Goal: Task Accomplishment & Management: Manage account settings

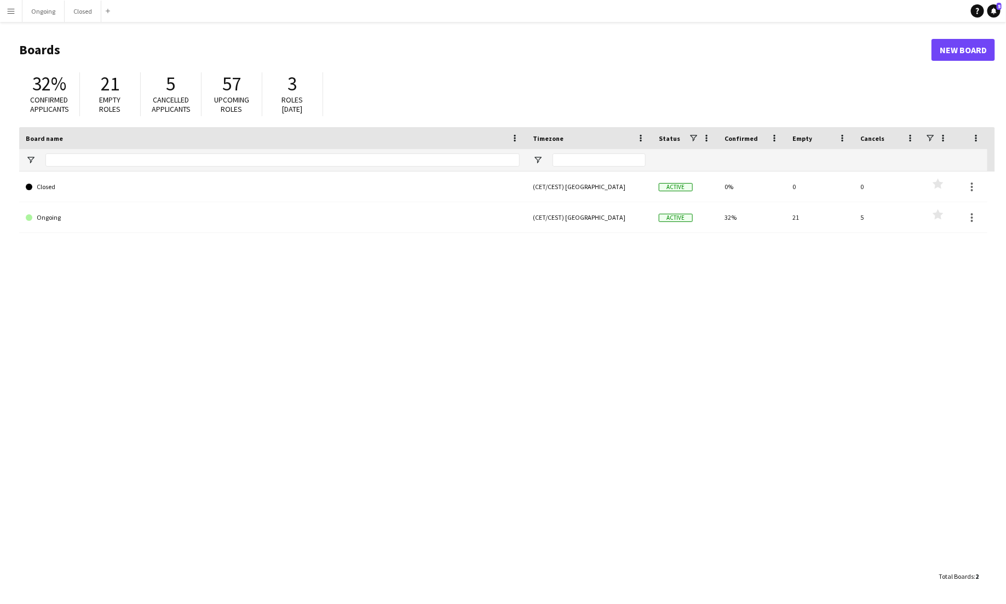
click at [5, 14] on button "Menu" at bounding box center [11, 11] width 22 height 22
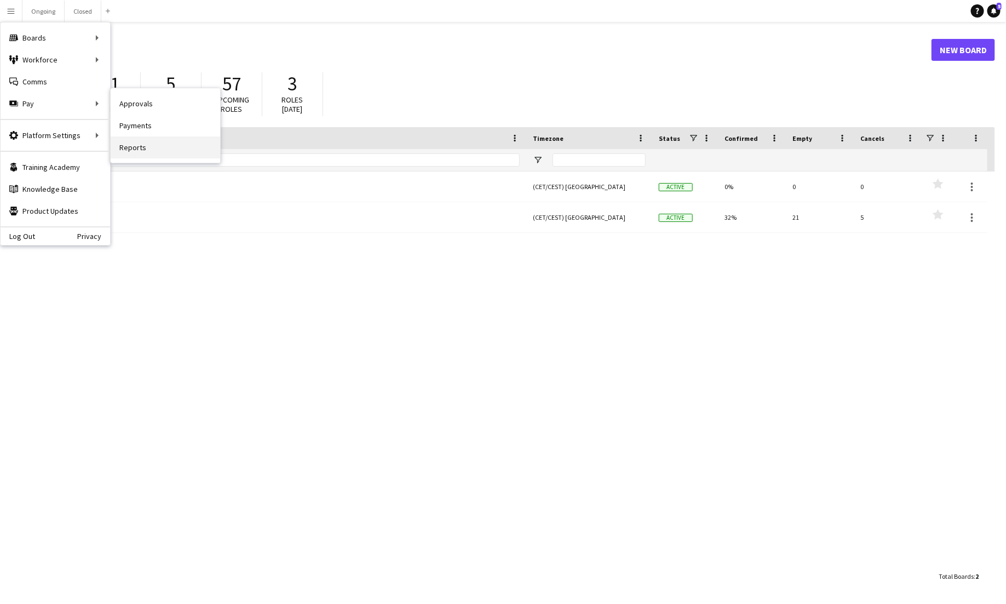
click at [132, 146] on link "Reports" at bounding box center [166, 147] width 110 height 22
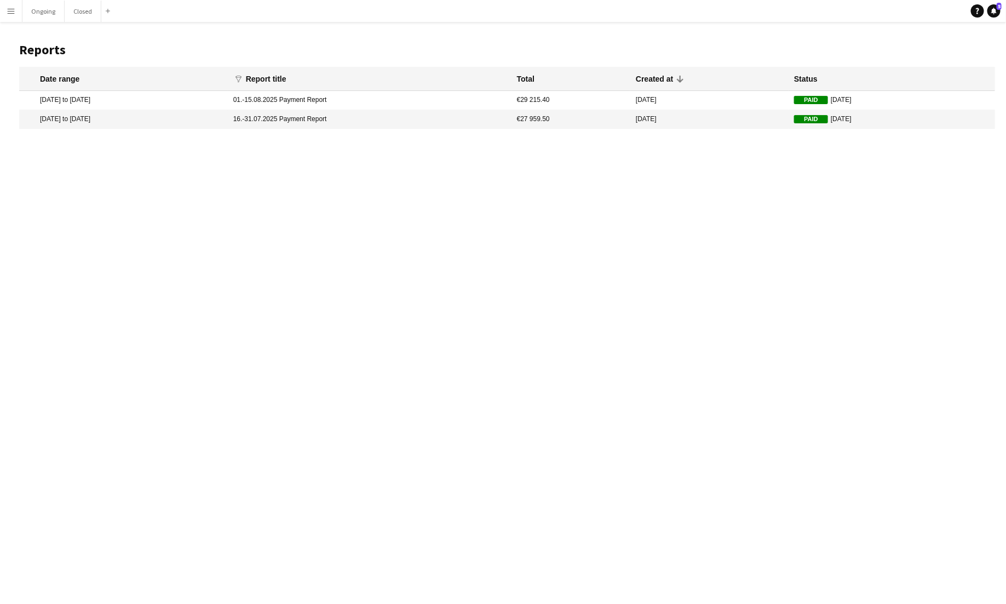
click at [121, 122] on mat-cell "18 Jul 2025 to 31 Jul 2025" at bounding box center [123, 119] width 209 height 19
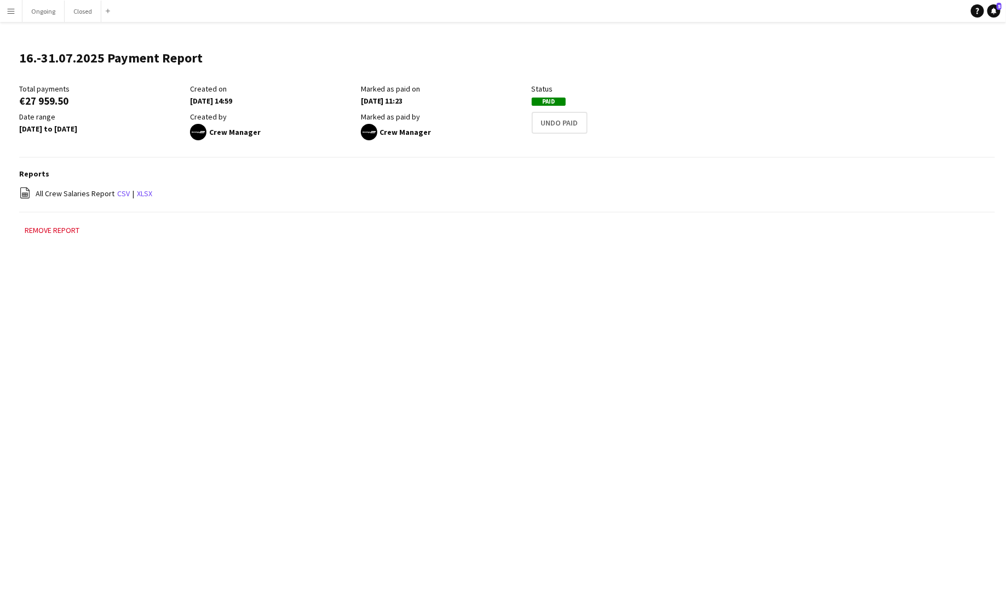
click at [7, 12] on app-icon "Menu" at bounding box center [11, 11] width 9 height 9
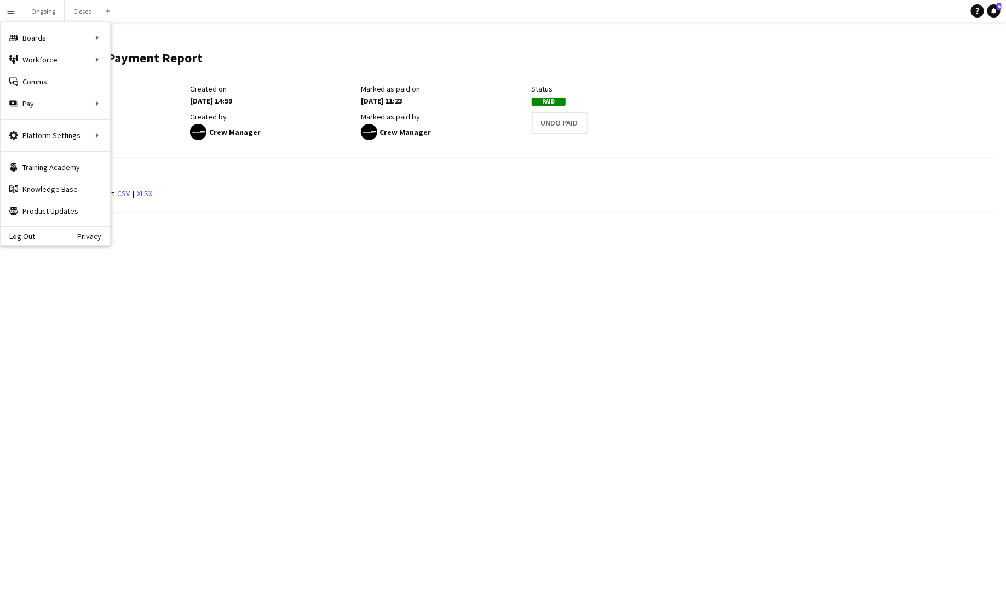
click at [213, 220] on main "16.-31.07.2025 Payment Report Edit this field Total payments €27 959.50 Created…" at bounding box center [503, 148] width 1006 height 253
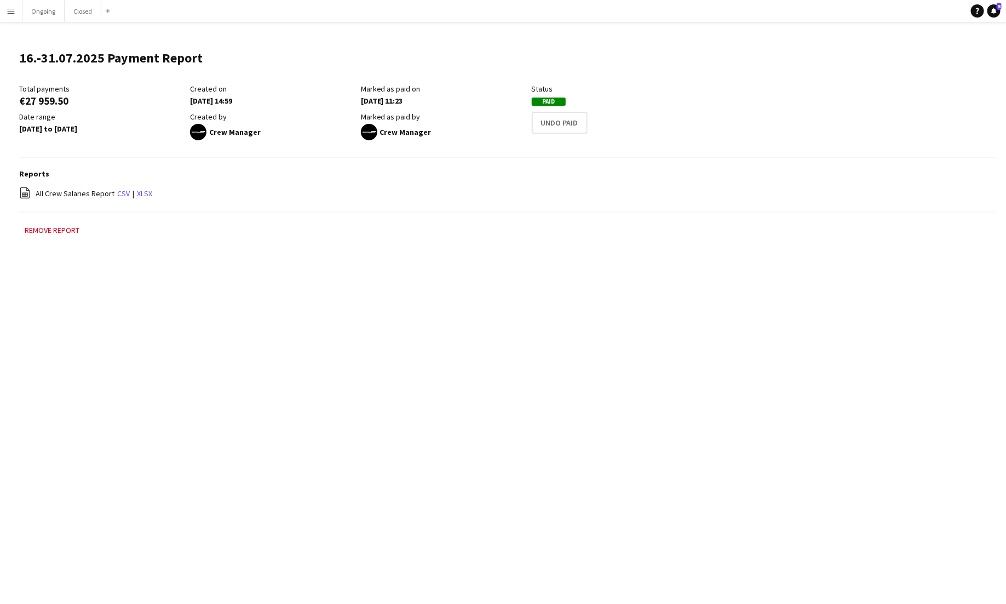
click at [7, 7] on app-icon "Menu" at bounding box center [11, 11] width 9 height 9
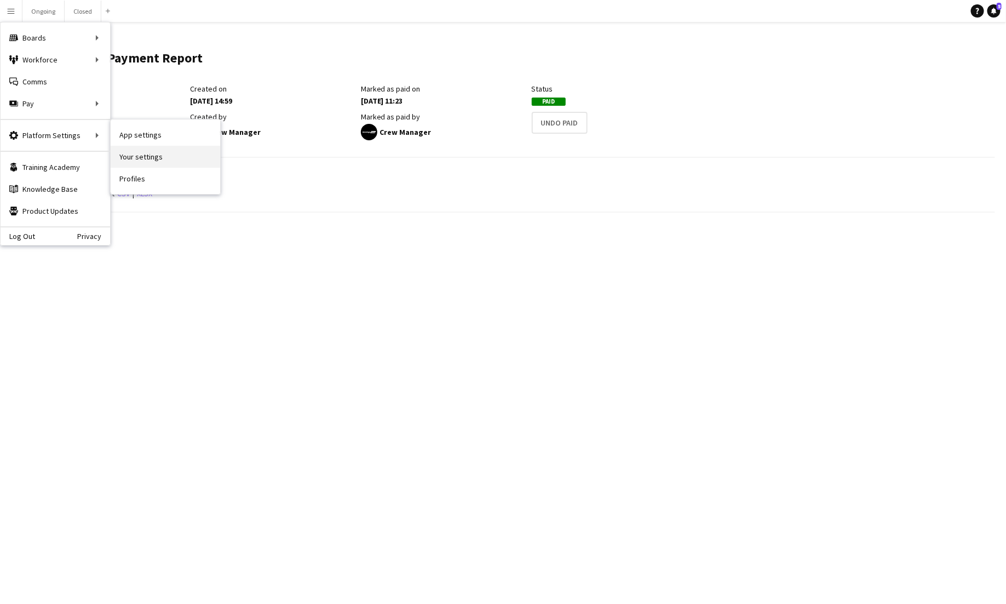
click at [154, 162] on link "Your settings" at bounding box center [166, 157] width 110 height 22
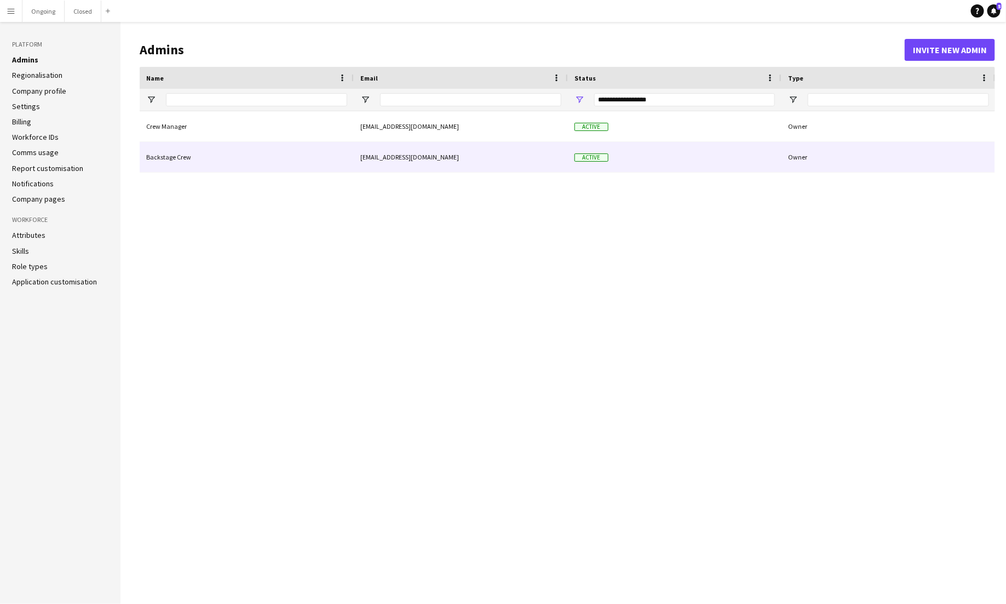
click at [192, 153] on div "Backstage Crew" at bounding box center [247, 157] width 214 height 30
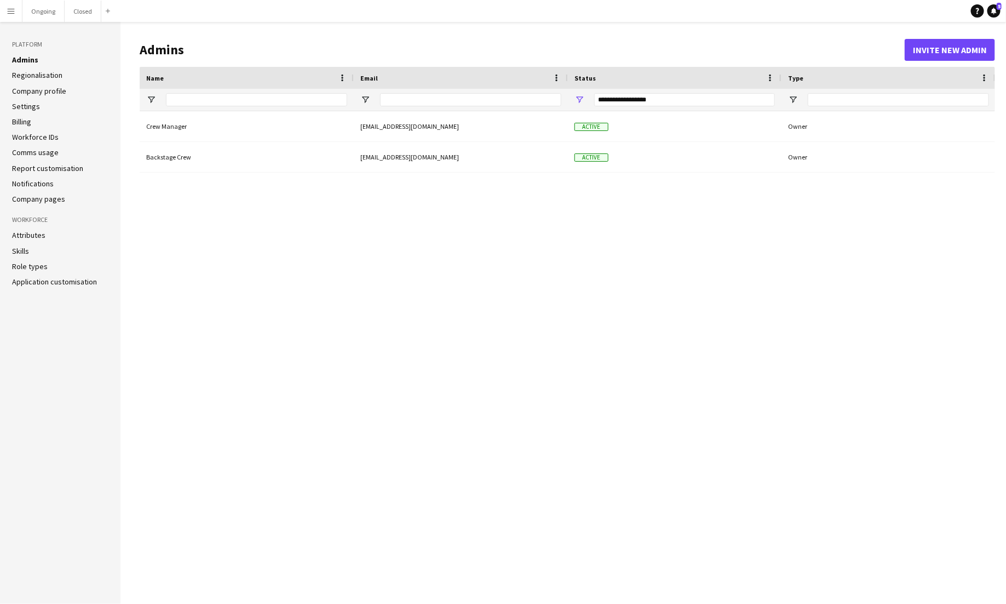
click at [18, 15] on button "Menu" at bounding box center [11, 11] width 22 height 22
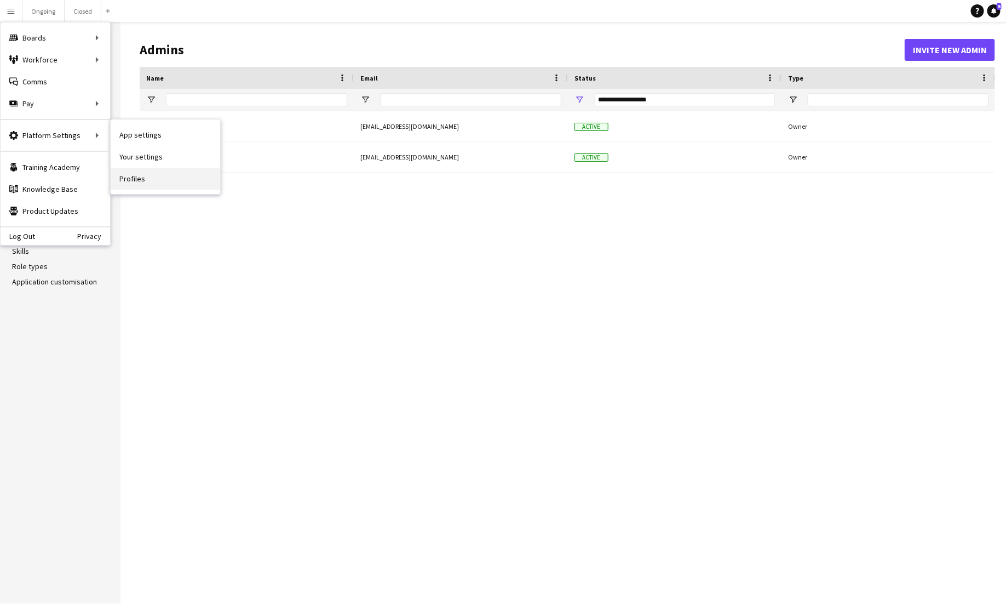
click at [141, 176] on link "Profiles" at bounding box center [166, 179] width 110 height 22
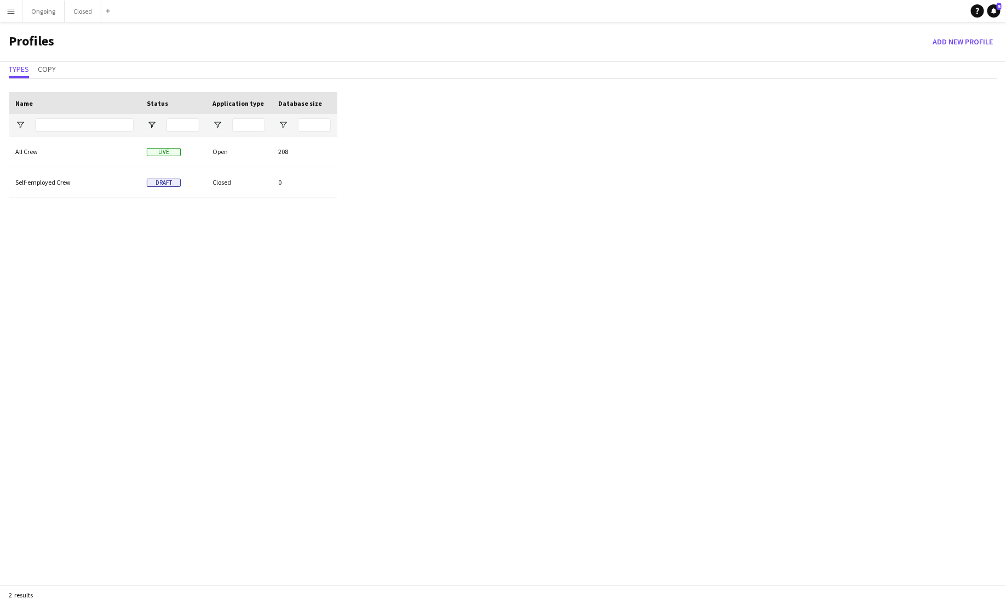
click at [18, 12] on button "Menu" at bounding box center [11, 11] width 22 height 22
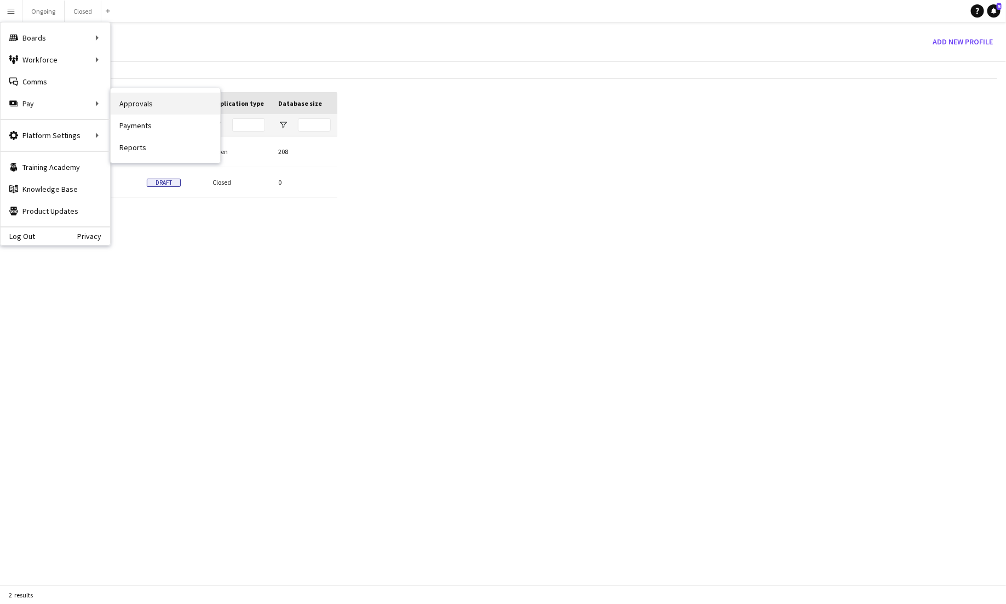
click at [138, 103] on link "Approvals" at bounding box center [166, 104] width 110 height 22
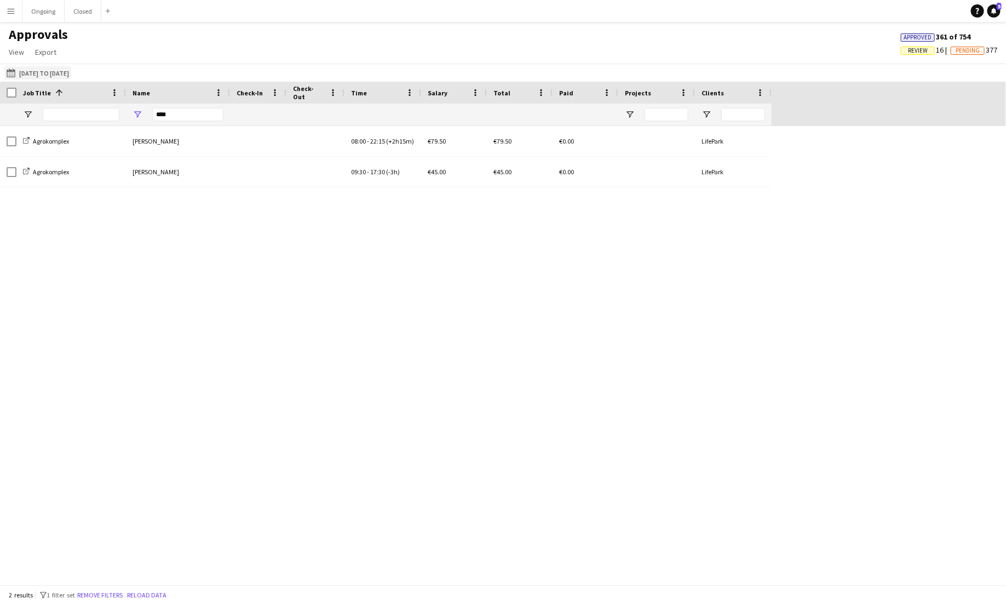
click at [59, 78] on button "16-08-2025 to 06-09-2025 16-08-2025 to 06-09-2025" at bounding box center [37, 72] width 67 height 13
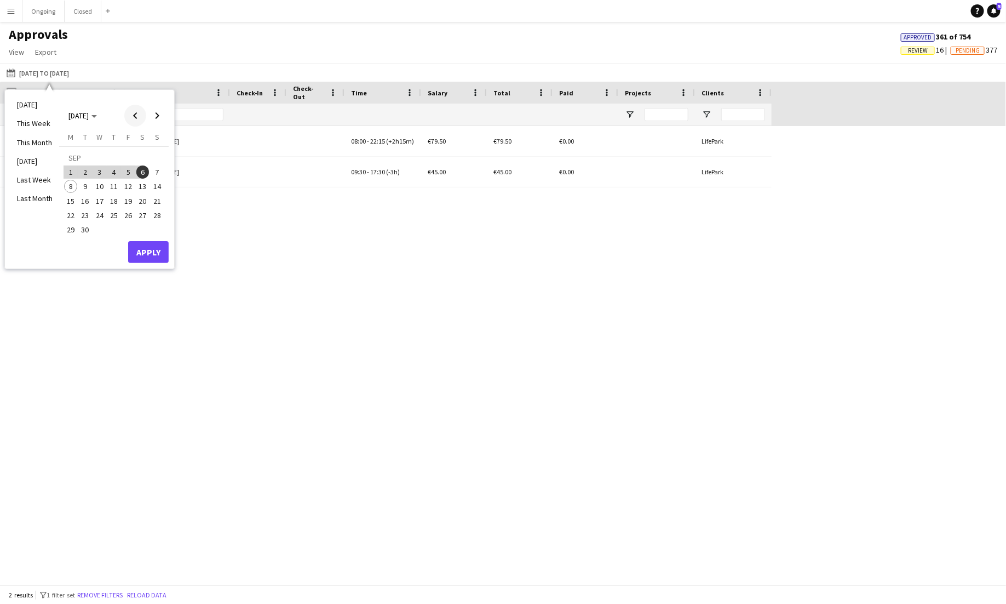
click at [135, 114] on span "Previous month" at bounding box center [135, 116] width 22 height 22
click at [88, 175] on span "1" at bounding box center [85, 171] width 13 height 13
click at [111, 228] on span "31" at bounding box center [113, 229] width 13 height 13
click at [152, 248] on button "Apply" at bounding box center [148, 252] width 41 height 22
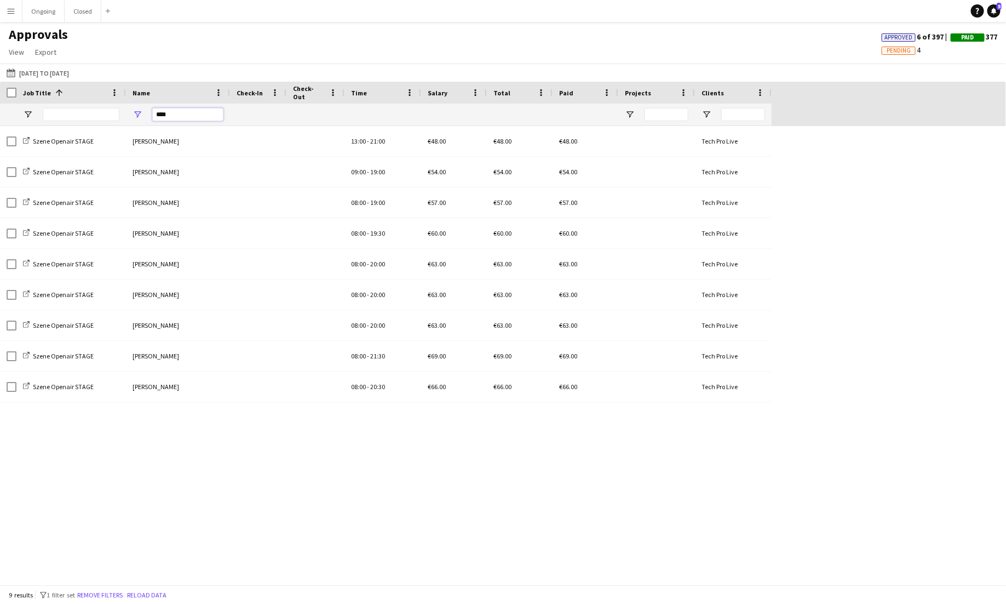
drag, startPoint x: 185, startPoint y: 118, endPoint x: 148, endPoint y: 117, distance: 37.3
click at [148, 117] on div "****" at bounding box center [178, 115] width 104 height 22
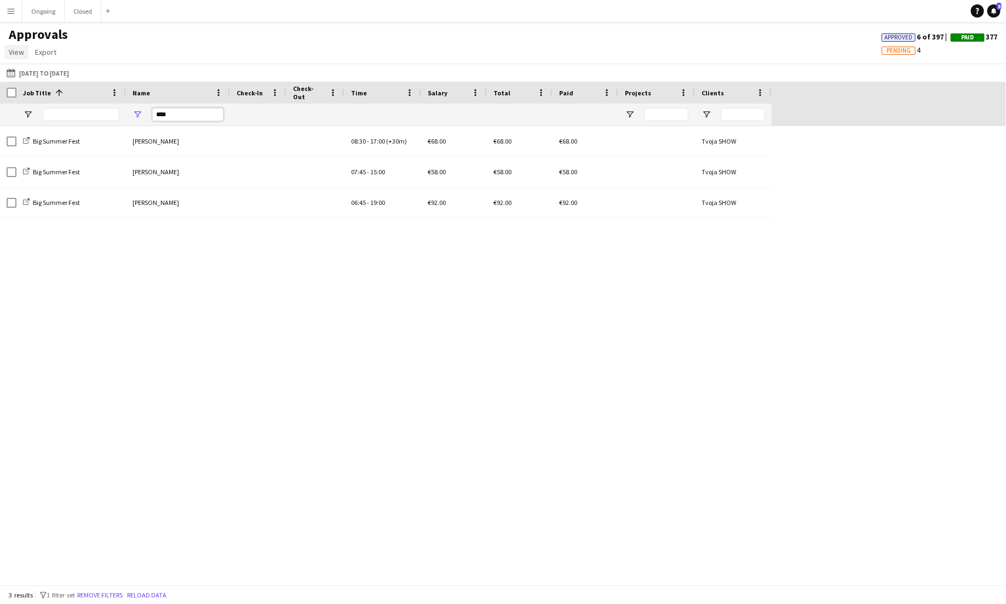
type input "****"
click at [11, 49] on span "View" at bounding box center [16, 52] width 15 height 10
click at [38, 71] on span "Customise view" at bounding box center [40, 76] width 52 height 10
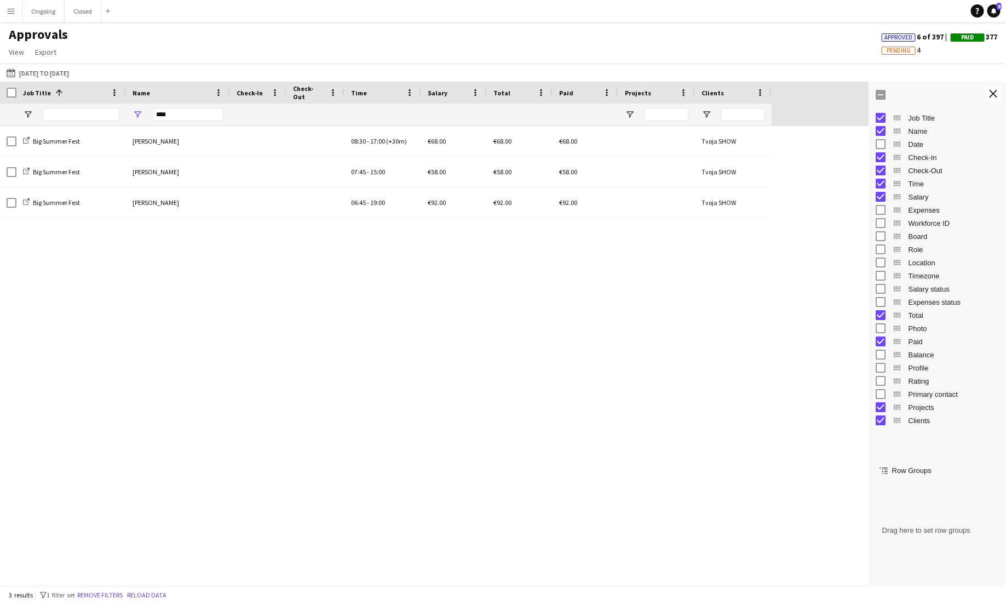
click at [920, 147] on span "Date" at bounding box center [954, 144] width 91 height 8
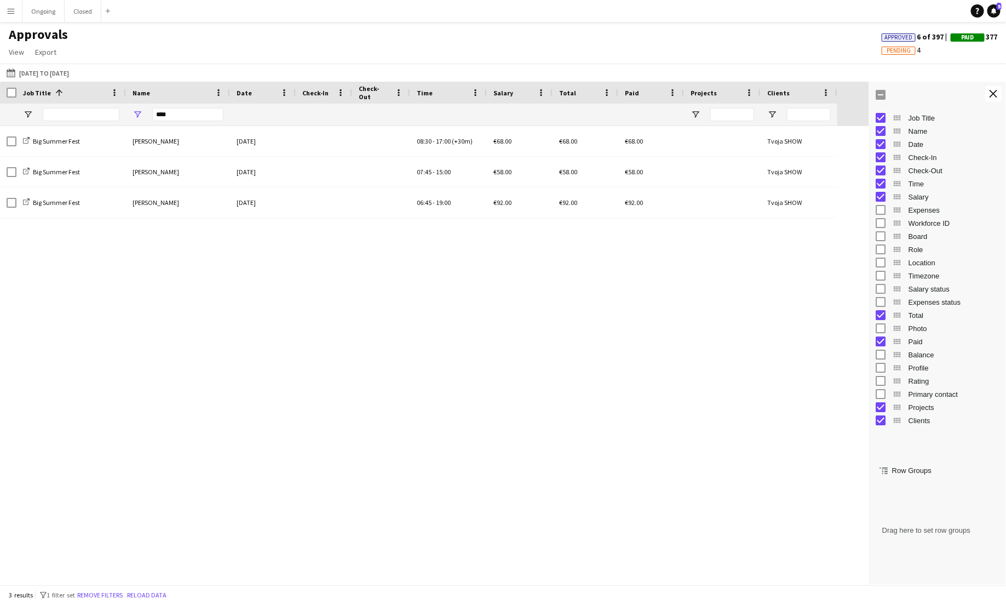
click at [7, 13] on app-icon "Menu" at bounding box center [11, 11] width 9 height 9
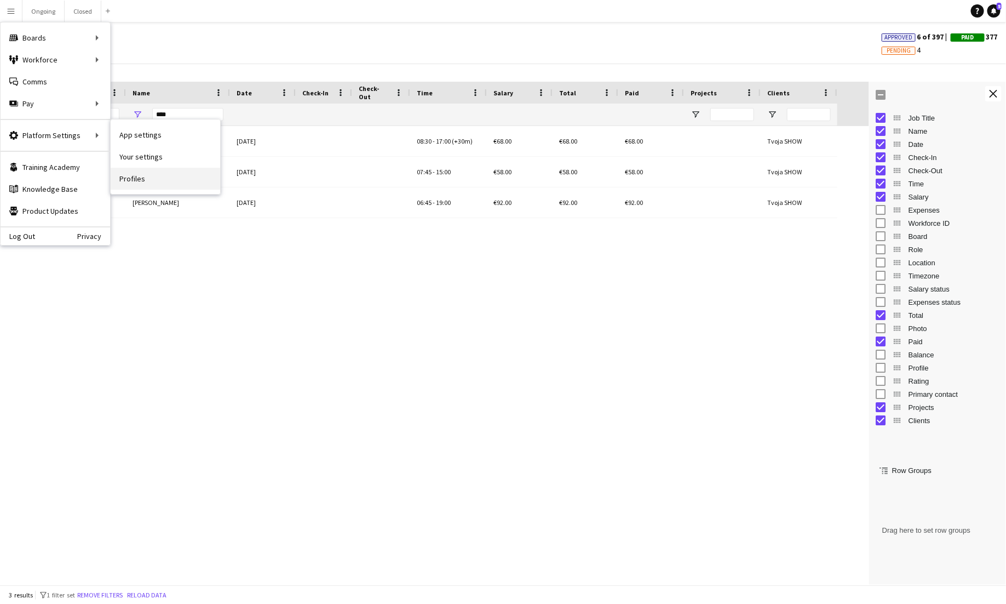
click at [132, 175] on link "Profiles" at bounding box center [166, 179] width 110 height 22
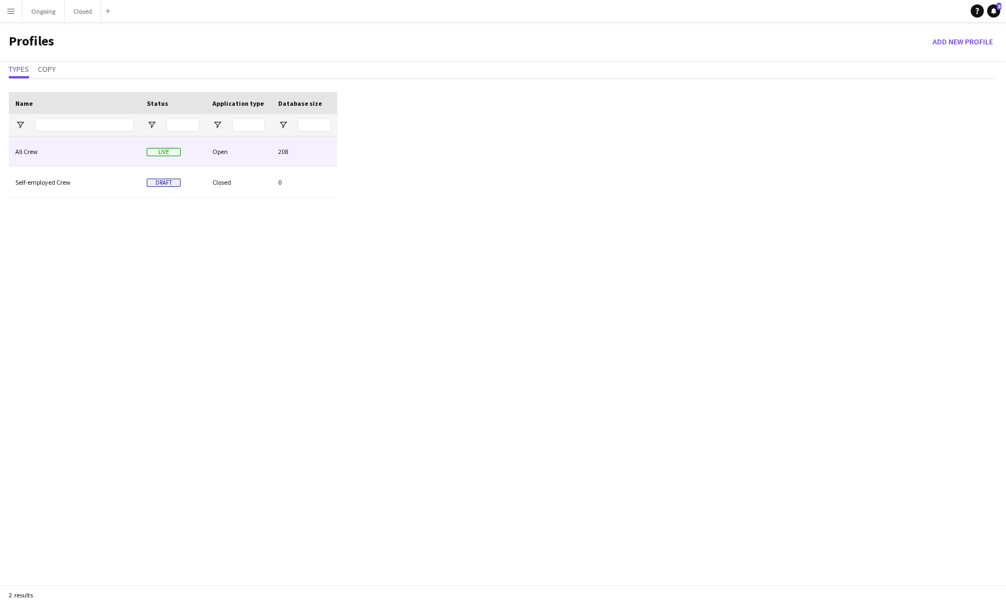
click at [38, 145] on div "All Crew" at bounding box center [74, 151] width 131 height 30
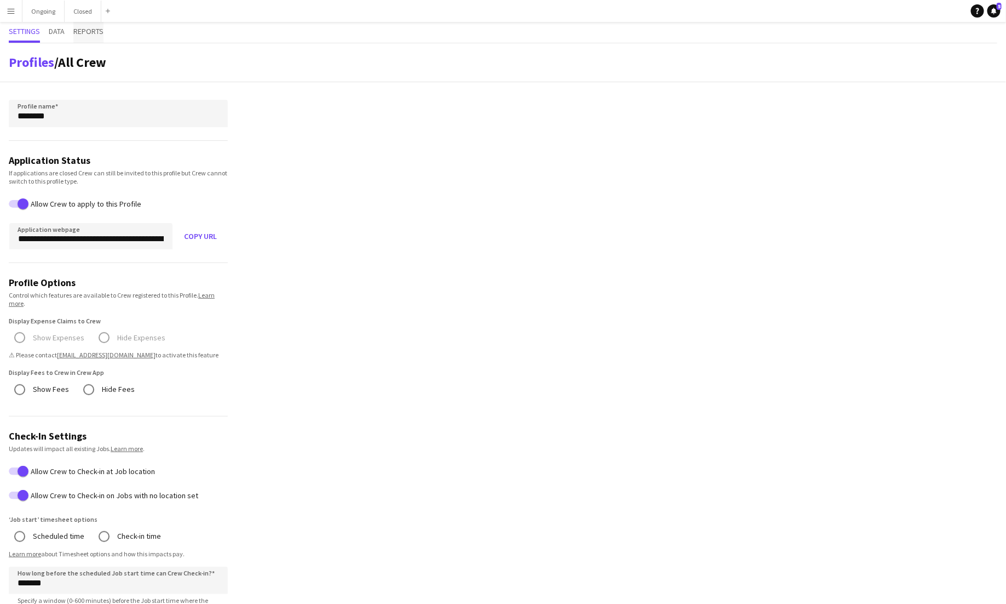
click at [82, 33] on span "Reports" at bounding box center [88, 31] width 30 height 8
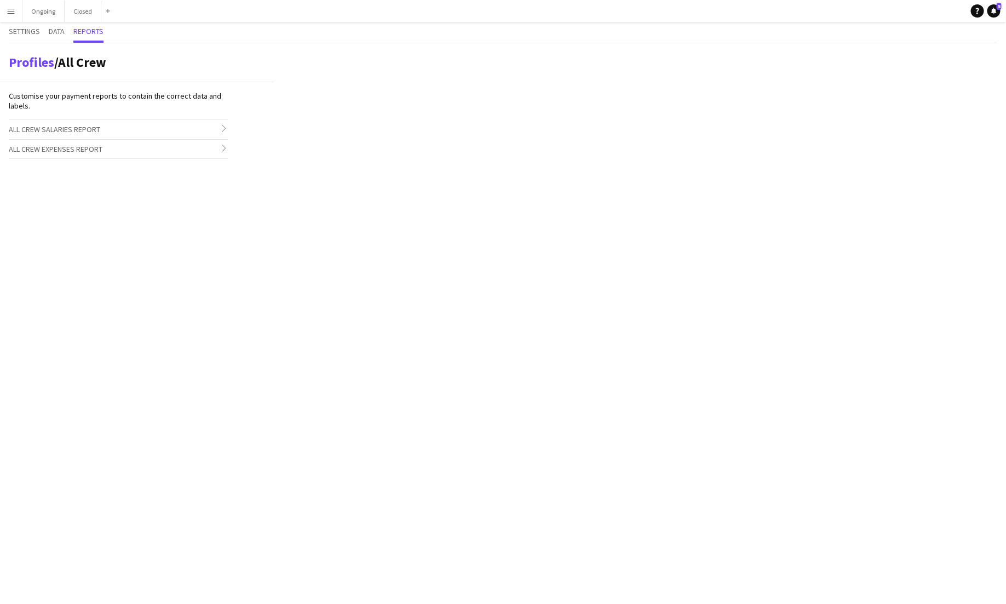
click at [68, 127] on span "All Crew Salaries Report" at bounding box center [54, 129] width 91 height 10
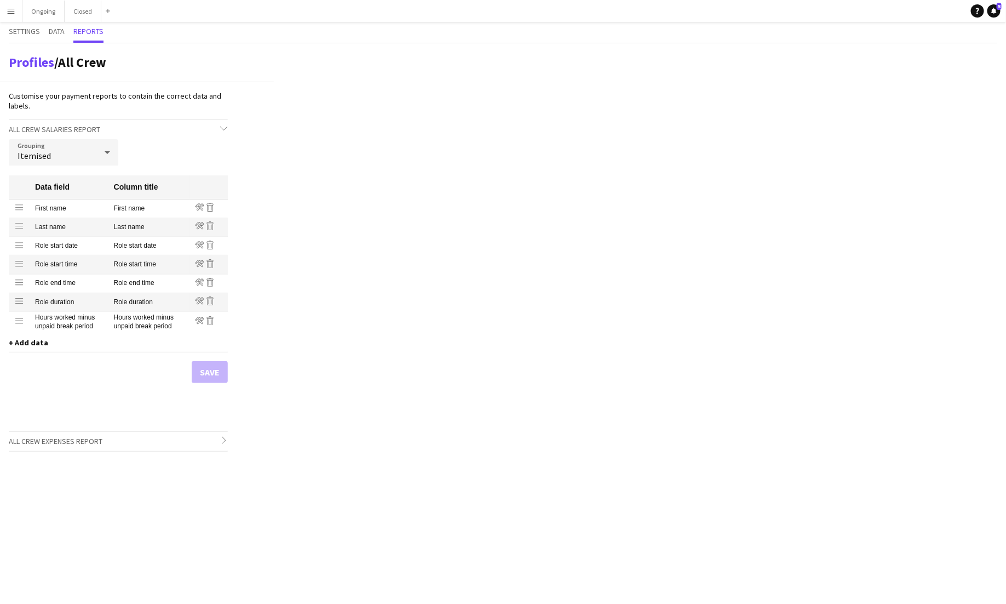
click at [20, 17] on button "Menu" at bounding box center [11, 11] width 22 height 22
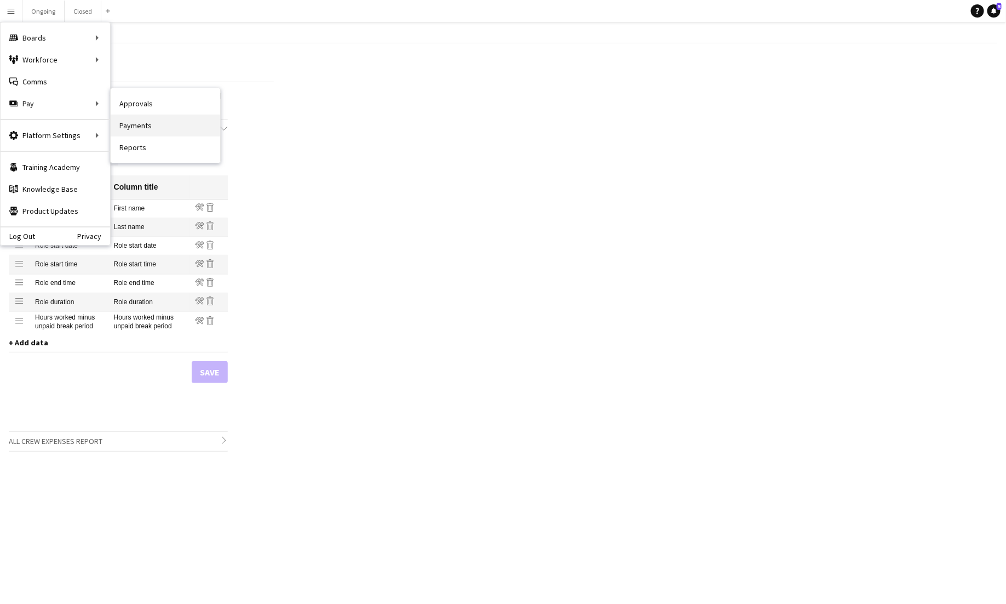
click at [147, 132] on link "Payments" at bounding box center [166, 125] width 110 height 22
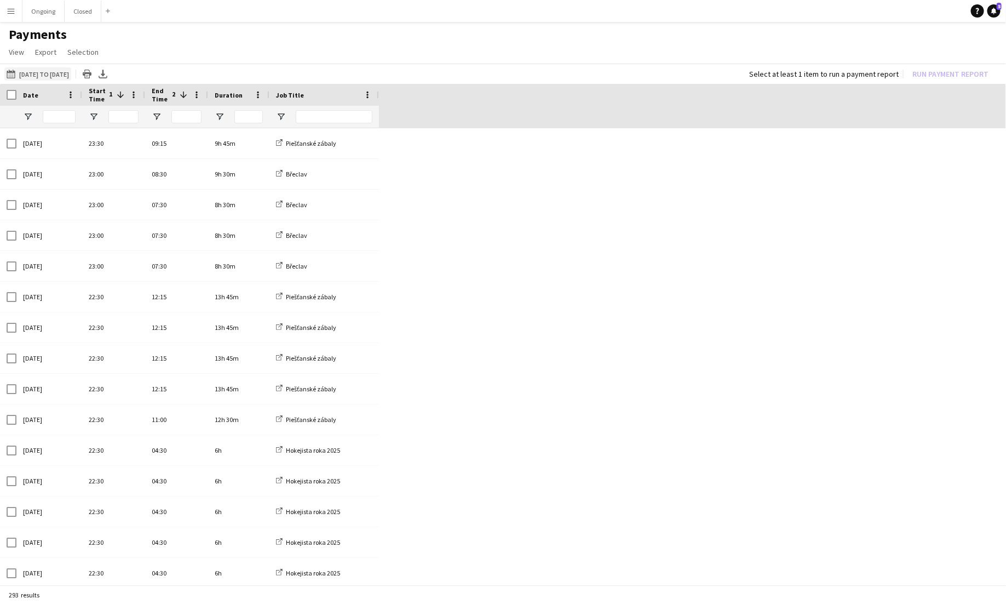
click at [50, 73] on button "[DATE] to [DATE] [DATE] to [DATE]" at bounding box center [37, 73] width 67 height 13
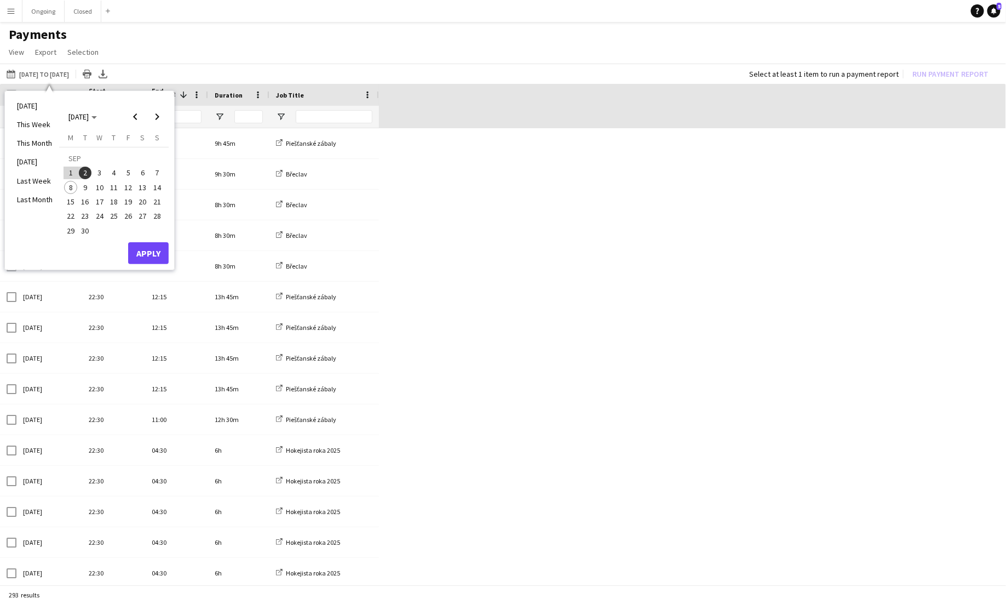
click at [213, 53] on app-page-menu "View Customise view Customise filters Reset Filters Reset View Reset All Export…" at bounding box center [503, 53] width 1006 height 21
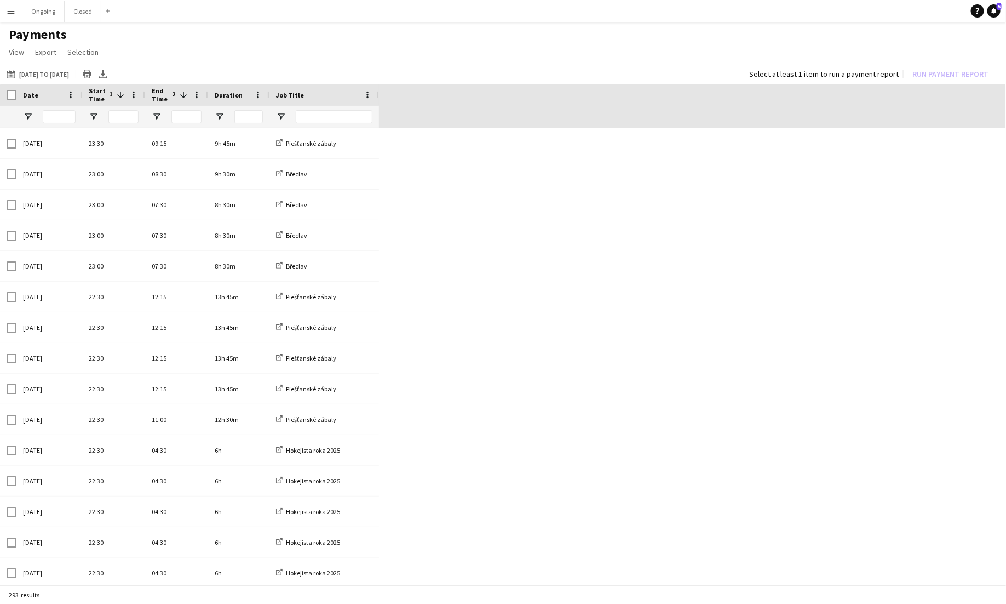
click at [10, 11] on app-icon "Menu" at bounding box center [11, 11] width 9 height 9
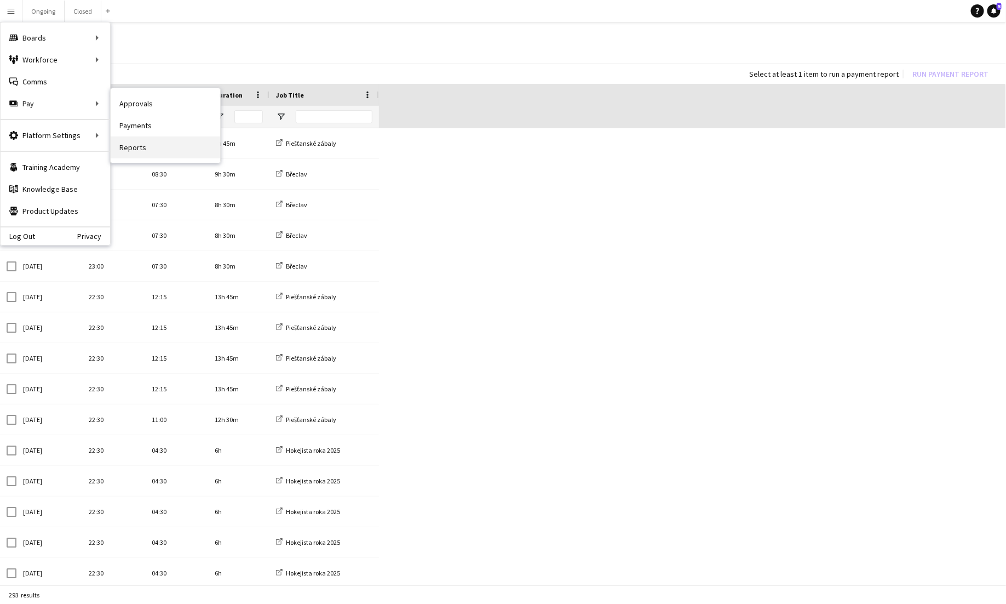
click at [133, 143] on link "Reports" at bounding box center [166, 147] width 110 height 22
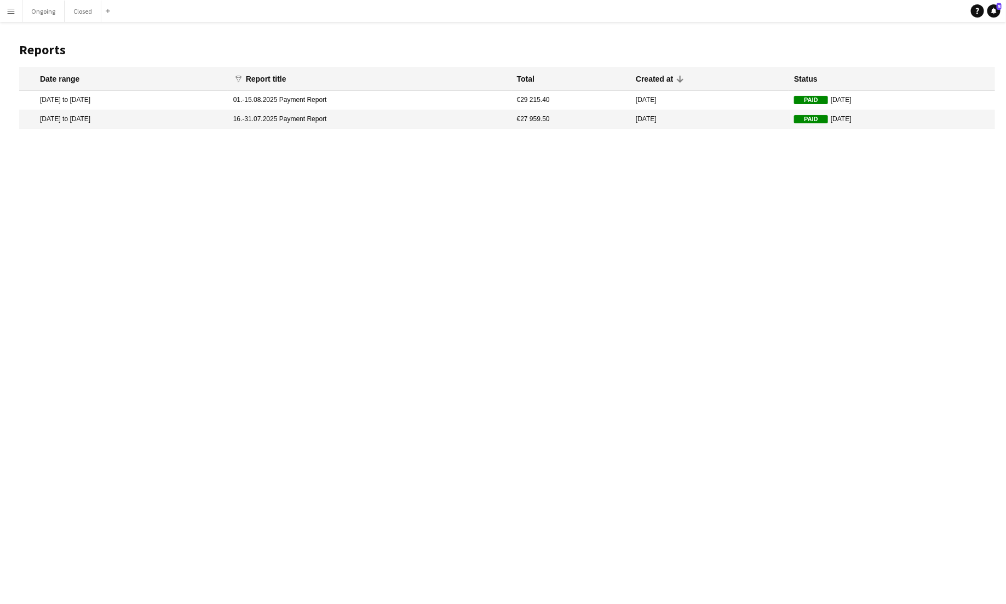
click at [130, 100] on mat-cell "1 Aug 2025 to 15 Aug 2025" at bounding box center [123, 100] width 209 height 19
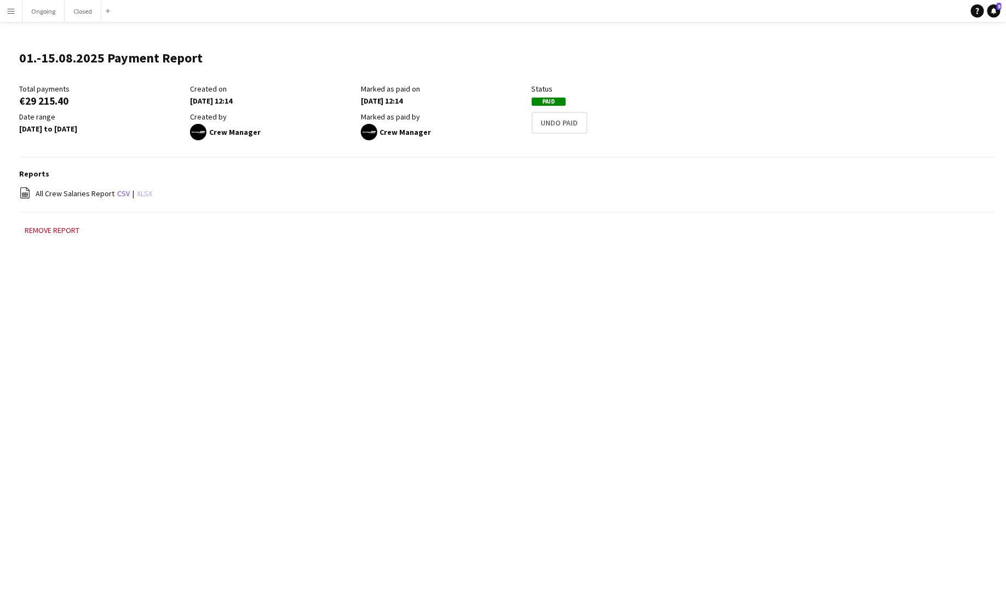
click at [137, 193] on link "xlsx" at bounding box center [144, 193] width 15 height 10
click at [771, 181] on div "Reports file-spreadsheet All Crew Salaries Report csv | xlsx" at bounding box center [507, 191] width 976 height 44
click at [14, 7] on app-icon "Menu" at bounding box center [11, 11] width 9 height 9
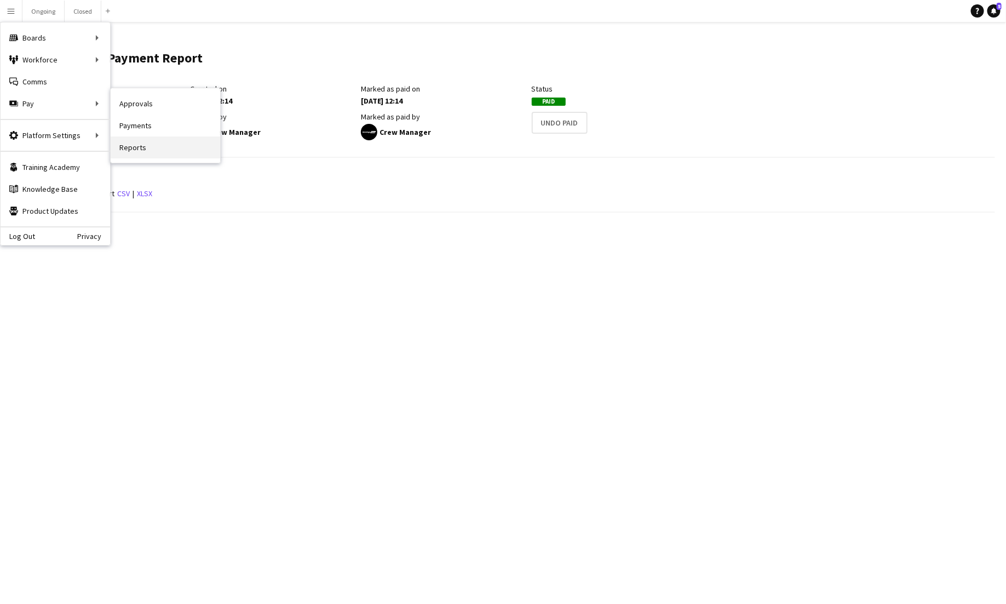
click at [151, 148] on link "Reports" at bounding box center [166, 147] width 110 height 22
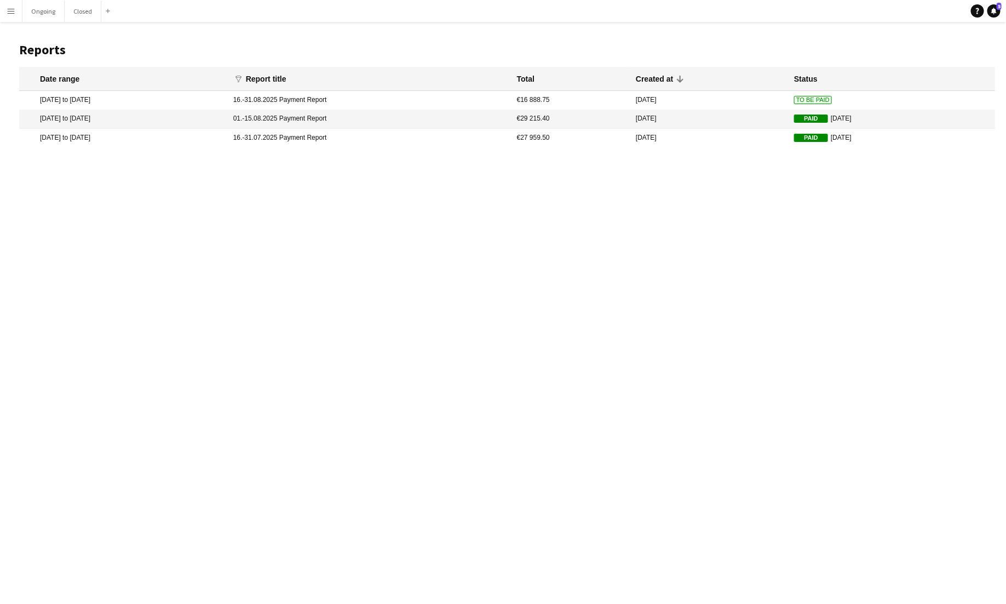
click at [147, 96] on mat-cell "16 Aug 2025 to 31 Aug 2025" at bounding box center [123, 100] width 209 height 19
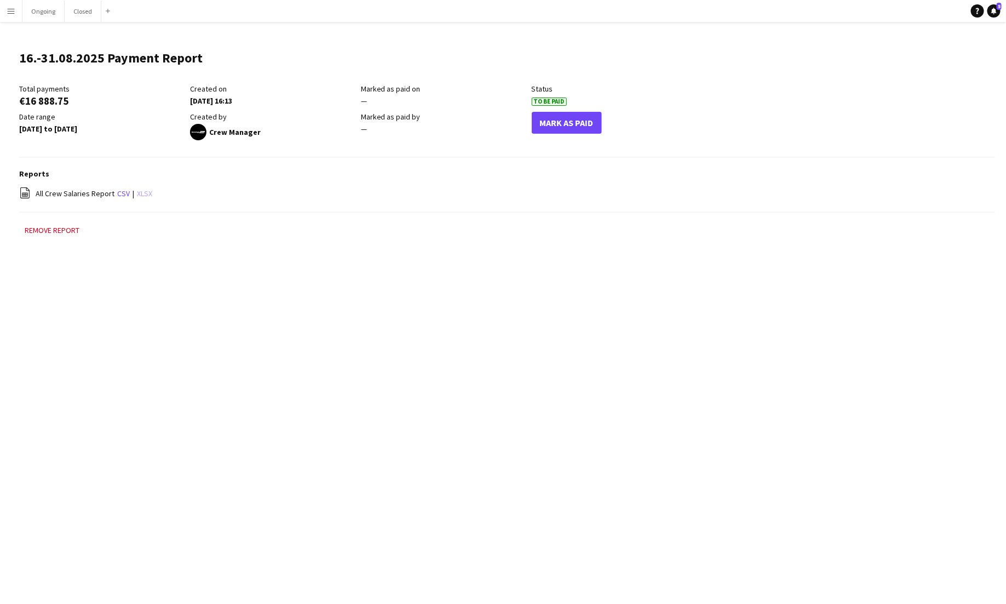
click at [139, 196] on link "xlsx" at bounding box center [144, 193] width 15 height 10
click at [146, 192] on link "xlsx" at bounding box center [144, 193] width 15 height 10
click at [142, 194] on link "xlsx" at bounding box center [144, 193] width 15 height 10
click at [10, 14] on app-icon "Menu" at bounding box center [11, 11] width 9 height 9
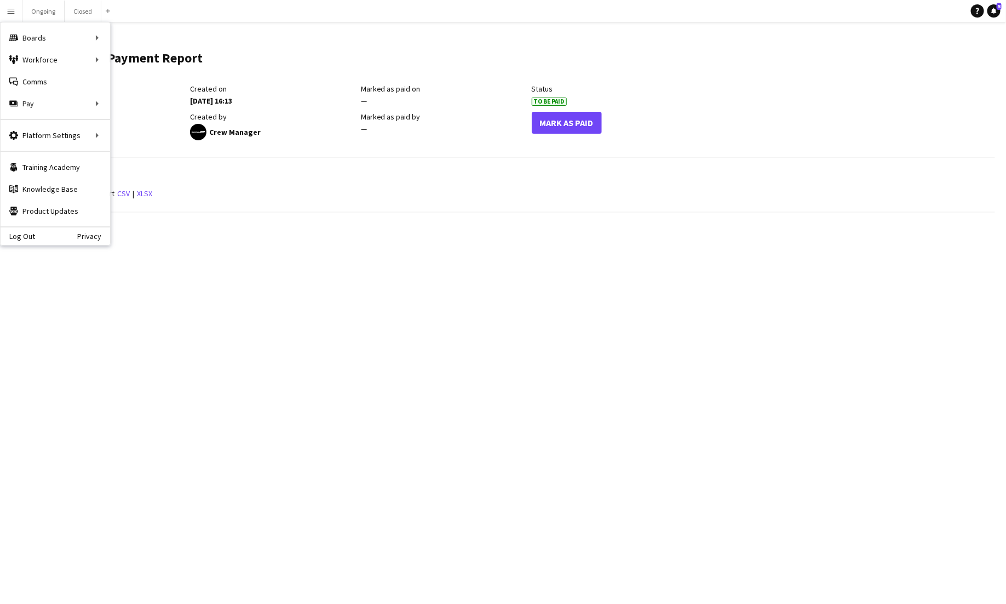
click at [359, 267] on main "16.-31.08.2025 Payment Report Edit this field Total payments €16 888.75 Created…" at bounding box center [503, 148] width 1006 height 253
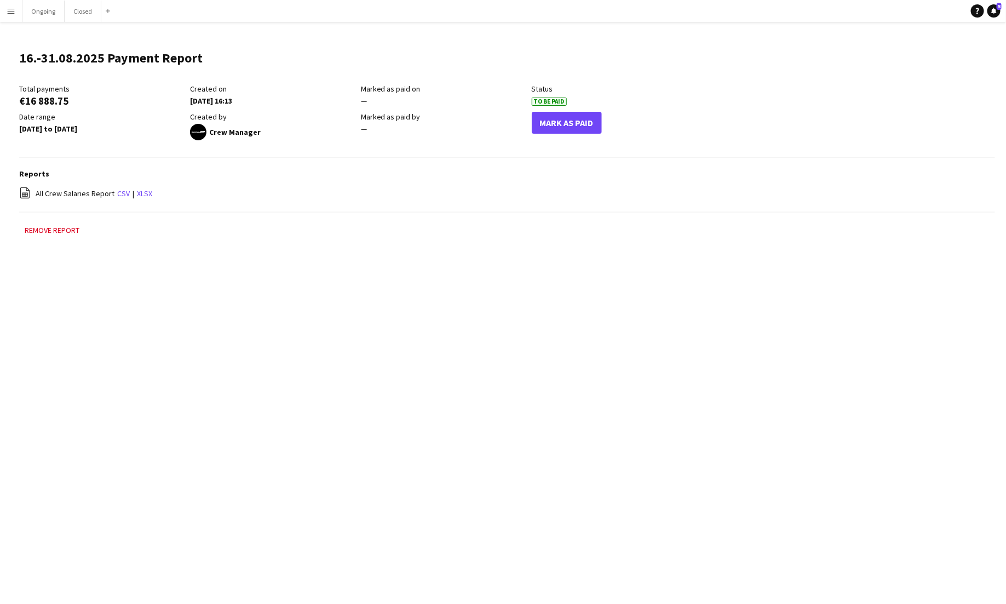
click at [10, 9] on app-icon "Menu" at bounding box center [11, 11] width 9 height 9
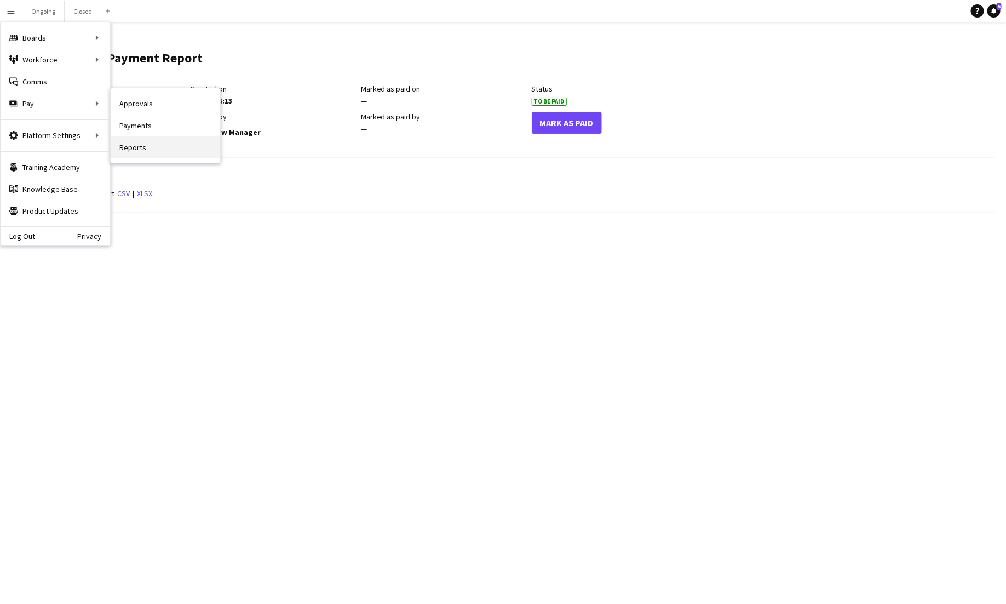
click at [143, 145] on link "Reports" at bounding box center [166, 147] width 110 height 22
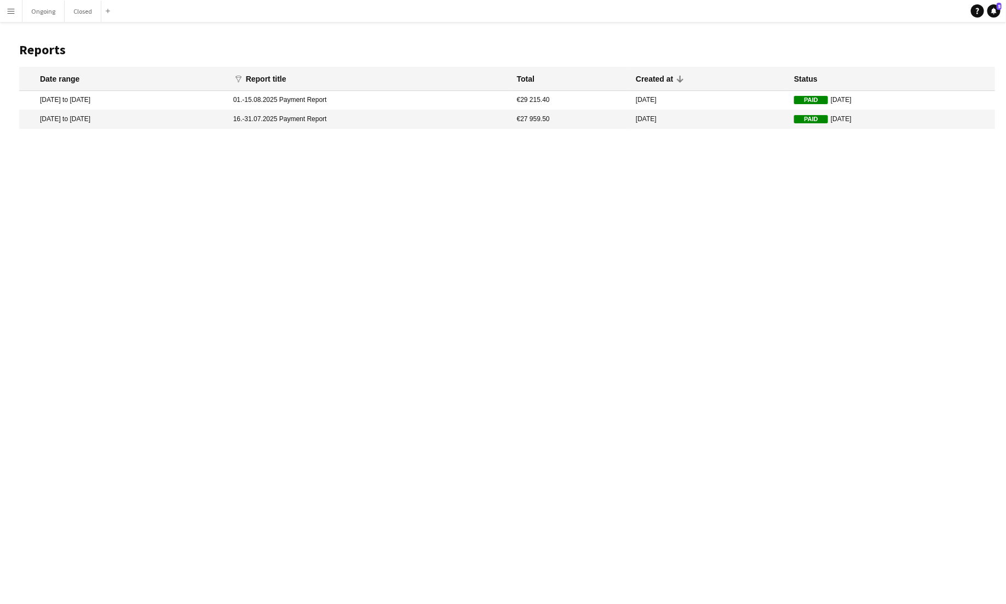
click at [0, 3] on button "Menu" at bounding box center [11, 11] width 22 height 22
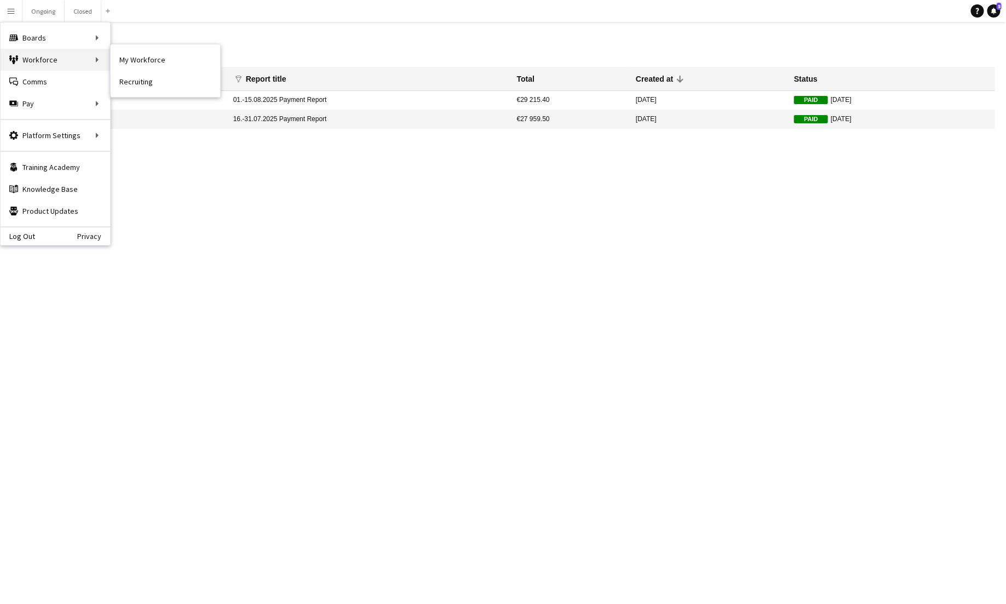
click at [50, 66] on div "Workforce Workforce" at bounding box center [56, 60] width 110 height 22
click at [131, 54] on link "My Workforce" at bounding box center [166, 60] width 110 height 22
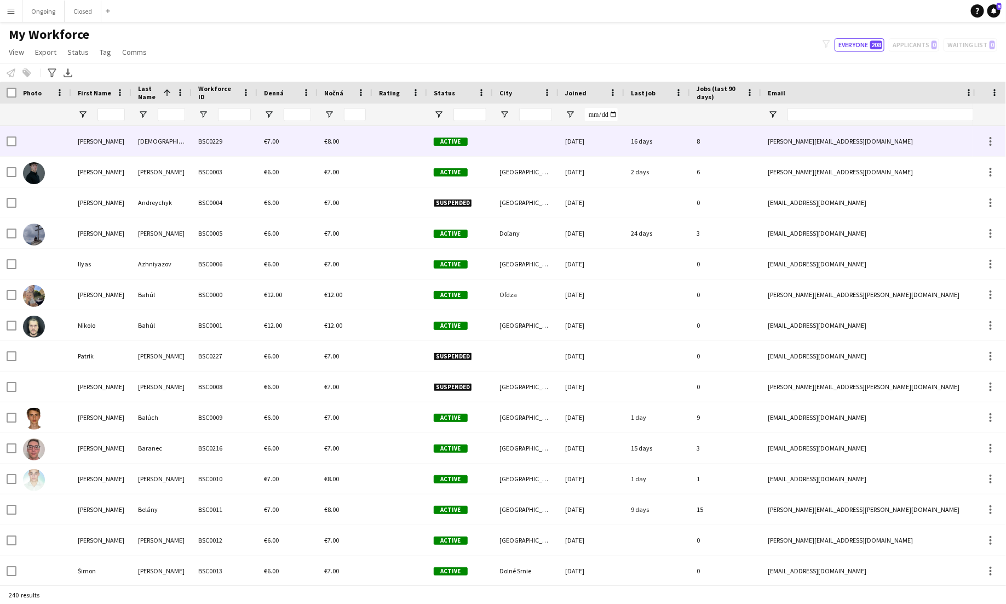
click at [148, 139] on div "Abrahám" at bounding box center [161, 141] width 60 height 30
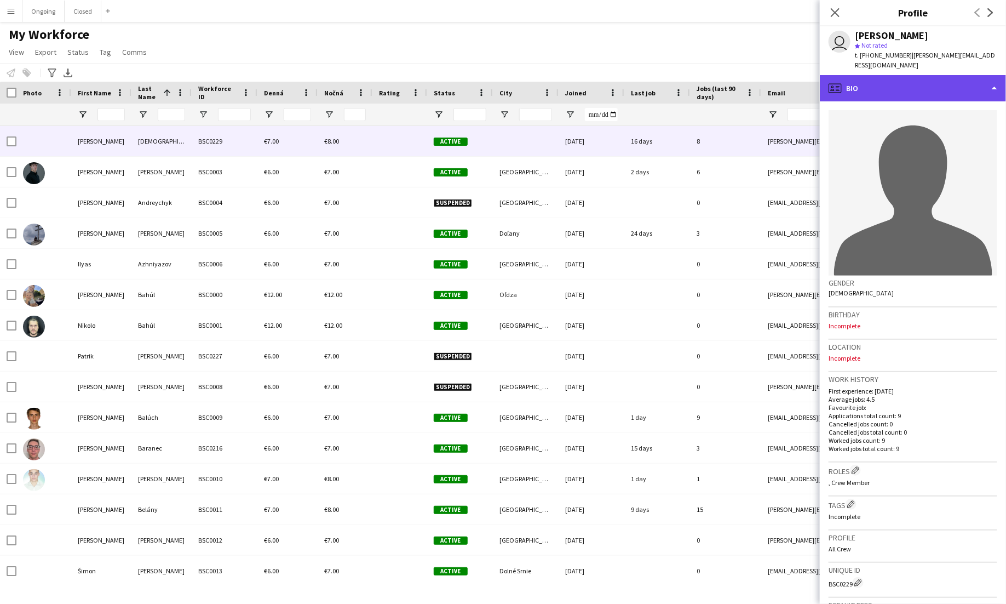
click at [911, 100] on div "profile Bio" at bounding box center [913, 88] width 186 height 26
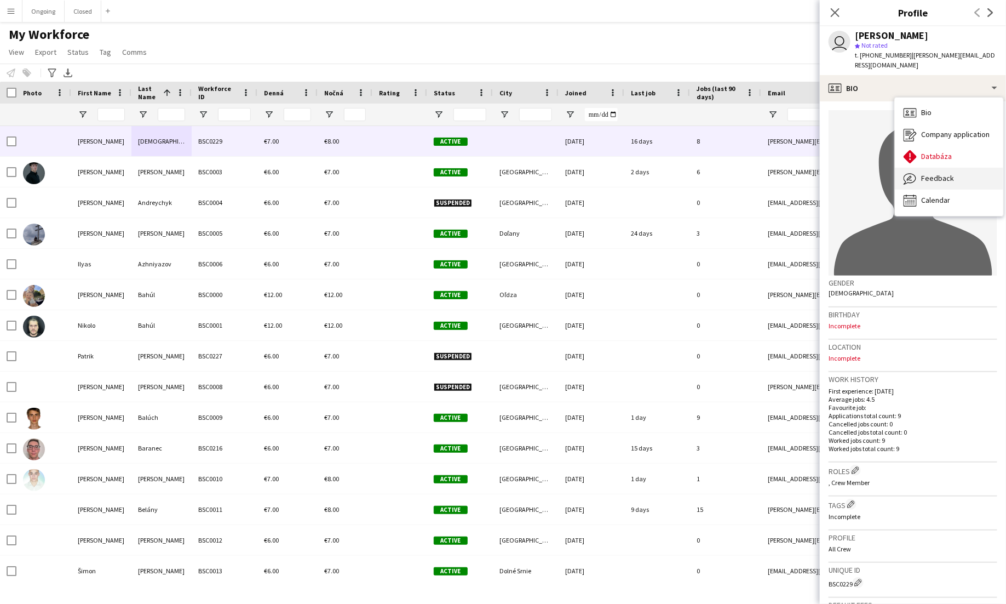
click at [932, 176] on span "Feedback" at bounding box center [937, 178] width 33 height 10
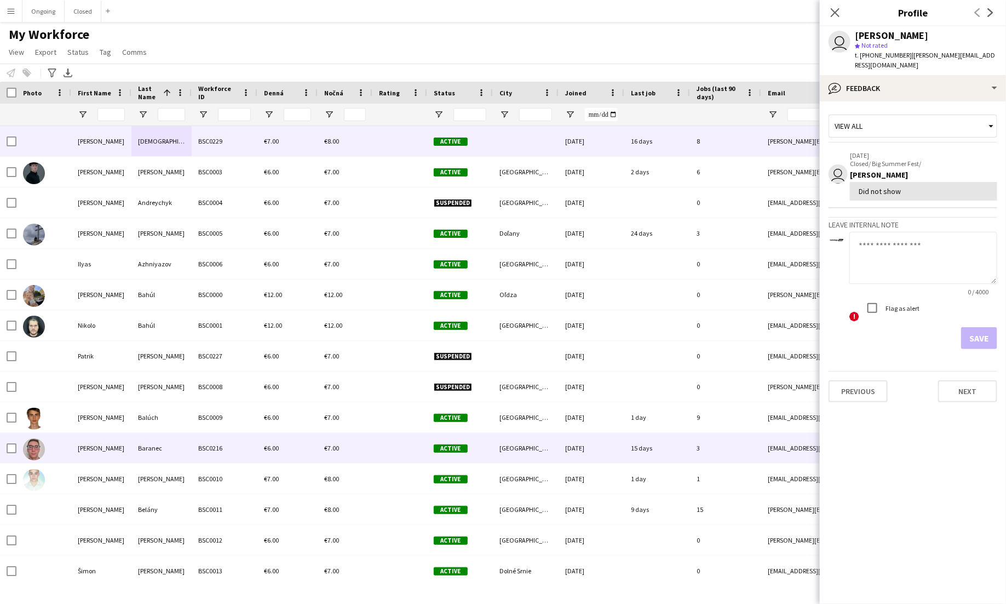
click at [169, 445] on div "Baranec" at bounding box center [161, 448] width 60 height 30
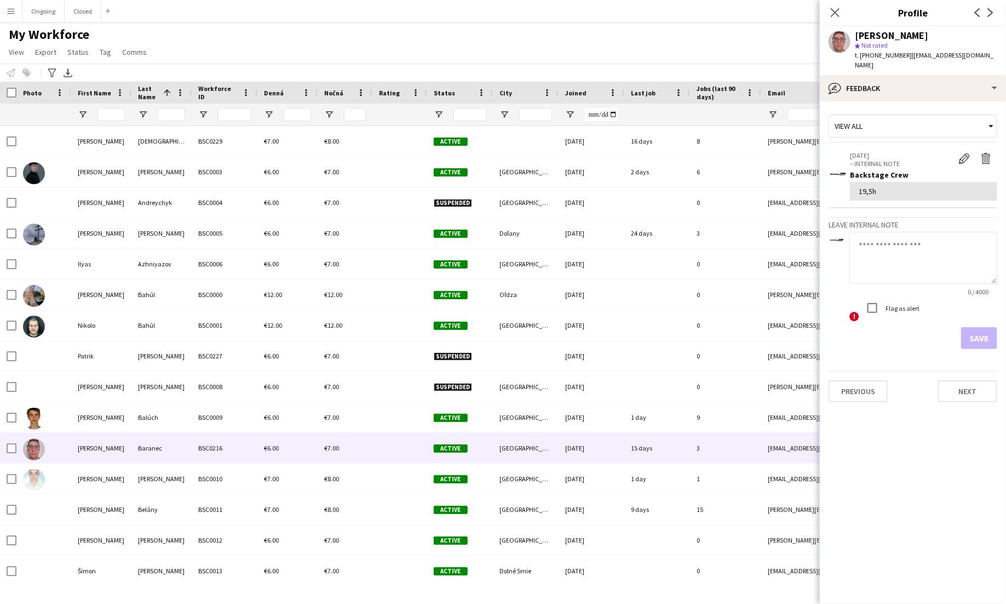
click at [864, 186] on div "19,5h" at bounding box center [924, 191] width 130 height 10
drag, startPoint x: 889, startPoint y: 174, endPoint x: 827, endPoint y: 175, distance: 61.4
click at [827, 175] on app-crew-profile-feedback-tab "View all 03-09-2025 – INTERNAL NOTE Edit internal note Delete internal note Bac…" at bounding box center [913, 352] width 186 height 502
click at [859, 186] on div "19,5h" at bounding box center [924, 191] width 130 height 10
drag, startPoint x: 868, startPoint y: 180, endPoint x: 849, endPoint y: 180, distance: 19.2
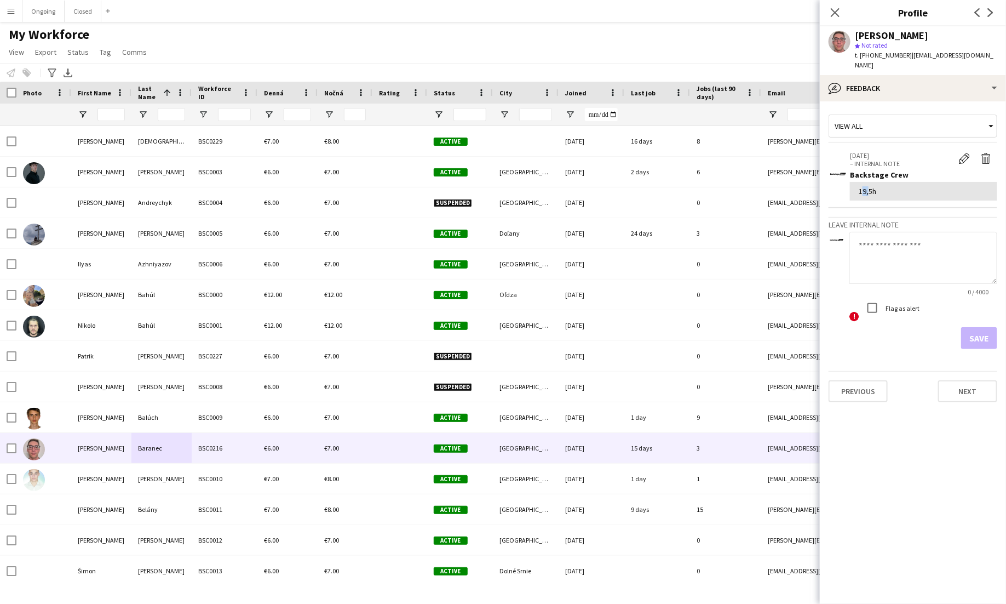
click at [849, 180] on app-crew-profile-feedback-item "03-09-2025 – INTERNAL NOTE Edit internal note Delete internal note Backstage Cr…" at bounding box center [913, 177] width 169 height 64
click at [859, 186] on div "19,5h" at bounding box center [923, 191] width 147 height 19
click at [864, 186] on div "19,5h" at bounding box center [924, 191] width 130 height 10
click at [960, 153] on app-icon "Edit internal note" at bounding box center [964, 158] width 11 height 11
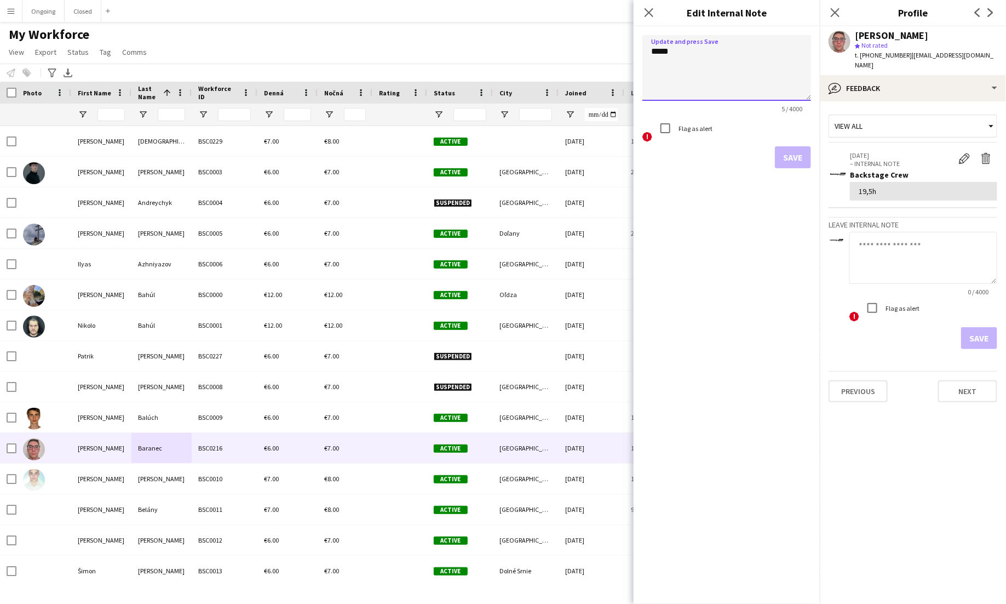
drag, startPoint x: 660, startPoint y: 50, endPoint x: 641, endPoint y: 50, distance: 18.6
click at [641, 50] on form "Update and press Save ***** 5 / 4000 ! Flag as alert Save" at bounding box center [727, 101] width 186 height 151
type textarea "*****"
click at [786, 151] on button "Save" at bounding box center [793, 157] width 36 height 22
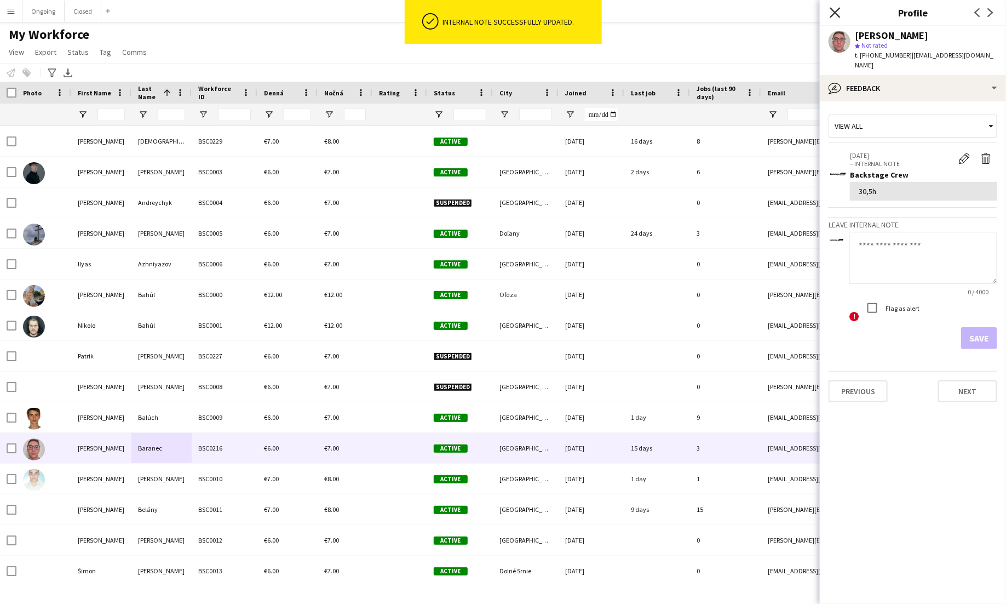
click at [834, 12] on icon at bounding box center [835, 12] width 10 height 10
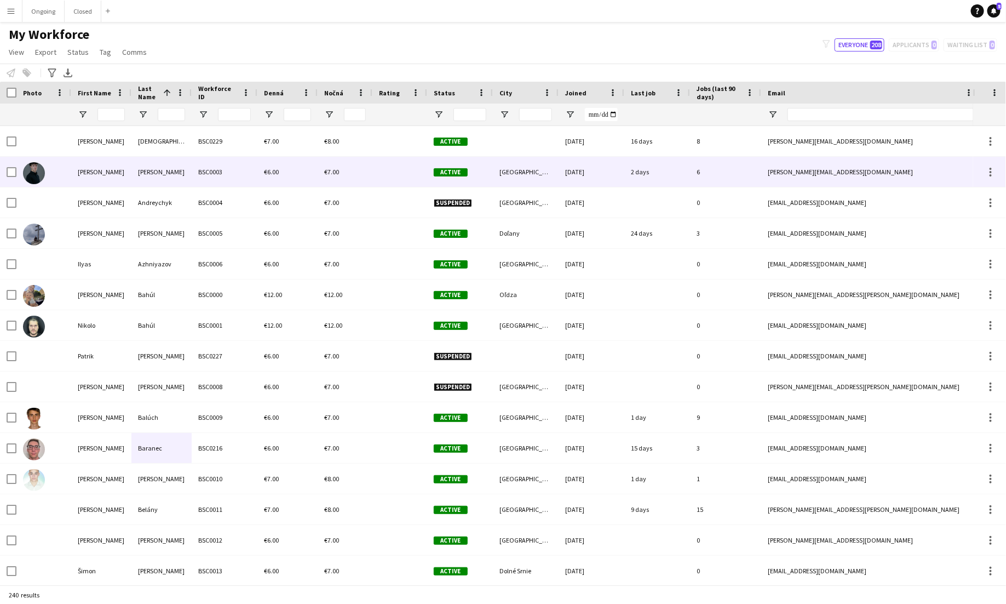
click at [260, 184] on div "€6.00" at bounding box center [287, 172] width 60 height 30
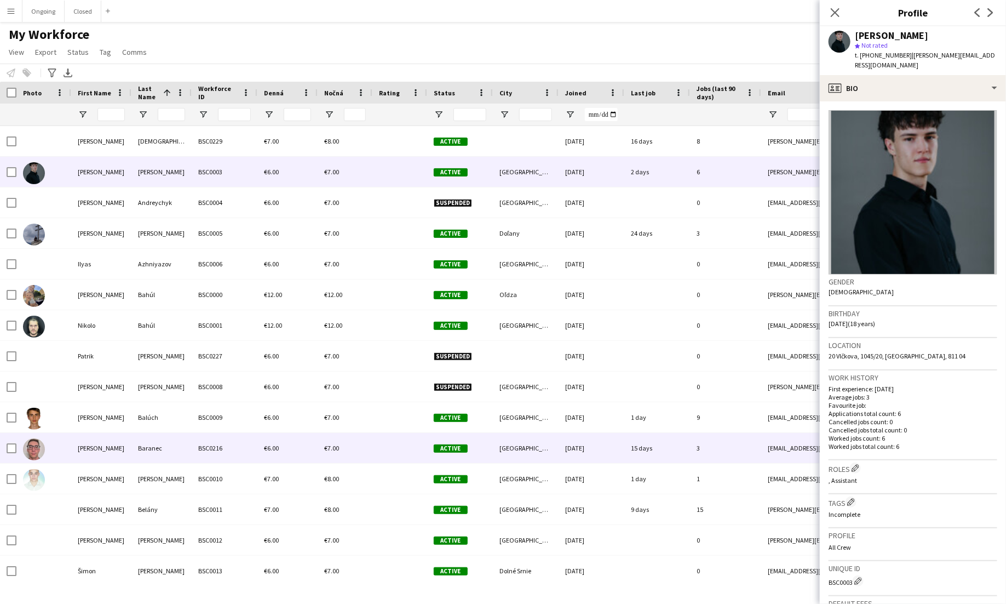
scroll to position [15, 0]
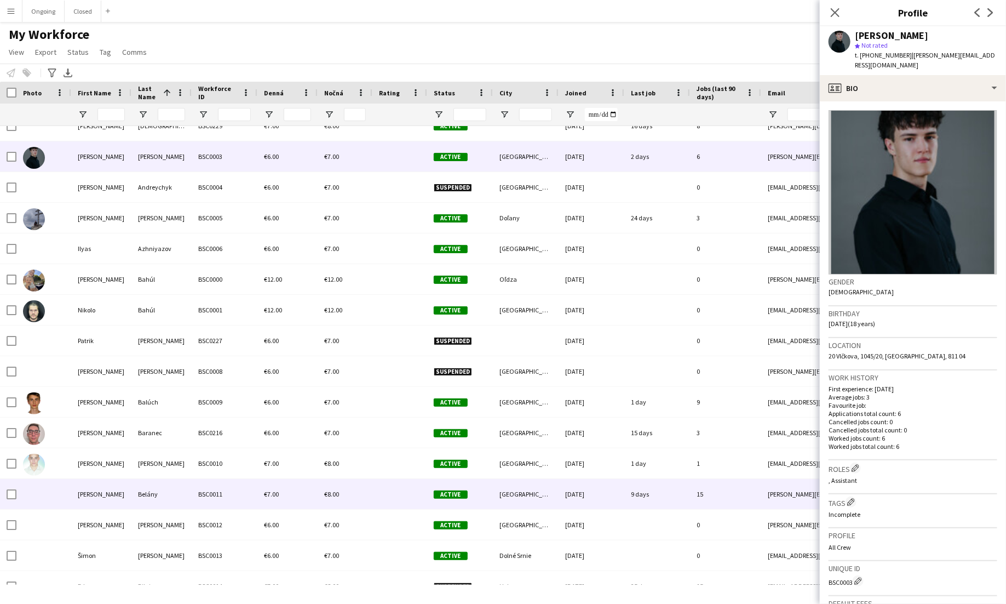
click at [165, 486] on div "Belány" at bounding box center [161, 494] width 60 height 30
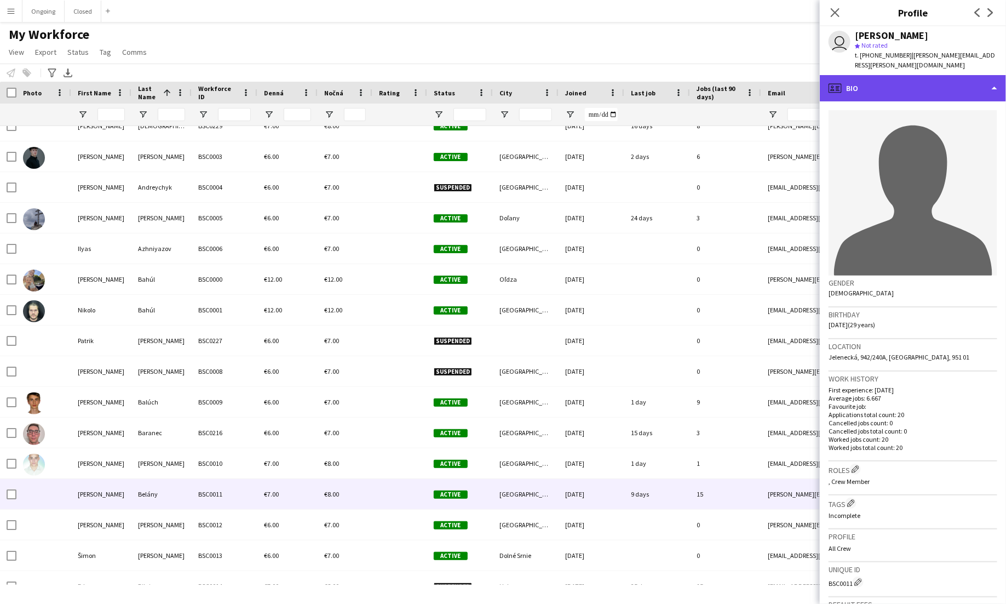
click at [960, 84] on div "profile Bio" at bounding box center [913, 88] width 186 height 26
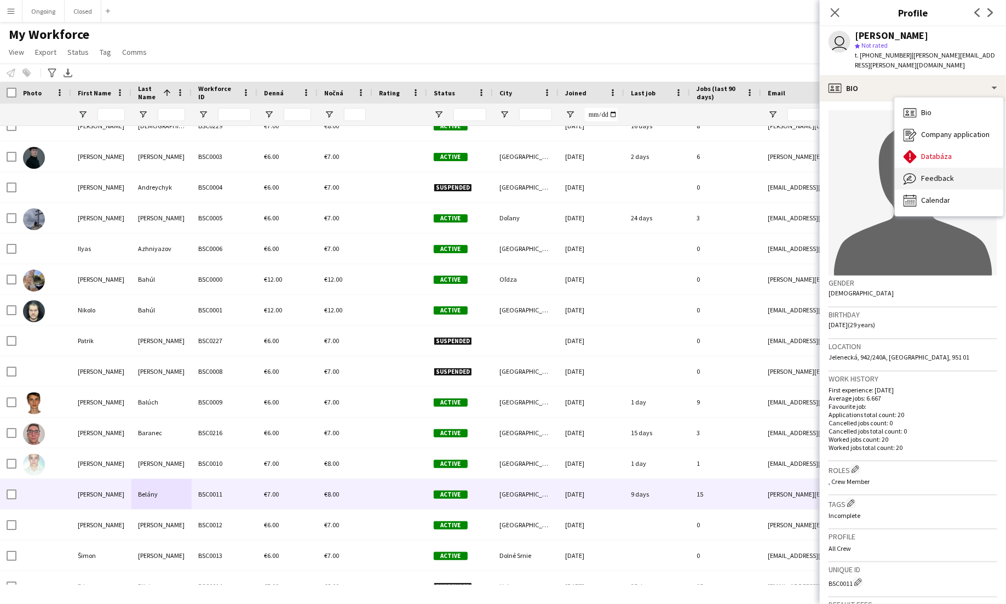
click at [938, 173] on span "Feedback" at bounding box center [937, 178] width 33 height 10
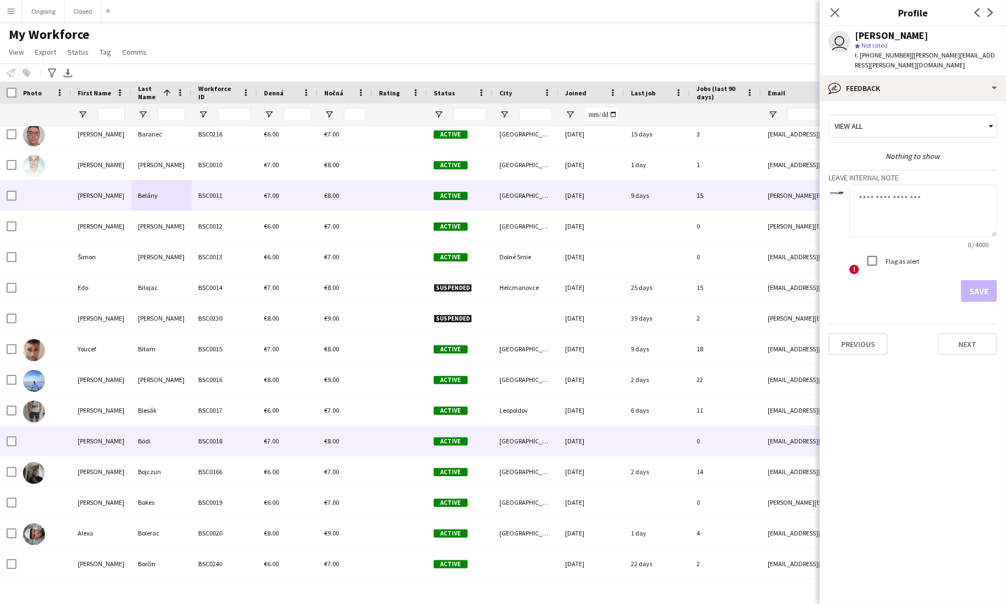
scroll to position [323, 0]
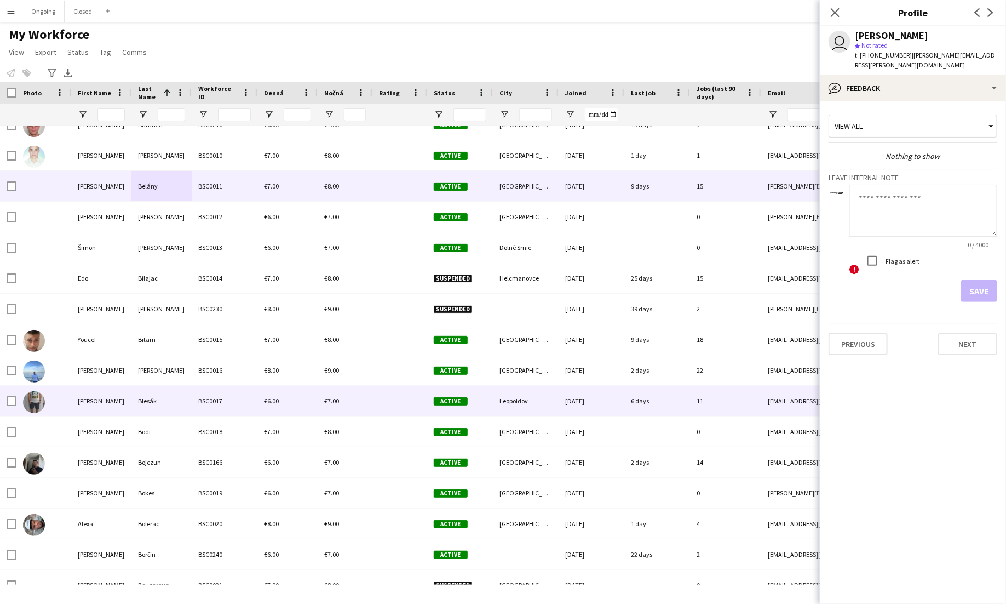
click at [168, 406] on div "Blesák" at bounding box center [161, 401] width 60 height 30
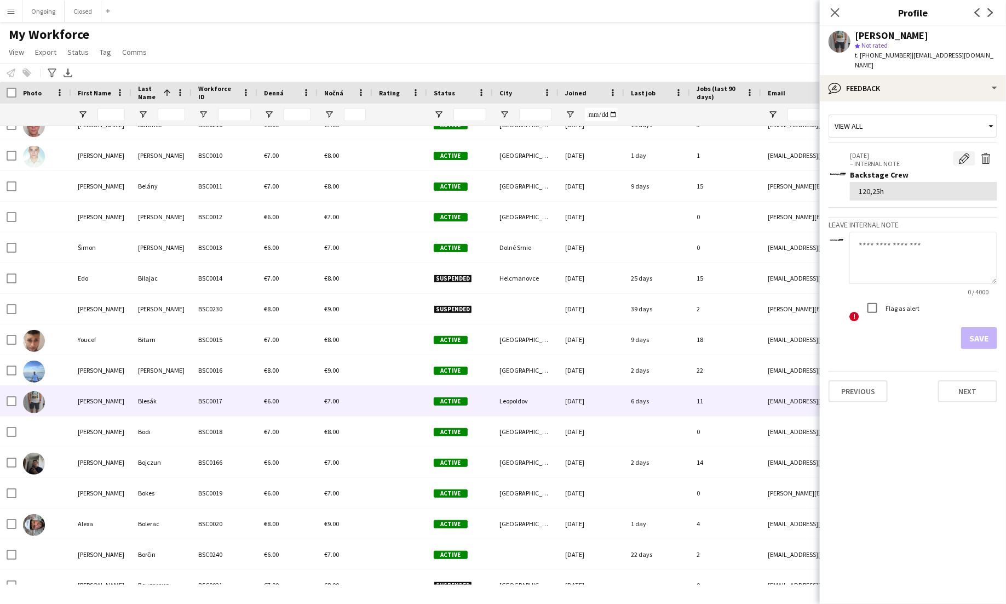
click at [964, 153] on app-icon "Edit internal note" at bounding box center [964, 158] width 11 height 11
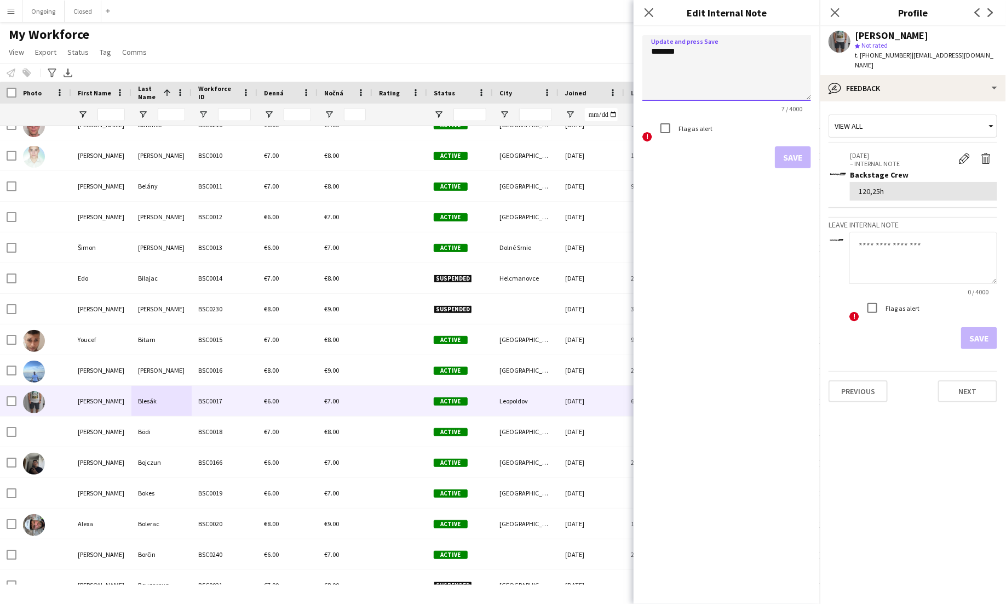
drag, startPoint x: 663, startPoint y: 47, endPoint x: 656, endPoint y: 48, distance: 7.7
click at [656, 48] on textarea "*******" at bounding box center [727, 68] width 169 height 66
type textarea "*******"
click at [811, 157] on button "Save" at bounding box center [793, 157] width 36 height 22
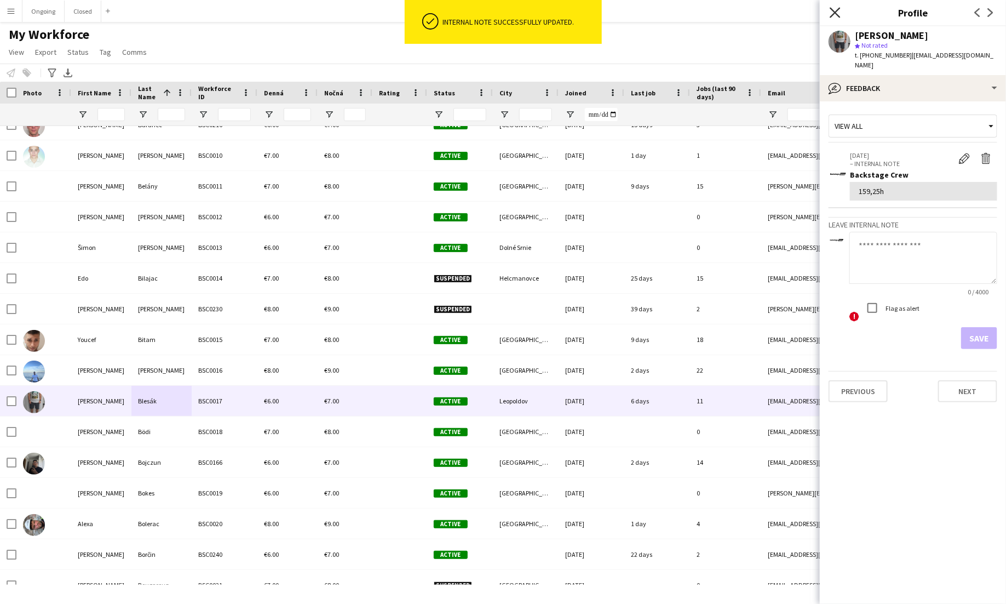
click at [836, 15] on icon "Close pop-in" at bounding box center [835, 12] width 10 height 10
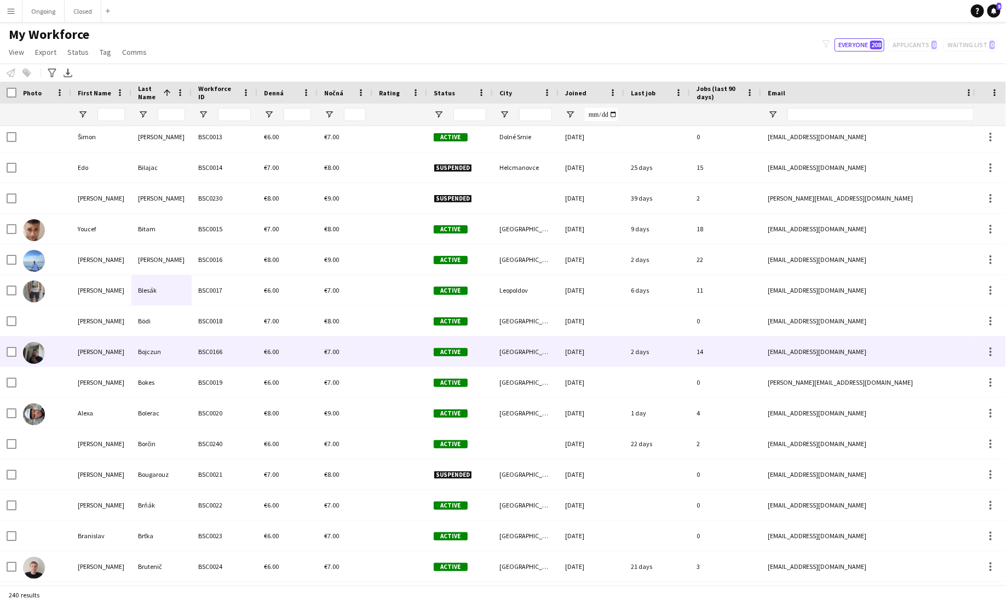
scroll to position [439, 0]
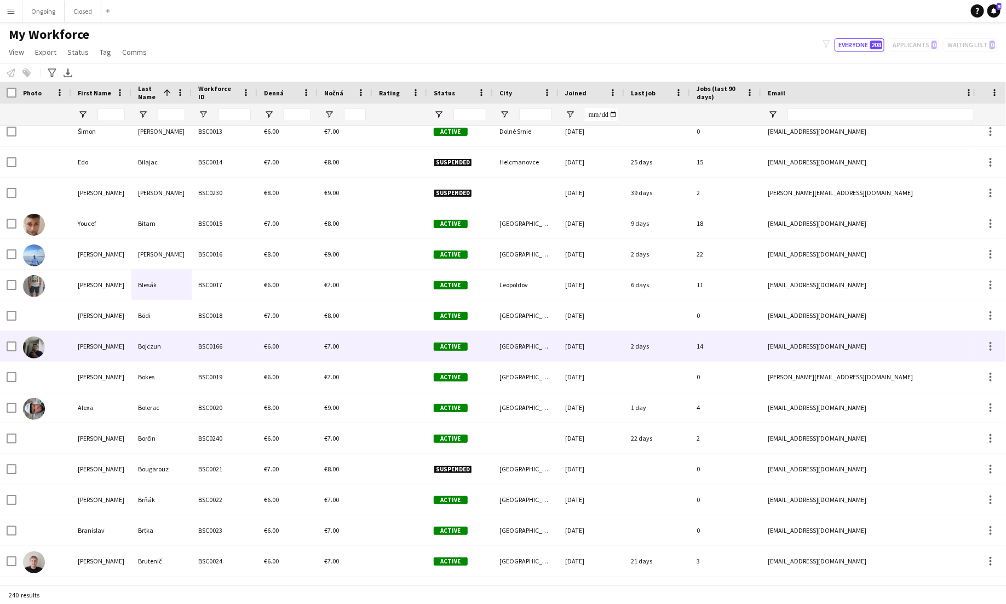
click at [167, 349] on div "Bojczun" at bounding box center [161, 346] width 60 height 30
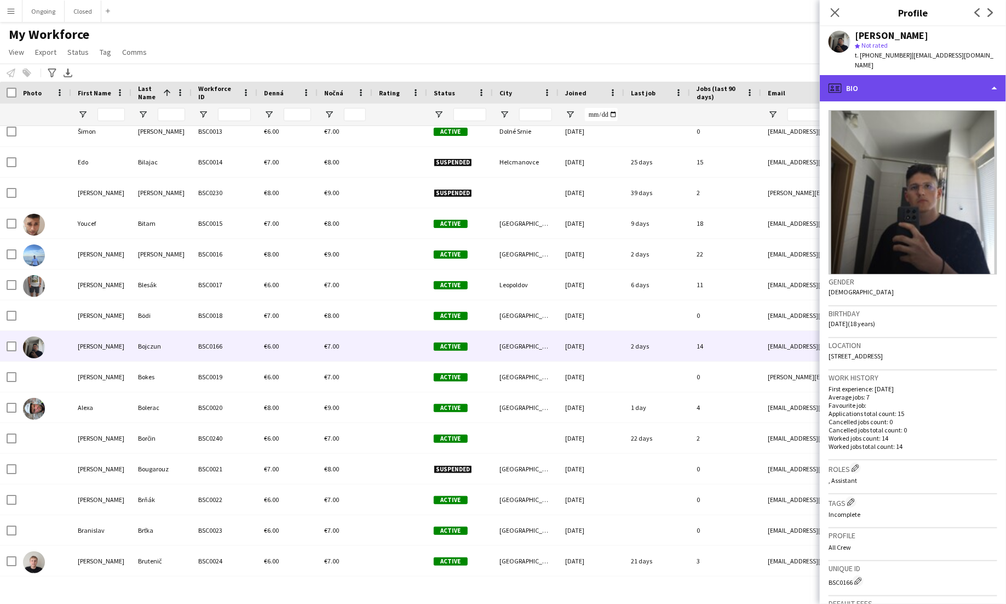
click at [963, 75] on div "profile Bio" at bounding box center [913, 88] width 186 height 26
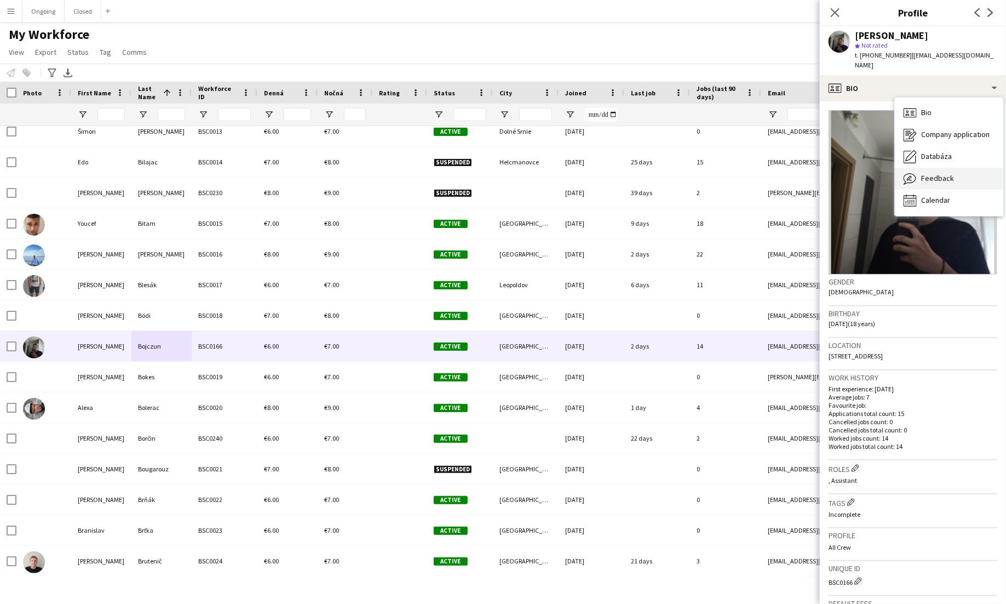
click at [942, 173] on span "Feedback" at bounding box center [937, 178] width 33 height 10
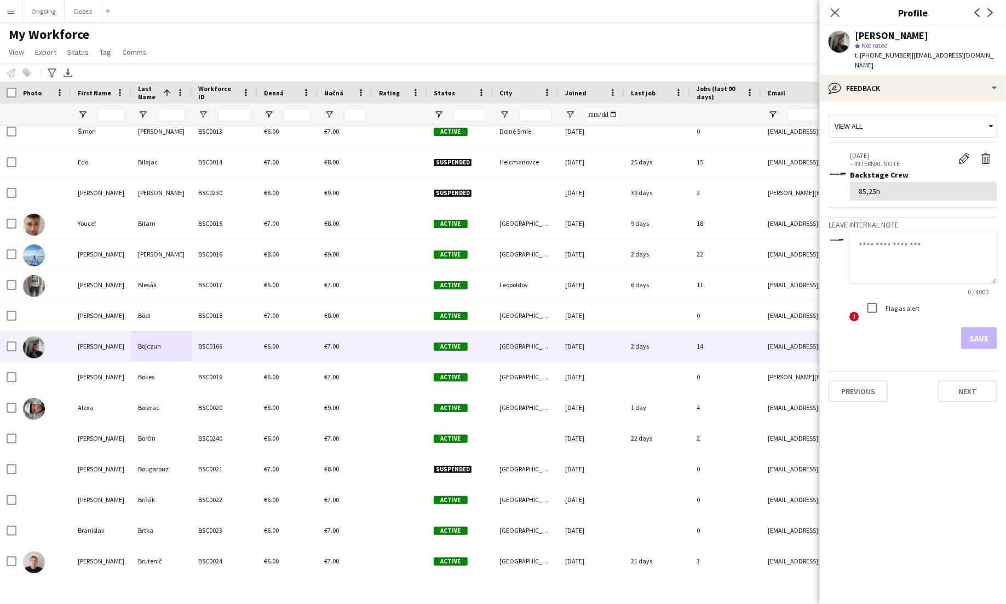
click at [863, 186] on div "85,25h" at bounding box center [924, 191] width 130 height 10
click at [960, 153] on app-icon "Edit internal note" at bounding box center [964, 158] width 11 height 11
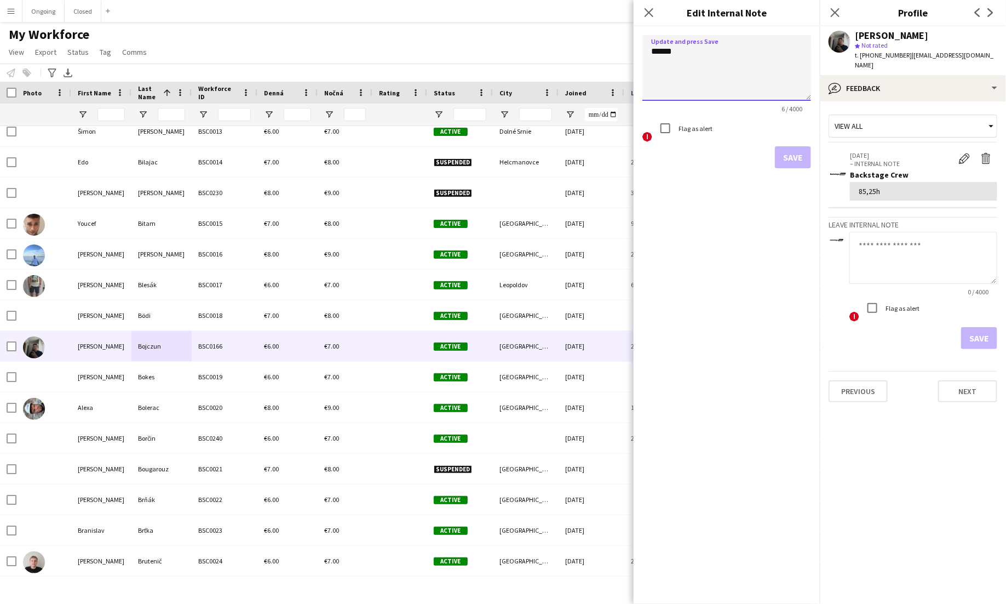
click at [658, 51] on textarea "******" at bounding box center [727, 68] width 169 height 66
type textarea "*******"
click at [800, 161] on button "Save" at bounding box center [793, 157] width 36 height 22
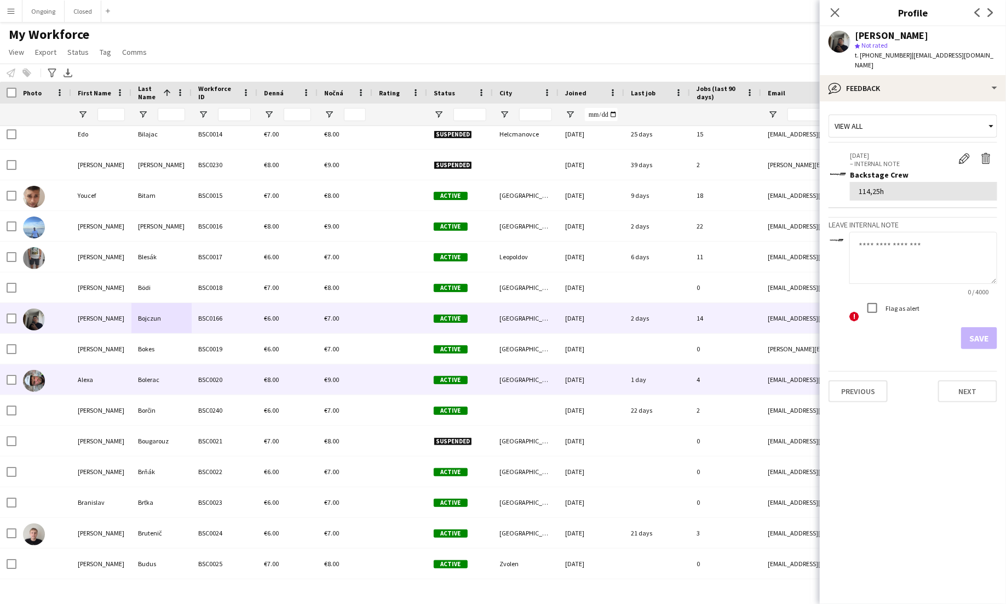
scroll to position [468, 0]
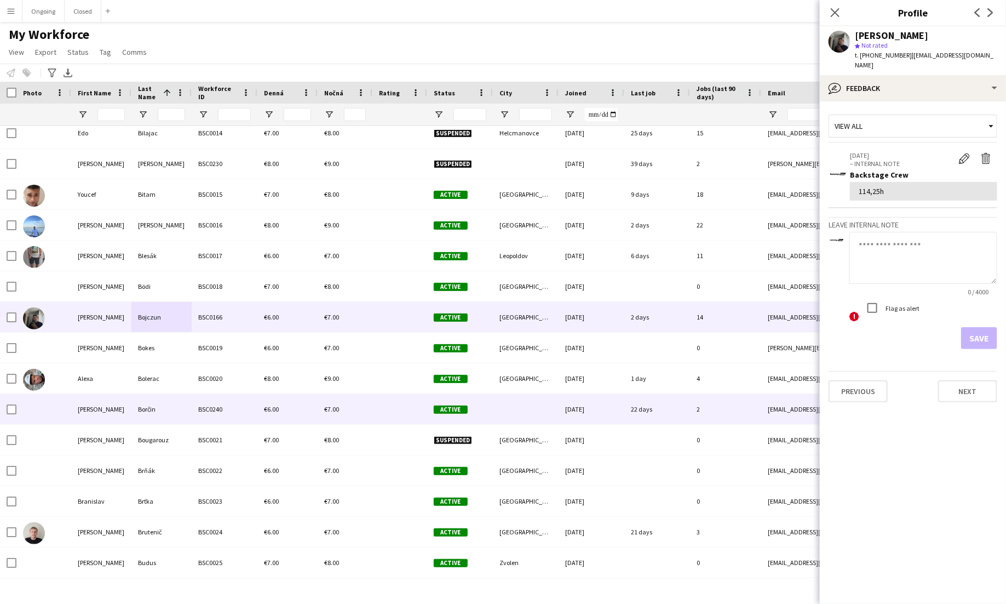
click at [197, 399] on div "BSC0240" at bounding box center [225, 409] width 66 height 30
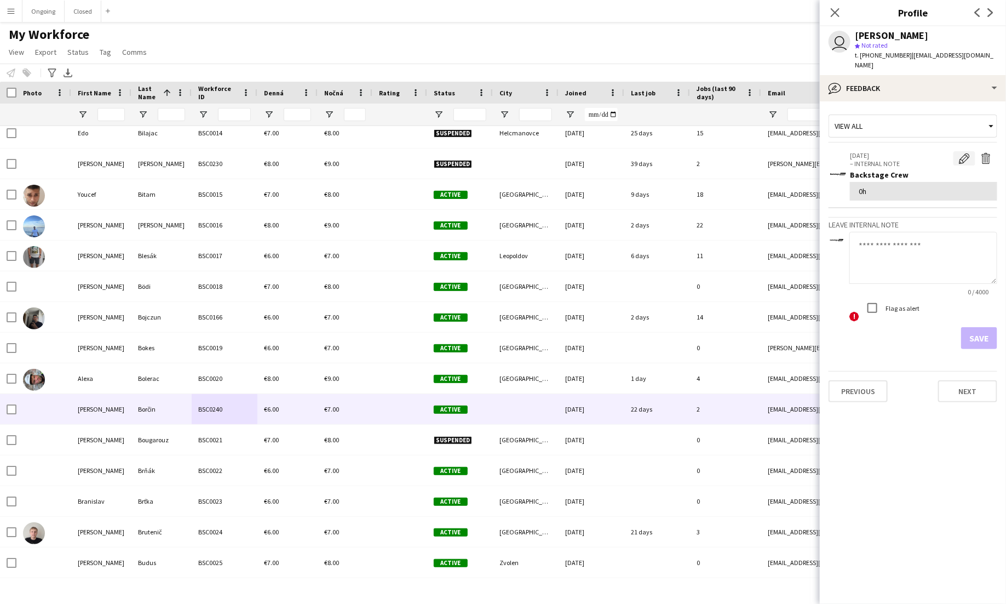
click at [965, 153] on app-icon "Edit internal note" at bounding box center [964, 158] width 11 height 11
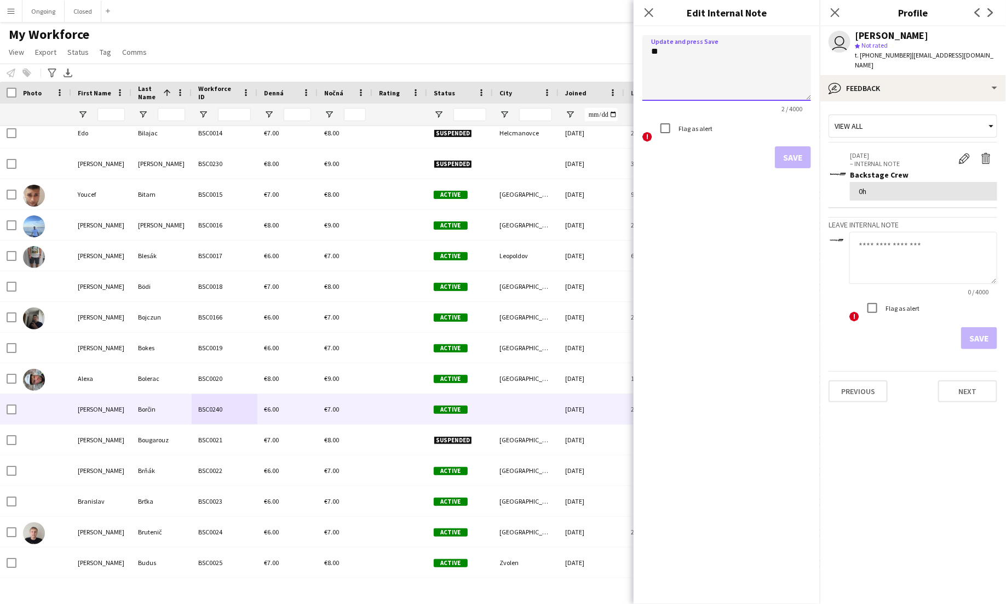
click at [672, 54] on textarea "**" at bounding box center [727, 68] width 169 height 66
type textarea "*****"
click at [794, 157] on button "Save" at bounding box center [793, 157] width 36 height 22
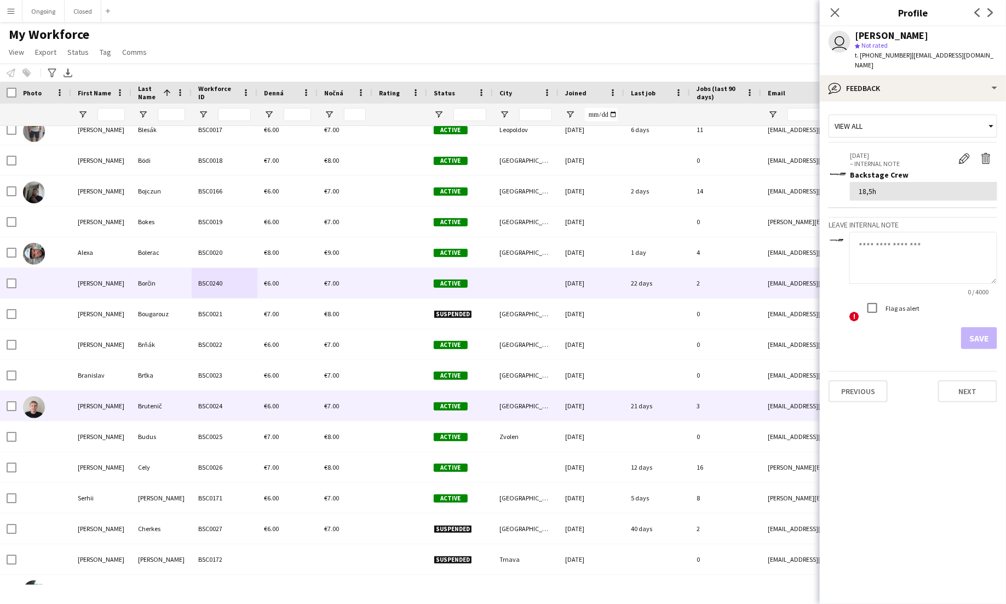
scroll to position [639, 0]
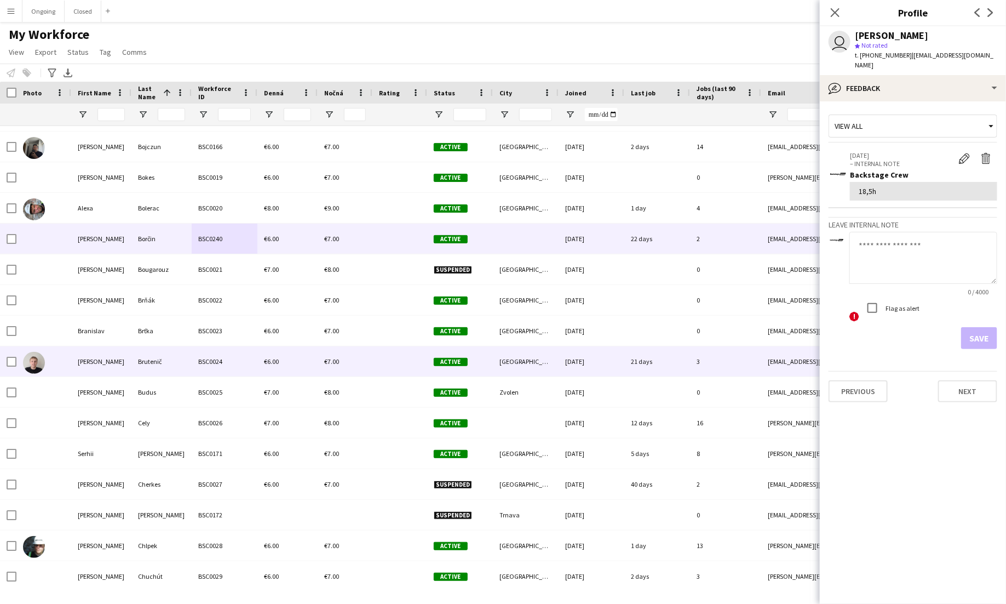
click at [145, 363] on div "Brutenič" at bounding box center [161, 361] width 60 height 30
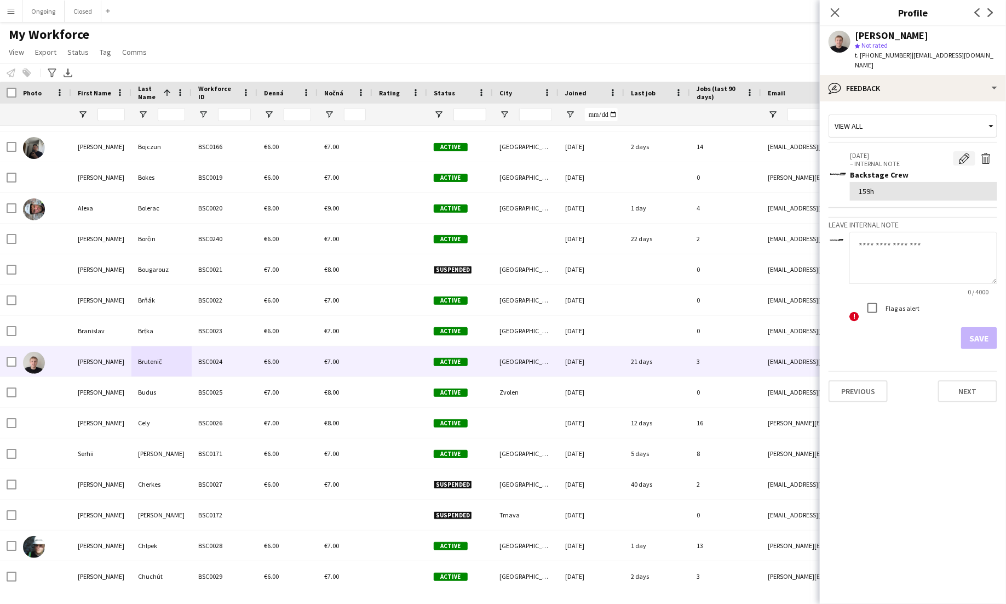
click at [970, 153] on app-icon "Edit internal note" at bounding box center [964, 158] width 11 height 11
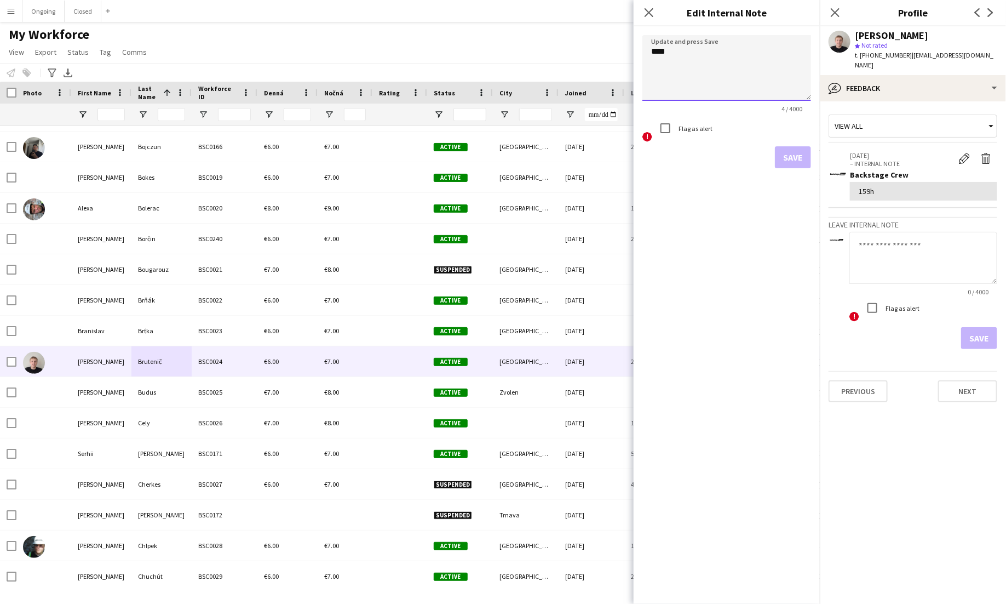
click at [663, 54] on textarea "****" at bounding box center [727, 68] width 169 height 66
type textarea "******"
click at [800, 160] on button "Save" at bounding box center [793, 157] width 36 height 22
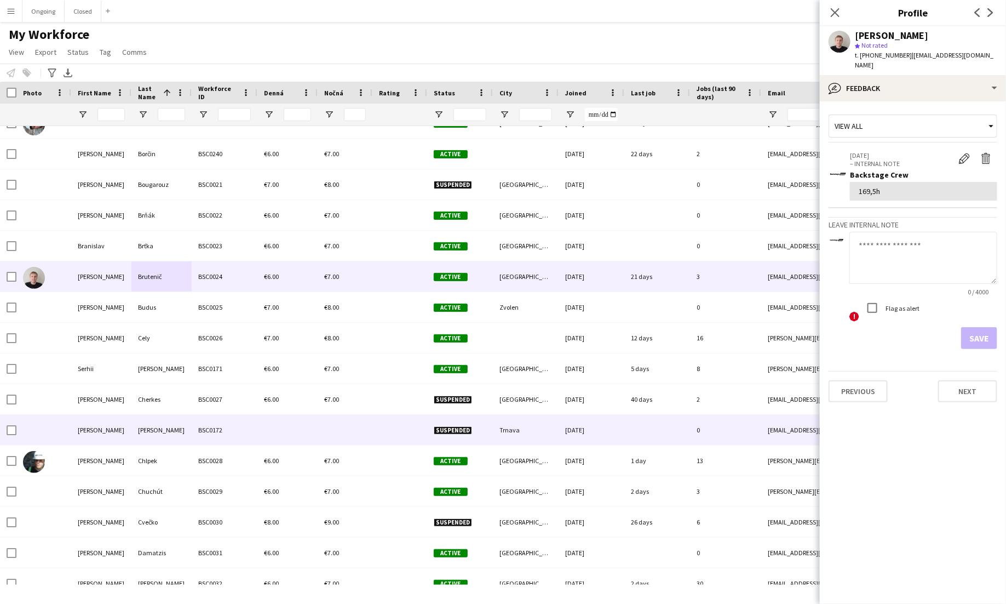
scroll to position [726, 0]
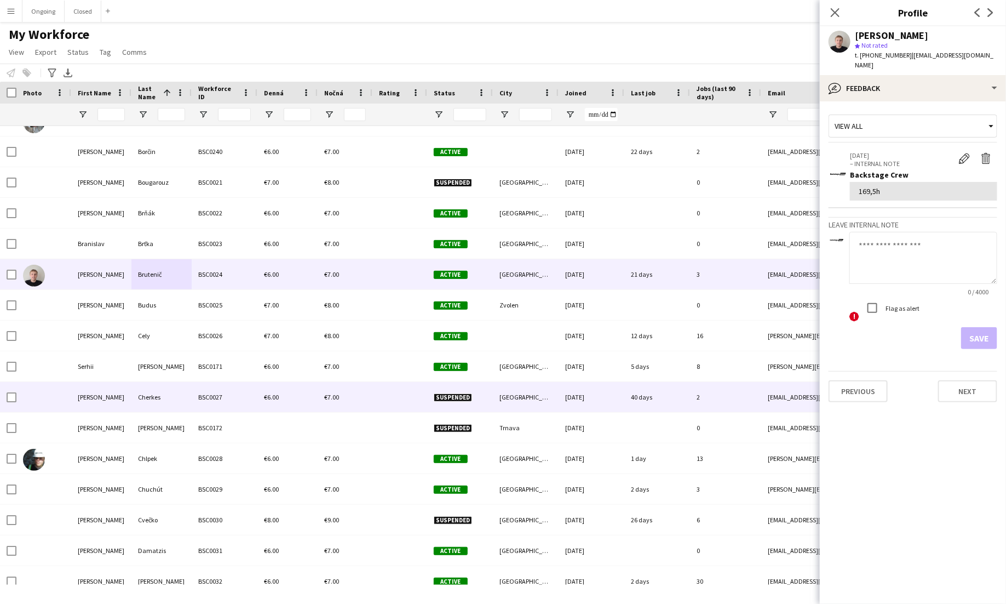
click at [195, 373] on div "BSC0171" at bounding box center [225, 366] width 66 height 30
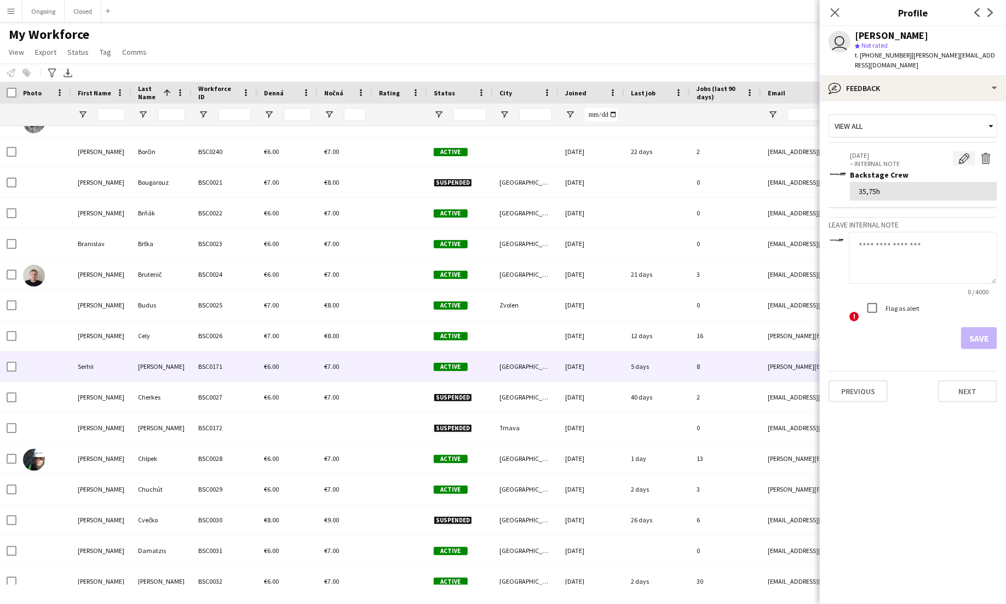
click at [965, 153] on app-icon "Edit internal note" at bounding box center [964, 158] width 11 height 11
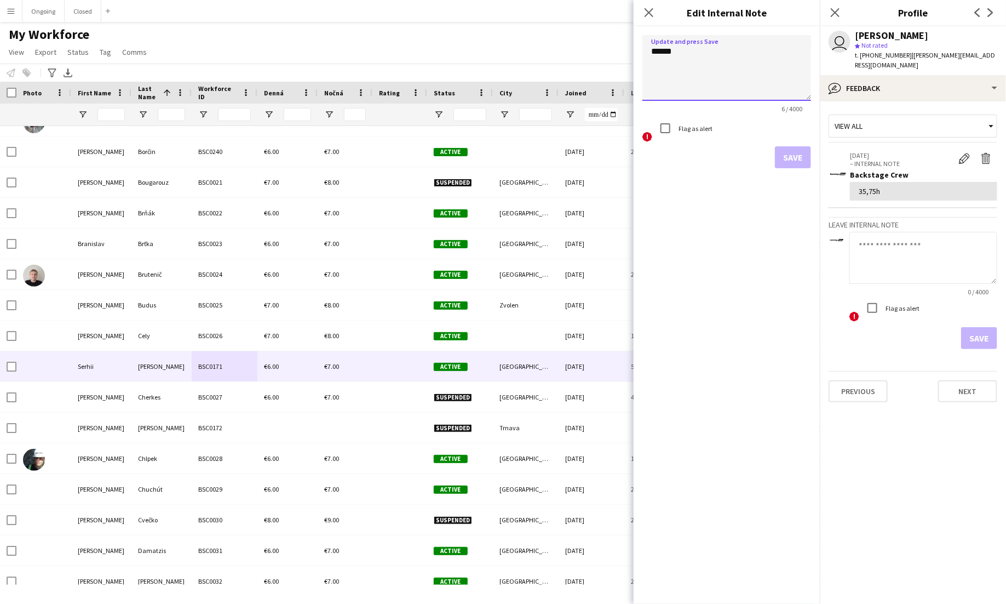
drag, startPoint x: 670, startPoint y: 52, endPoint x: 628, endPoint y: 51, distance: 42.2
click at [628, 51] on body "Menu Boards Boards Boards All jobs Status Workforce Workforce My Workforce Recr…" at bounding box center [503, 302] width 1006 height 604
type textarea "******"
click at [795, 148] on button "Save" at bounding box center [793, 157] width 36 height 22
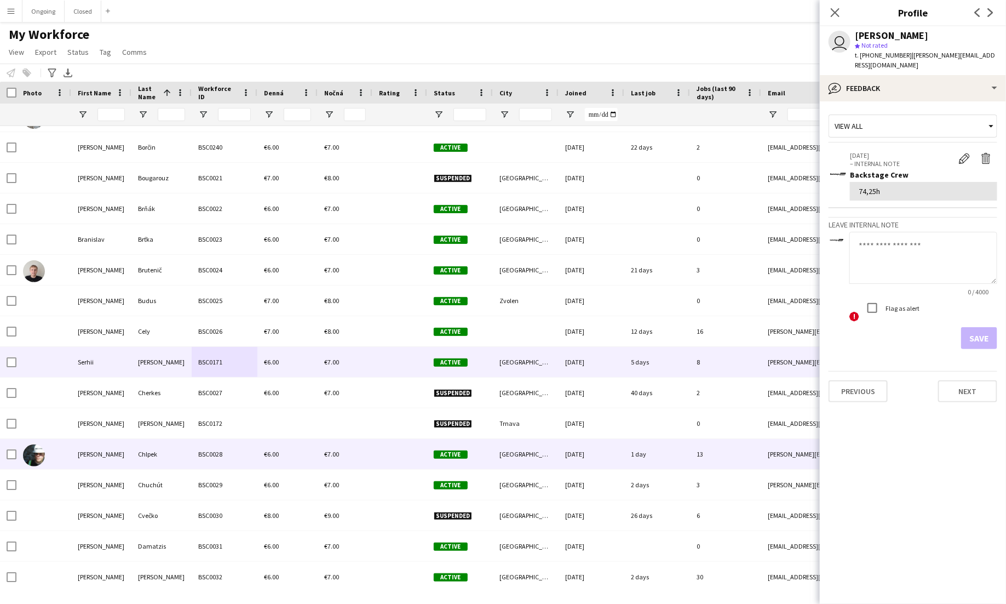
scroll to position [731, 0]
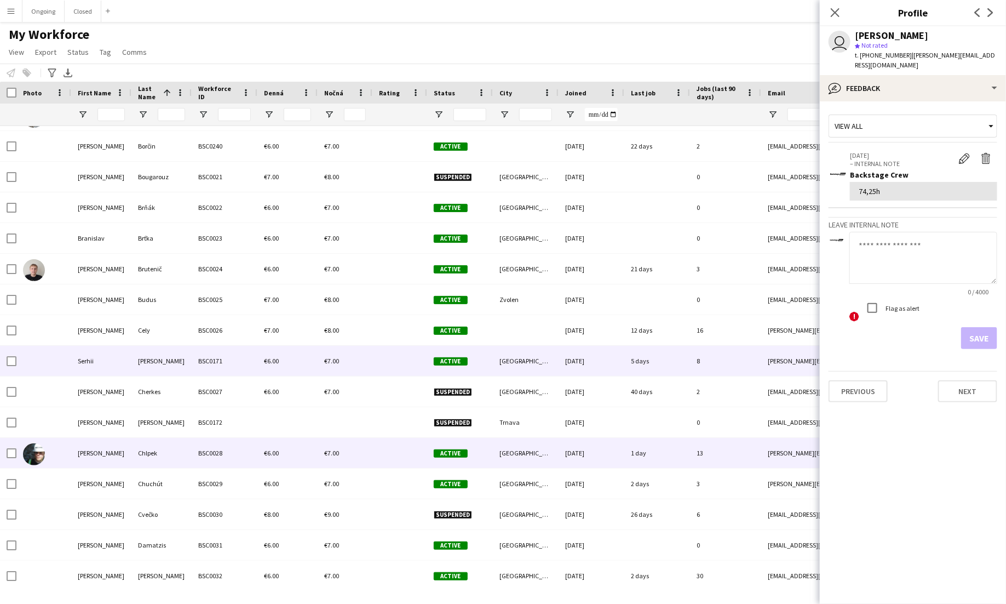
click at [205, 456] on div "BSC0028" at bounding box center [225, 453] width 66 height 30
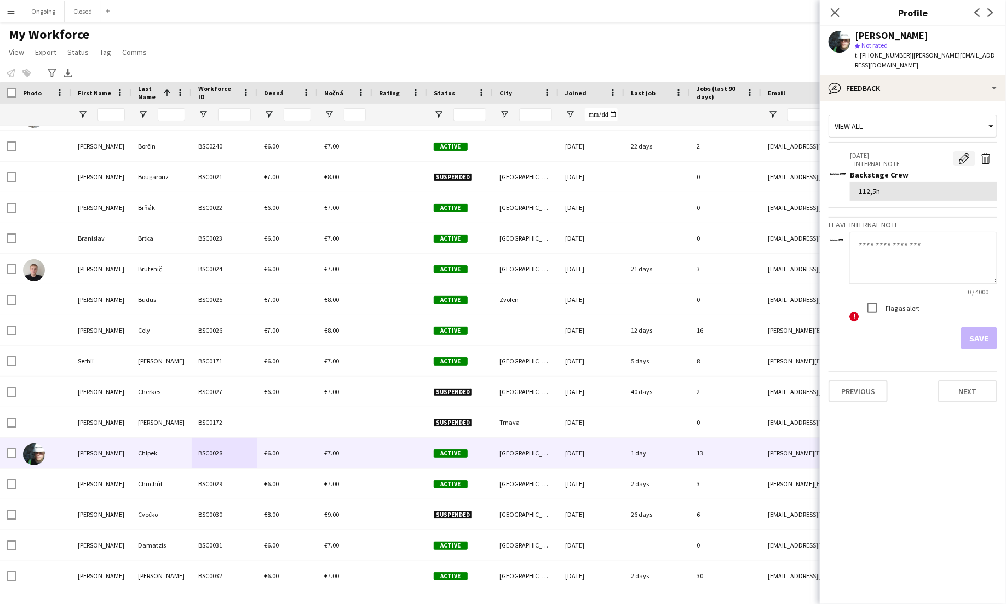
click at [964, 153] on app-icon "Edit internal note" at bounding box center [964, 158] width 11 height 11
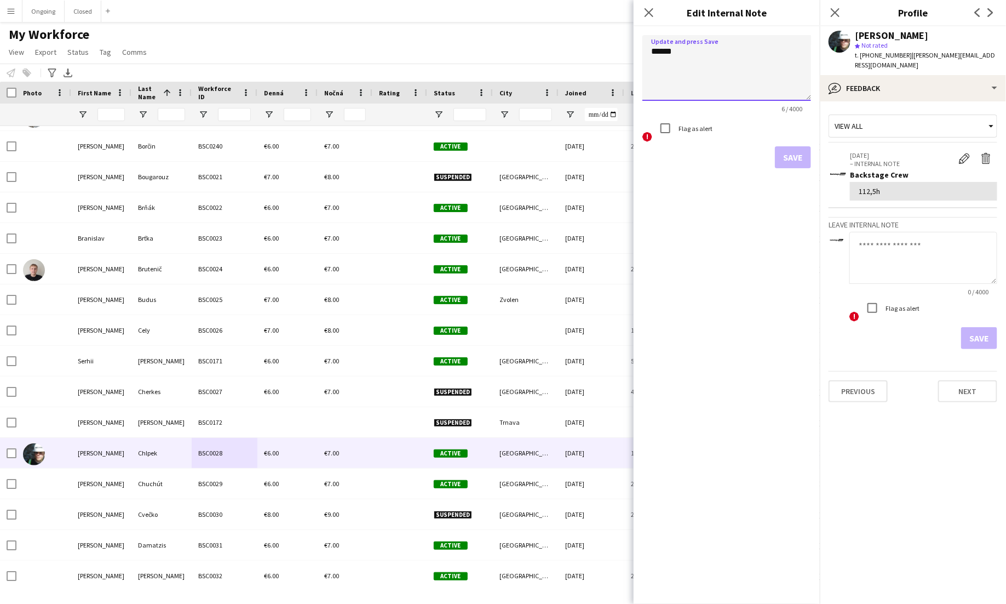
drag, startPoint x: 672, startPoint y: 49, endPoint x: 601, endPoint y: 49, distance: 70.7
click at [601, 49] on body "Menu Boards Boards Boards All jobs Status Workforce Workforce My Workforce Recr…" at bounding box center [503, 302] width 1006 height 604
type textarea "****"
click at [788, 162] on button "Save" at bounding box center [793, 157] width 36 height 22
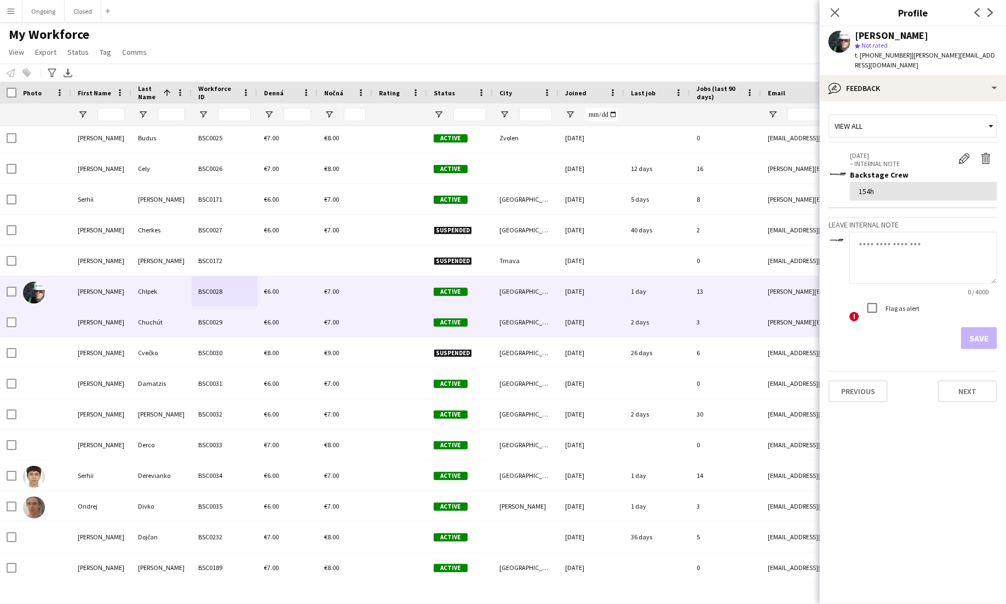
scroll to position [894, 0]
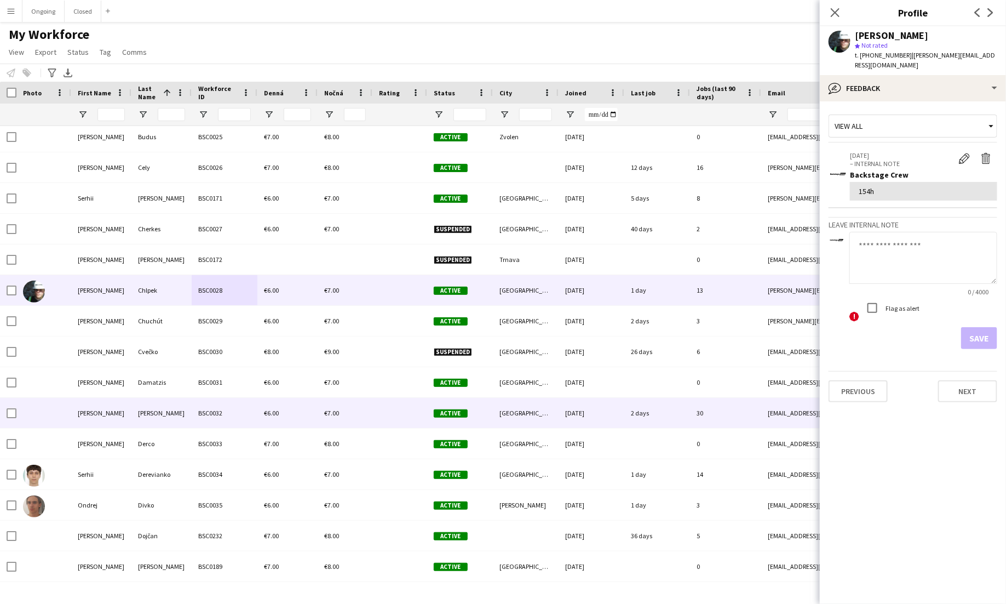
click at [192, 405] on div "BSC0032" at bounding box center [225, 413] width 66 height 30
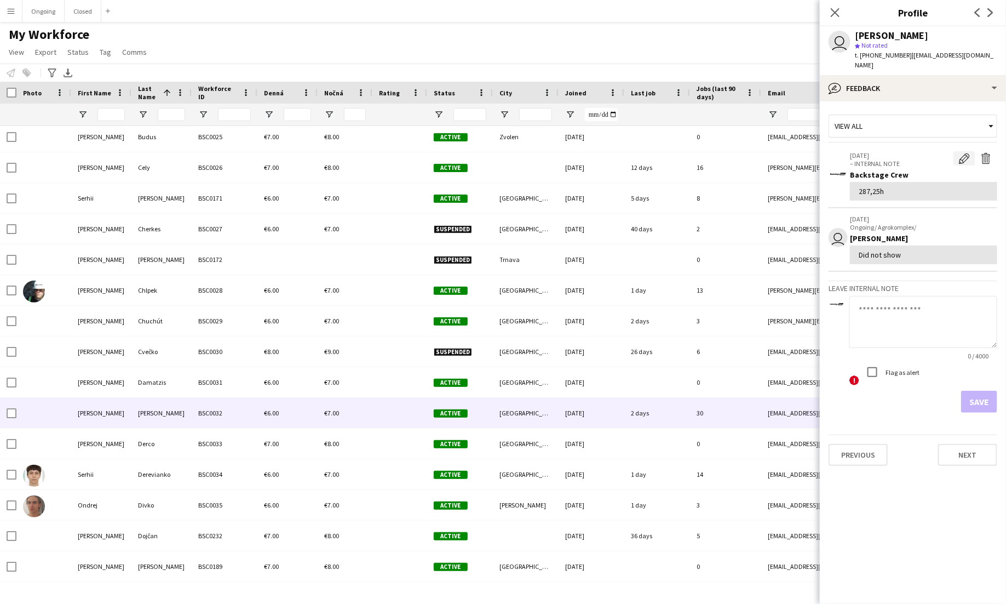
click at [964, 153] on app-icon "Edit internal note" at bounding box center [964, 158] width 11 height 11
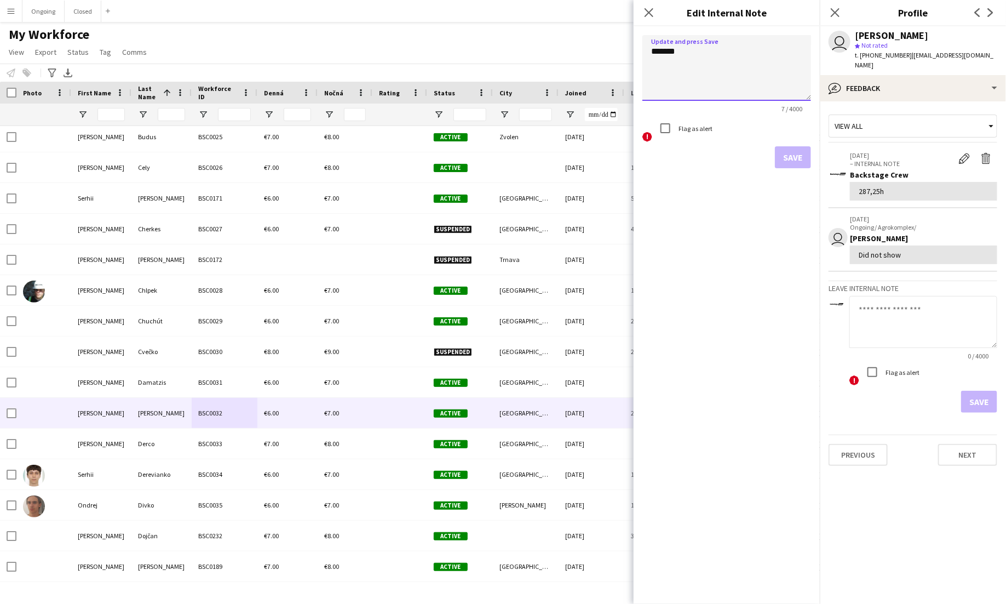
drag, startPoint x: 675, startPoint y: 53, endPoint x: 631, endPoint y: 48, distance: 45.1
click at [631, 48] on body "Menu Boards Boards Boards All jobs Status Workforce Workforce My Workforce Recr…" at bounding box center [503, 302] width 1006 height 604
type textarea "*******"
click at [803, 167] on button "Save" at bounding box center [793, 157] width 36 height 22
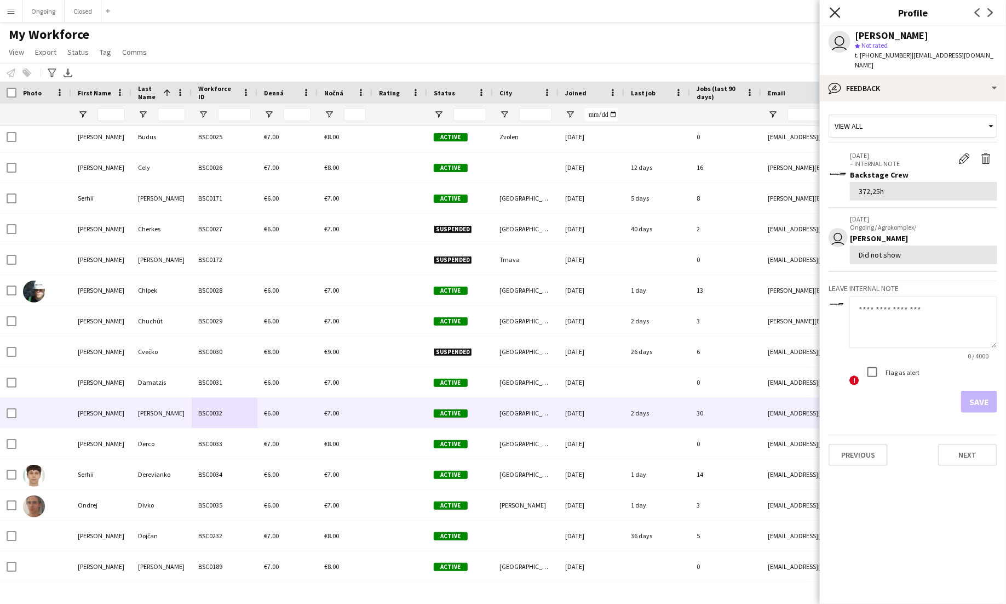
click at [838, 15] on icon at bounding box center [835, 12] width 10 height 10
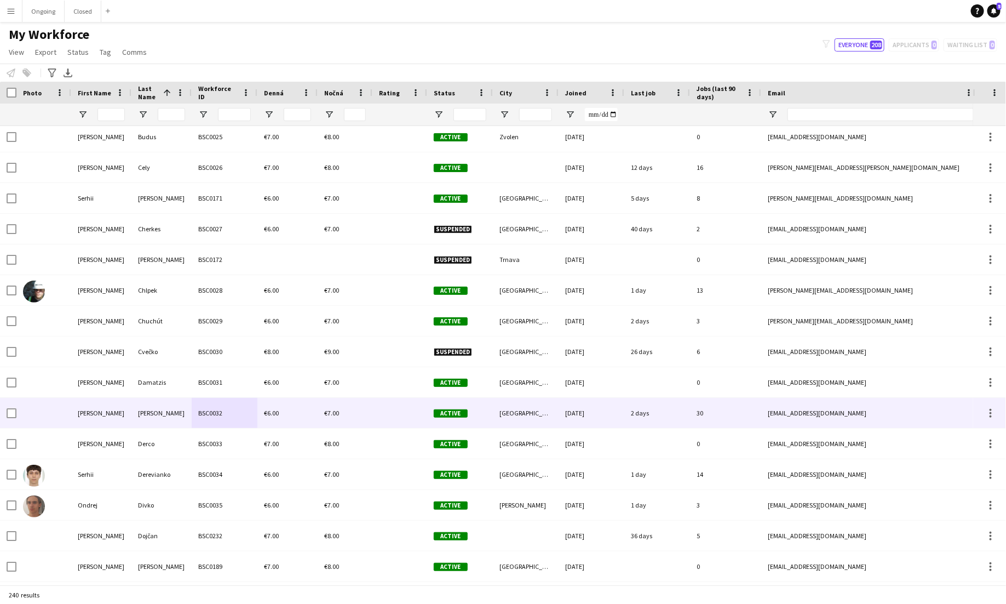
click at [203, 411] on div "BSC0032" at bounding box center [225, 413] width 66 height 30
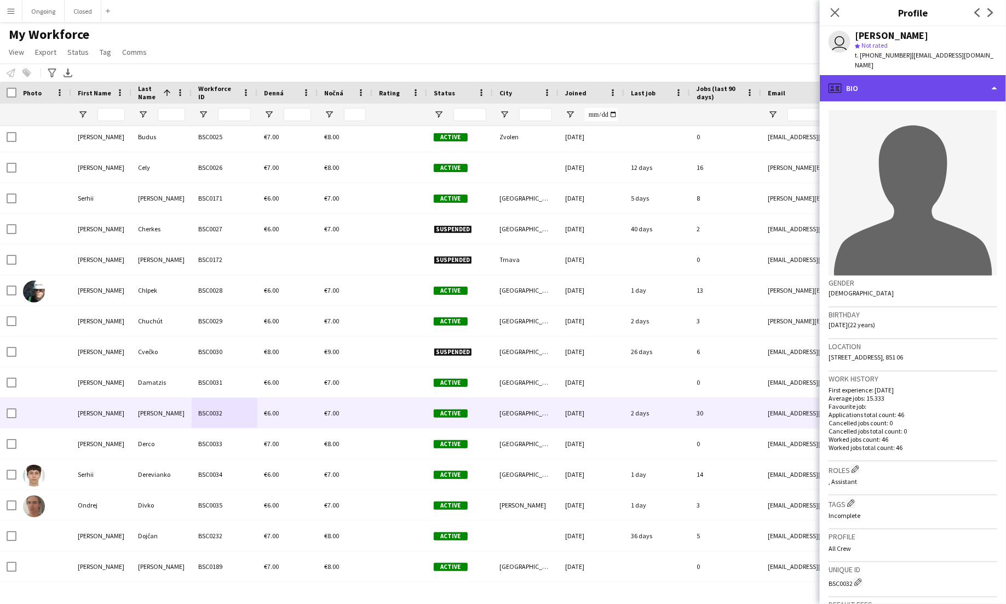
click at [945, 75] on div "profile Bio" at bounding box center [913, 88] width 186 height 26
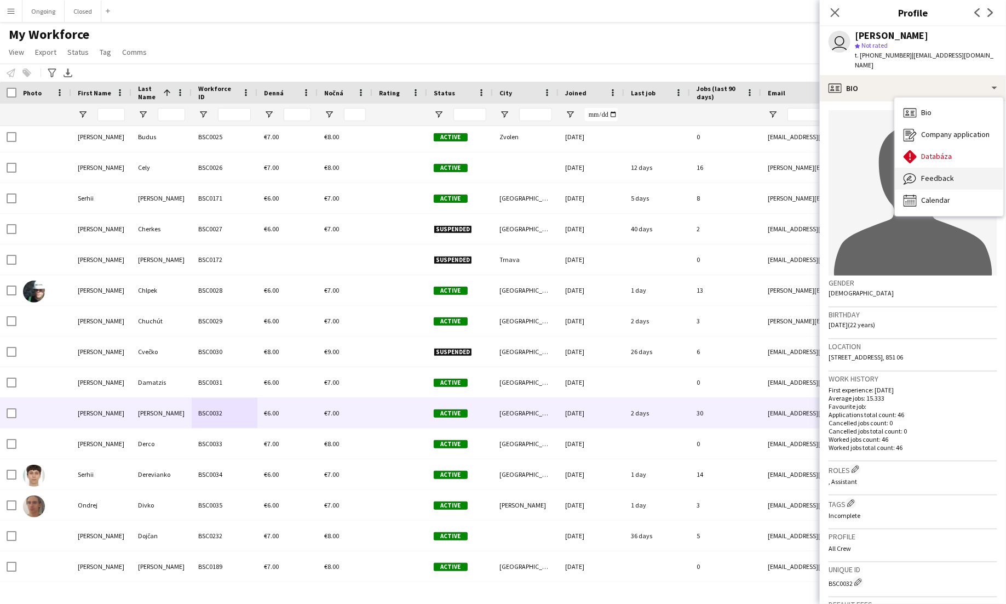
click at [947, 173] on span "Feedback" at bounding box center [937, 178] width 33 height 10
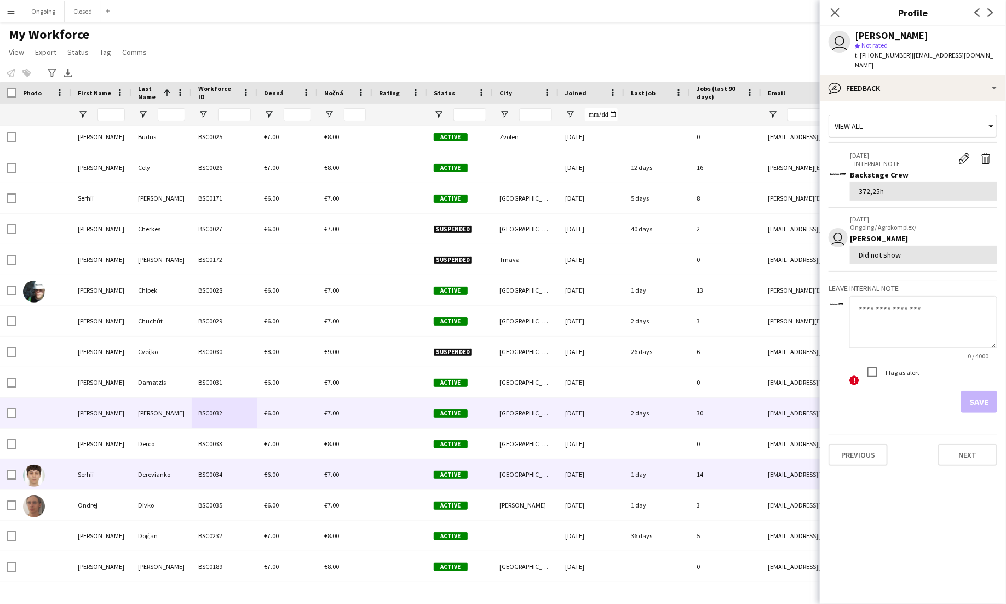
click at [233, 465] on div "BSC0034" at bounding box center [225, 474] width 66 height 30
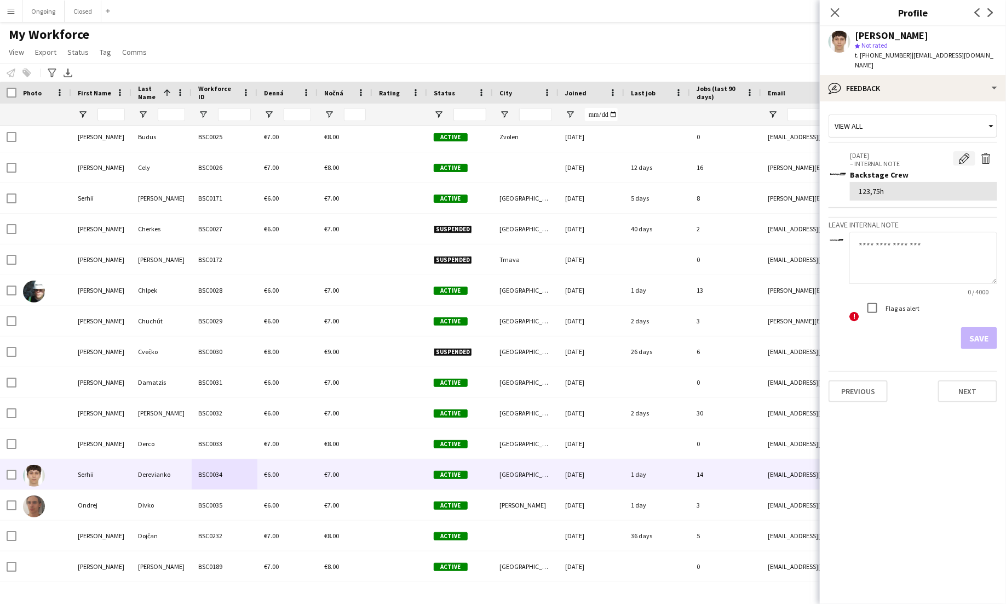
click at [964, 153] on app-icon "Edit internal note" at bounding box center [964, 158] width 11 height 11
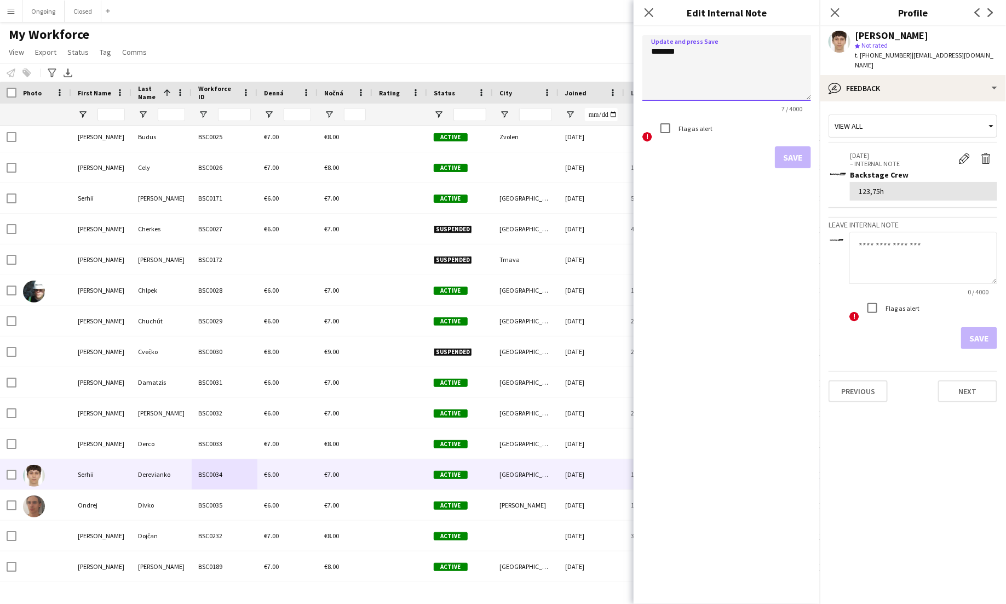
click at [674, 50] on textarea "*******" at bounding box center [727, 68] width 169 height 66
type textarea "******"
click at [790, 154] on button "Save" at bounding box center [793, 157] width 36 height 22
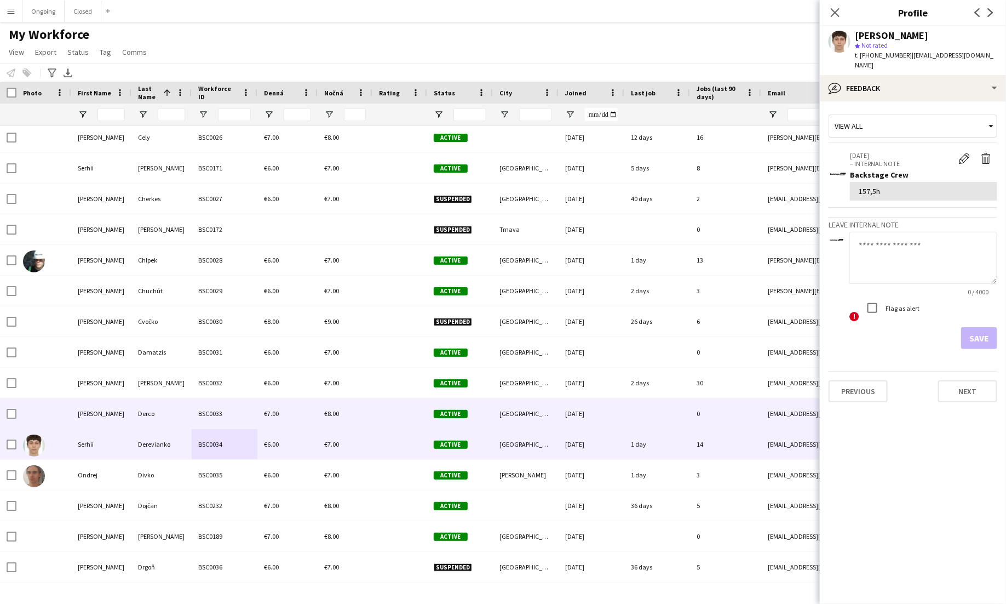
scroll to position [926, 0]
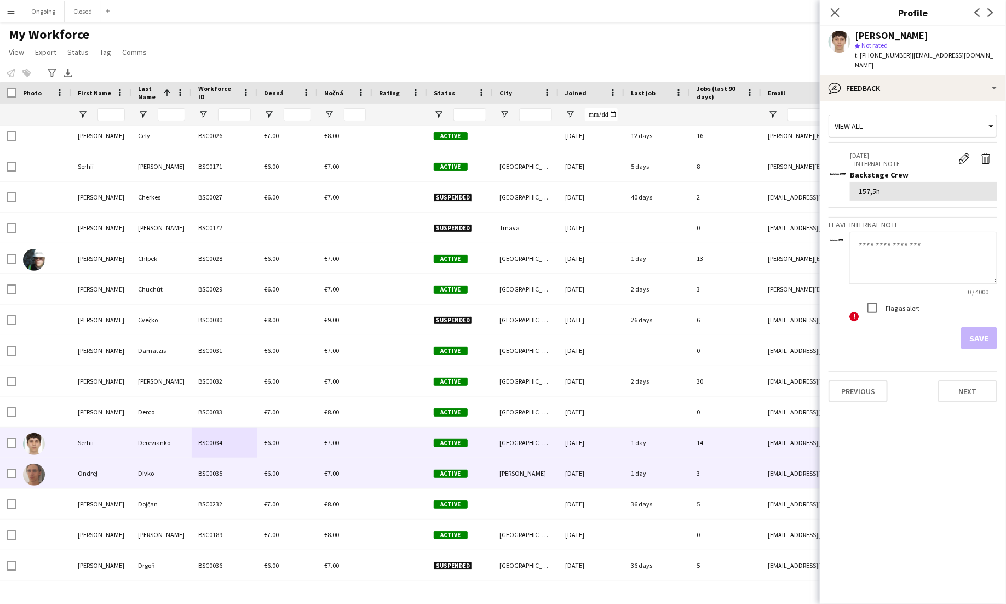
click at [171, 471] on div "Divko" at bounding box center [161, 473] width 60 height 30
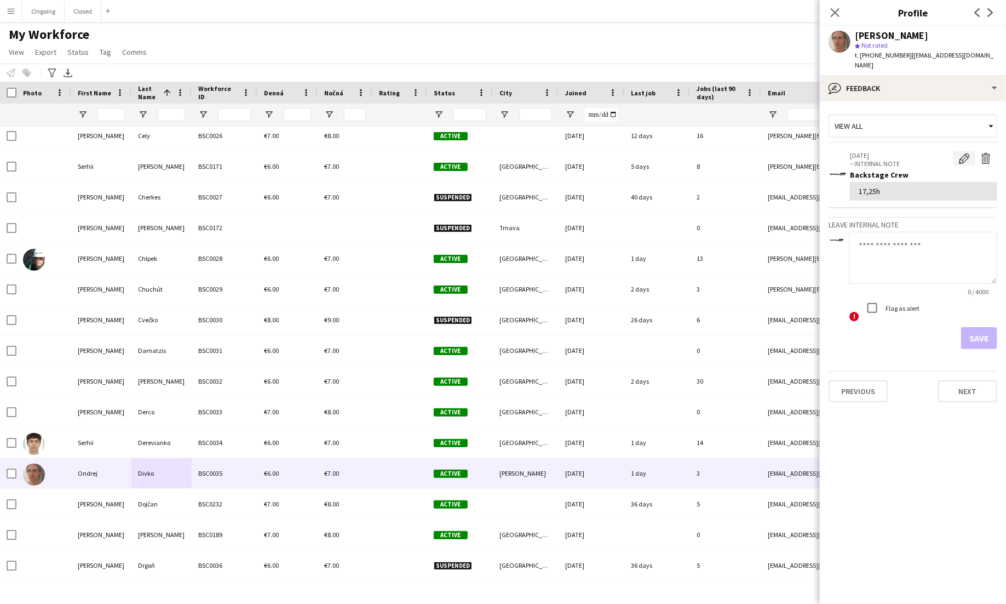
click at [962, 153] on app-icon "Edit internal note" at bounding box center [964, 158] width 11 height 11
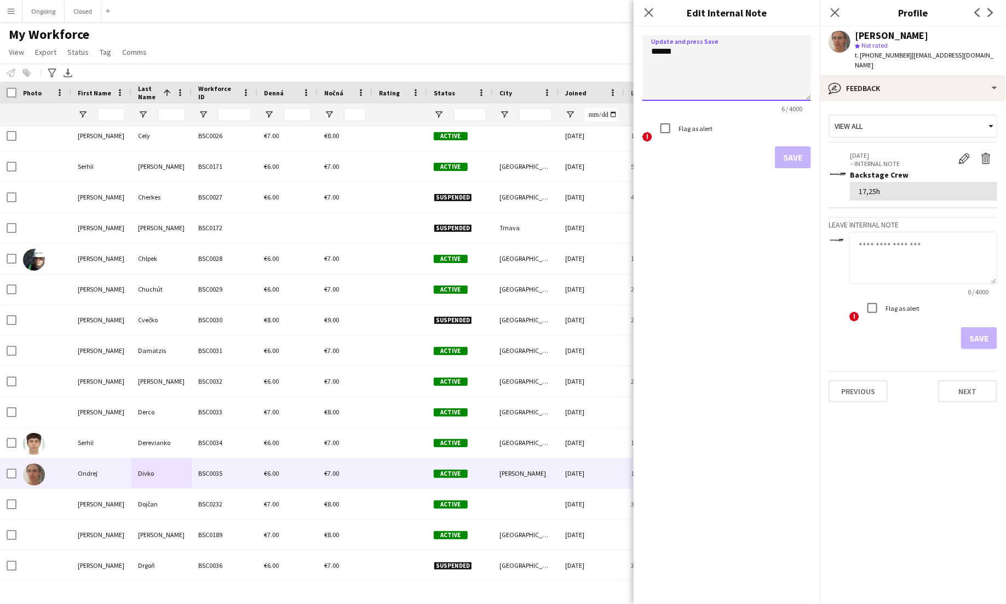
click at [661, 49] on textarea "******" at bounding box center [727, 68] width 169 height 66
type textarea "******"
click at [800, 151] on button "Save" at bounding box center [793, 157] width 36 height 22
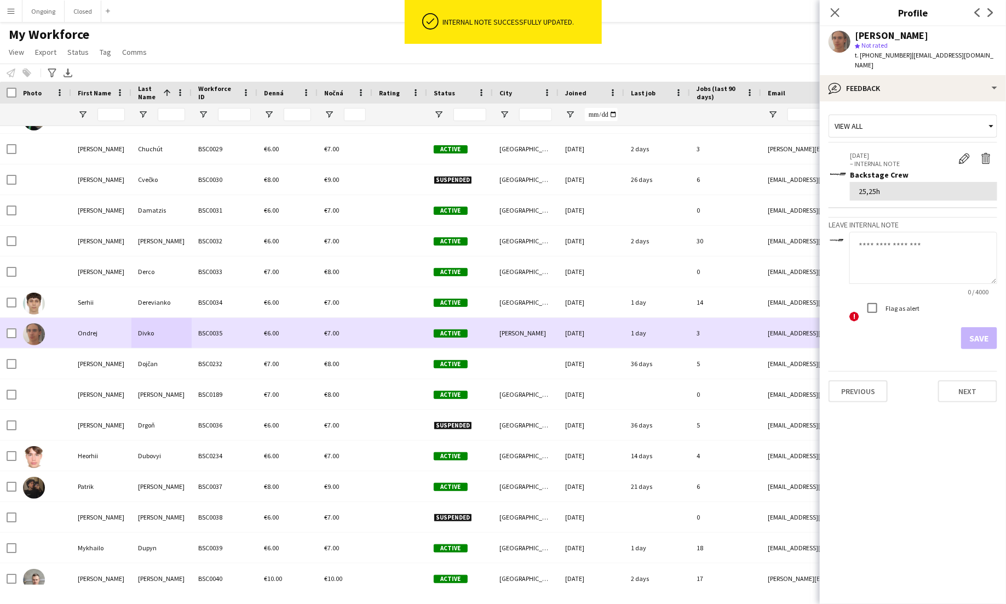
scroll to position [1072, 0]
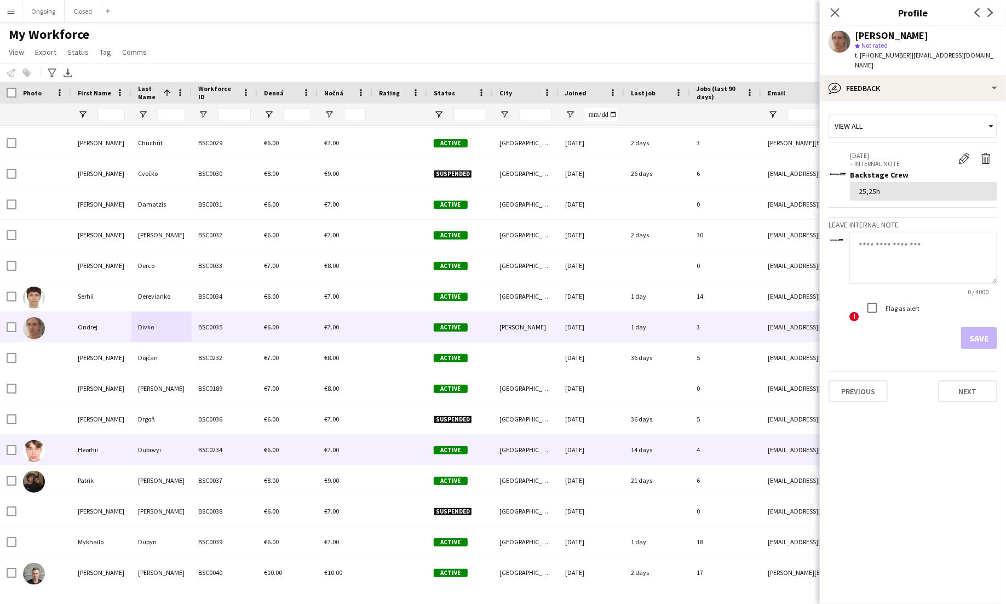
click at [158, 448] on div "Dubovyi" at bounding box center [161, 449] width 60 height 30
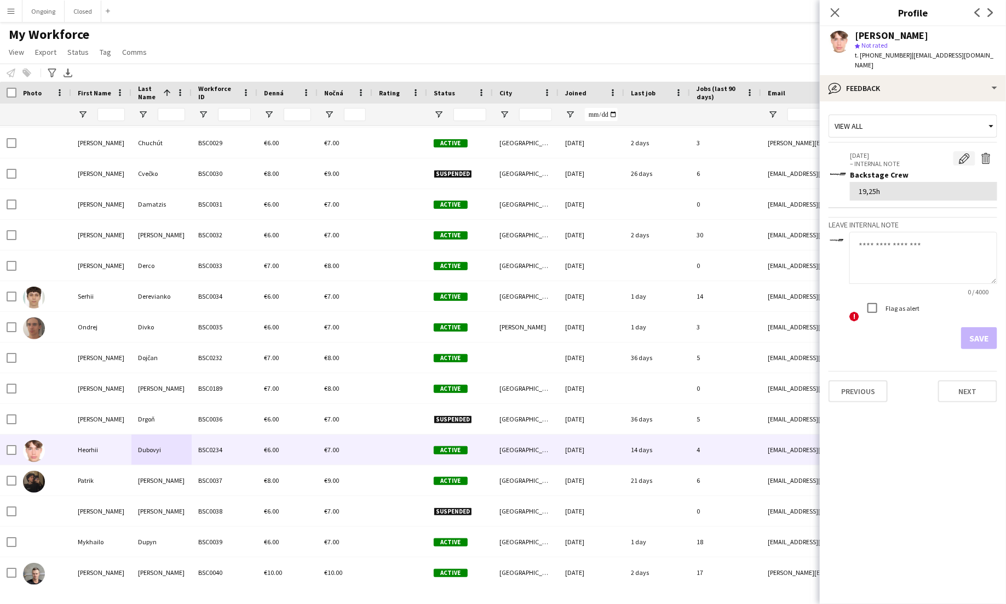
click at [965, 153] on app-icon "Edit internal note" at bounding box center [964, 158] width 11 height 11
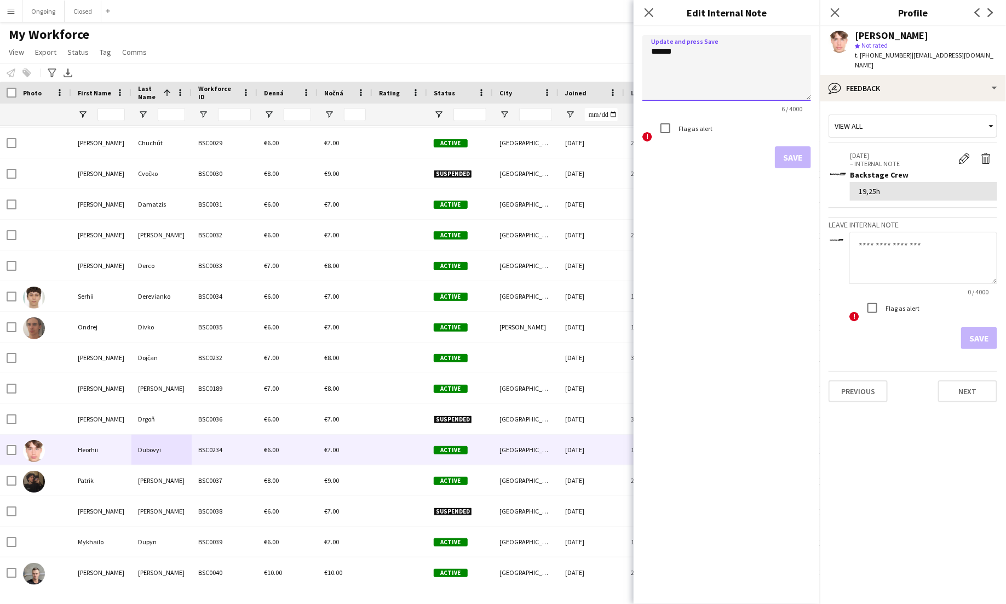
drag, startPoint x: 671, startPoint y: 48, endPoint x: 643, endPoint y: 48, distance: 28.5
click at [643, 48] on textarea "******" at bounding box center [727, 68] width 169 height 66
type textarea "***"
click at [803, 146] on button "Save" at bounding box center [793, 157] width 36 height 22
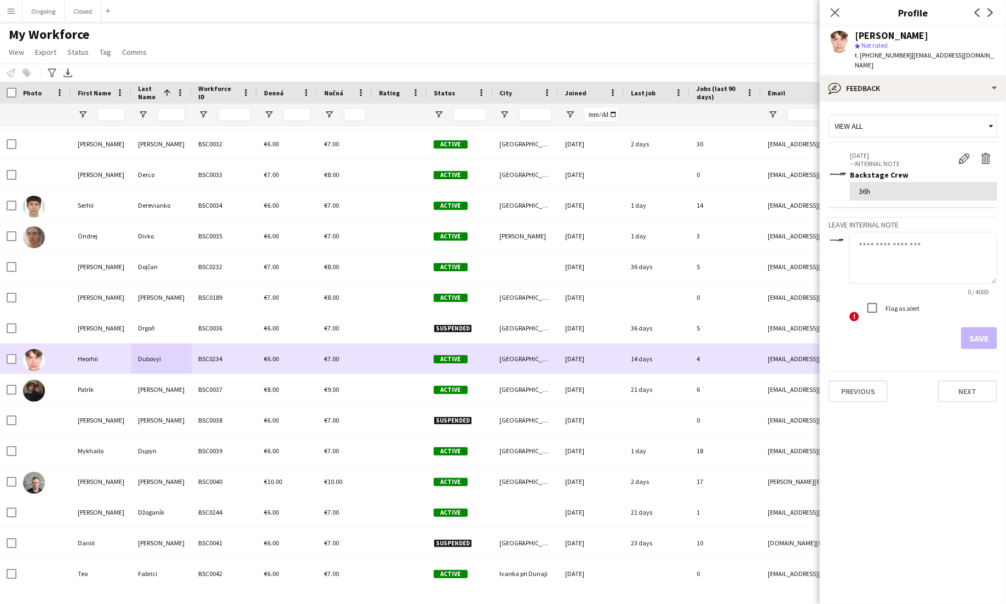
scroll to position [1164, 0]
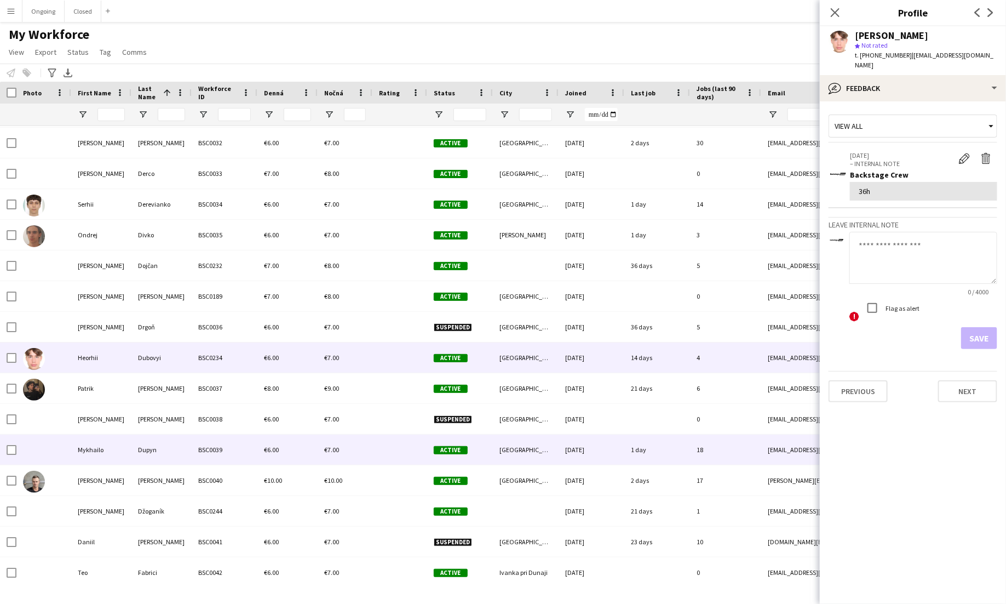
click at [251, 456] on div "BSC0039" at bounding box center [225, 449] width 66 height 30
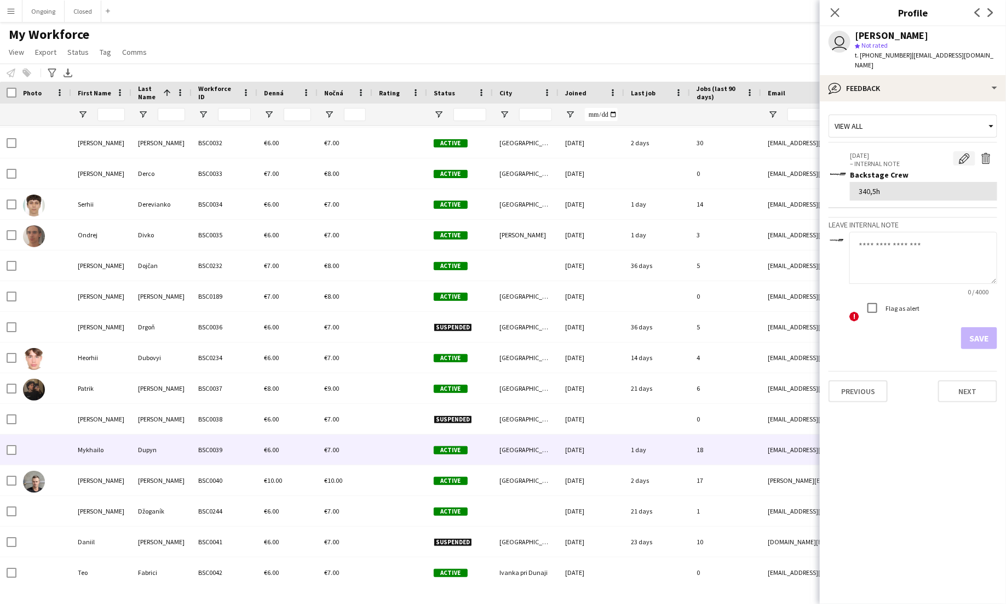
click at [965, 153] on app-icon "Edit internal note" at bounding box center [964, 158] width 11 height 11
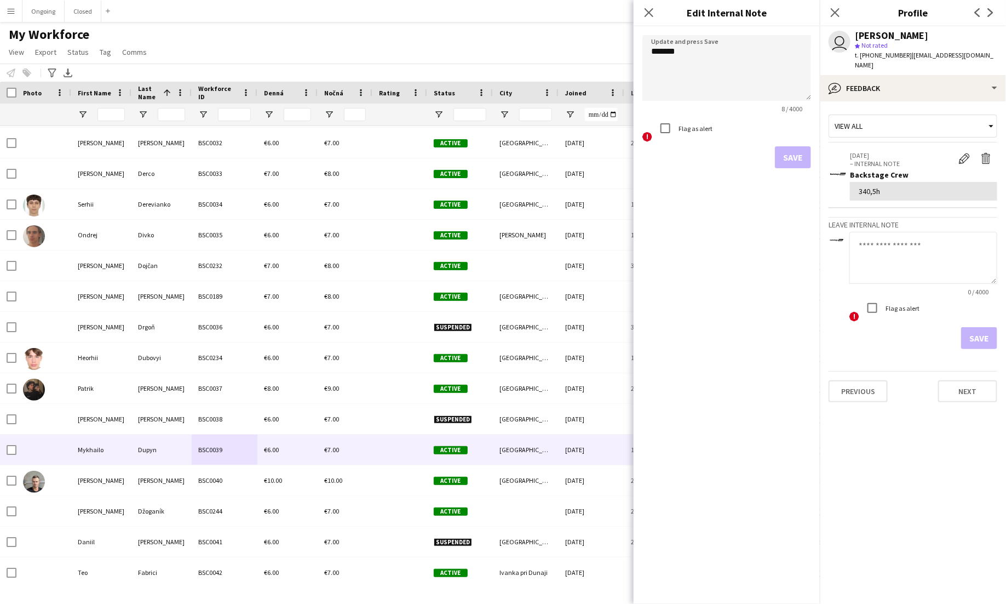
click at [877, 186] on div "340,5h" at bounding box center [924, 191] width 130 height 10
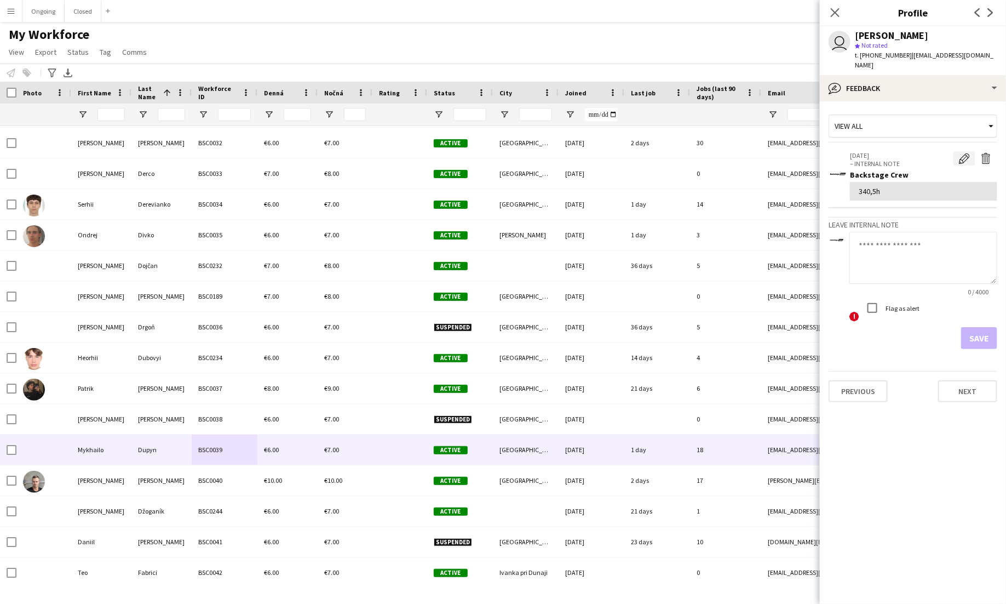
click at [975, 151] on button "Edit internal note" at bounding box center [965, 158] width 22 height 14
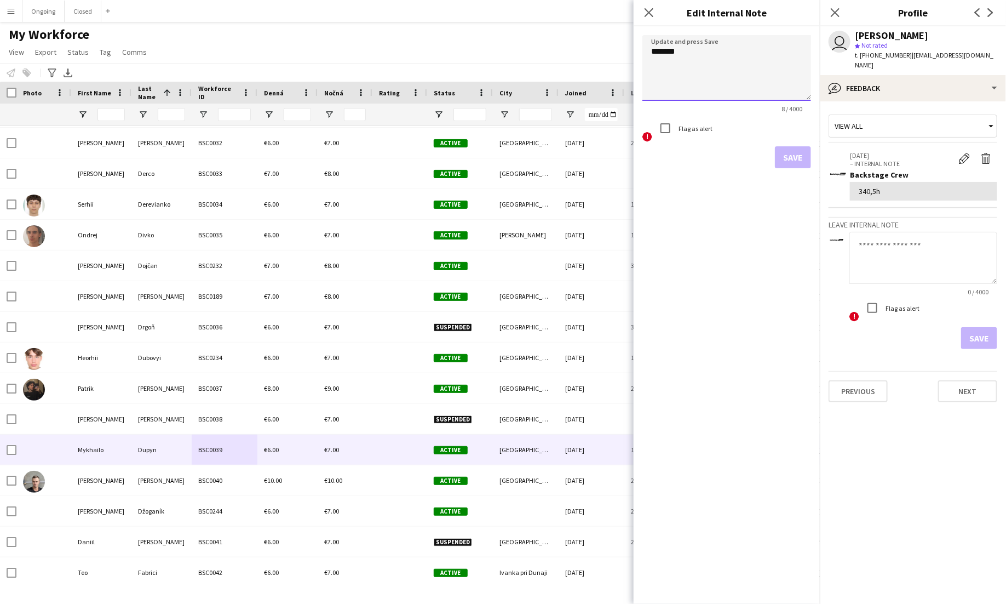
click at [663, 49] on textarea "******" at bounding box center [727, 68] width 169 height 66
type textarea "*******"
click at [794, 155] on button "Save" at bounding box center [793, 157] width 36 height 22
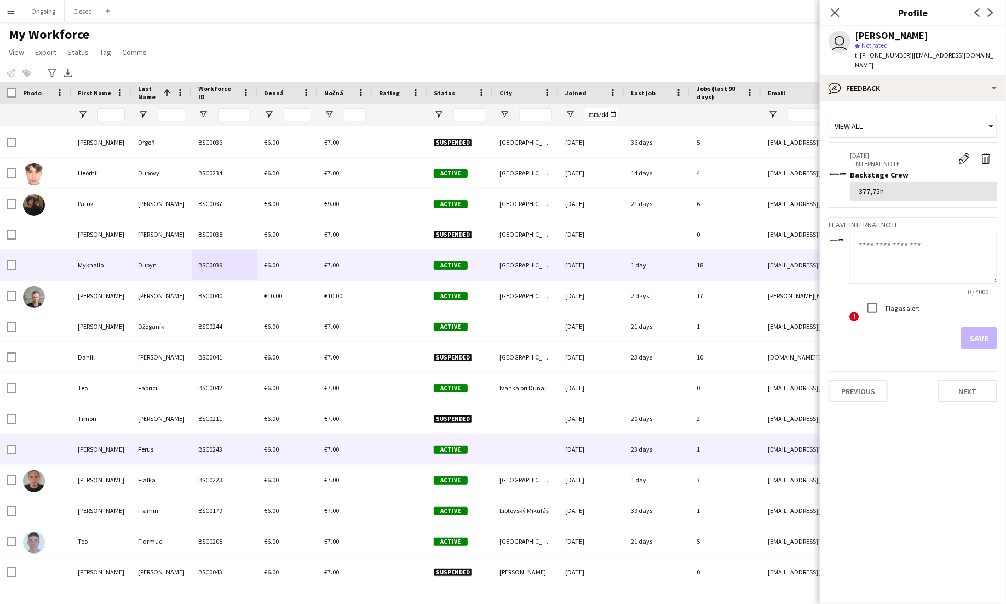
scroll to position [1351, 0]
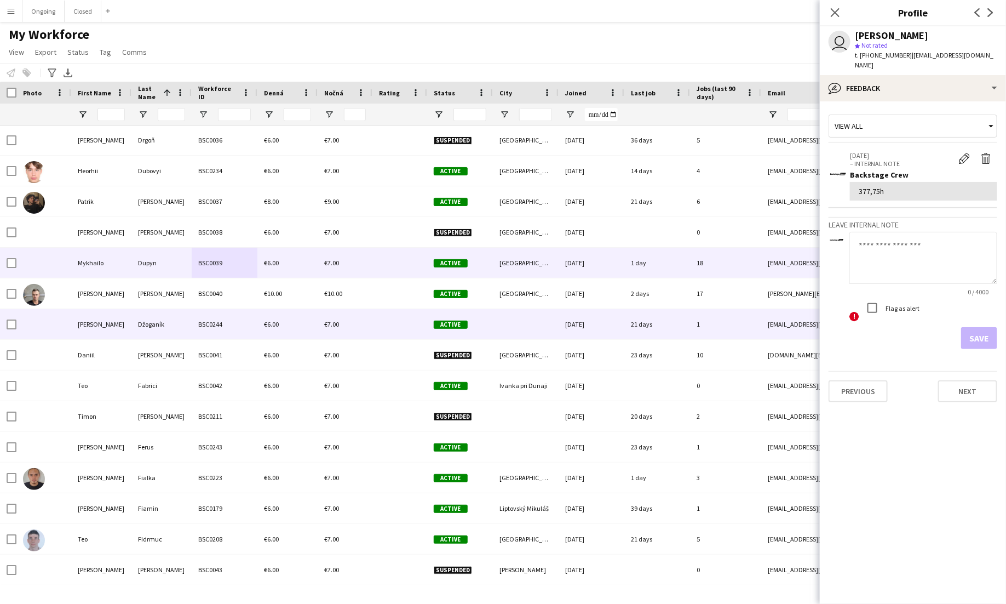
click at [172, 329] on div "Džoganík" at bounding box center [161, 324] width 60 height 30
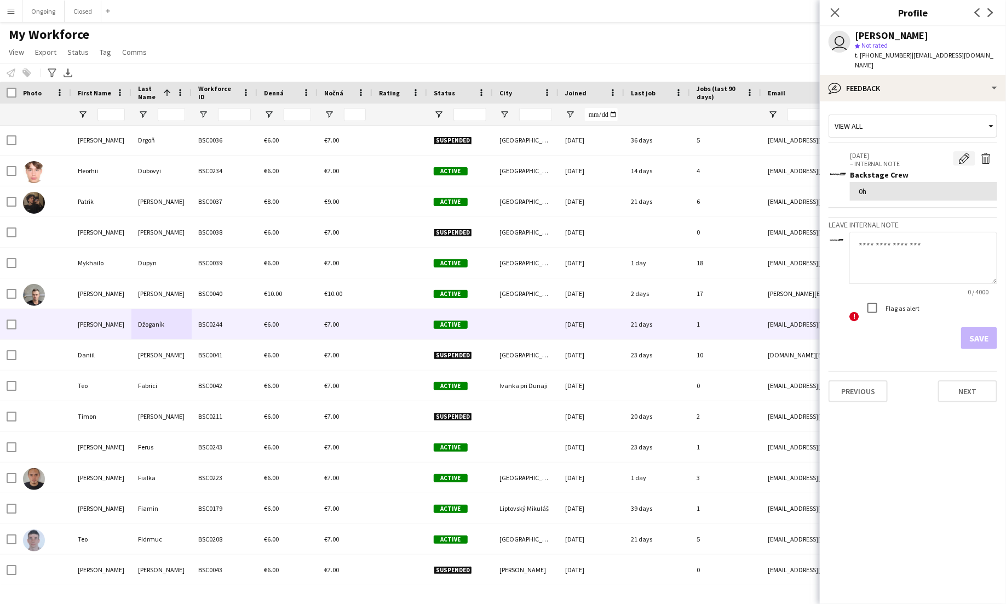
click at [962, 153] on app-icon "Edit internal note" at bounding box center [964, 158] width 11 height 11
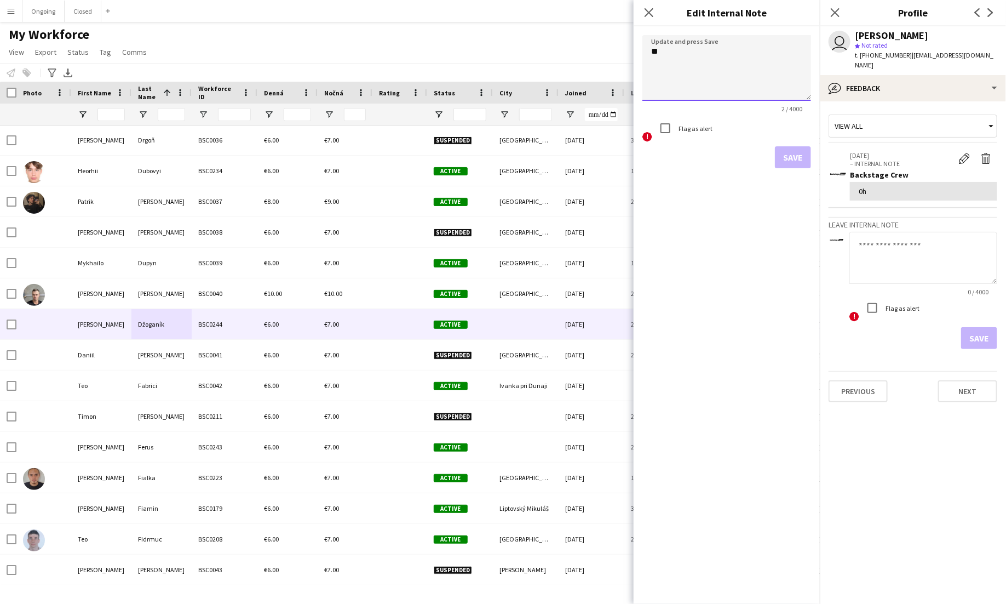
click at [654, 55] on textarea "**" at bounding box center [727, 68] width 169 height 66
type textarea "*****"
click at [804, 165] on button "Save" at bounding box center [793, 157] width 36 height 22
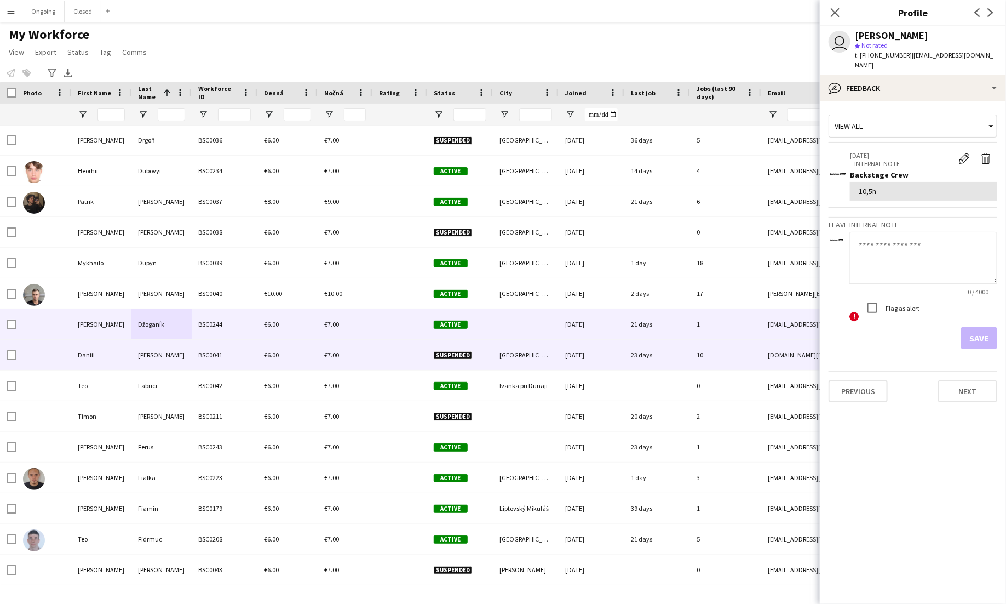
click at [233, 364] on div "BSC0041" at bounding box center [225, 355] width 66 height 30
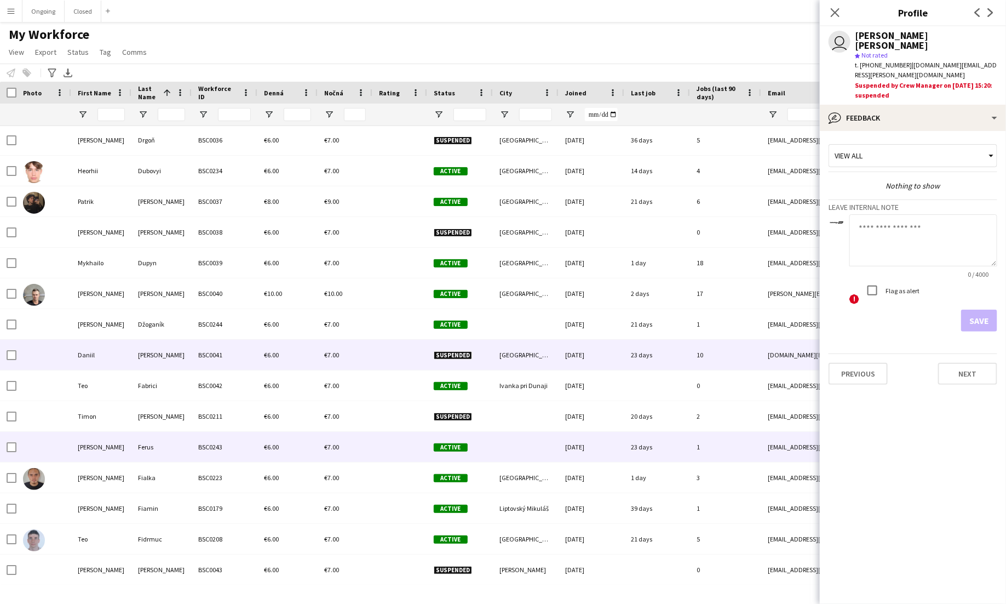
click at [195, 444] on div "BSC0243" at bounding box center [225, 447] width 66 height 30
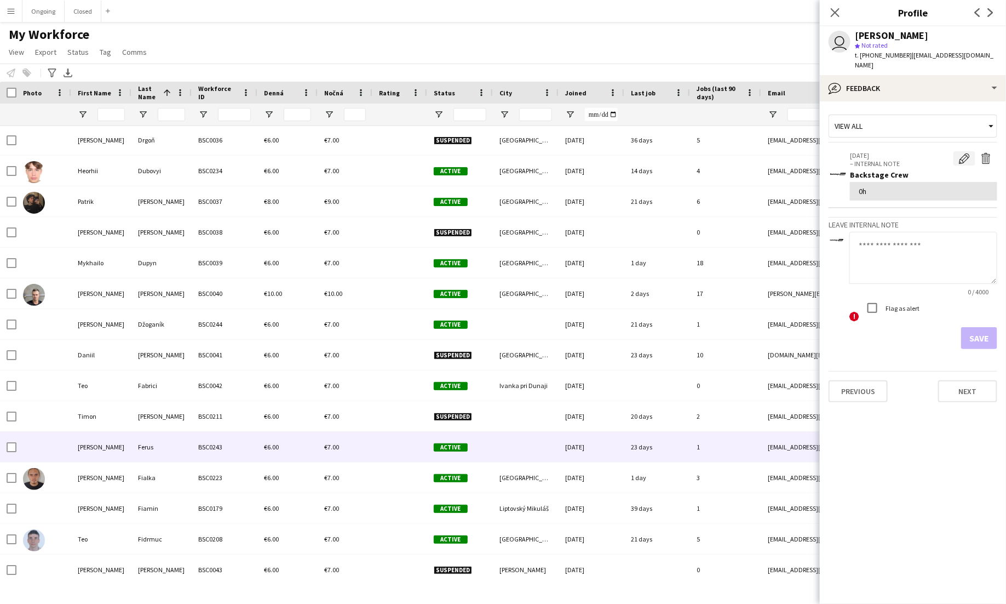
click at [962, 153] on app-icon "Edit internal note" at bounding box center [964, 158] width 11 height 11
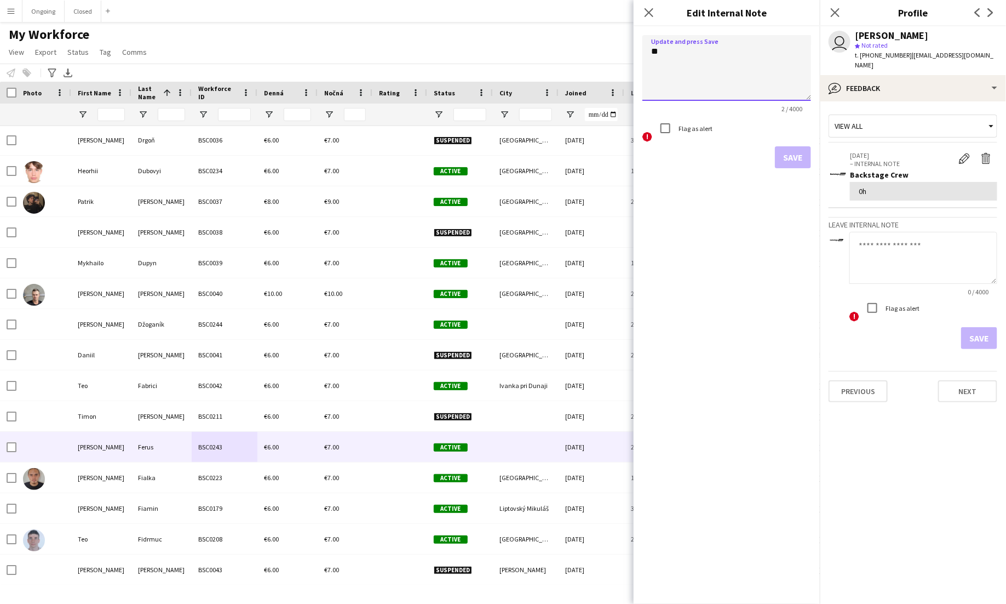
click at [656, 53] on textarea "**" at bounding box center [727, 68] width 169 height 66
type textarea "*****"
click at [790, 153] on button "Save" at bounding box center [793, 157] width 36 height 22
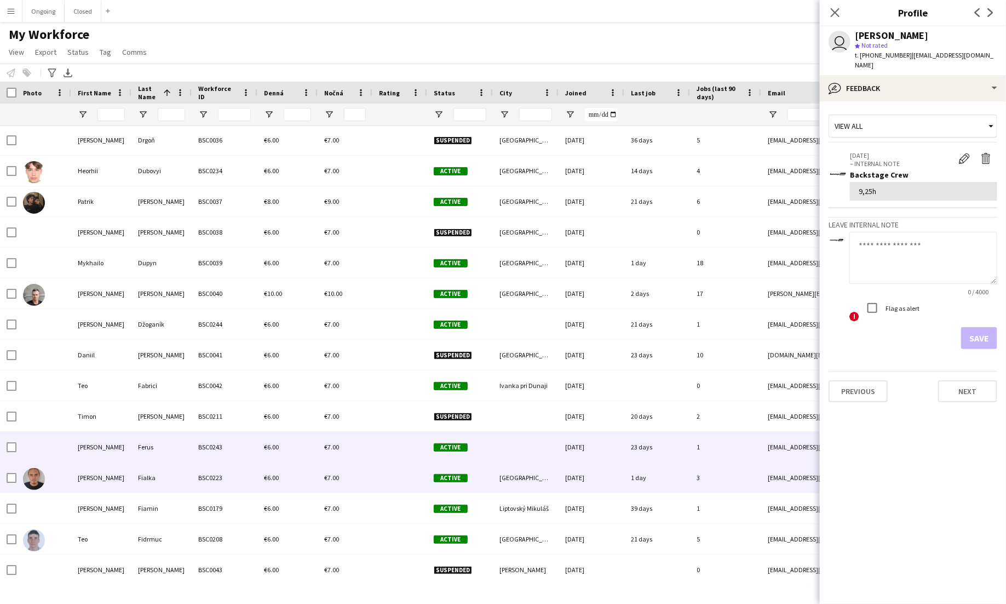
click at [156, 479] on div "Fialka" at bounding box center [161, 477] width 60 height 30
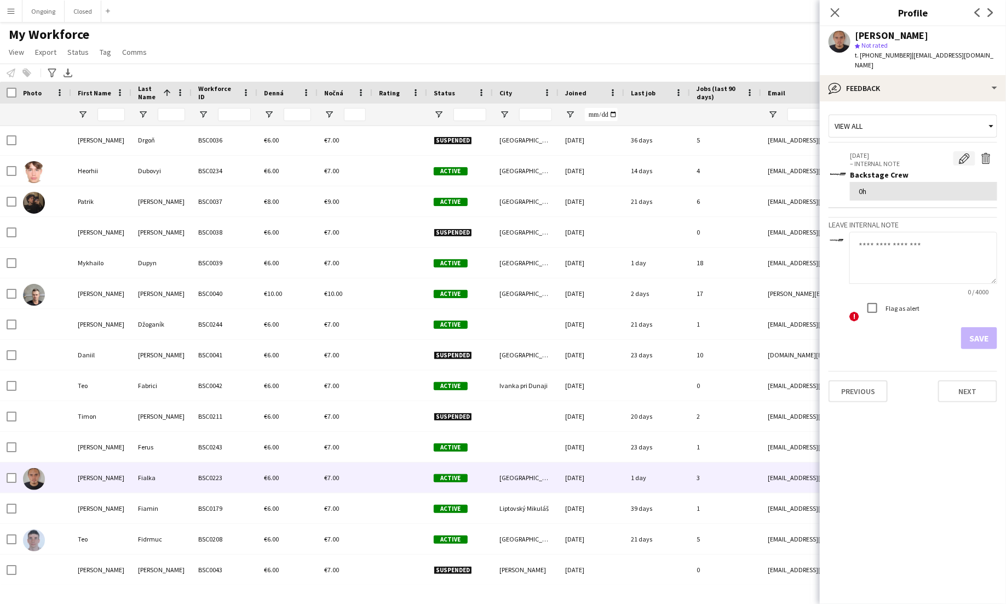
click at [961, 153] on app-icon "Edit internal note" at bounding box center [964, 158] width 11 height 11
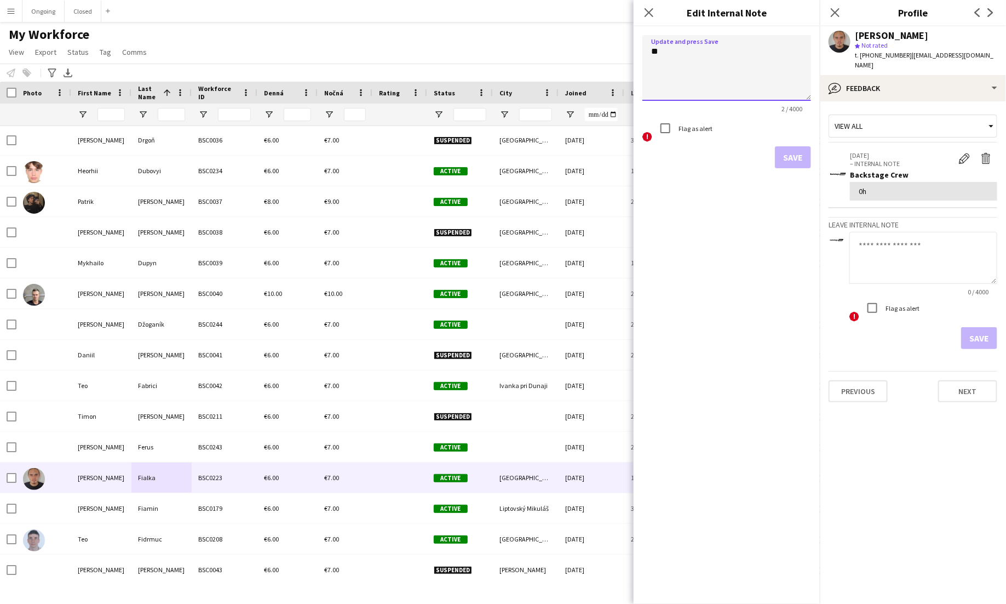
click at [656, 50] on textarea "**" at bounding box center [727, 68] width 169 height 66
type textarea "*****"
click at [797, 156] on button "Save" at bounding box center [793, 157] width 36 height 22
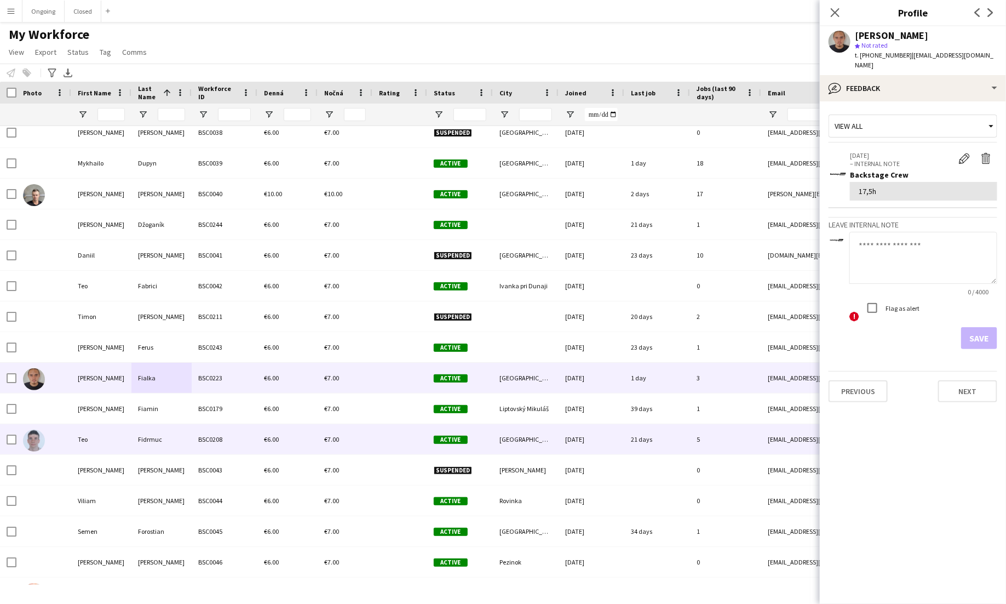
scroll to position [1465, 0]
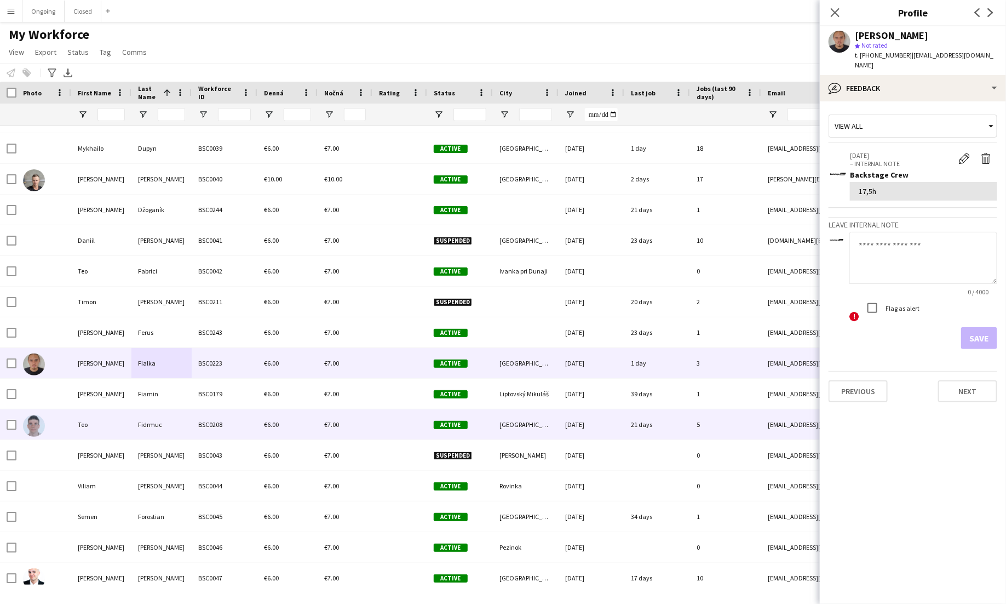
click at [253, 427] on div "BSC0208" at bounding box center [225, 424] width 66 height 30
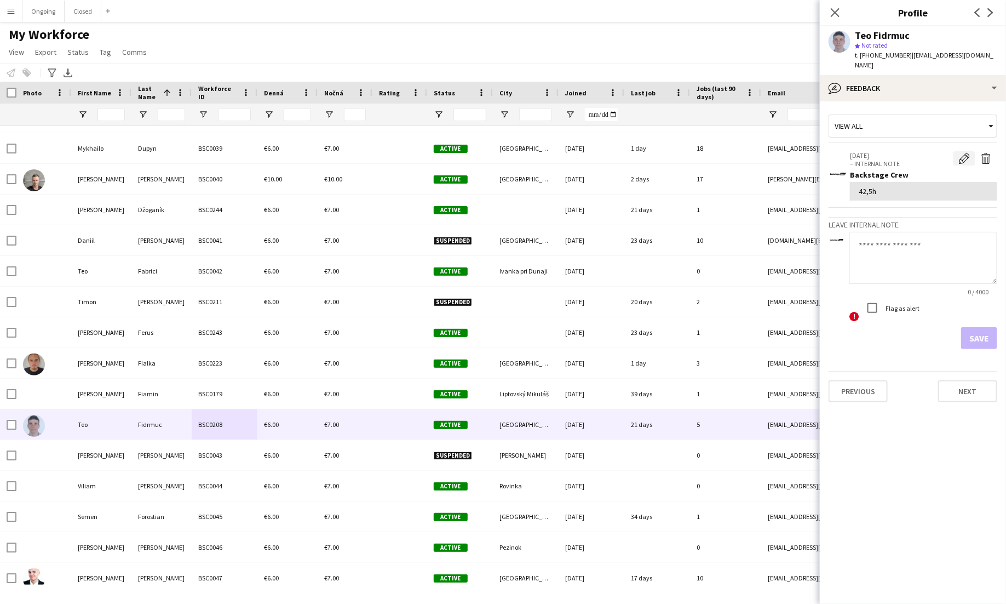
click at [966, 153] on app-icon "Edit internal note" at bounding box center [964, 158] width 11 height 11
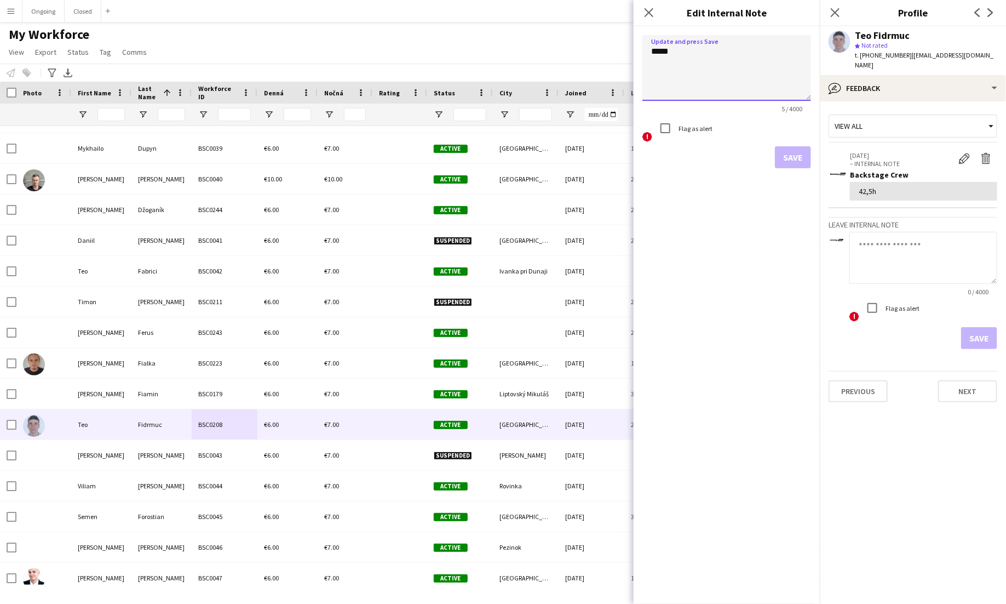
click at [667, 52] on textarea "*****" at bounding box center [727, 68] width 169 height 66
type textarea "***"
click at [796, 155] on button "Save" at bounding box center [793, 157] width 36 height 22
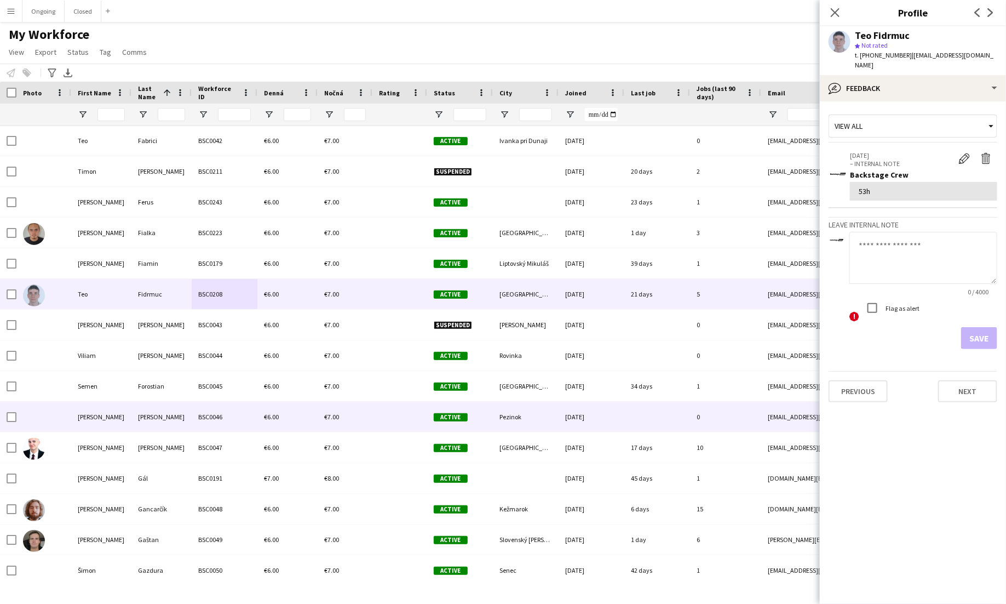
scroll to position [1597, 0]
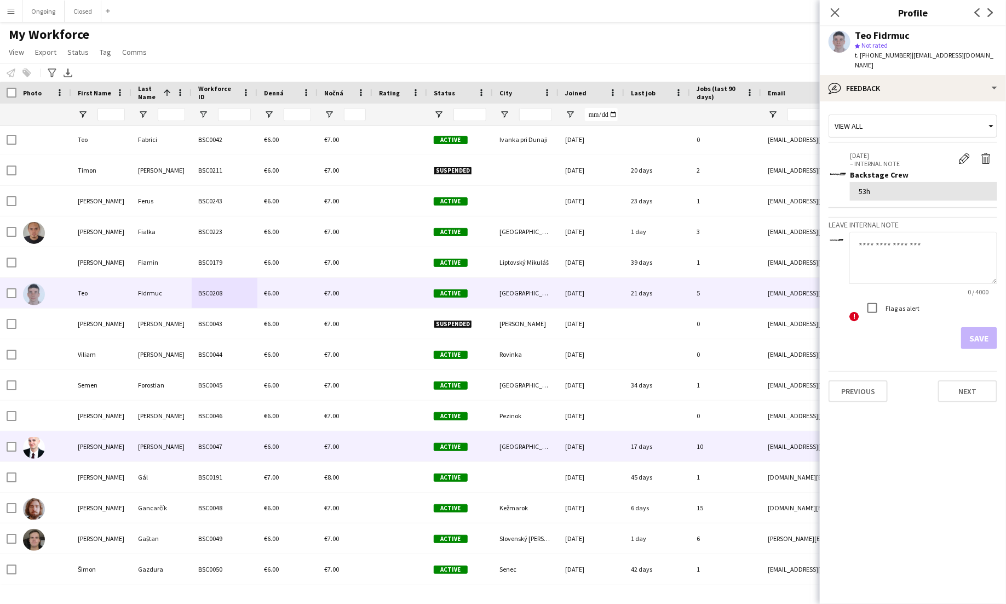
click at [176, 445] on div "Furda" at bounding box center [161, 446] width 60 height 30
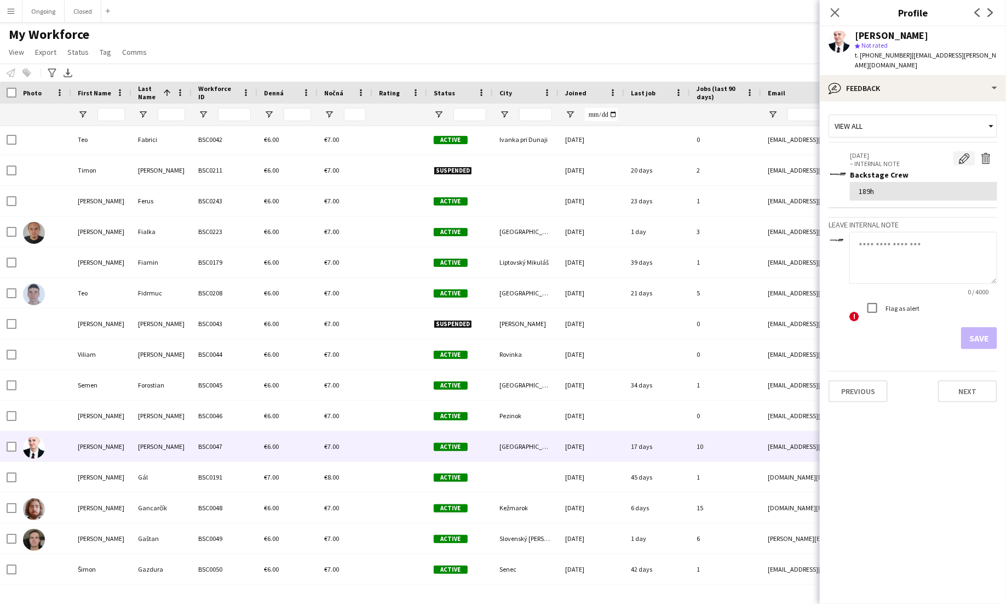
click at [962, 153] on app-icon "Edit internal note" at bounding box center [964, 158] width 11 height 11
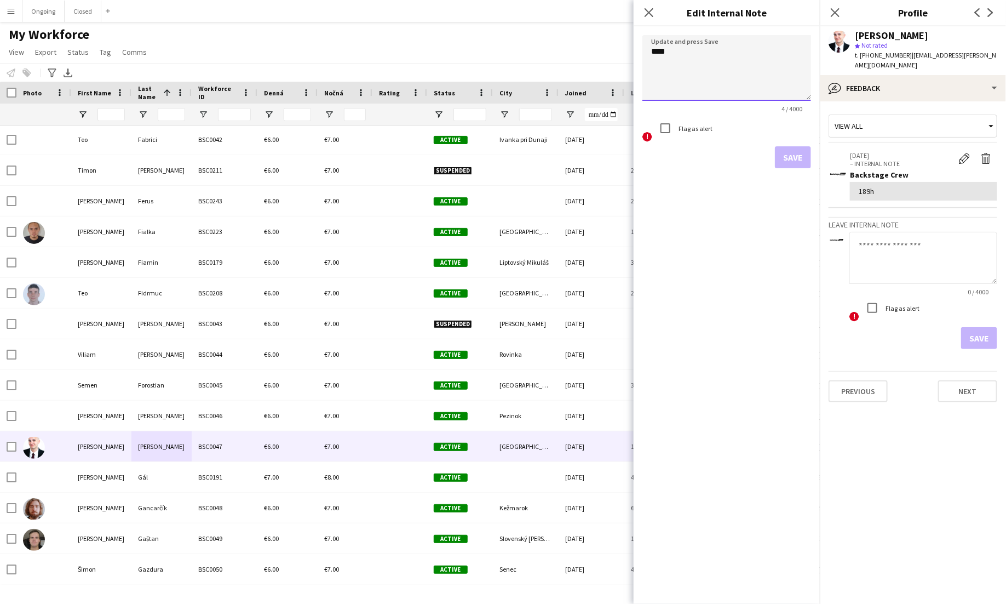
click at [666, 54] on textarea "****" at bounding box center [727, 68] width 169 height 66
type textarea "******"
click at [784, 153] on button "Save" at bounding box center [793, 157] width 36 height 22
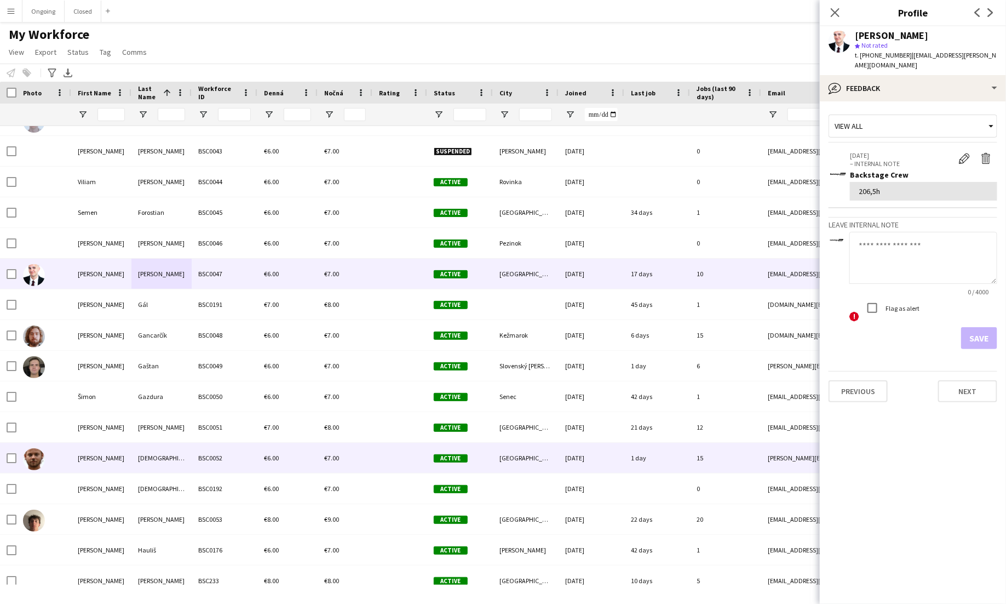
scroll to position [1772, 0]
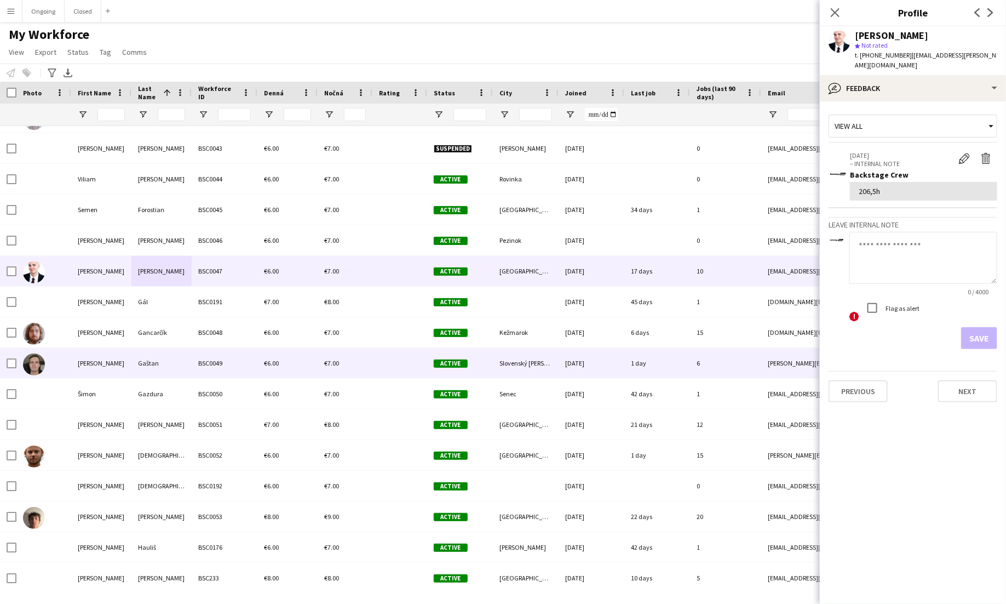
click at [161, 366] on div "Gaštan" at bounding box center [161, 363] width 60 height 30
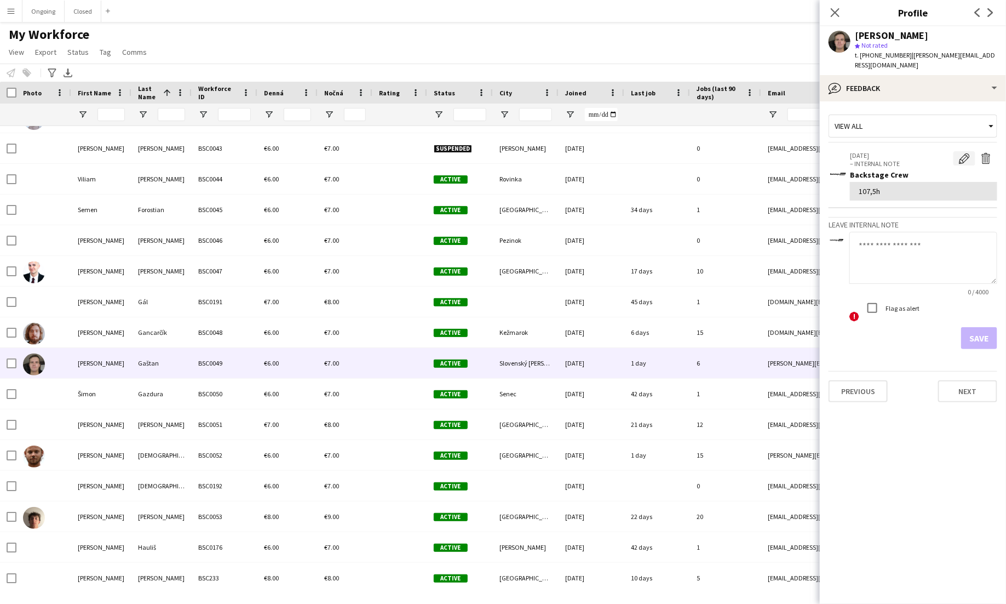
click at [964, 153] on app-icon "Edit internal note" at bounding box center [964, 158] width 11 height 11
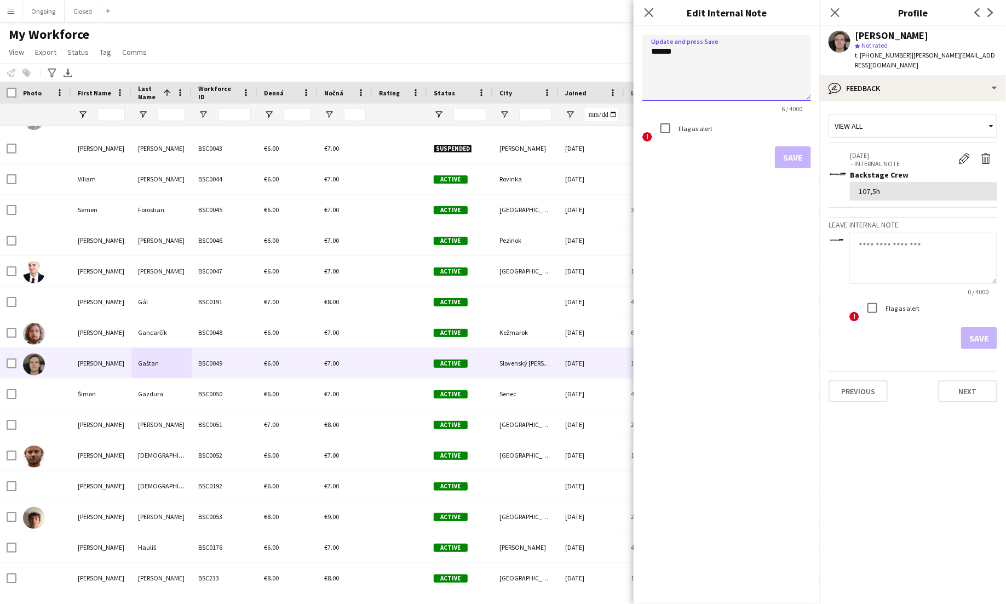
click at [667, 53] on textarea "******" at bounding box center [727, 68] width 169 height 66
type textarea "*******"
click at [791, 146] on button "Save" at bounding box center [793, 157] width 36 height 22
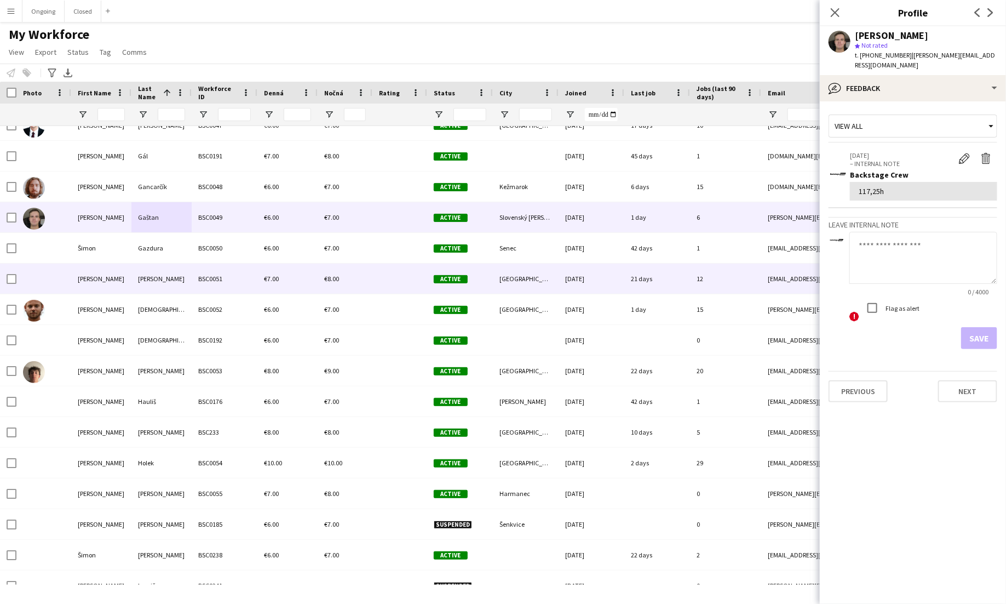
scroll to position [1921, 0]
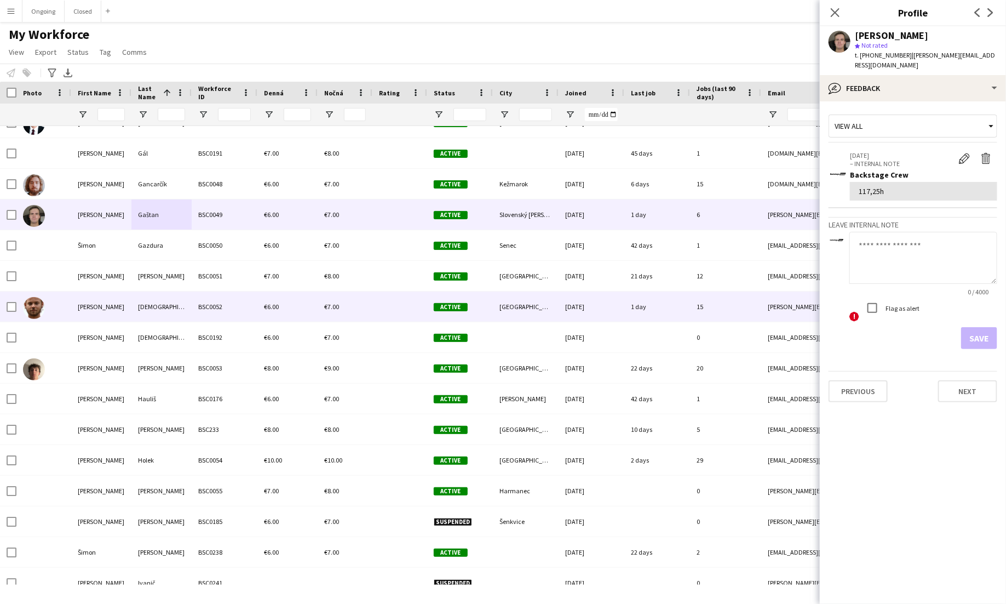
click at [174, 308] on div "[DEMOGRAPHIC_DATA]" at bounding box center [161, 306] width 60 height 30
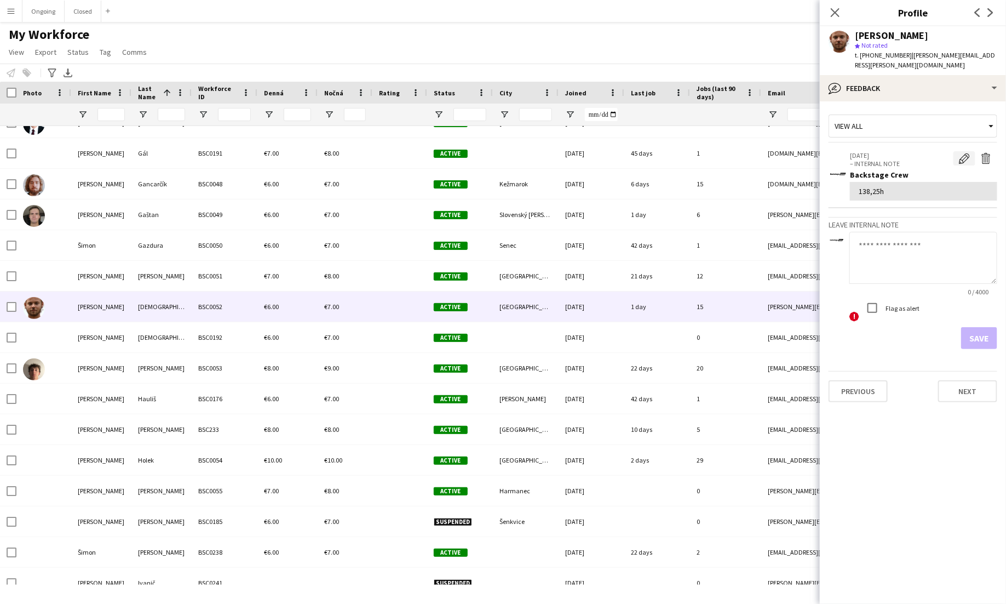
click at [965, 153] on app-icon "Edit internal note" at bounding box center [964, 158] width 11 height 11
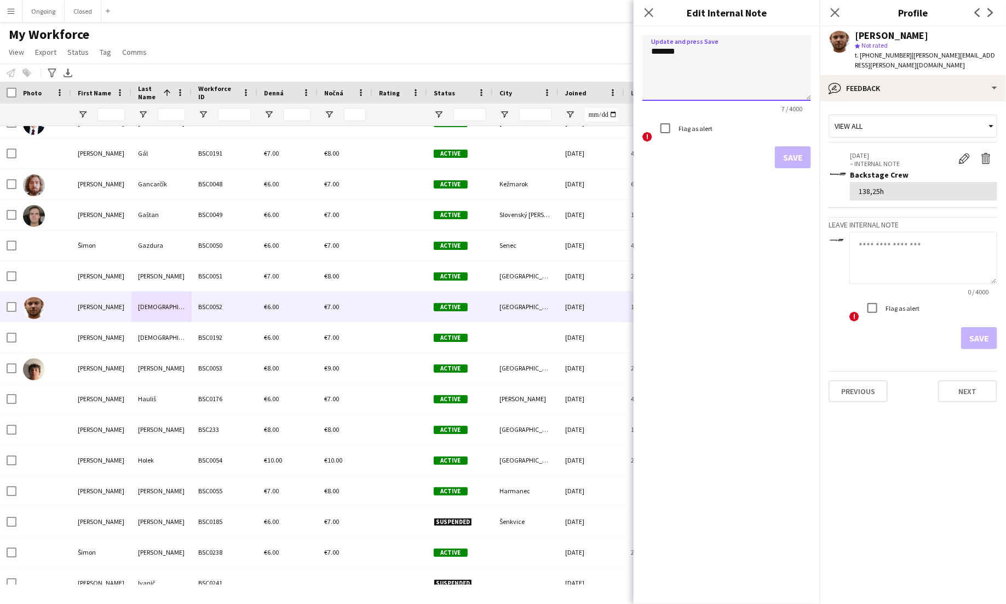
drag, startPoint x: 676, startPoint y: 49, endPoint x: 656, endPoint y: 55, distance: 20.6
click at [656, 55] on textarea "*******" at bounding box center [727, 68] width 169 height 66
type textarea "*******"
click at [802, 167] on button "Save" at bounding box center [793, 157] width 36 height 22
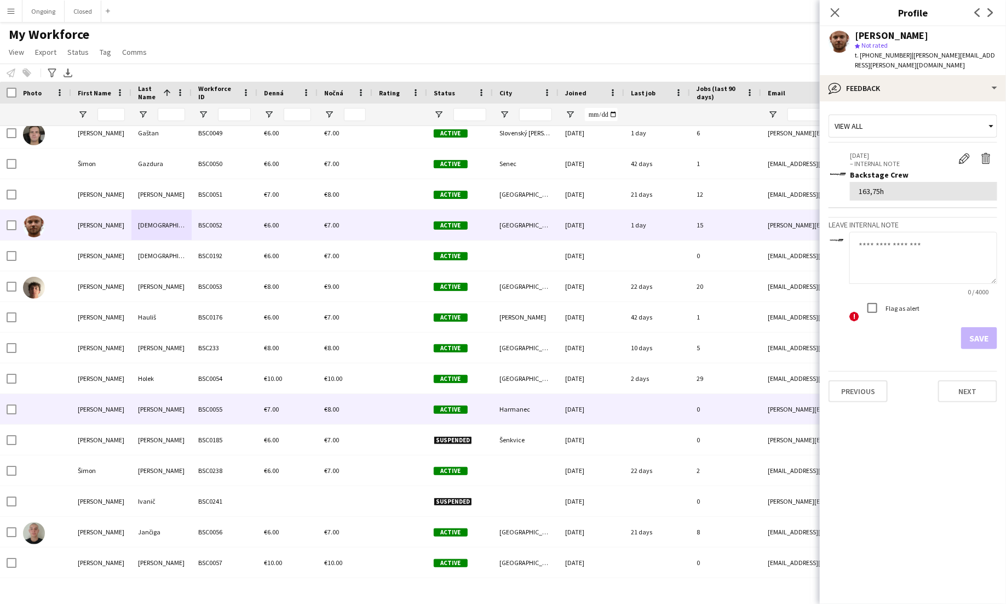
scroll to position [2005, 0]
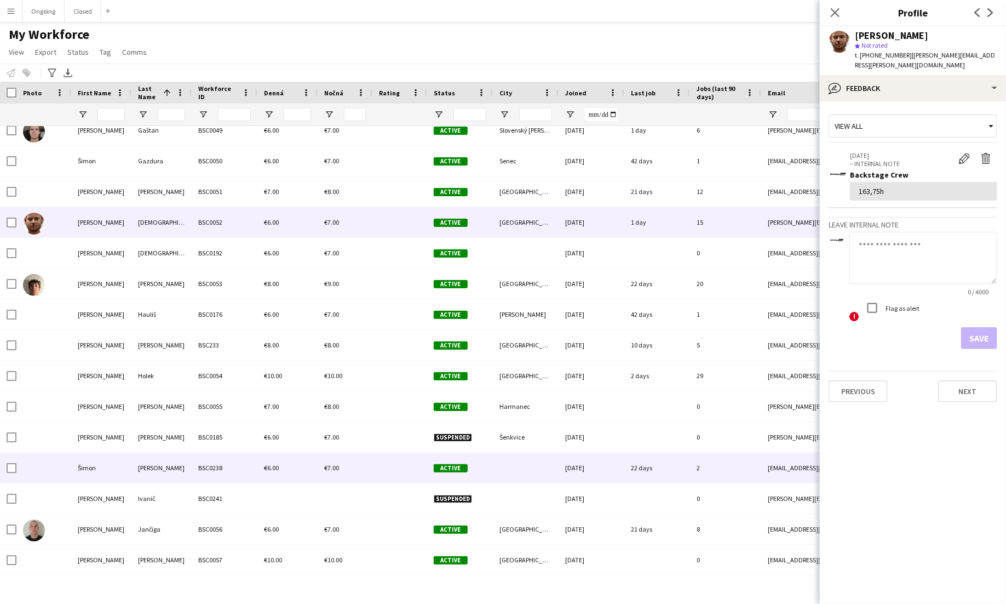
click at [179, 468] on div "Husár" at bounding box center [161, 467] width 60 height 30
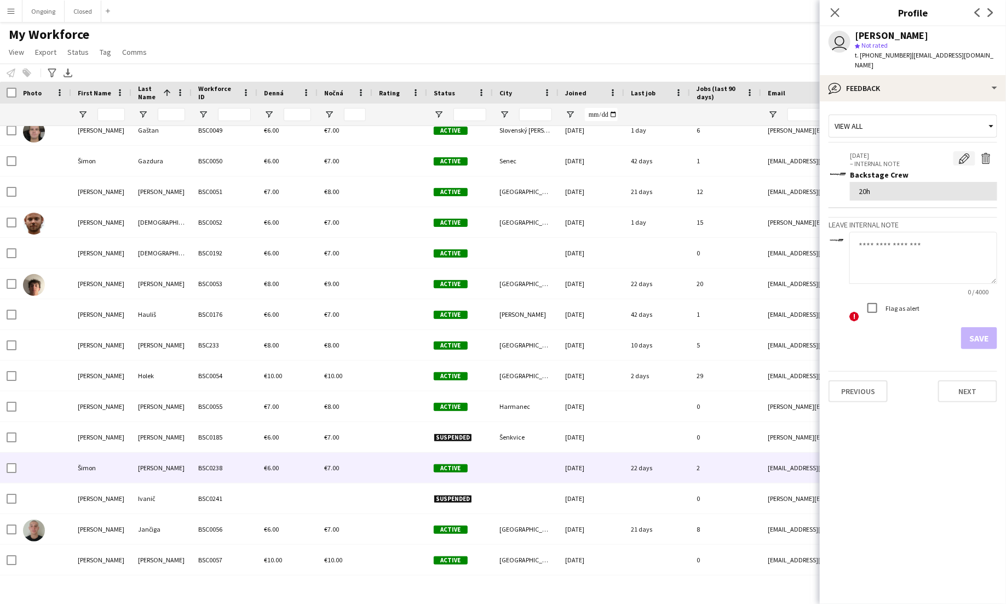
click at [965, 153] on app-icon "Edit internal note" at bounding box center [964, 158] width 11 height 11
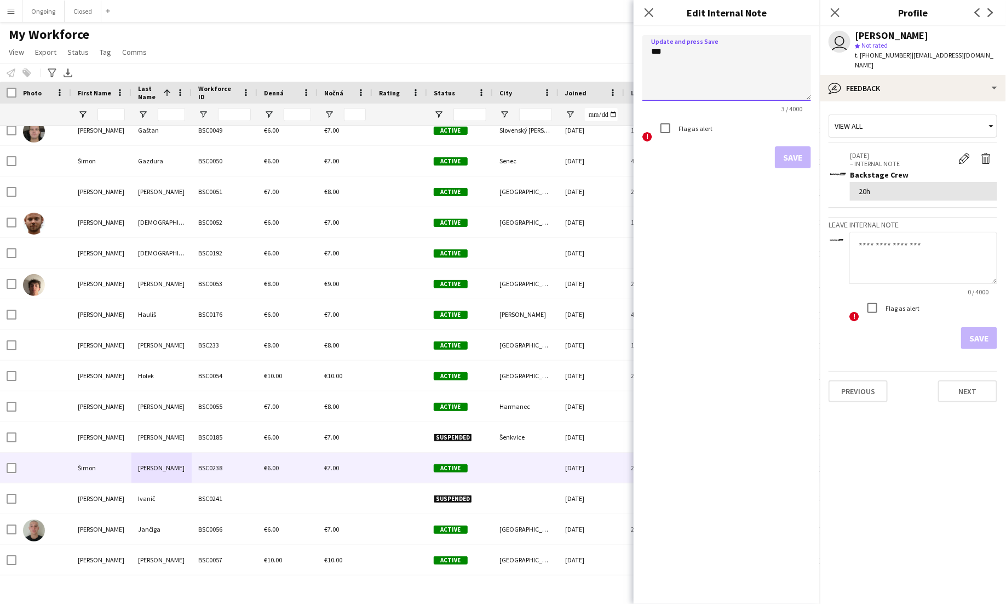
click at [660, 51] on textarea "***" at bounding box center [727, 68] width 169 height 66
type textarea "******"
click at [790, 163] on button "Save" at bounding box center [793, 157] width 36 height 22
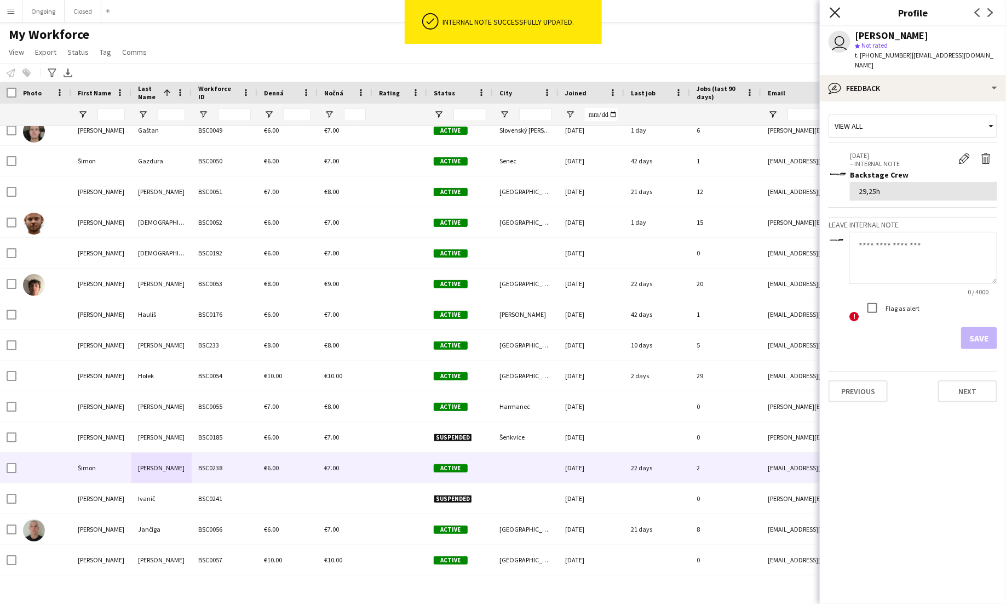
click at [839, 11] on icon "Close pop-in" at bounding box center [835, 12] width 10 height 10
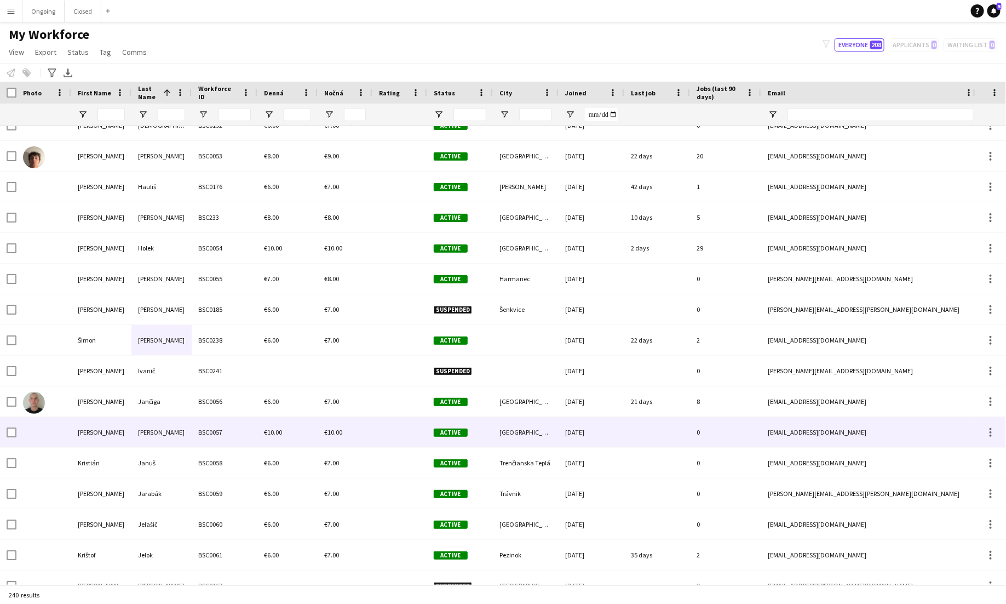
scroll to position [2135, 0]
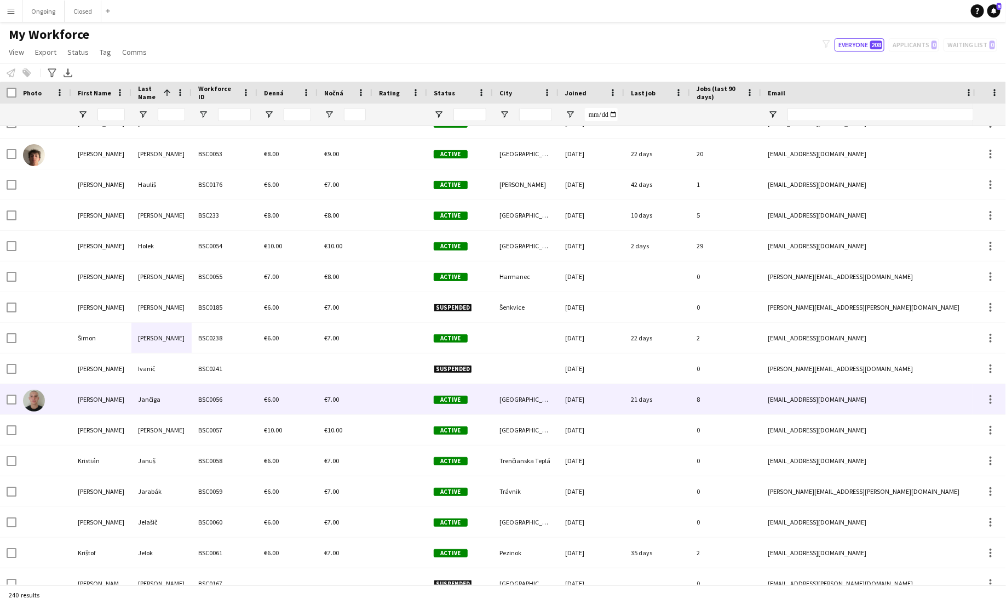
click at [182, 413] on div "Jančiga" at bounding box center [161, 399] width 60 height 30
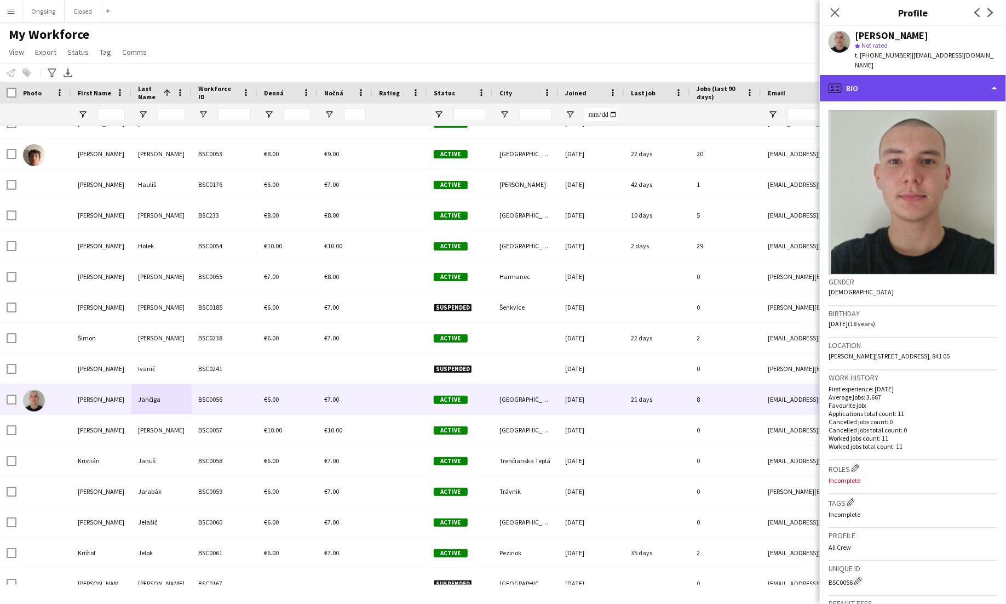
click at [919, 77] on div "profile Bio" at bounding box center [913, 88] width 186 height 26
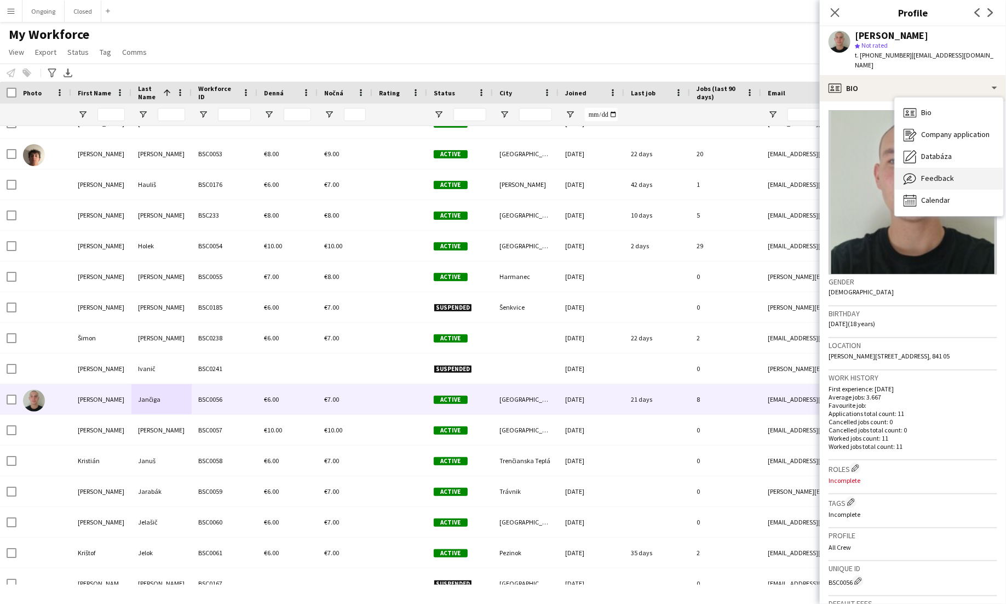
click at [942, 173] on span "Feedback" at bounding box center [937, 178] width 33 height 10
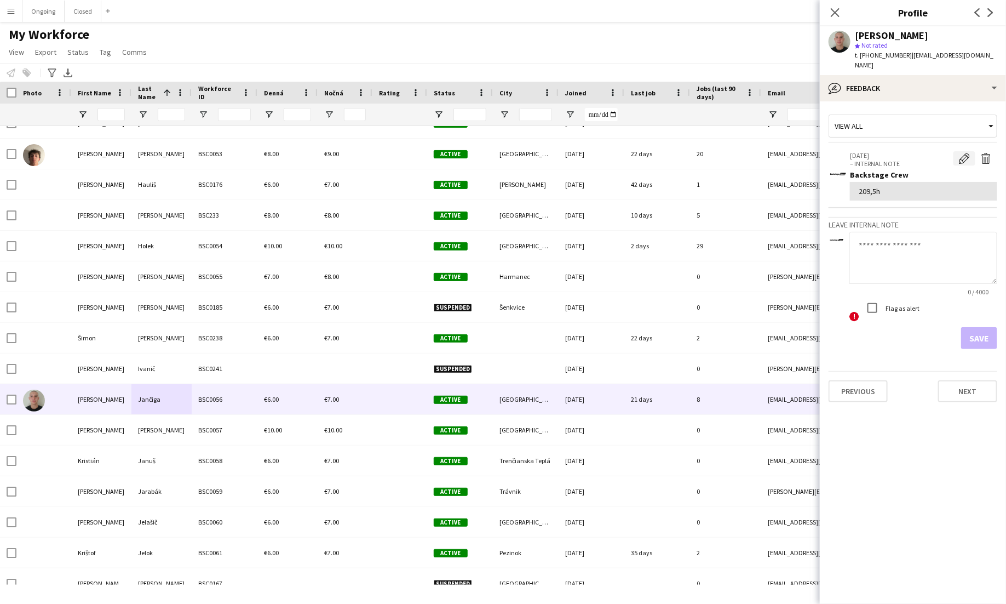
click at [962, 153] on app-icon "Edit internal note" at bounding box center [964, 158] width 11 height 11
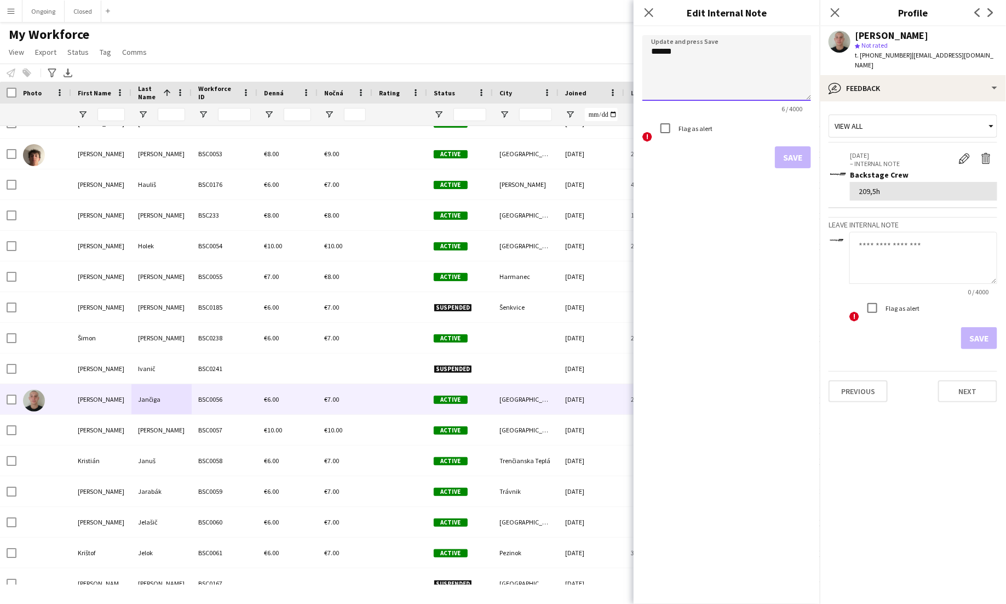
click at [671, 53] on textarea "******" at bounding box center [727, 68] width 169 height 66
type textarea "****"
click at [797, 152] on button "Save" at bounding box center [793, 157] width 36 height 22
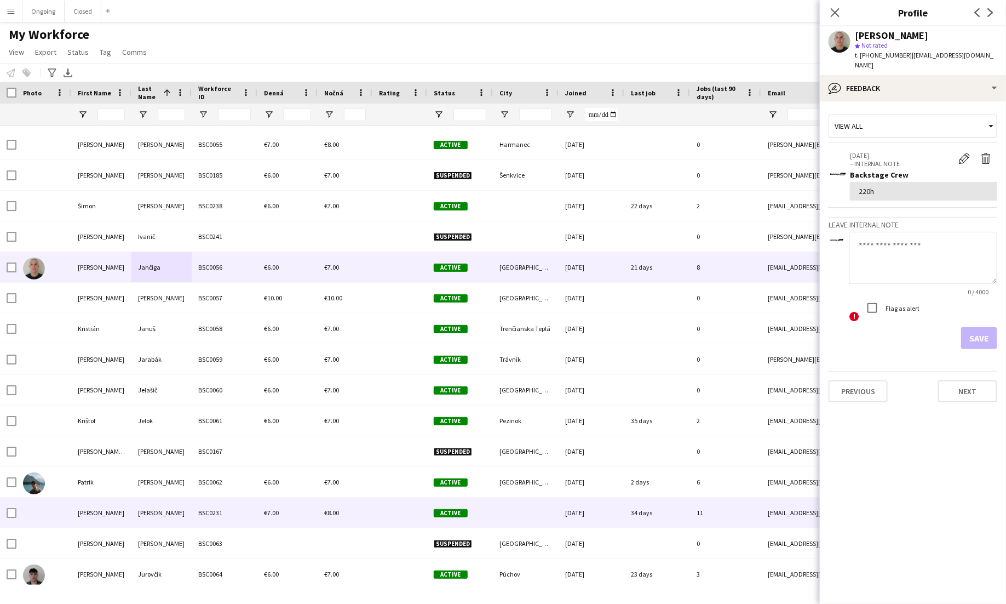
scroll to position [2271, 0]
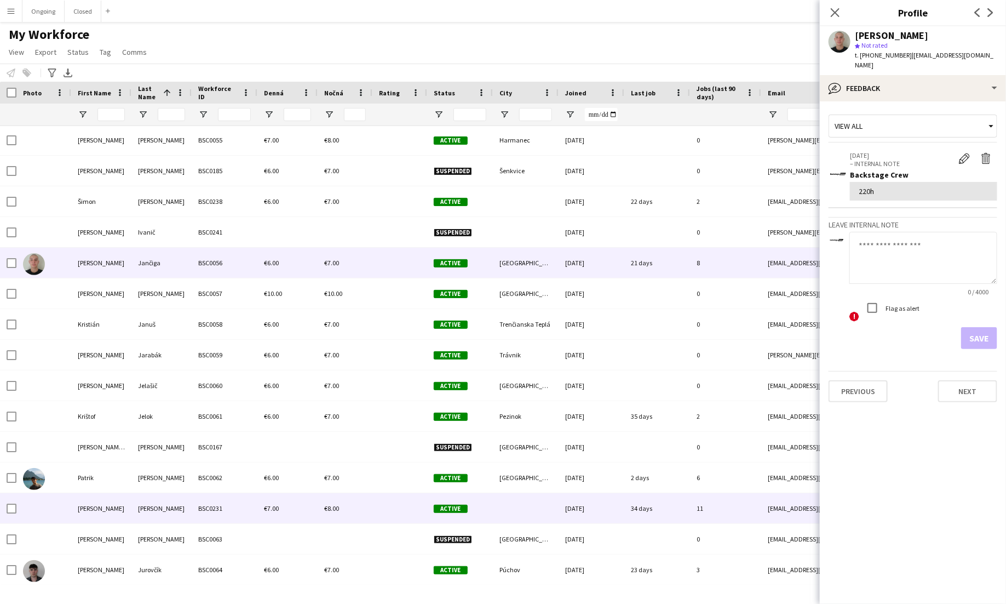
click at [204, 493] on div "BSC0231" at bounding box center [225, 508] width 66 height 30
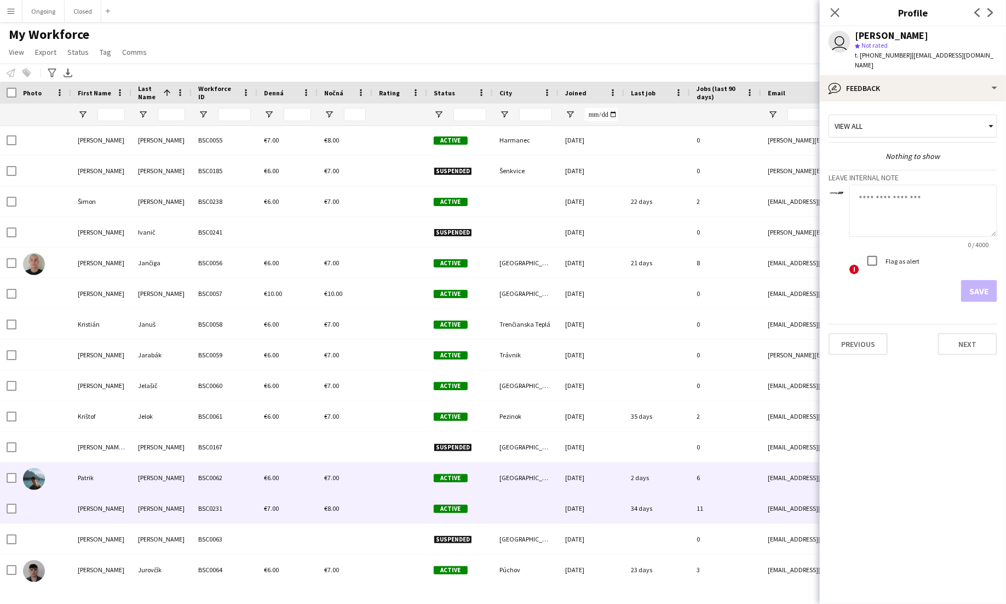
click at [175, 480] on div "Jonák" at bounding box center [161, 477] width 60 height 30
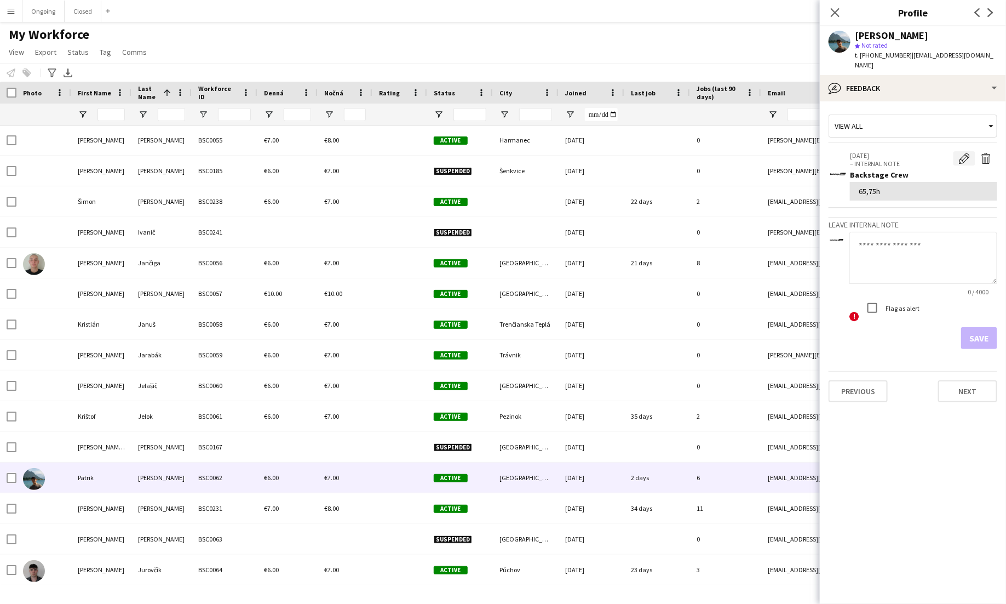
click at [964, 153] on app-icon "Edit internal note" at bounding box center [964, 158] width 11 height 11
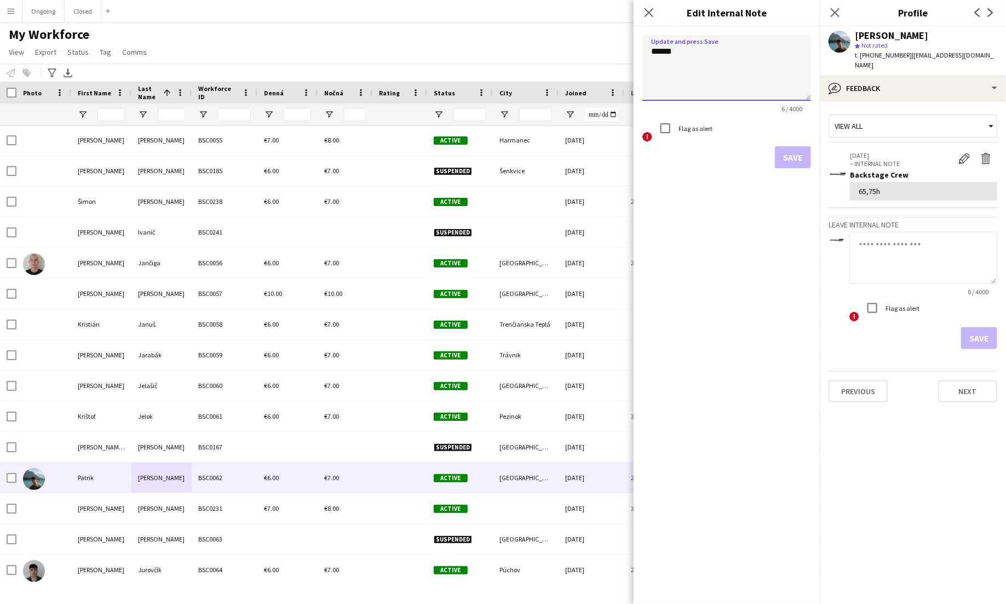
click at [667, 51] on textarea "******" at bounding box center [727, 68] width 169 height 66
type textarea "*****"
click at [803, 156] on button "Save" at bounding box center [793, 157] width 36 height 22
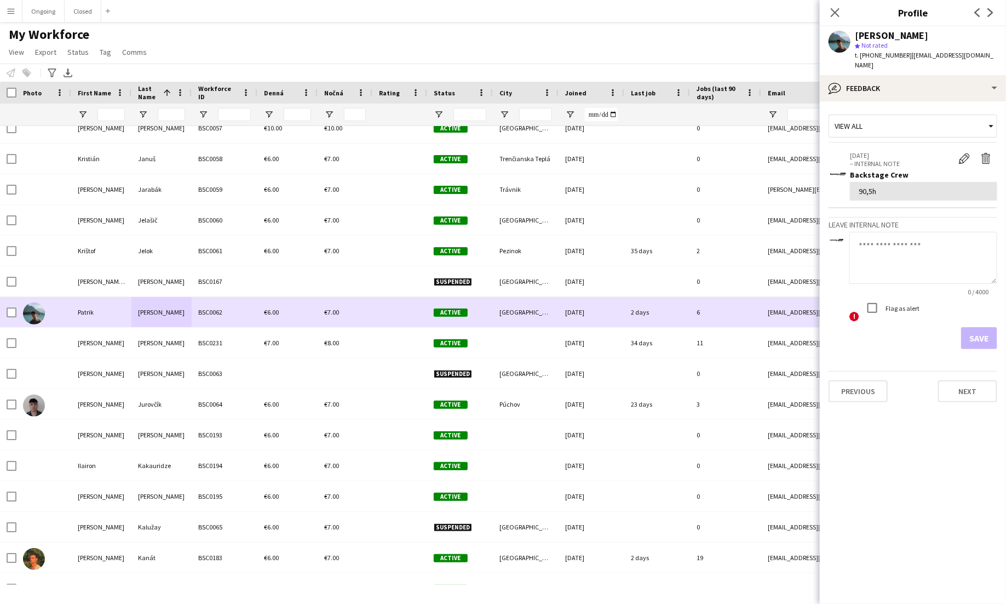
scroll to position [2437, 0]
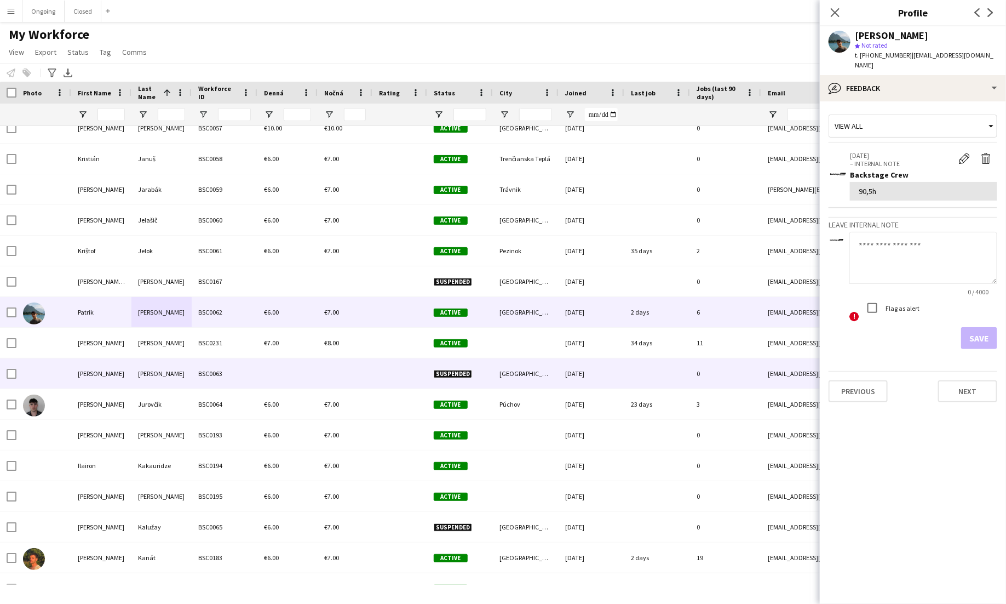
click at [197, 376] on div "BSC0063" at bounding box center [225, 373] width 66 height 30
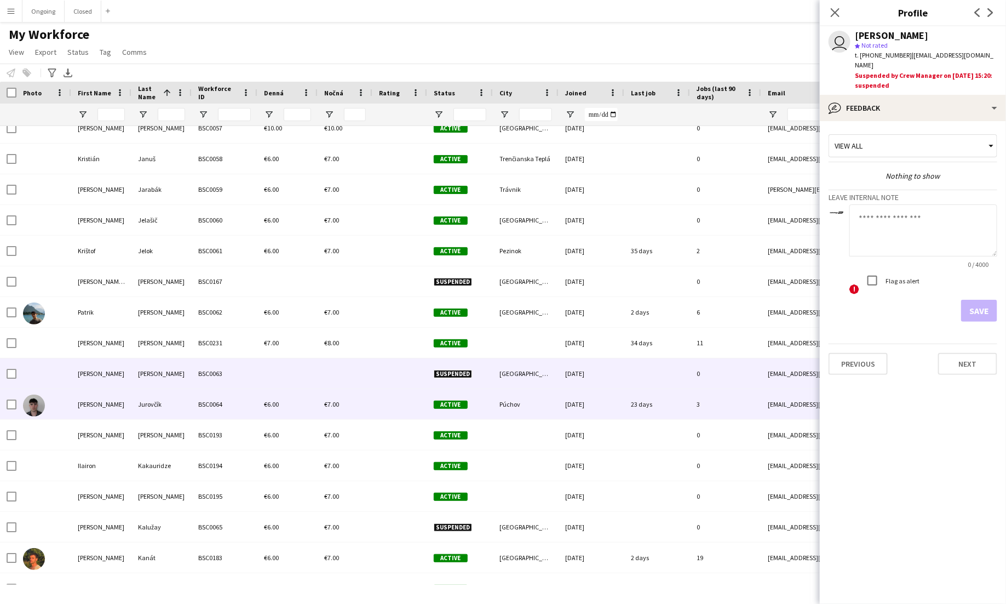
click at [179, 404] on div "Jurovčík" at bounding box center [161, 404] width 60 height 30
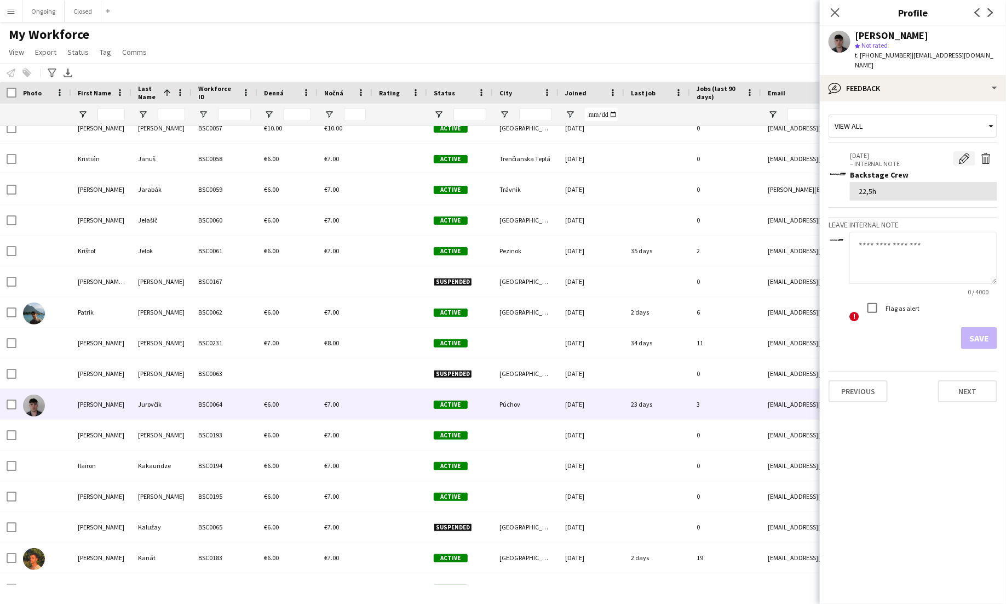
click at [964, 153] on app-icon "Edit internal note" at bounding box center [964, 158] width 11 height 11
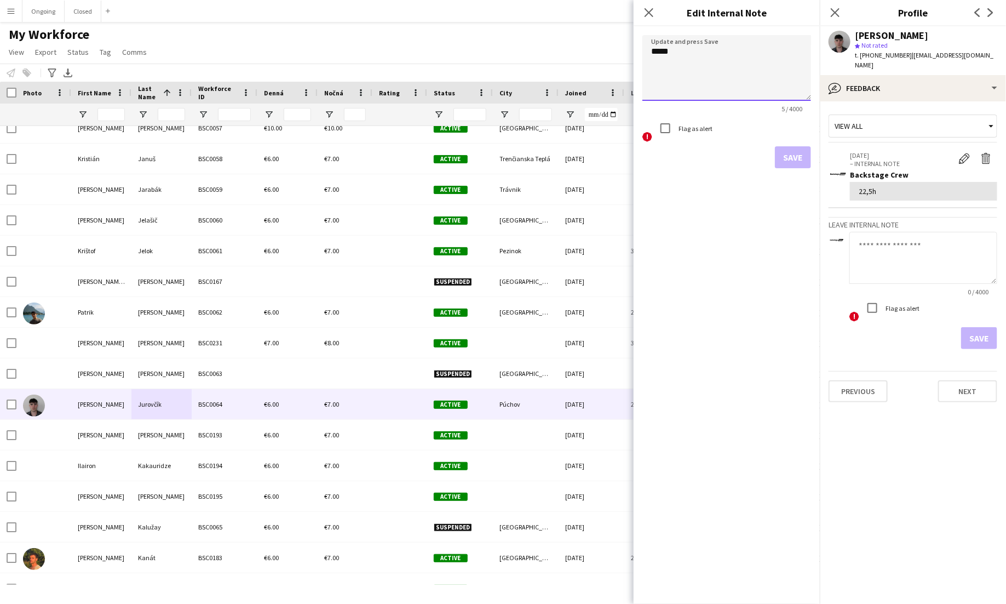
click at [666, 52] on textarea "*****" at bounding box center [727, 68] width 169 height 66
type textarea "***"
click at [801, 156] on button "Save" at bounding box center [793, 157] width 36 height 22
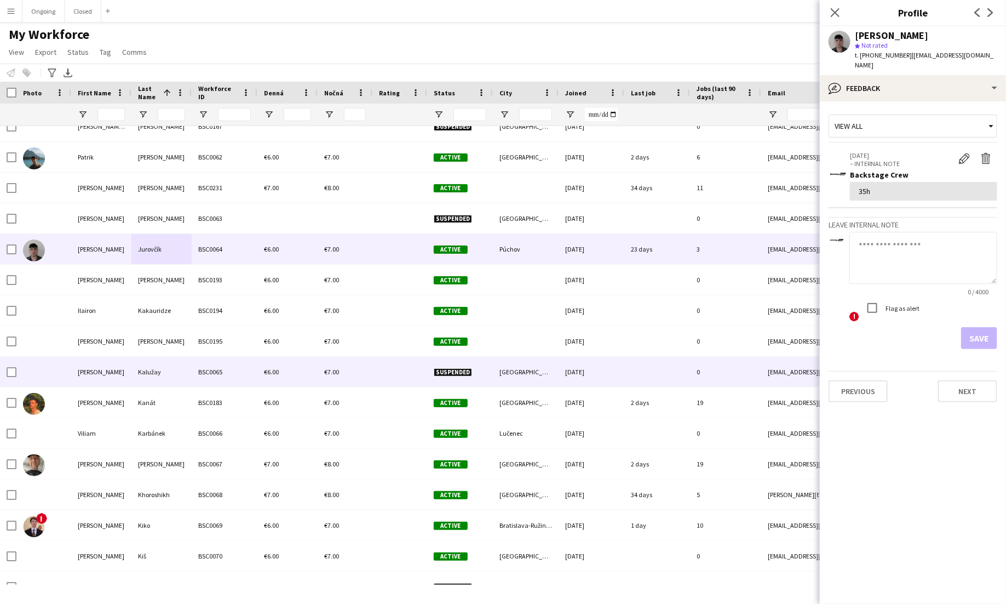
scroll to position [2596, 0]
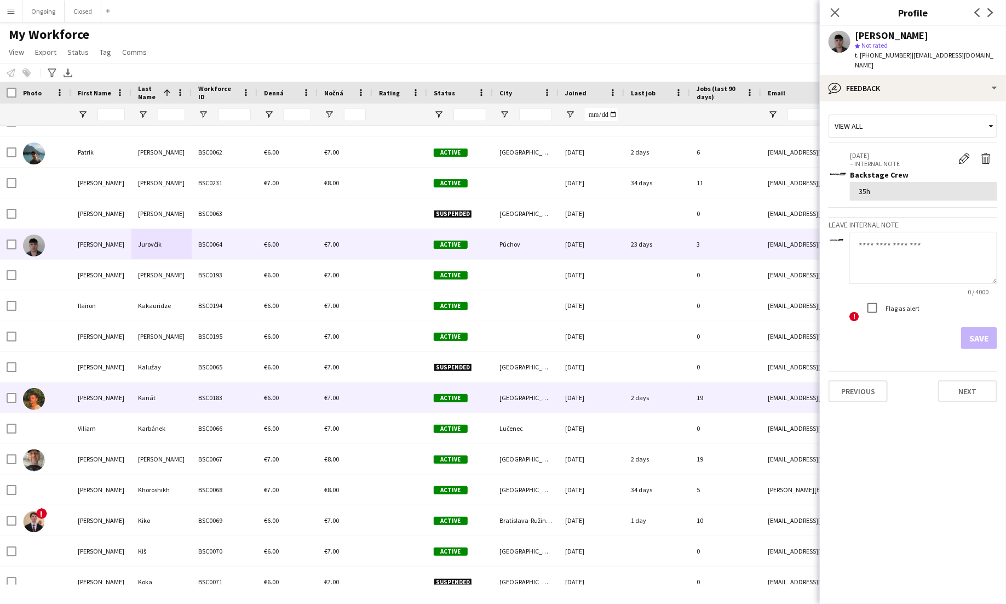
click at [230, 393] on div "BSC0183" at bounding box center [225, 397] width 66 height 30
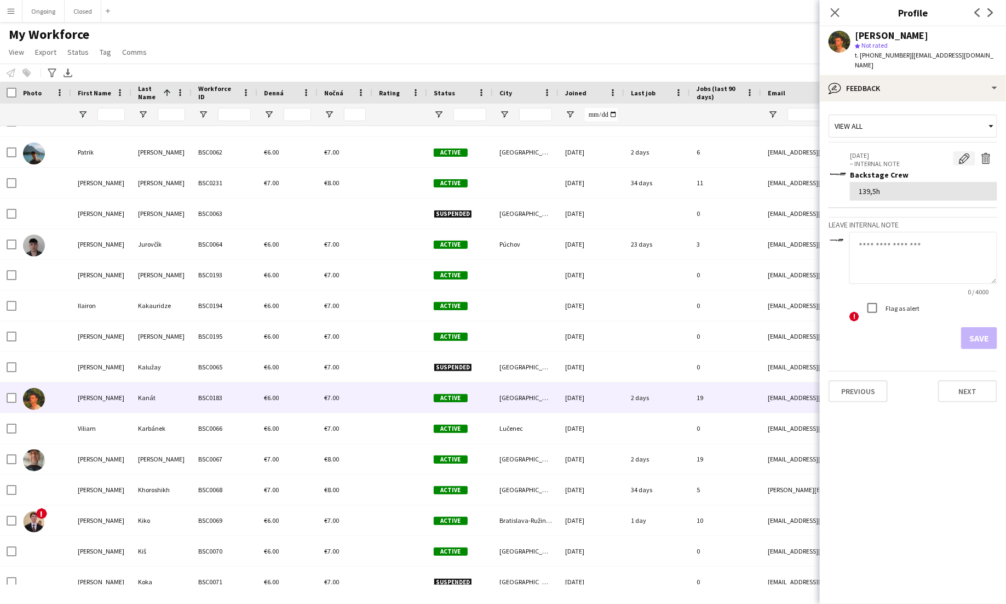
click at [964, 153] on app-icon "Edit internal note" at bounding box center [964, 158] width 11 height 11
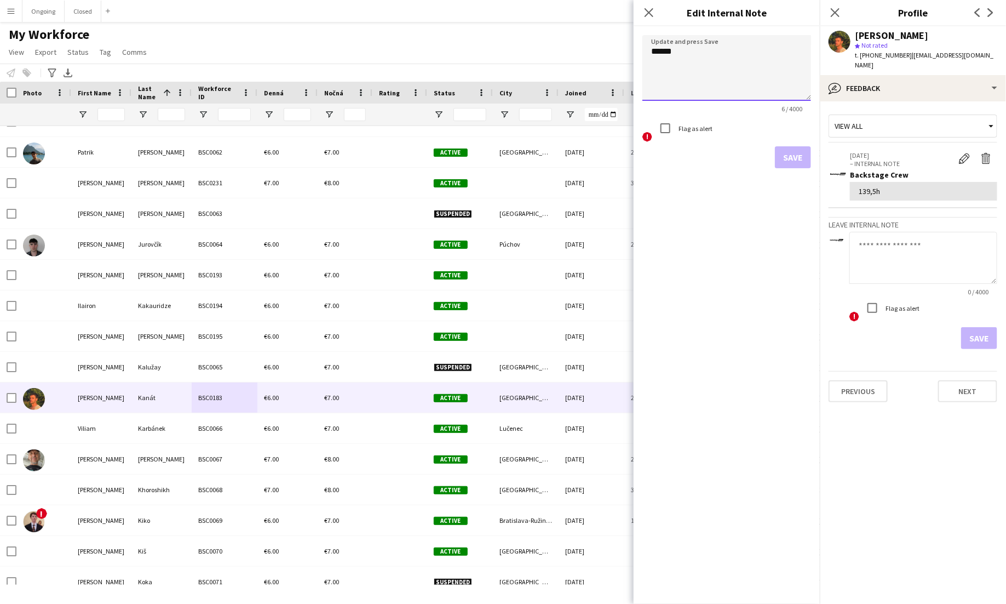
click at [664, 54] on textarea "******" at bounding box center [727, 68] width 169 height 66
type textarea "******"
click at [803, 159] on button "Save" at bounding box center [793, 157] width 36 height 22
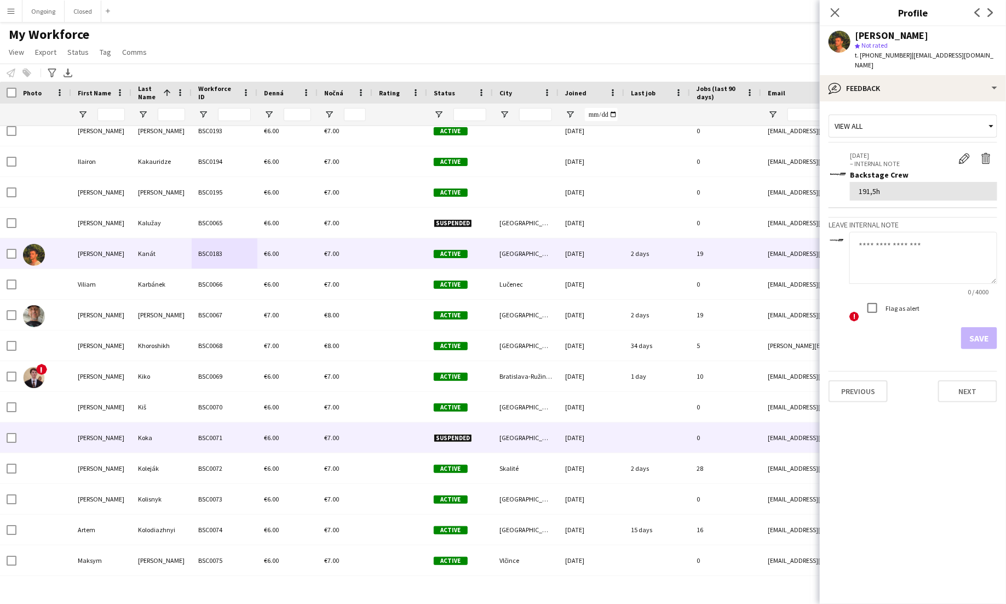
scroll to position [2741, 0]
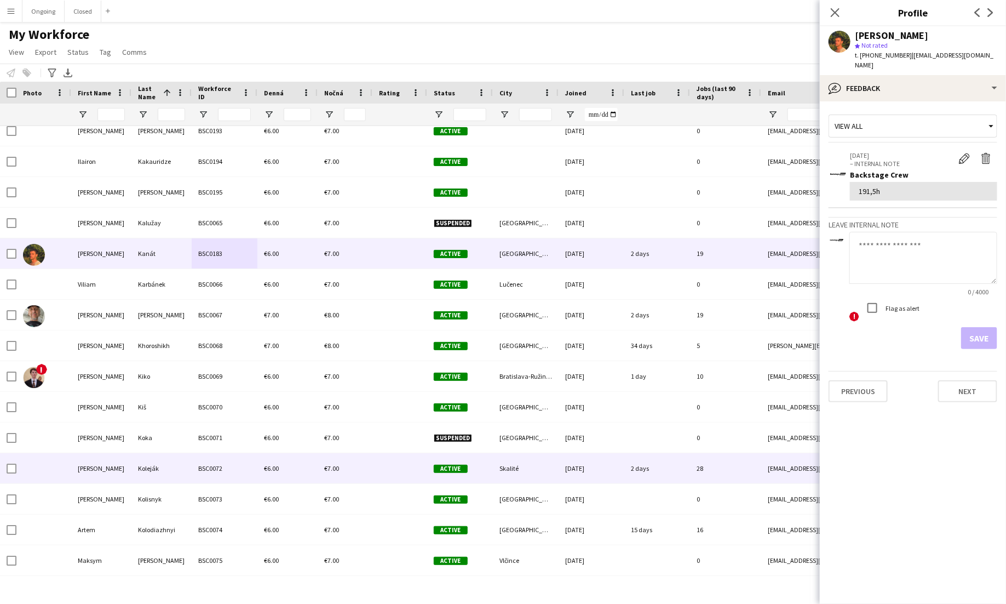
click at [210, 460] on div "BSC0072" at bounding box center [225, 468] width 66 height 30
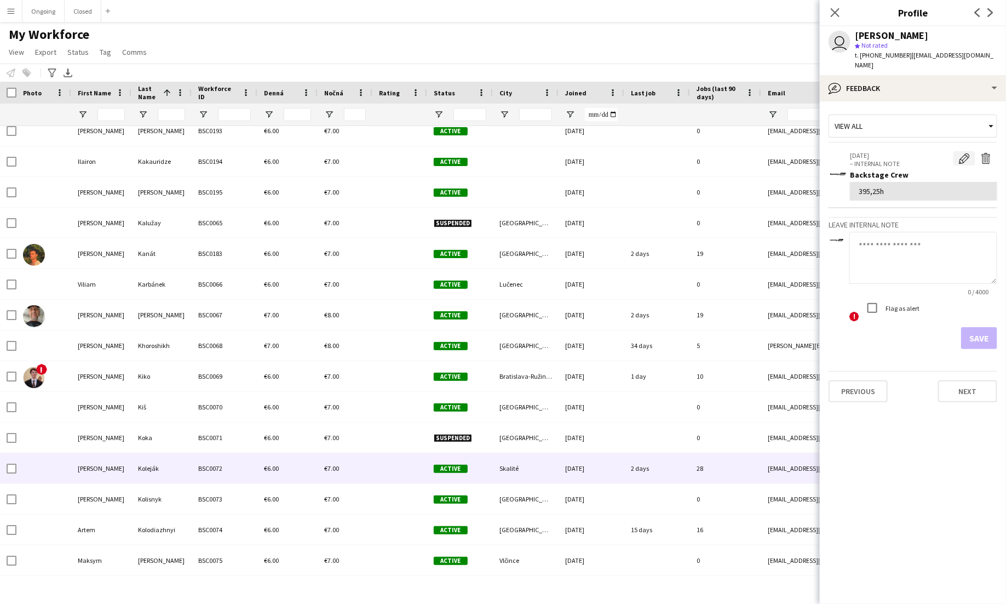
click at [966, 153] on app-icon "Edit internal note" at bounding box center [964, 158] width 11 height 11
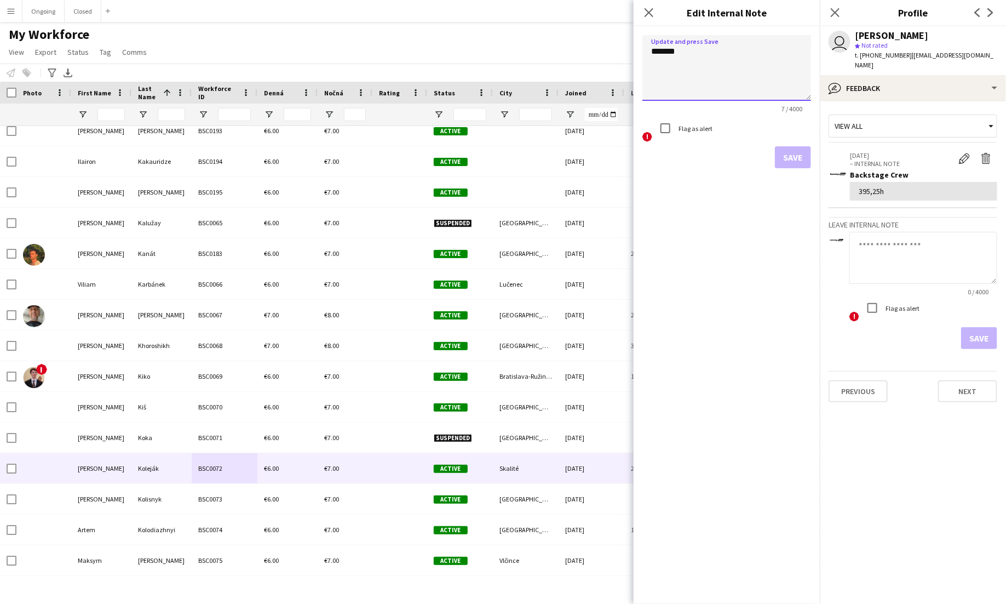
drag, startPoint x: 677, startPoint y: 54, endPoint x: 650, endPoint y: 51, distance: 27.5
click at [649, 51] on textarea "*******" at bounding box center [727, 68] width 169 height 66
type textarea "*******"
click at [791, 154] on button "Save" at bounding box center [793, 157] width 36 height 22
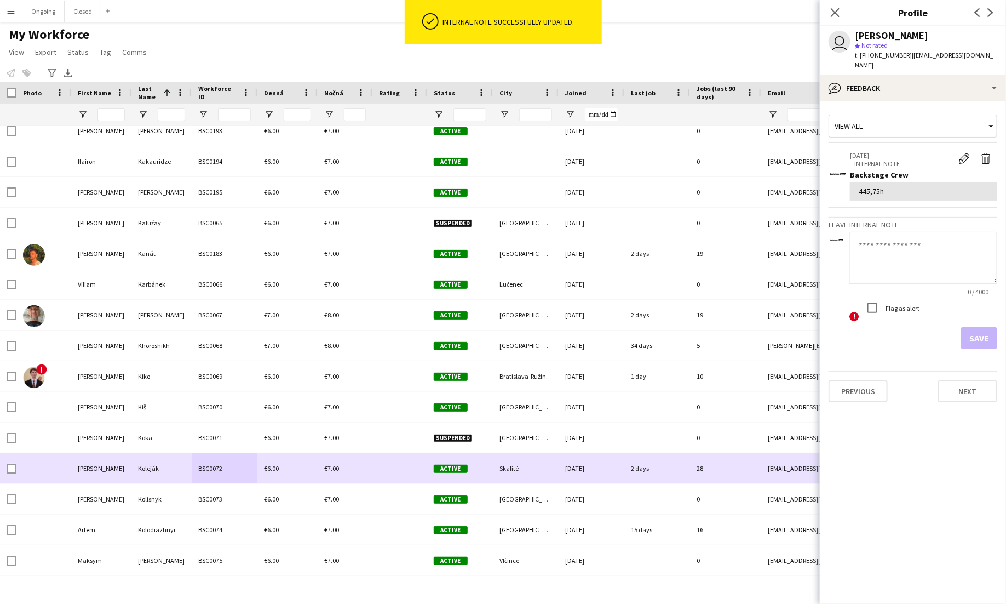
scroll to position [2901, 0]
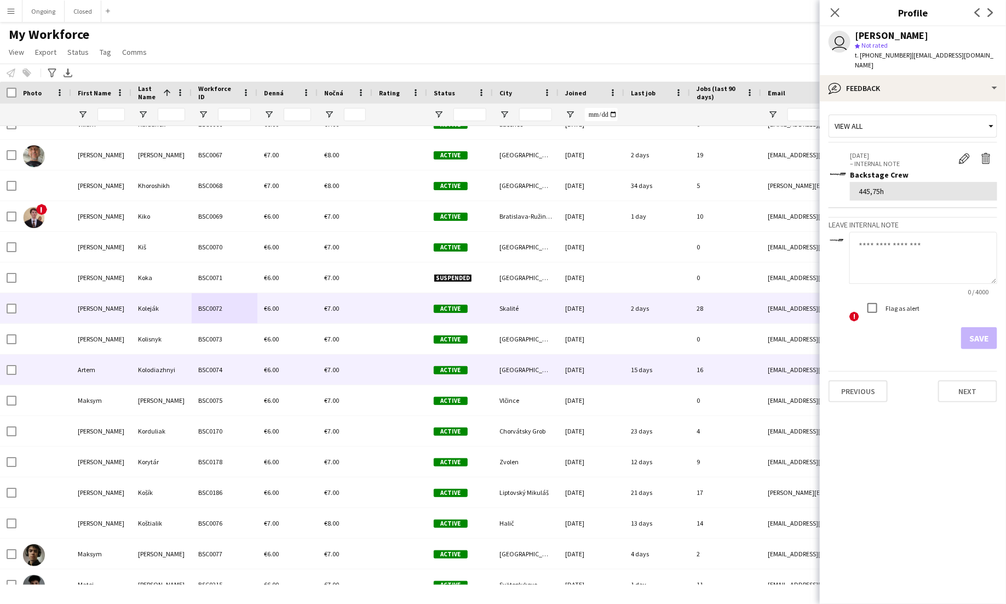
click at [175, 358] on div "Kolodiazhnyi" at bounding box center [161, 369] width 60 height 30
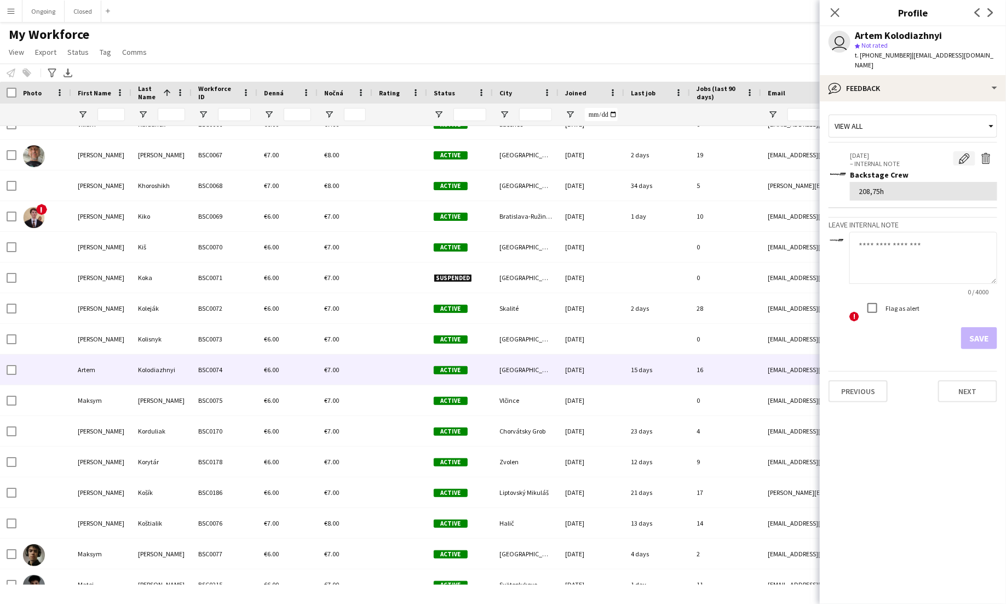
click at [967, 153] on app-icon "Edit internal note" at bounding box center [964, 158] width 11 height 11
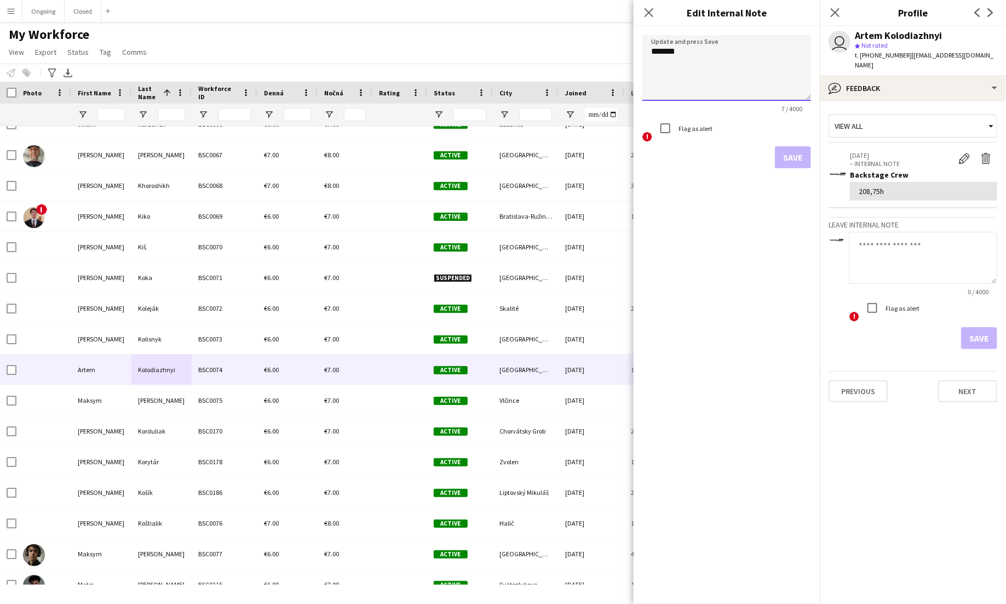
click at [675, 50] on textarea "*******" at bounding box center [727, 68] width 169 height 66
type textarea "******"
click at [790, 151] on button "Save" at bounding box center [793, 157] width 36 height 22
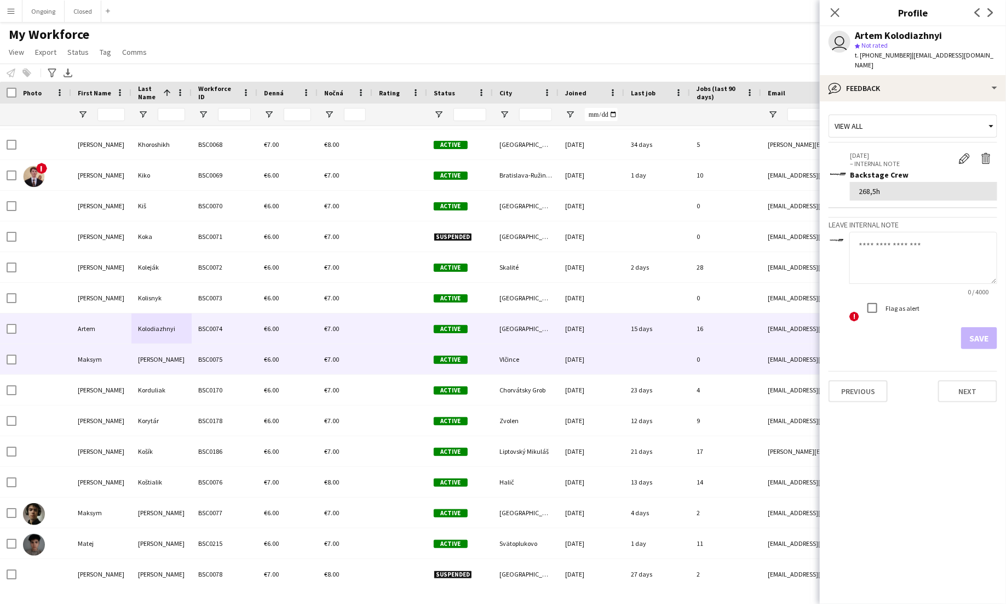
scroll to position [2959, 0]
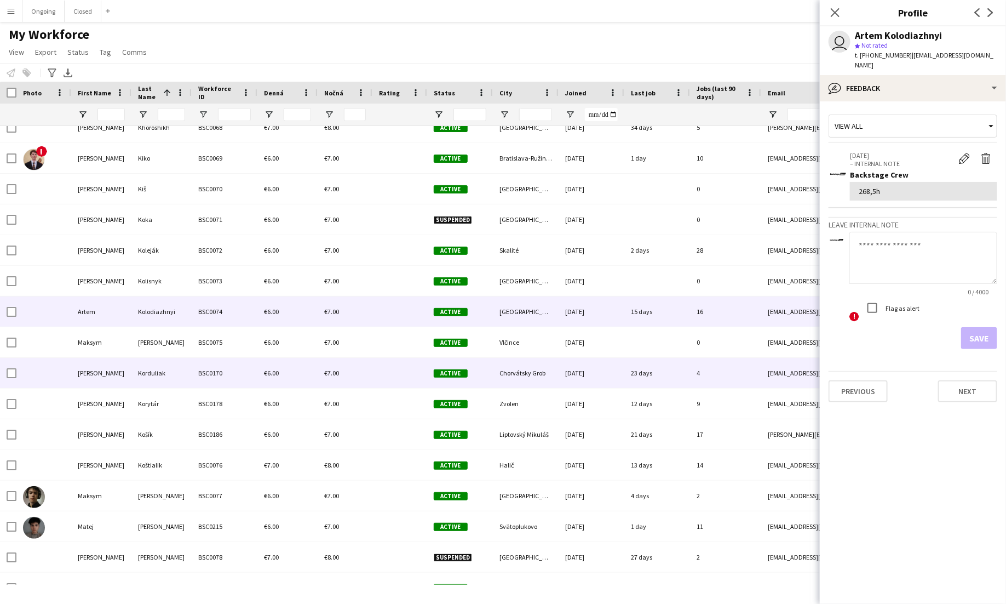
click at [242, 368] on div "BSC0170" at bounding box center [225, 373] width 66 height 30
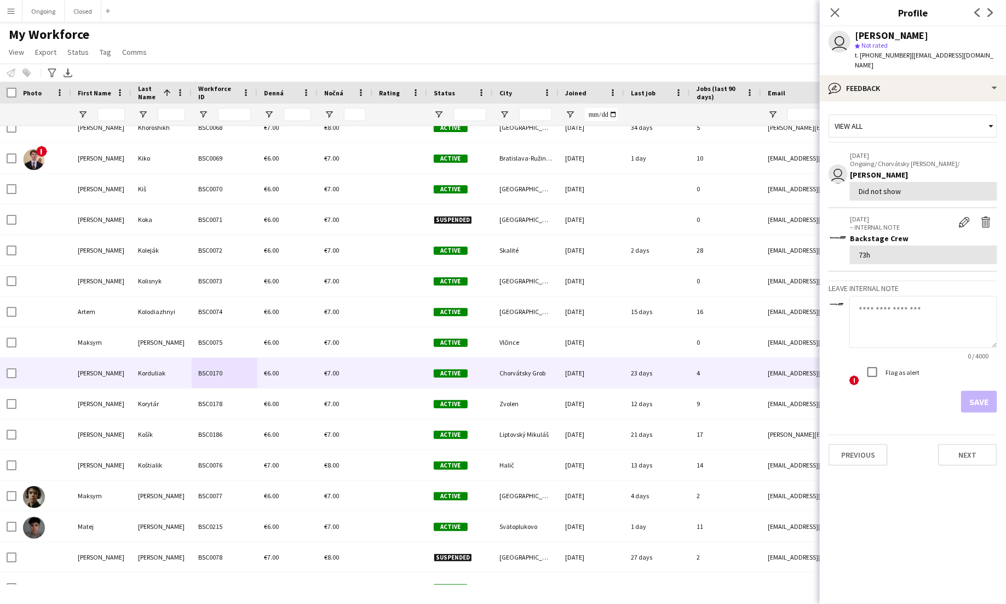
click at [965, 218] on div "Edit internal note Delete internal note" at bounding box center [976, 223] width 44 height 16
click at [962, 208] on app-crew-profile-feedback-item "04-09-2025 – INTERNAL NOTE Edit internal note Delete internal note Backstage Cr…" at bounding box center [913, 240] width 169 height 64
click at [962, 216] on app-icon "Edit internal note" at bounding box center [964, 221] width 11 height 11
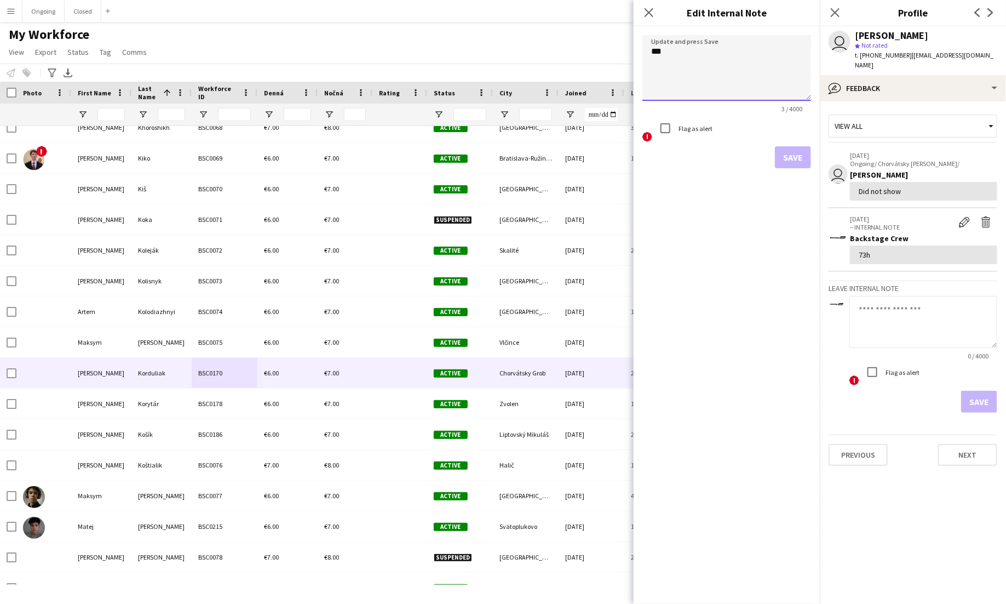
click at [662, 51] on textarea "***" at bounding box center [727, 68] width 169 height 66
type textarea "*****"
click at [789, 162] on button "Save" at bounding box center [793, 157] width 36 height 22
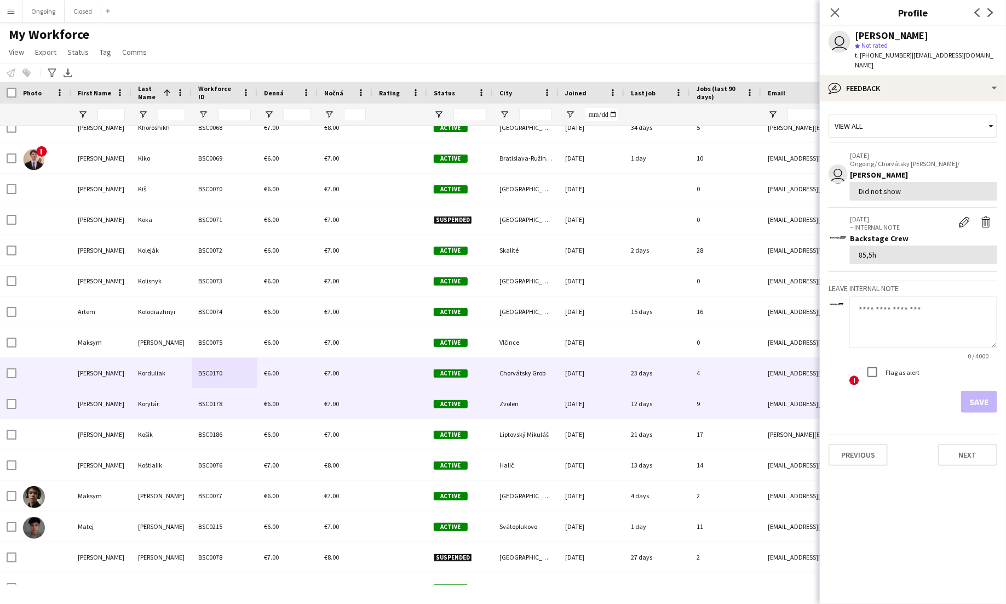
click at [198, 401] on div "BSC0178" at bounding box center [225, 403] width 66 height 30
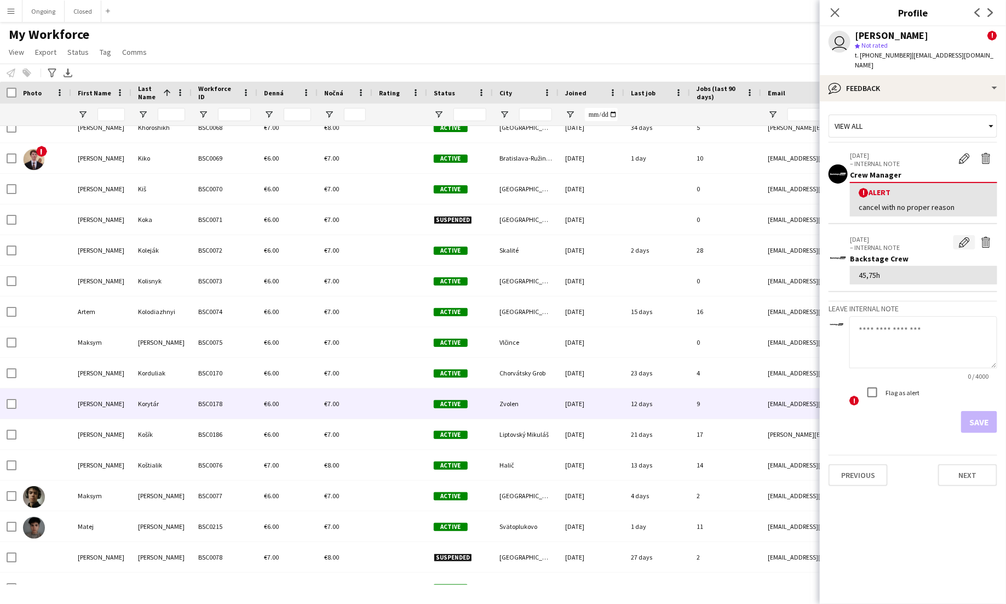
click at [965, 237] on app-icon "Edit internal note" at bounding box center [964, 242] width 11 height 11
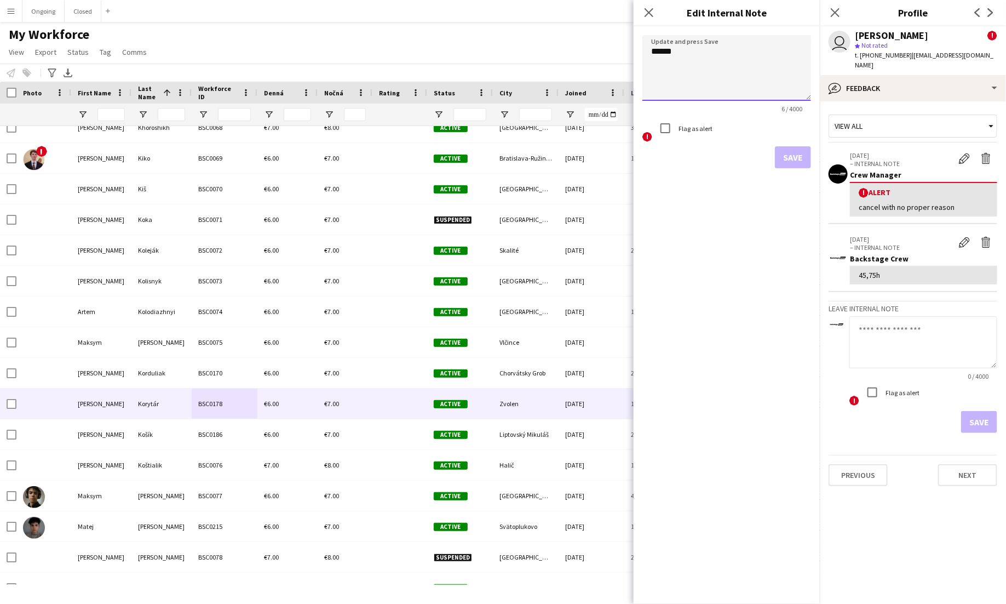
click at [671, 56] on textarea "******" at bounding box center [727, 68] width 169 height 66
type textarea "****"
click at [801, 160] on button "Save" at bounding box center [793, 157] width 36 height 22
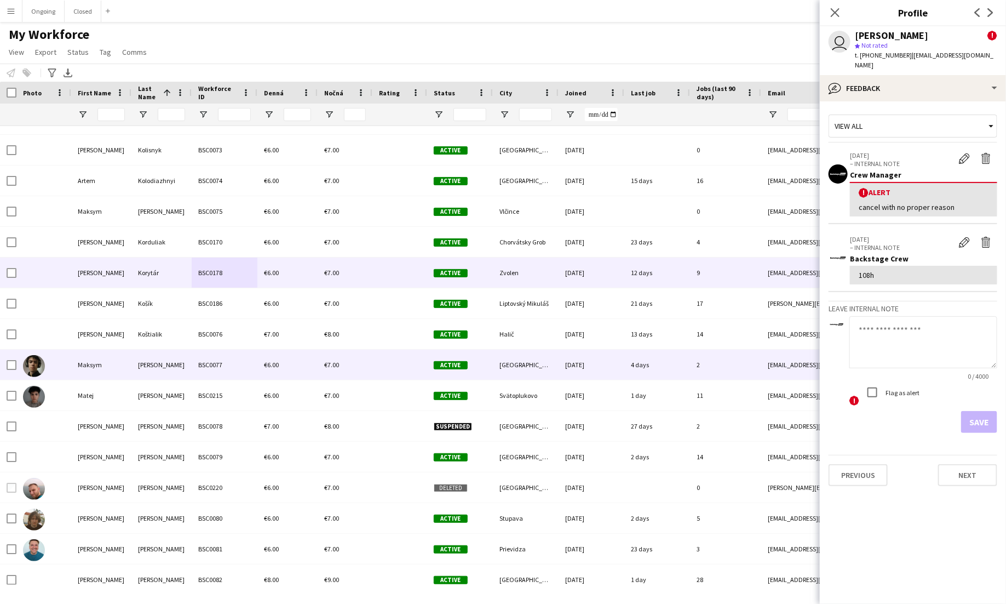
scroll to position [3090, 0]
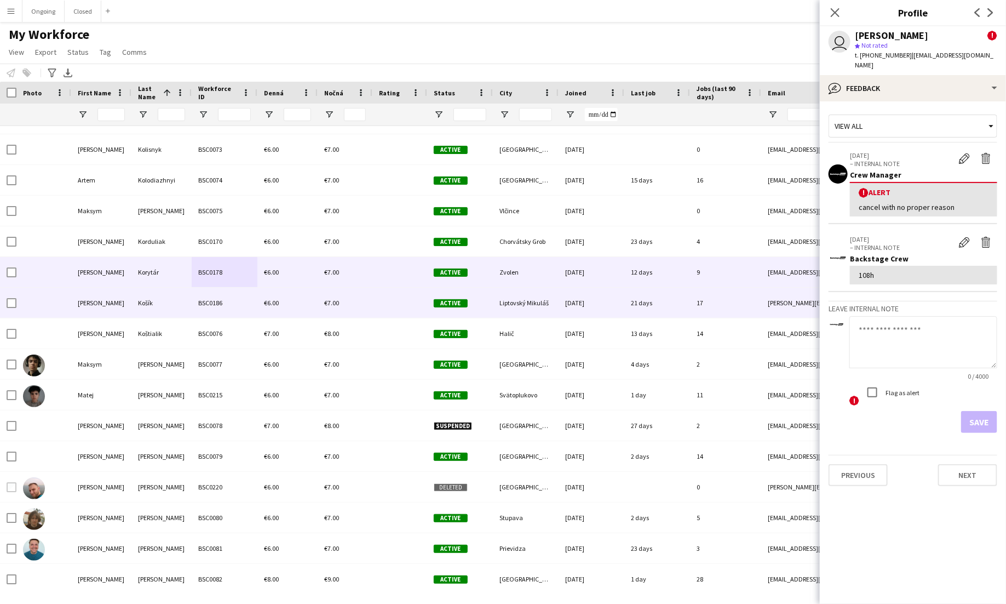
click at [238, 291] on div "BSC0186" at bounding box center [225, 303] width 66 height 30
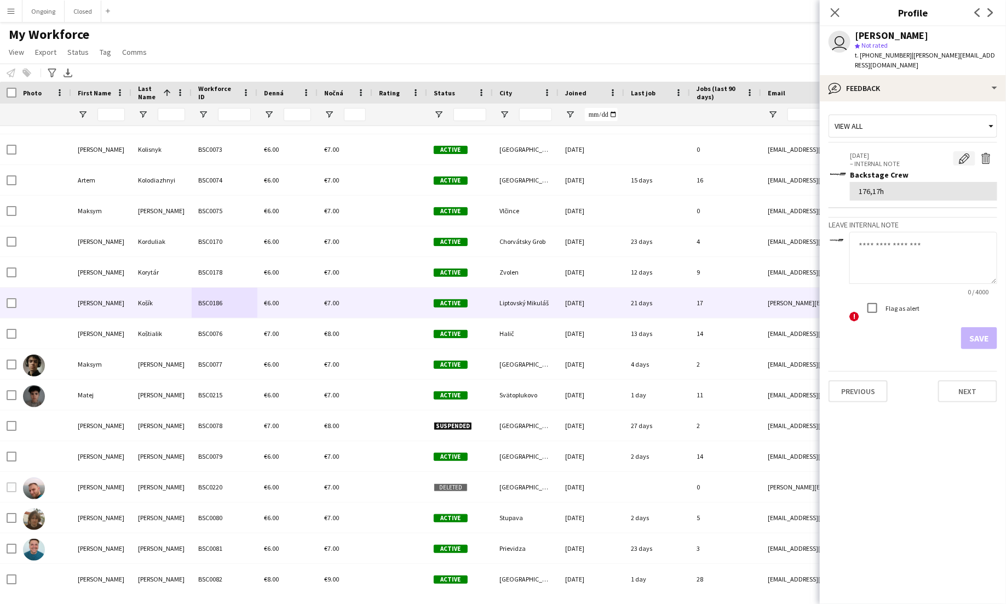
click at [962, 153] on app-icon "Edit internal note" at bounding box center [964, 158] width 11 height 11
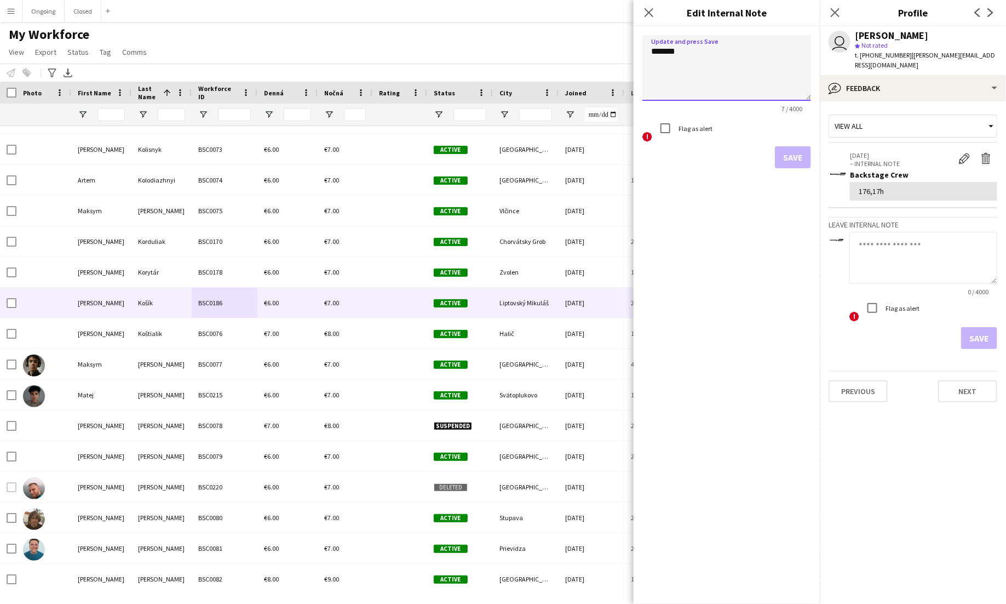
click at [674, 54] on textarea "*******" at bounding box center [727, 68] width 169 height 66
type textarea "*******"
click at [794, 160] on button "Save" at bounding box center [793, 157] width 36 height 22
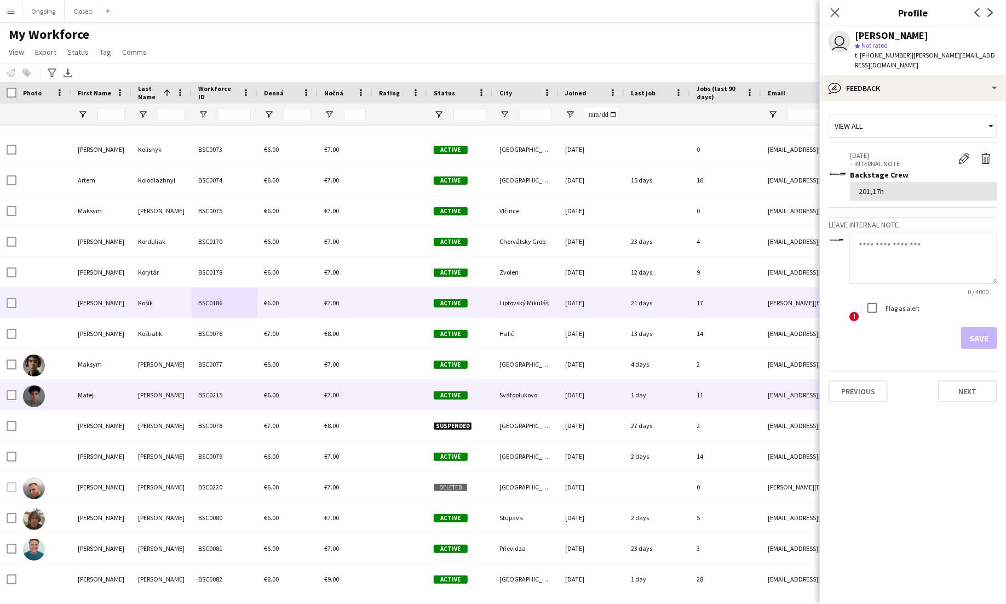
scroll to position [3138, 0]
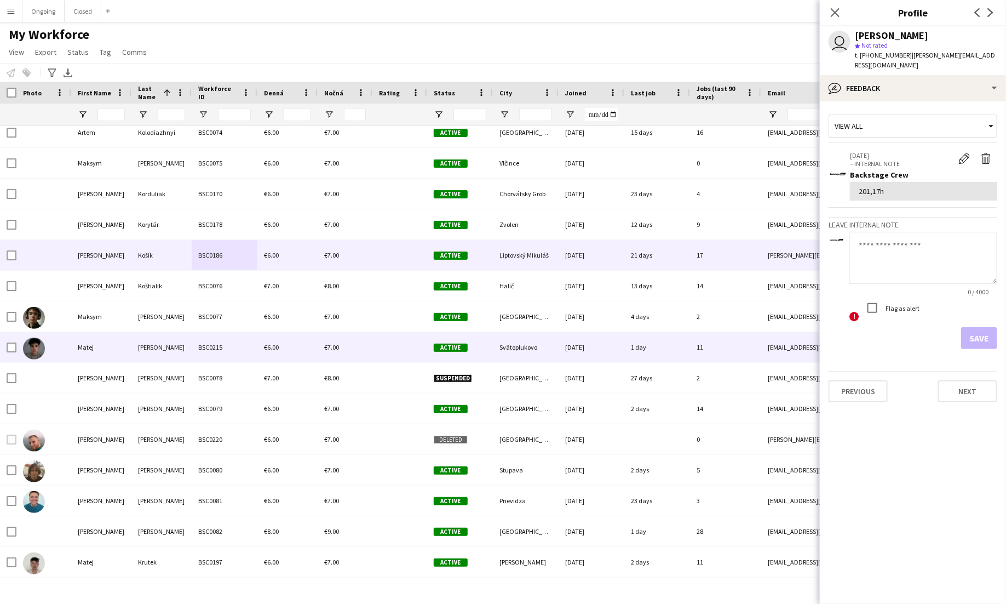
click at [280, 348] on div "€6.00" at bounding box center [287, 347] width 60 height 30
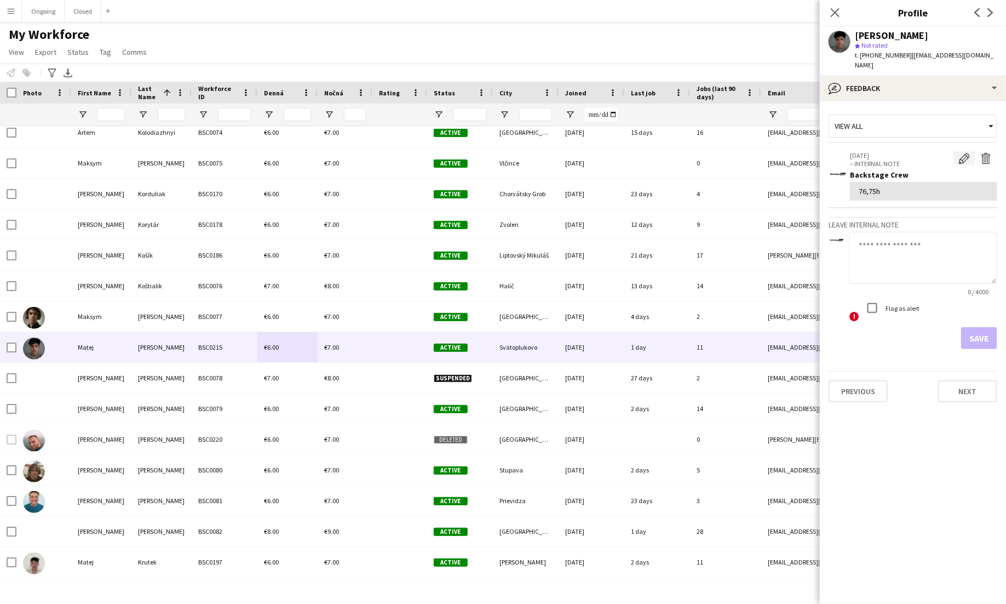
click at [967, 153] on app-icon "Edit internal note" at bounding box center [964, 158] width 11 height 11
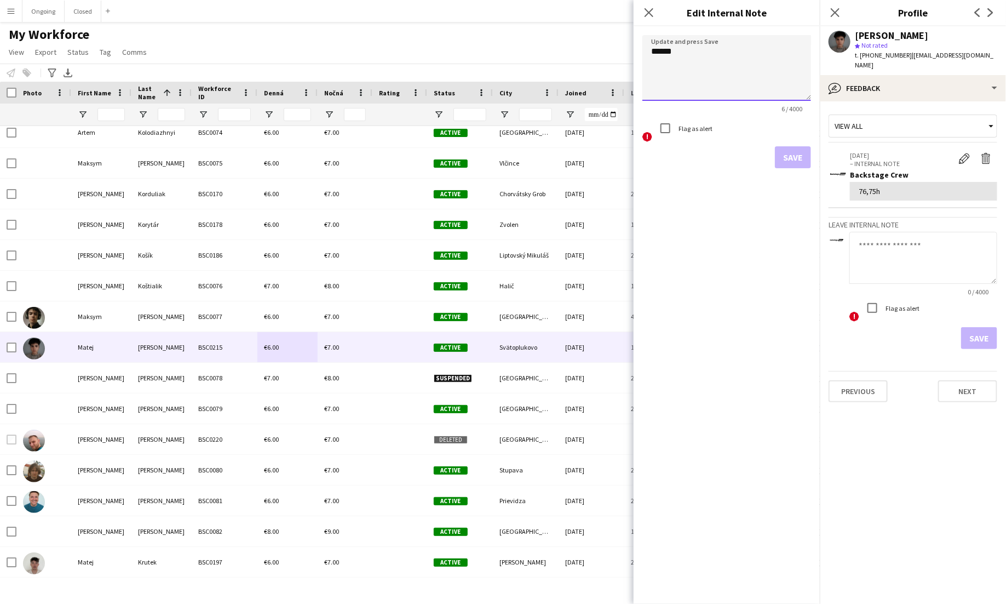
click at [660, 49] on textarea "******" at bounding box center [727, 68] width 169 height 66
type textarea "******"
click at [781, 153] on button "Save" at bounding box center [793, 157] width 36 height 22
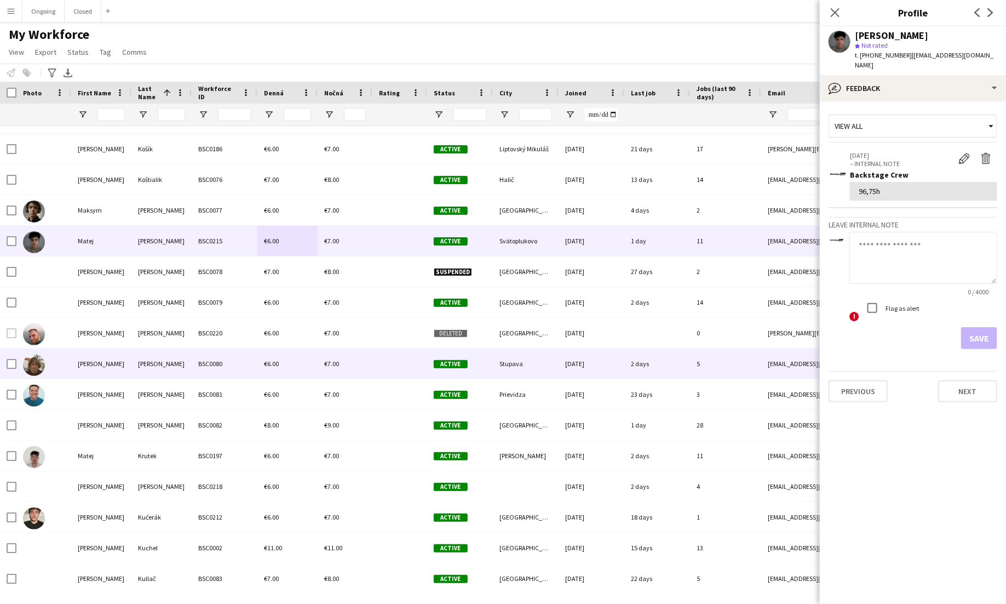
scroll to position [3249, 0]
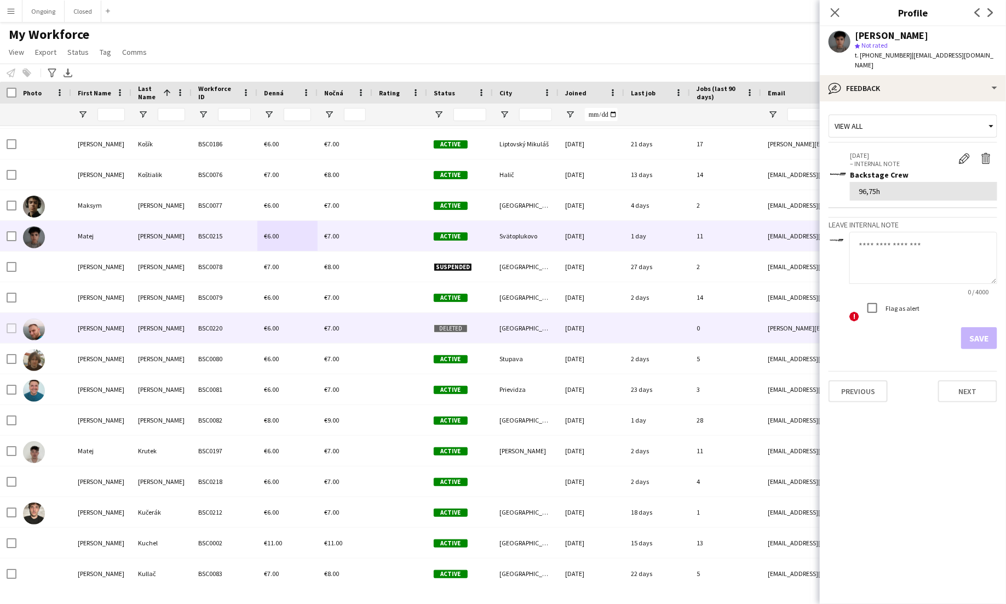
click at [274, 303] on div "€6.00" at bounding box center [287, 297] width 60 height 30
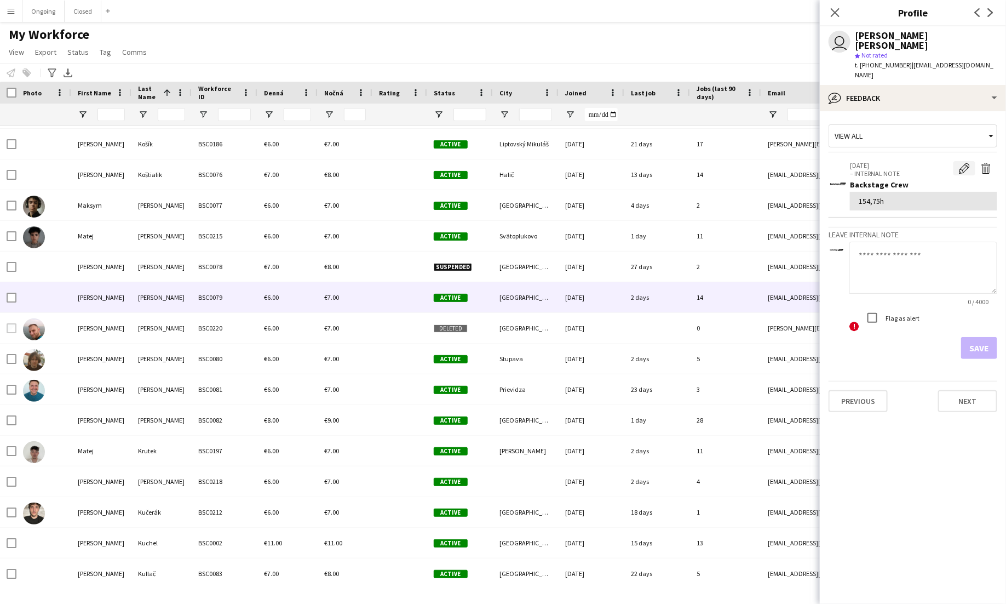
click at [965, 163] on app-icon "Edit internal note" at bounding box center [964, 168] width 11 height 11
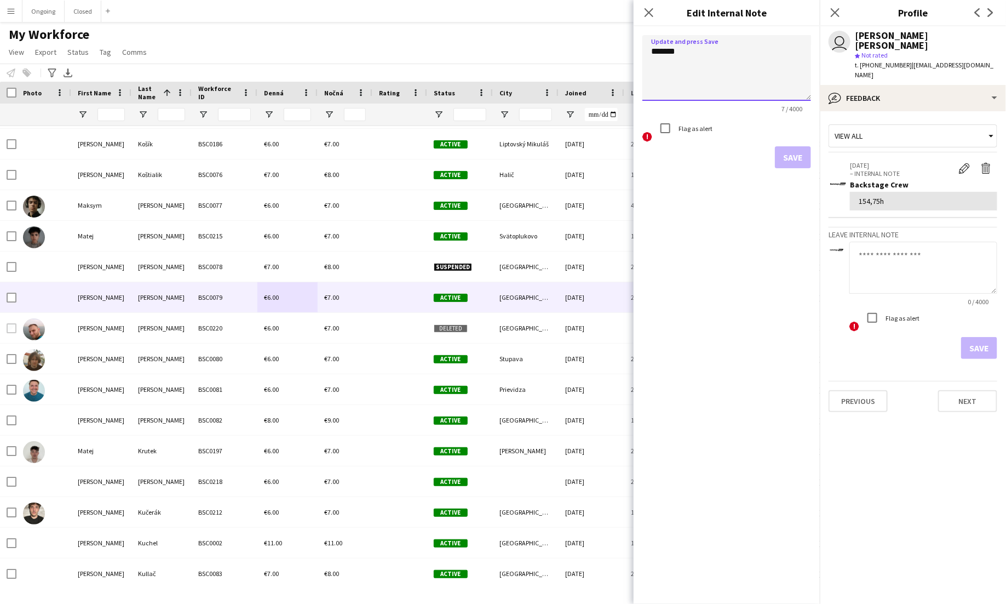
drag, startPoint x: 675, startPoint y: 47, endPoint x: 623, endPoint y: 48, distance: 51.5
click at [623, 49] on body "Menu Boards Boards Boards All jobs Status Workforce Workforce My Workforce Recr…" at bounding box center [503, 302] width 1006 height 604
type textarea "*******"
click at [789, 157] on button "Save" at bounding box center [793, 157] width 36 height 22
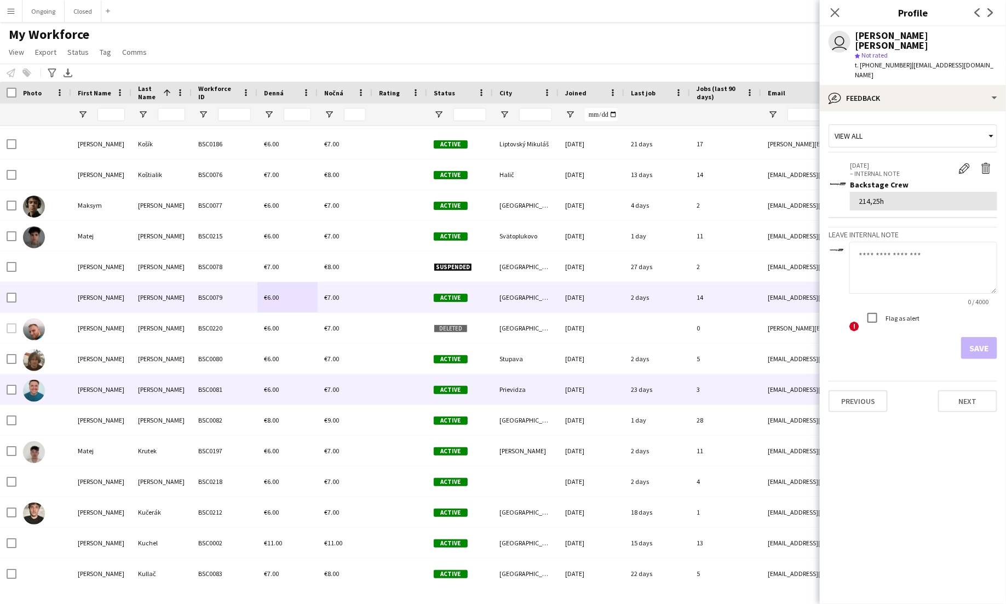
click at [163, 388] on div "Kravec" at bounding box center [161, 389] width 60 height 30
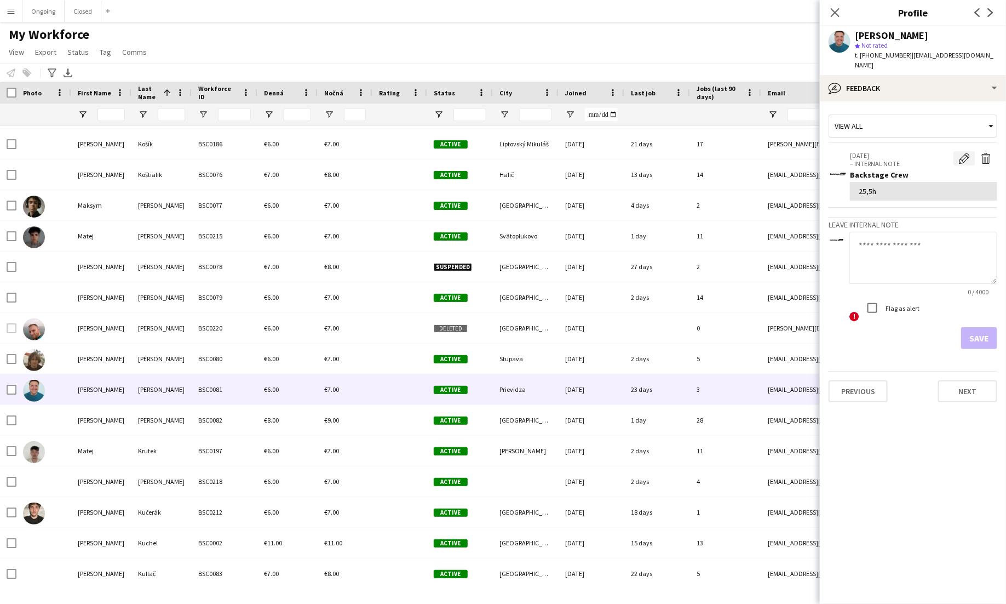
click at [964, 153] on app-icon "Edit internal note" at bounding box center [964, 158] width 11 height 11
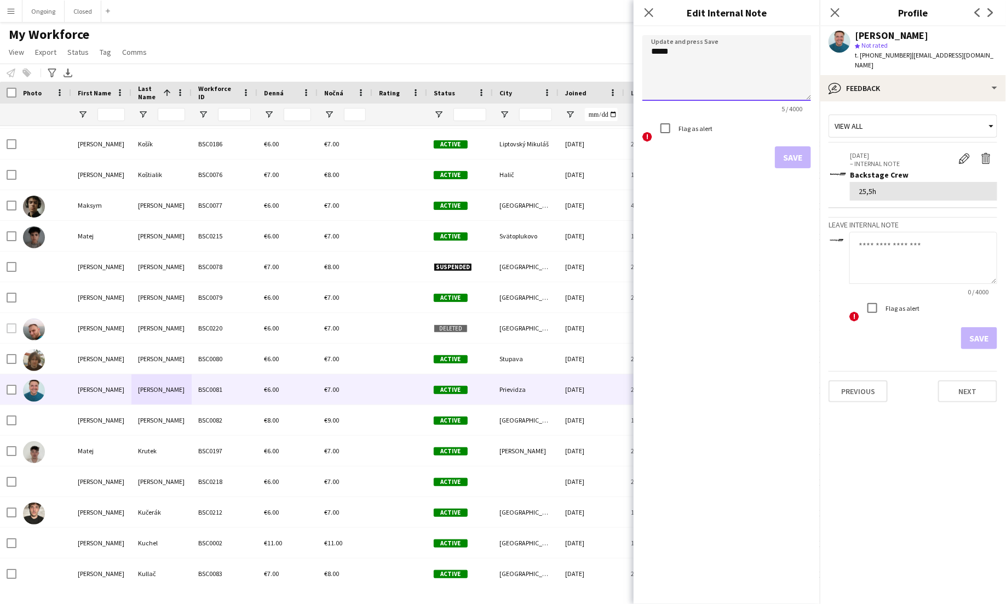
click at [660, 51] on textarea "*****" at bounding box center [727, 68] width 169 height 66
type textarea "*****"
click at [794, 157] on button "Save" at bounding box center [793, 157] width 36 height 22
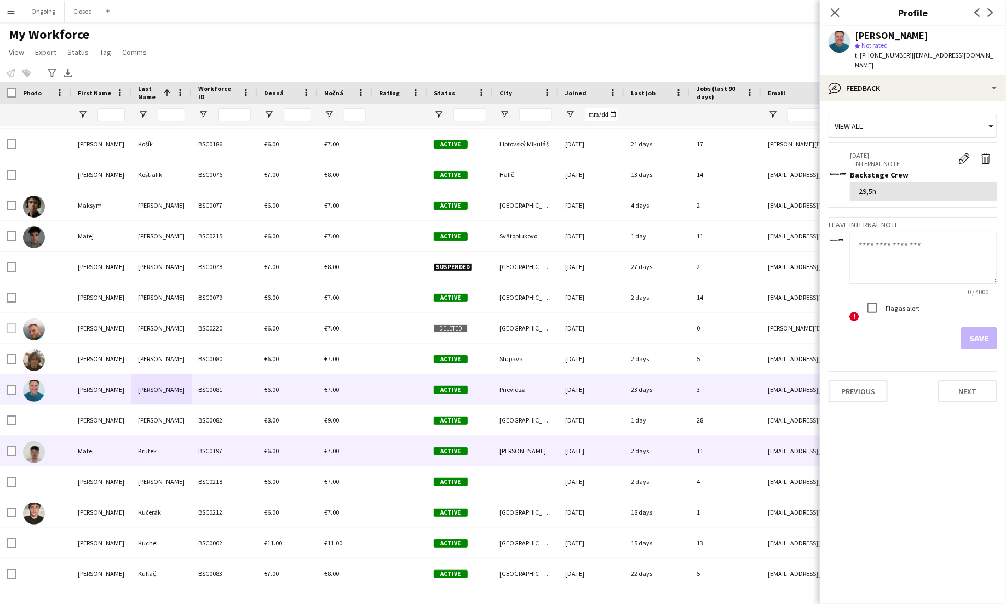
click at [179, 458] on div "Krutek" at bounding box center [161, 450] width 60 height 30
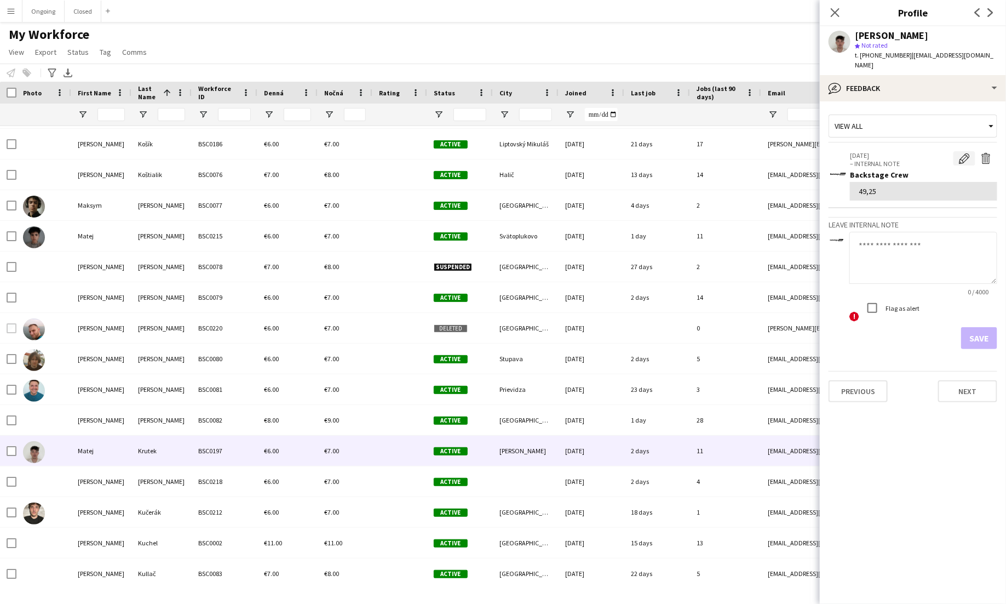
click at [965, 153] on app-icon "Edit internal note" at bounding box center [964, 158] width 11 height 11
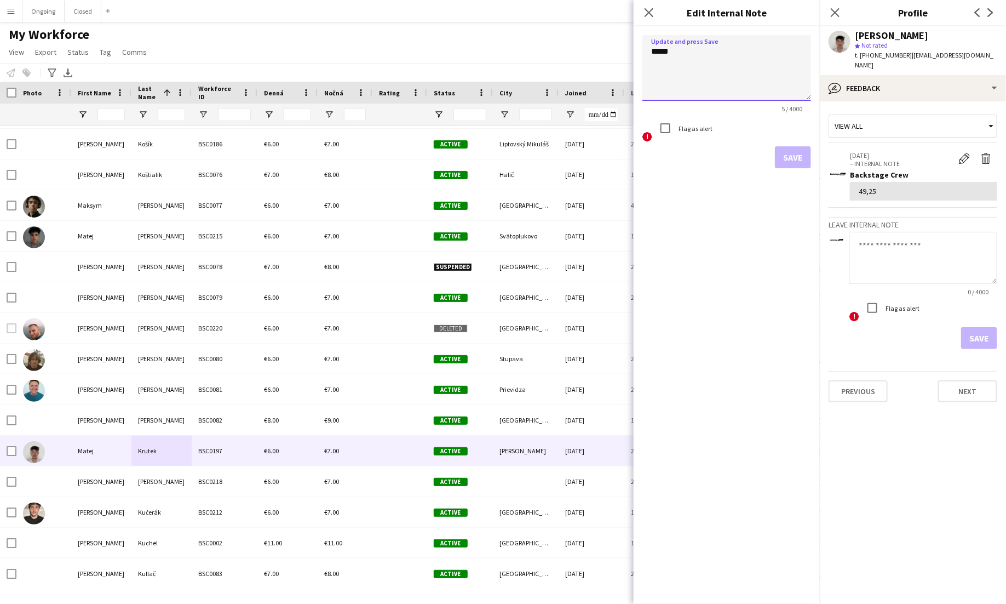
drag, startPoint x: 675, startPoint y: 51, endPoint x: 648, endPoint y: 51, distance: 26.8
click at [648, 51] on textarea "*****" at bounding box center [727, 68] width 169 height 66
type textarea "**"
click at [786, 161] on button "Save" at bounding box center [793, 157] width 36 height 22
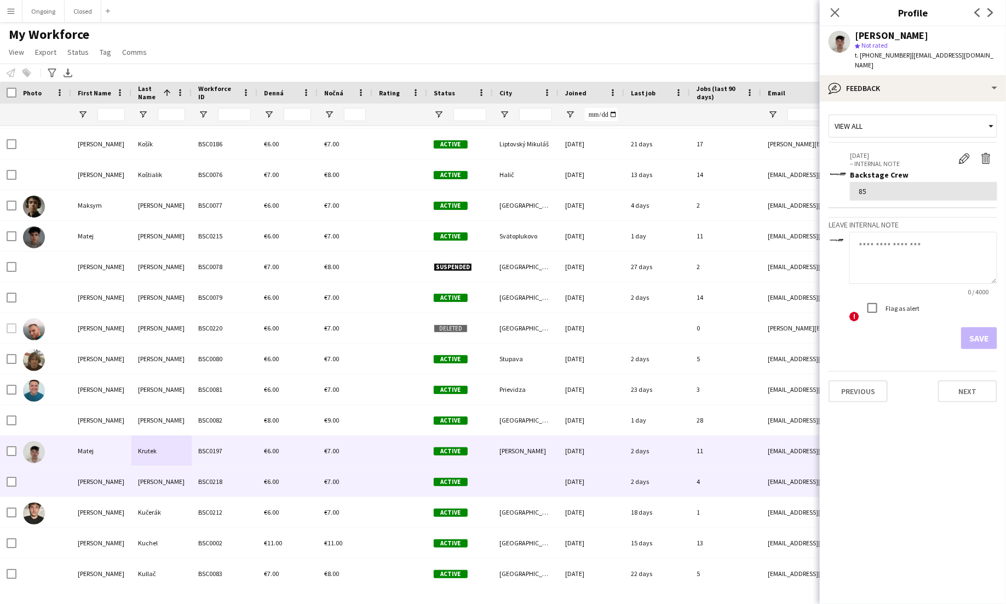
click at [160, 480] on div "[PERSON_NAME]" at bounding box center [161, 481] width 60 height 30
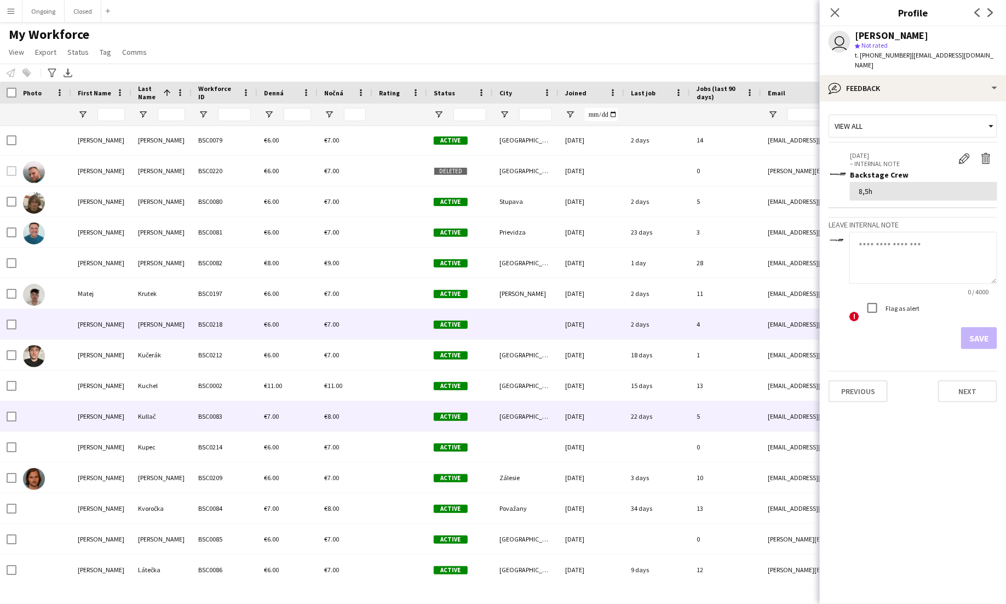
scroll to position [3408, 0]
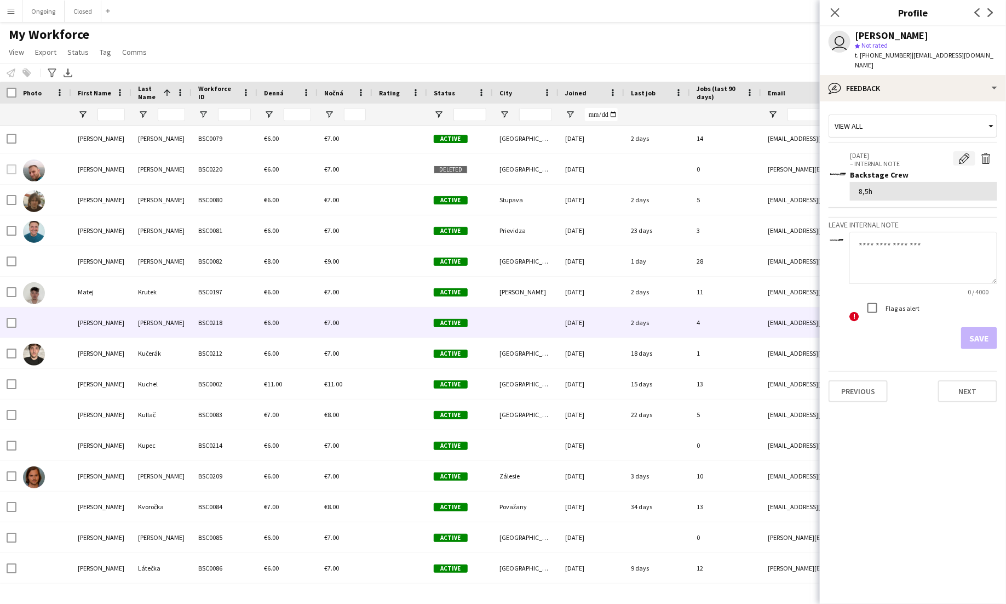
click at [967, 153] on app-icon "Edit internal note" at bounding box center [964, 158] width 11 height 11
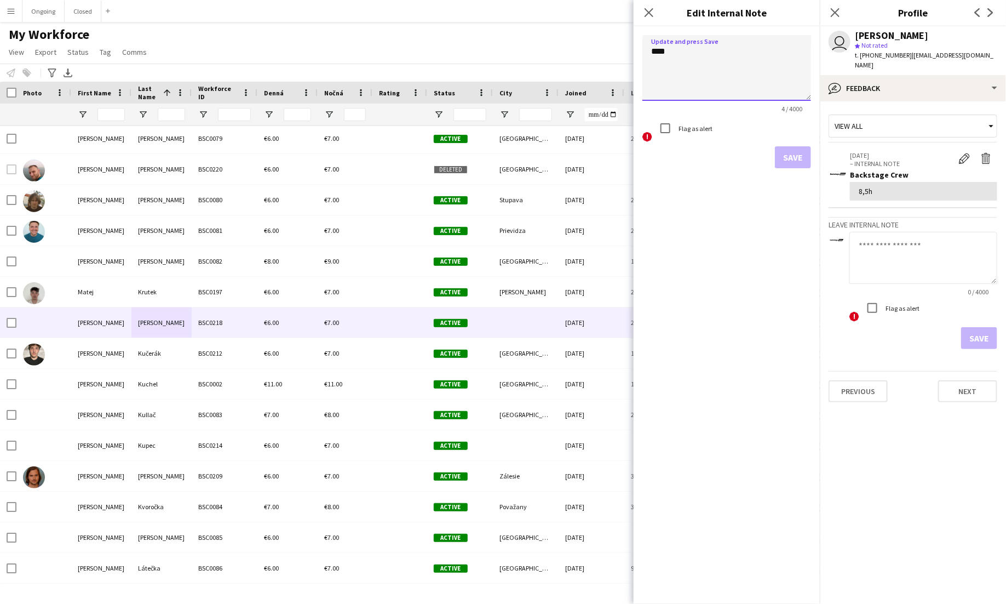
click at [663, 48] on textarea "****" at bounding box center [727, 68] width 169 height 66
type textarea "******"
click at [791, 154] on button "Save" at bounding box center [793, 157] width 36 height 22
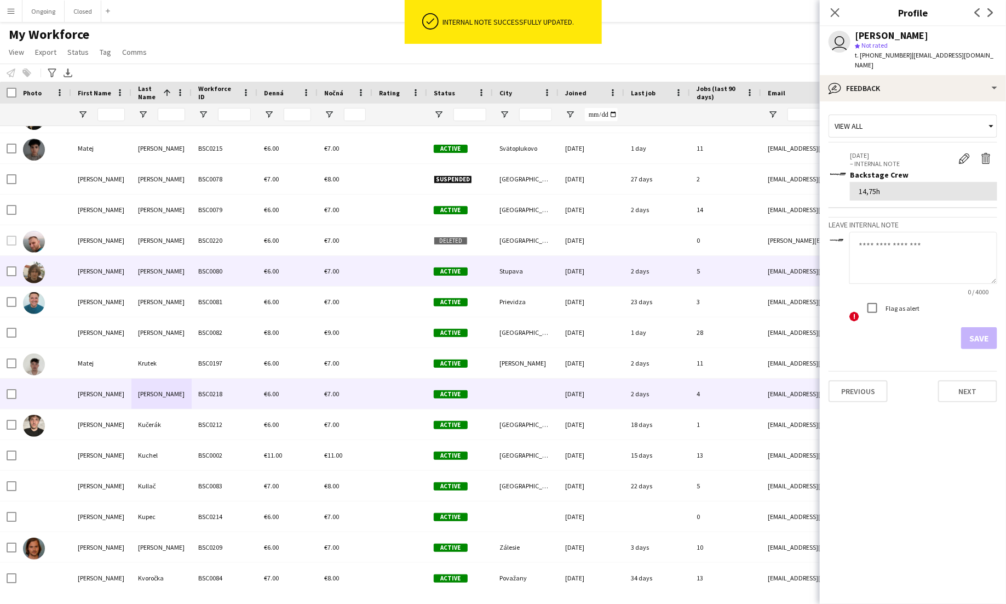
scroll to position [3332, 0]
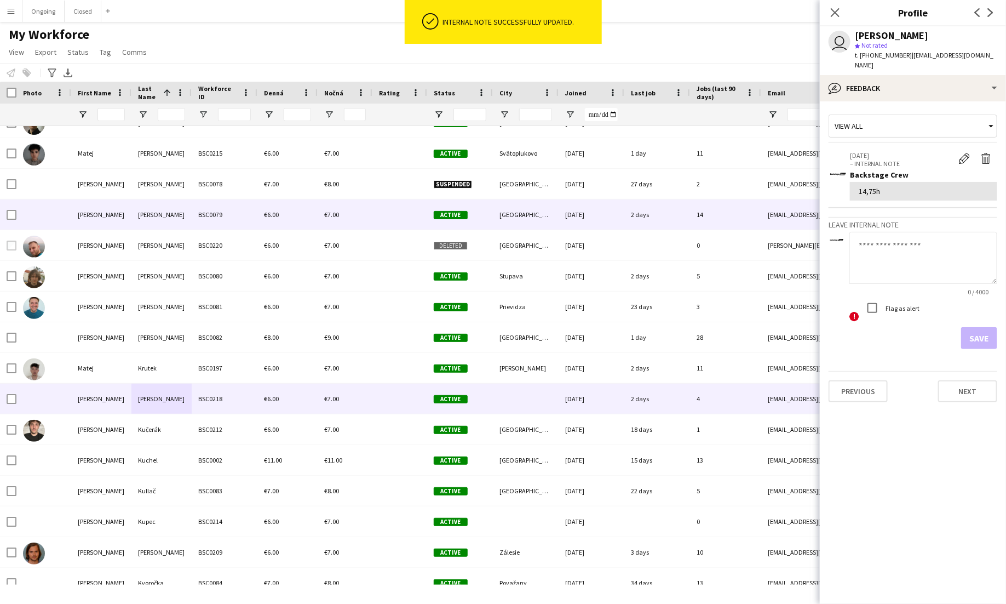
click at [168, 213] on div "Kozák" at bounding box center [161, 214] width 60 height 30
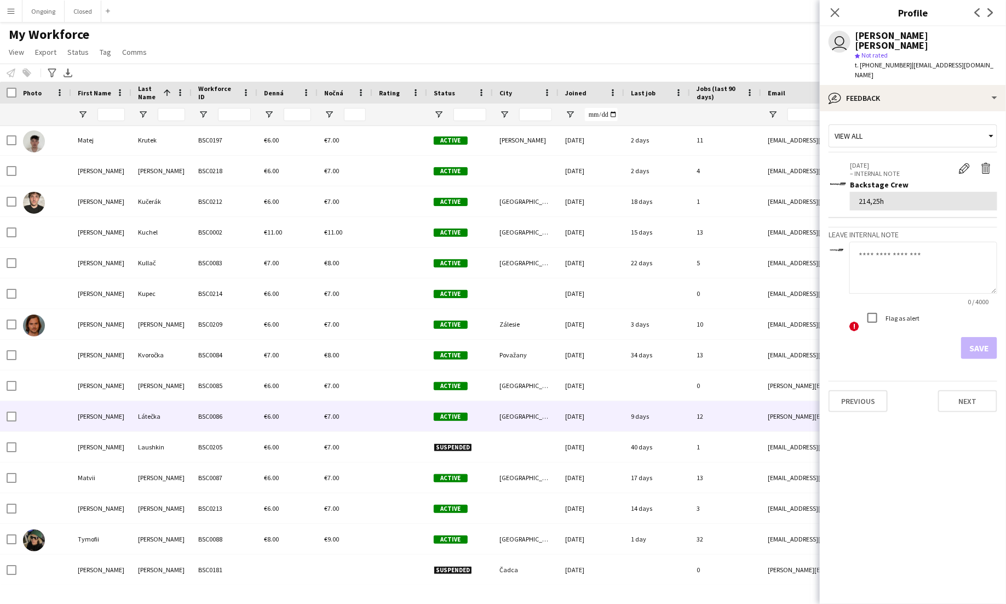
scroll to position [3563, 0]
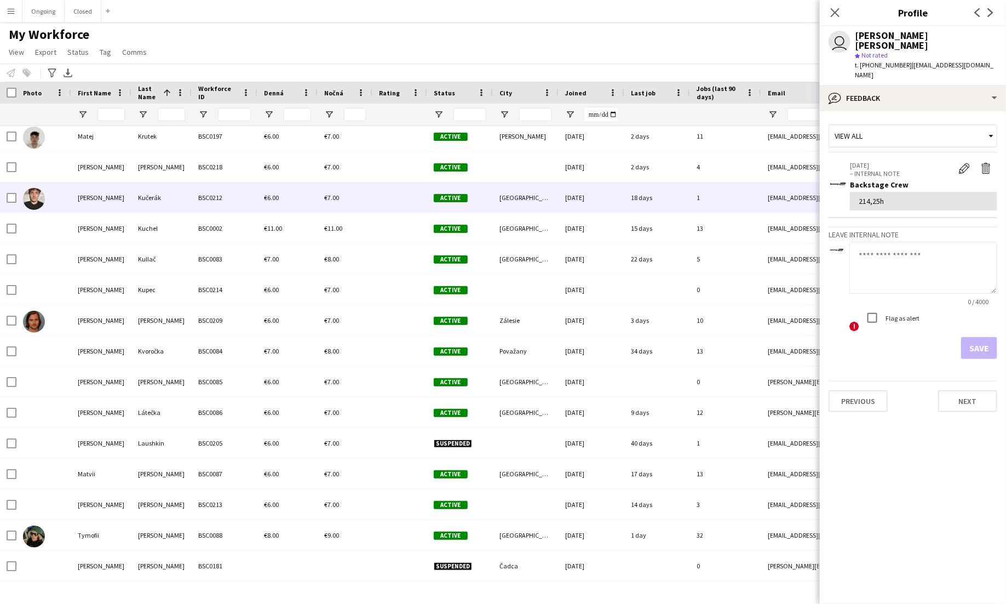
click at [173, 198] on div "Kučerák" at bounding box center [161, 197] width 60 height 30
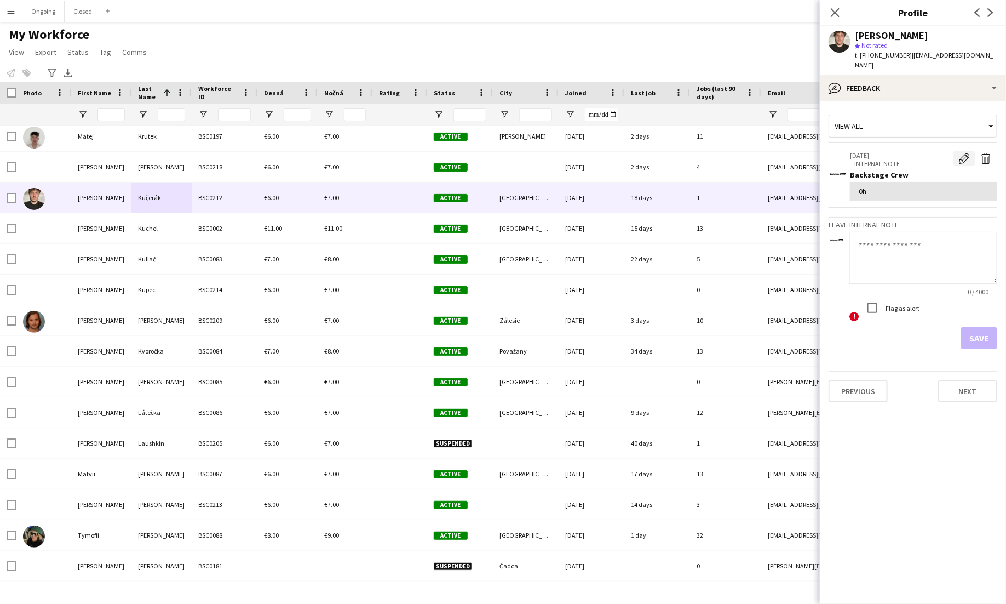
click at [966, 153] on app-icon "Edit internal note" at bounding box center [964, 158] width 11 height 11
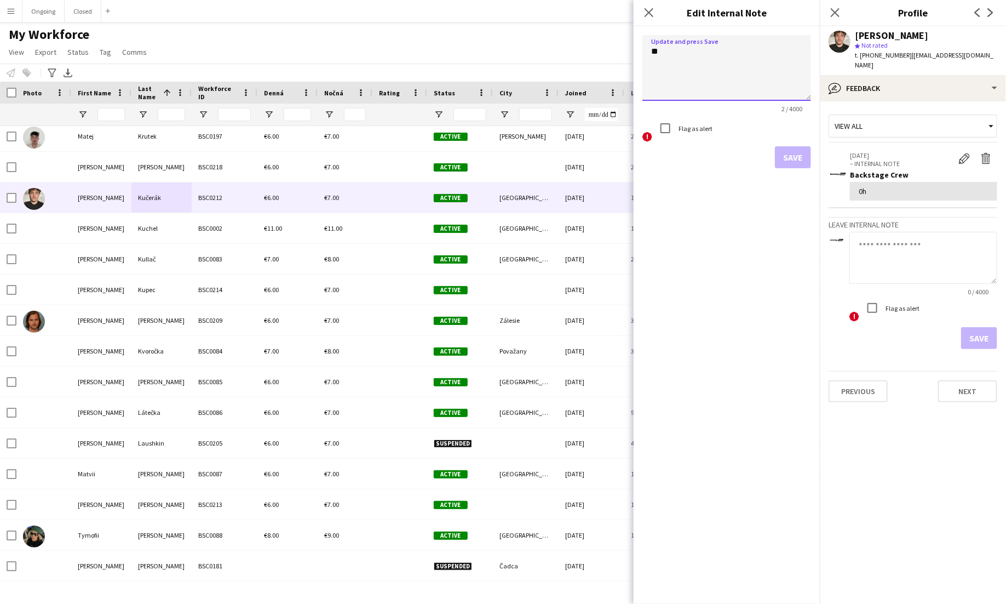
drag, startPoint x: 687, startPoint y: 54, endPoint x: 627, endPoint y: 54, distance: 59.7
click at [627, 54] on body "Menu Boards Boards Boards All jobs Status Workforce Workforce My Workforce Recr…" at bounding box center [503, 302] width 1006 height 604
type textarea "****"
click at [780, 157] on button "Save" at bounding box center [793, 157] width 36 height 22
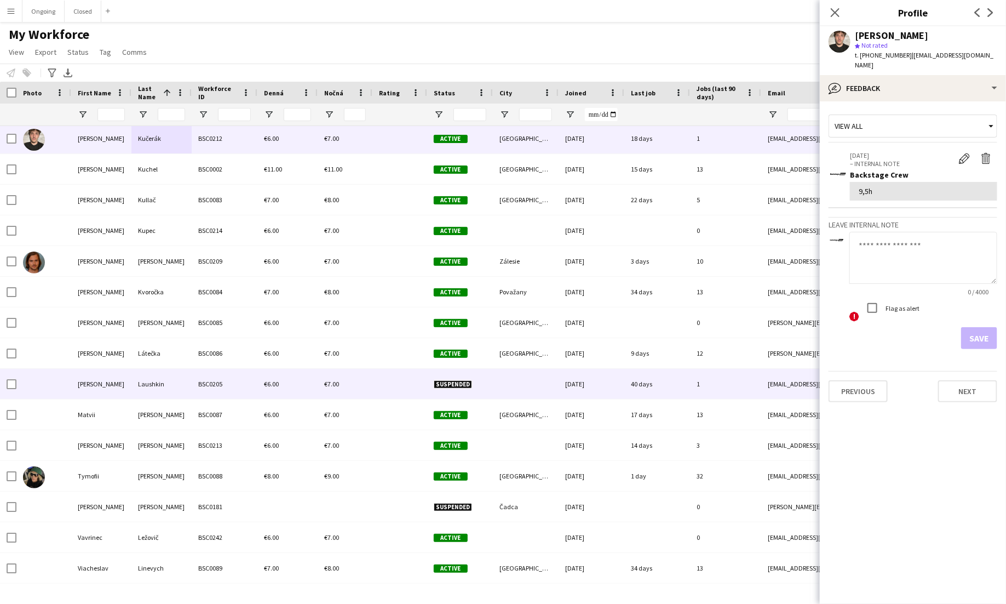
scroll to position [3641, 0]
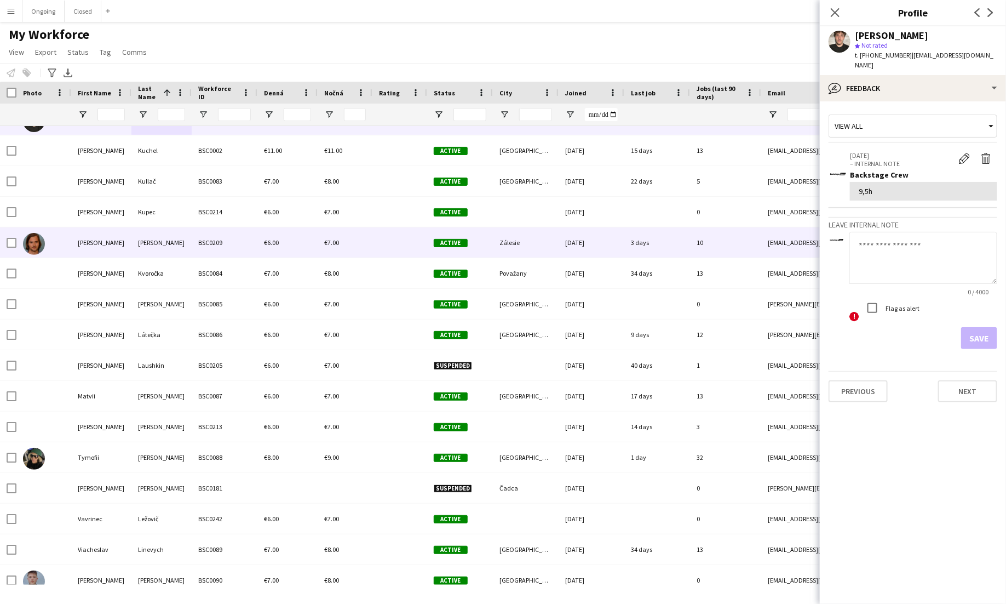
click at [150, 241] on div "Kuruc" at bounding box center [161, 242] width 60 height 30
click at [961, 153] on app-icon "Edit internal note" at bounding box center [964, 158] width 11 height 11
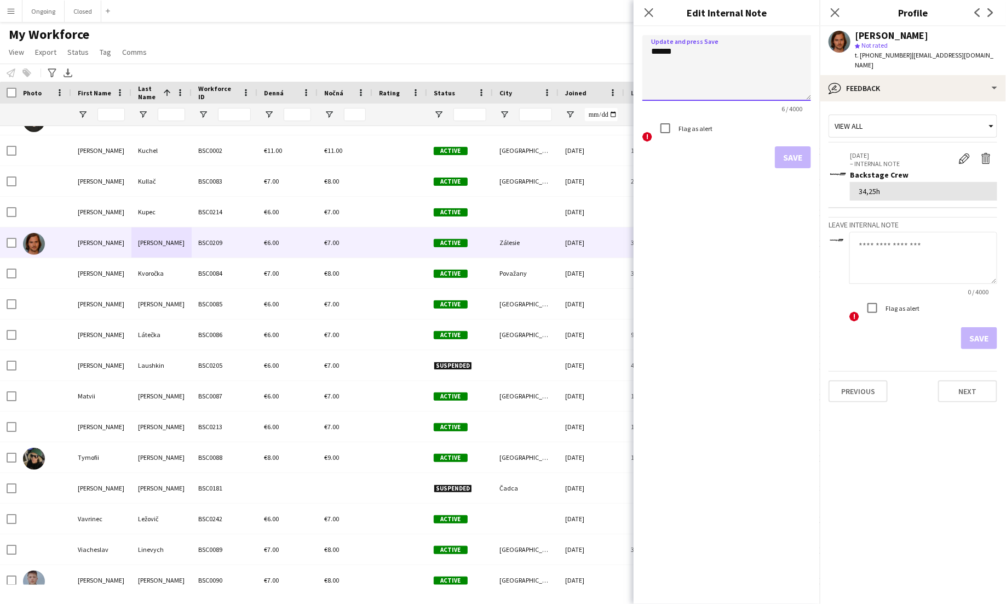
drag, startPoint x: 660, startPoint y: 50, endPoint x: 646, endPoint y: 55, distance: 15.1
click at [646, 55] on textarea "******" at bounding box center [727, 68] width 169 height 66
type textarea "******"
click at [788, 144] on form "Update and press Save ****** 6 / 4000 ! Flag as alert Save" at bounding box center [727, 101] width 186 height 151
click at [794, 154] on button "Save" at bounding box center [793, 157] width 36 height 22
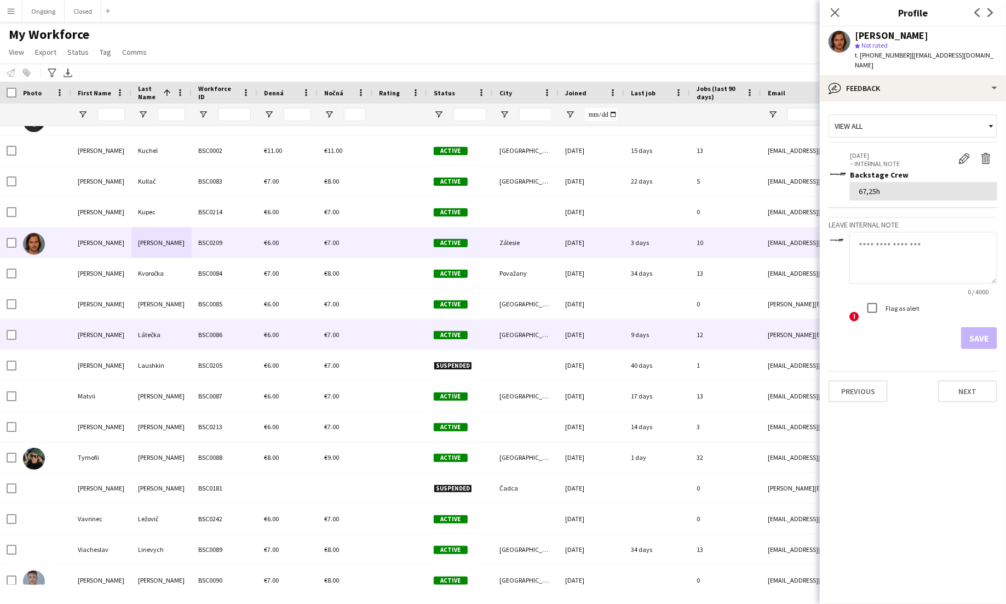
click at [175, 347] on div "Látečka" at bounding box center [161, 334] width 60 height 30
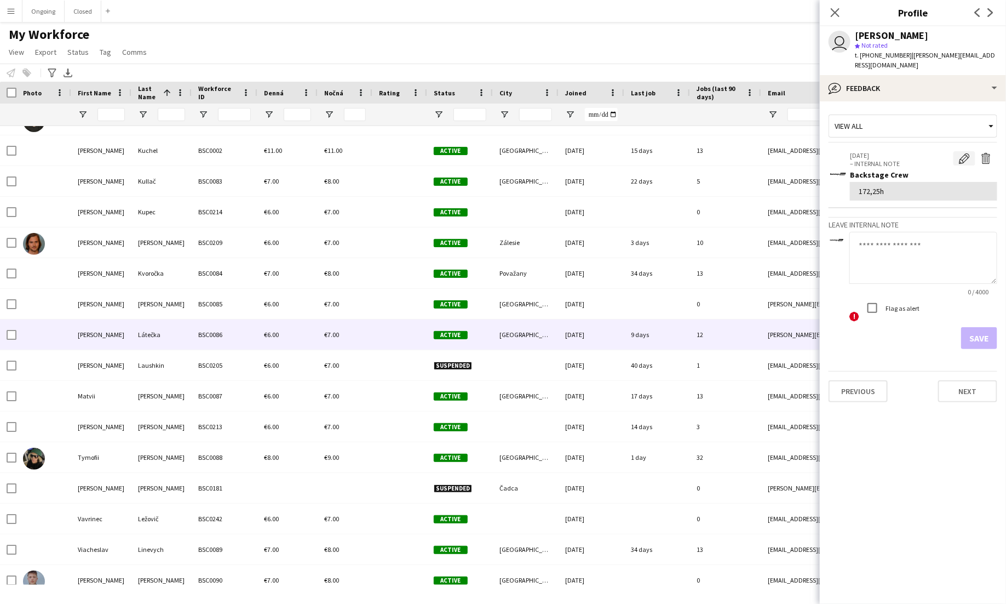
click at [958, 151] on button "Edit internal note" at bounding box center [965, 158] width 22 height 14
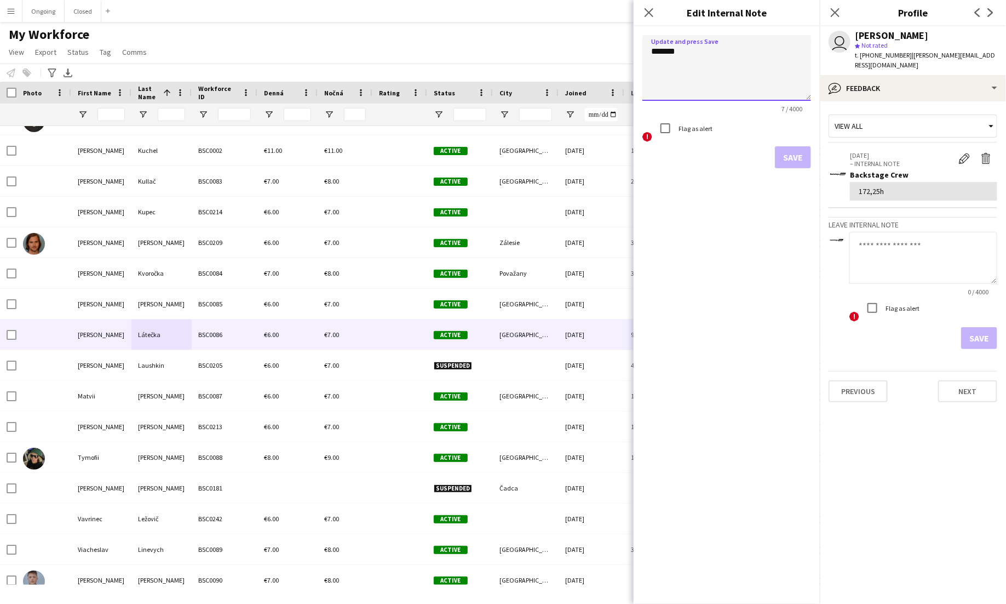
drag, startPoint x: 671, startPoint y: 50, endPoint x: 638, endPoint y: 54, distance: 33.1
click at [638, 54] on form "Update and press Save ******* 7 / 4000 ! Flag as alert Save" at bounding box center [727, 101] width 186 height 151
type textarea "*******"
click at [783, 152] on button "Save" at bounding box center [793, 157] width 36 height 22
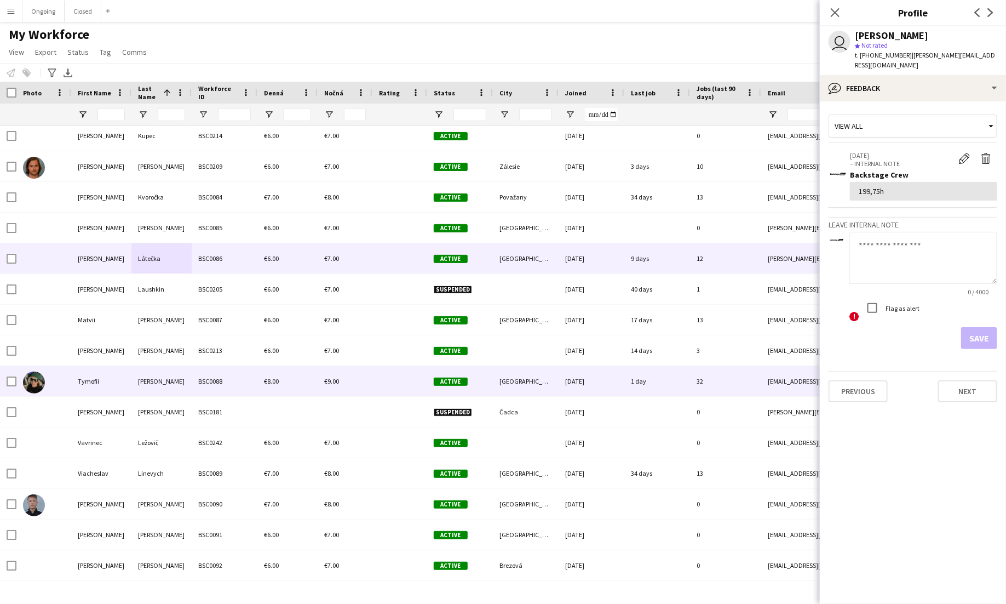
scroll to position [3717, 0]
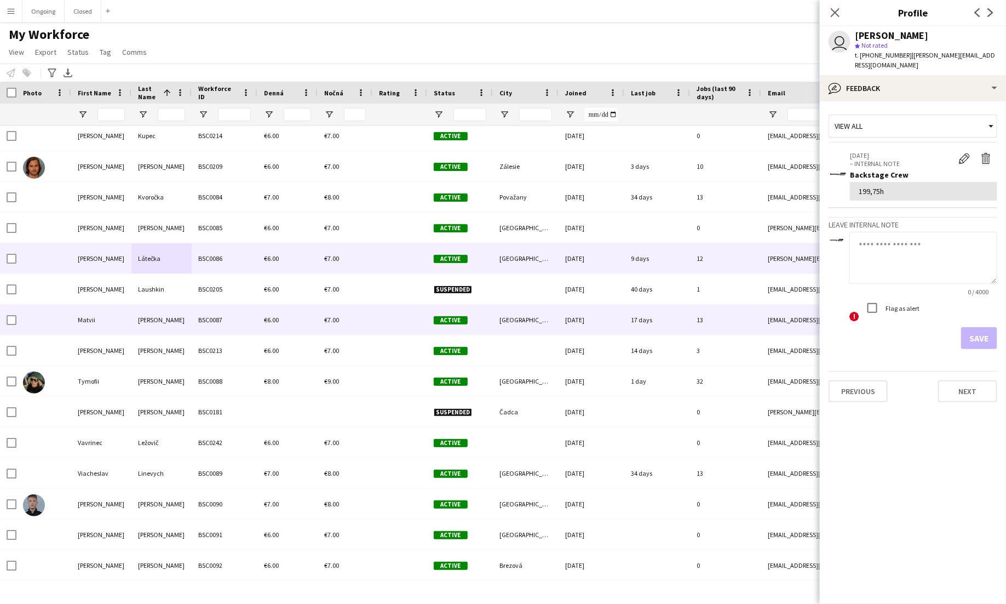
click at [127, 323] on div "Matvii" at bounding box center [101, 320] width 60 height 30
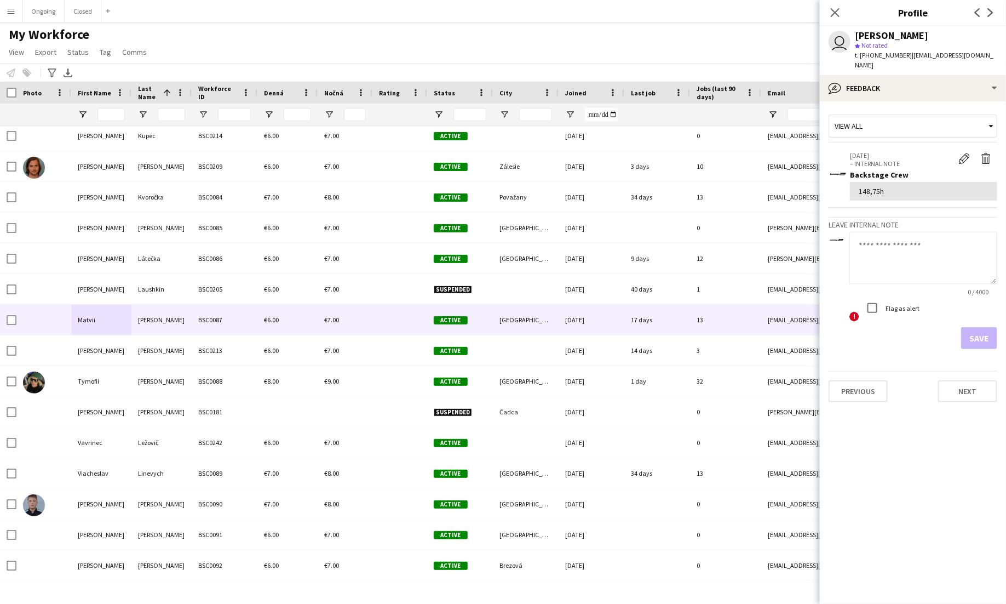
click at [966, 156] on div "Edit internal note Delete internal note" at bounding box center [976, 159] width 44 height 16
click at [966, 153] on app-icon "Edit internal note" at bounding box center [964, 158] width 11 height 11
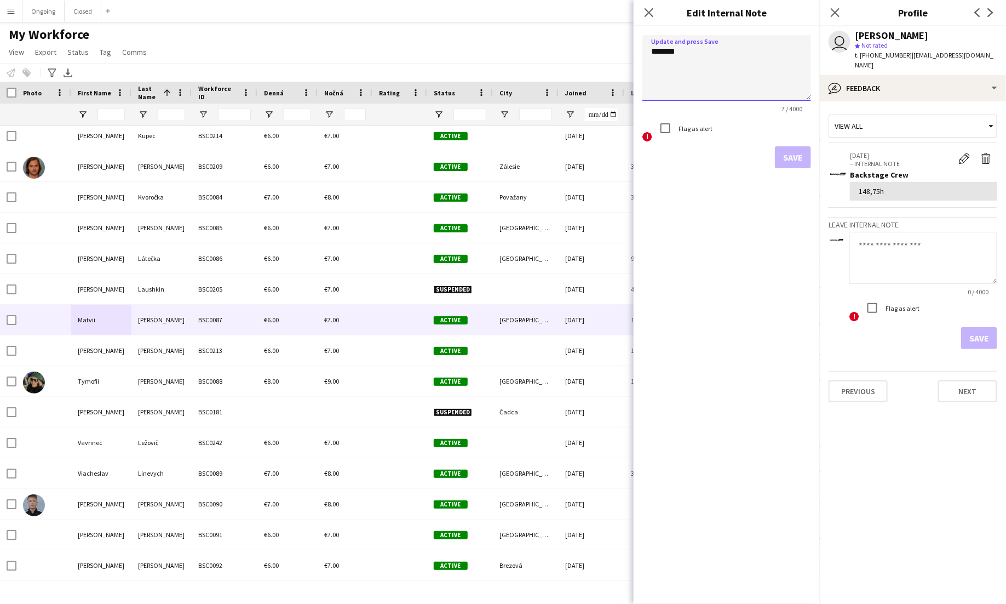
drag, startPoint x: 672, startPoint y: 54, endPoint x: 632, endPoint y: 49, distance: 39.7
click at [632, 49] on body "Menu Boards Boards Boards All jobs Status Workforce Workforce My Workforce Recr…" at bounding box center [503, 302] width 1006 height 604
type textarea "******"
click at [784, 156] on button "Save" at bounding box center [793, 157] width 36 height 22
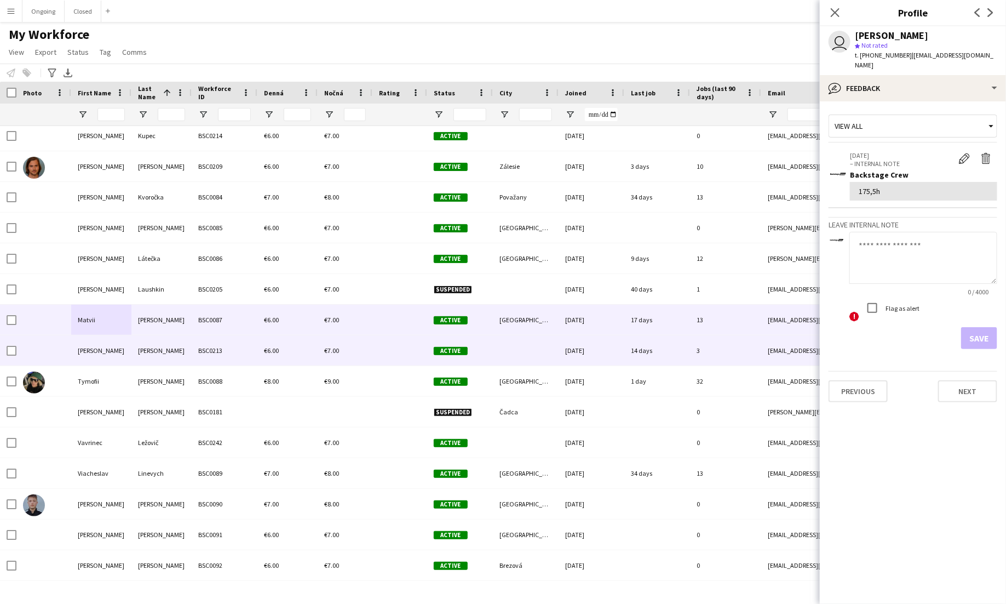
click at [108, 353] on div "Oleksandr" at bounding box center [101, 350] width 60 height 30
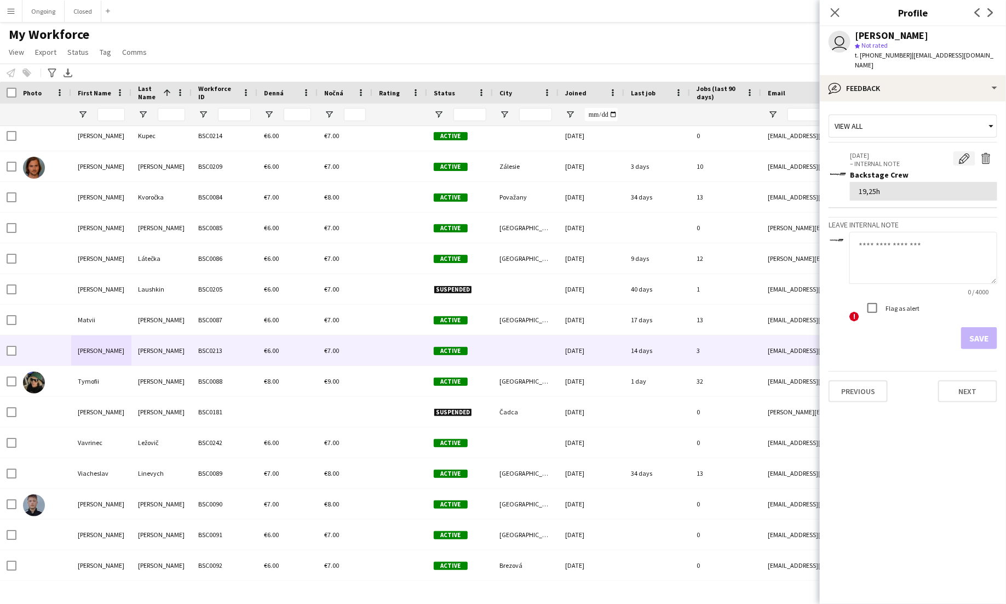
click at [963, 153] on app-icon "Edit internal note" at bounding box center [964, 158] width 11 height 11
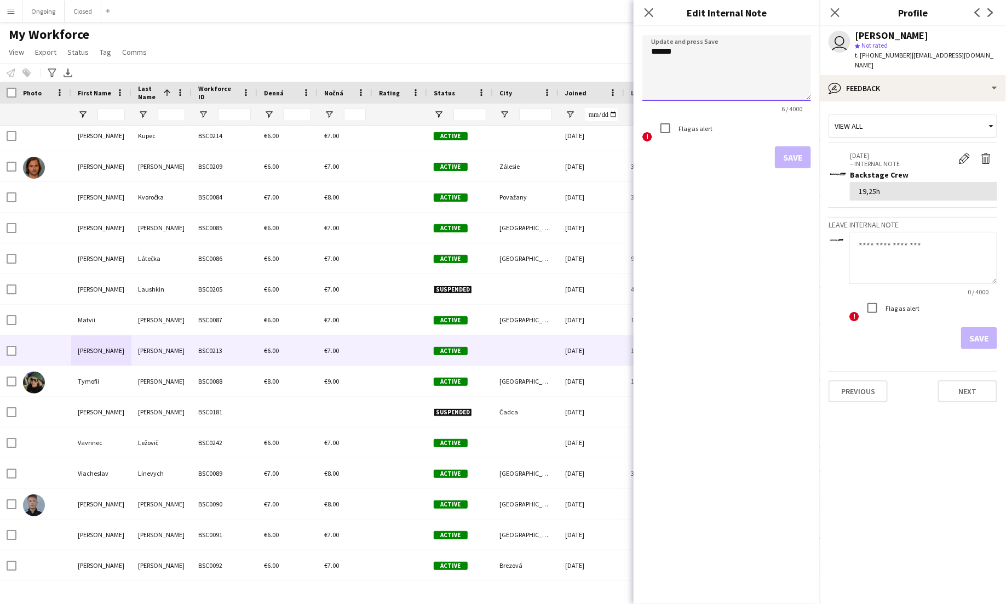
click at [666, 48] on textarea "******" at bounding box center [727, 68] width 169 height 66
type textarea "*****"
click at [795, 154] on button "Save" at bounding box center [793, 157] width 36 height 22
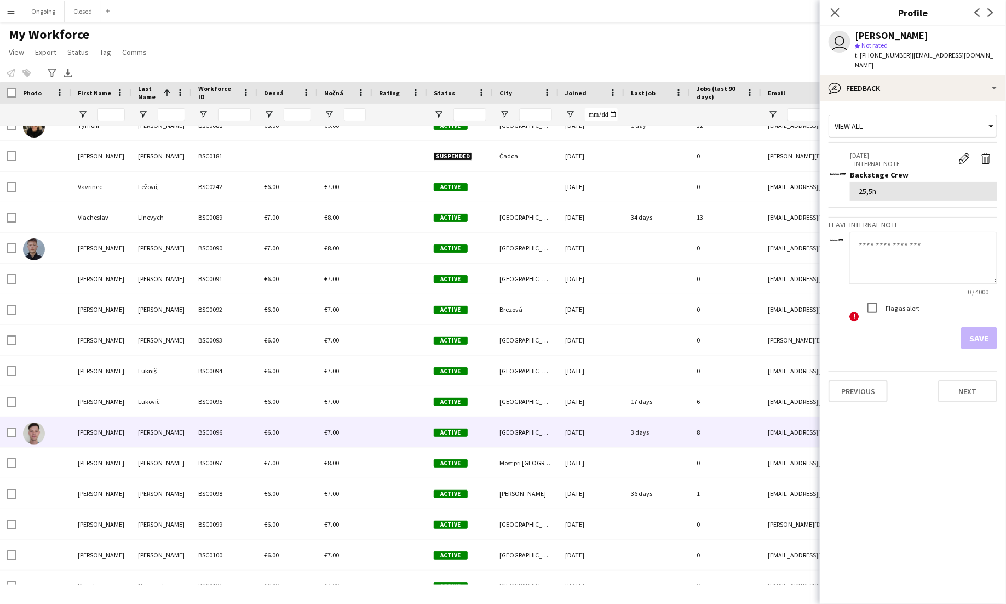
scroll to position [3973, 0]
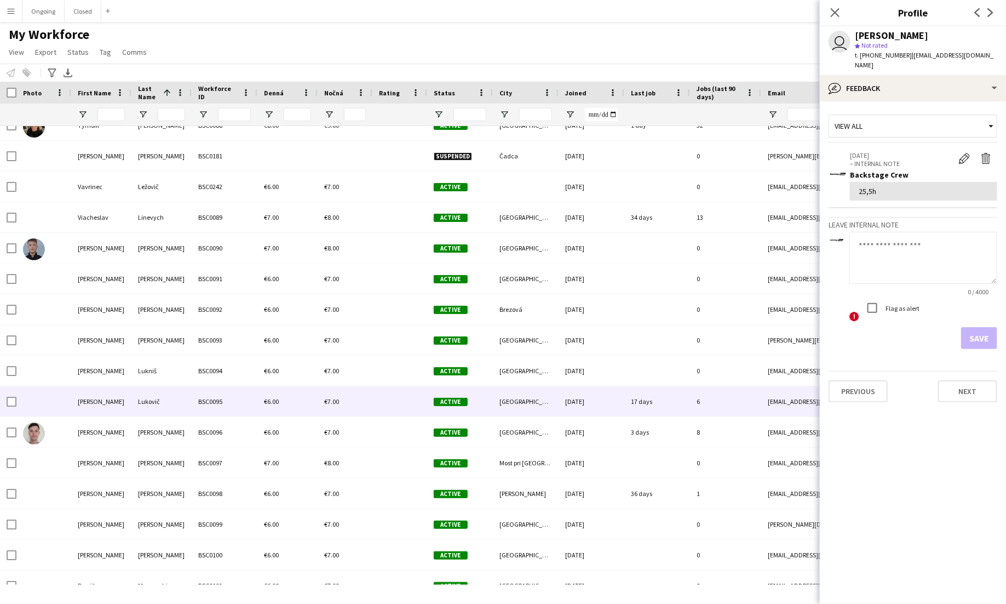
click at [176, 401] on div "Lukovič" at bounding box center [161, 401] width 60 height 30
click at [968, 153] on app-icon "Edit internal note" at bounding box center [964, 158] width 11 height 11
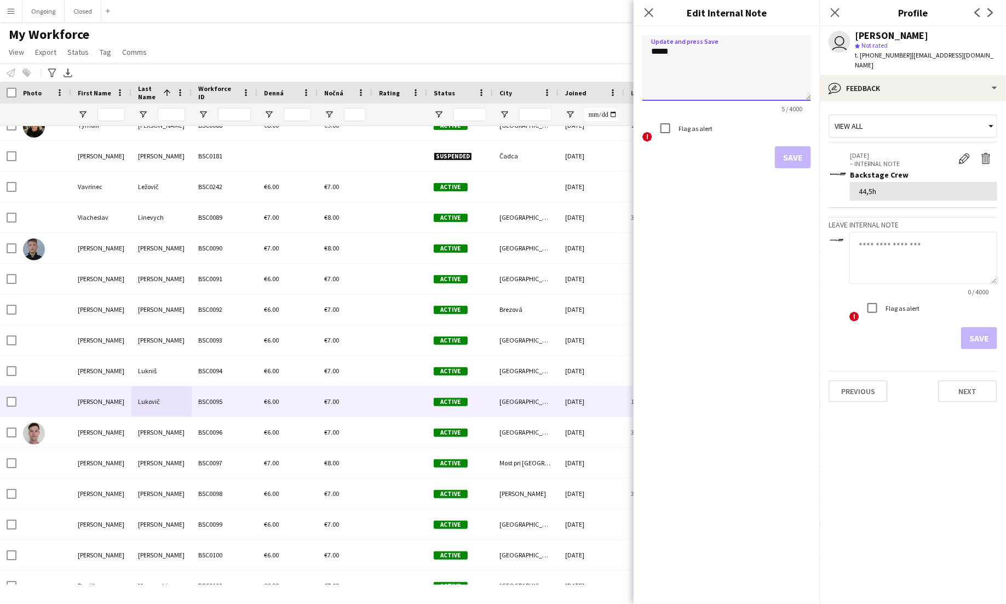
drag, startPoint x: 668, startPoint y: 52, endPoint x: 638, endPoint y: 49, distance: 30.3
click at [638, 49] on form "Update and press Save ***** 5 / 4000 ! Flag as alert Save" at bounding box center [727, 101] width 186 height 151
type textarea "******"
click at [782, 162] on button "Save" at bounding box center [793, 157] width 36 height 22
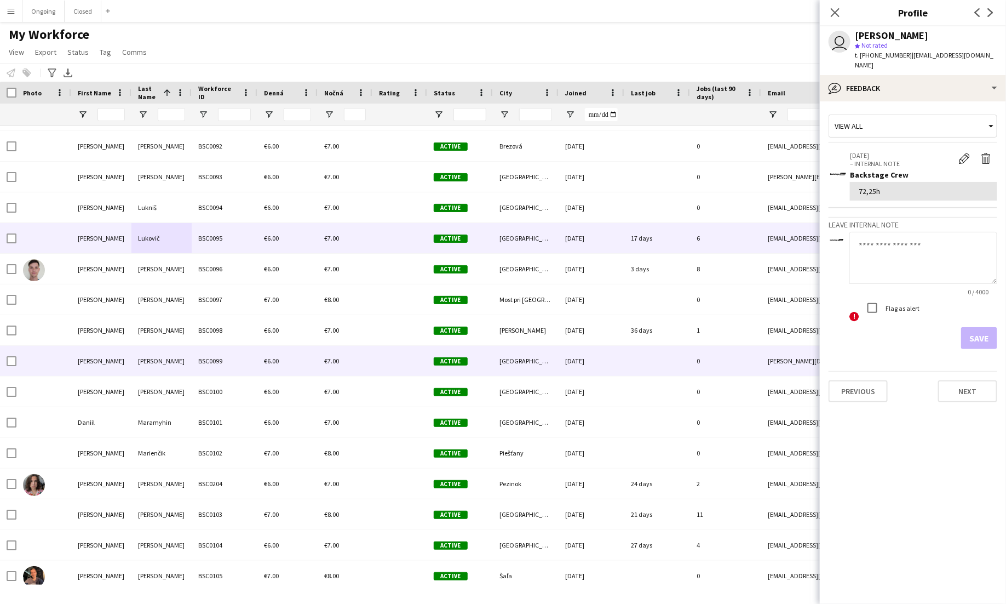
scroll to position [4137, 0]
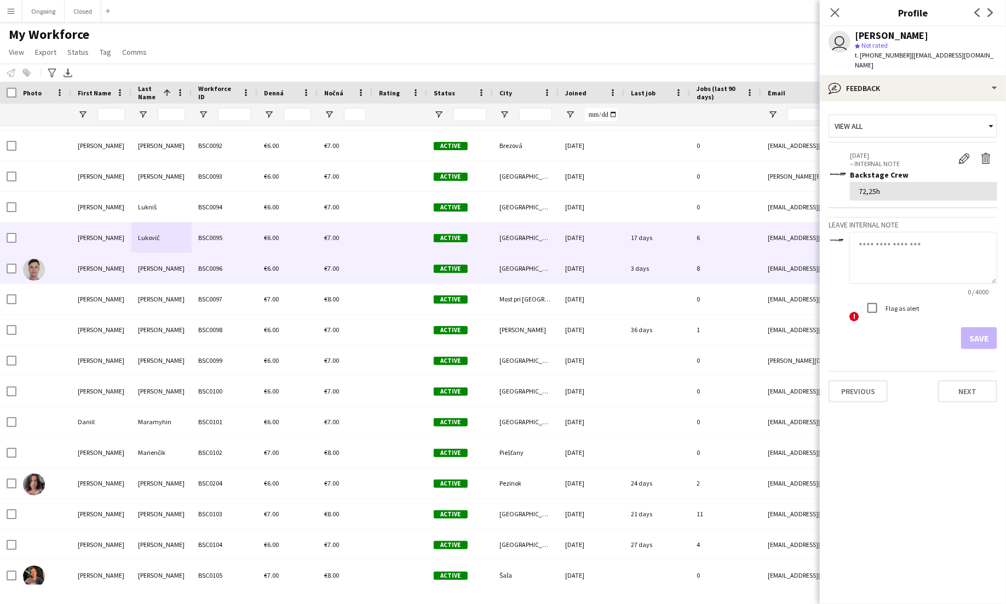
click at [221, 272] on div "BSC0096" at bounding box center [225, 268] width 66 height 30
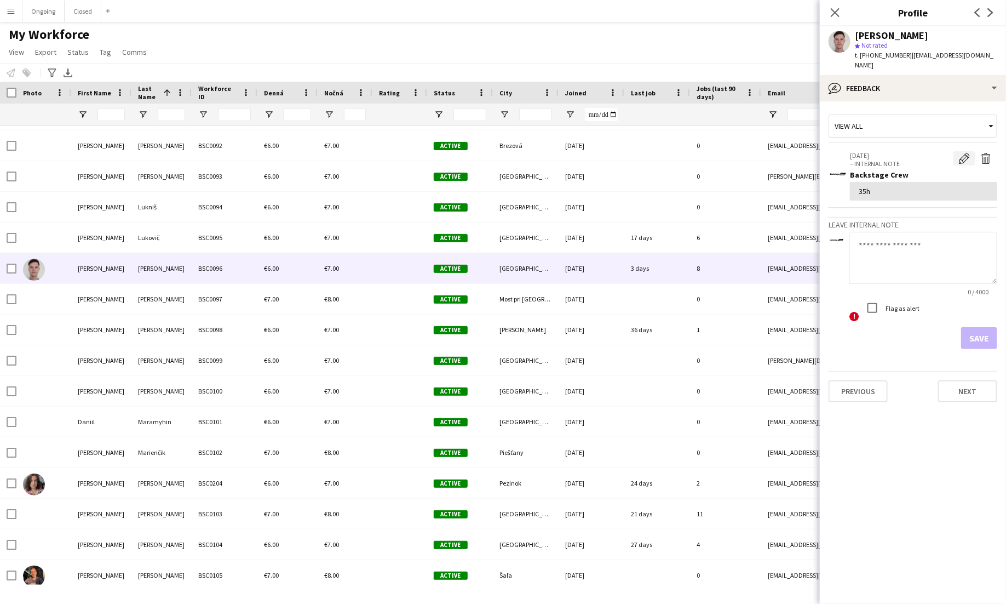
click at [969, 153] on app-icon "Edit internal note" at bounding box center [964, 158] width 11 height 11
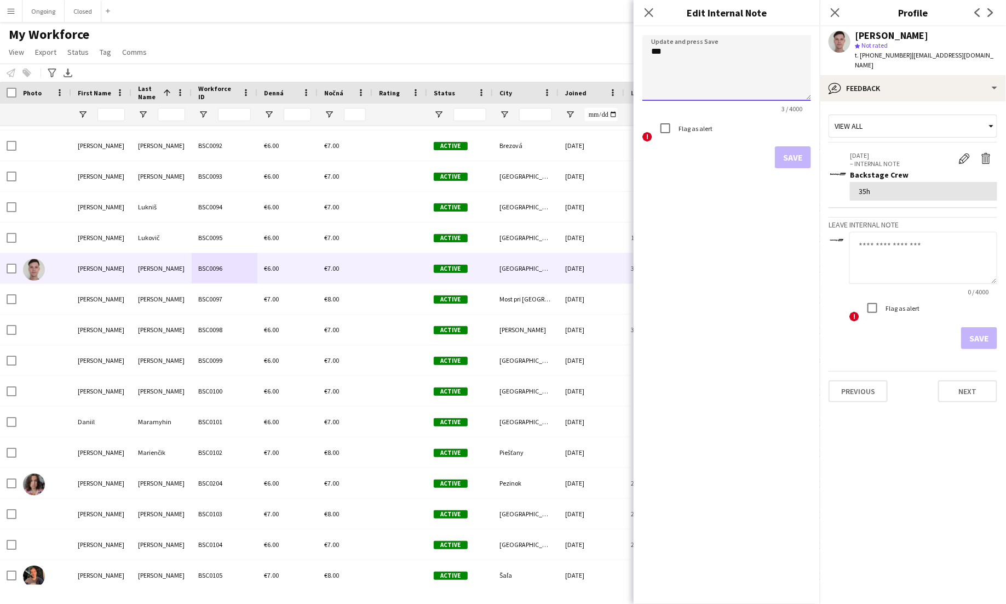
click at [661, 53] on textarea "***" at bounding box center [727, 68] width 169 height 66
type textarea "*******"
click at [784, 149] on button "Save" at bounding box center [793, 157] width 36 height 22
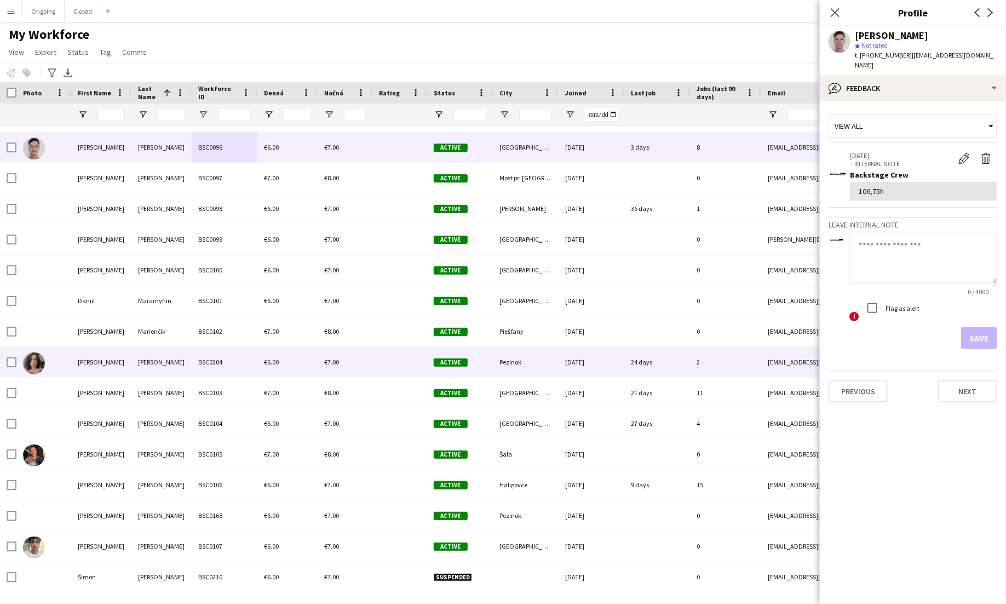
scroll to position [4263, 0]
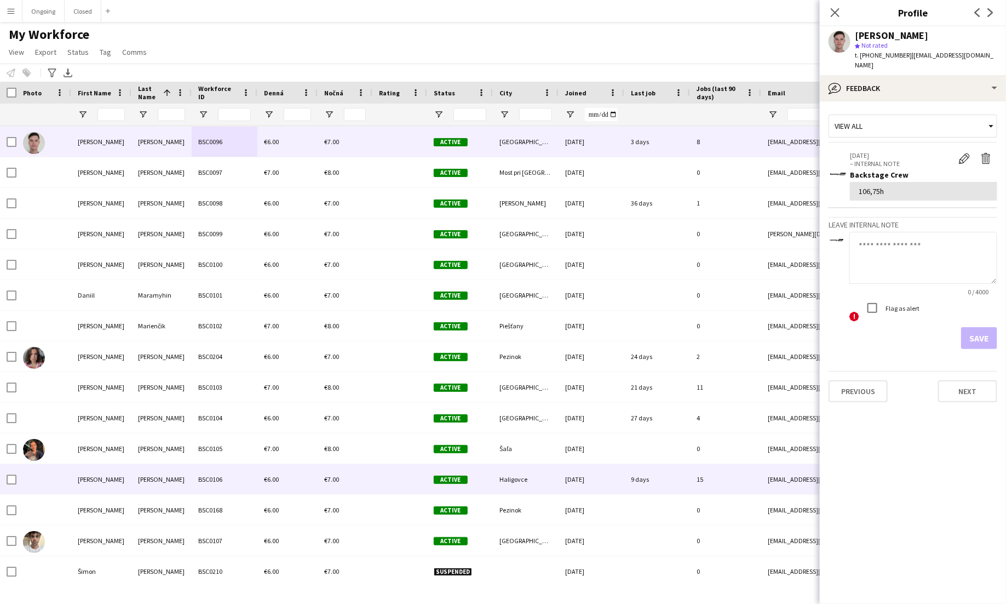
click at [157, 474] on div "Michna" at bounding box center [161, 479] width 60 height 30
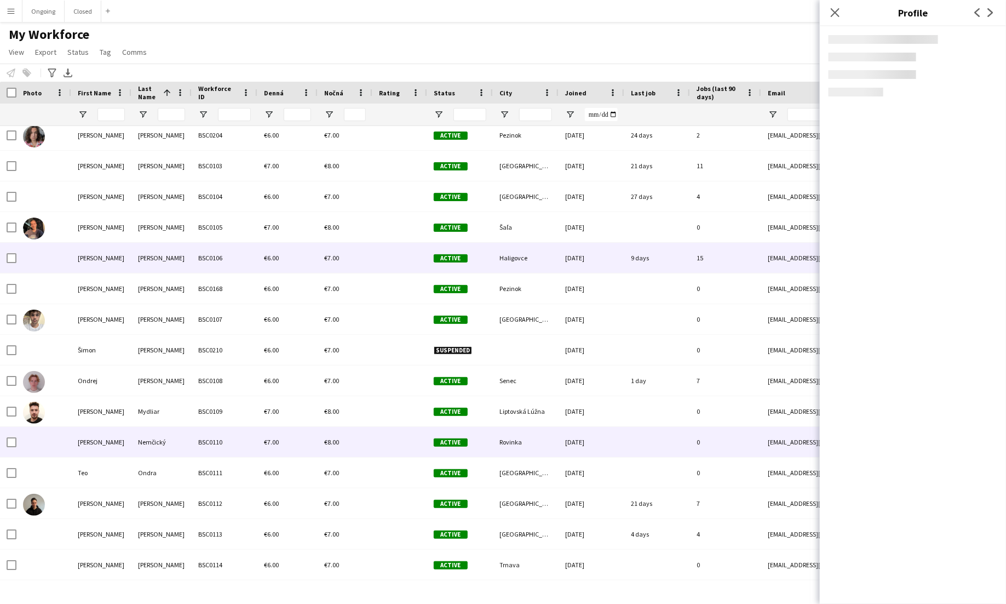
scroll to position [4485, 0]
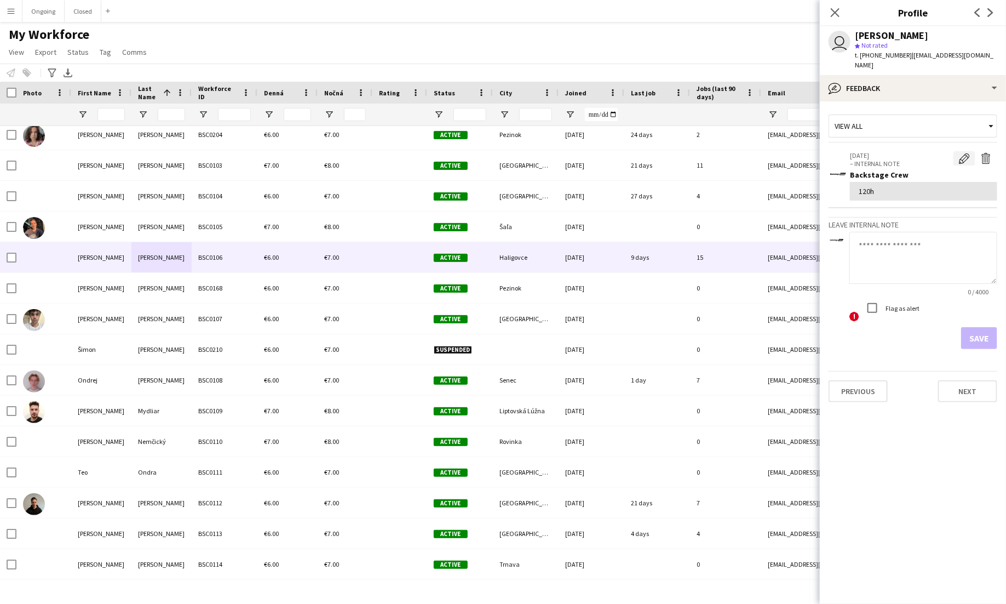
click at [968, 153] on app-icon "Edit internal note" at bounding box center [964, 158] width 11 height 11
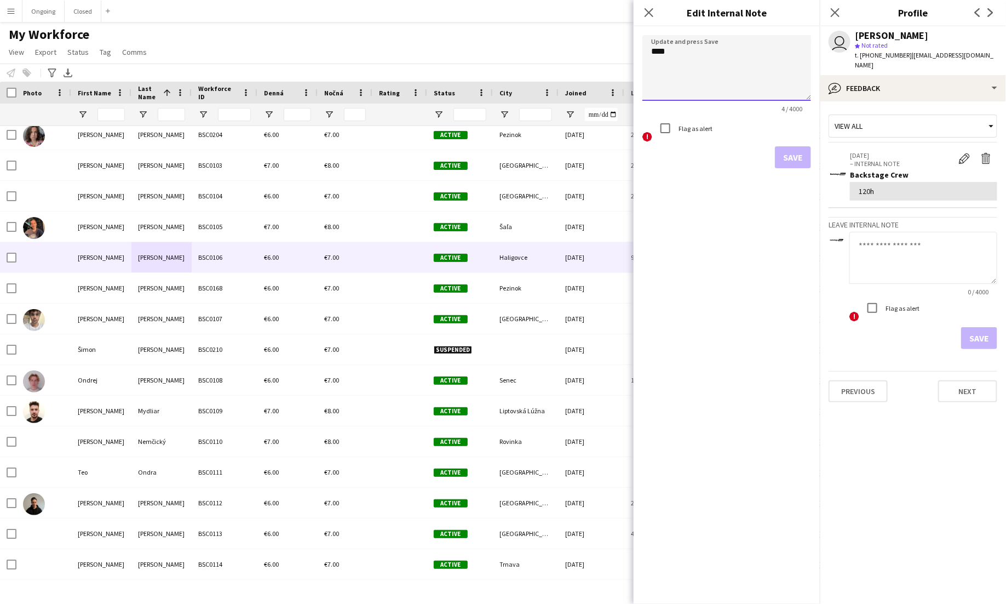
click at [665, 52] on textarea "****" at bounding box center [727, 68] width 169 height 66
type textarea "****"
click at [790, 165] on button "Save" at bounding box center [793, 157] width 36 height 22
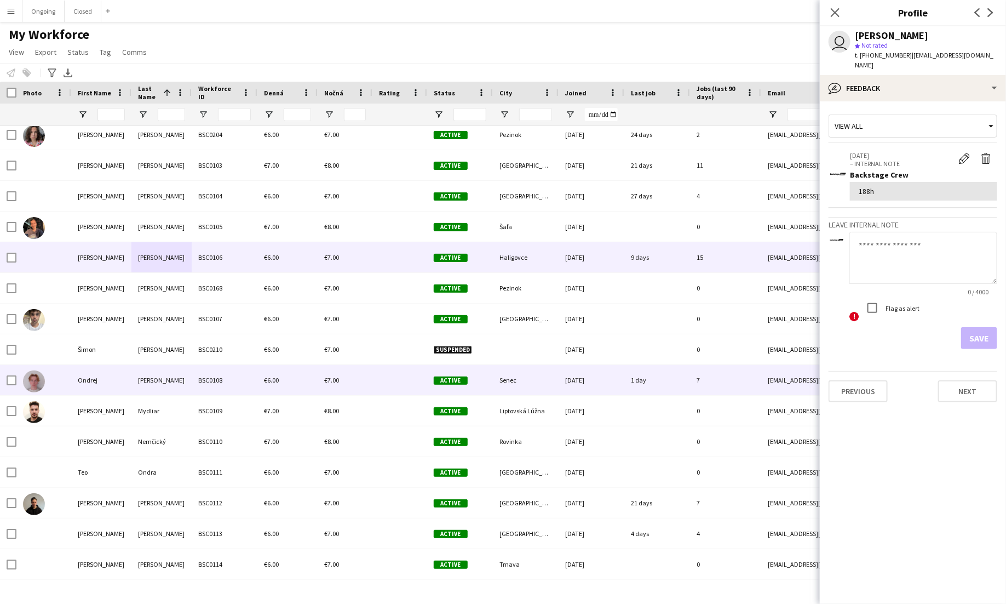
click at [199, 380] on div "BSC0108" at bounding box center [225, 380] width 66 height 30
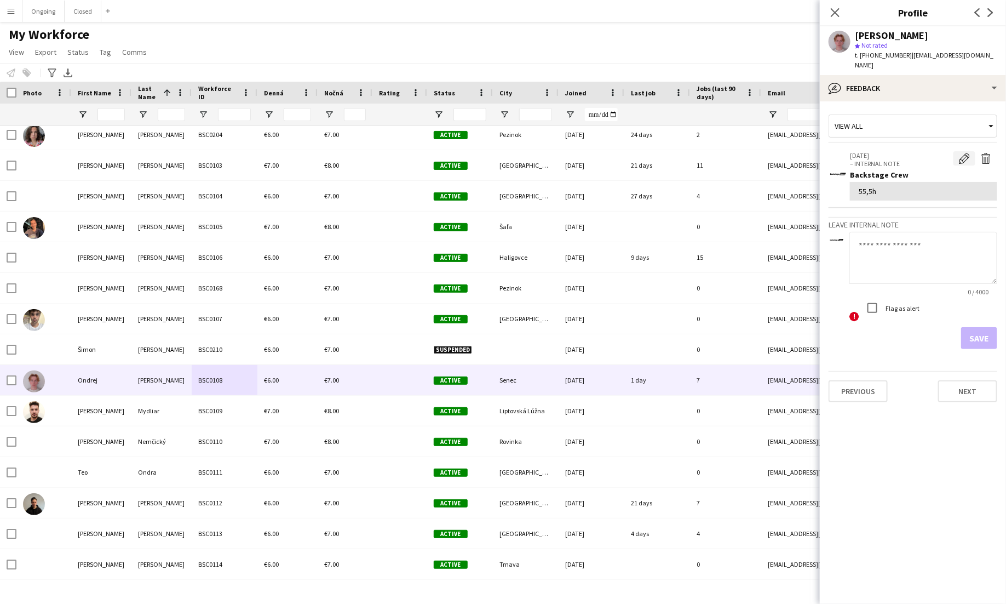
click at [965, 153] on app-icon "Edit internal note" at bounding box center [964, 158] width 11 height 11
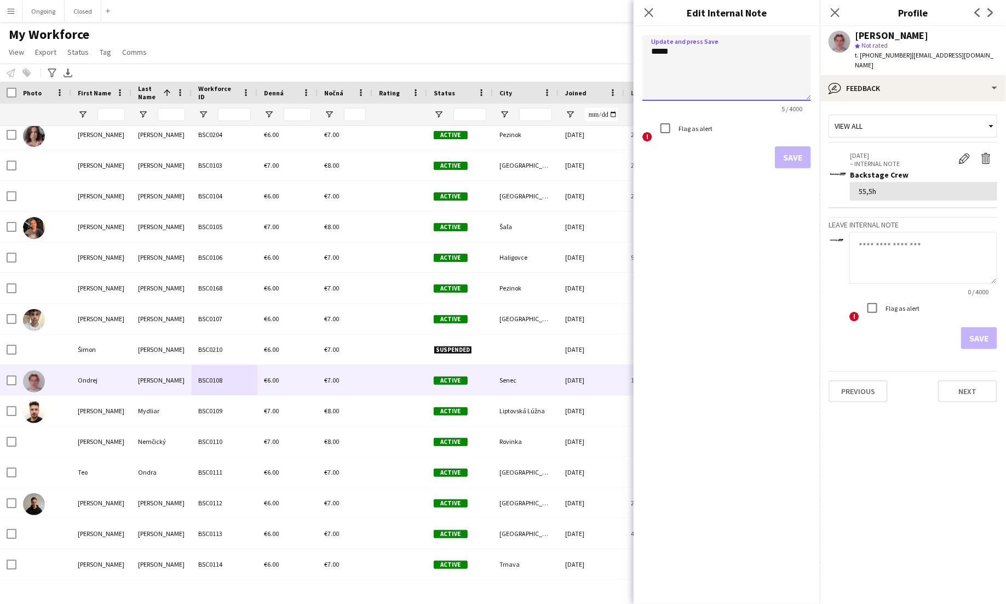
click at [667, 54] on textarea "*****" at bounding box center [727, 68] width 169 height 66
type textarea "***"
click at [801, 157] on button "Save" at bounding box center [793, 157] width 36 height 22
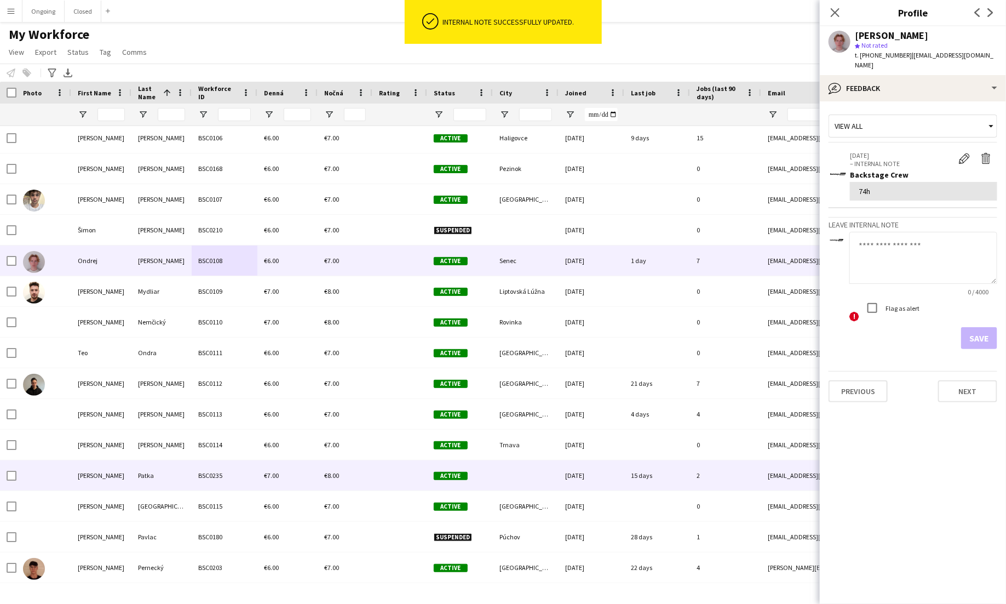
scroll to position [4605, 0]
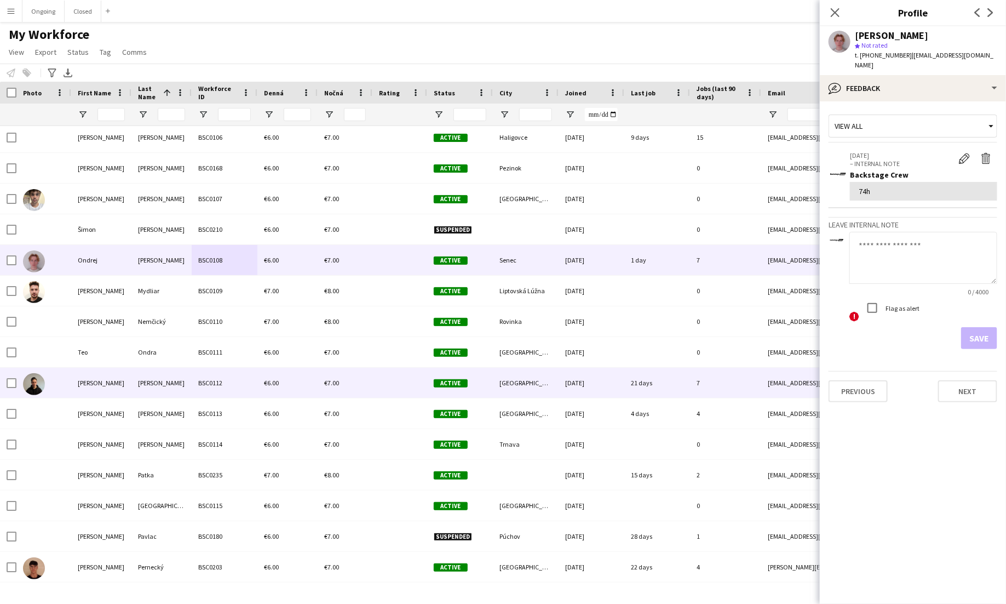
click at [217, 383] on div "BSC0112" at bounding box center [225, 383] width 66 height 30
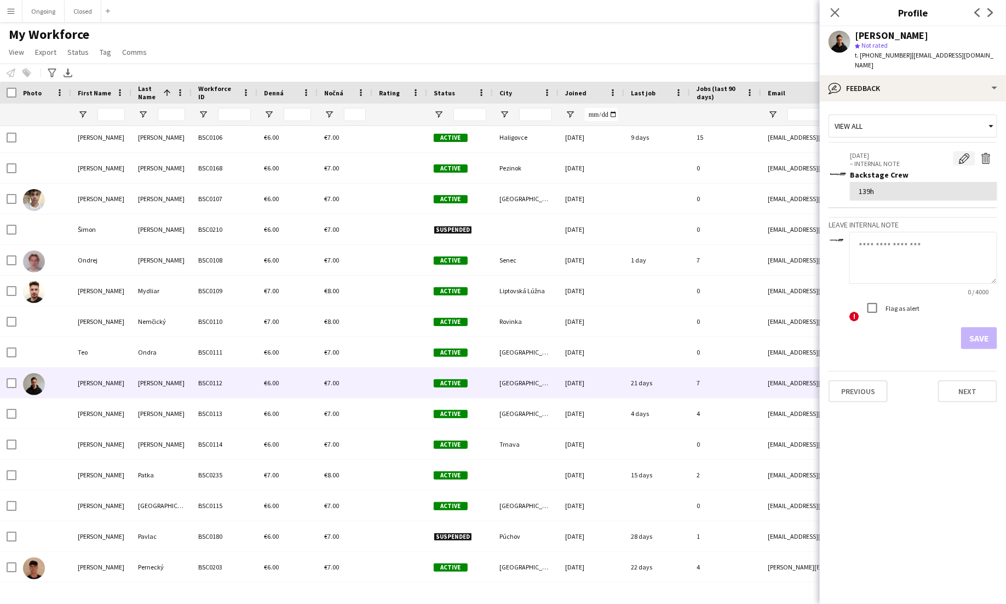
click at [963, 154] on button "Edit internal note" at bounding box center [965, 158] width 22 height 14
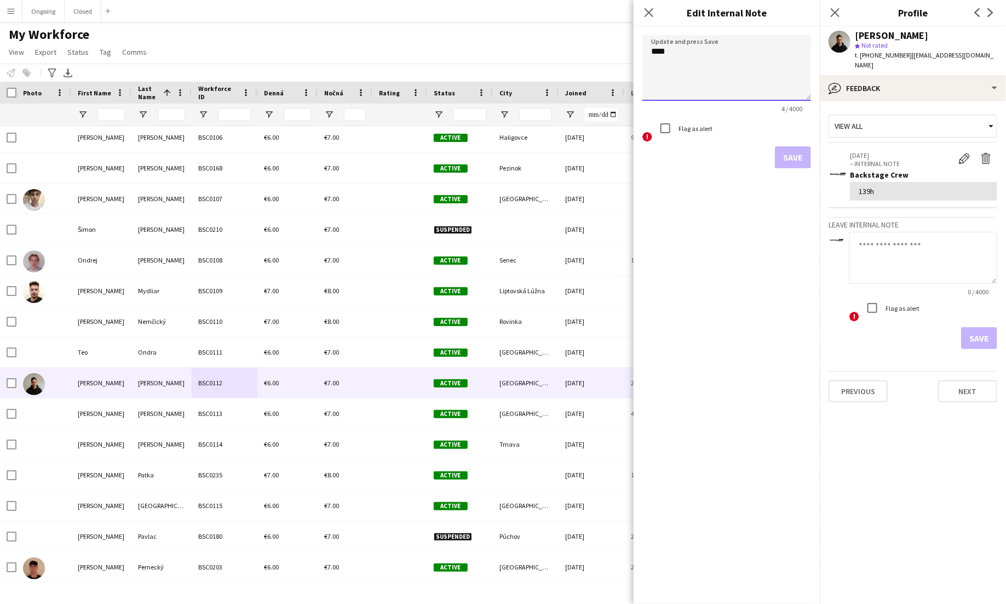
click at [663, 49] on textarea "****" at bounding box center [727, 68] width 169 height 66
type textarea "******"
click at [790, 147] on button "Save" at bounding box center [793, 157] width 36 height 22
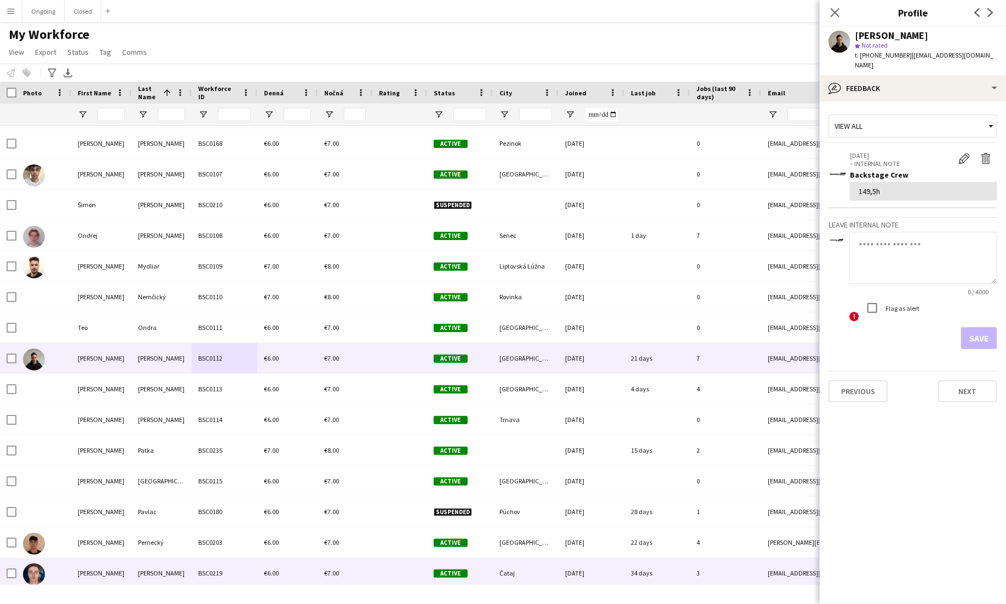
scroll to position [4630, 0]
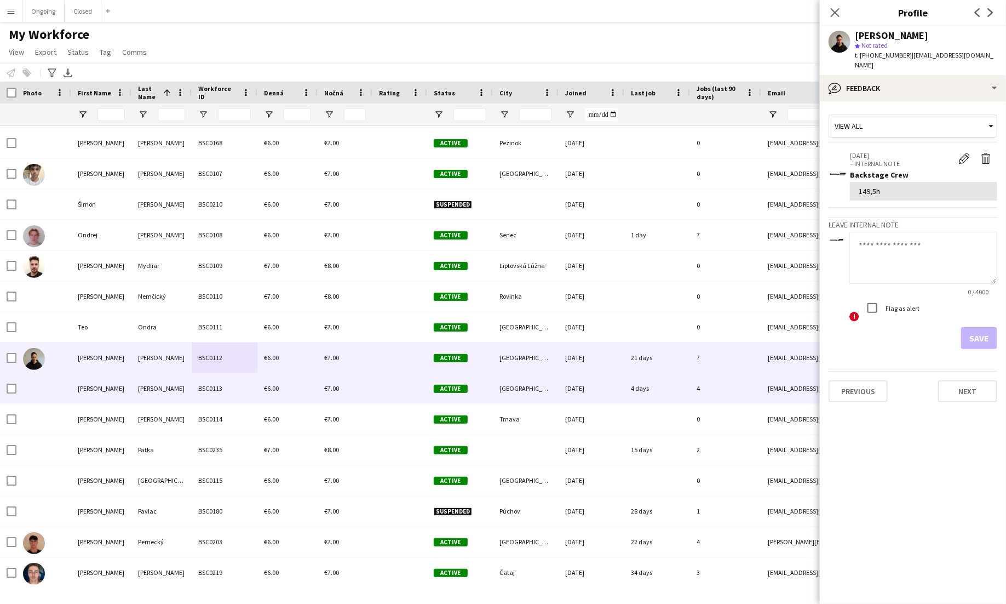
click at [187, 393] on div "Orgovan" at bounding box center [161, 388] width 60 height 30
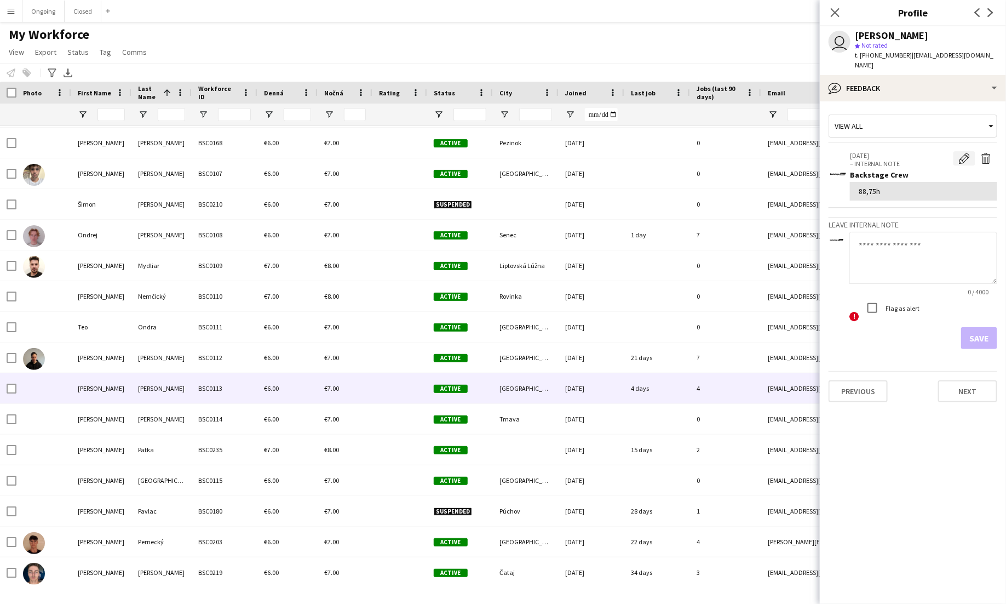
click at [966, 153] on app-icon "Edit internal note" at bounding box center [964, 158] width 11 height 11
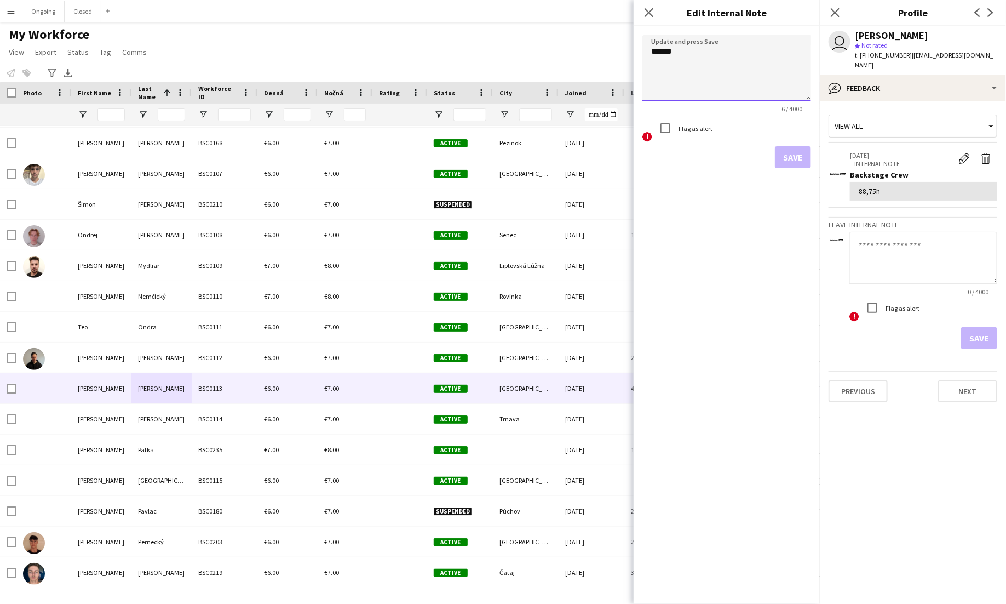
click at [668, 49] on textarea "******" at bounding box center [727, 68] width 169 height 66
type textarea "***"
click at [806, 175] on form "Update and press Save *** 3 / 4000 ! Flag as alert Save" at bounding box center [727, 101] width 186 height 151
click at [797, 152] on button "Save" at bounding box center [793, 157] width 36 height 22
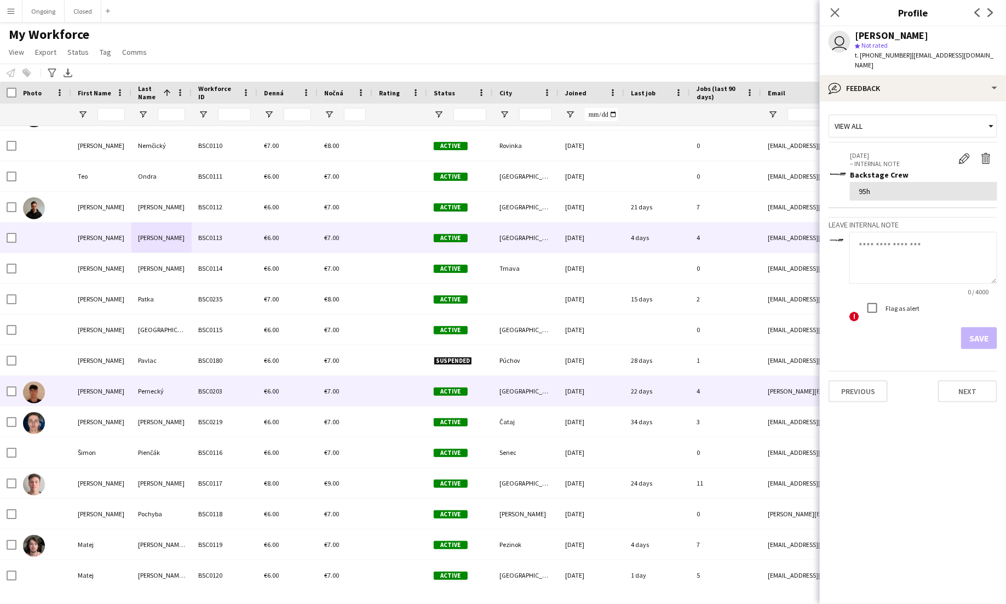
scroll to position [4781, 0]
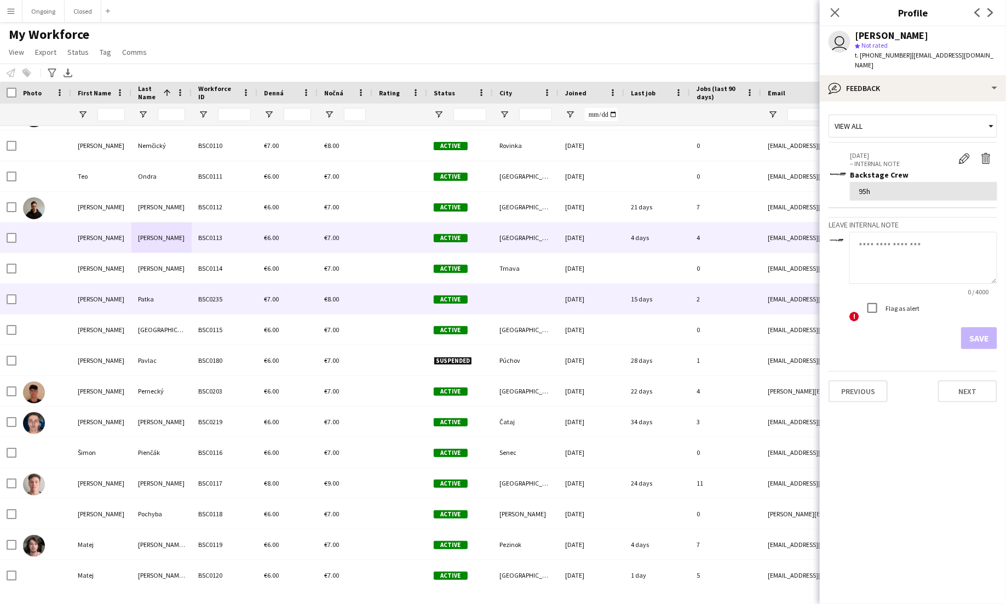
click at [197, 299] on div "BSC0235" at bounding box center [225, 299] width 66 height 30
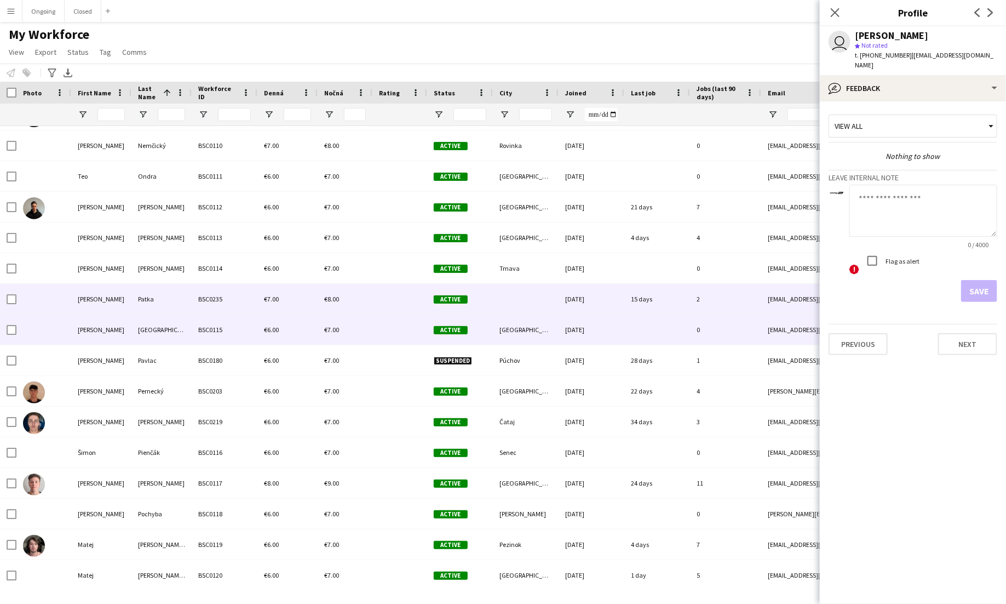
scroll to position [4811, 0]
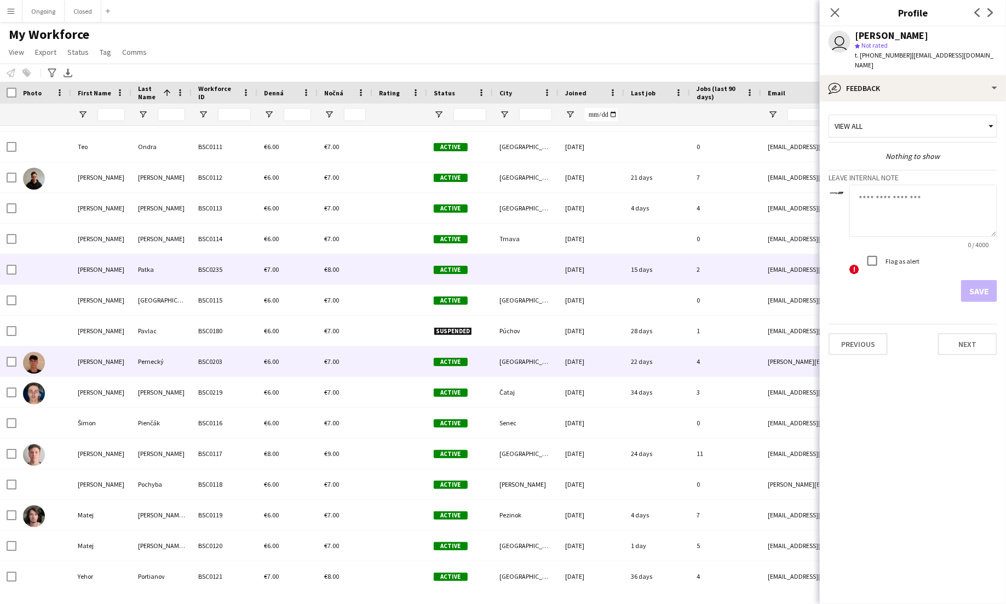
click at [240, 370] on div "BSC0203" at bounding box center [225, 361] width 66 height 30
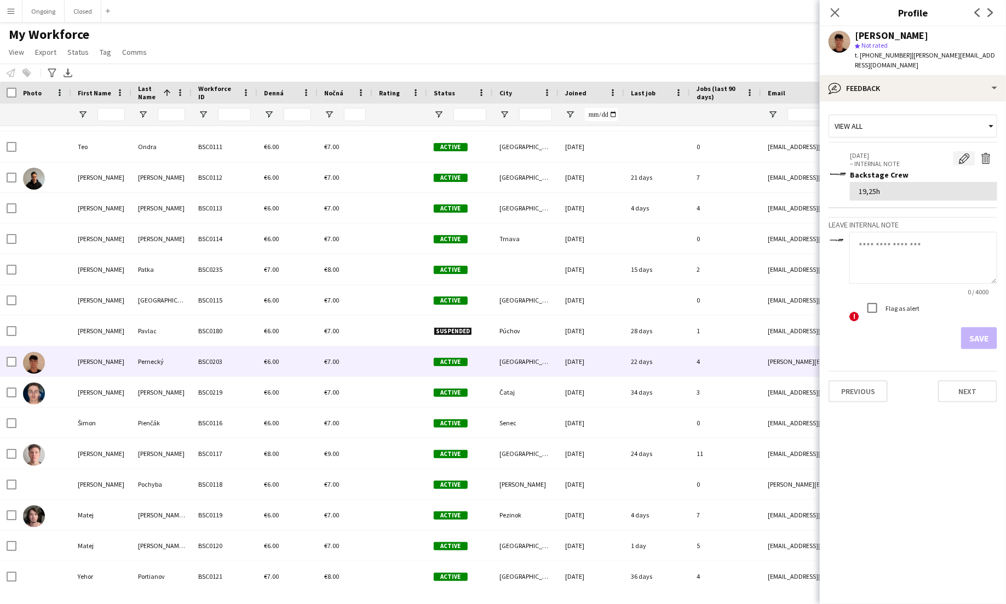
click at [961, 153] on app-icon "Edit internal note" at bounding box center [964, 158] width 11 height 11
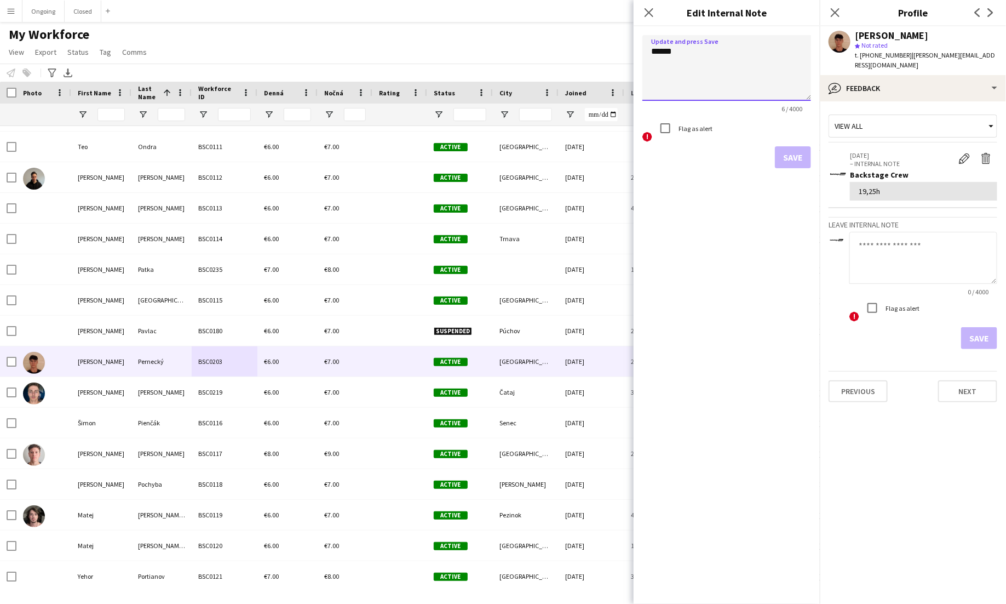
click at [664, 51] on textarea "******" at bounding box center [727, 68] width 169 height 66
type textarea "******"
click at [793, 150] on button "Save" at bounding box center [793, 157] width 36 height 22
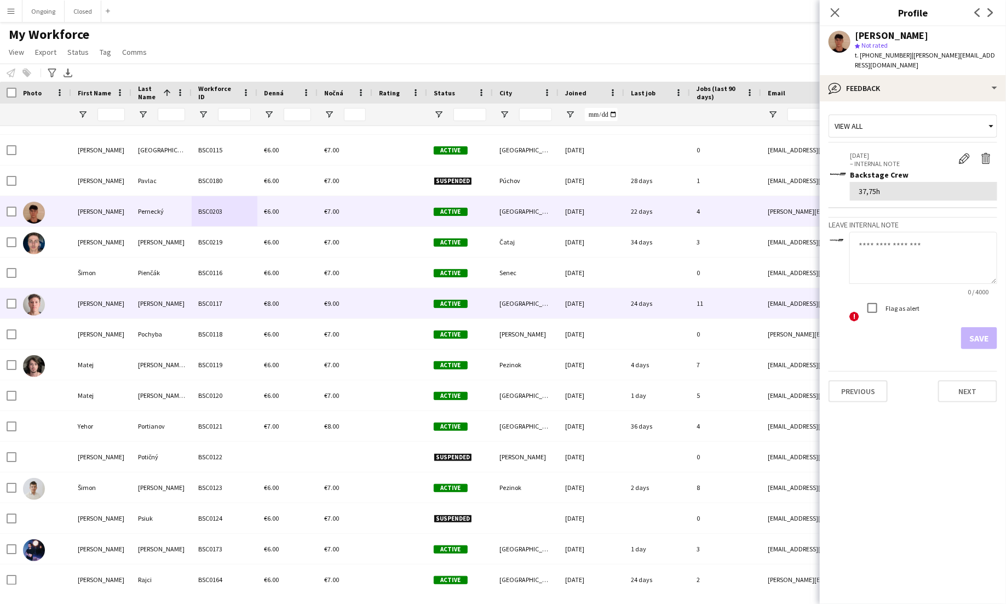
scroll to position [4962, 0]
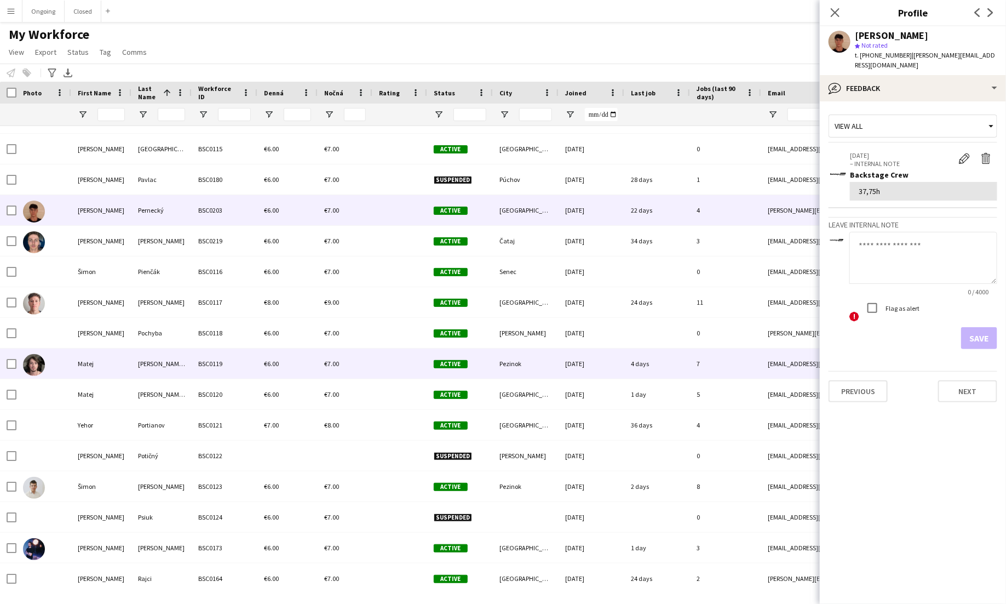
click at [206, 364] on div "BSC0119" at bounding box center [225, 363] width 66 height 30
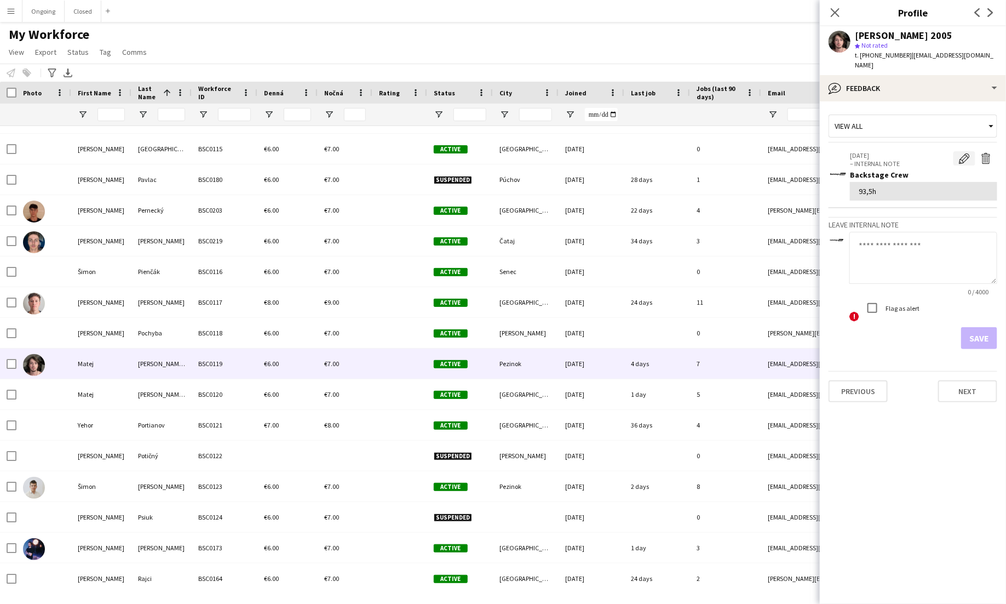
click at [965, 154] on button "Edit internal note" at bounding box center [965, 158] width 22 height 14
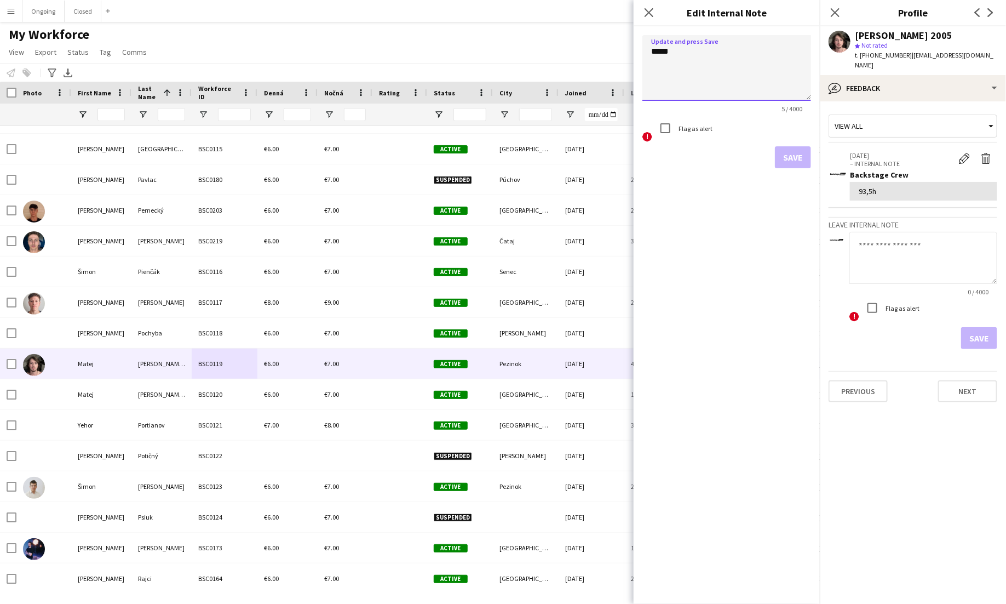
click at [663, 50] on textarea "*****" at bounding box center [727, 68] width 169 height 66
type textarea "*******"
click at [804, 147] on button "Save" at bounding box center [793, 157] width 36 height 22
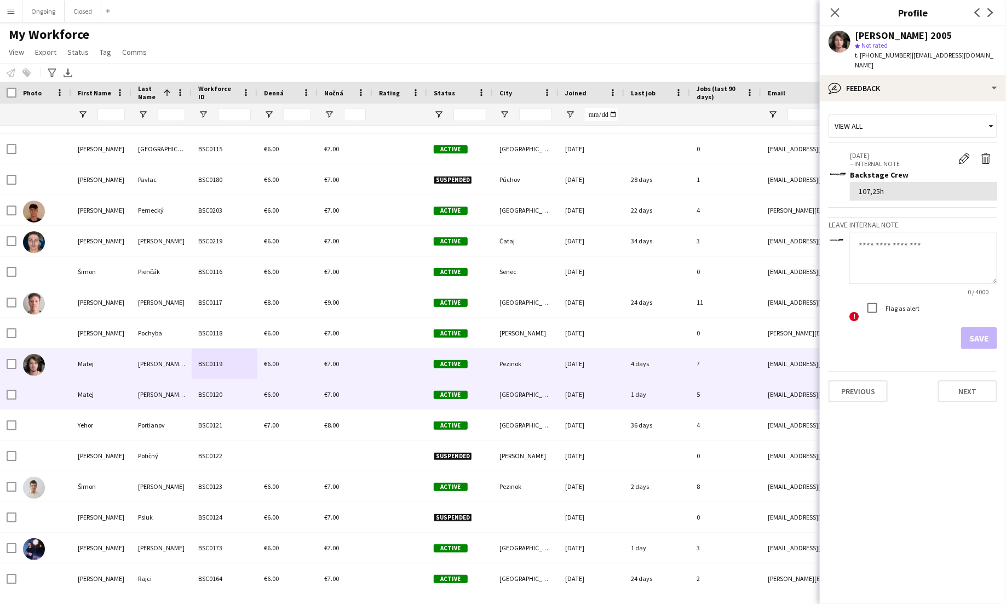
click at [289, 402] on div "€6.00" at bounding box center [287, 394] width 60 height 30
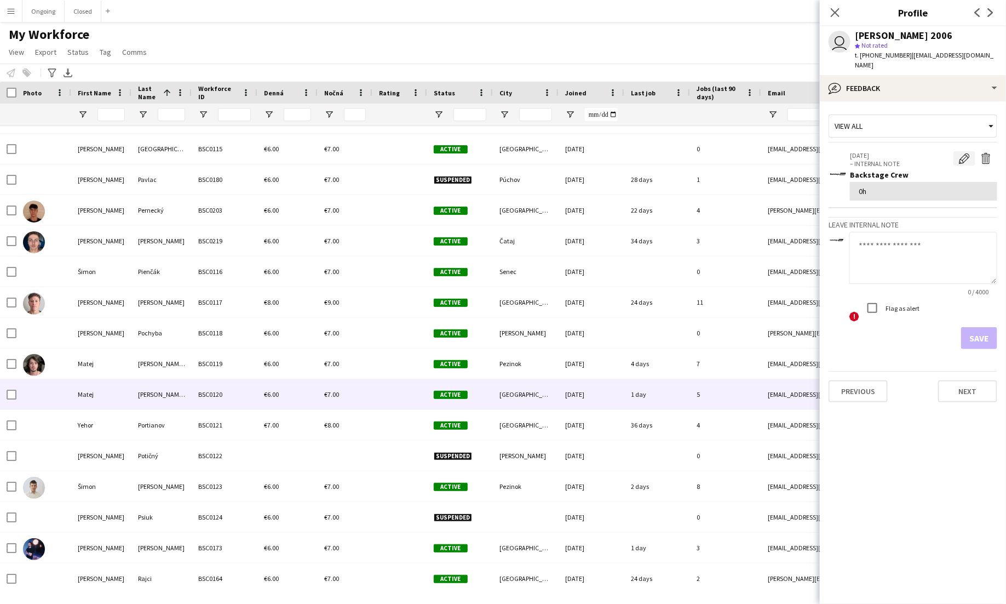
click at [968, 153] on app-icon "Edit internal note" at bounding box center [964, 158] width 11 height 11
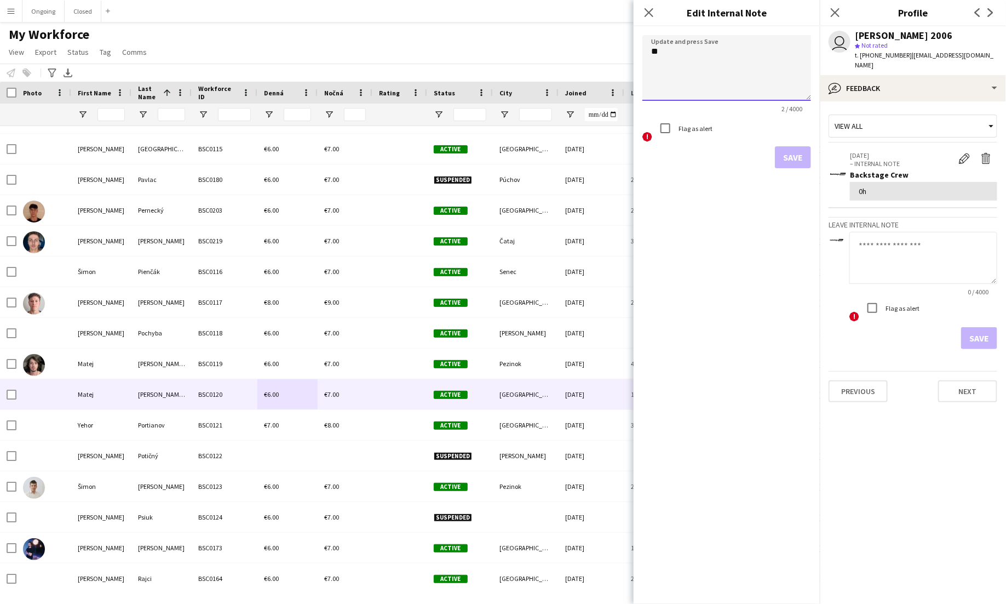
click at [657, 48] on textarea "**" at bounding box center [727, 68] width 169 height 66
type textarea "******"
click at [787, 157] on button "Save" at bounding box center [793, 157] width 36 height 22
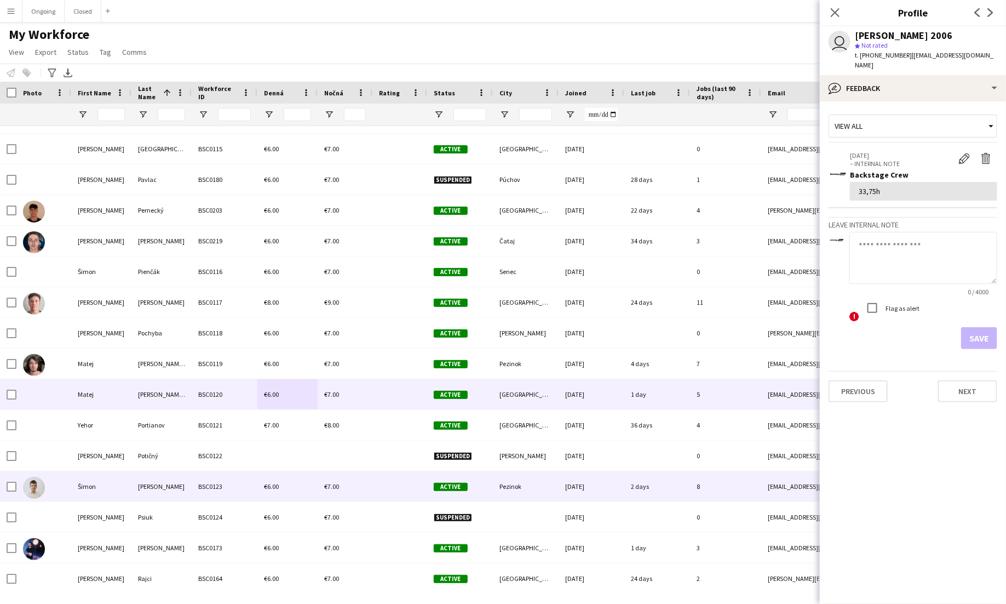
click at [172, 489] on div "Procházka" at bounding box center [161, 486] width 60 height 30
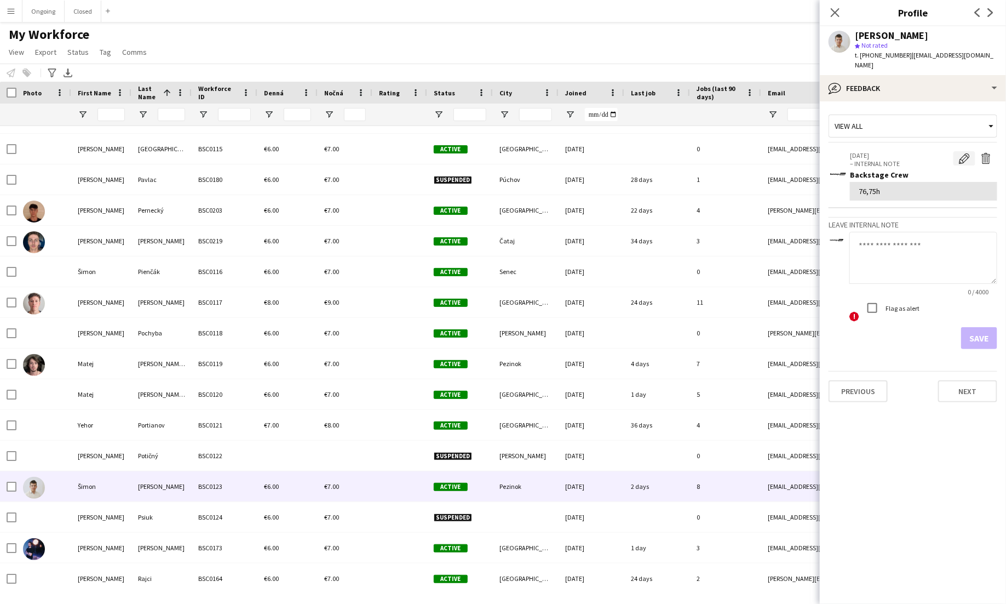
click at [967, 156] on app-icon "Edit internal note" at bounding box center [964, 158] width 11 height 11
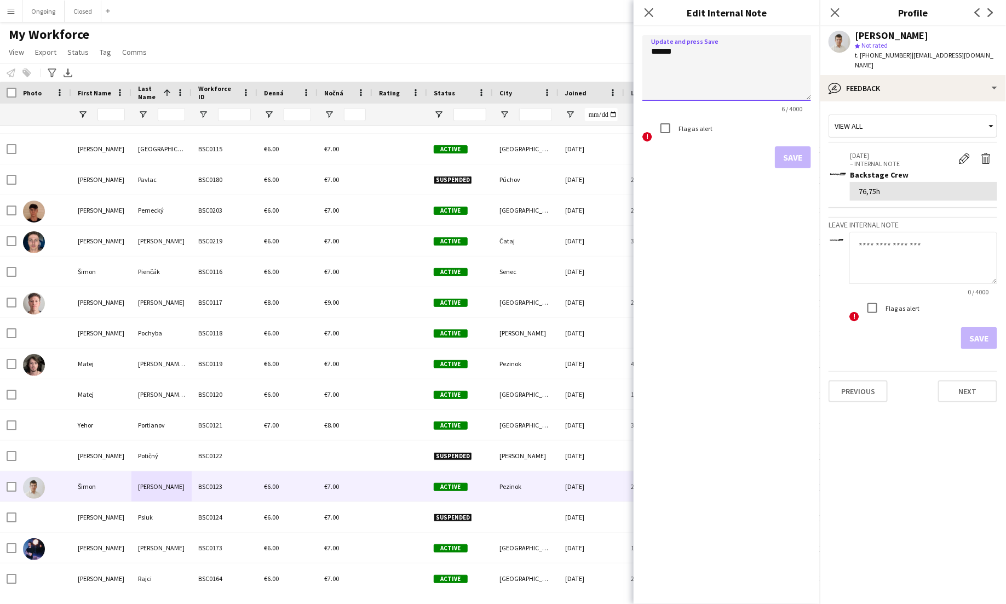
drag, startPoint x: 673, startPoint y: 54, endPoint x: 632, endPoint y: 51, distance: 41.2
click at [632, 51] on body "Menu Boards Boards Boards All jobs Status Workforce Workforce My Workforce Recr…" at bounding box center [503, 302] width 1006 height 604
type textarea "******"
click at [786, 156] on button "Save" at bounding box center [793, 157] width 36 height 22
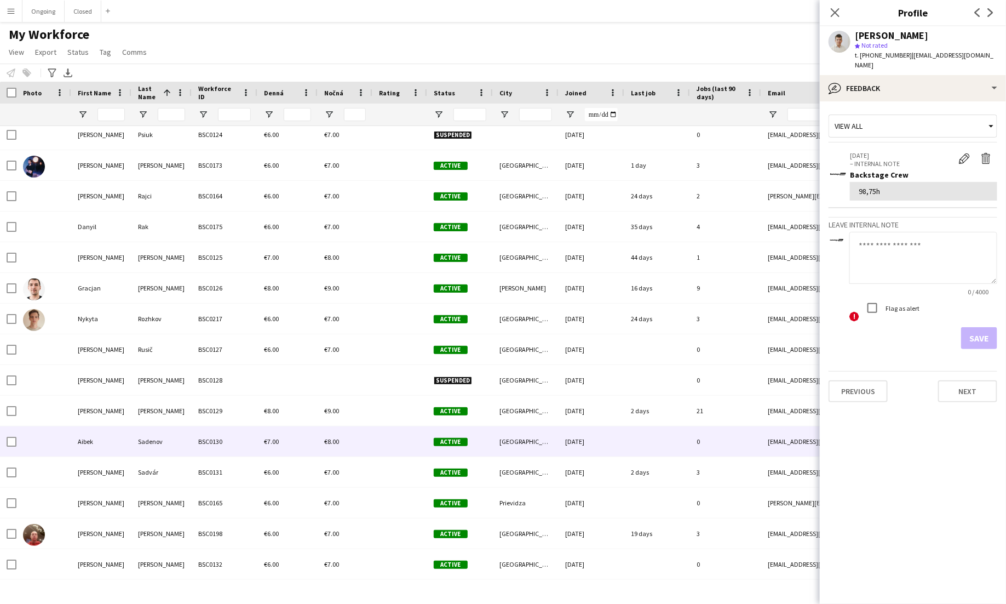
scroll to position [5353, 0]
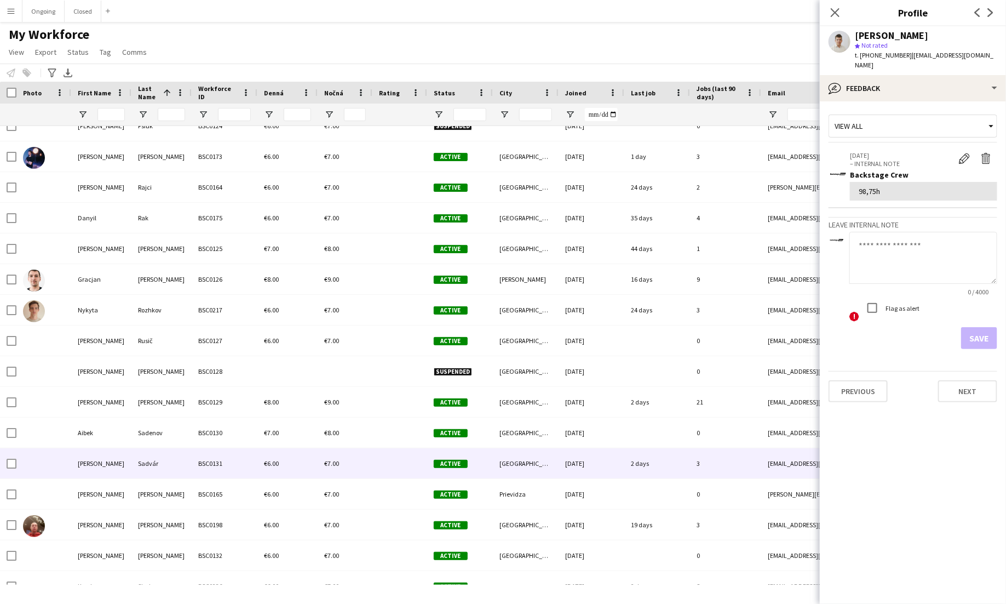
click at [185, 457] on div "Sadvár" at bounding box center [161, 463] width 60 height 30
click at [962, 153] on app-icon "Edit internal note" at bounding box center [964, 158] width 11 height 11
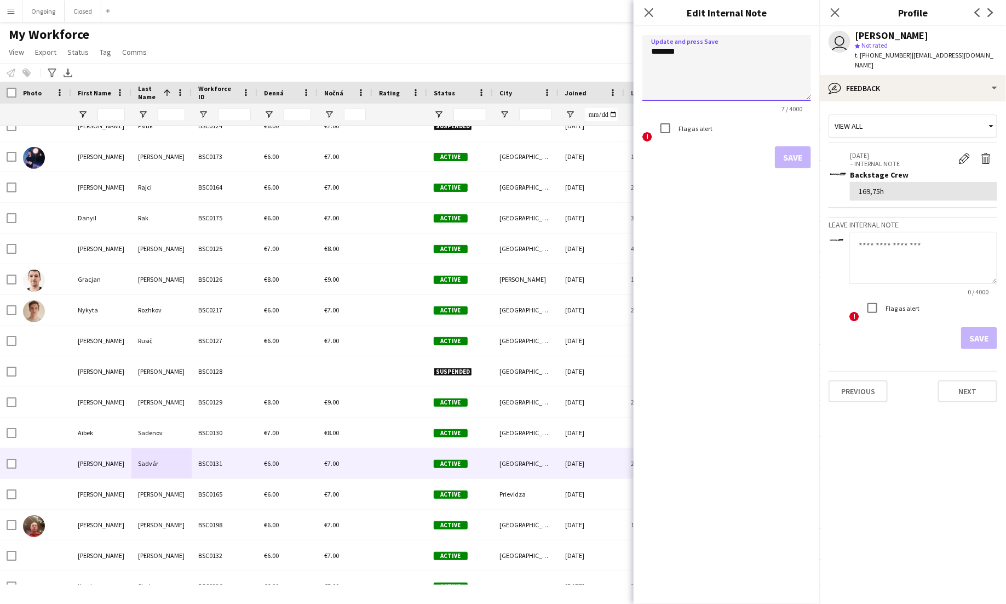
drag, startPoint x: 676, startPoint y: 51, endPoint x: 639, endPoint y: 50, distance: 36.7
click at [639, 50] on form "Update and press Save ******* 7 / 4000 ! Flag as alert Save" at bounding box center [727, 101] width 186 height 151
type textarea "****"
click at [784, 152] on button "Save" at bounding box center [793, 157] width 36 height 22
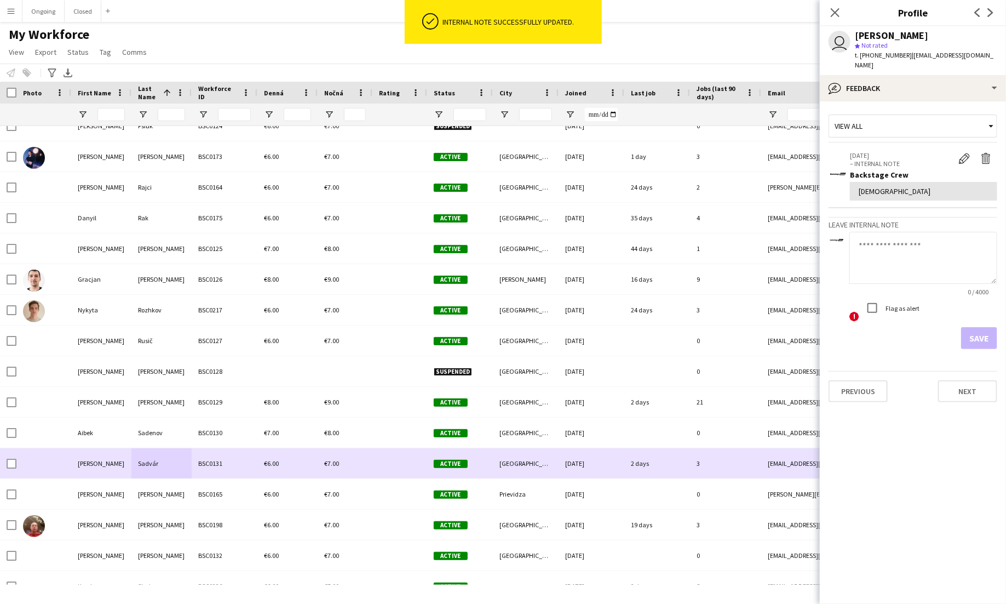
scroll to position [5492, 0]
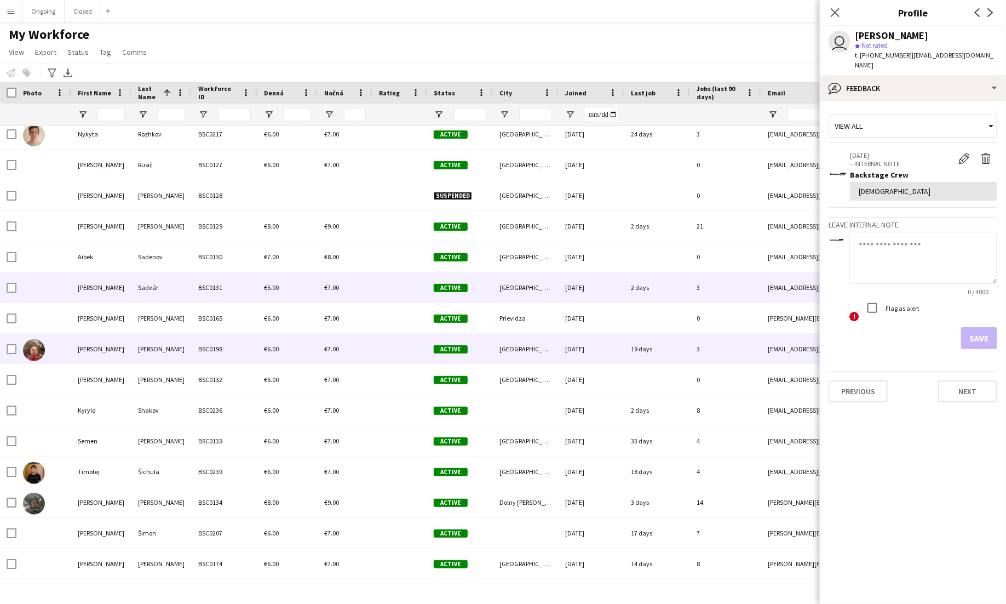
click at [163, 353] on div "Šarčevič" at bounding box center [161, 349] width 60 height 30
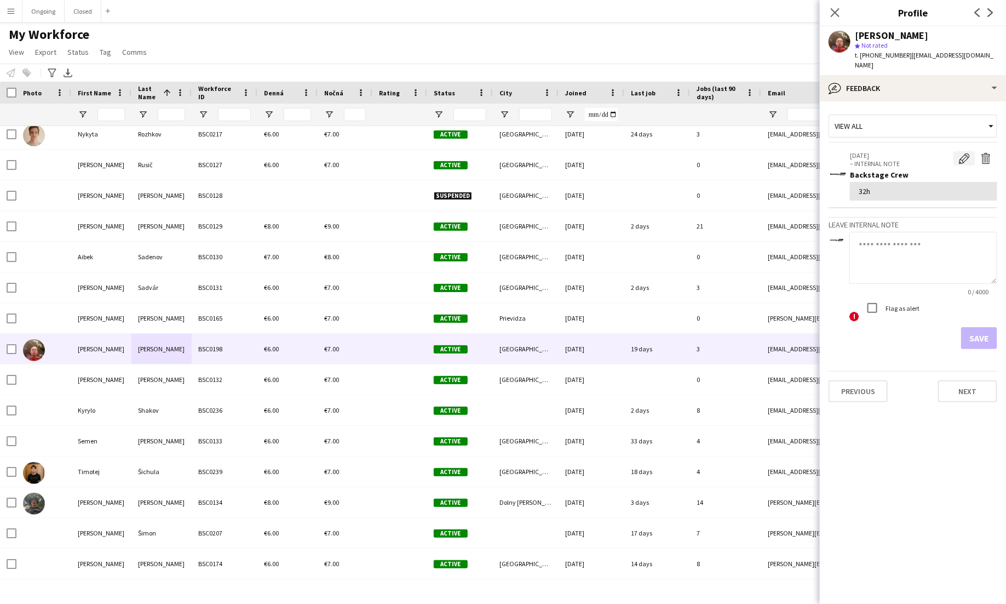
click at [961, 153] on app-icon "Edit internal note" at bounding box center [964, 158] width 11 height 11
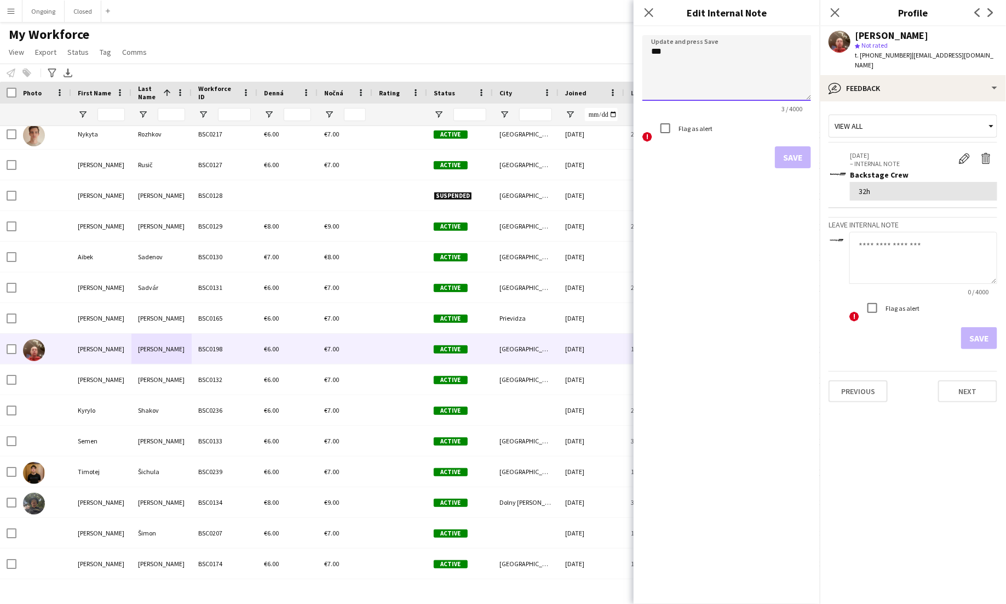
click at [664, 51] on textarea "***" at bounding box center [727, 68] width 169 height 66
type textarea "***"
click at [796, 159] on button "Save" at bounding box center [793, 157] width 36 height 22
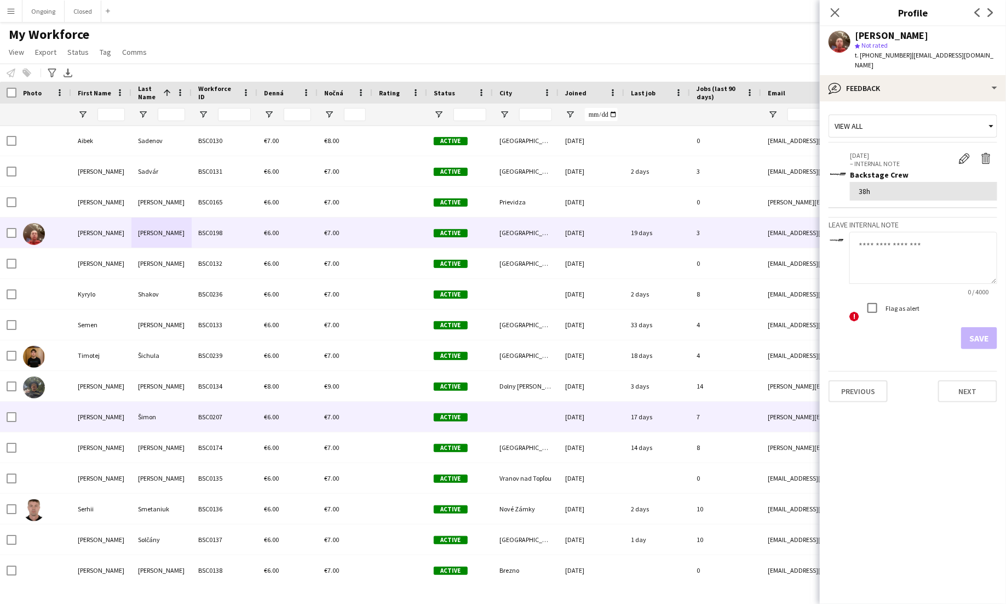
scroll to position [5656, 0]
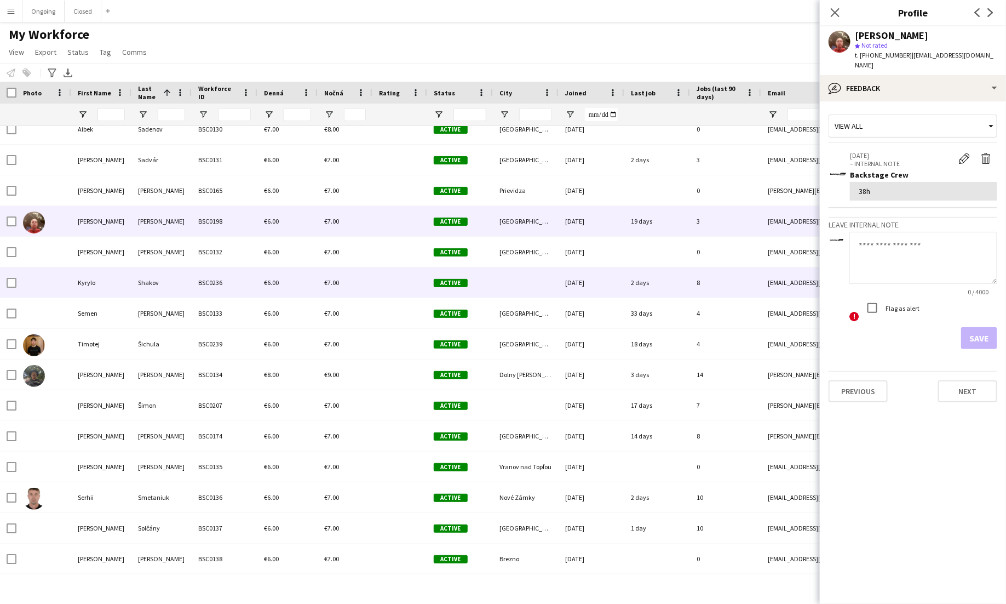
click at [192, 283] on div "BSC0236" at bounding box center [225, 282] width 66 height 30
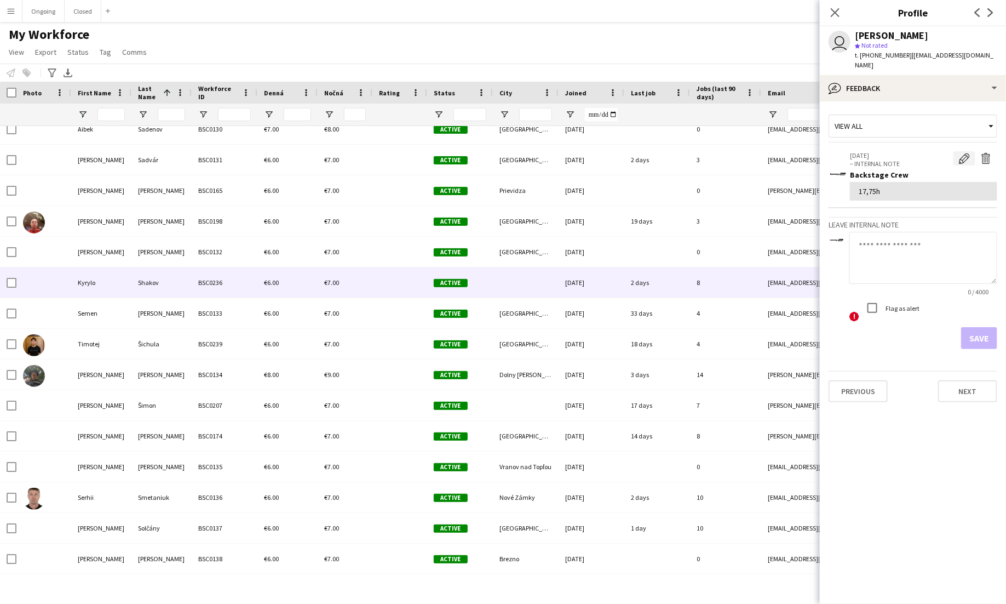
click at [959, 153] on app-icon "Edit internal note" at bounding box center [964, 158] width 11 height 11
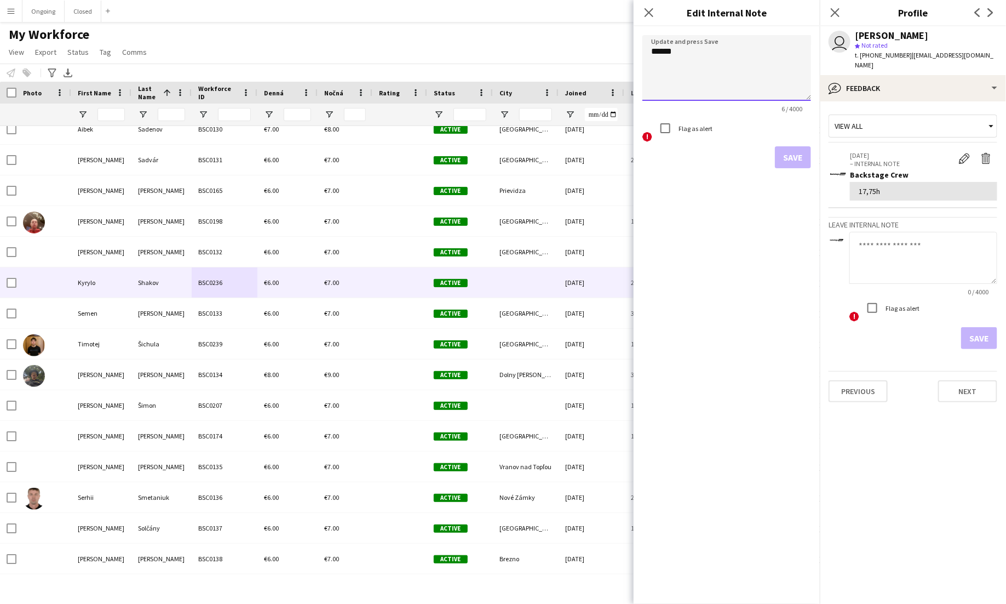
click at [668, 52] on textarea "******" at bounding box center [727, 68] width 169 height 66
type textarea "******"
click at [799, 159] on button "Save" at bounding box center [793, 157] width 36 height 22
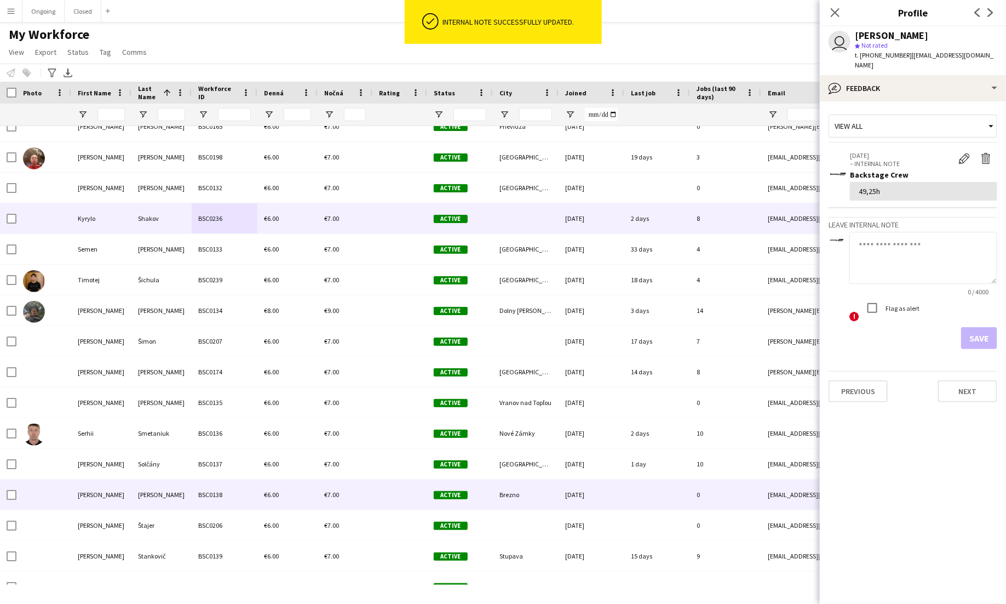
scroll to position [5737, 0]
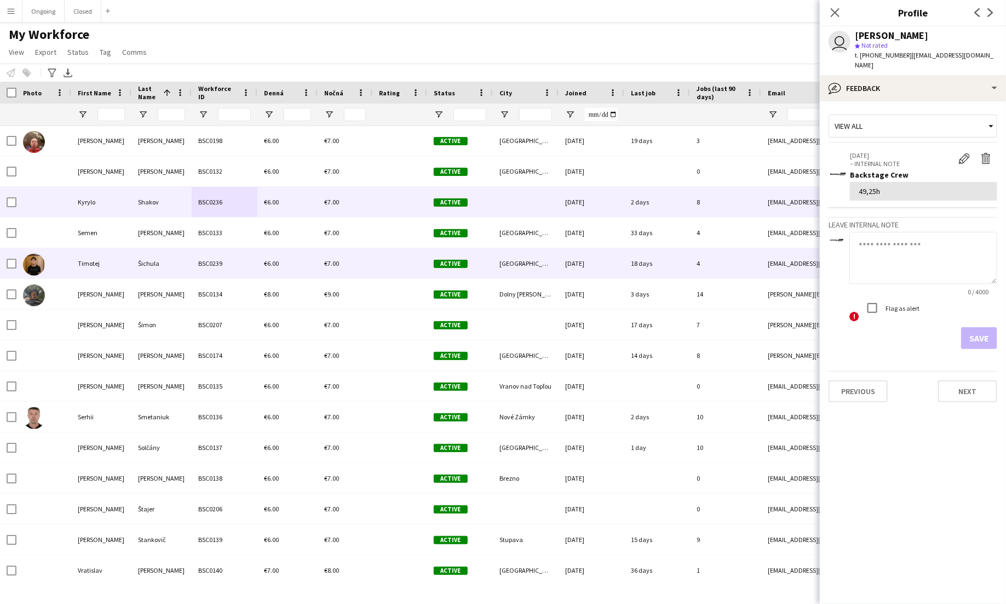
click at [174, 266] on div "Šichula" at bounding box center [161, 263] width 60 height 30
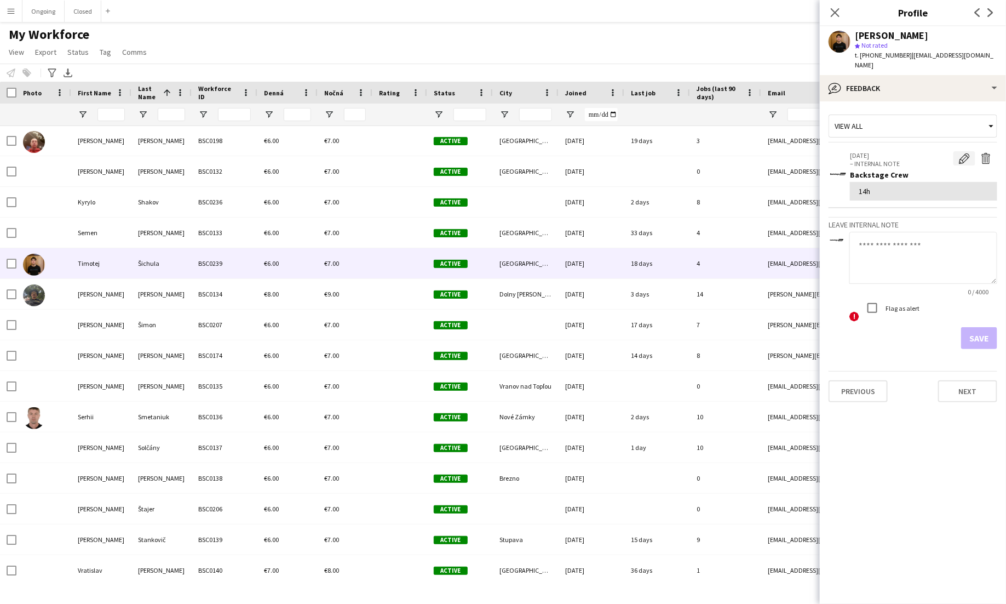
click at [965, 153] on app-icon "Edit internal note" at bounding box center [964, 158] width 11 height 11
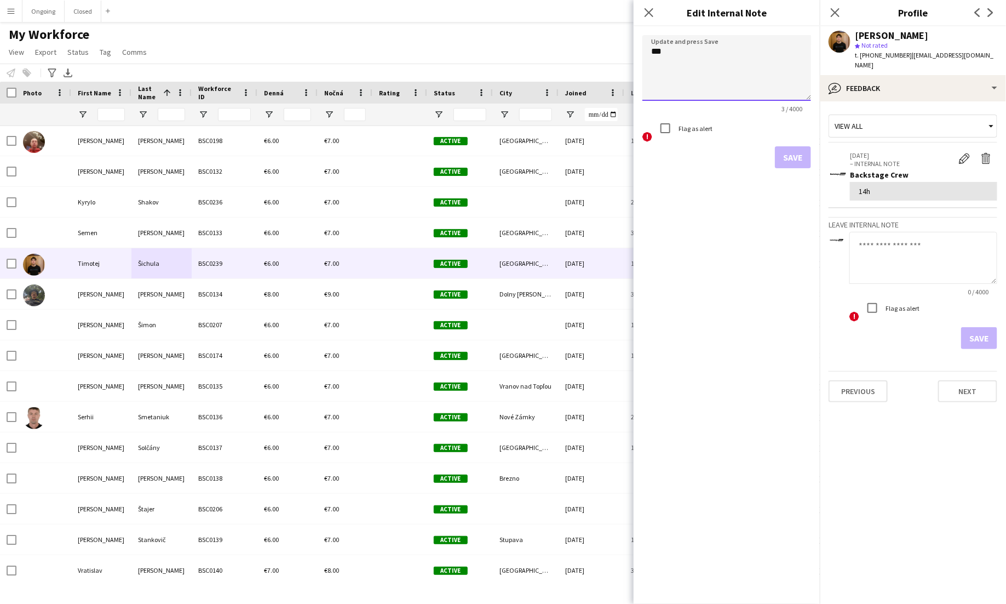
click at [661, 53] on textarea "***" at bounding box center [727, 68] width 169 height 66
type textarea "***"
click at [789, 151] on button "Save" at bounding box center [793, 157] width 36 height 22
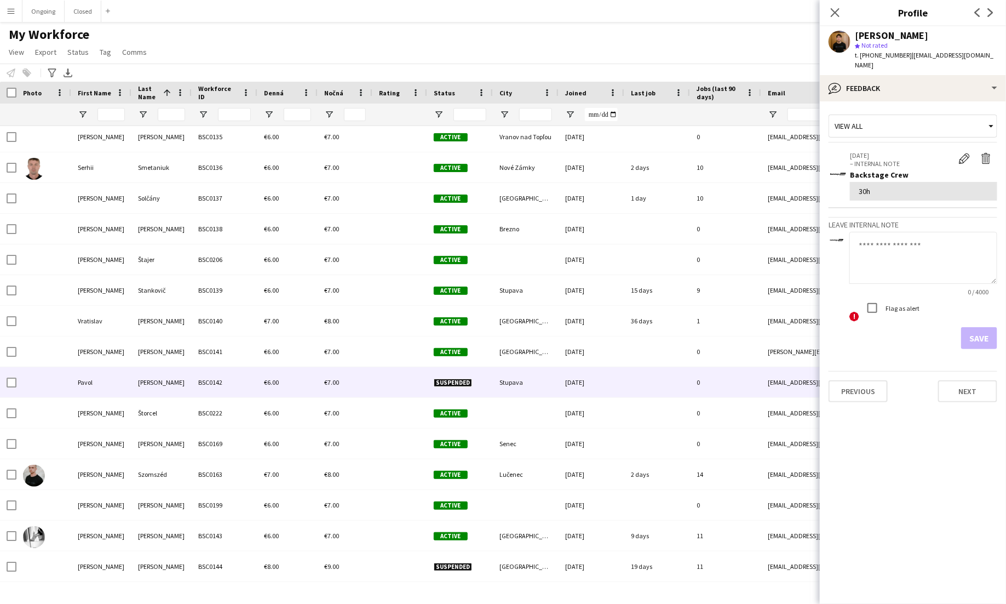
scroll to position [6004, 0]
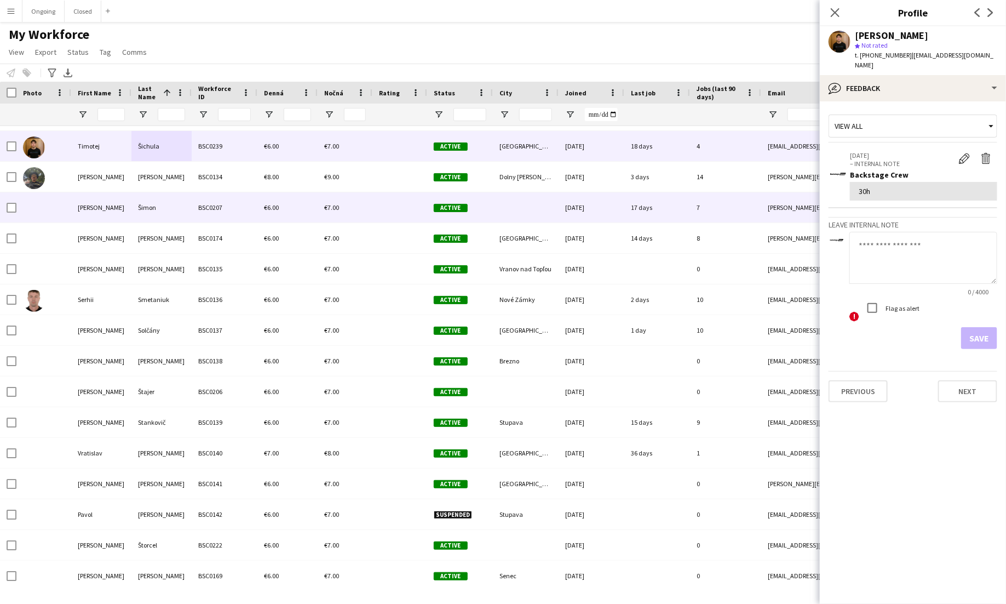
click at [272, 215] on div "€6.00" at bounding box center [287, 207] width 60 height 30
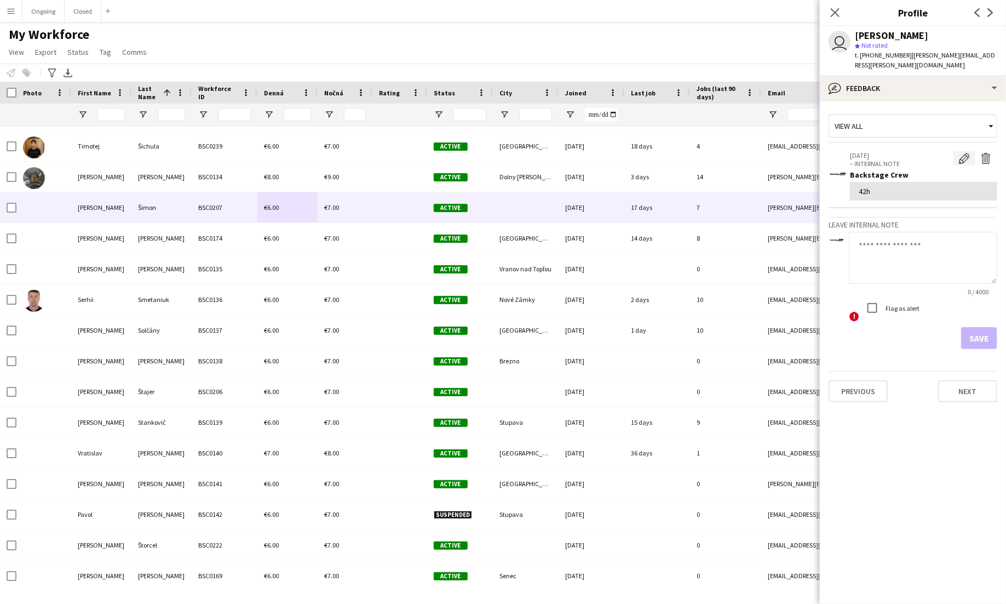
click at [960, 153] on app-icon "Edit internal note" at bounding box center [964, 158] width 11 height 11
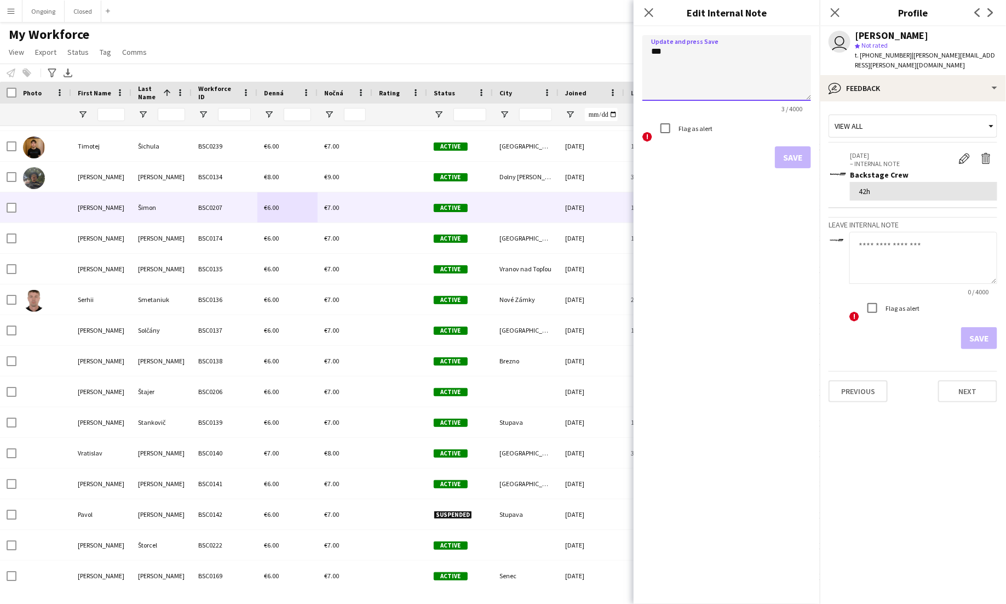
click at [661, 54] on textarea "***" at bounding box center [727, 68] width 169 height 66
type textarea "*****"
click at [783, 152] on button "Save" at bounding box center [793, 157] width 36 height 22
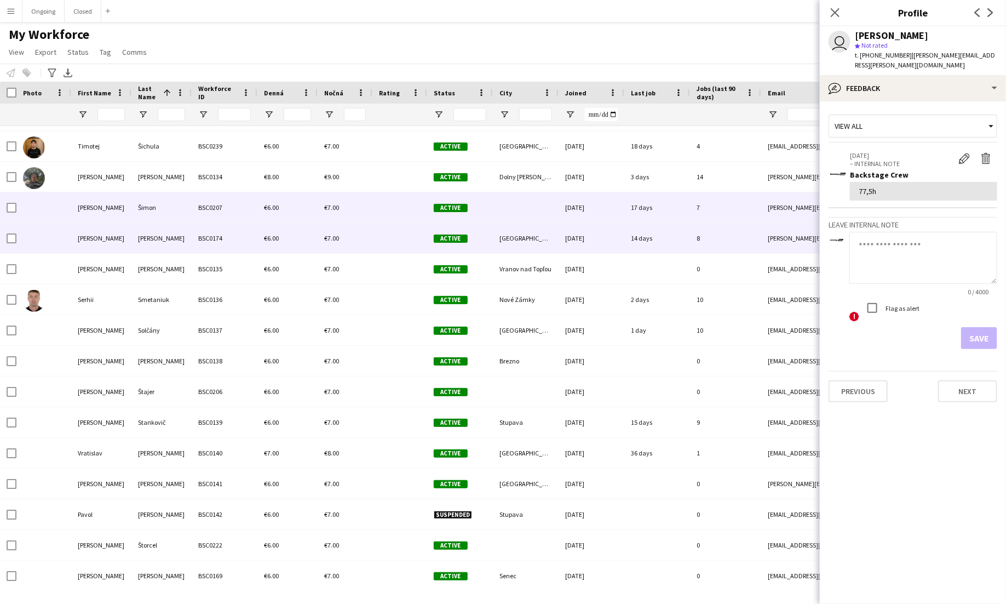
click at [184, 248] on div "Šiška" at bounding box center [161, 238] width 60 height 30
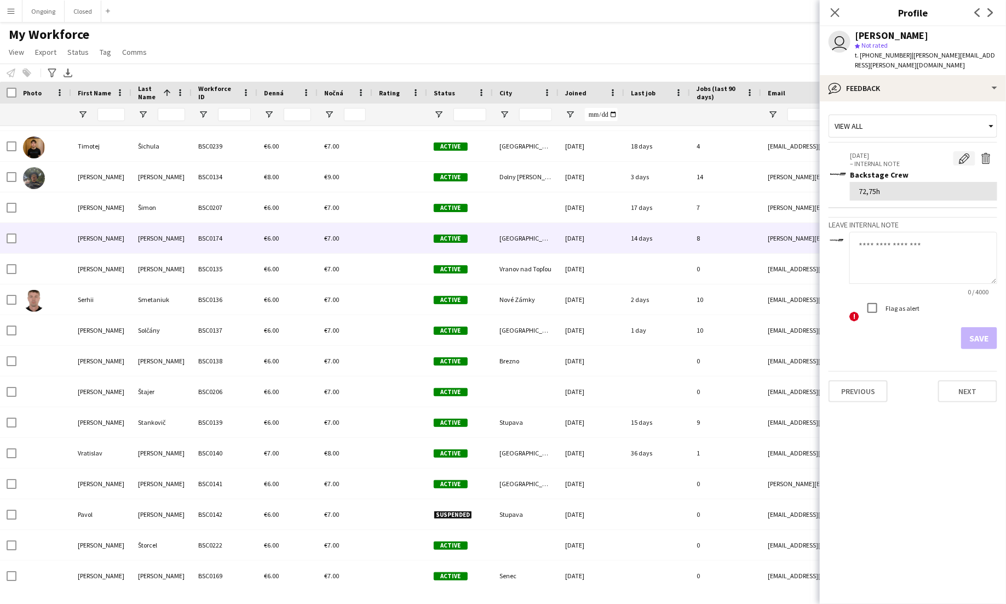
click at [966, 153] on app-icon "Edit internal note" at bounding box center [964, 158] width 11 height 11
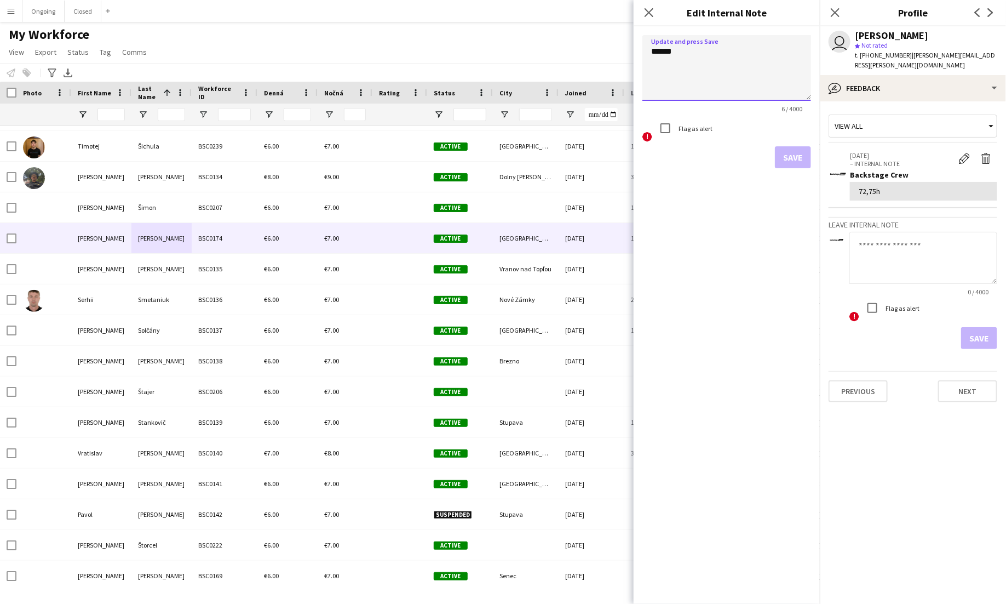
drag, startPoint x: 660, startPoint y: 50, endPoint x: 645, endPoint y: 50, distance: 14.8
click at [645, 50] on textarea "******" at bounding box center [727, 68] width 169 height 66
type textarea "******"
click at [794, 150] on button "Save" at bounding box center [793, 157] width 36 height 22
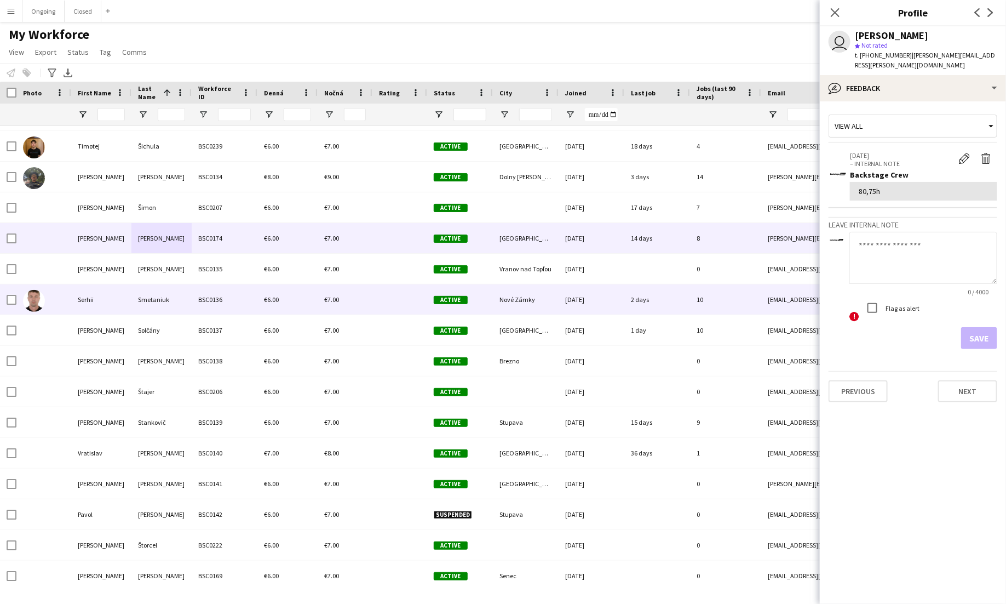
click at [178, 307] on div "Smetaniuk" at bounding box center [161, 299] width 60 height 30
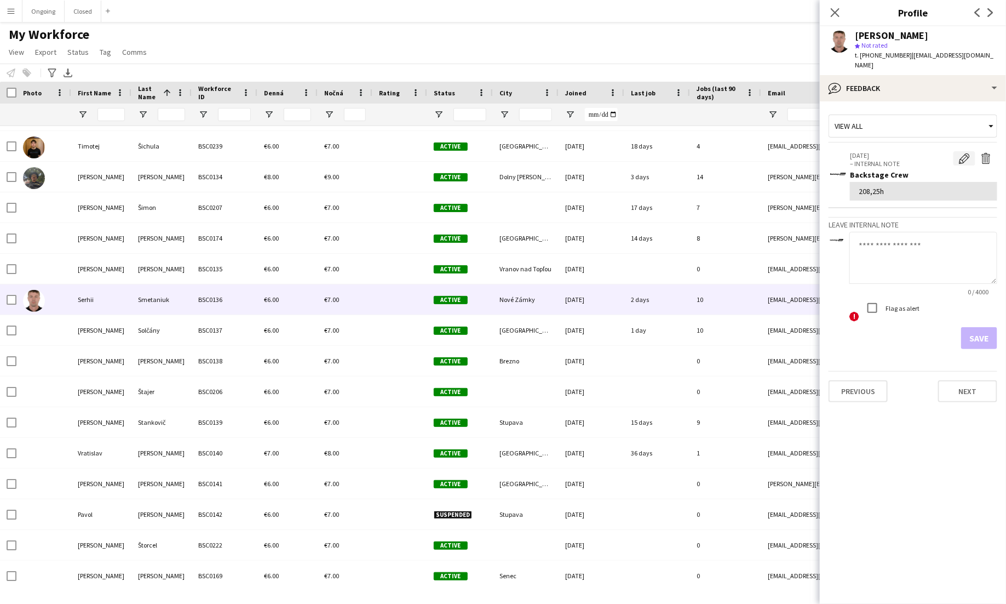
click at [963, 153] on app-icon "Edit internal note" at bounding box center [964, 158] width 11 height 11
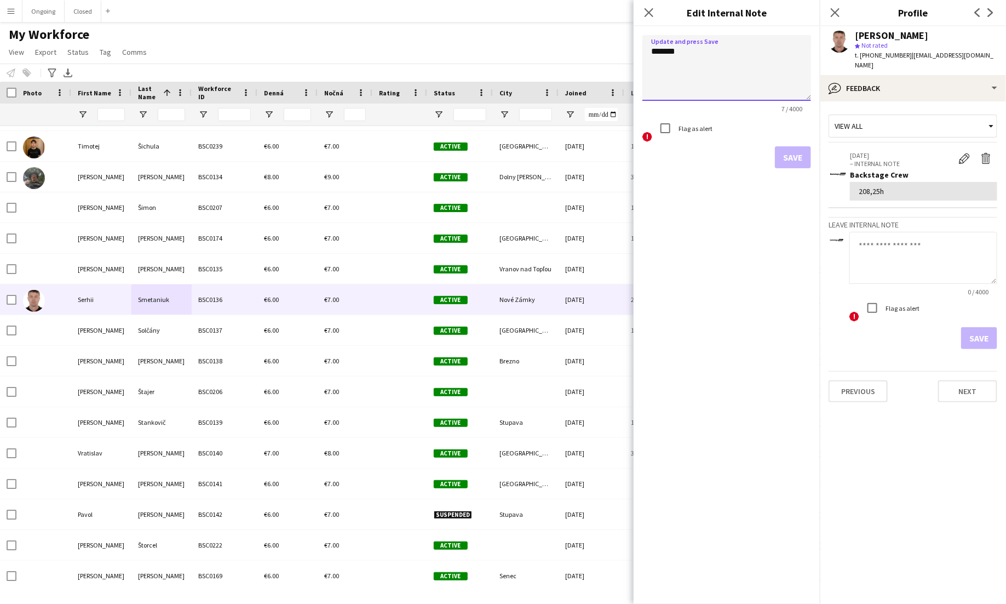
drag, startPoint x: 675, startPoint y: 52, endPoint x: 620, endPoint y: 45, distance: 55.7
click at [620, 47] on body "Menu Boards Boards Boards All jobs Status Workforce Workforce My Workforce Recr…" at bounding box center [503, 302] width 1006 height 604
type textarea "*******"
click at [792, 154] on button "Save" at bounding box center [793, 157] width 36 height 22
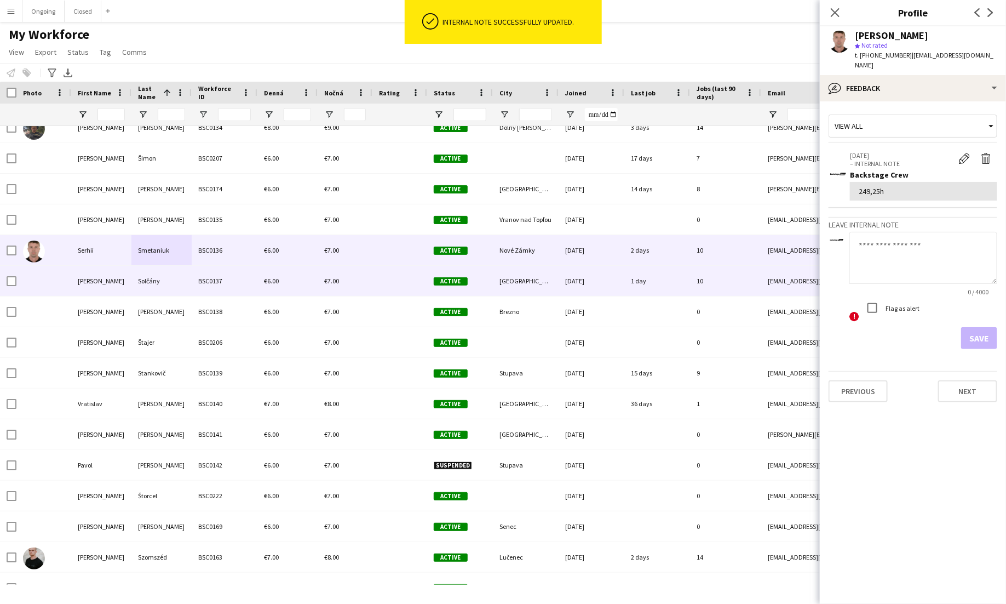
scroll to position [5914, 0]
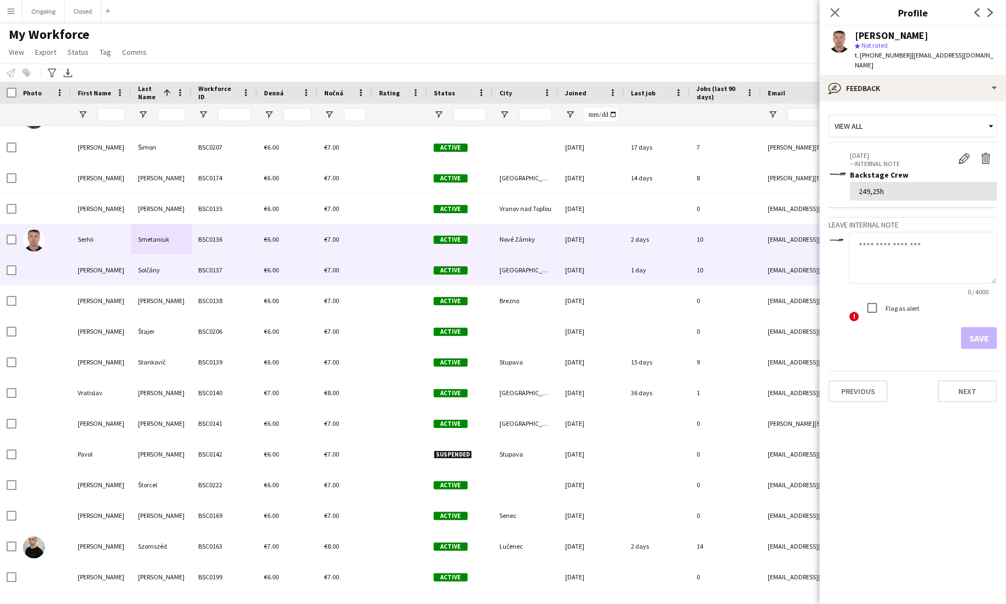
click at [196, 268] on div "BSC0137" at bounding box center [225, 270] width 66 height 30
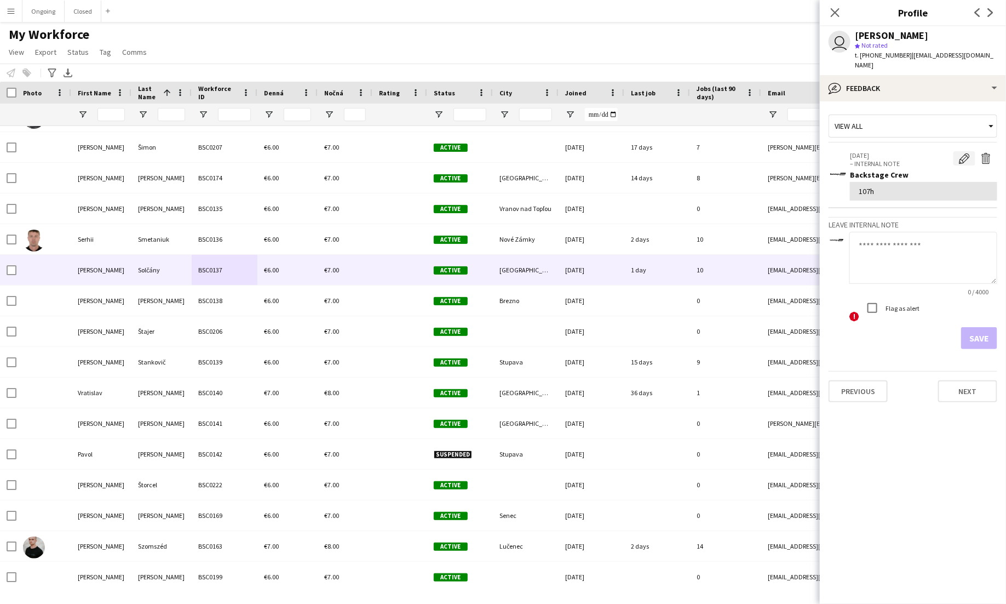
click at [966, 153] on app-icon "Edit internal note" at bounding box center [964, 158] width 11 height 11
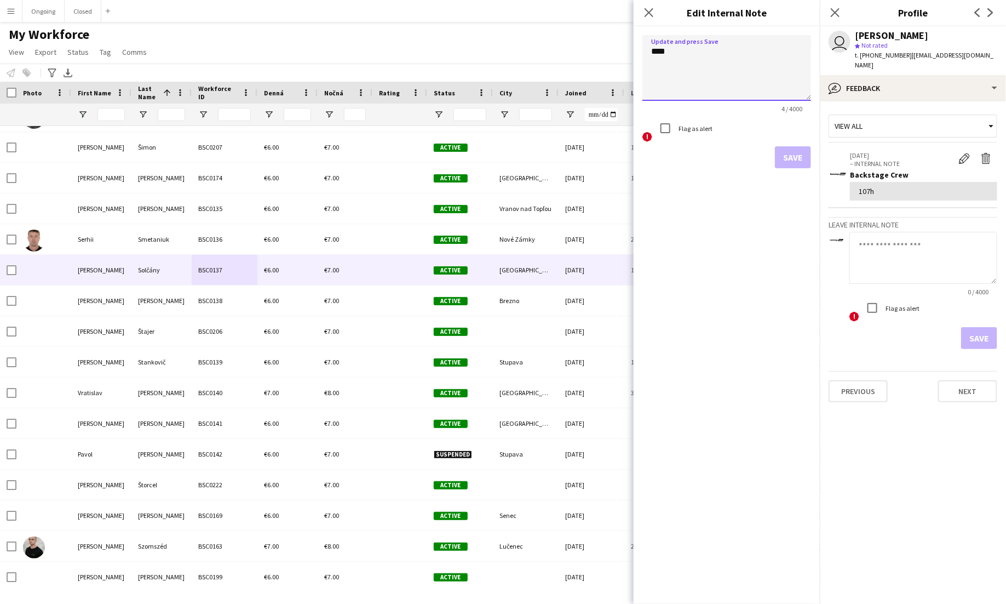
click at [662, 53] on textarea "****" at bounding box center [727, 68] width 169 height 66
type textarea "*******"
click at [808, 170] on form "Update and press Save ******* 7 / 4000 ! Flag as alert Save" at bounding box center [727, 101] width 186 height 151
click at [799, 163] on button "Save" at bounding box center [793, 157] width 36 height 22
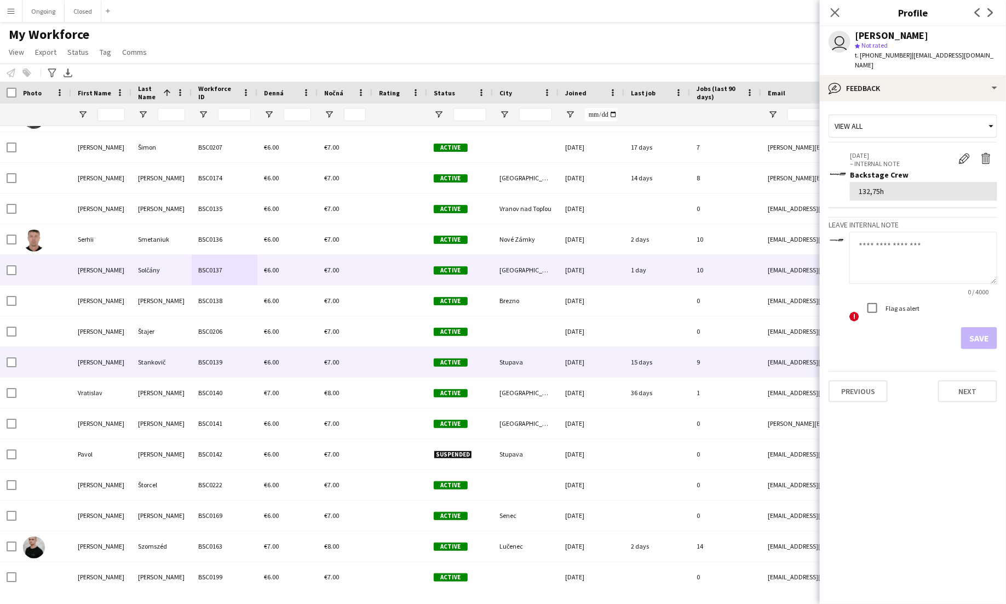
click at [251, 359] on div "BSC0139" at bounding box center [225, 362] width 66 height 30
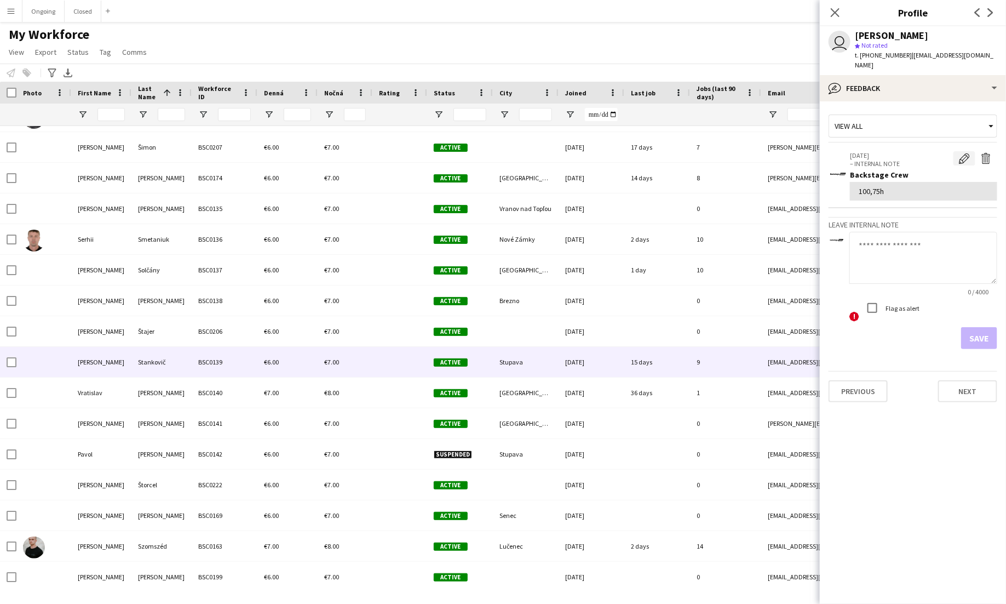
click at [960, 153] on app-icon "Edit internal note" at bounding box center [964, 158] width 11 height 11
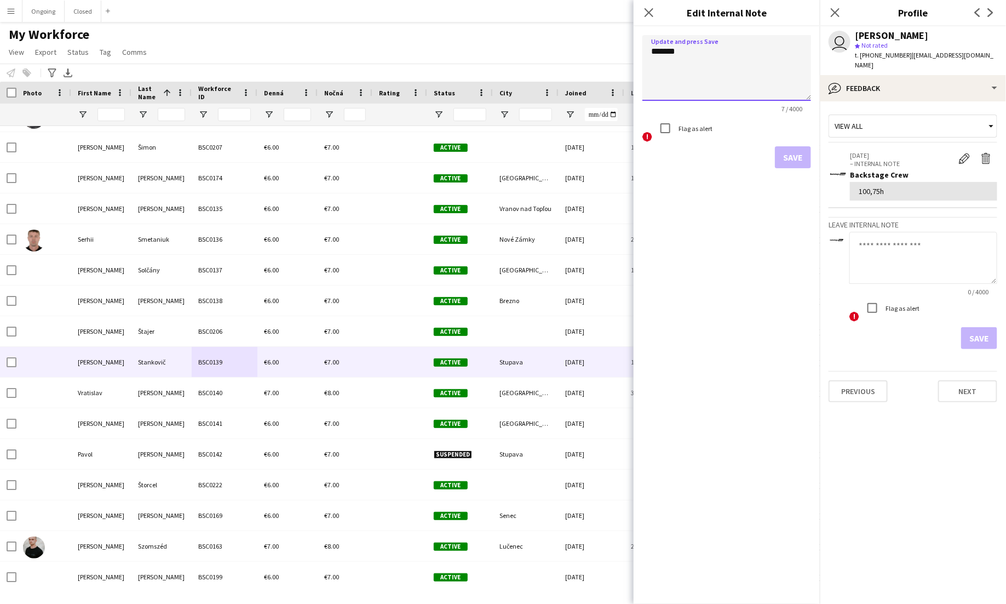
click at [666, 53] on textarea "*******" at bounding box center [727, 68] width 169 height 66
type textarea "*******"
click at [793, 148] on button "Save" at bounding box center [793, 157] width 36 height 22
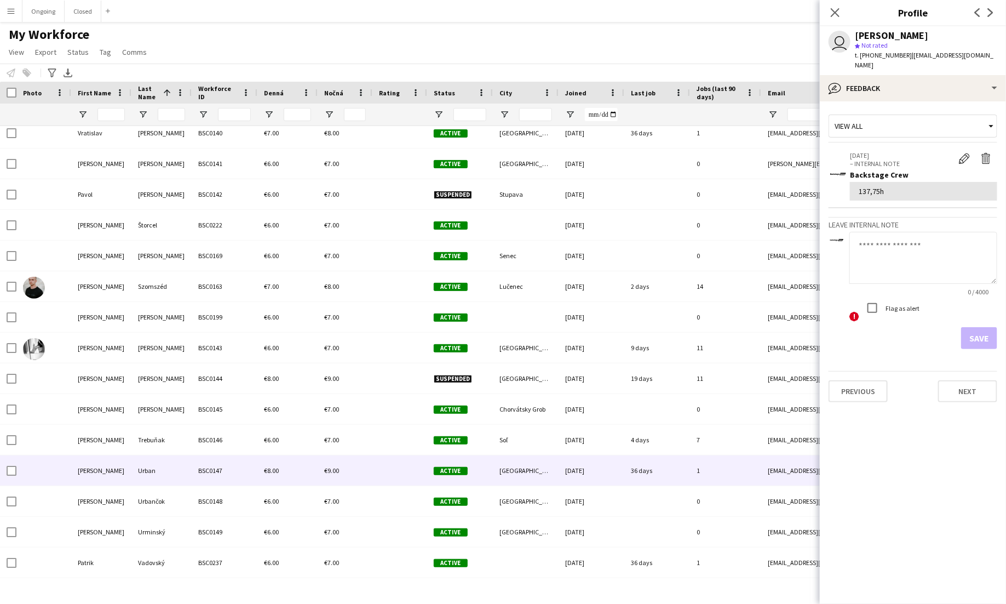
scroll to position [6177, 0]
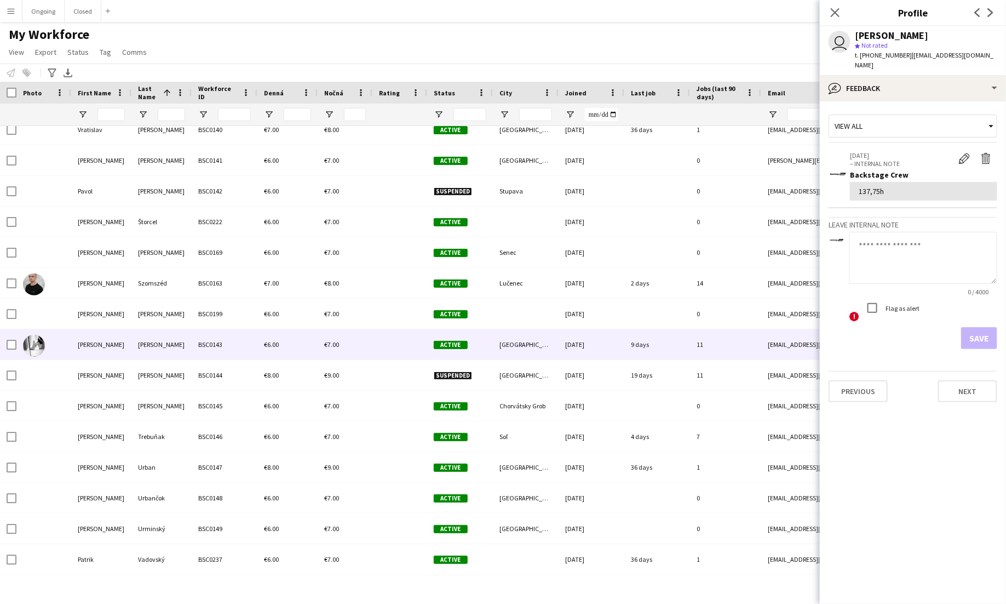
click at [217, 351] on div "BSC0143" at bounding box center [225, 344] width 66 height 30
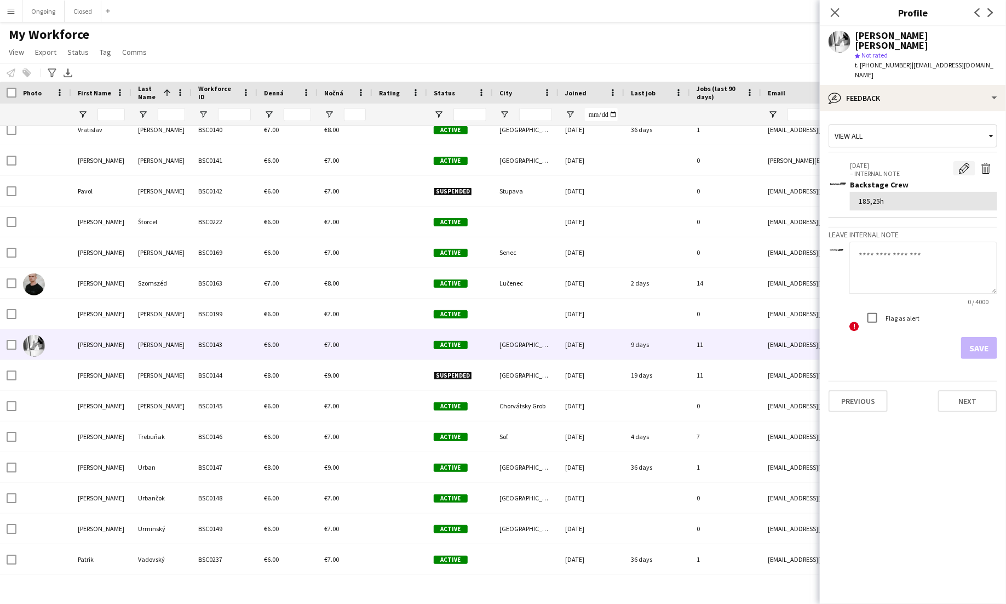
click at [967, 163] on app-icon "Edit internal note" at bounding box center [964, 168] width 11 height 11
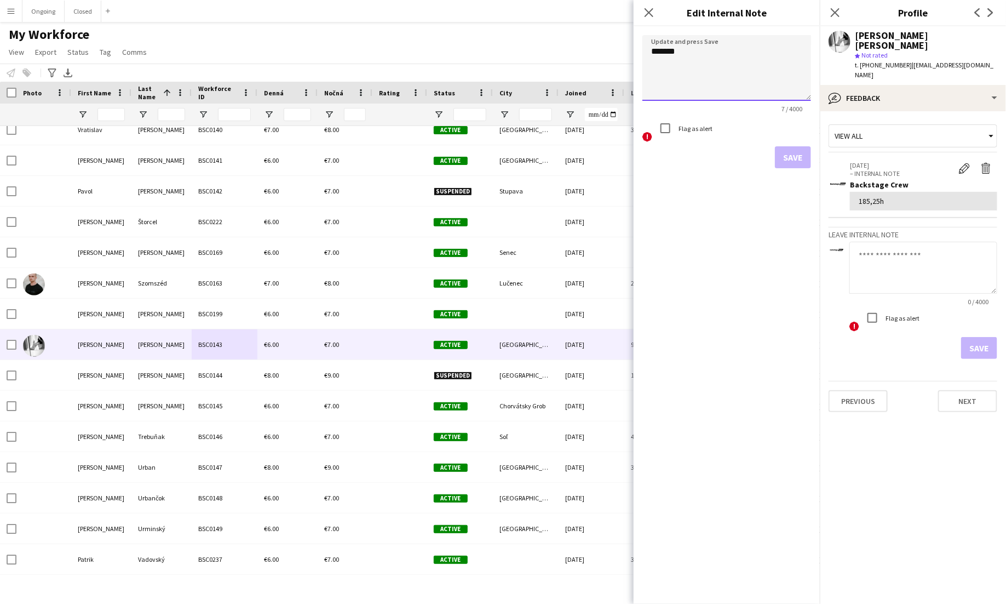
click at [663, 54] on textarea "*******" at bounding box center [727, 68] width 169 height 66
type textarea "*******"
click at [804, 144] on form "Update and press Save ******* 7 / 4000 ! Flag as alert Save" at bounding box center [727, 101] width 186 height 151
click at [803, 156] on button "Save" at bounding box center [793, 157] width 36 height 22
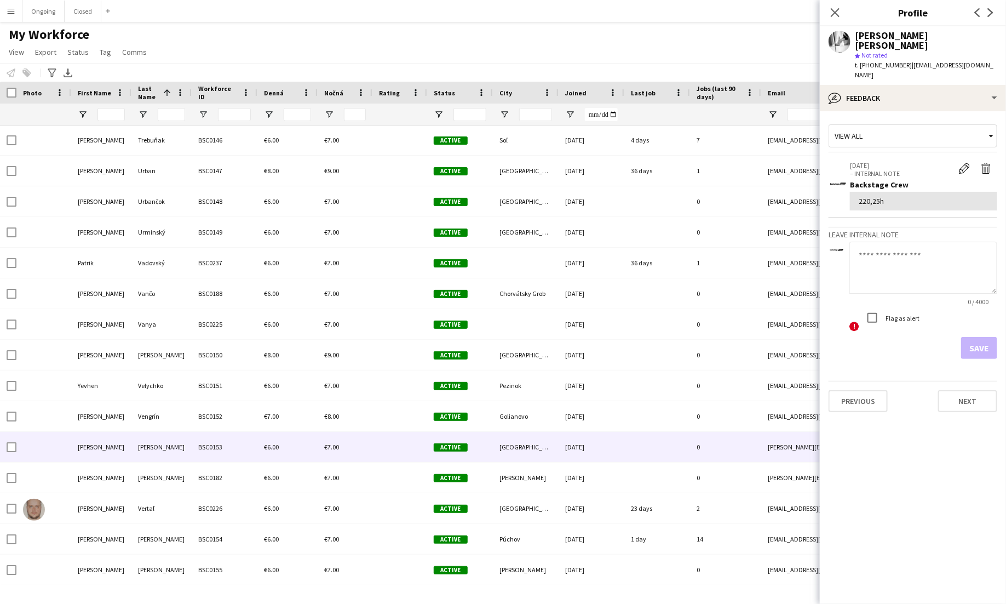
scroll to position [6491, 0]
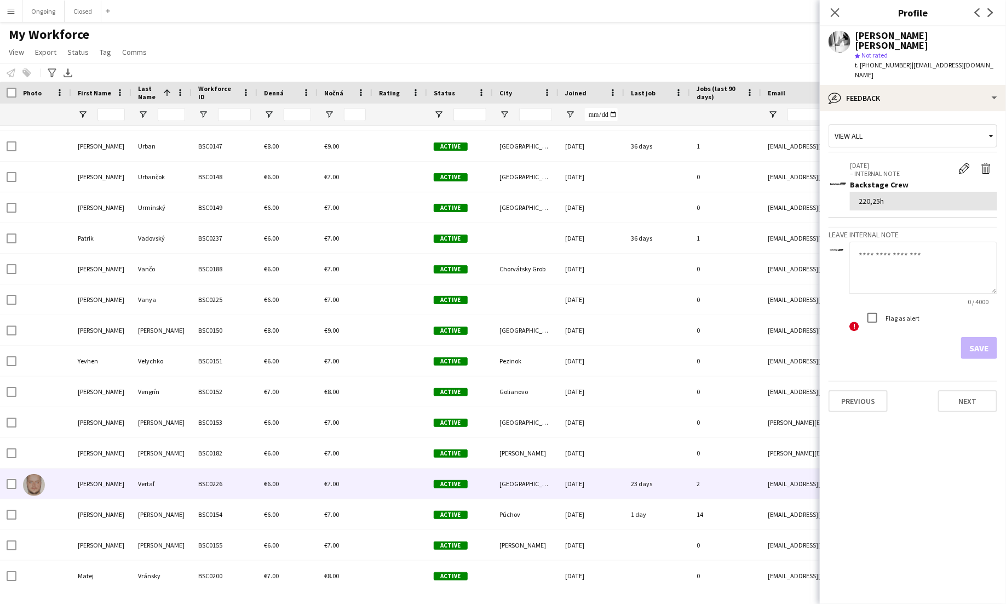
click at [161, 479] on div "Vertaľ" at bounding box center [161, 483] width 60 height 30
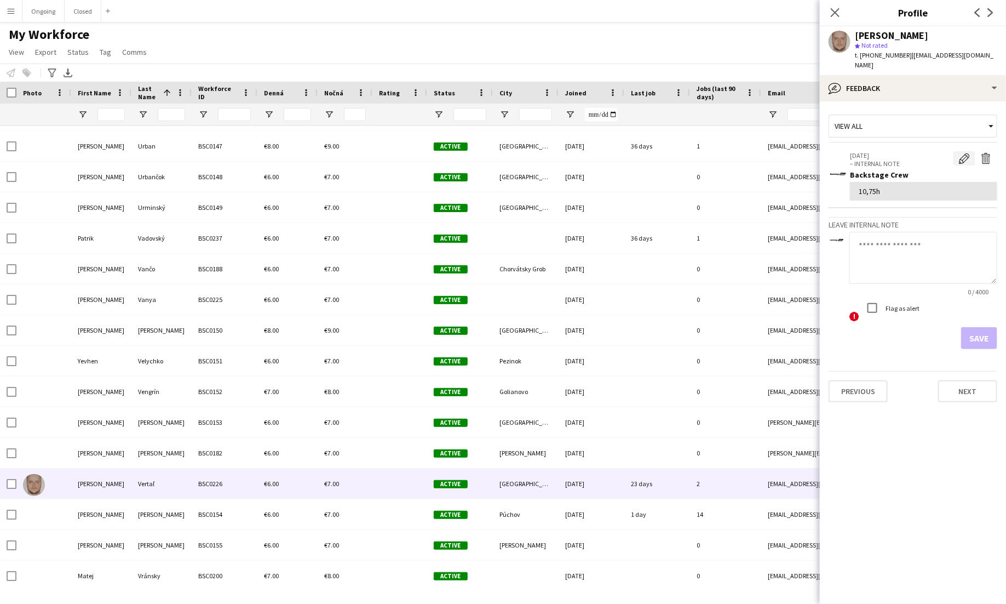
click at [961, 151] on button "Edit internal note" at bounding box center [965, 158] width 22 height 14
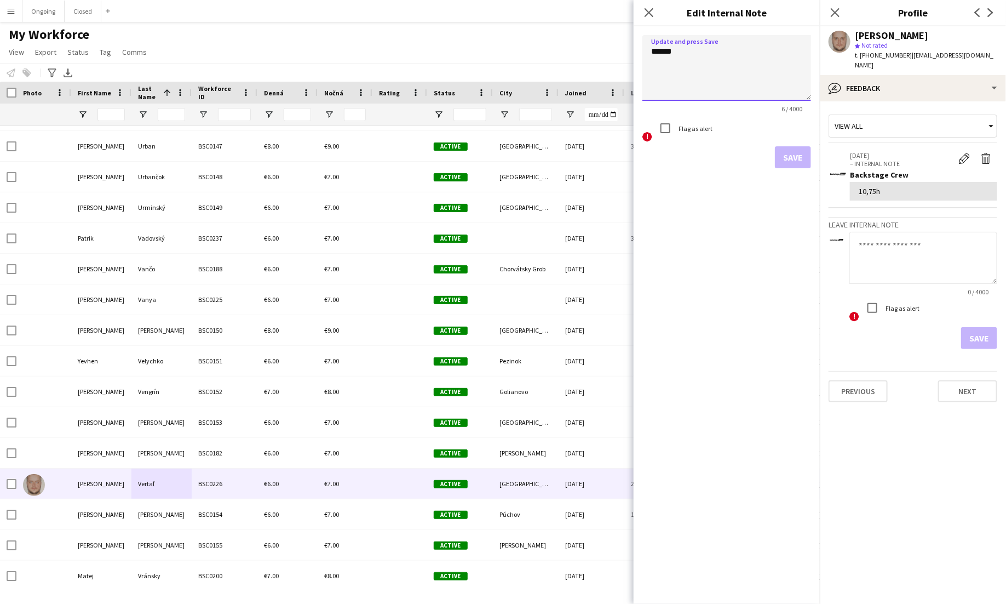
click at [673, 54] on textarea "******" at bounding box center [727, 68] width 169 height 66
type textarea "***"
click at [808, 165] on button "Save" at bounding box center [793, 157] width 36 height 22
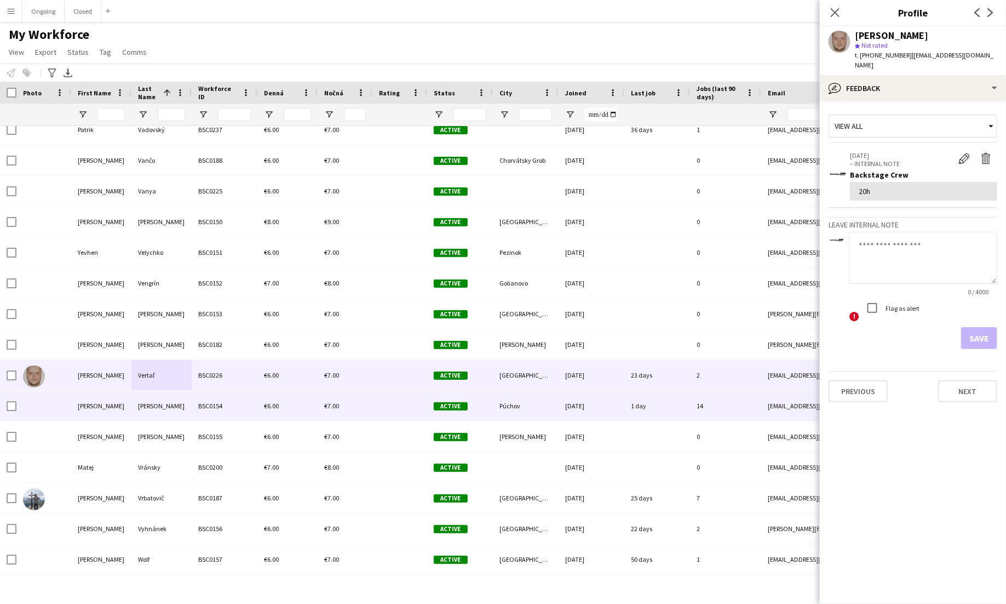
click at [214, 400] on div "BSC0154" at bounding box center [225, 406] width 66 height 30
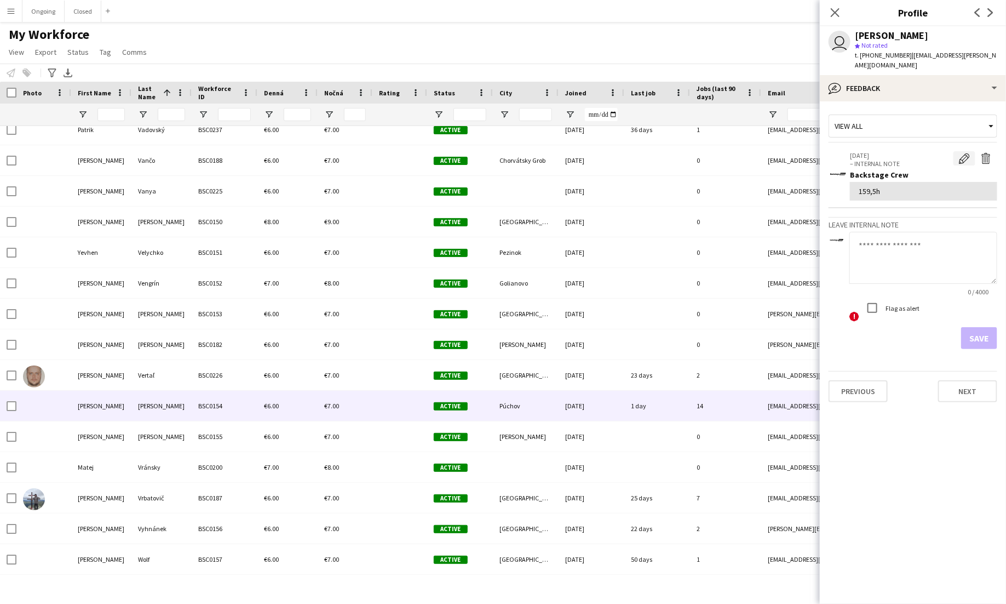
click at [965, 153] on app-icon "Edit internal note" at bounding box center [964, 158] width 11 height 11
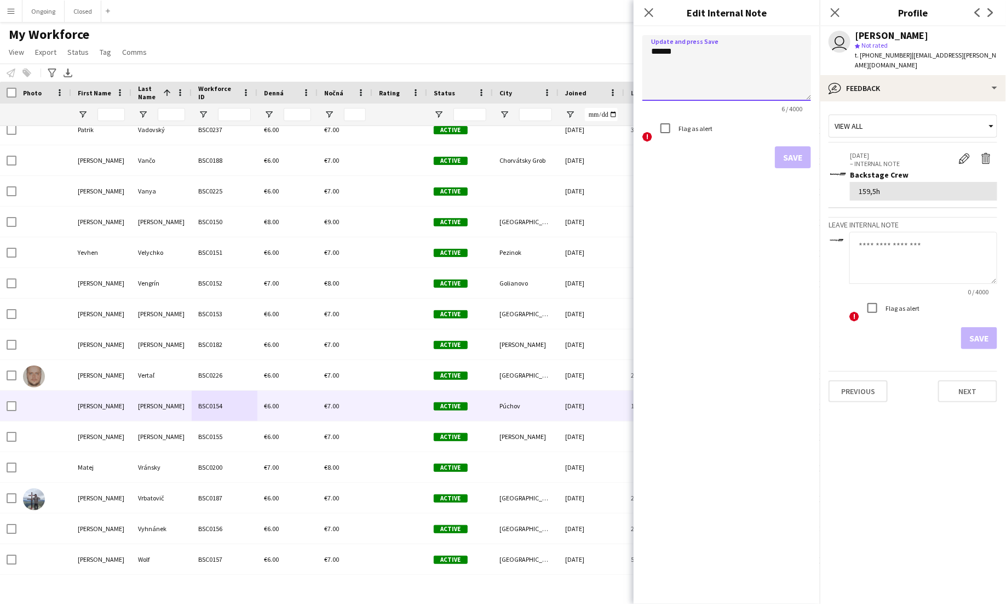
drag, startPoint x: 672, startPoint y: 50, endPoint x: 619, endPoint y: 53, distance: 53.2
click at [619, 54] on body "Menu Boards Boards Boards All jobs Status Workforce Workforce My Workforce Recr…" at bounding box center [503, 302] width 1006 height 604
type textarea "****"
click at [792, 162] on button "Save" at bounding box center [793, 157] width 36 height 22
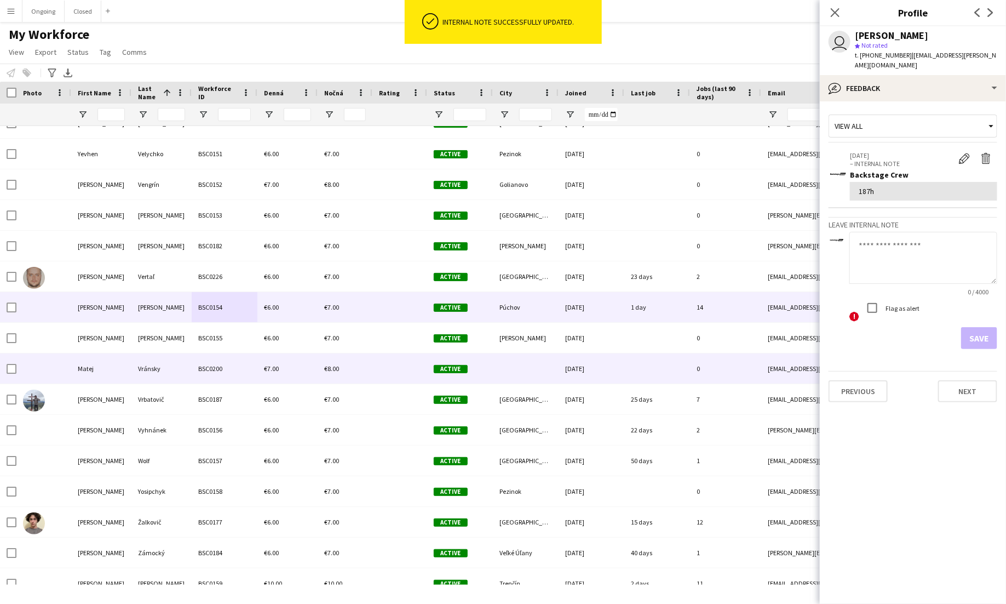
scroll to position [6730, 0]
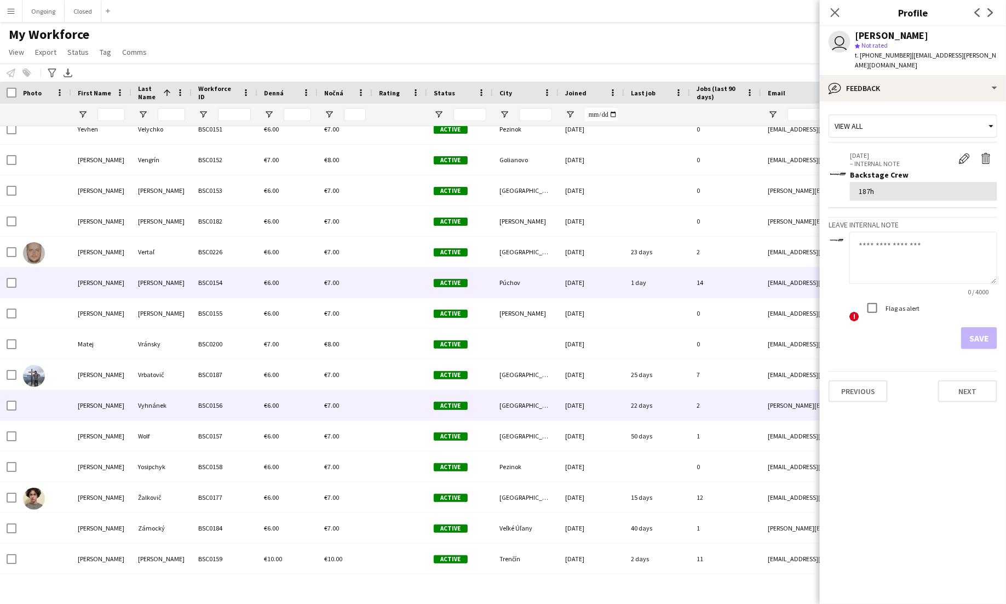
click at [222, 413] on div "BSC0156" at bounding box center [225, 405] width 66 height 30
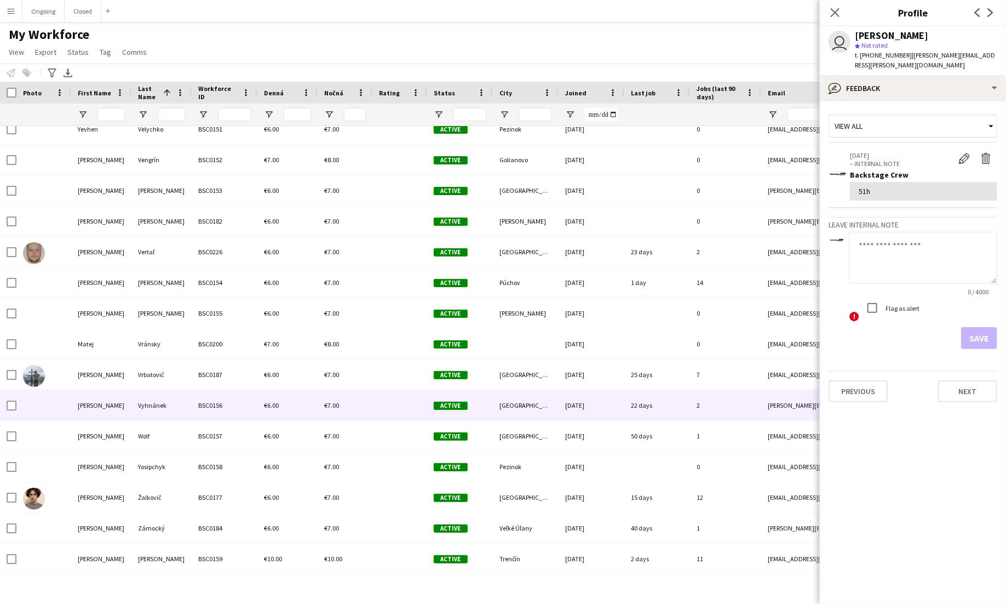
click at [867, 186] on div "51h" at bounding box center [924, 191] width 130 height 10
click at [959, 151] on button "Edit internal note" at bounding box center [965, 158] width 22 height 14
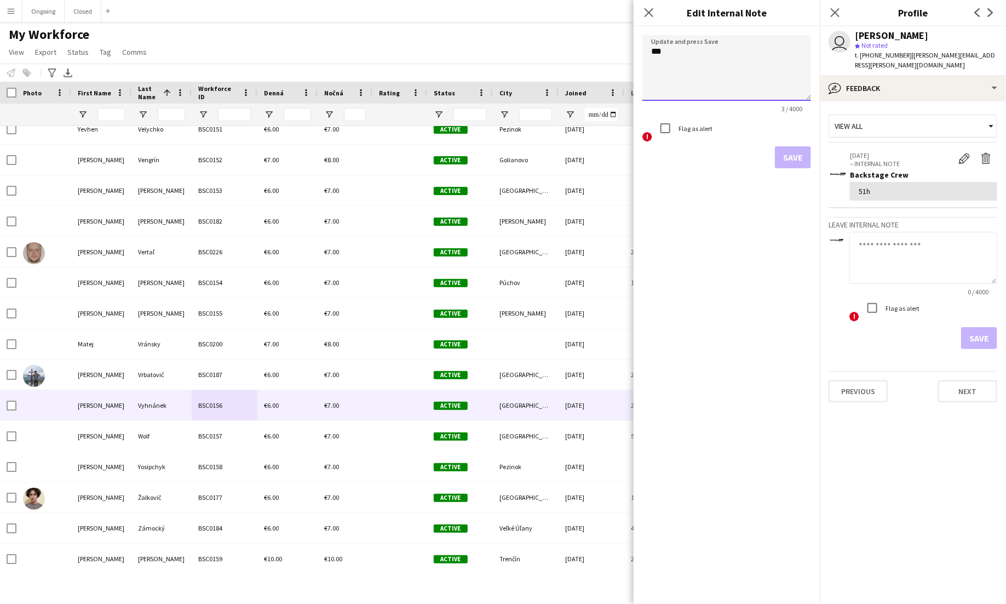
click at [655, 54] on textarea "***" at bounding box center [727, 68] width 169 height 66
type textarea "*****"
click at [789, 147] on button "Save" at bounding box center [793, 157] width 36 height 22
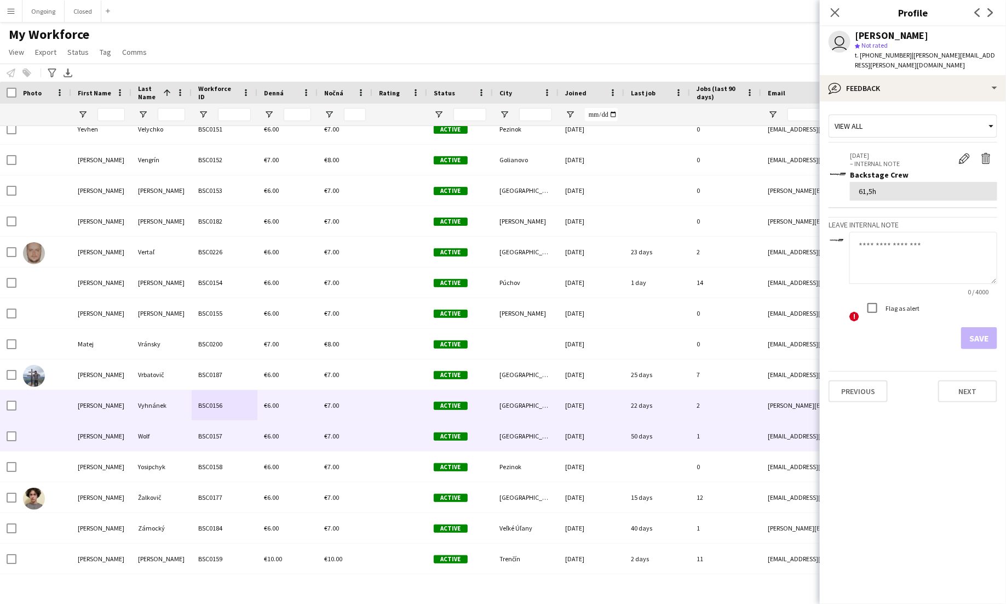
scroll to position [6774, 0]
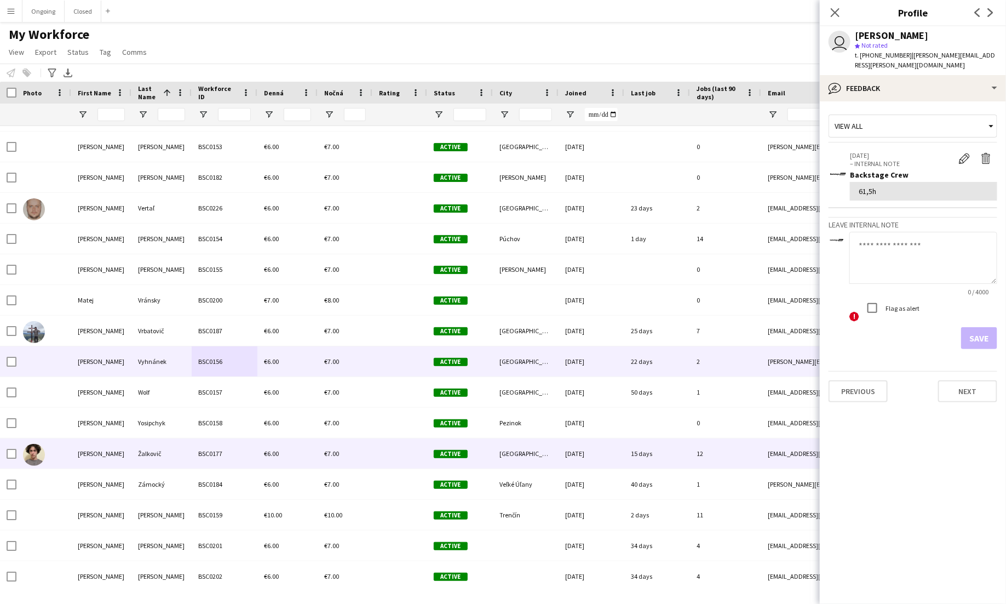
click at [192, 448] on div "BSC0177" at bounding box center [225, 453] width 66 height 30
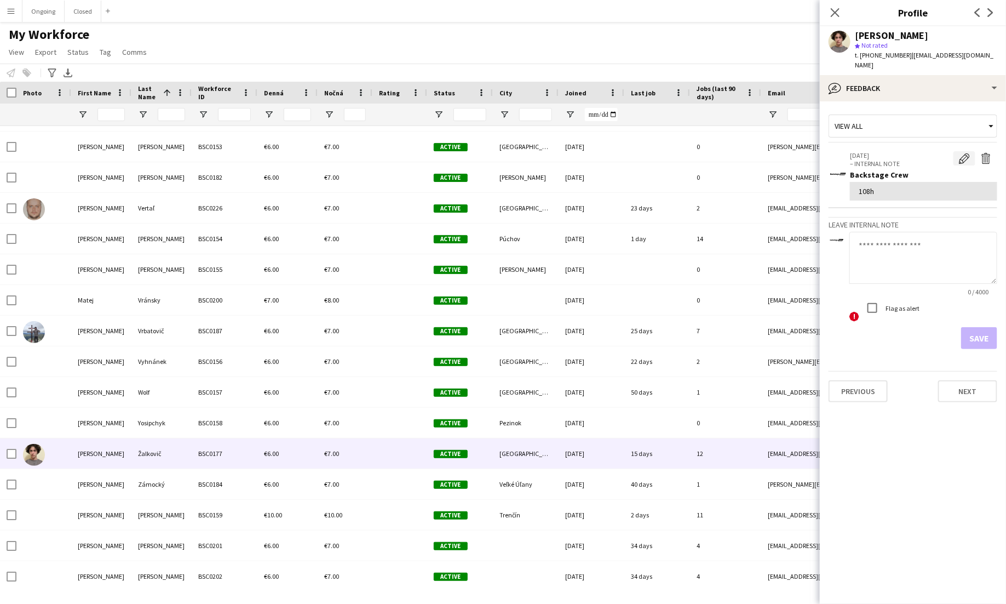
click at [962, 153] on app-icon "Edit internal note" at bounding box center [964, 158] width 11 height 11
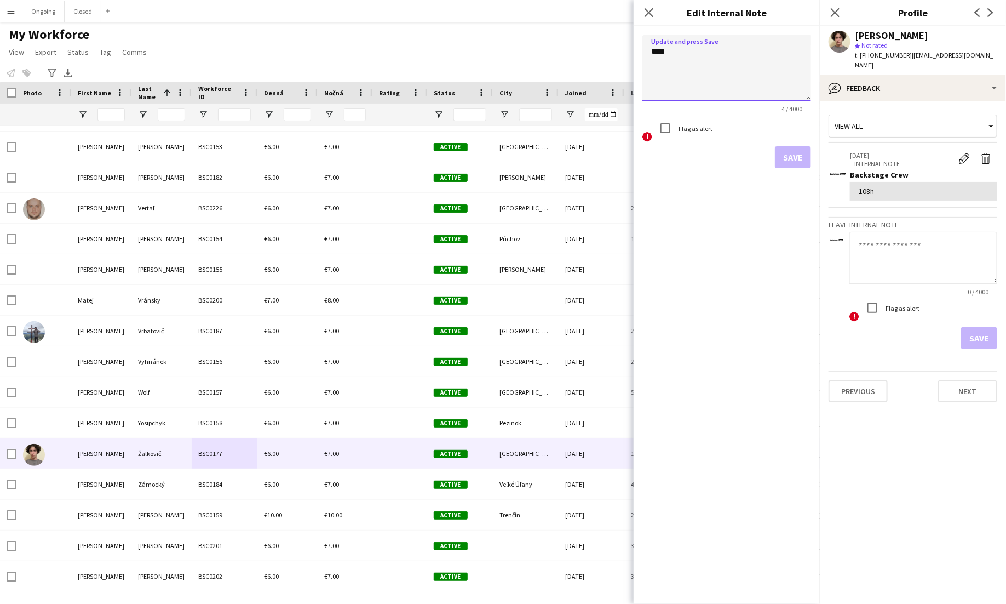
drag, startPoint x: 665, startPoint y: 53, endPoint x: 643, endPoint y: 52, distance: 22.5
click at [643, 52] on textarea "****" at bounding box center [727, 68] width 169 height 66
type textarea "****"
click at [801, 156] on button "Save" at bounding box center [793, 157] width 36 height 22
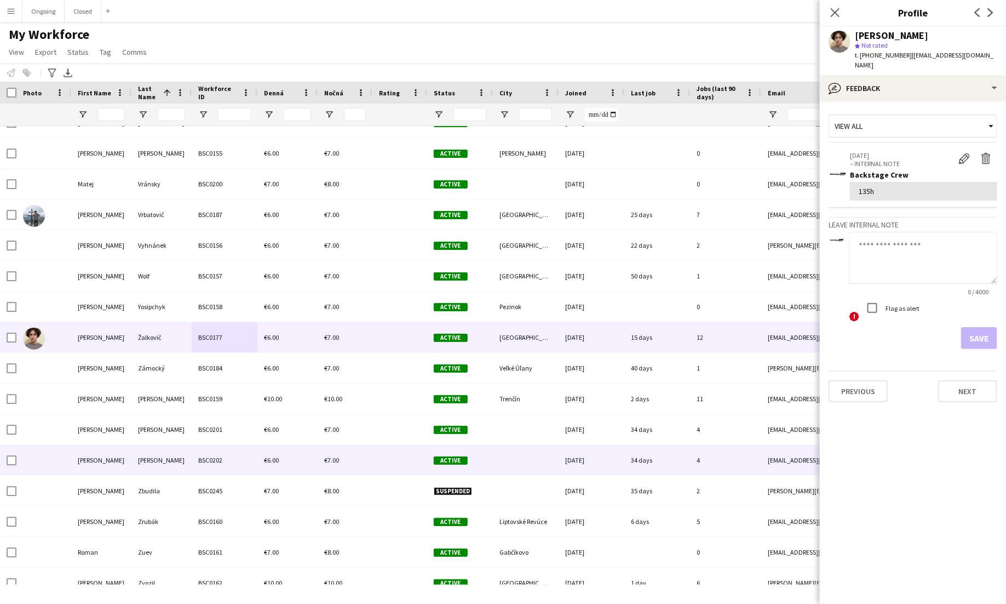
scroll to position [6903, 0]
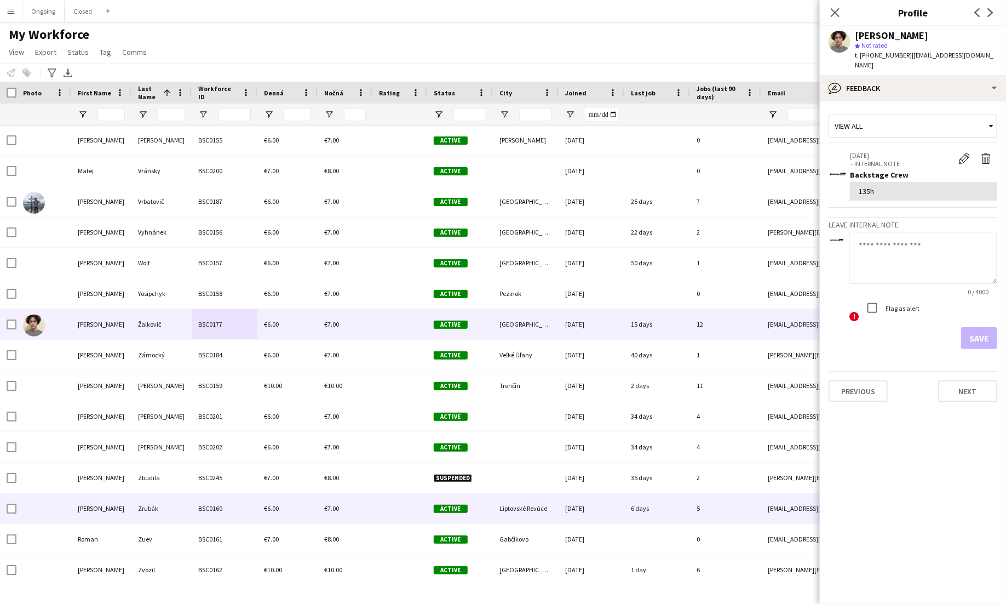
click at [223, 502] on div "BSC0160" at bounding box center [225, 508] width 66 height 30
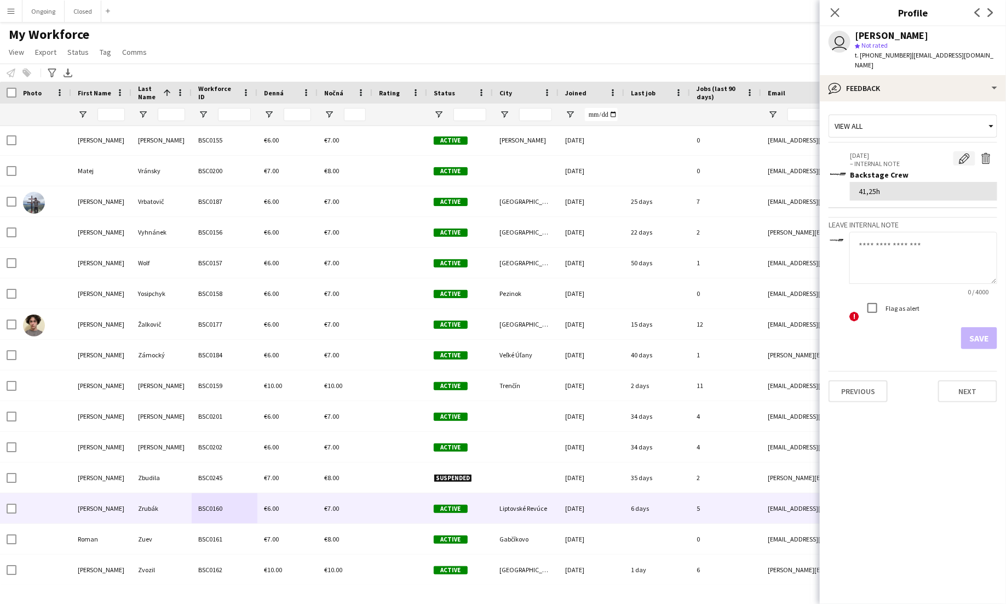
click at [967, 153] on app-icon "Edit internal note" at bounding box center [964, 158] width 11 height 11
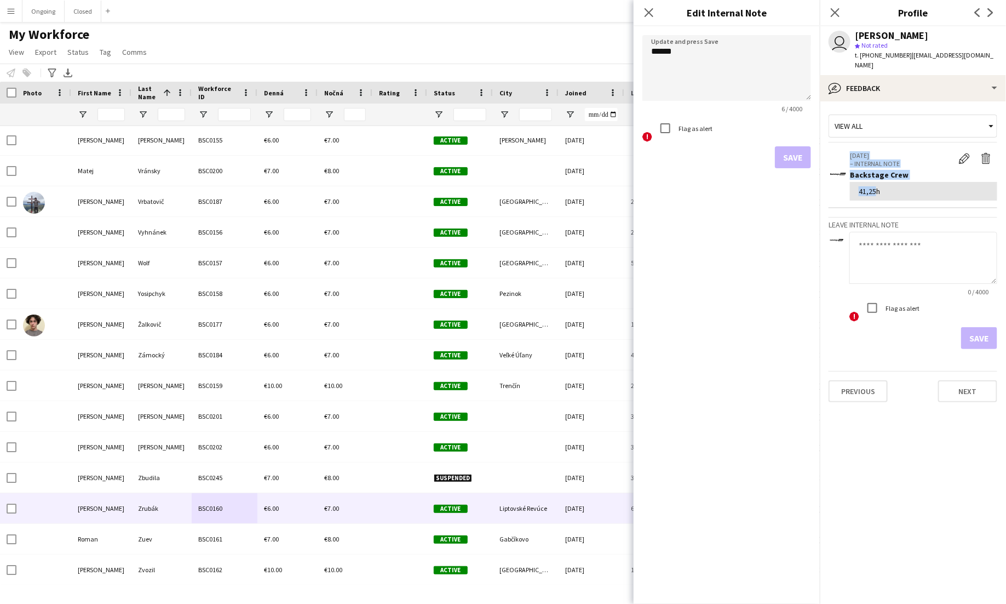
drag, startPoint x: 873, startPoint y: 180, endPoint x: 829, endPoint y: 175, distance: 44.1
click at [830, 175] on app-crew-profile-feedback-item "06-09-2025 – INTERNAL NOTE Edit internal note Delete internal note Backstage Cr…" at bounding box center [913, 177] width 169 height 64
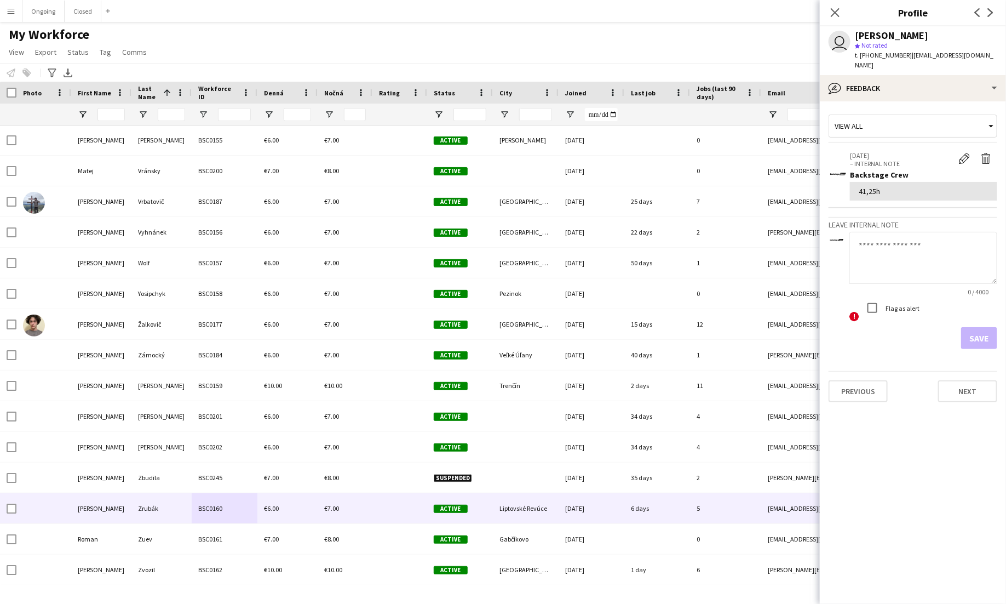
click at [881, 186] on div "41,25h" at bounding box center [924, 191] width 130 height 10
click at [966, 153] on app-icon "Edit internal note" at bounding box center [964, 158] width 11 height 11
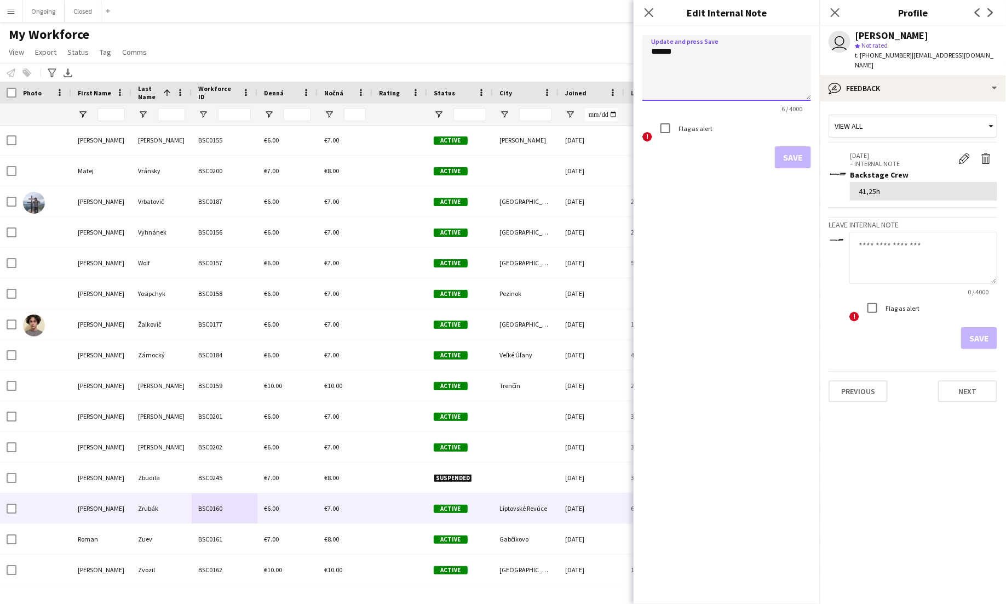
drag, startPoint x: 672, startPoint y: 51, endPoint x: 620, endPoint y: 47, distance: 52.8
click at [620, 47] on body "Menu Boards Boards Boards All jobs Status Workforce Workforce My Workforce Recr…" at bounding box center [503, 302] width 1006 height 604
type textarea "******"
click at [789, 156] on button "Save" at bounding box center [793, 157] width 36 height 22
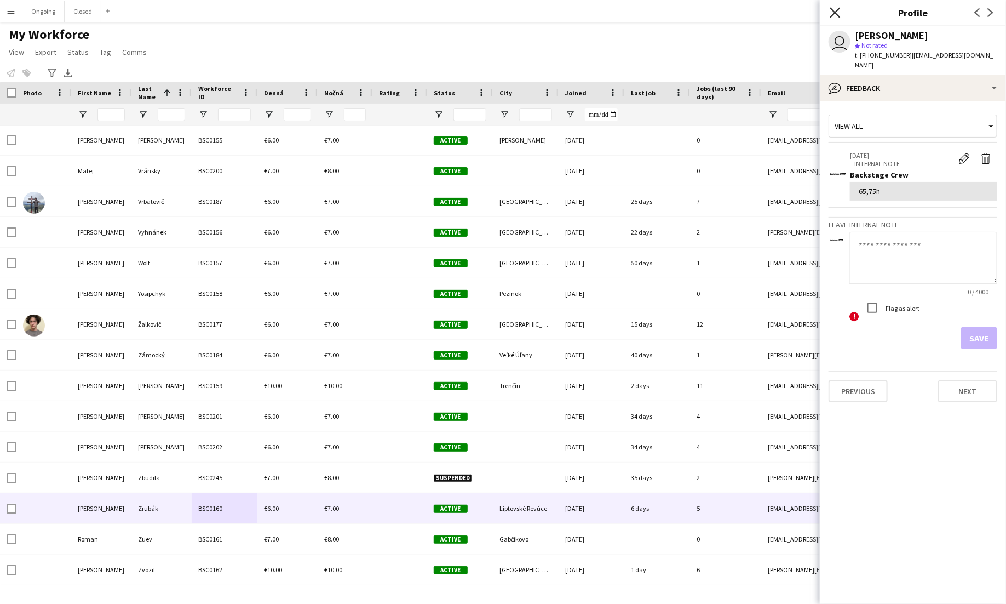
click at [834, 16] on icon "Close pop-in" at bounding box center [835, 12] width 10 height 10
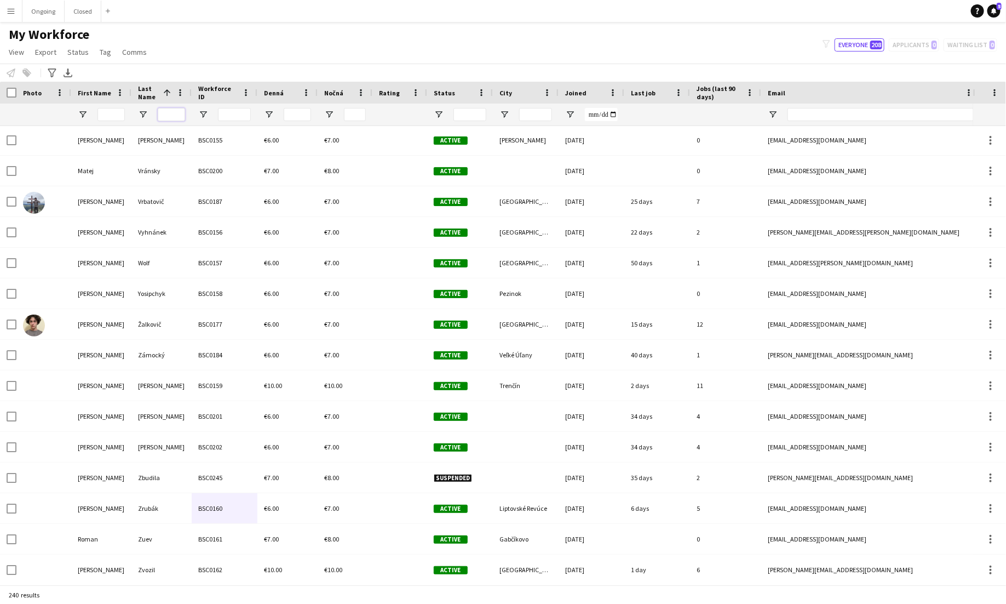
click at [176, 111] on input "Last Name Filter Input" at bounding box center [171, 114] width 27 height 13
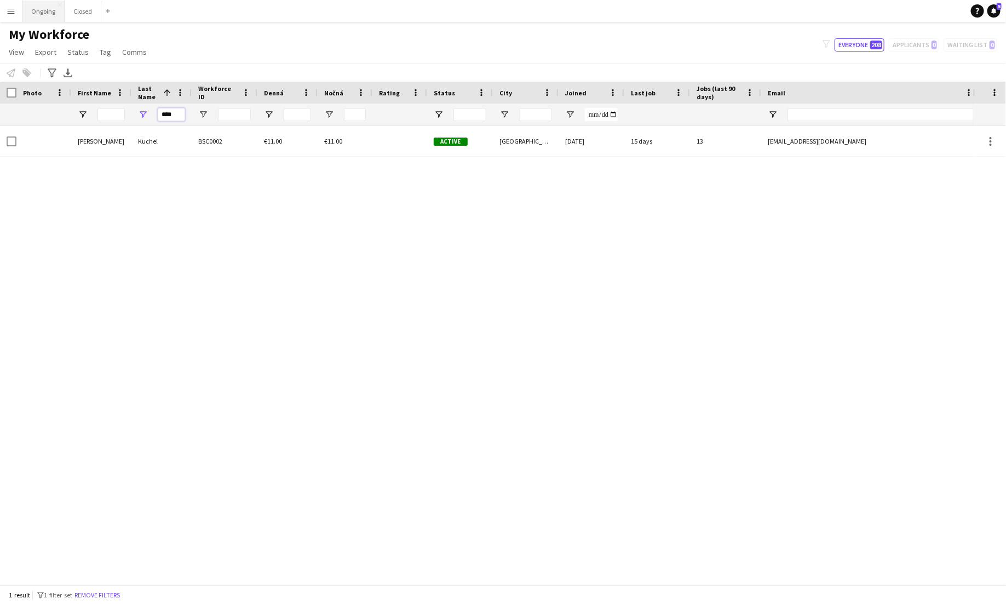
type input "****"
click at [49, 7] on button "Ongoing Close" at bounding box center [43, 11] width 42 height 21
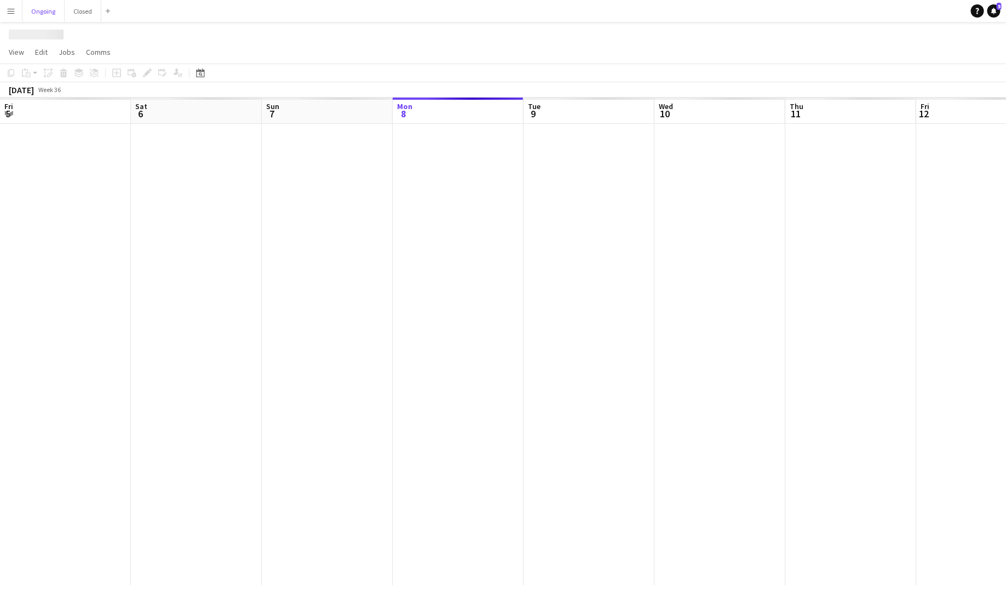
scroll to position [0, 262]
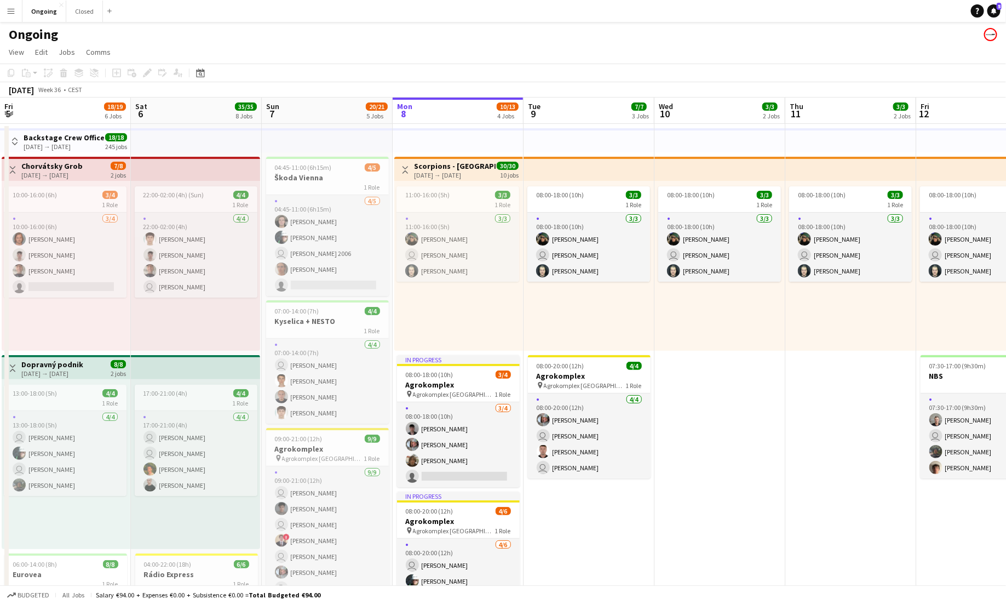
scroll to position [0, 262]
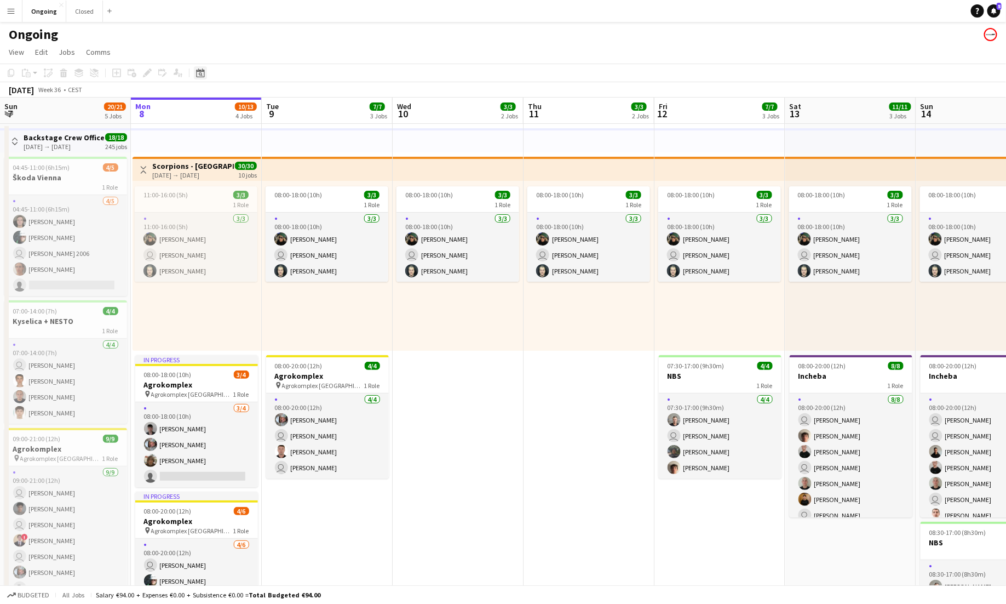
click at [200, 71] on icon at bounding box center [200, 72] width 8 height 9
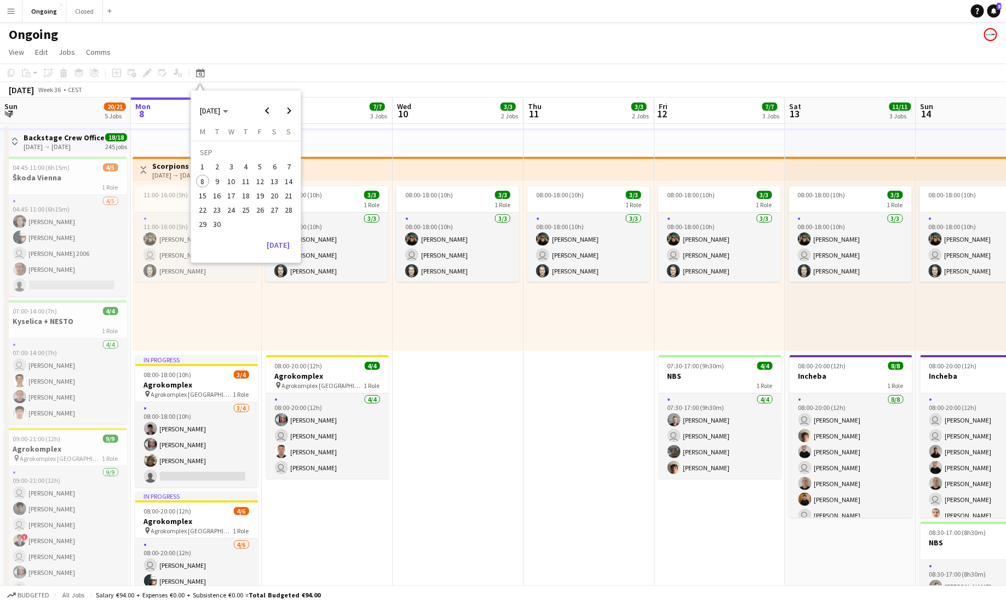
click at [280, 62] on app-page-menu "View Day view expanded Day view collapsed Month view Date picker Jump to [DATE]…" at bounding box center [503, 53] width 1006 height 21
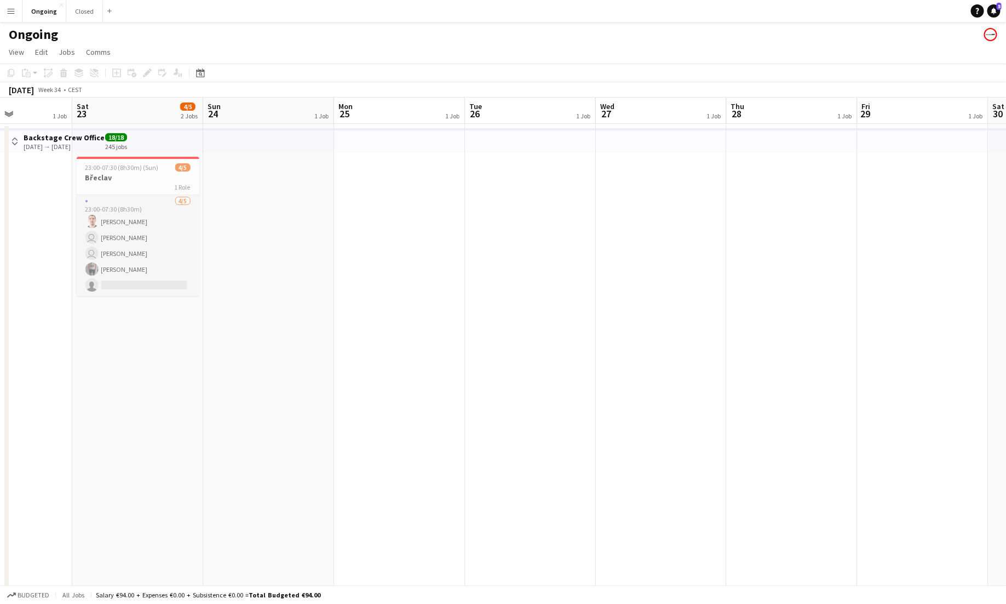
scroll to position [0, 255]
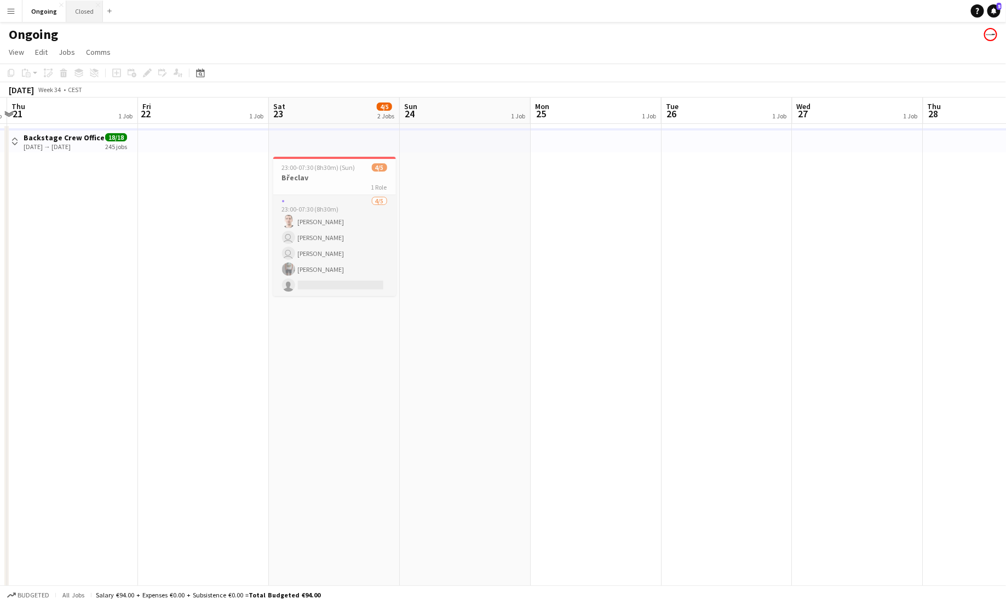
click at [90, 11] on button "Closed Close" at bounding box center [84, 11] width 37 height 21
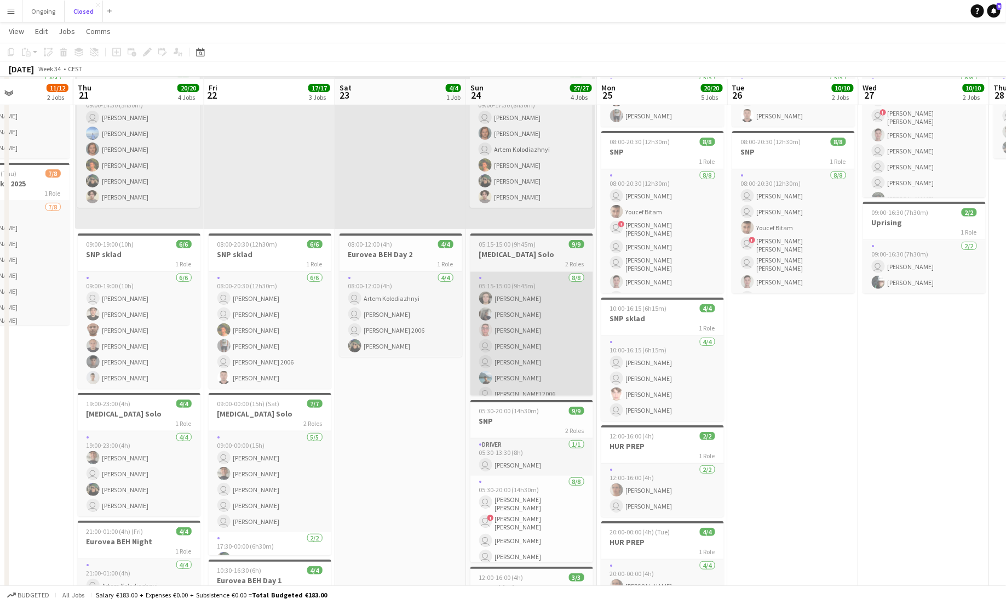
scroll to position [96, 0]
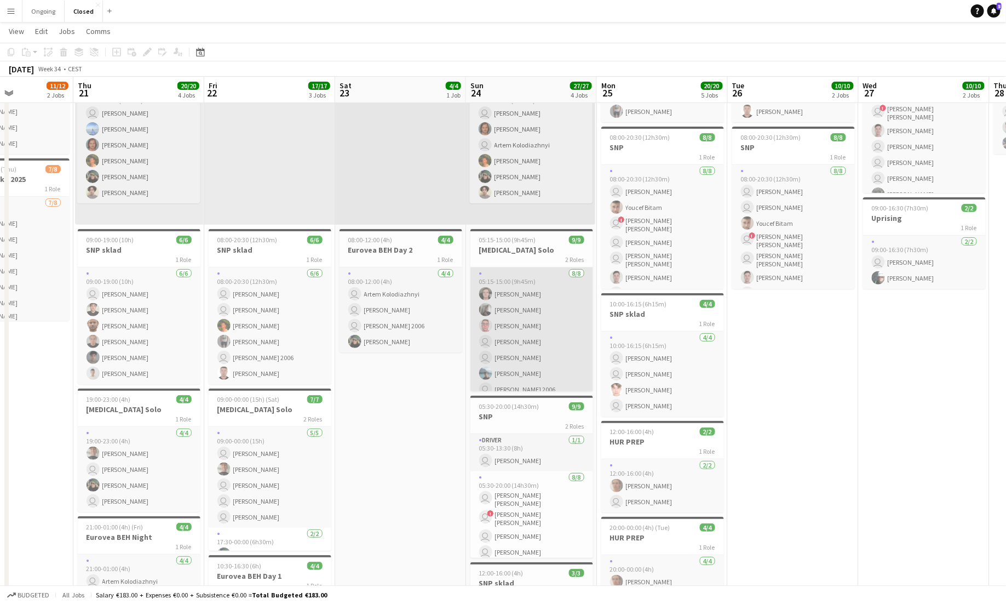
click at [541, 328] on app-card-role "[DATE] 05:15-15:00 (9h45m) [PERSON_NAME] [PERSON_NAME] [PERSON_NAME] user [PERS…" at bounding box center [532, 341] width 123 height 148
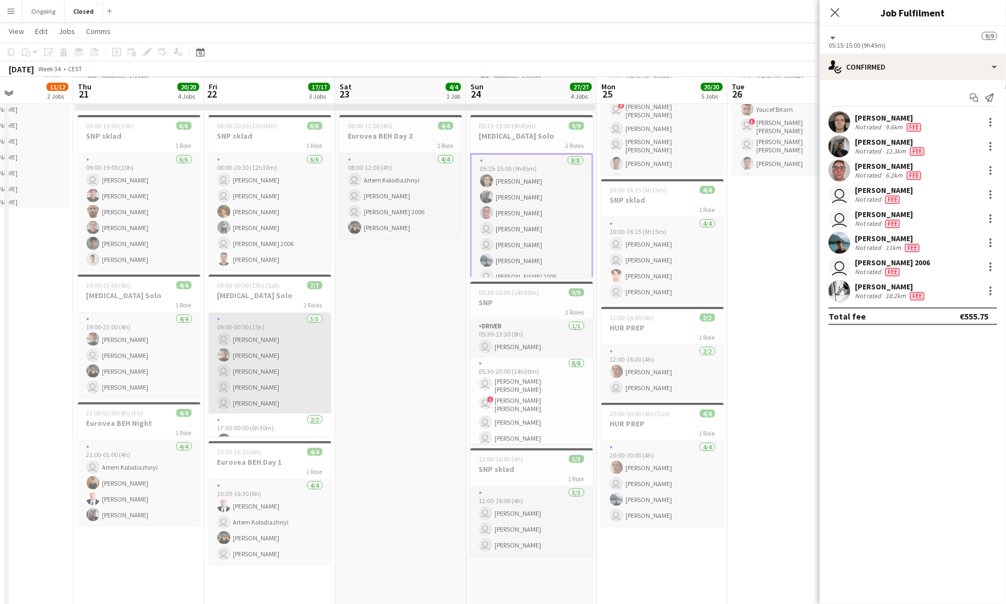
scroll to position [211, 0]
click at [284, 379] on app-card-role "[DATE] 09:00-00:00 (15h) user [PERSON_NAME] [PERSON_NAME] user [PERSON_NAME] us…" at bounding box center [270, 362] width 123 height 101
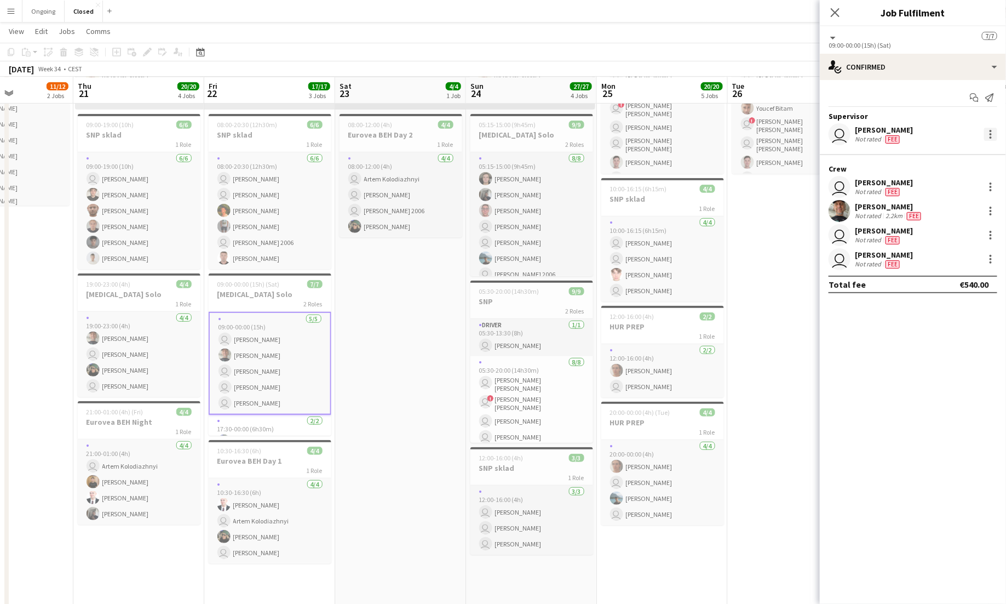
click at [994, 134] on div at bounding box center [990, 134] width 13 height 13
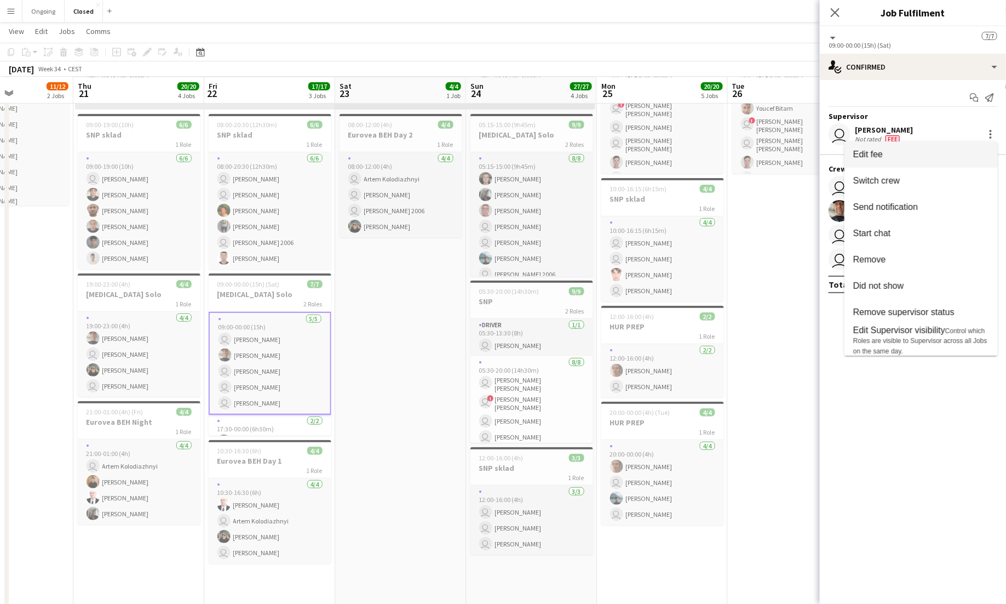
click at [924, 148] on button "Edit fee" at bounding box center [921, 154] width 153 height 26
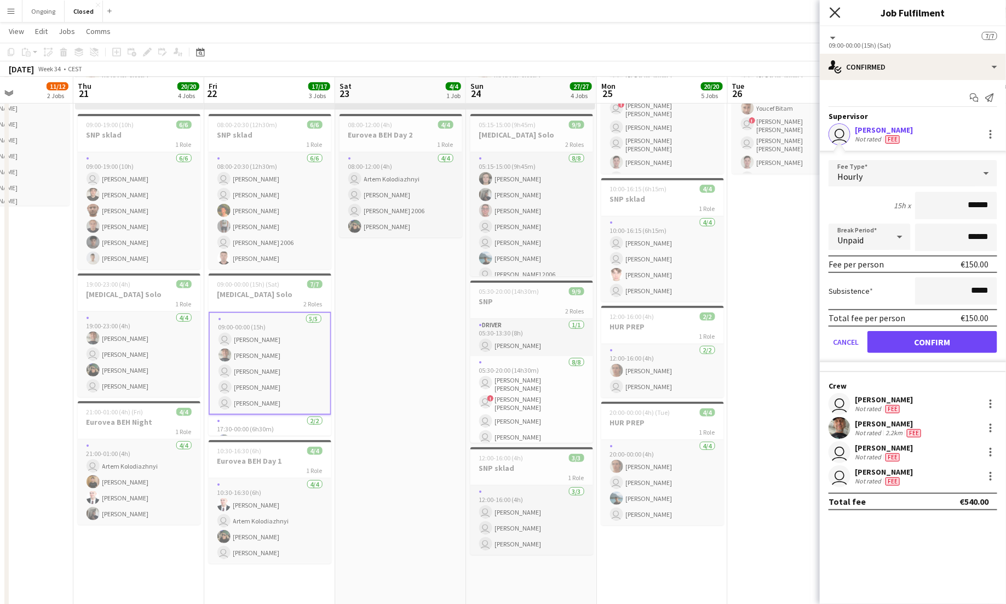
click at [838, 13] on icon "Close pop-in" at bounding box center [835, 12] width 10 height 10
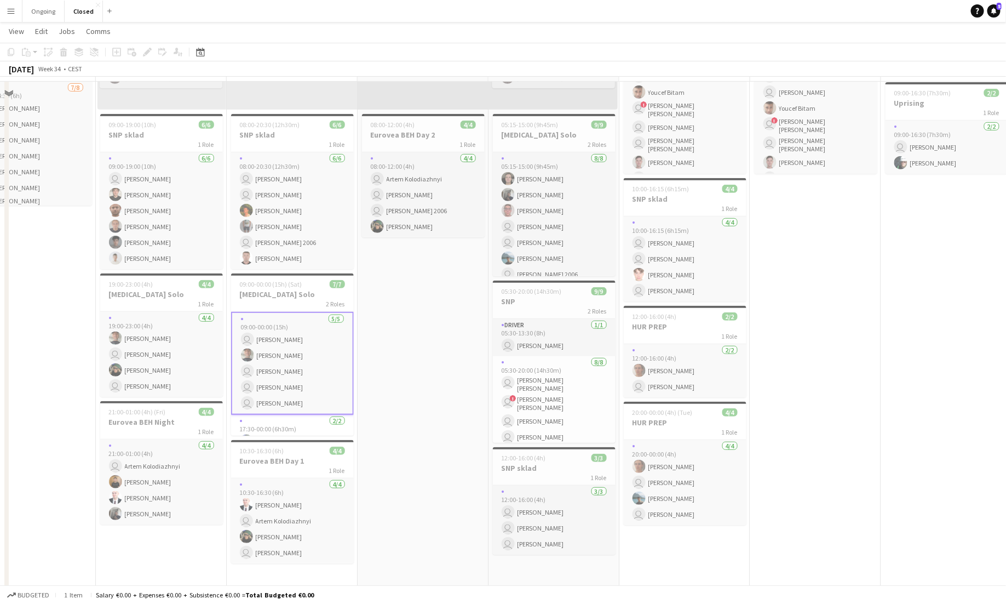
scroll to position [0, 0]
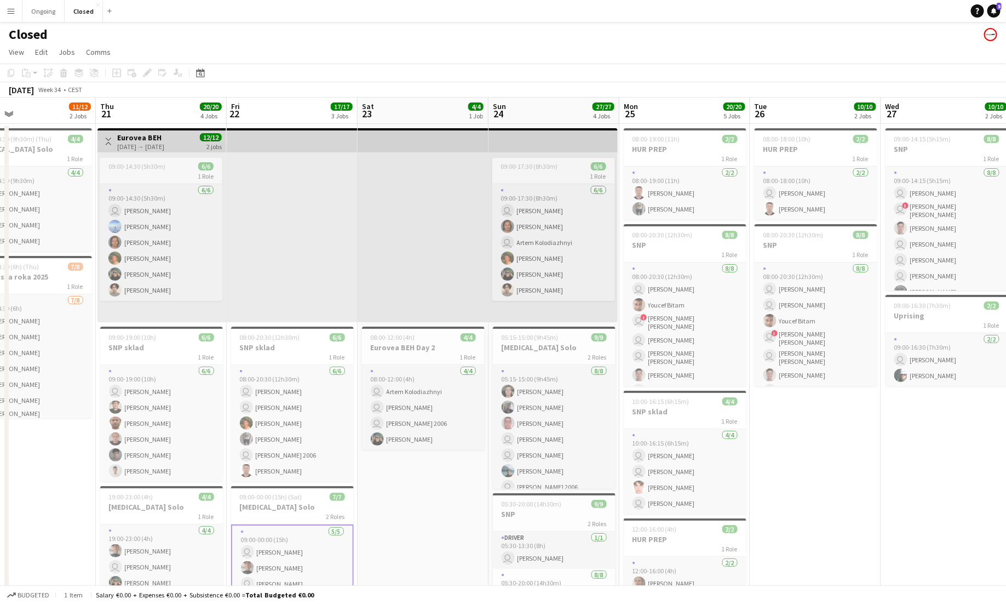
click at [19, 13] on button "Menu" at bounding box center [11, 11] width 22 height 22
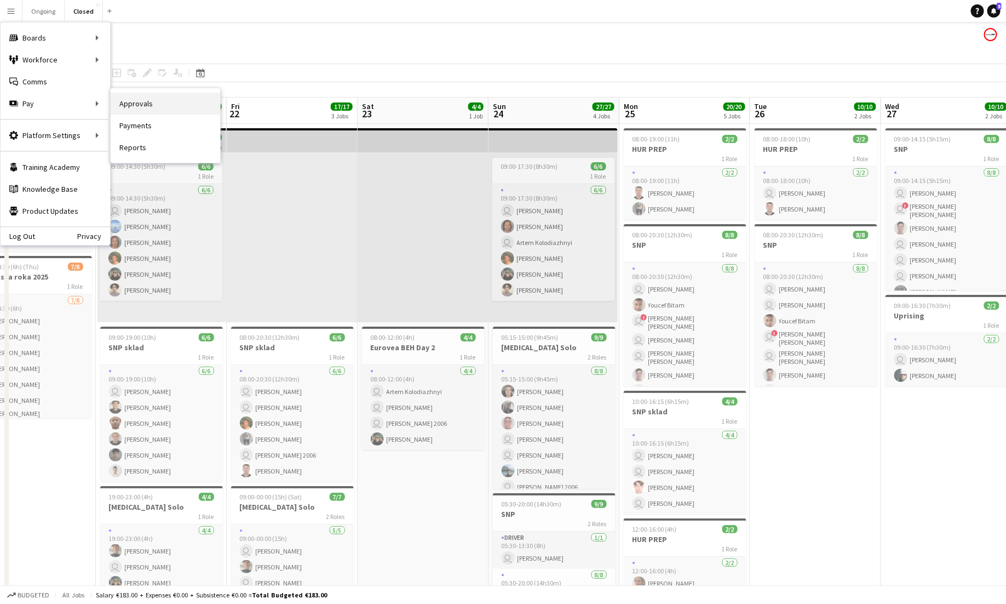
click at [122, 103] on link "Approvals" at bounding box center [166, 104] width 110 height 22
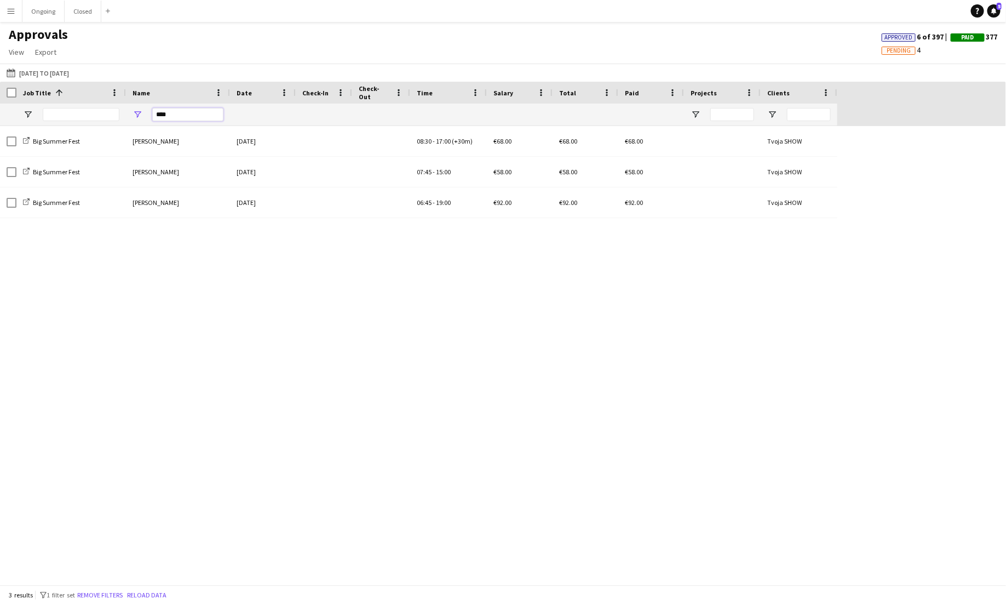
drag, startPoint x: 193, startPoint y: 115, endPoint x: 131, endPoint y: 115, distance: 61.9
click at [131, 115] on div "****" at bounding box center [178, 115] width 104 height 22
type input "****"
click at [71, 69] on button "[DATE] to [DATE] [DATE] to [DATE]" at bounding box center [37, 72] width 67 height 13
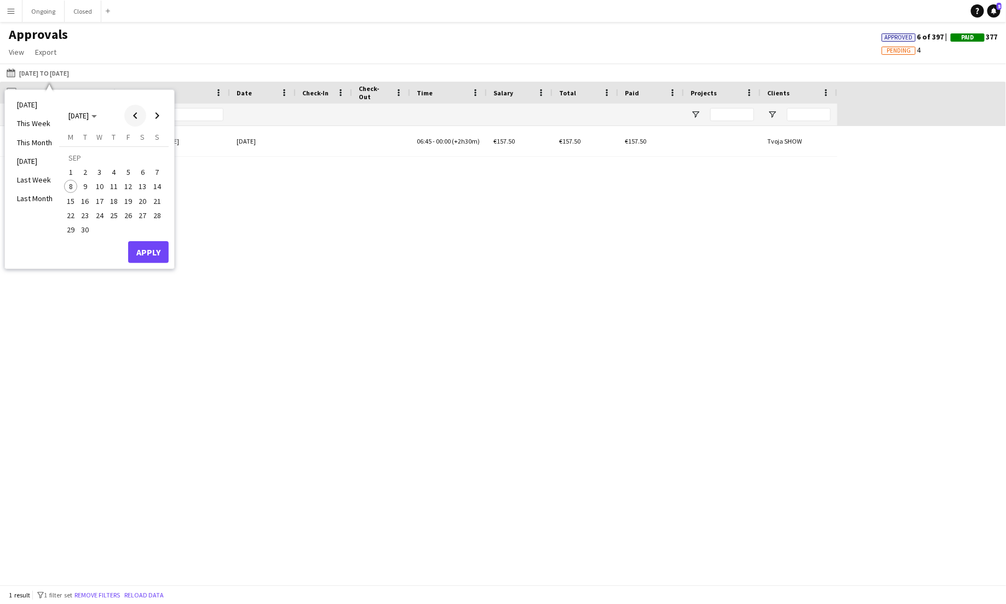
click at [140, 115] on span "Previous month" at bounding box center [135, 116] width 22 height 22
click at [129, 187] on span "15" at bounding box center [128, 188] width 13 height 13
click at [157, 214] on span "31" at bounding box center [157, 217] width 13 height 13
click at [163, 234] on button "Apply" at bounding box center [148, 241] width 41 height 22
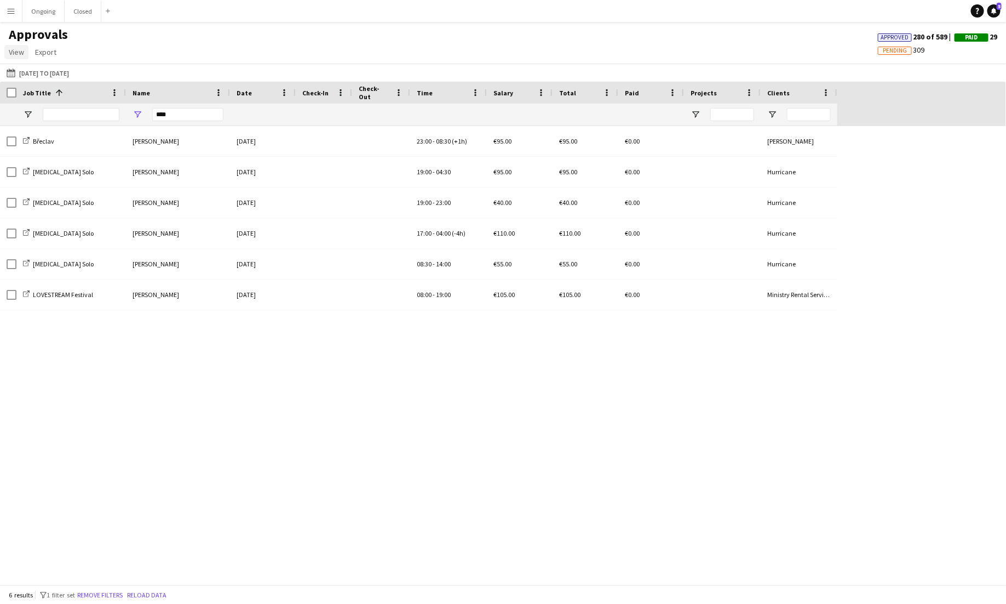
click at [14, 53] on span "View" at bounding box center [16, 52] width 15 height 10
click at [22, 75] on span "Customise view" at bounding box center [40, 76] width 52 height 10
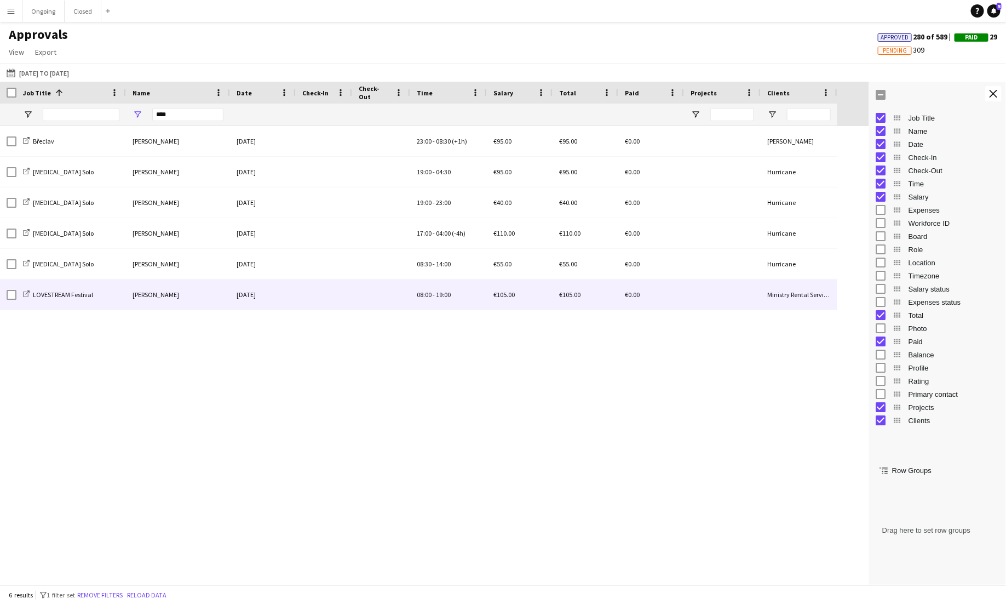
click at [676, 308] on div "€0.00" at bounding box center [651, 294] width 66 height 30
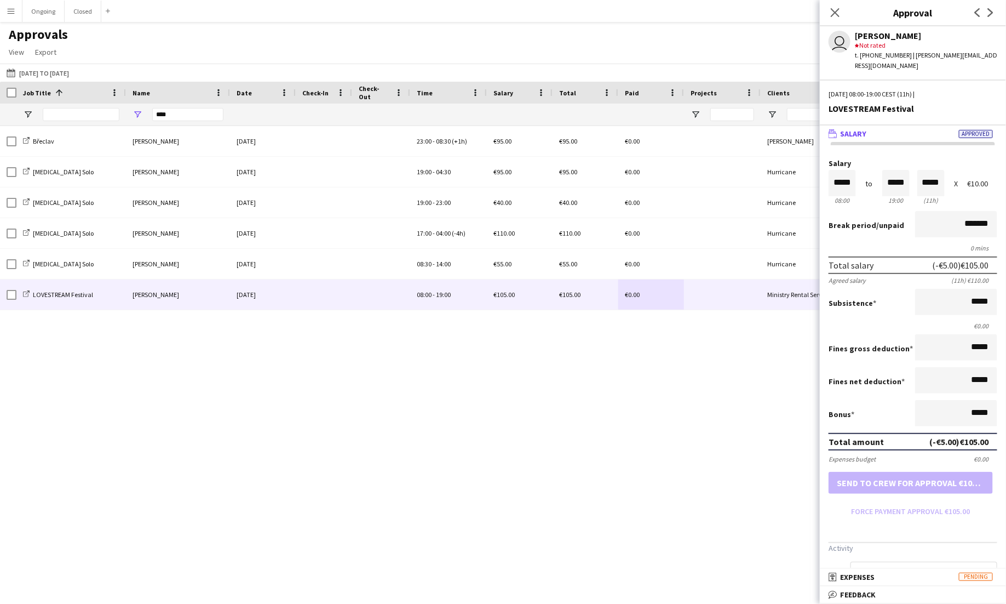
click at [538, 378] on div "Břeclav [PERSON_NAME] [DATE] 23:00 - 08:30 (+1h) €95.00 €95.00 €0.00 [PERSON_NA…" at bounding box center [434, 355] width 869 height 458
click at [10, 8] on app-icon "Menu" at bounding box center [11, 11] width 9 height 9
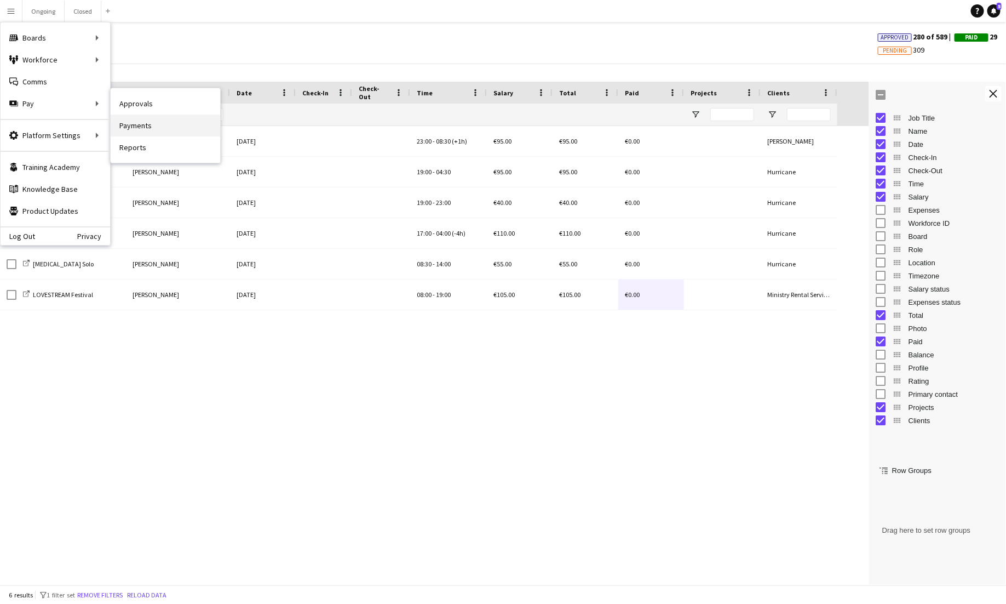
click at [159, 125] on link "Payments" at bounding box center [166, 125] width 110 height 22
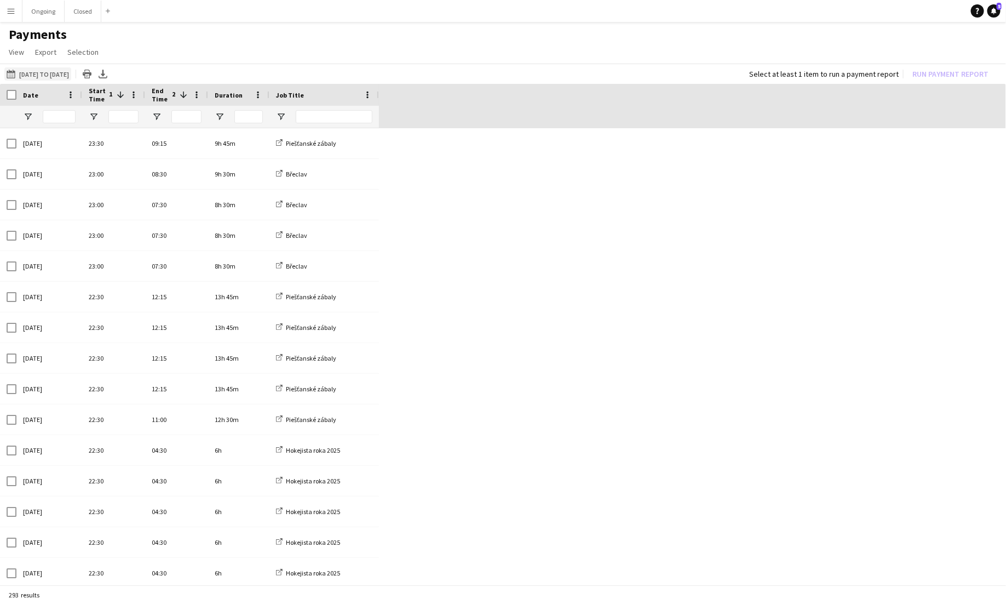
click at [71, 70] on button "[DATE] to [DATE] [DATE] to [DATE]" at bounding box center [37, 73] width 67 height 13
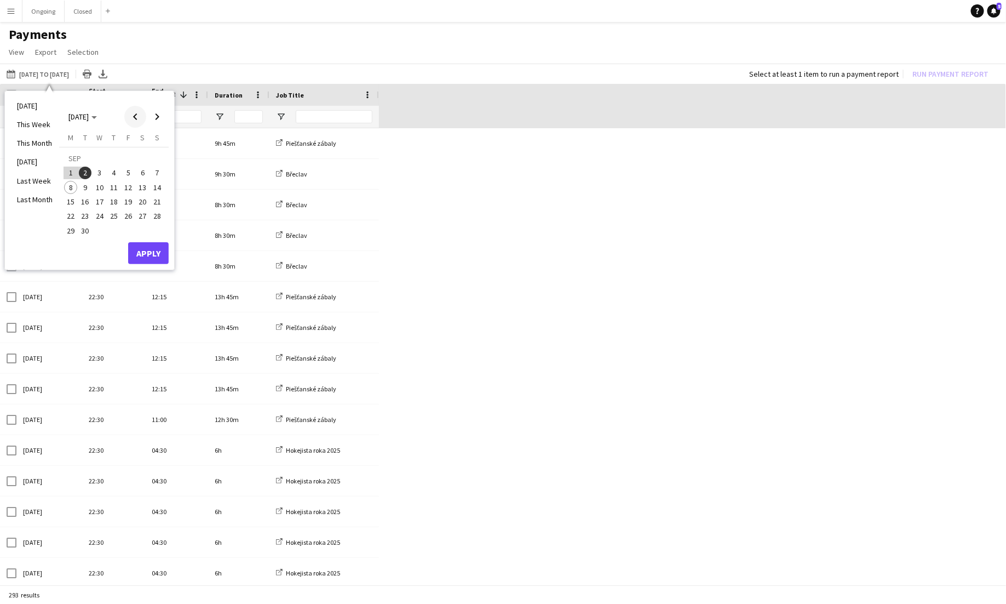
click at [137, 114] on span "Previous month" at bounding box center [135, 117] width 22 height 22
click at [144, 186] on span "16" at bounding box center [142, 190] width 13 height 13
click at [159, 117] on span "Next month" at bounding box center [157, 117] width 22 height 22
click at [134, 116] on span "Previous month" at bounding box center [135, 117] width 22 height 22
click at [156, 211] on button "31" at bounding box center [157, 218] width 14 height 14
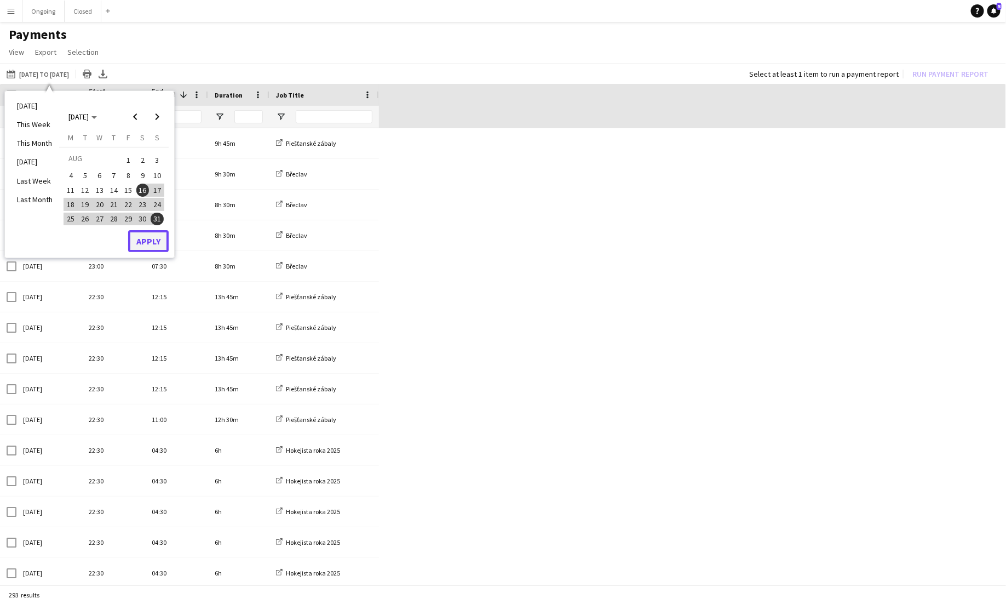
click at [159, 244] on button "Apply" at bounding box center [148, 241] width 41 height 22
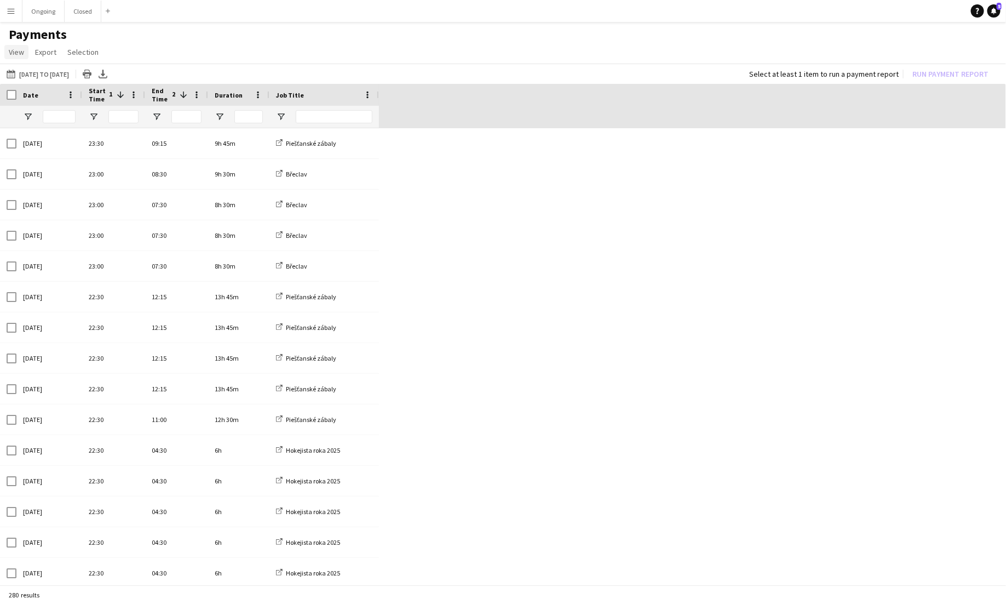
click at [20, 47] on span "View" at bounding box center [16, 52] width 15 height 10
click at [51, 84] on link "Customise view" at bounding box center [43, 75] width 77 height 23
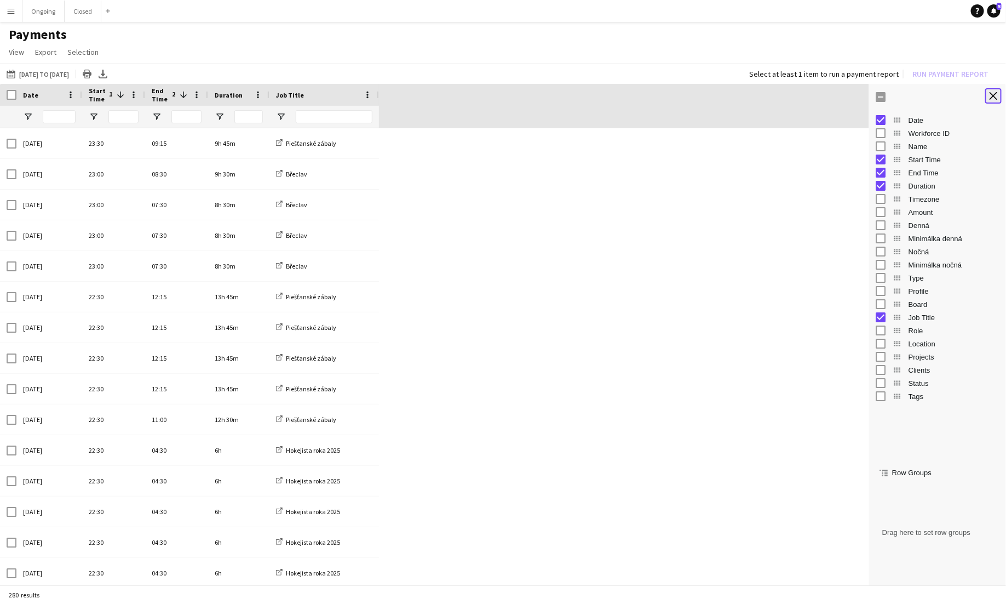
click at [995, 100] on button "Close tool panel" at bounding box center [993, 95] width 16 height 15
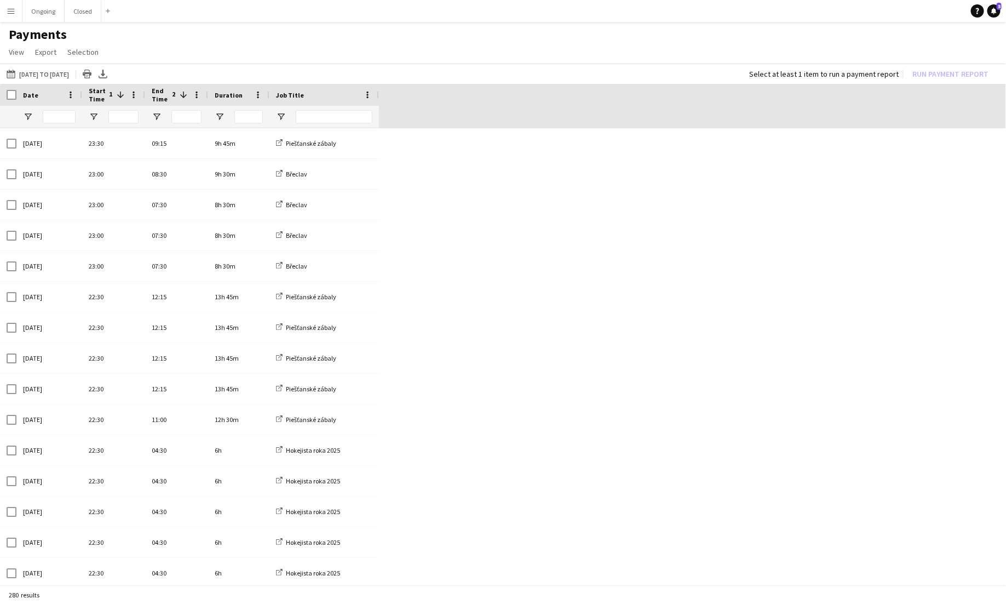
click at [8, 8] on app-icon "Menu" at bounding box center [11, 11] width 9 height 9
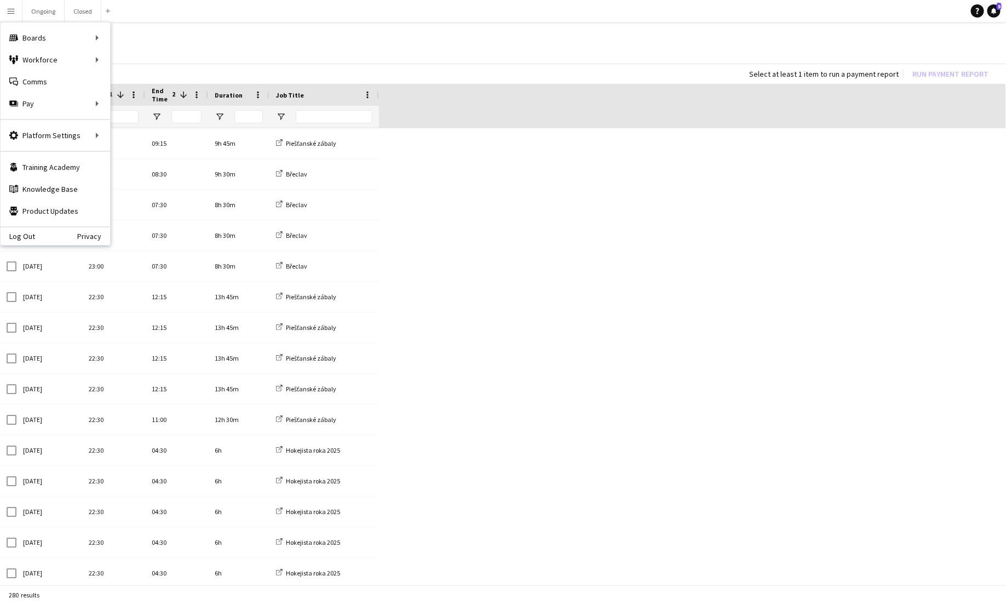
click at [335, 60] on app-page-menu "View Customise view Customise filters Reset Filters Reset View Reset All Export…" at bounding box center [503, 53] width 1006 height 21
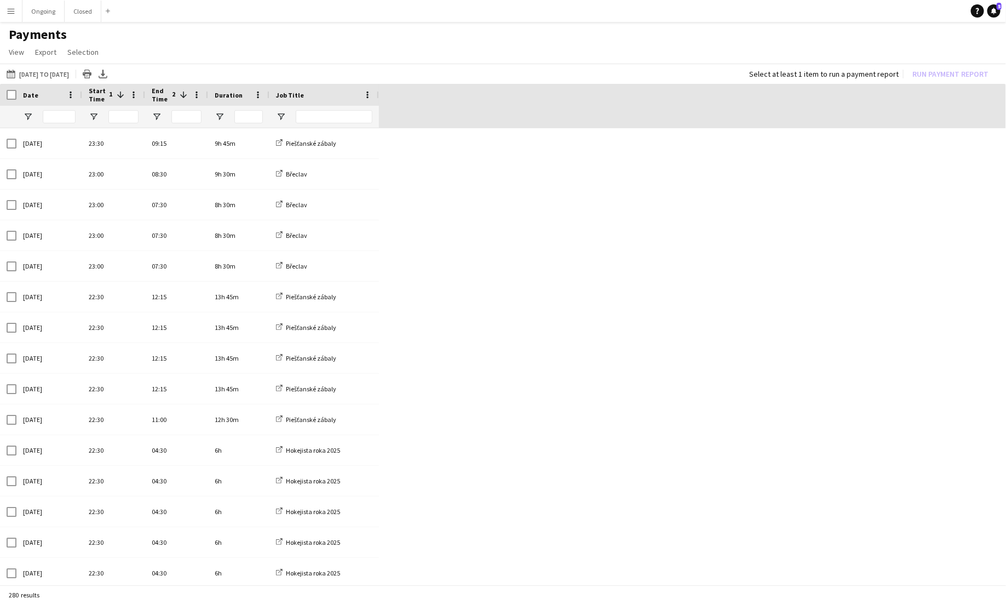
click at [16, 15] on button "Menu" at bounding box center [11, 11] width 22 height 22
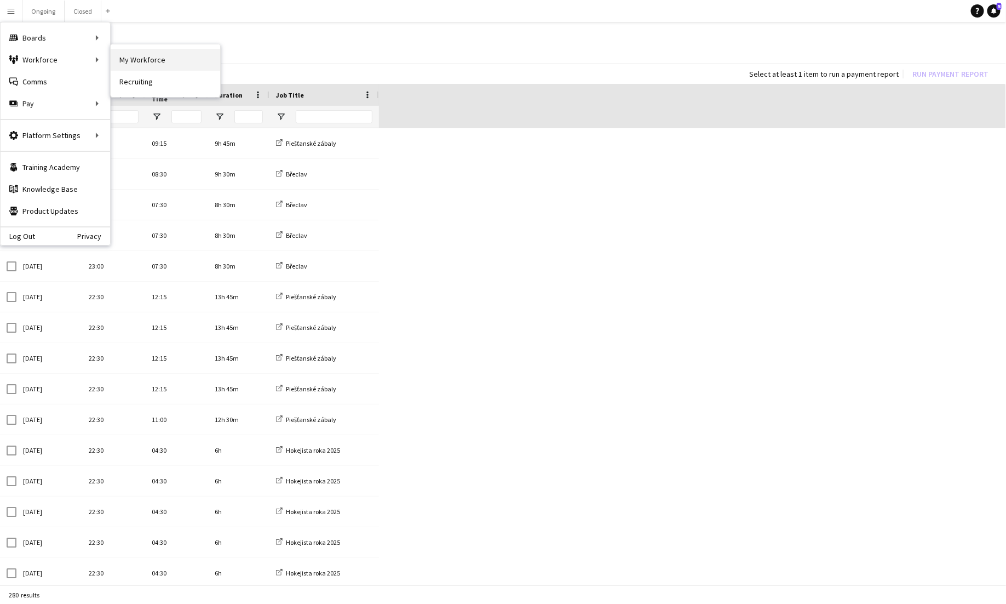
click at [143, 60] on link "My Workforce" at bounding box center [166, 60] width 110 height 22
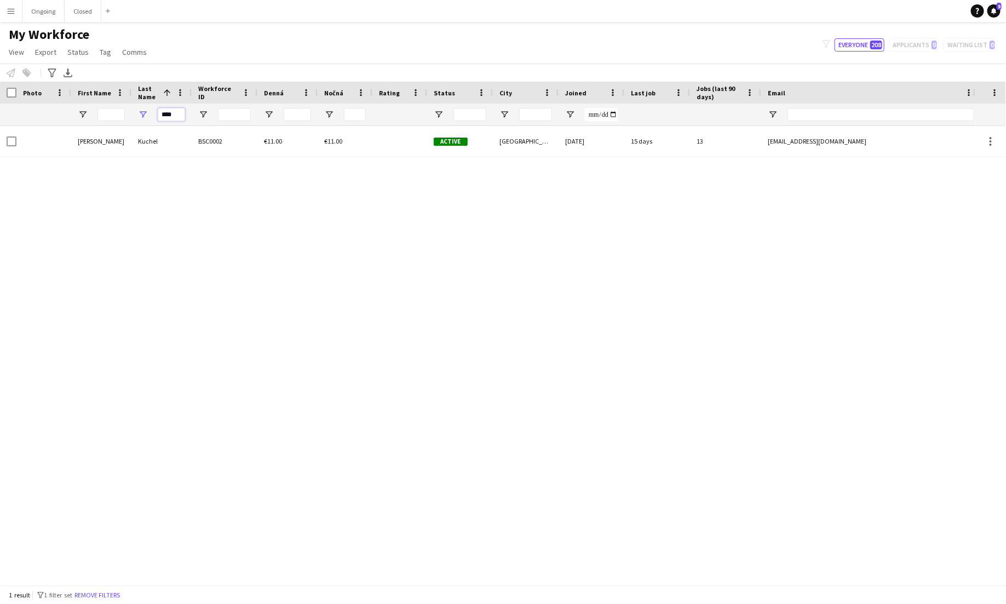
drag, startPoint x: 181, startPoint y: 112, endPoint x: 145, endPoint y: 112, distance: 36.2
click at [145, 112] on div "****" at bounding box center [161, 115] width 60 height 22
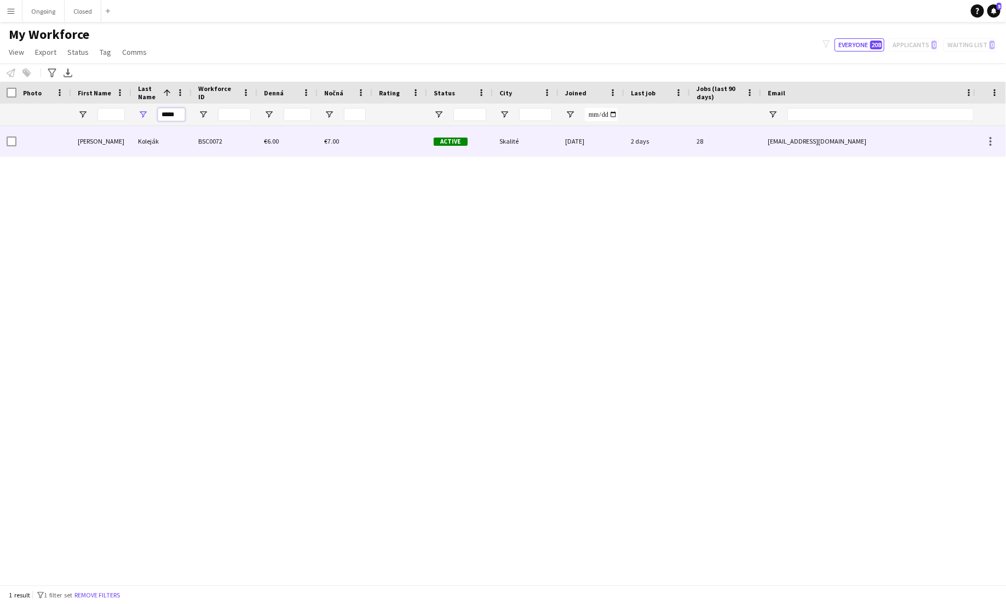
type input "*****"
click at [197, 145] on div "BSC0072" at bounding box center [225, 141] width 66 height 30
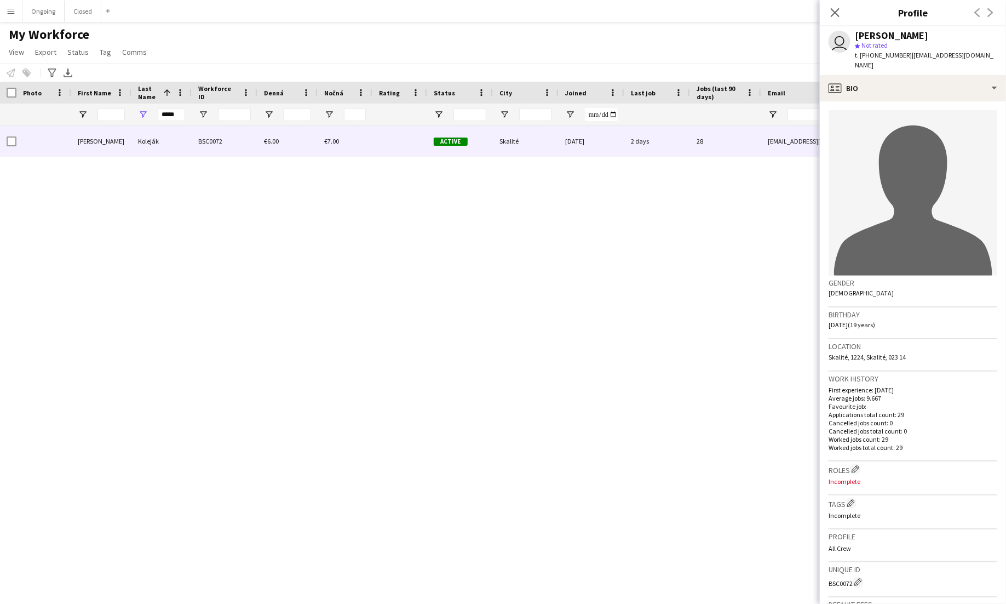
scroll to position [175, 0]
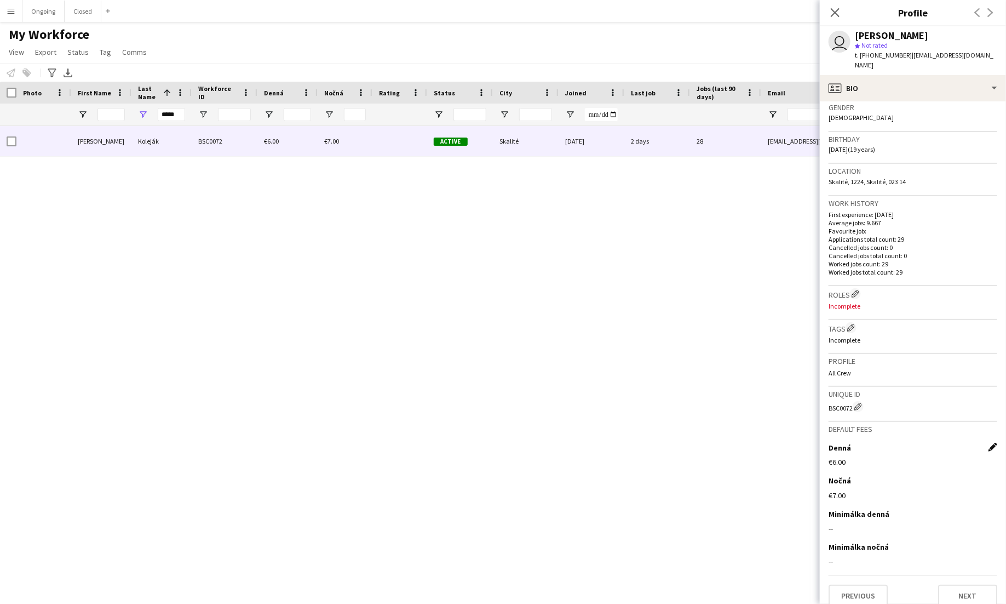
click at [994, 443] on app-icon "Edit this field" at bounding box center [993, 447] width 9 height 9
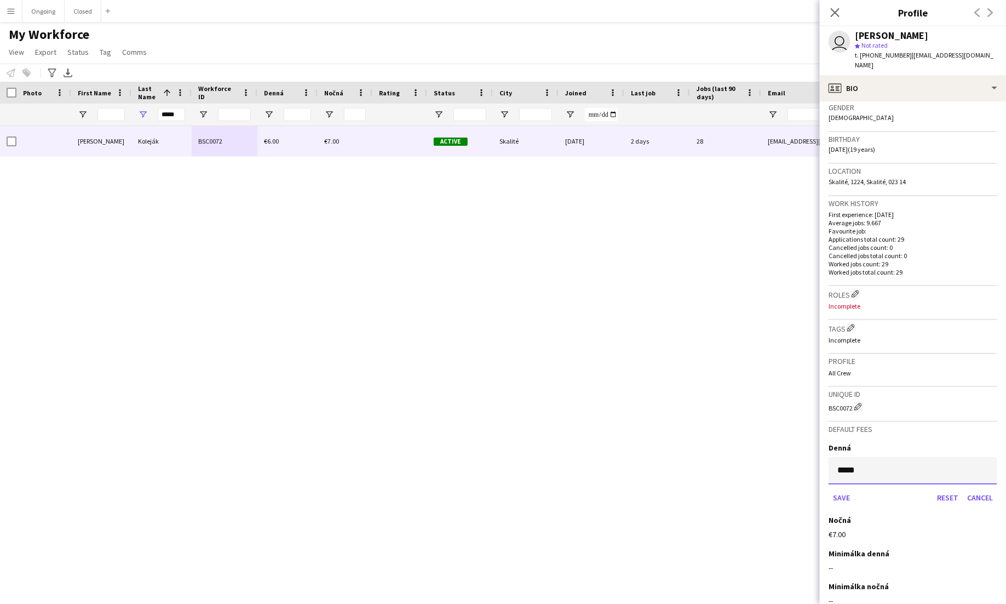
click at [896, 460] on input "*****" at bounding box center [913, 470] width 169 height 27
click at [847, 459] on input "*****" at bounding box center [913, 470] width 169 height 27
type input "**"
click at [953, 489] on button "Reset" at bounding box center [948, 498] width 30 height 18
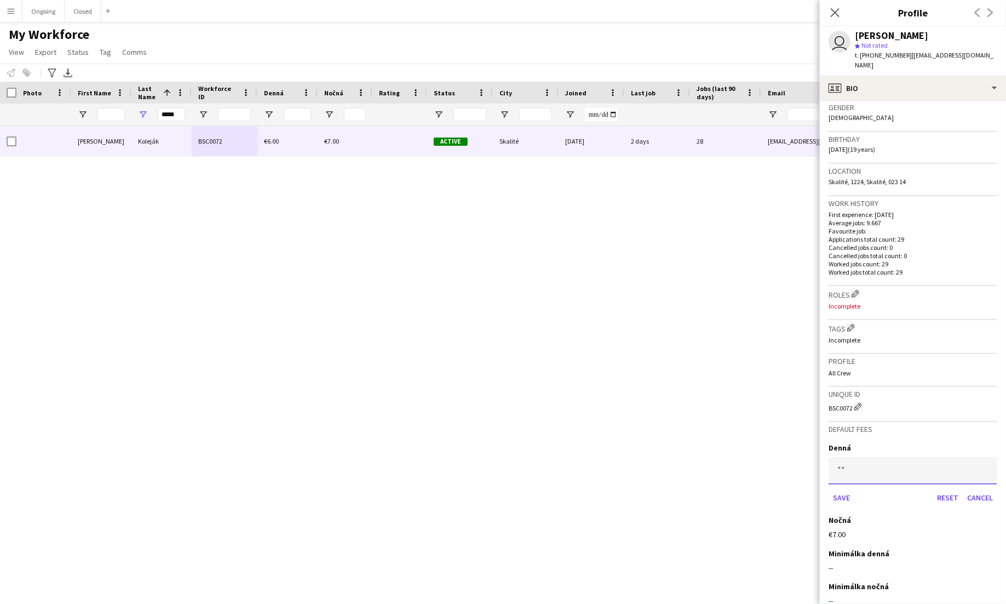
click at [882, 462] on input at bounding box center [913, 470] width 169 height 27
type input "**"
click at [838, 489] on button "Save" at bounding box center [842, 498] width 26 height 18
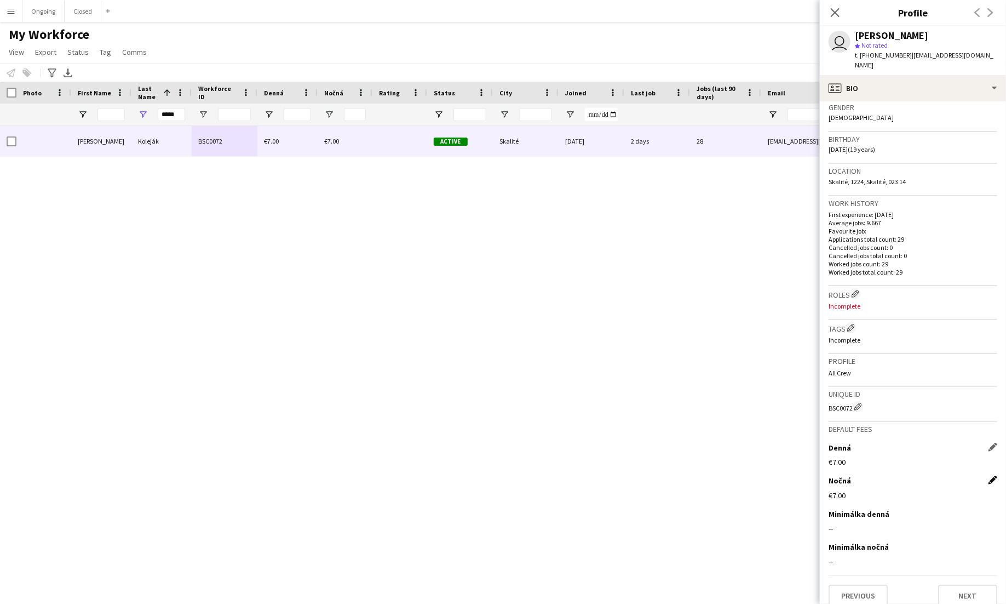
click at [994, 475] on app-icon "Edit this field" at bounding box center [993, 479] width 9 height 9
click at [846, 498] on input "*****" at bounding box center [913, 503] width 169 height 27
drag, startPoint x: 873, startPoint y: 494, endPoint x: 826, endPoint y: 494, distance: 47.7
click at [826, 494] on app-crew-profile-bio "avatar-single-neutral Gender [DEMOGRAPHIC_DATA] Birthday [DEMOGRAPHIC_DATA] (19…" at bounding box center [913, 352] width 186 height 502
type input "**"
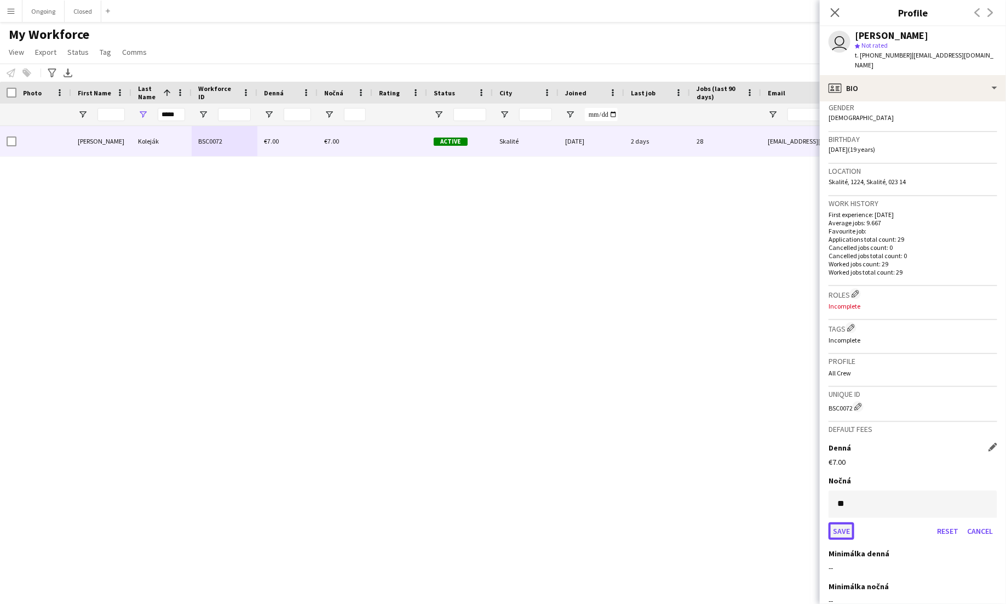
click at [840, 522] on button "Save" at bounding box center [842, 531] width 26 height 18
drag, startPoint x: 181, startPoint y: 113, endPoint x: 144, endPoint y: 113, distance: 37.8
click at [144, 113] on div "*****" at bounding box center [161, 115] width 60 height 22
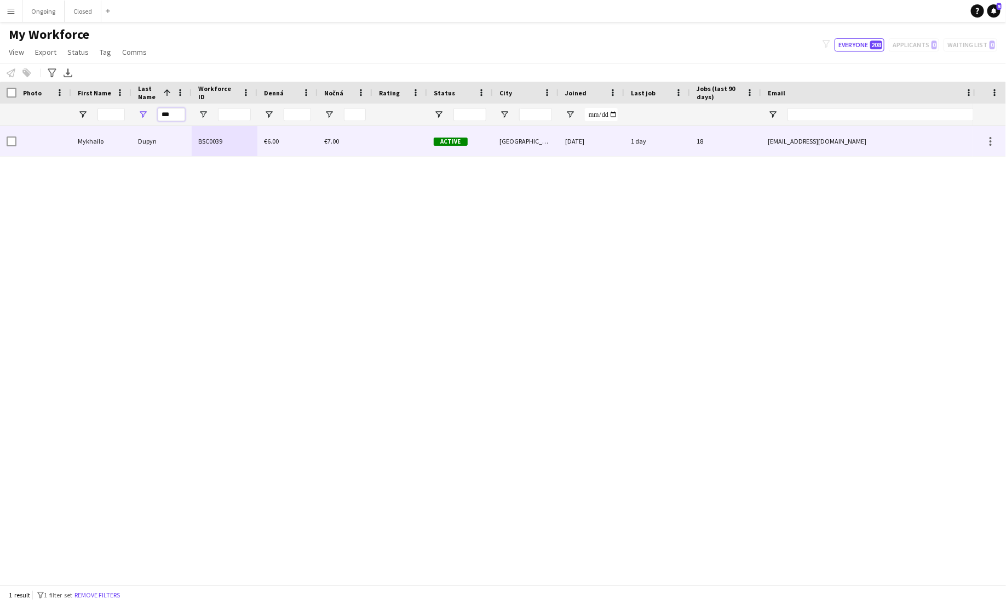
type input "***"
click at [182, 141] on div "Dupyn" at bounding box center [161, 141] width 60 height 30
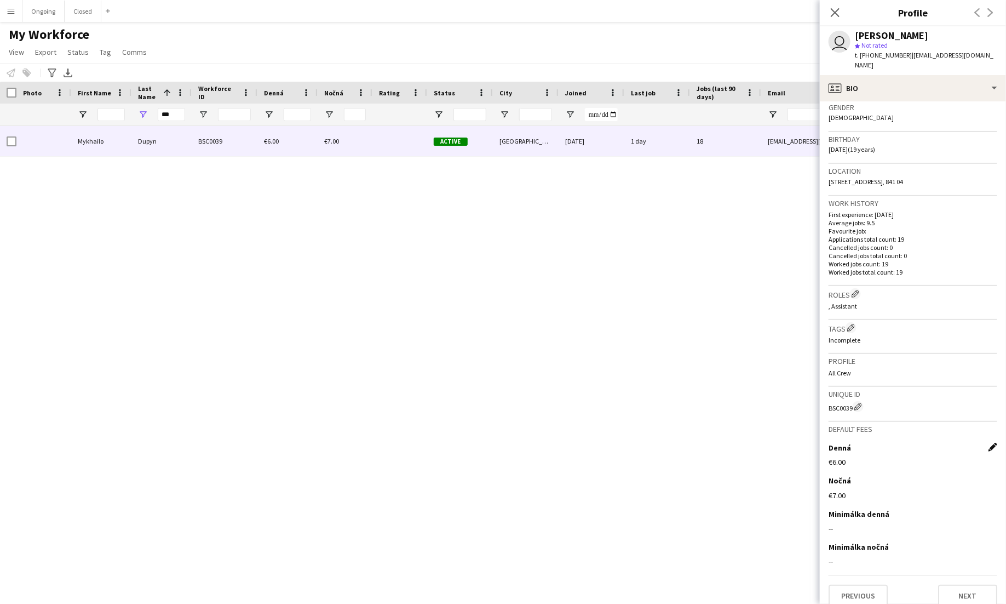
click at [995, 443] on app-icon "Edit this field" at bounding box center [993, 447] width 9 height 9
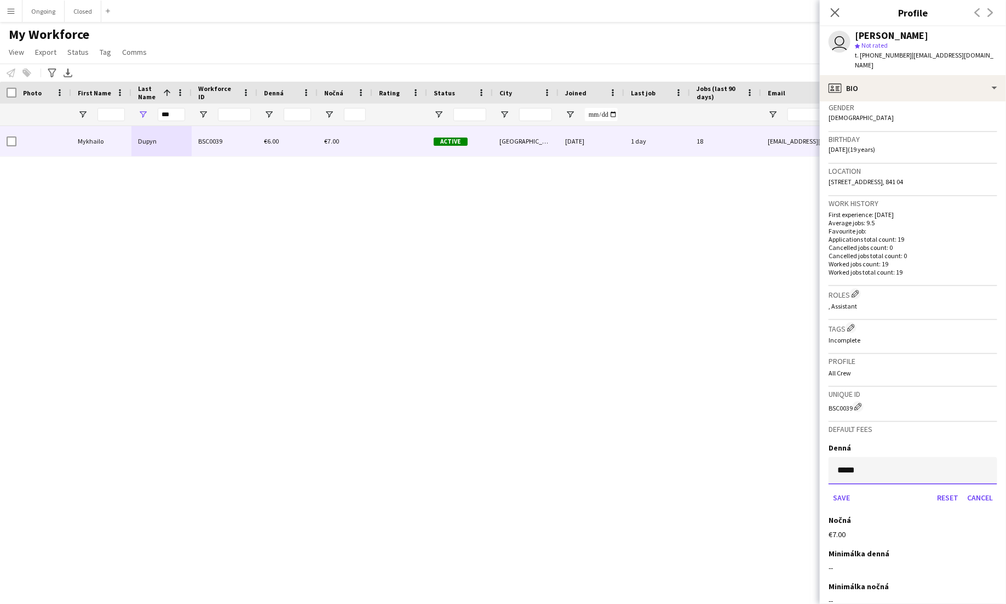
click at [864, 457] on input "*****" at bounding box center [913, 470] width 169 height 27
type input "**"
click at [841, 489] on button "Save" at bounding box center [842, 498] width 26 height 18
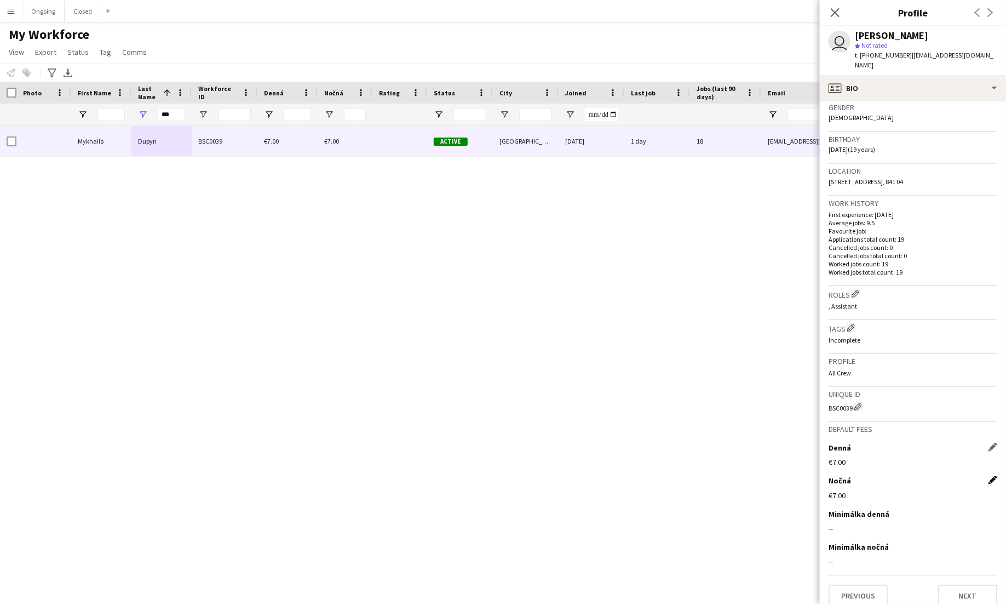
click at [995, 475] on app-icon "Edit this field" at bounding box center [993, 479] width 9 height 9
click at [858, 491] on input "*****" at bounding box center [913, 503] width 169 height 27
type input "**"
click at [840, 522] on button "Save" at bounding box center [842, 531] width 26 height 18
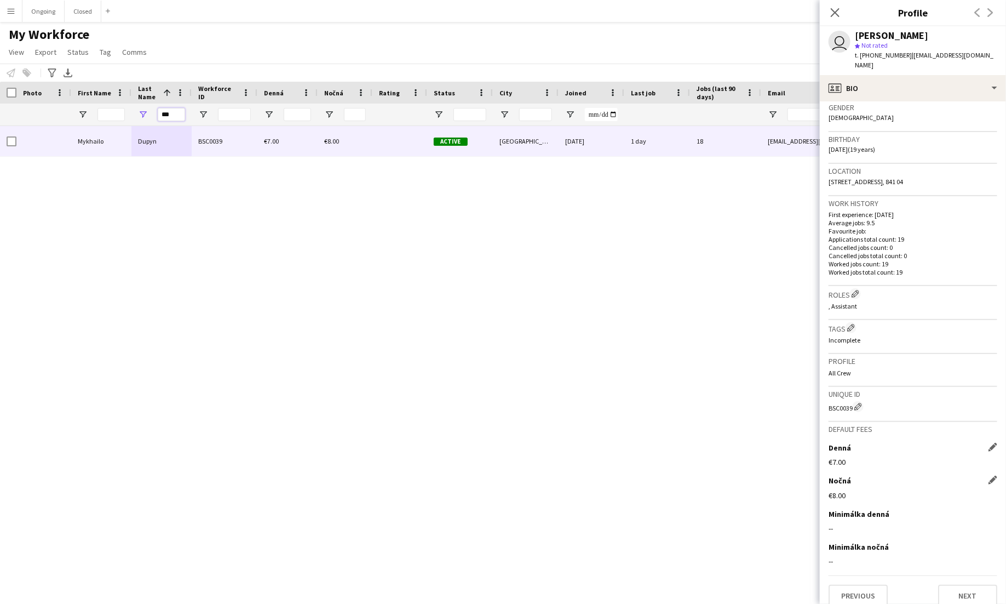
drag, startPoint x: 177, startPoint y: 116, endPoint x: 151, endPoint y: 116, distance: 25.7
click at [151, 116] on div "***" at bounding box center [161, 115] width 60 height 22
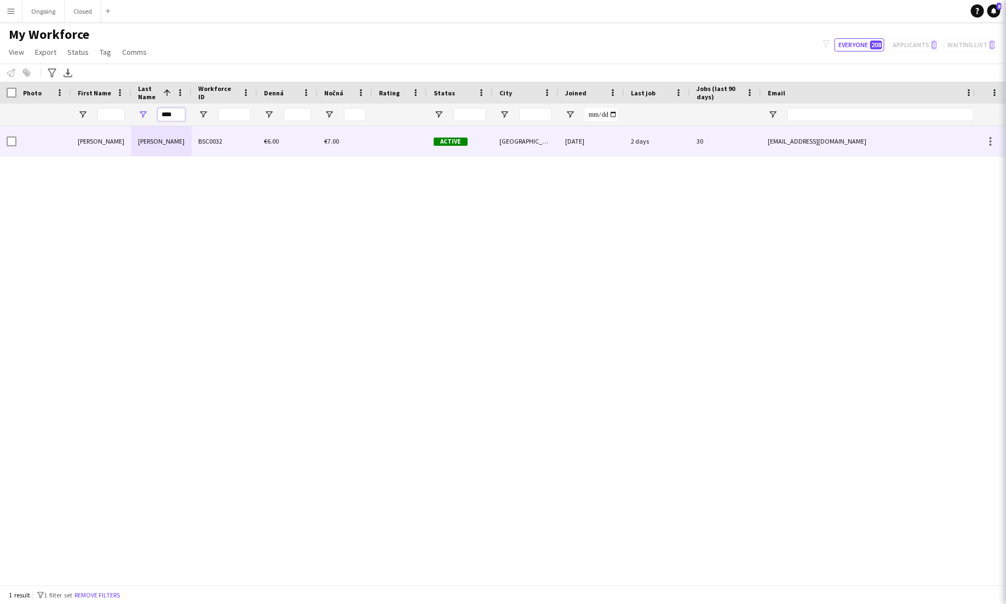
type input "****"
click at [184, 145] on div "[PERSON_NAME]" at bounding box center [161, 141] width 60 height 30
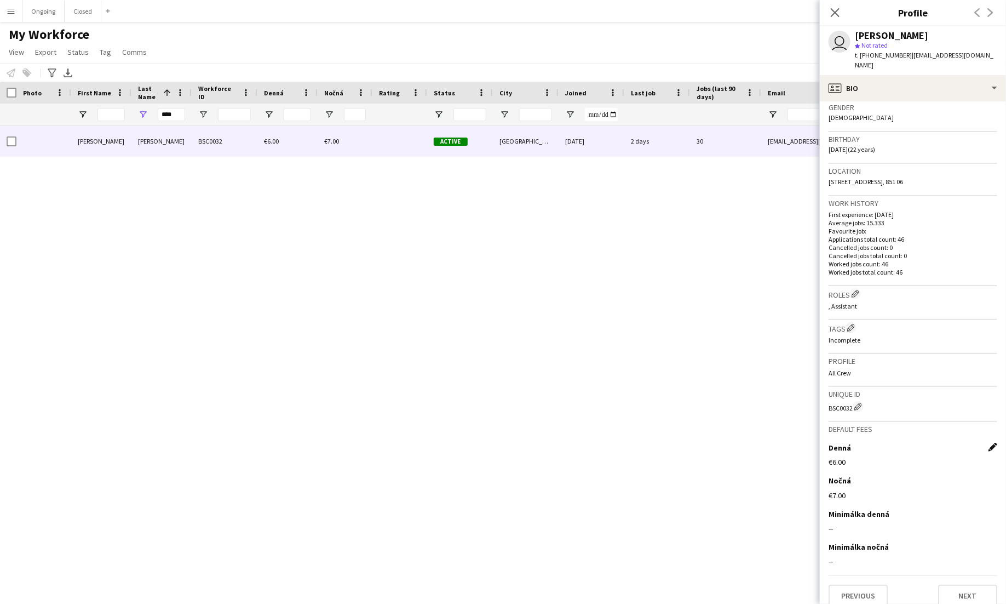
click at [993, 443] on app-icon "Edit this field" at bounding box center [993, 447] width 9 height 9
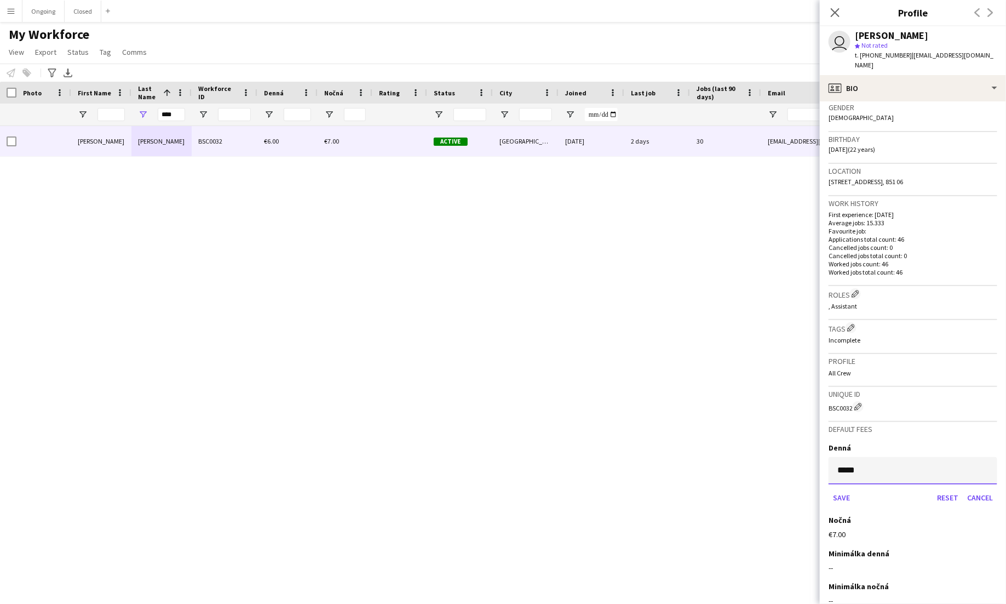
click at [863, 463] on input "*****" at bounding box center [913, 470] width 169 height 27
type input "**"
click at [845, 489] on button "Save" at bounding box center [842, 498] width 26 height 18
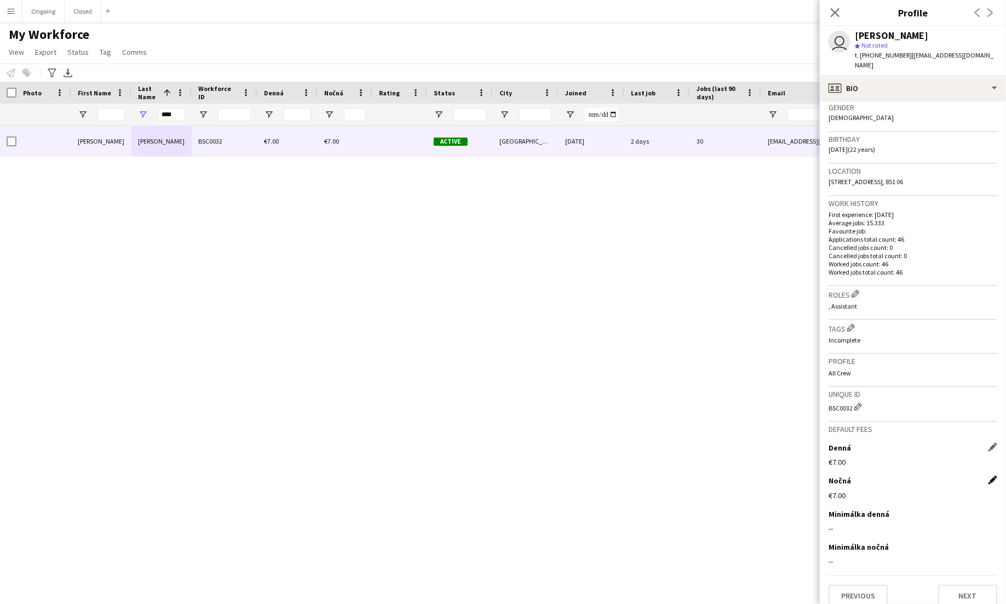
click at [995, 475] on app-icon "Edit this field" at bounding box center [993, 479] width 9 height 9
click at [881, 493] on input "*****" at bounding box center [913, 503] width 169 height 27
type input "**"
click at [847, 522] on button "Save" at bounding box center [842, 531] width 26 height 18
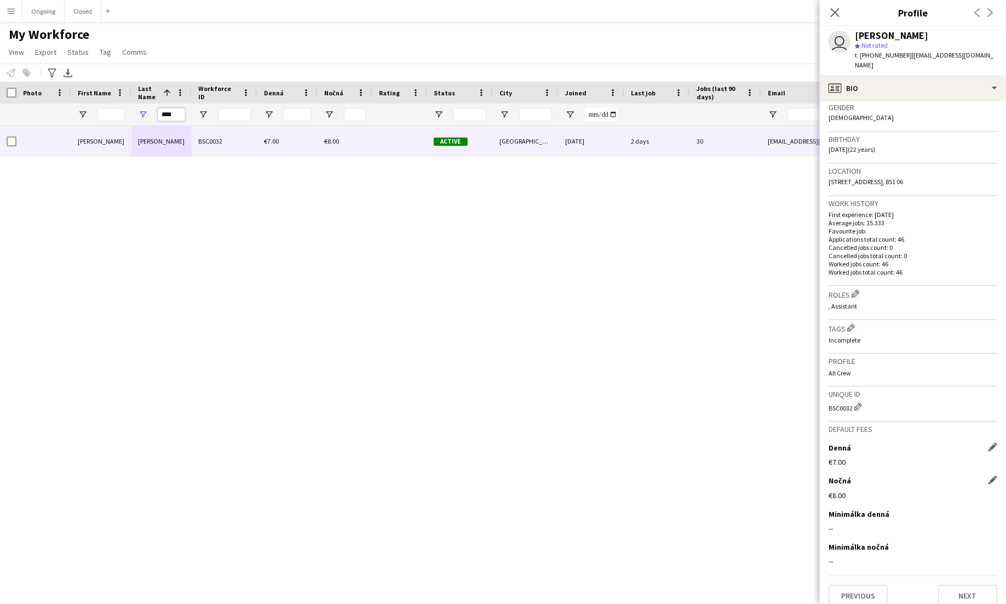
drag, startPoint x: 182, startPoint y: 112, endPoint x: 150, endPoint y: 112, distance: 32.3
click at [150, 112] on div "****" at bounding box center [161, 115] width 60 height 22
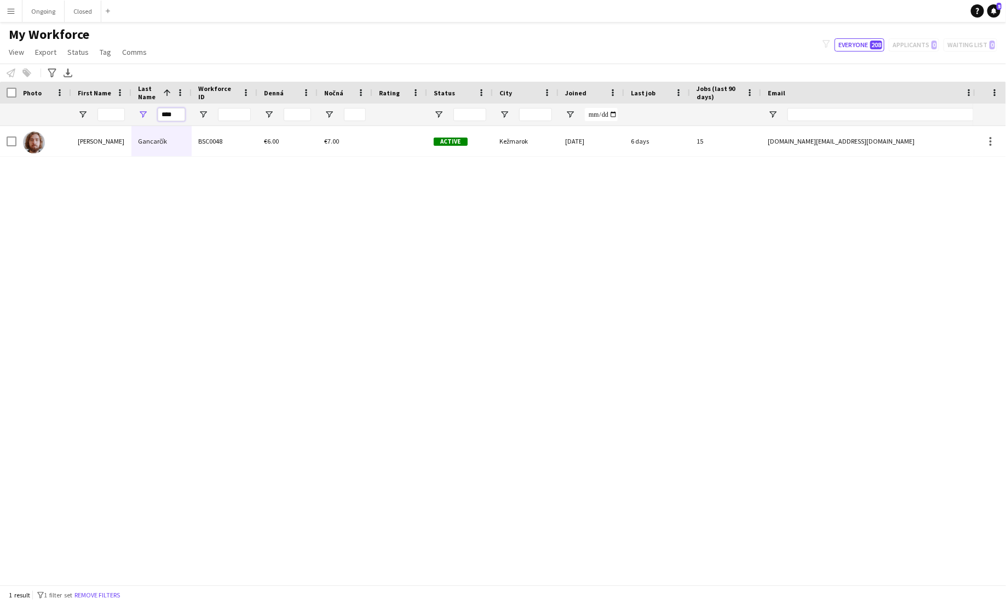
type input "****"
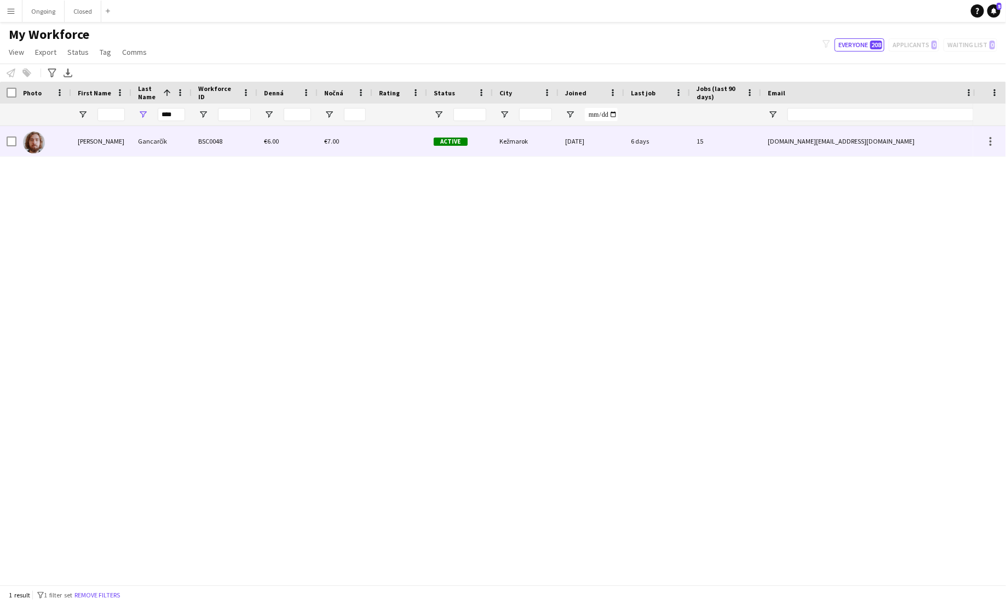
click at [309, 144] on div "€6.00" at bounding box center [287, 141] width 60 height 30
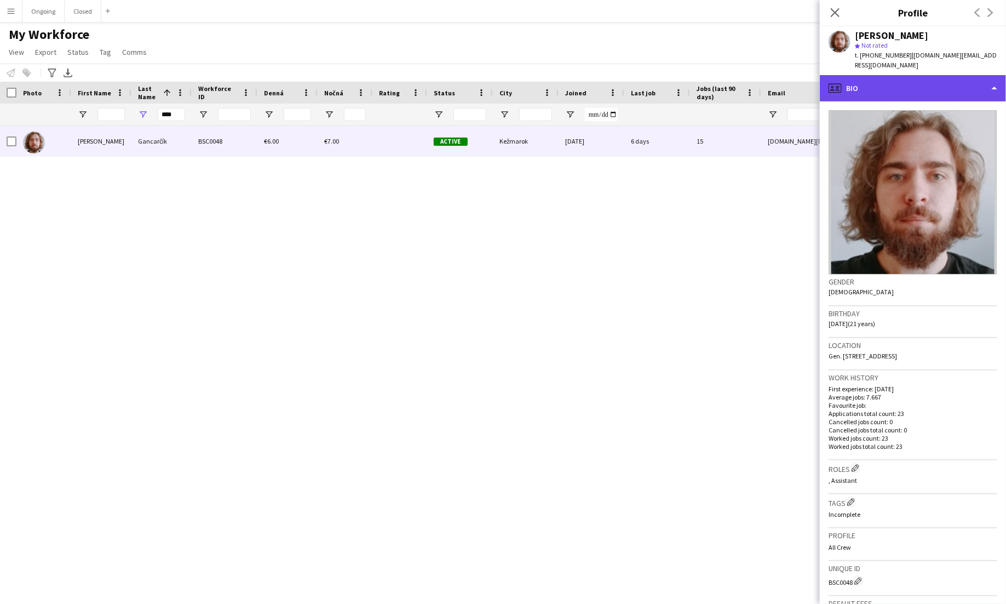
click at [998, 78] on div "profile Bio" at bounding box center [913, 88] width 186 height 26
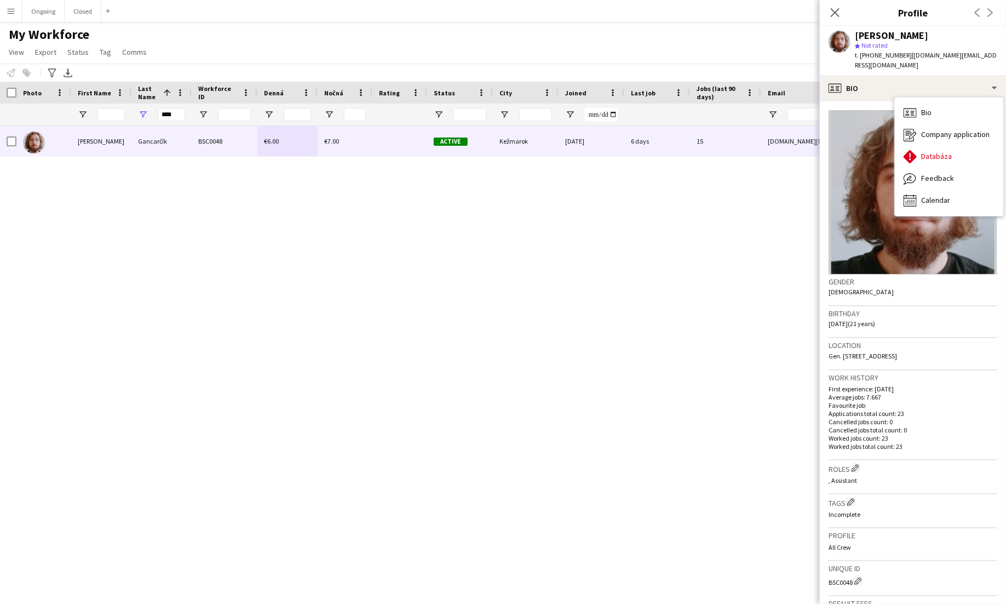
click at [947, 444] on div "Work history First experience: [DATE] Average jobs: 7.667 Favourite job: Applic…" at bounding box center [913, 415] width 169 height 90
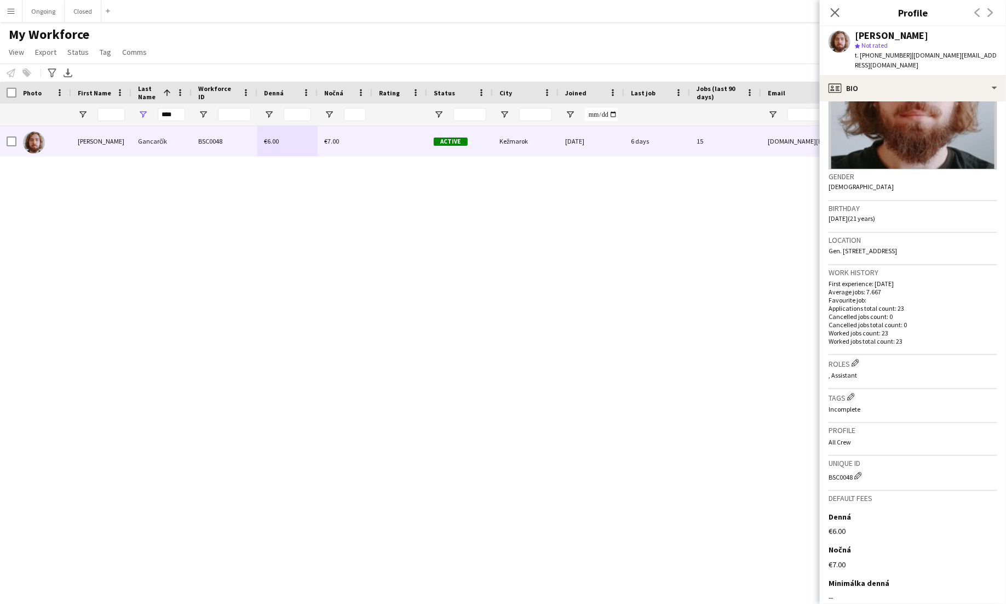
scroll to position [174, 0]
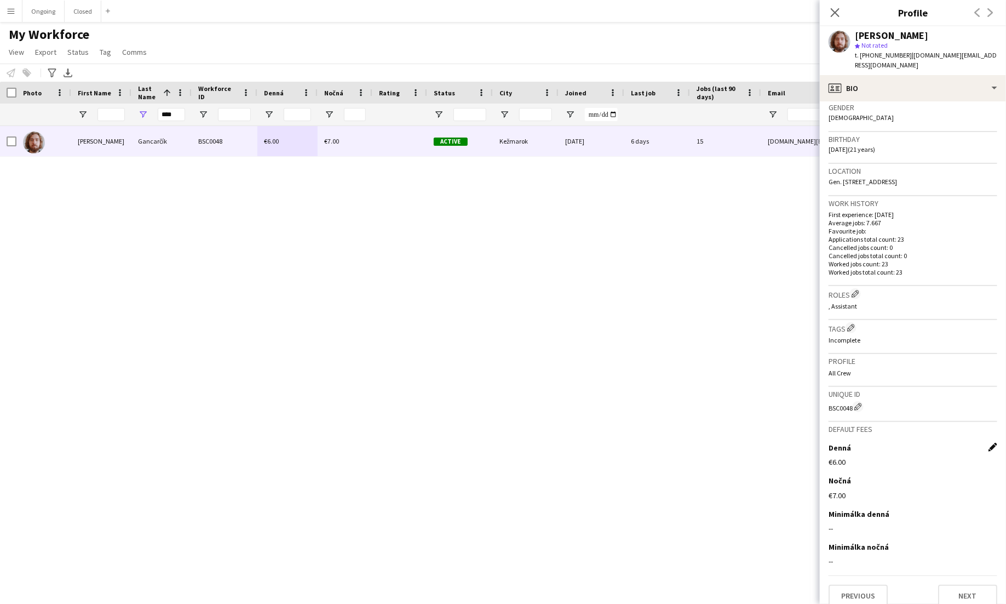
click at [993, 443] on app-icon "Edit this field" at bounding box center [993, 447] width 9 height 9
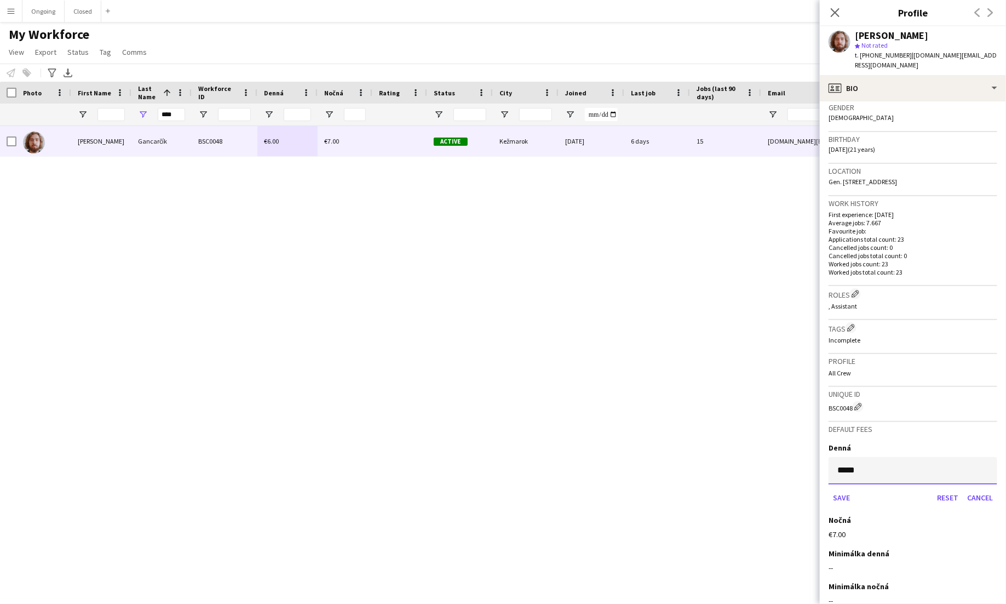
click at [901, 457] on input "*****" at bounding box center [913, 470] width 169 height 27
click at [908, 459] on input "*****" at bounding box center [913, 470] width 169 height 27
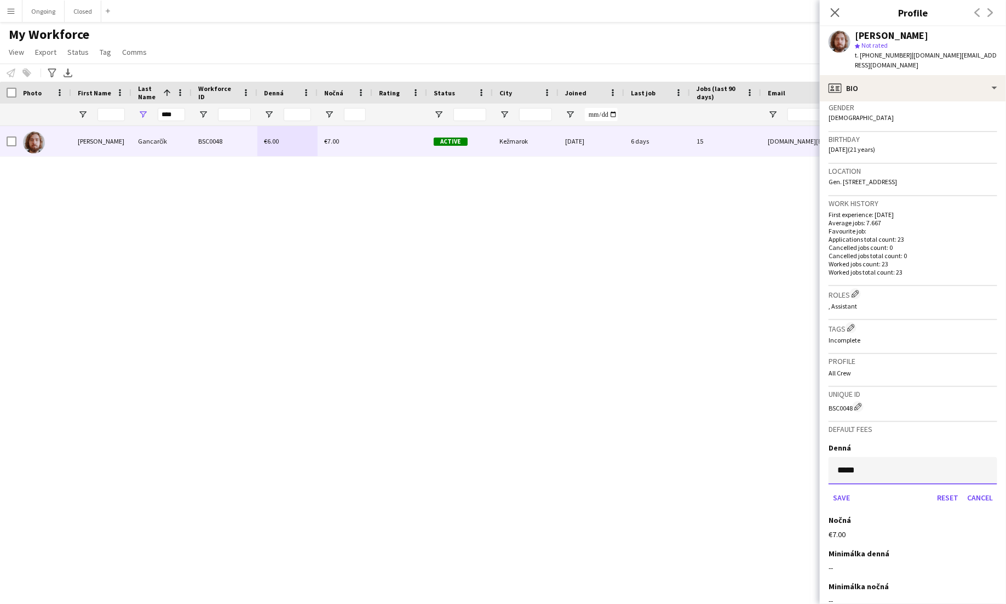
click at [908, 459] on input "*****" at bounding box center [913, 470] width 169 height 27
type input "**"
click at [842, 489] on button "Save" at bounding box center [842, 498] width 26 height 18
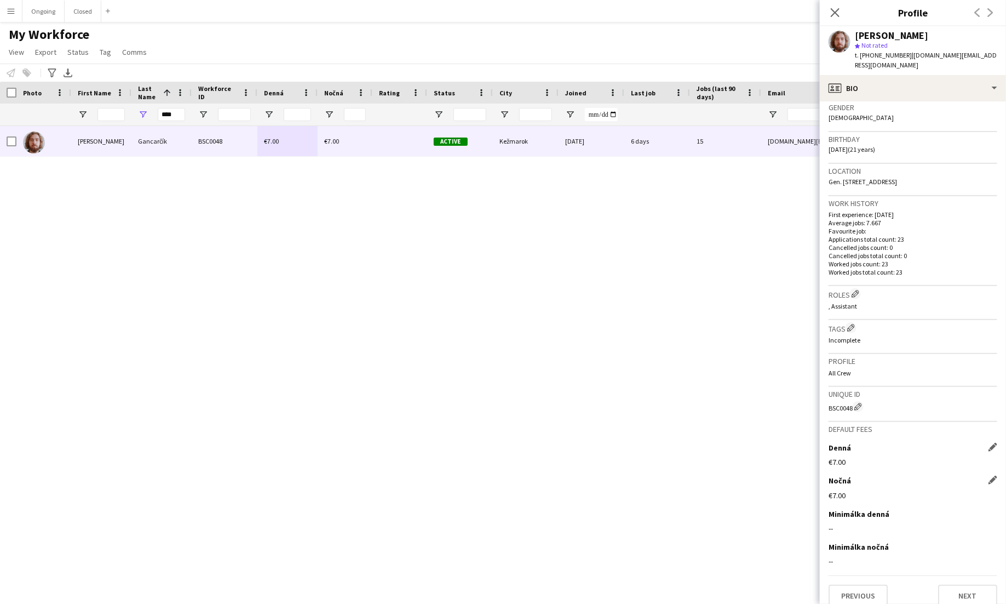
click at [995, 475] on app-icon "Edit this field" at bounding box center [993, 479] width 9 height 9
click at [878, 494] on input "*****" at bounding box center [913, 503] width 169 height 27
type input "**"
click at [843, 522] on button "Save" at bounding box center [842, 531] width 26 height 18
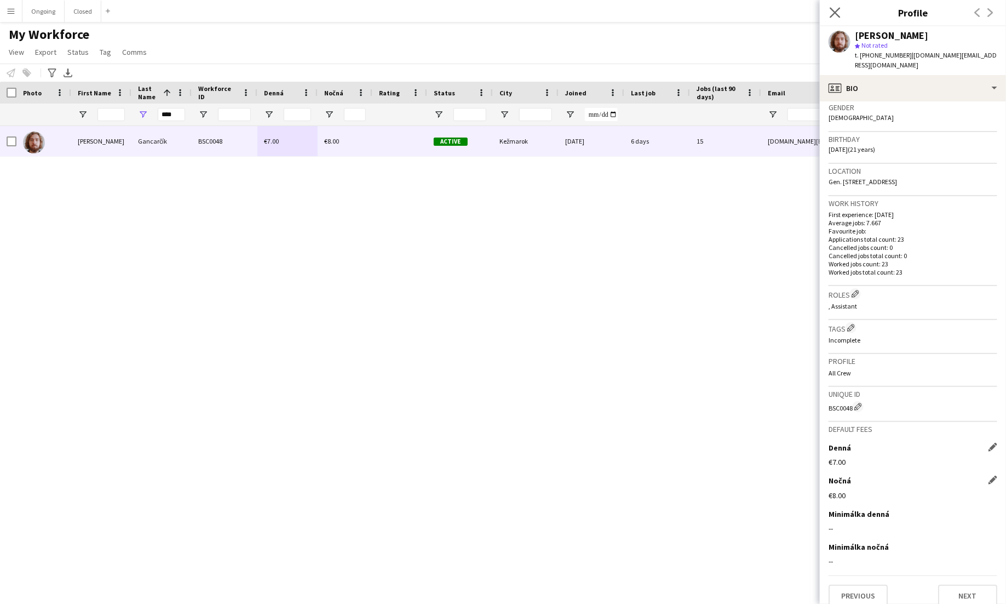
click at [840, 7] on app-icon "Close pop-in" at bounding box center [836, 13] width 16 height 16
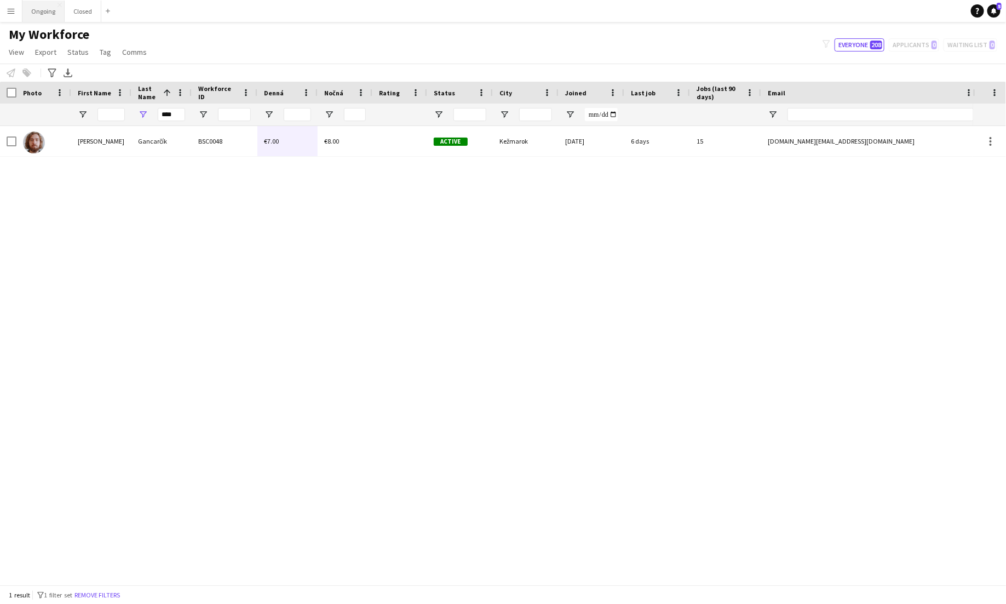
click at [46, 9] on button "Ongoing Close" at bounding box center [43, 11] width 42 height 21
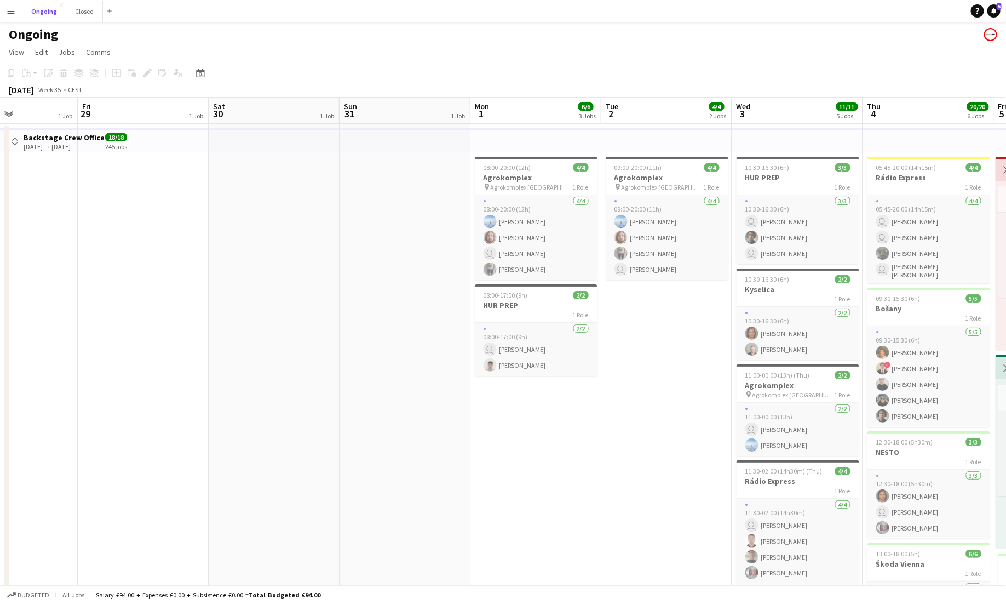
scroll to position [3, 0]
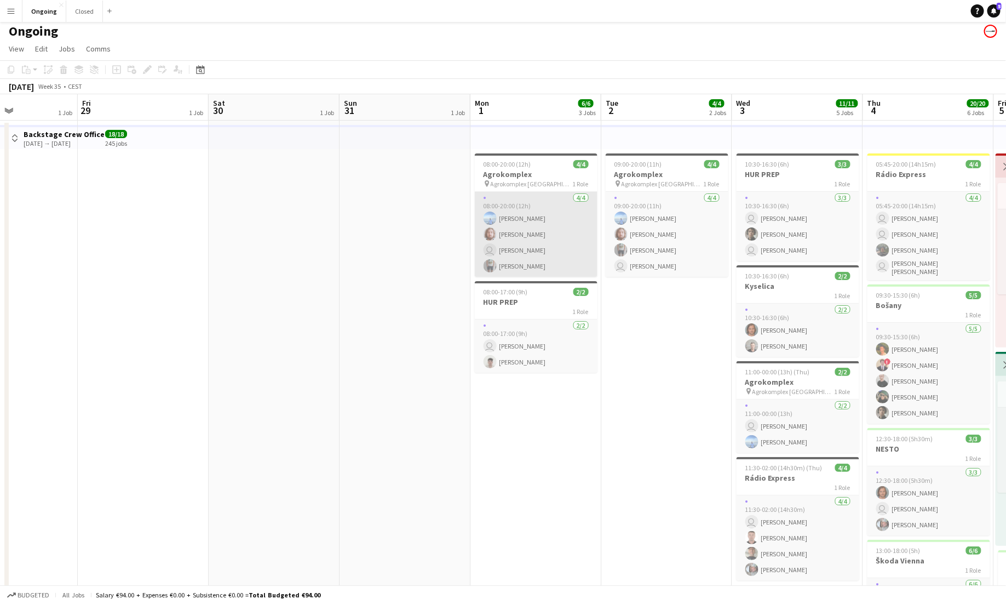
click at [523, 236] on app-card-role "[DATE] 08:00-20:00 (12h) [PERSON_NAME] [PERSON_NAME] user [PERSON_NAME] [PERSON…" at bounding box center [536, 234] width 123 height 85
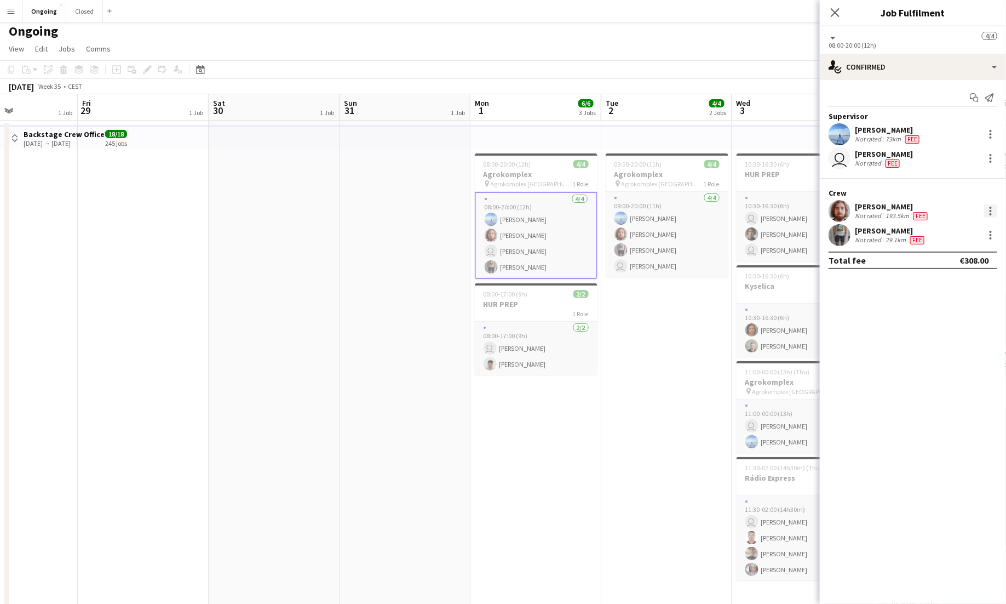
click at [994, 209] on div at bounding box center [990, 210] width 13 height 13
click at [964, 236] on button "Edit fee" at bounding box center [955, 231] width 85 height 26
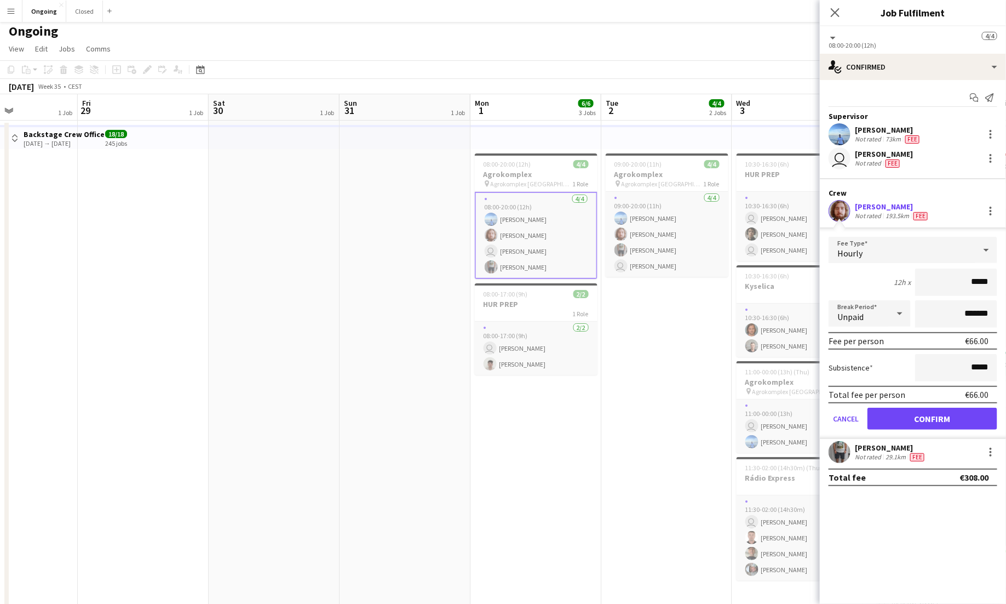
click at [959, 244] on div "Hourly" at bounding box center [902, 250] width 147 height 26
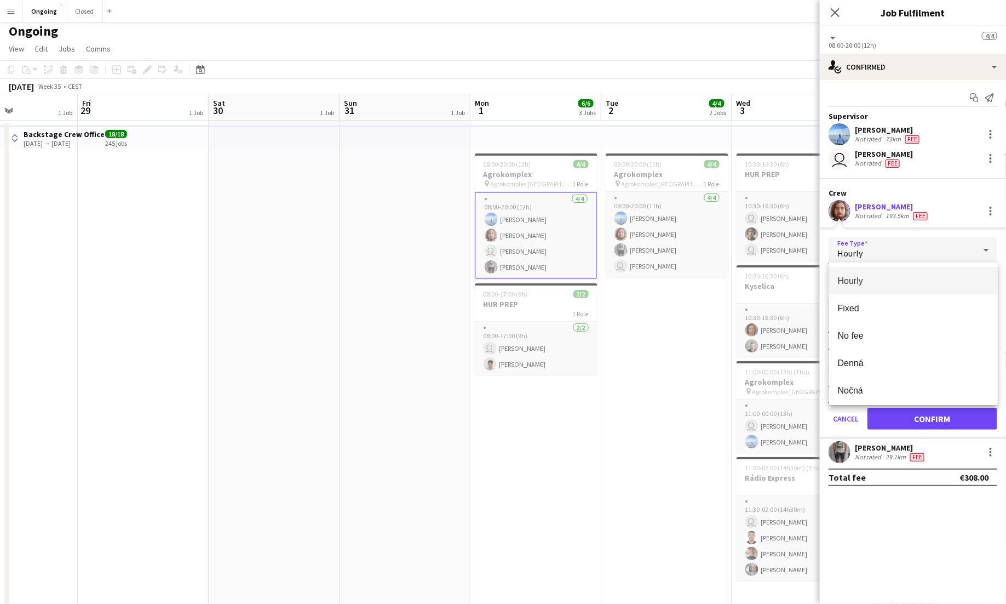
click at [932, 271] on mat-option "Hourly" at bounding box center [913, 280] width 169 height 27
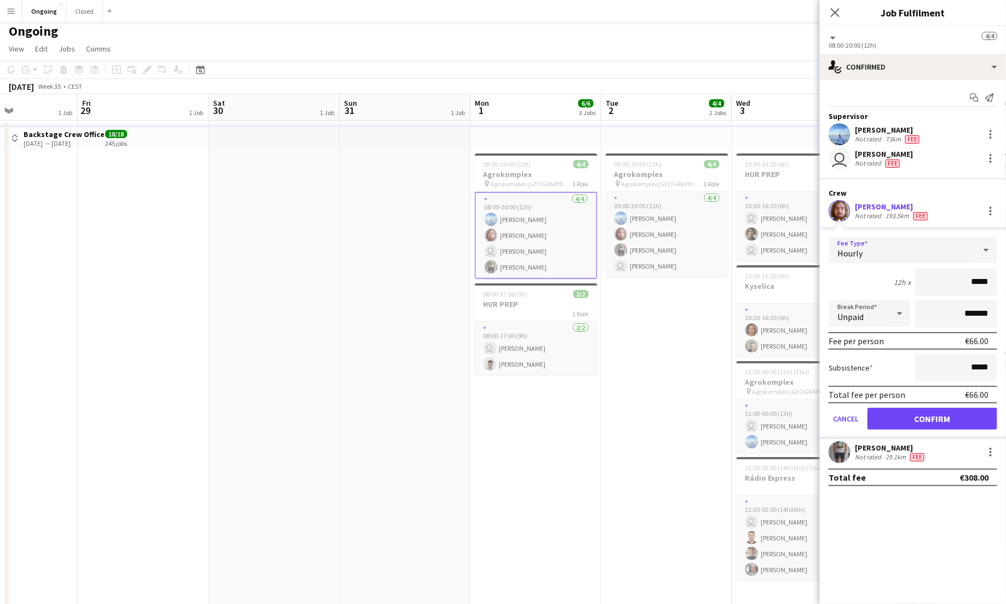
click at [944, 251] on div "Hourly" at bounding box center [902, 250] width 147 height 26
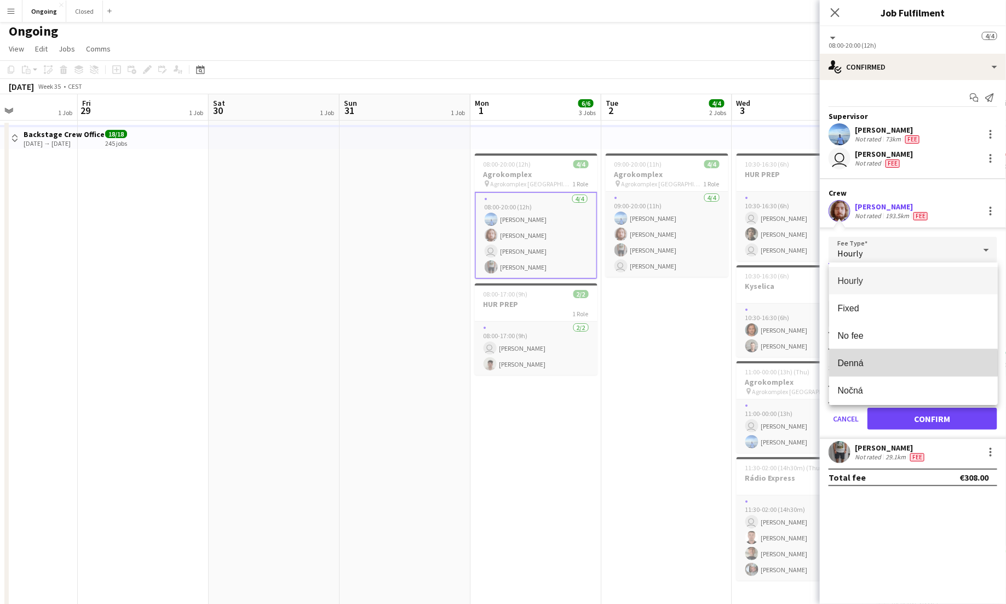
click at [858, 363] on span "Denná" at bounding box center [913, 363] width 151 height 10
type input "*****"
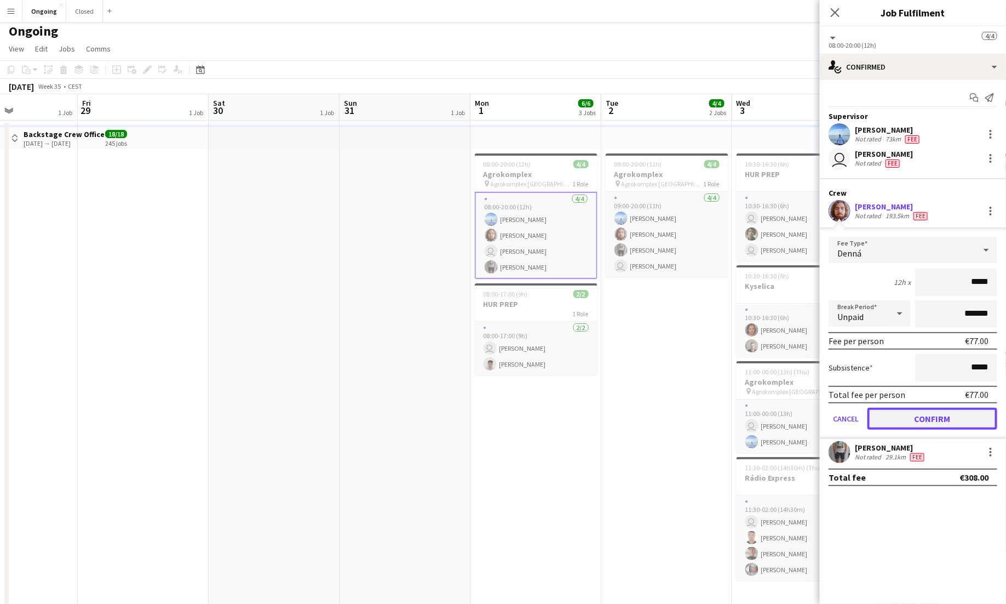
click at [953, 411] on button "Confirm" at bounding box center [933, 419] width 130 height 22
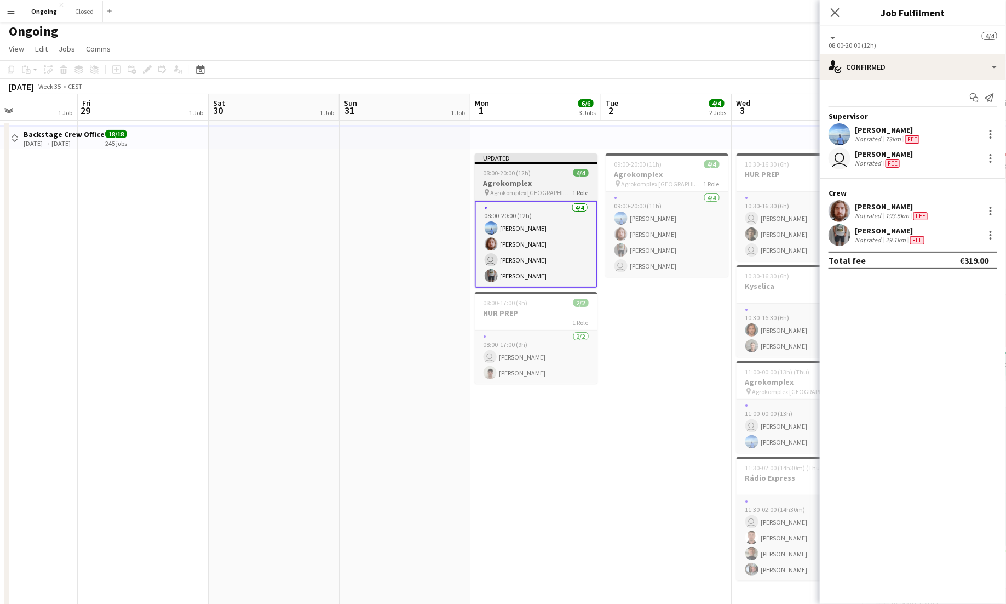
click at [548, 176] on div "08:00-20:00 (12h) 4/4" at bounding box center [536, 173] width 123 height 8
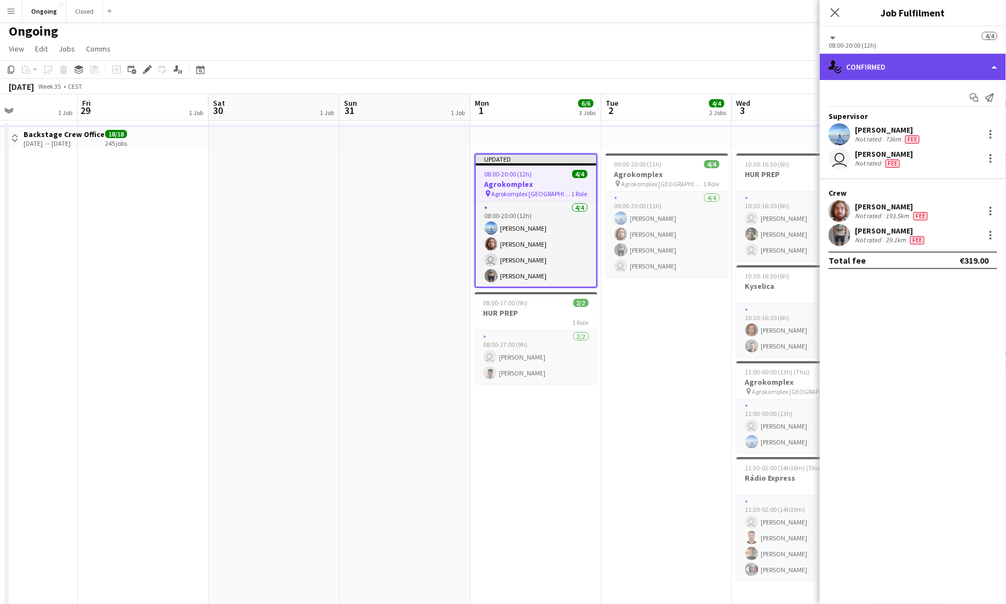
click at [933, 61] on div "single-neutral-actions-check-2 Confirmed" at bounding box center [913, 67] width 186 height 26
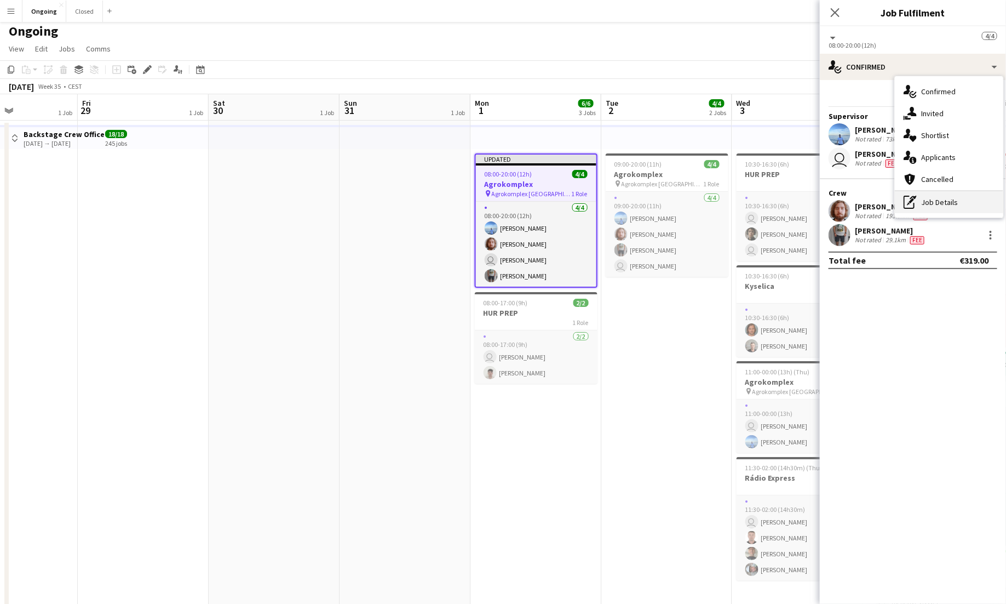
click at [936, 195] on div "pen-write Job Details" at bounding box center [949, 202] width 108 height 22
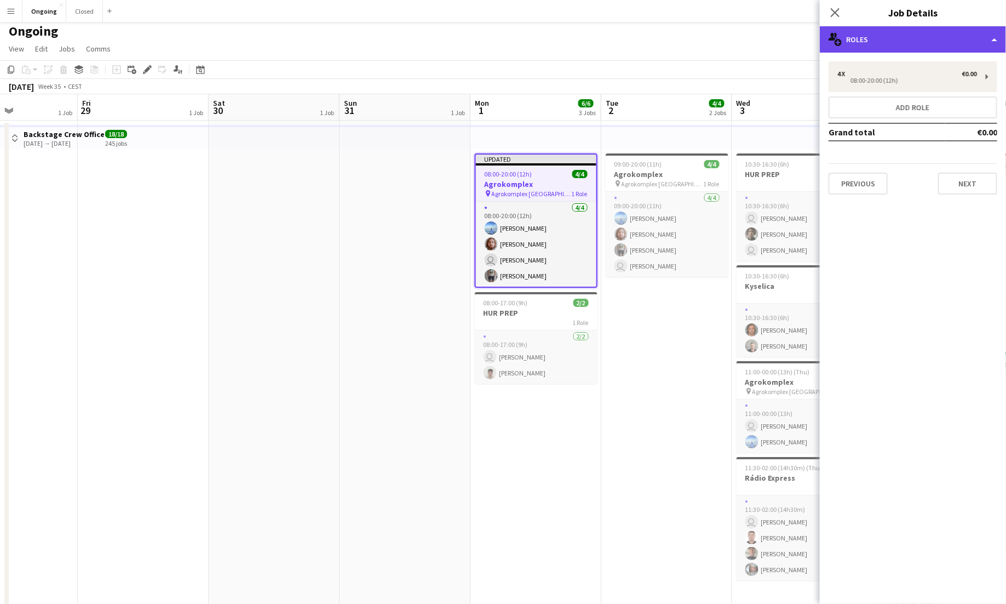
click at [914, 43] on div "multiple-users-add Roles" at bounding box center [913, 39] width 186 height 26
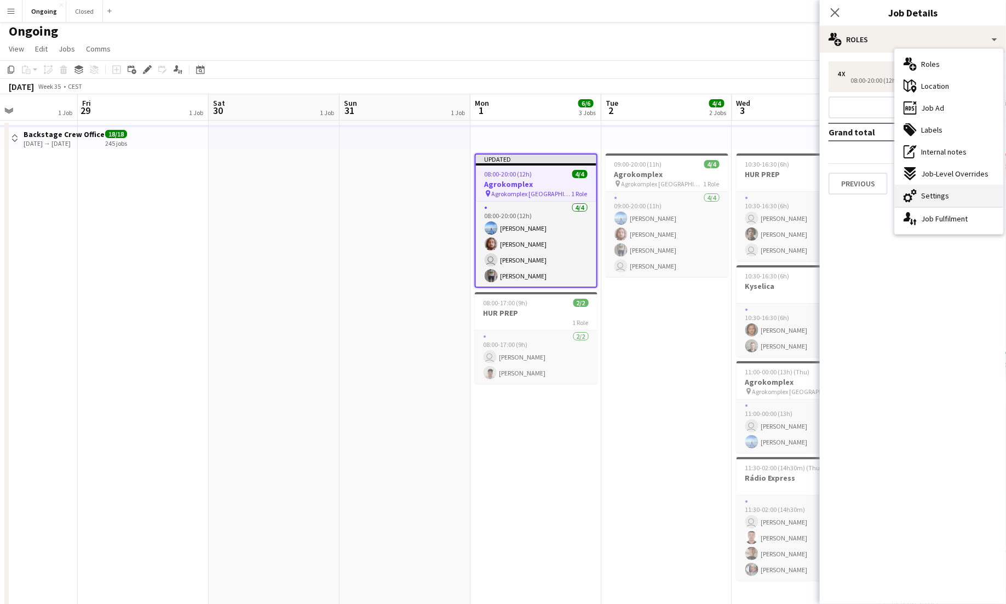
click at [936, 190] on div "cog-double-3 Settings" at bounding box center [949, 196] width 108 height 22
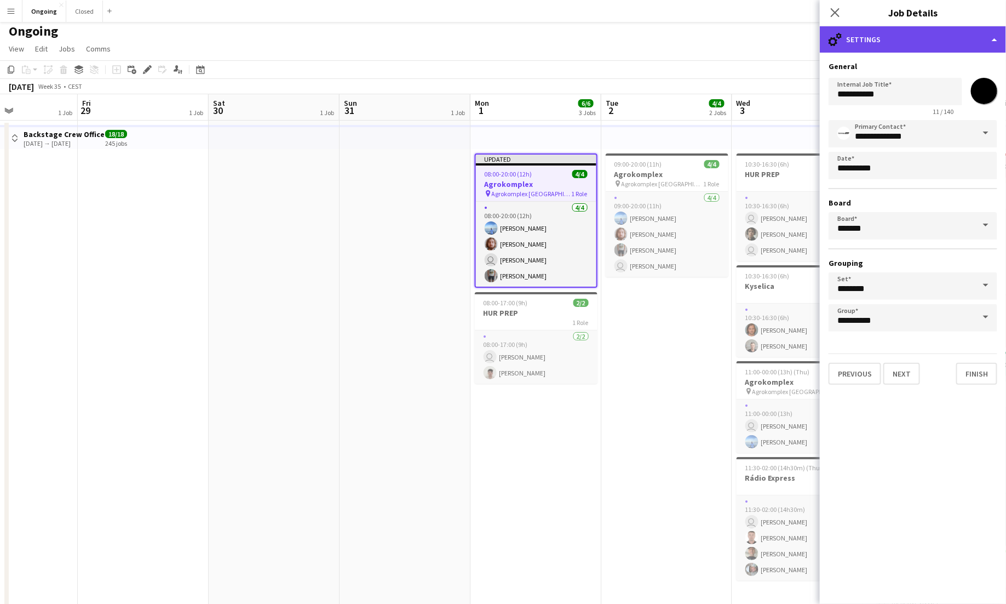
click at [869, 47] on div "cog-double-3 Settings" at bounding box center [913, 39] width 186 height 26
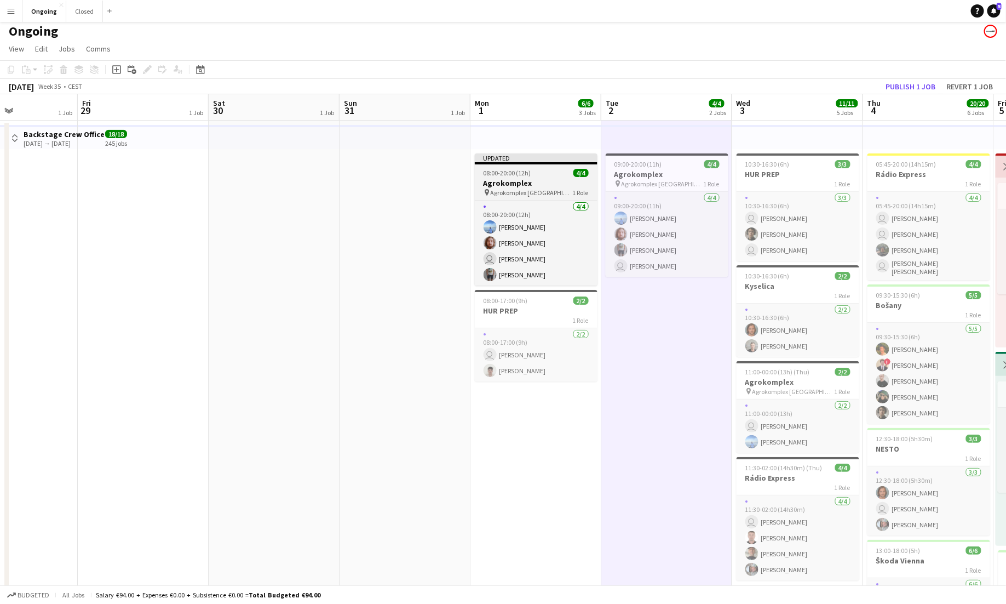
click at [512, 168] on app-job-card "Updated 08:00-20:00 (12h) 4/4 Agrokomplex pin Agrokomplex Nitra 1 Role [DATE] 0…" at bounding box center [536, 219] width 123 height 132
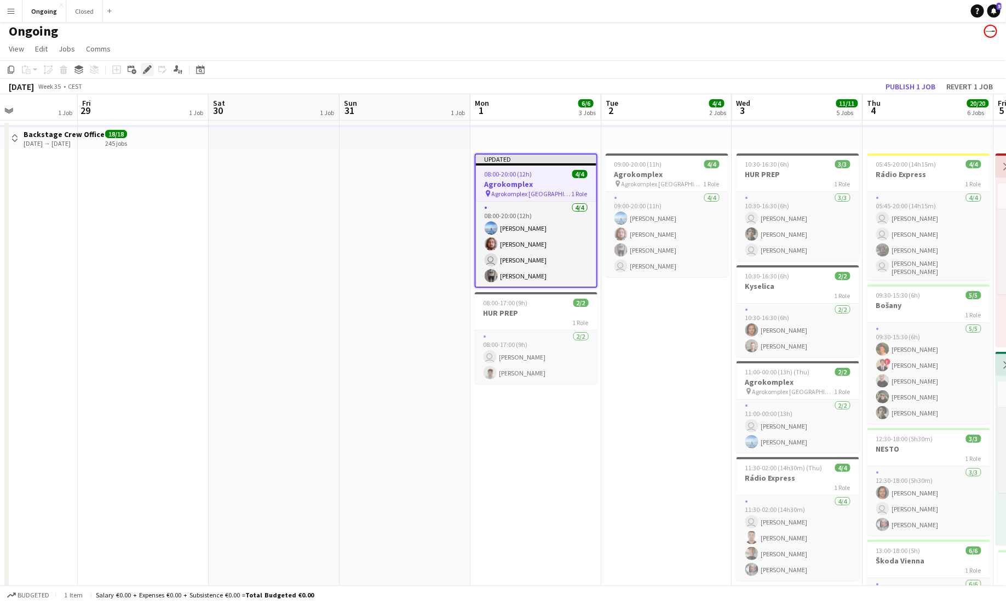
click at [148, 70] on icon at bounding box center [147, 70] width 6 height 6
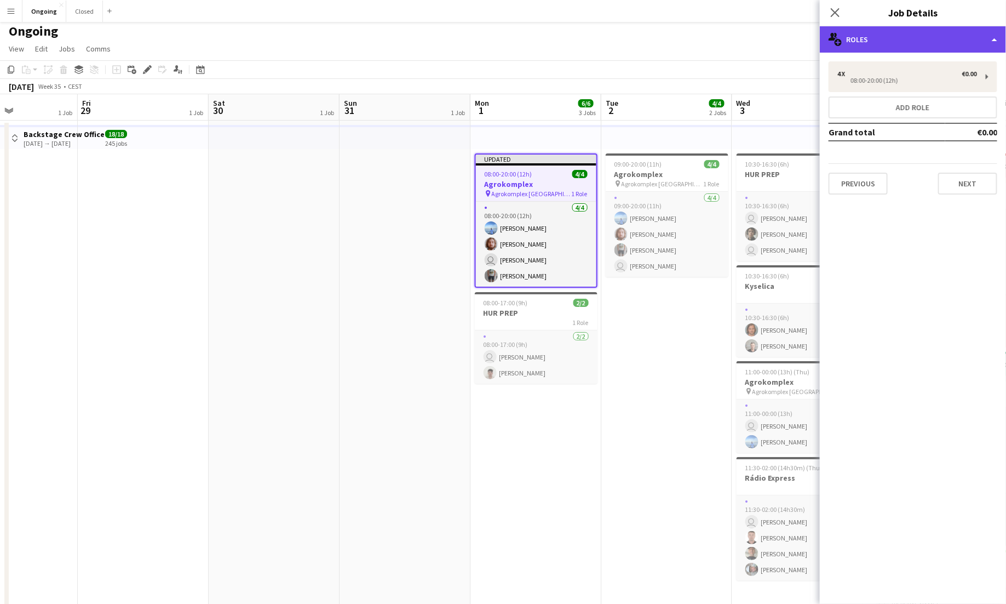
click at [984, 35] on div "multiple-users-add Roles" at bounding box center [913, 39] width 186 height 26
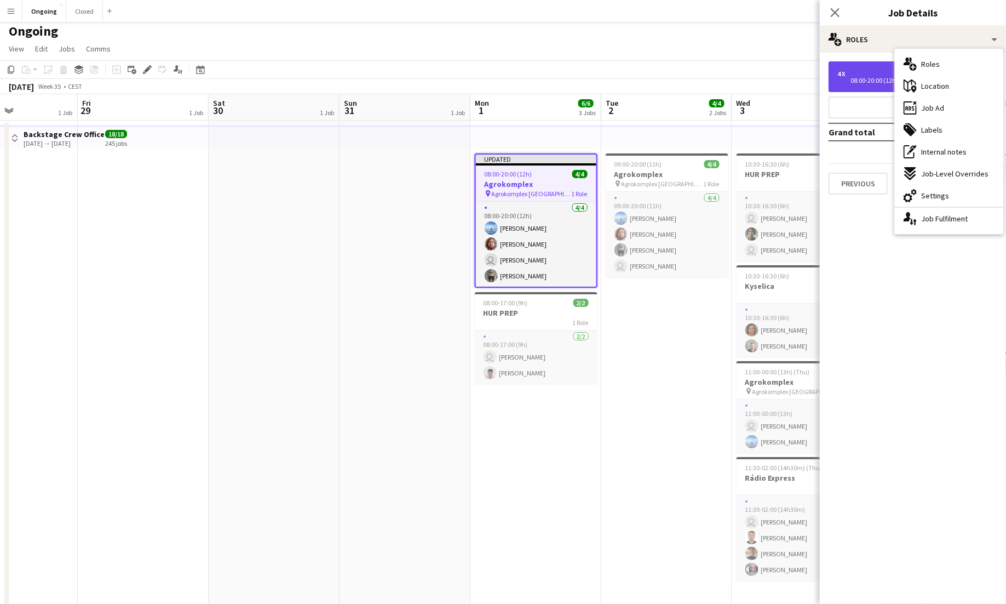
click at [853, 78] on div "08:00-20:00 (12h)" at bounding box center [908, 80] width 140 height 5
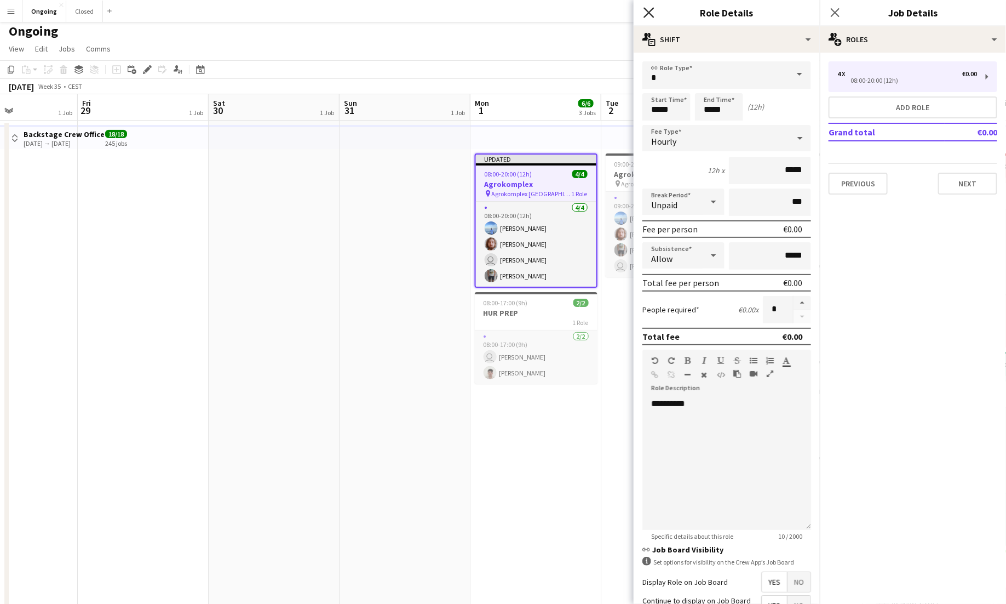
click at [652, 9] on icon at bounding box center [649, 12] width 10 height 10
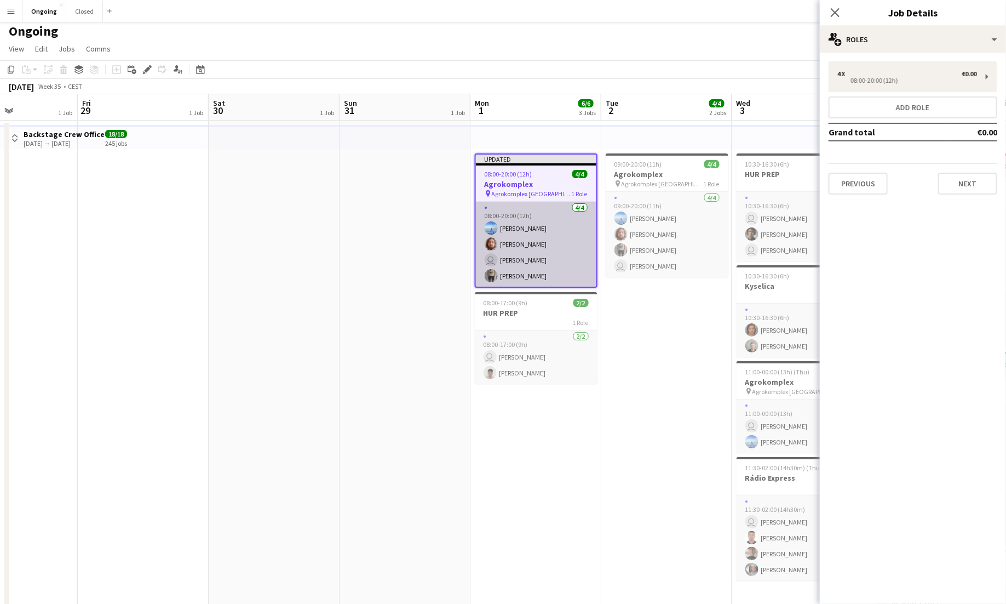
click at [551, 246] on app-card-role "[DATE] 08:00-20:00 (12h) [PERSON_NAME] [PERSON_NAME] user [PERSON_NAME] [PERSON…" at bounding box center [536, 244] width 121 height 85
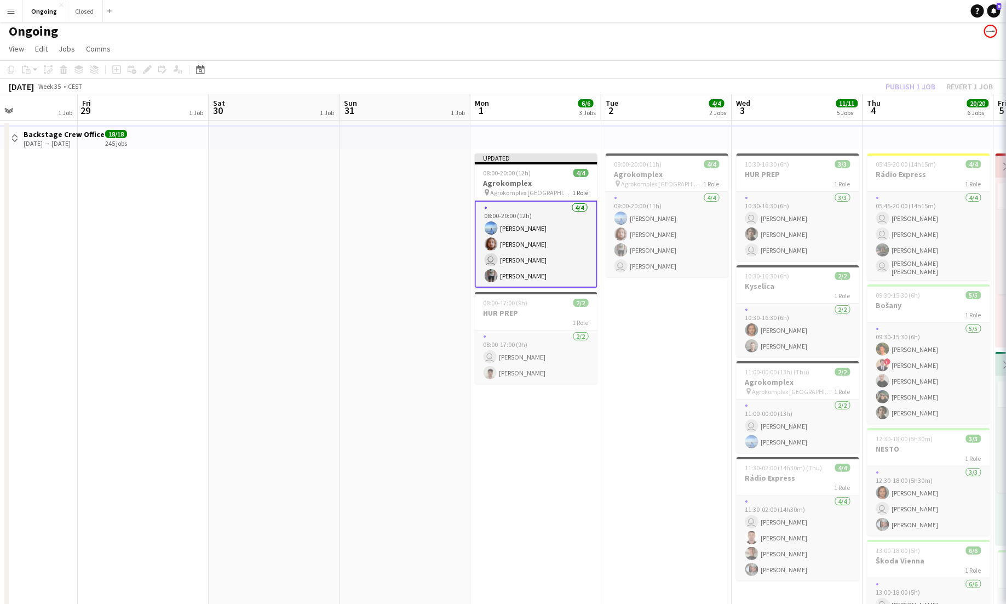
scroll to position [0, 316]
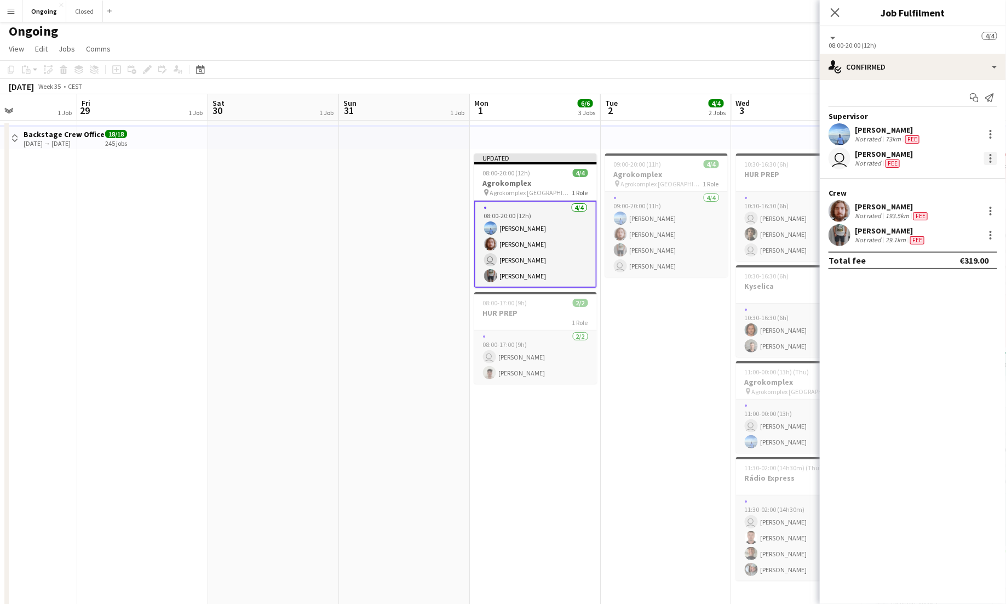
click at [991, 160] on div at bounding box center [990, 158] width 13 height 13
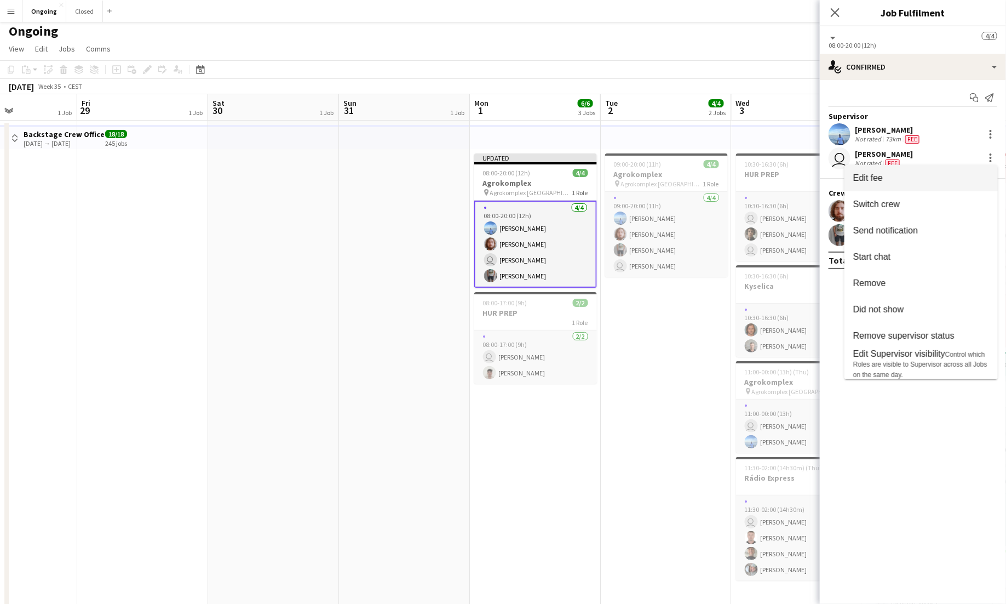
click at [914, 184] on button "Edit fee" at bounding box center [921, 178] width 153 height 26
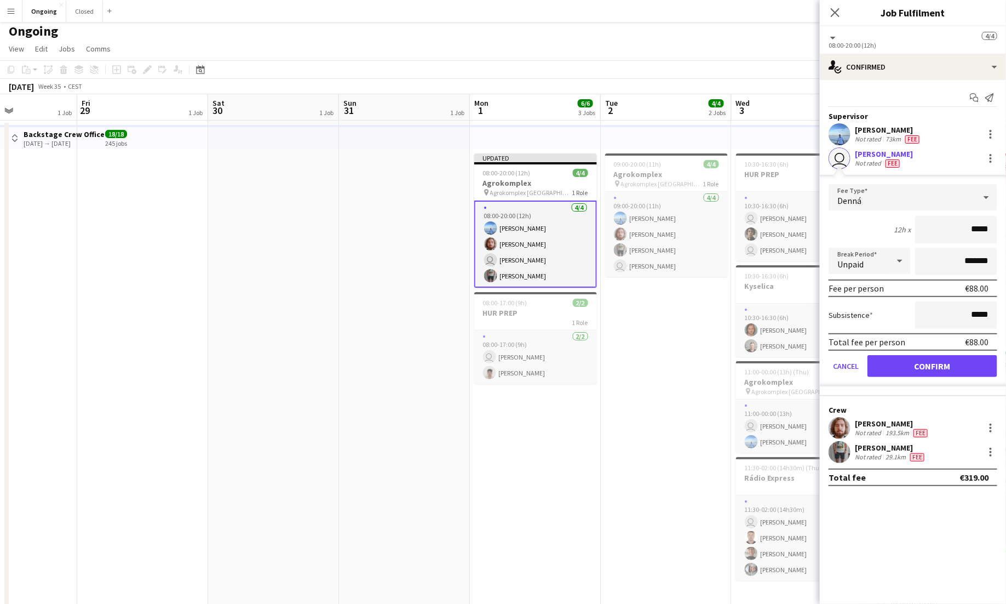
click at [983, 154] on div at bounding box center [989, 158] width 15 height 13
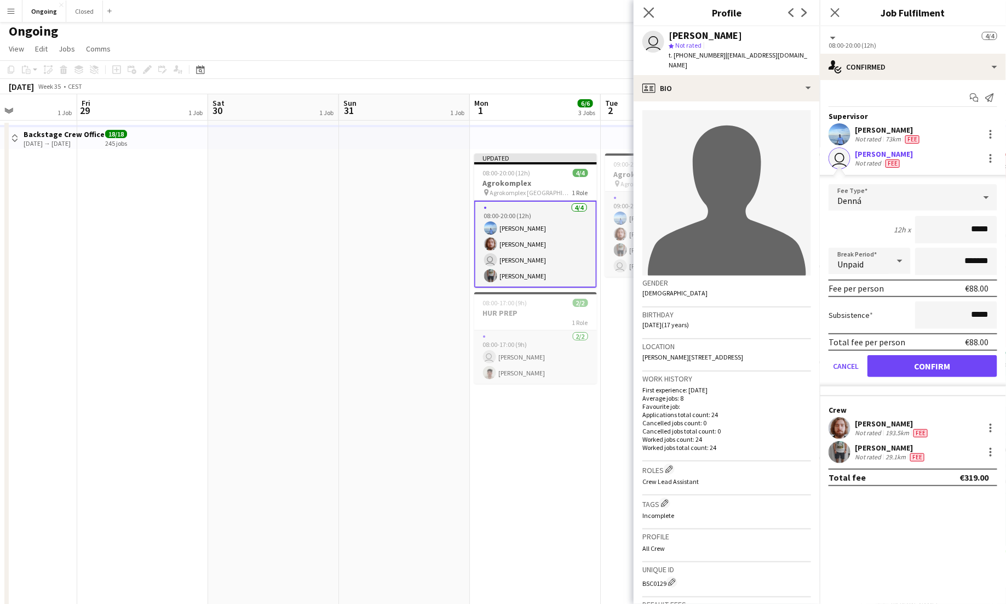
click at [650, 5] on app-icon "Close pop-in" at bounding box center [649, 13] width 16 height 16
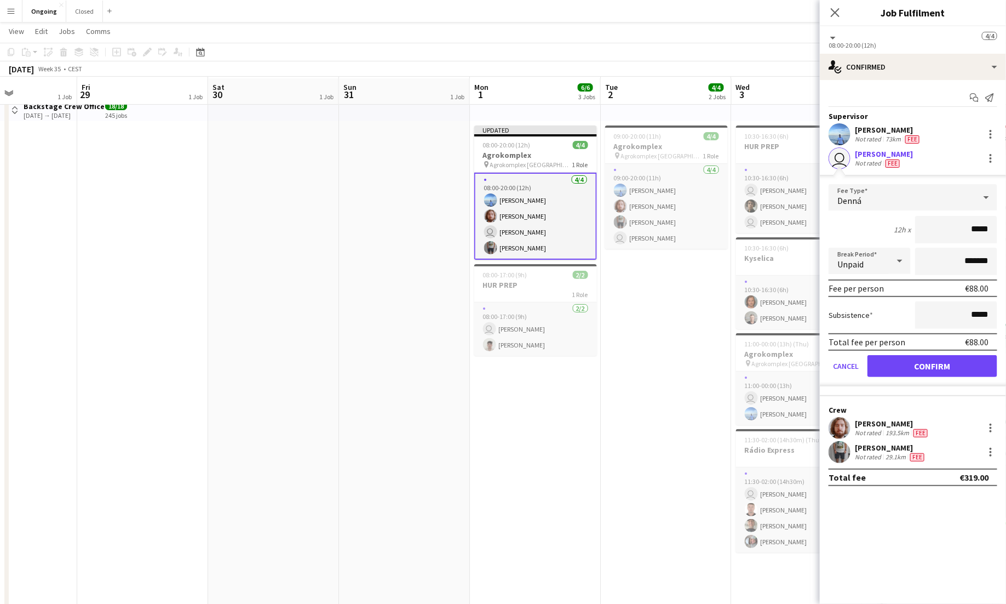
scroll to position [32, 0]
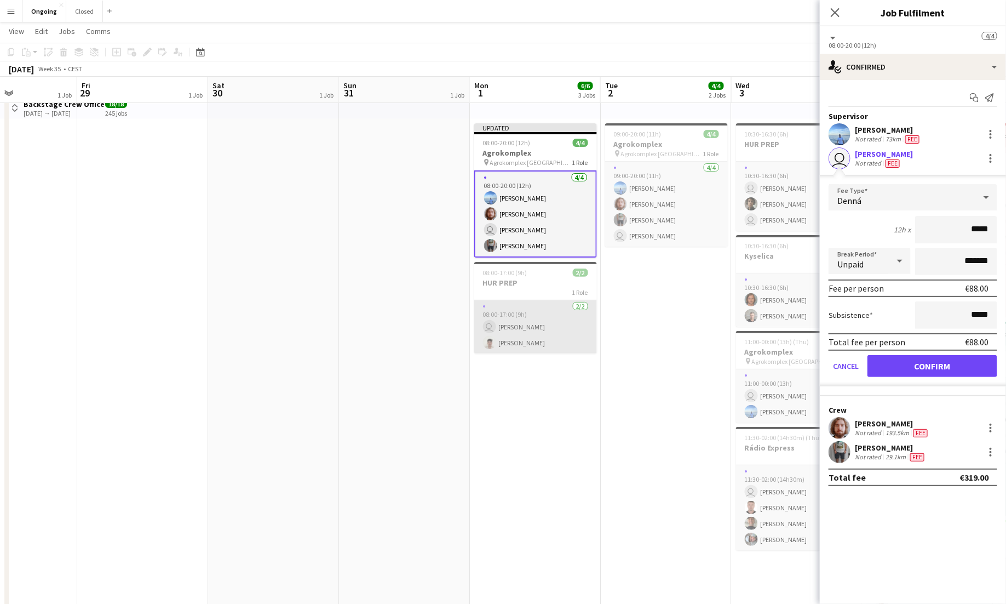
click at [549, 331] on app-card-role "[DATE] 08:00-17:00 (9h) user [PERSON_NAME] [PERSON_NAME]" at bounding box center [535, 326] width 123 height 53
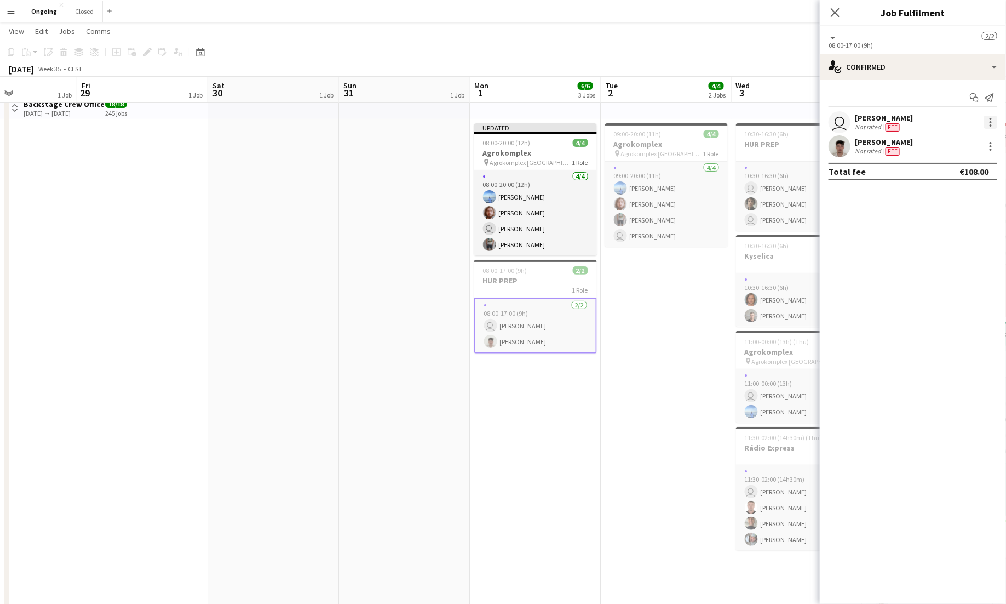
click at [989, 123] on div at bounding box center [990, 122] width 13 height 13
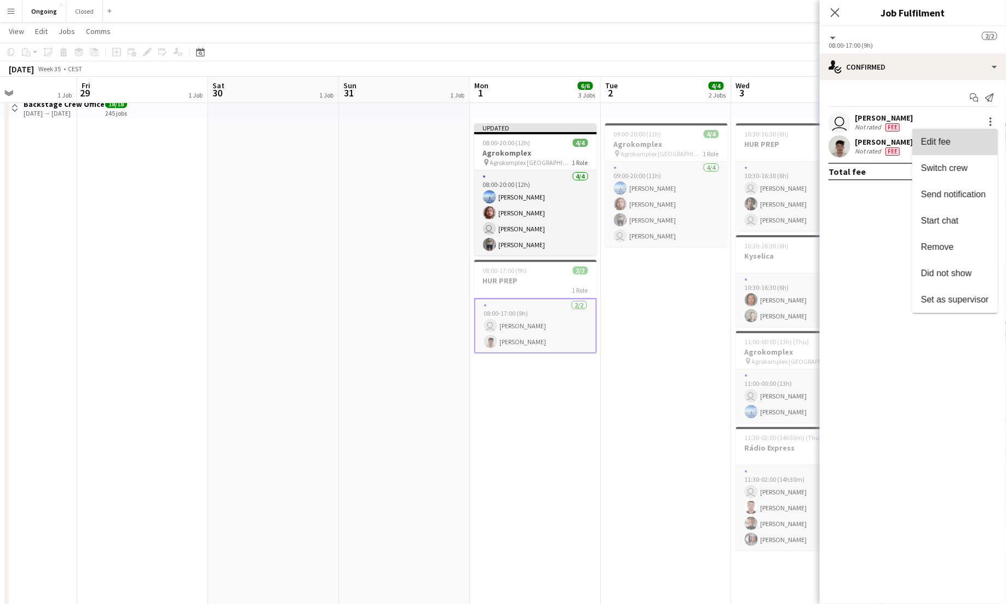
click at [967, 137] on span "Edit fee" at bounding box center [955, 142] width 68 height 10
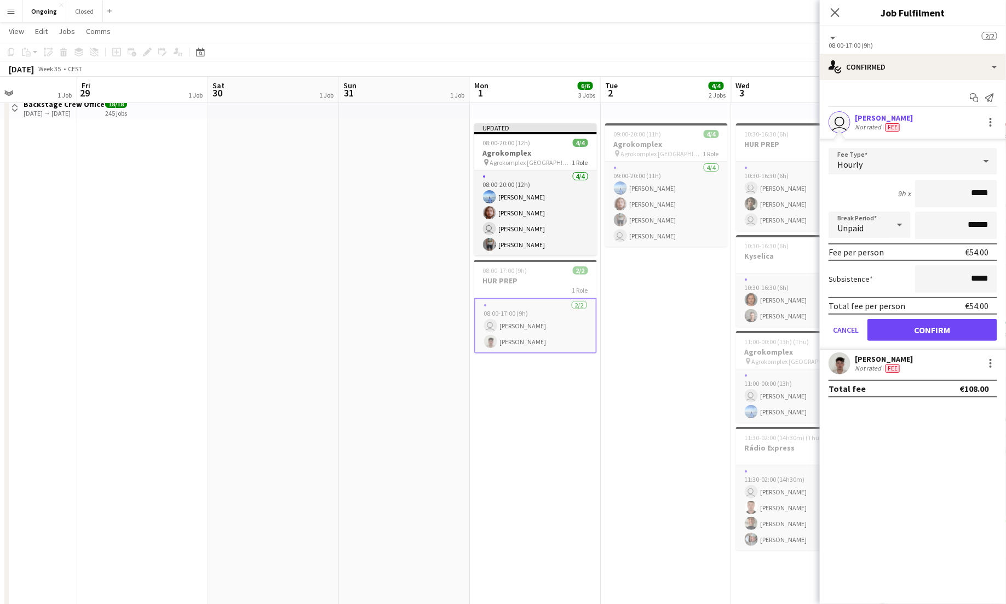
click at [955, 167] on div "Hourly" at bounding box center [902, 161] width 147 height 26
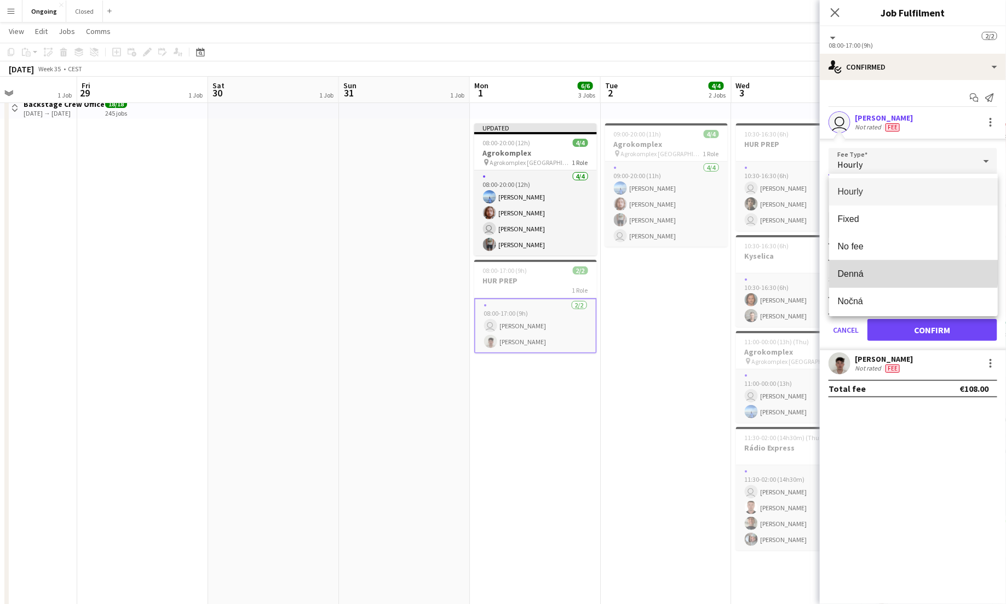
click at [898, 267] on mat-option "Denná" at bounding box center [913, 273] width 169 height 27
type input "*****"
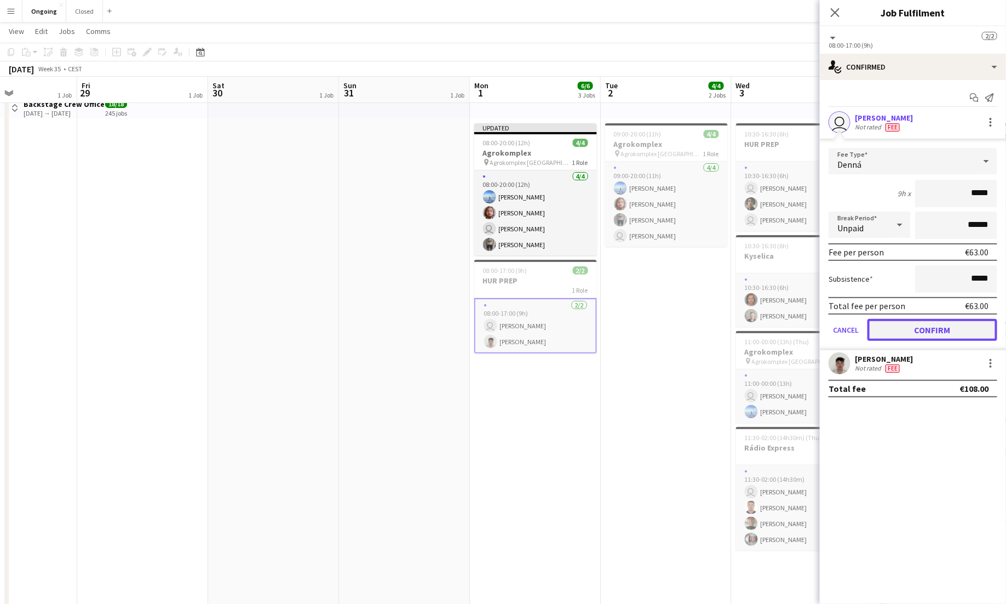
click at [932, 325] on button "Confirm" at bounding box center [933, 330] width 130 height 22
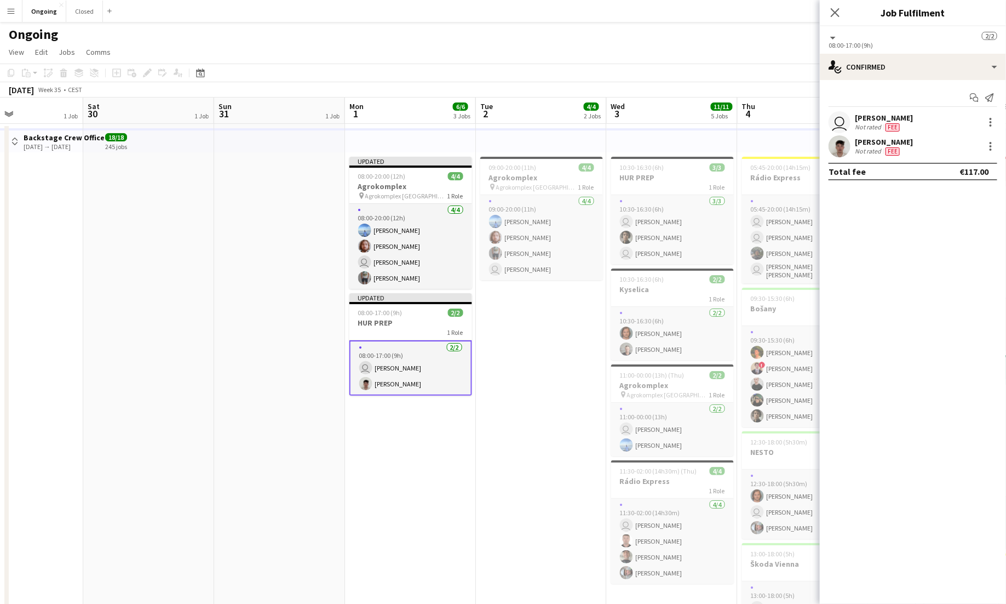
scroll to position [0, 442]
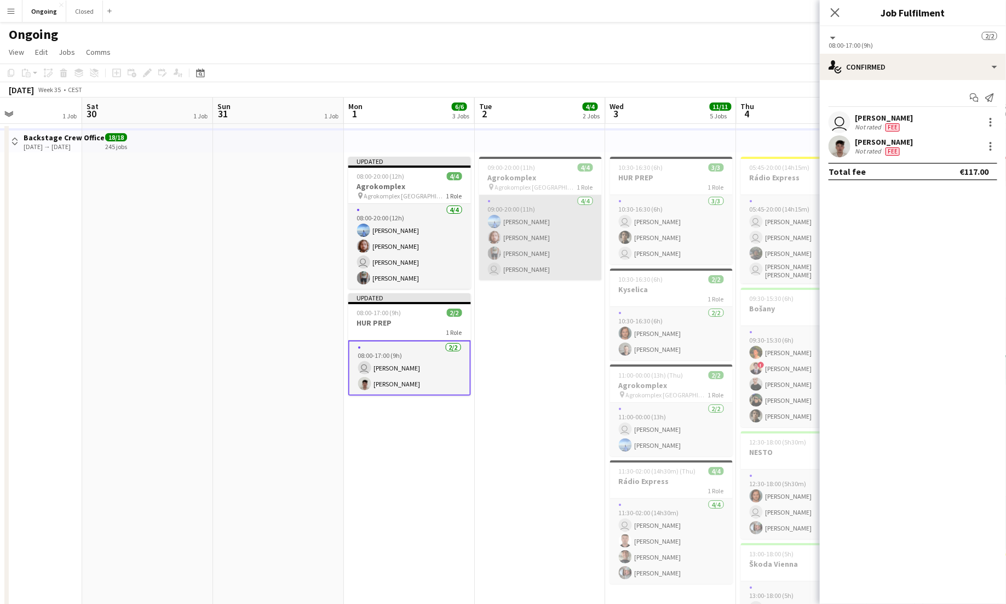
click at [557, 239] on app-card-role "[DATE] 09:00-20:00 (11h) [PERSON_NAME] [PERSON_NAME] [PERSON_NAME] user [PERSON…" at bounding box center [540, 237] width 123 height 85
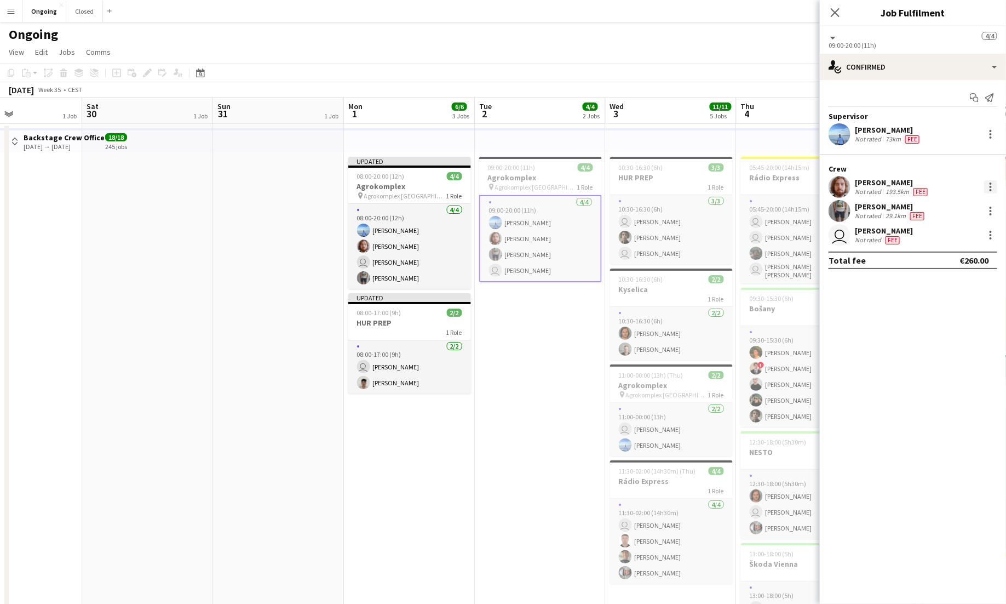
click at [995, 186] on div at bounding box center [990, 186] width 13 height 13
click at [975, 208] on span "Edit fee" at bounding box center [955, 207] width 68 height 10
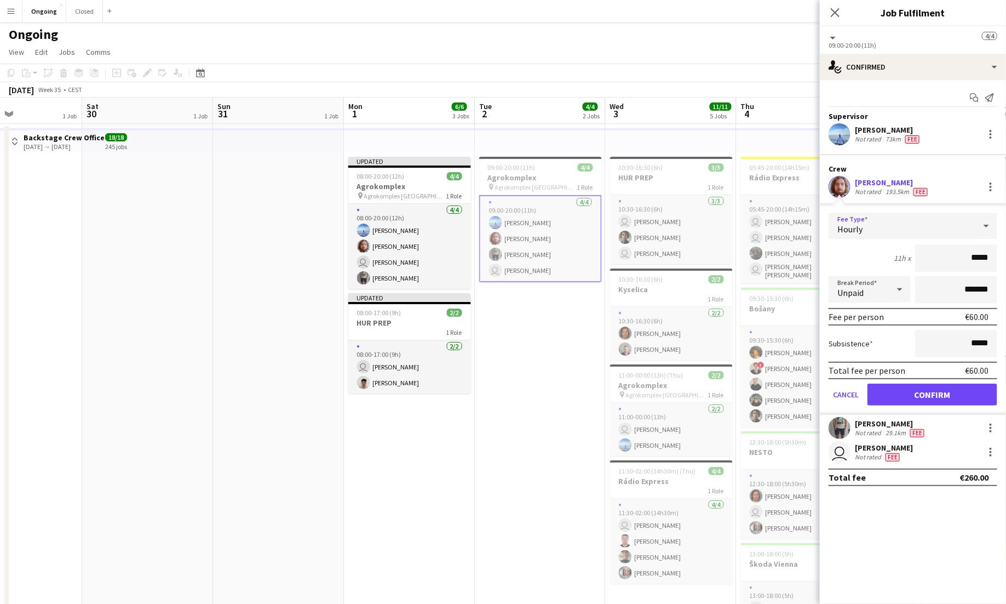
click at [916, 228] on div "Hourly" at bounding box center [902, 226] width 147 height 26
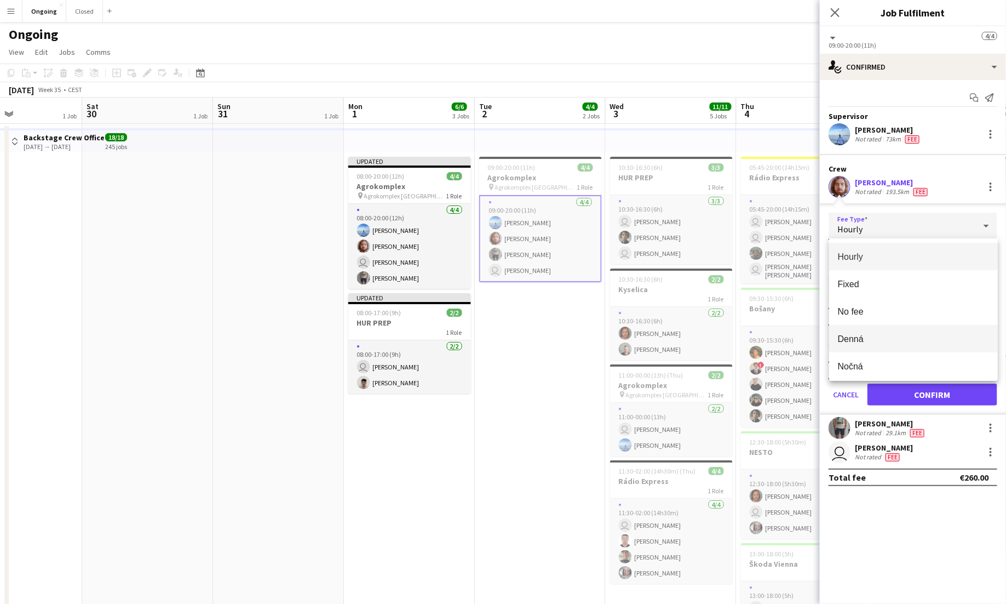
click at [856, 337] on span "Denná" at bounding box center [913, 339] width 151 height 10
type input "*****"
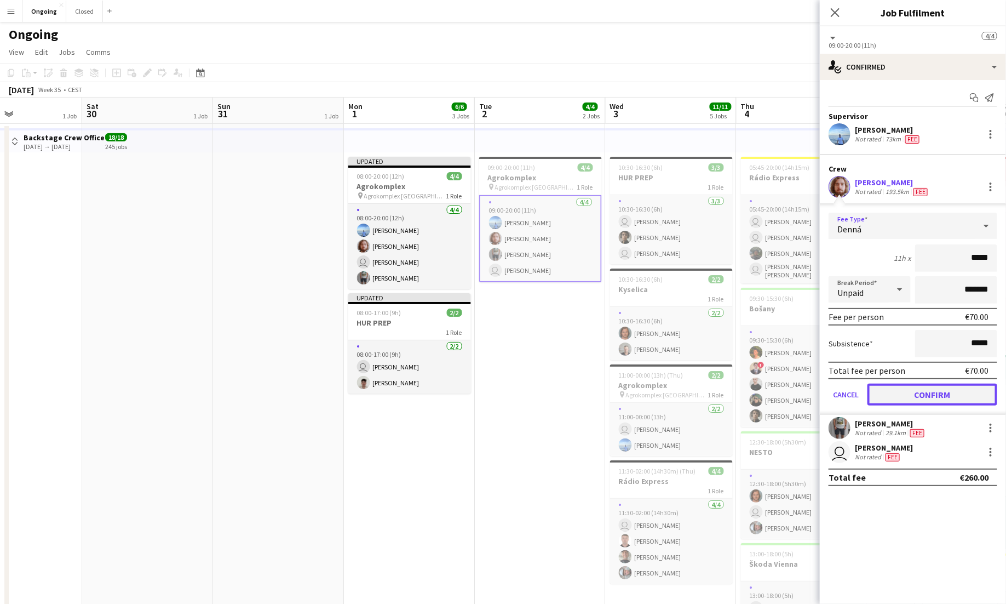
click at [922, 394] on button "Confirm" at bounding box center [933, 394] width 130 height 22
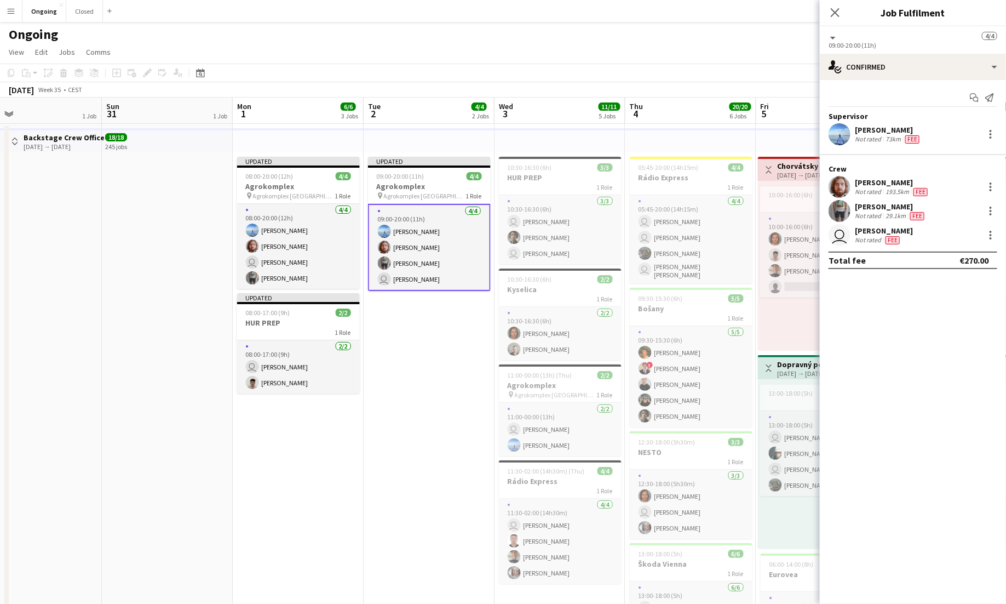
scroll to position [0, 425]
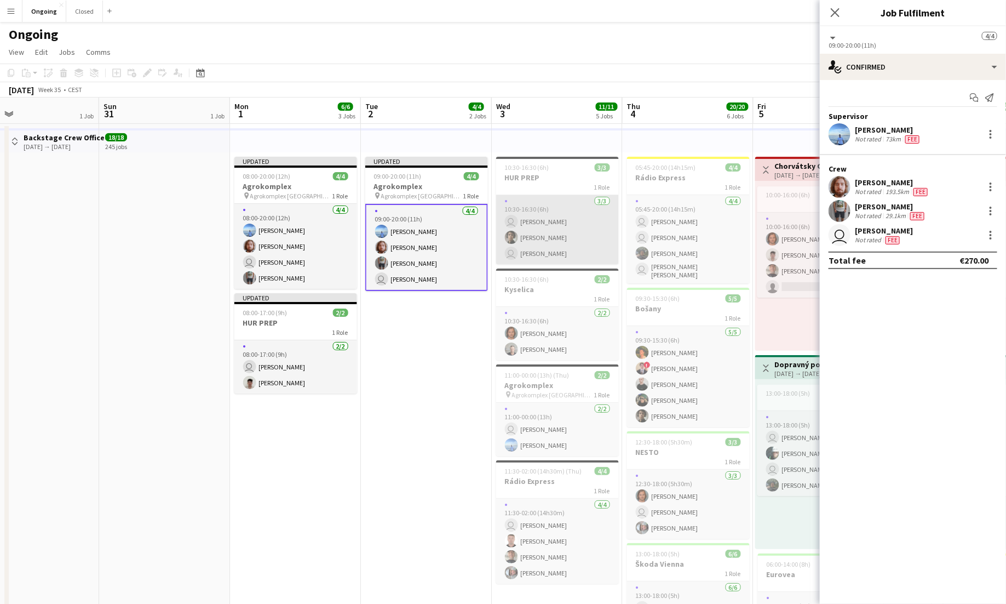
click at [578, 205] on app-card-role "[DATE] 10:30-16:30 (6h) user [PERSON_NAME] user [PERSON_NAME]" at bounding box center [557, 229] width 123 height 69
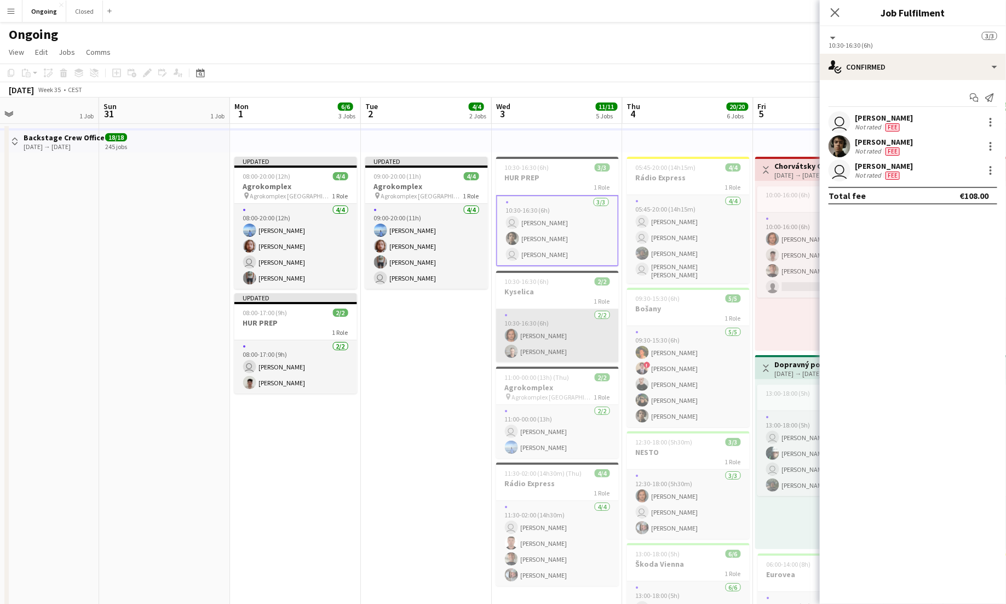
click at [574, 328] on app-card-role "[DATE] 10:30-16:30 (6h) [PERSON_NAME] [PERSON_NAME]" at bounding box center [557, 335] width 123 height 53
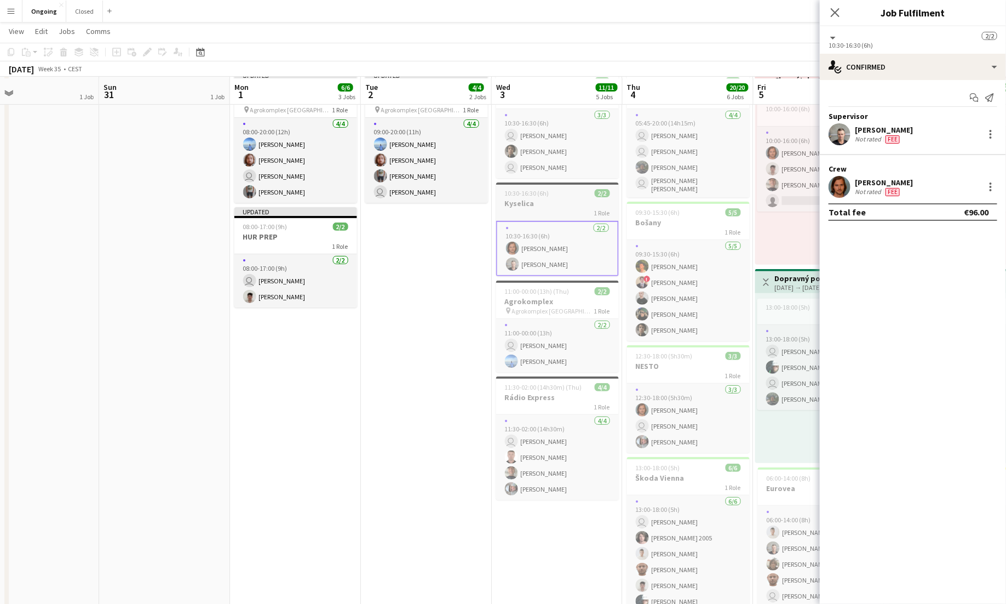
scroll to position [87, 0]
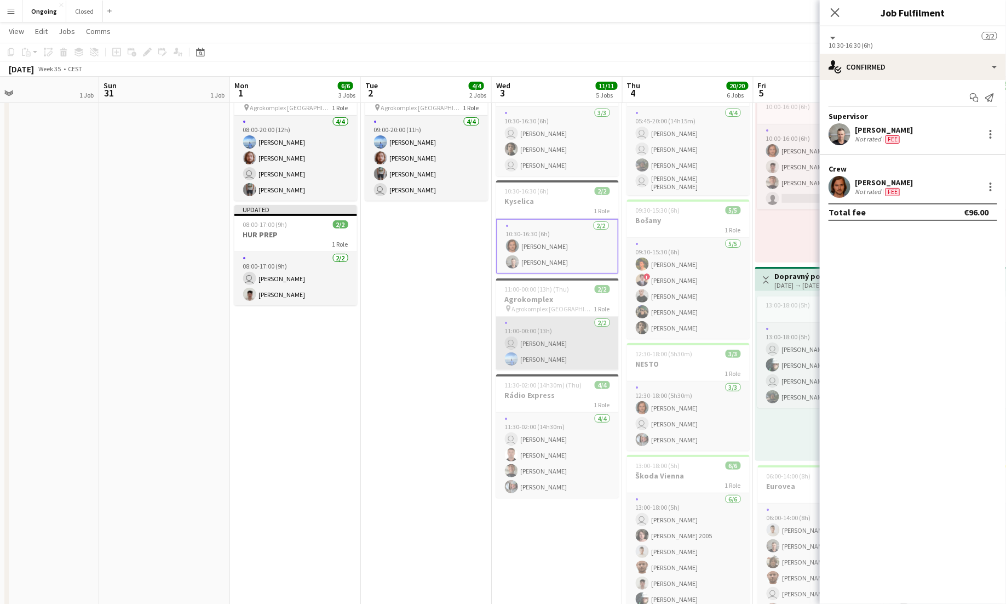
click at [552, 344] on app-card-role "[DATE] 11:00-00:00 (13h) user [PERSON_NAME] [PERSON_NAME]" at bounding box center [557, 343] width 123 height 53
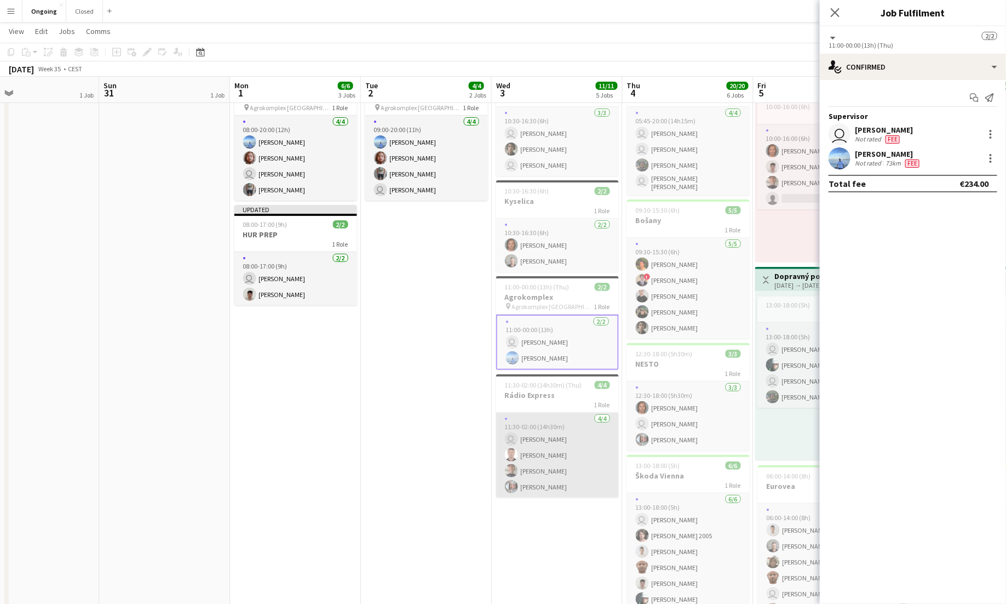
click at [571, 468] on app-card-role "[DATE] 11:30-02:00 (14h30m) user [PERSON_NAME] Serhii Smetaniuk [PERSON_NAME] […" at bounding box center [557, 454] width 123 height 85
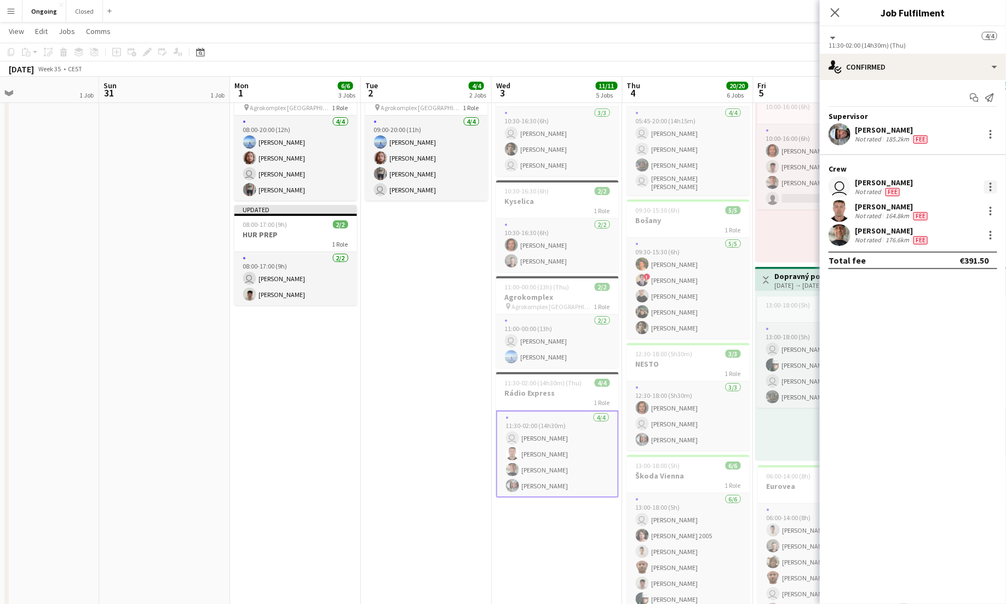
click at [989, 184] on div at bounding box center [990, 186] width 13 height 13
click at [949, 203] on span "Edit fee" at bounding box center [936, 206] width 30 height 9
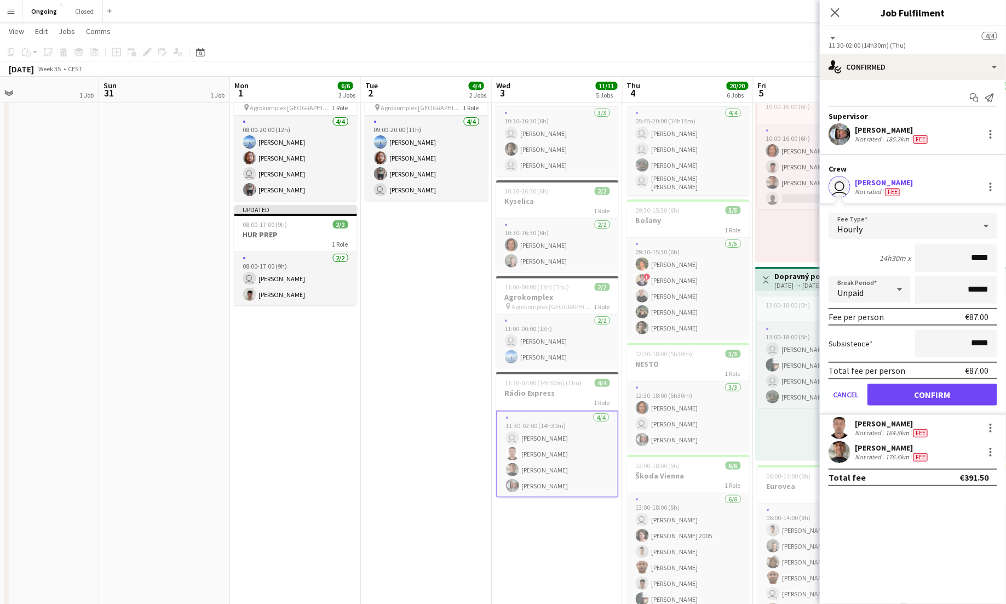
click at [923, 224] on div "Hourly" at bounding box center [902, 226] width 147 height 26
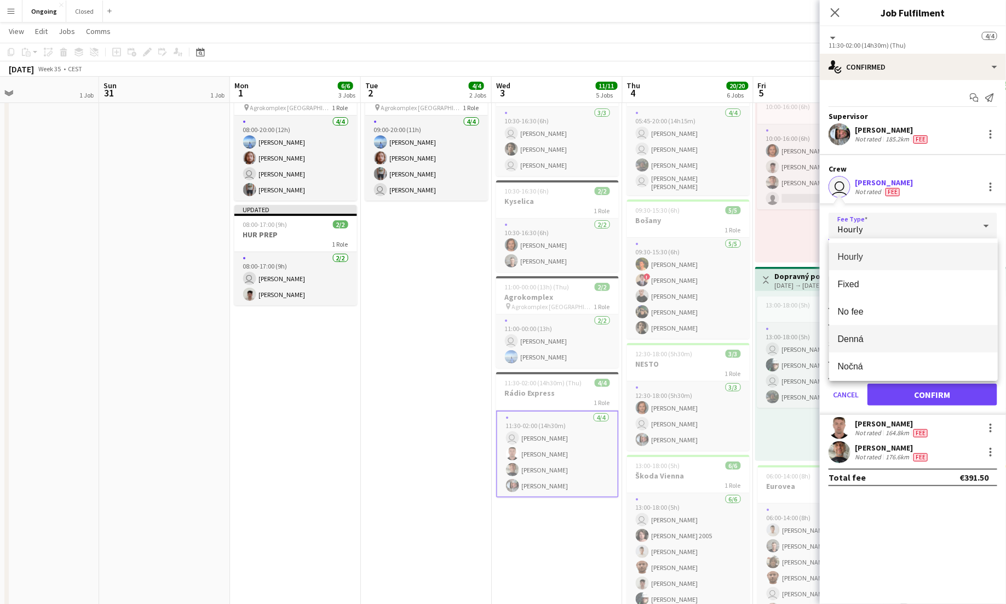
click at [862, 335] on span "Denná" at bounding box center [913, 339] width 151 height 10
type input "*****"
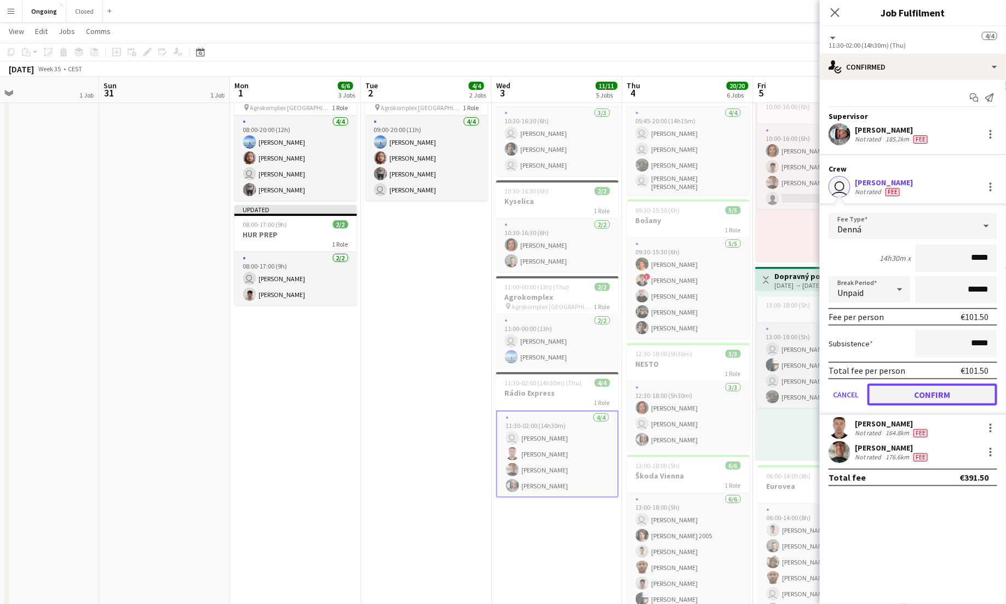
click at [920, 391] on button "Confirm" at bounding box center [933, 394] width 130 height 22
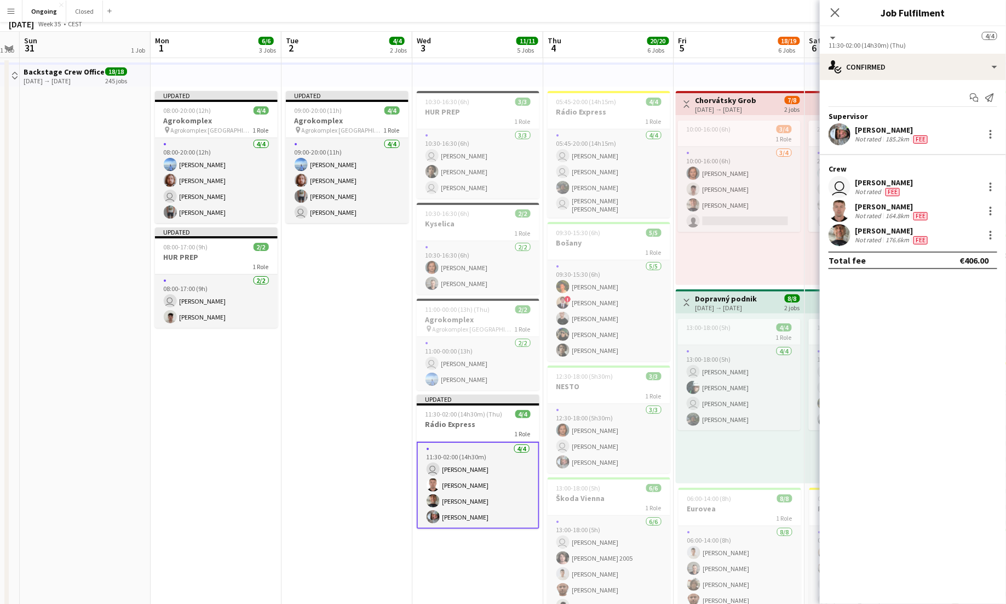
scroll to position [0, 0]
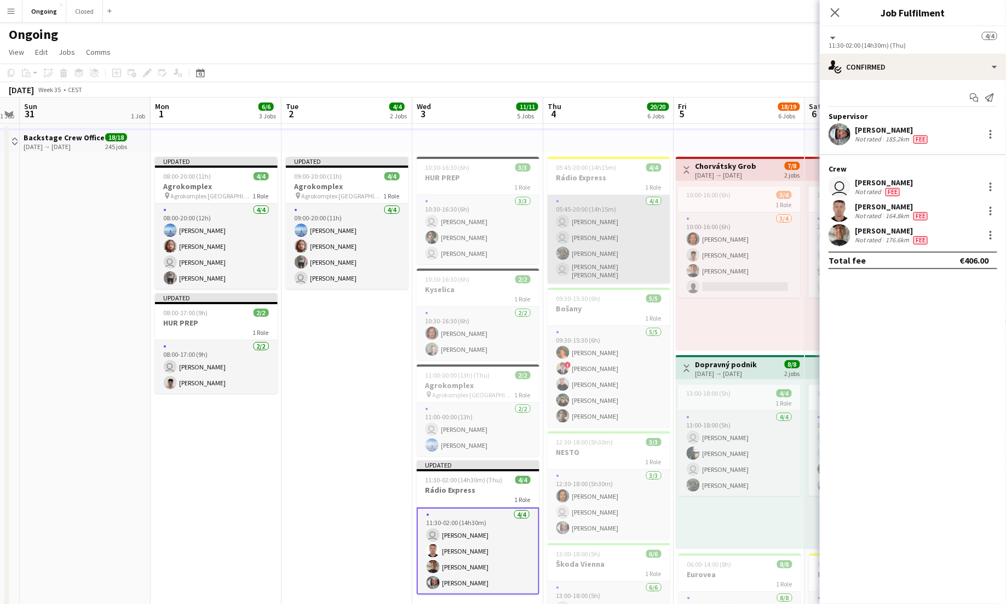
click at [616, 230] on app-card-role "[DATE] 05:45-20:00 (14h15m) user [PERSON_NAME] user [PERSON_NAME] [PERSON_NAME]…" at bounding box center [609, 239] width 123 height 88
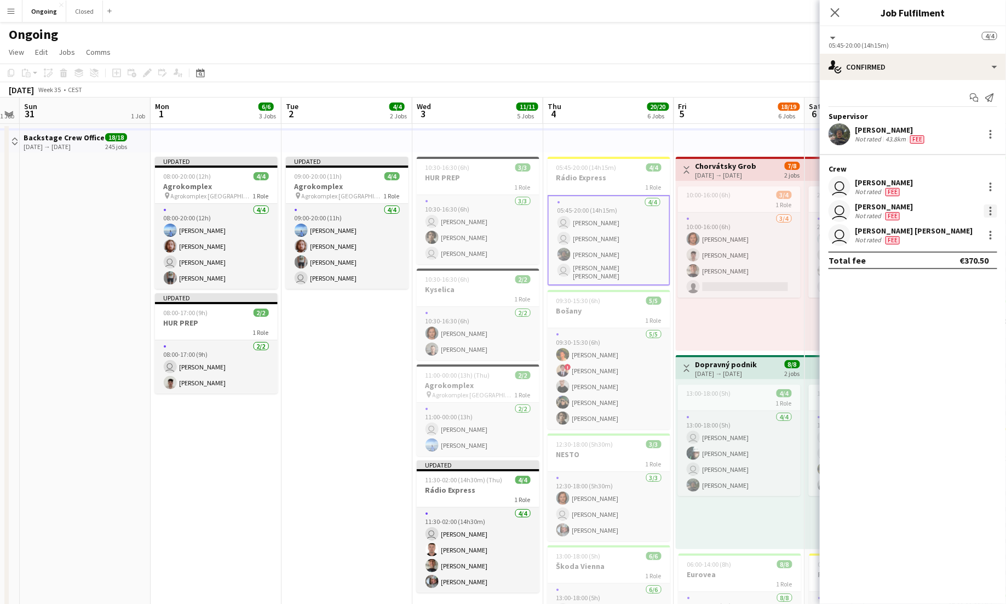
click at [993, 205] on div at bounding box center [990, 210] width 13 height 13
click at [947, 230] on span "Edit fee" at bounding box center [936, 230] width 30 height 9
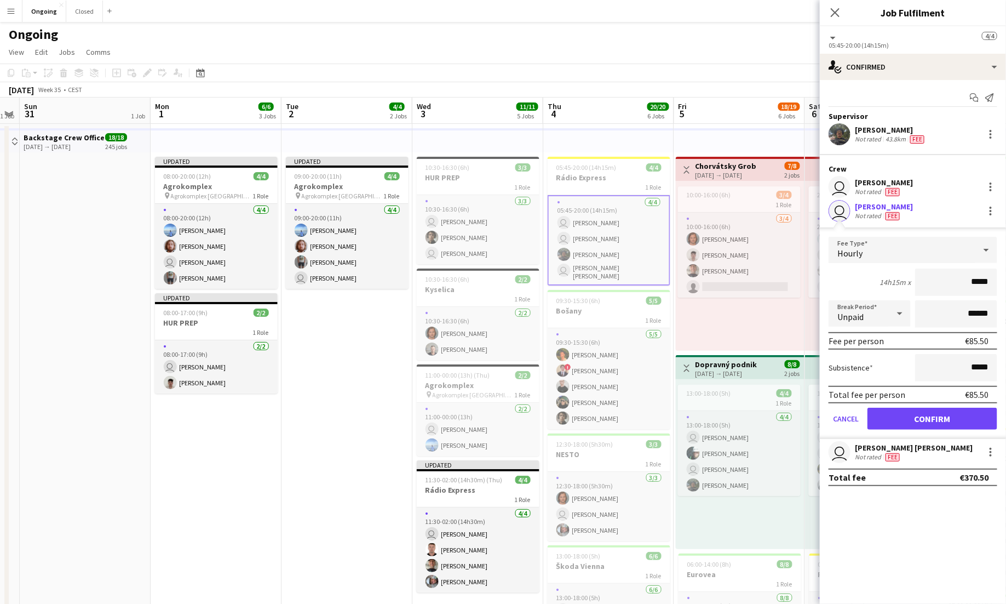
click at [965, 254] on div "Hourly" at bounding box center [902, 250] width 147 height 26
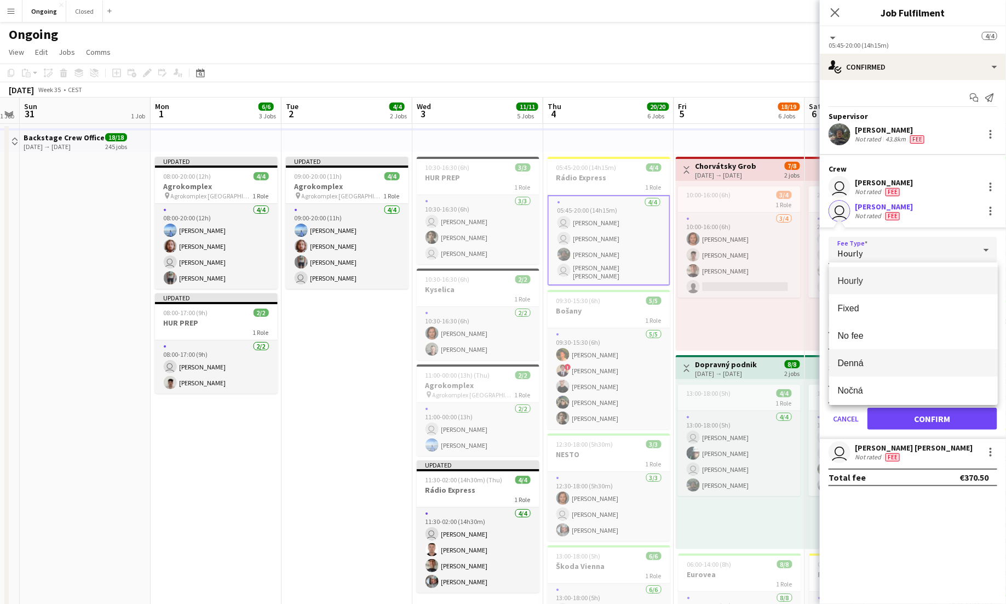
click at [878, 364] on span "Denná" at bounding box center [913, 363] width 151 height 10
type input "*****"
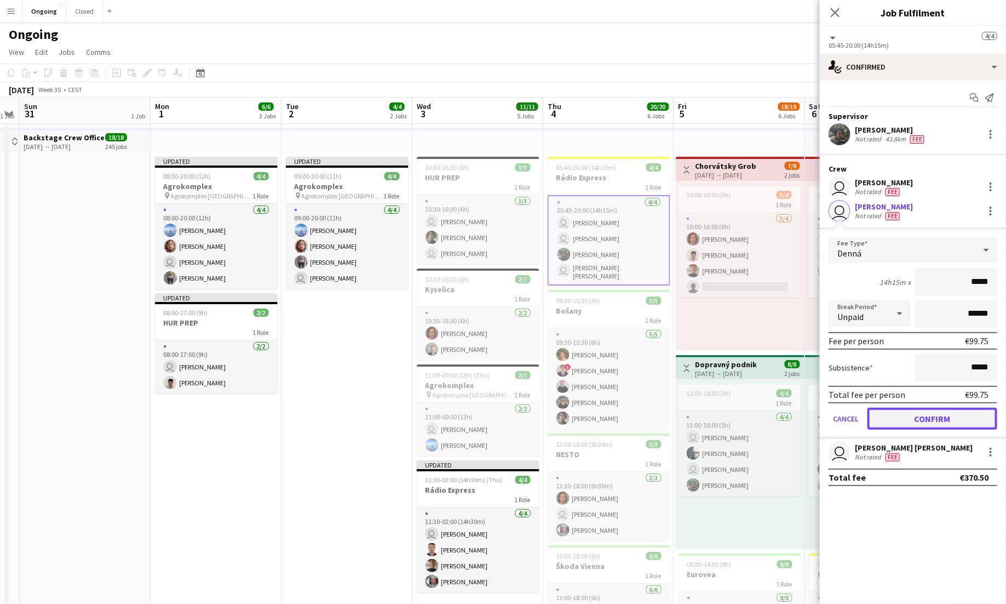
click at [946, 417] on button "Confirm" at bounding box center [933, 419] width 130 height 22
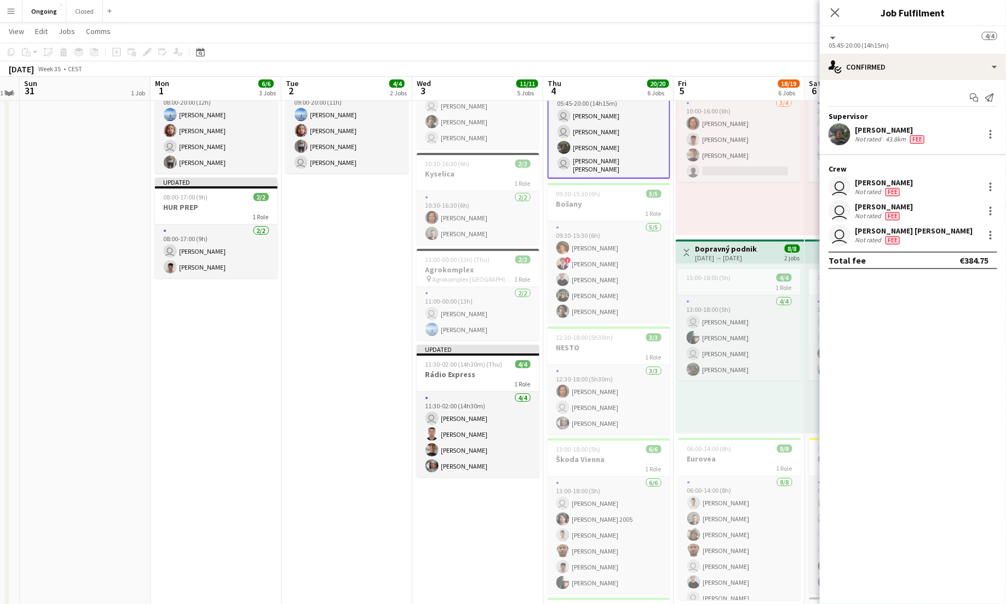
click at [625, 266] on app-card-role "[DATE] 09:30-15:30 (6h) [PERSON_NAME] ! [PERSON_NAME] [PERSON_NAME] Tymofii Lev…" at bounding box center [609, 271] width 123 height 101
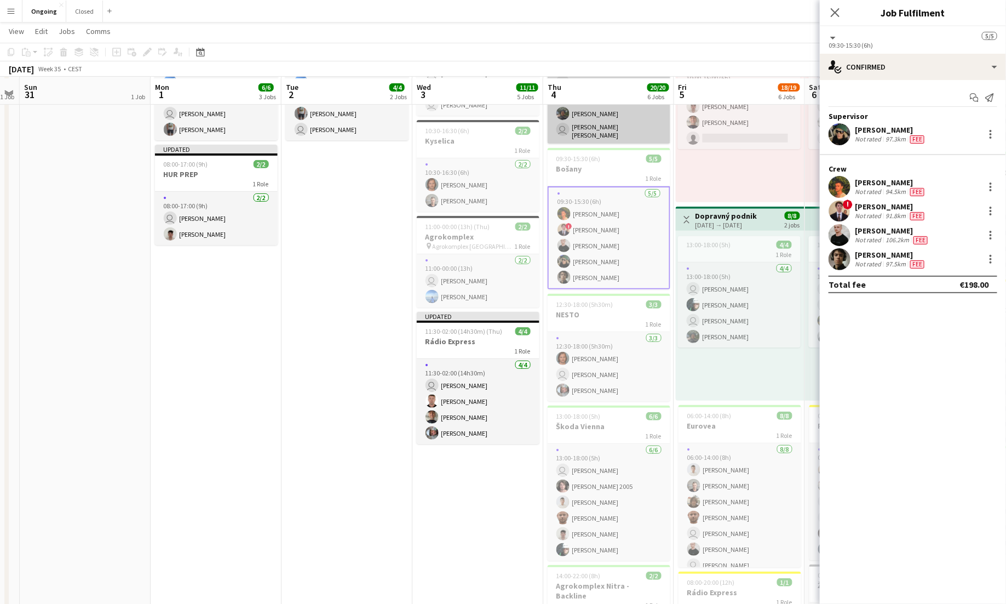
scroll to position [152, 0]
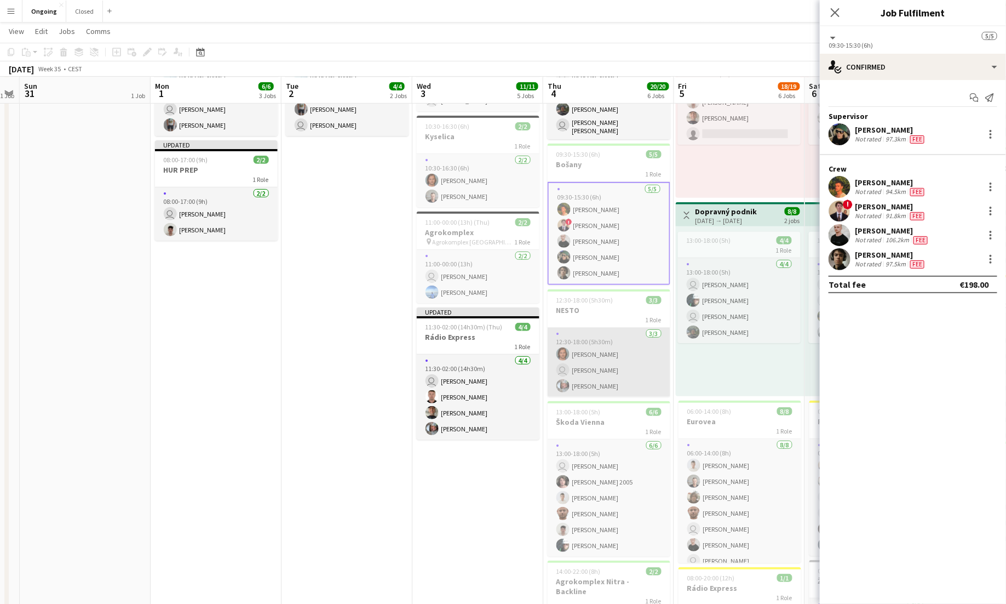
click at [616, 338] on app-card-role "[DATE] 12:30-18:00 (5h30m) [PERSON_NAME] user [PERSON_NAME] [PERSON_NAME]" at bounding box center [609, 362] width 123 height 69
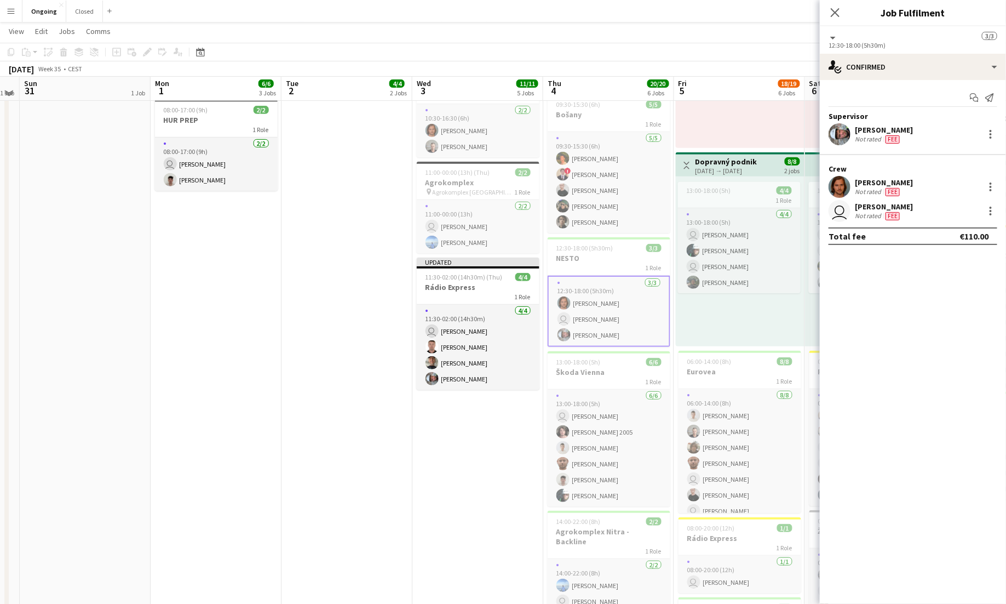
scroll to position [203, 0]
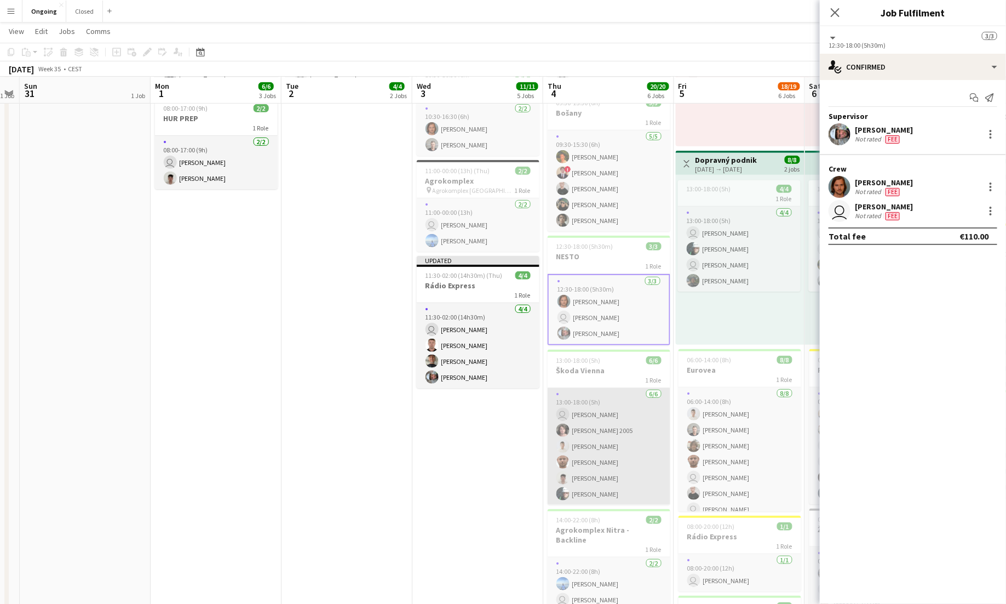
click at [620, 436] on app-card-role "[DATE] 13:00-18:00 (5h) user [PERSON_NAME] [PERSON_NAME] 2005 [PERSON_NAME] [PE…" at bounding box center [609, 446] width 123 height 117
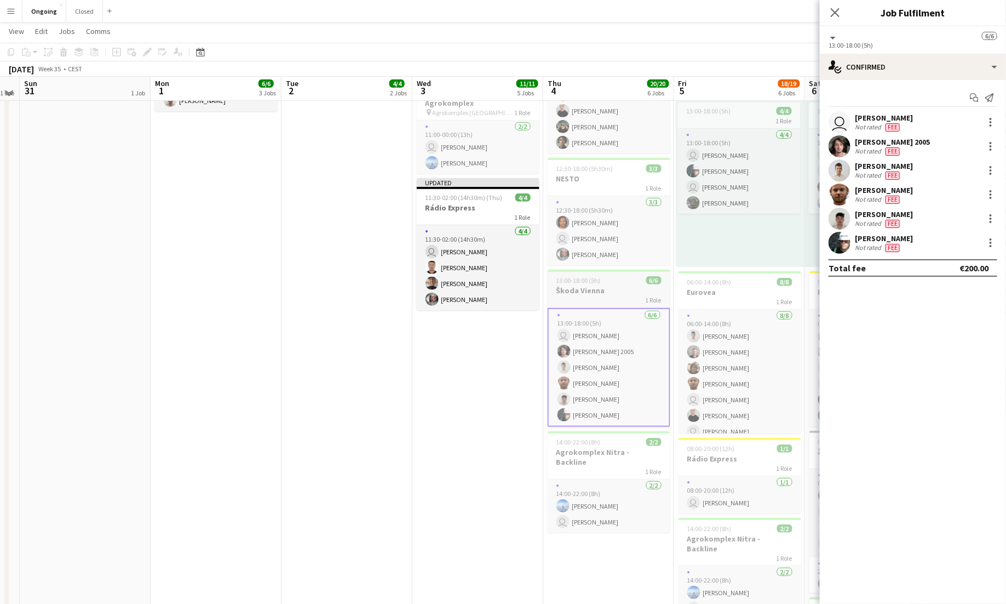
scroll to position [283, 0]
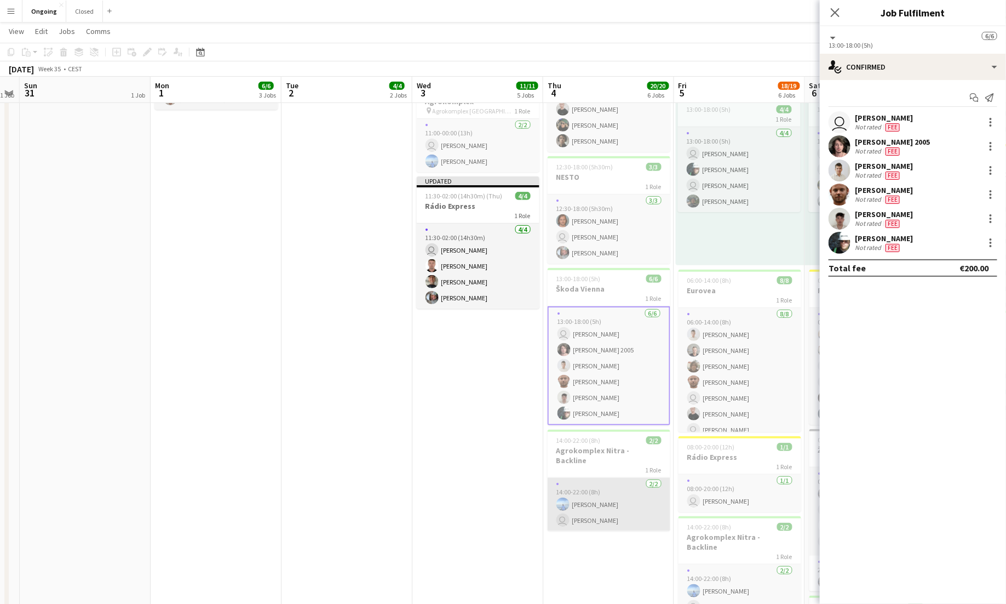
click at [606, 502] on app-card-role "[DATE] 14:00-22:00 (8h) [PERSON_NAME] user [PERSON_NAME]" at bounding box center [609, 504] width 123 height 53
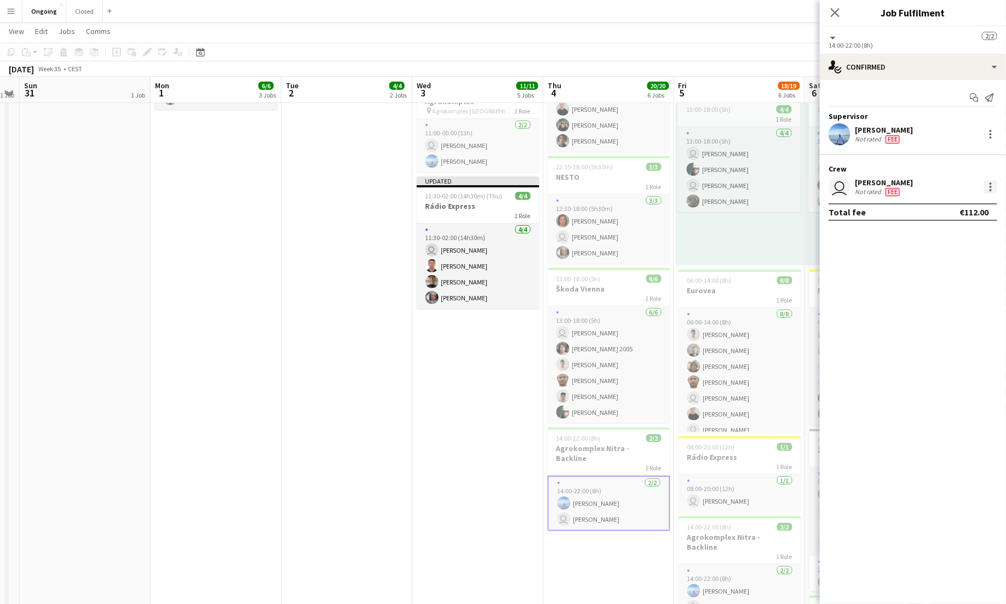
click at [990, 182] on div at bounding box center [991, 183] width 2 height 2
click at [965, 200] on button "Edit fee" at bounding box center [955, 207] width 85 height 26
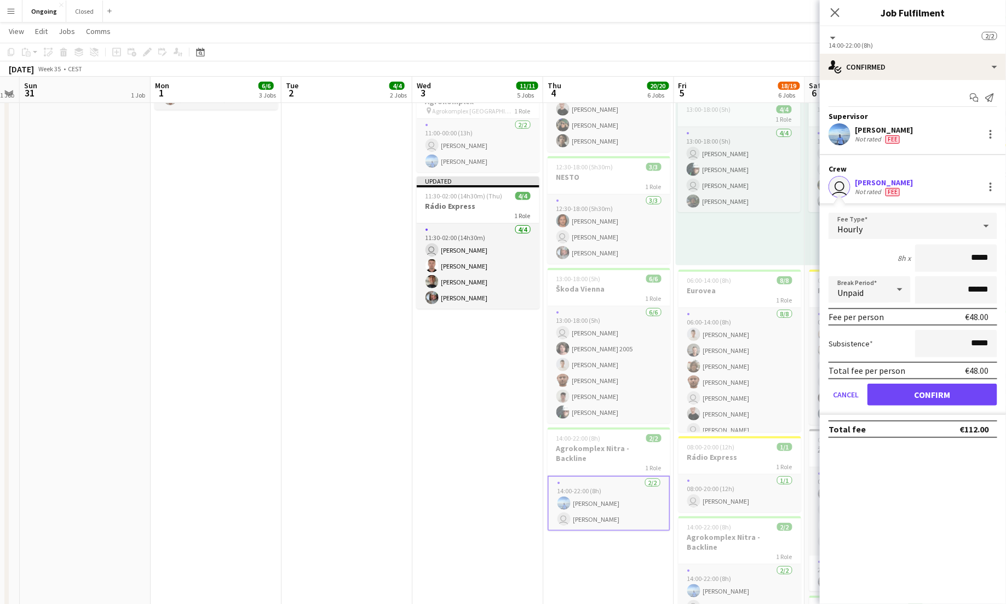
click at [931, 229] on div "Hourly" at bounding box center [902, 226] width 147 height 26
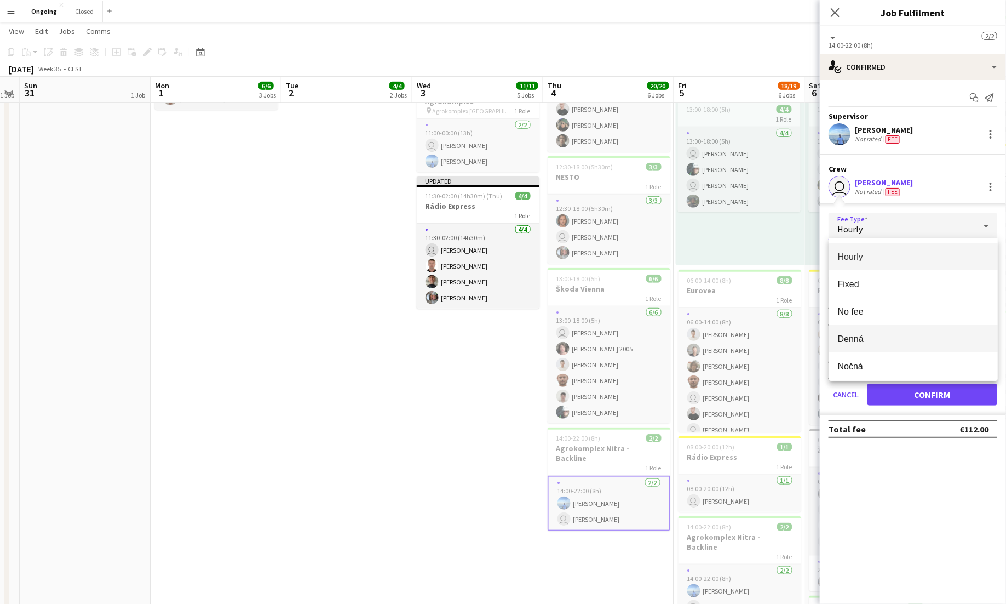
click at [880, 331] on mat-option "Denná" at bounding box center [913, 338] width 169 height 27
type input "*****"
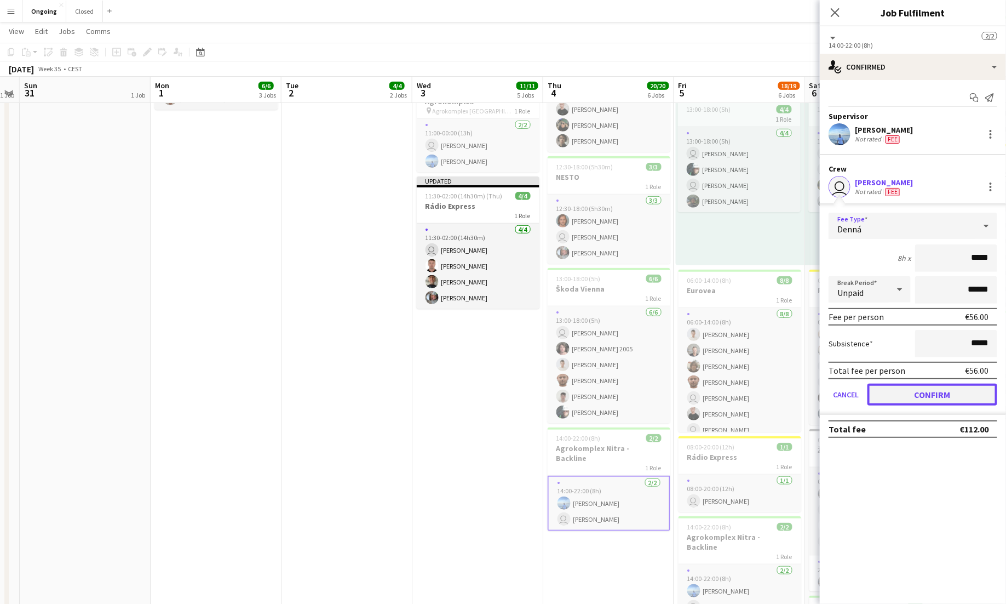
click at [915, 389] on button "Confirm" at bounding box center [933, 394] width 130 height 22
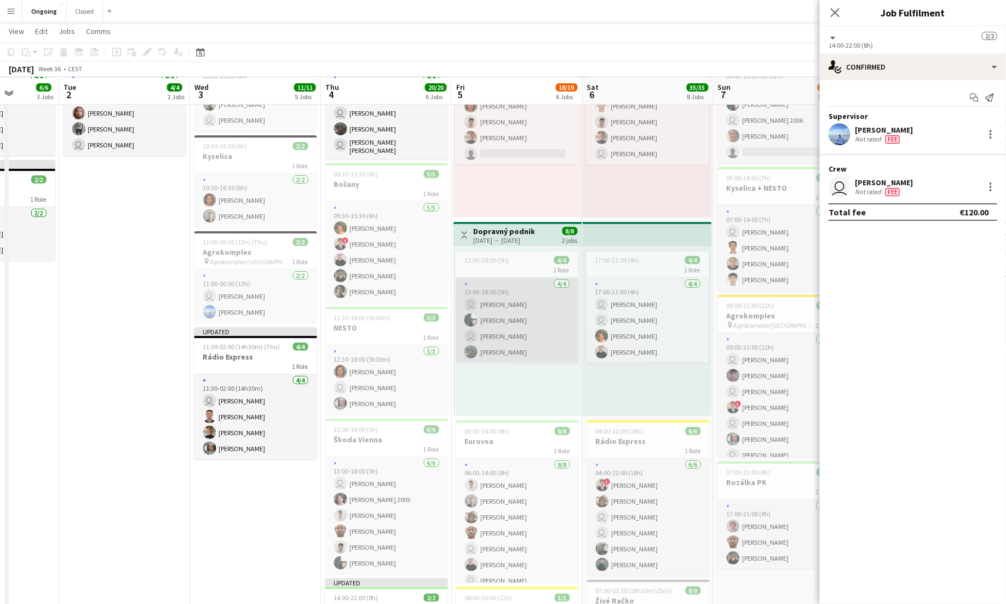
scroll to position [134, 0]
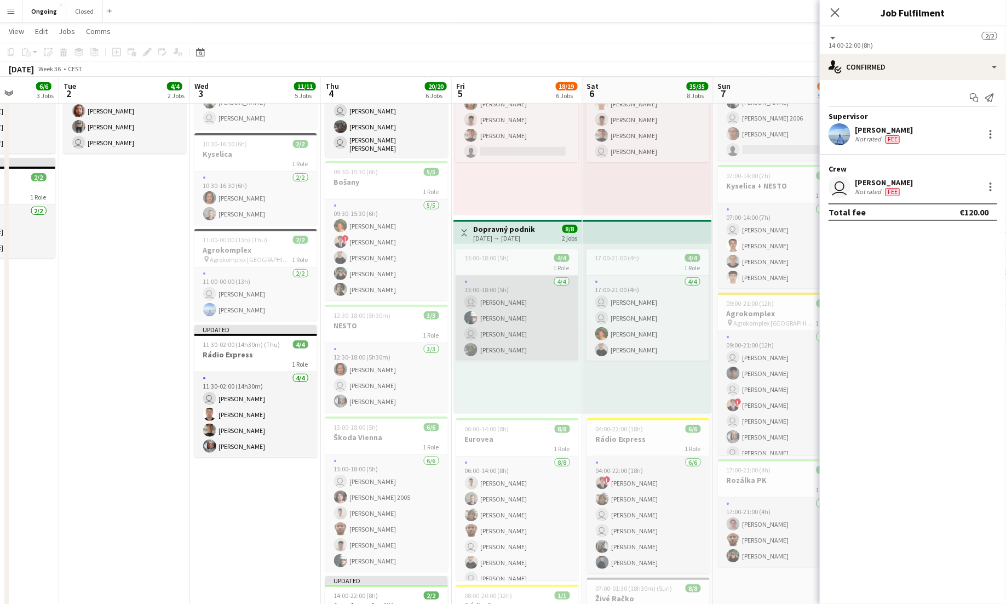
click at [547, 312] on app-card-role "[DATE] 13:00-18:00 (5h) user [PERSON_NAME] [PERSON_NAME] user [PERSON_NAME] [PE…" at bounding box center [517, 318] width 123 height 85
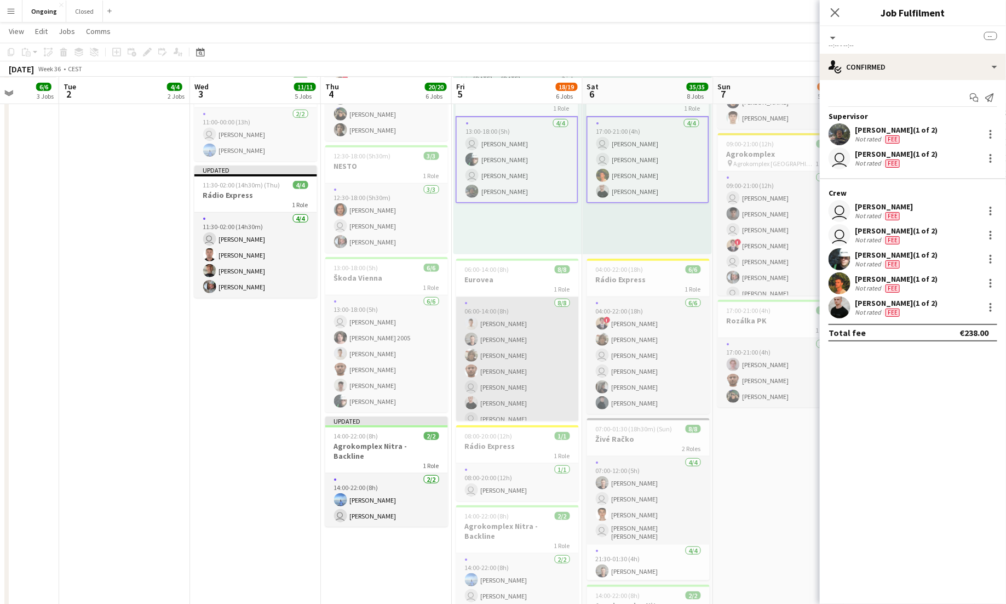
scroll to position [296, 0]
click at [542, 345] on app-card-role "[DATE] 06:00-14:00 (8h) [PERSON_NAME] [PERSON_NAME] [PERSON_NAME] [PERSON_NAME]…" at bounding box center [517, 369] width 123 height 148
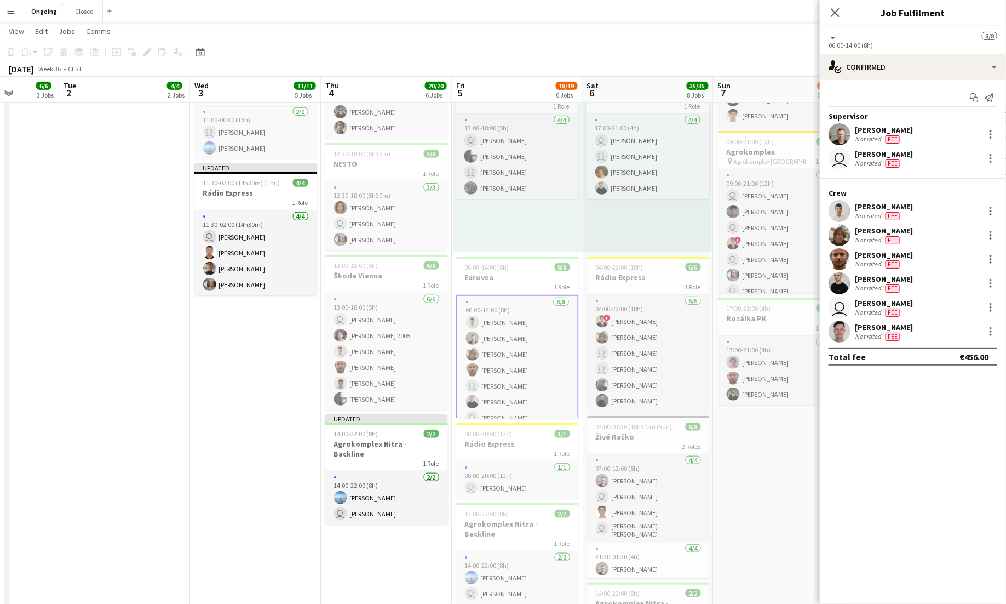
scroll to position [26, 0]
click at [525, 473] on app-card-role "[DATE] 08:00-20:00 (12h) user [PERSON_NAME]" at bounding box center [517, 479] width 123 height 37
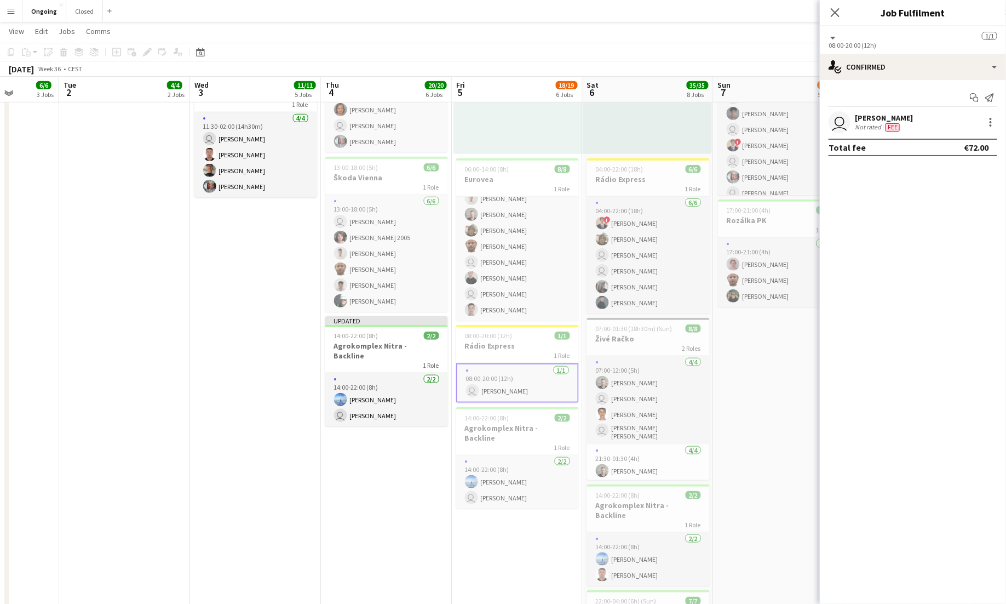
scroll to position [395, 0]
click at [989, 119] on div at bounding box center [990, 122] width 13 height 13
click at [948, 139] on span "Edit fee" at bounding box center [936, 141] width 30 height 9
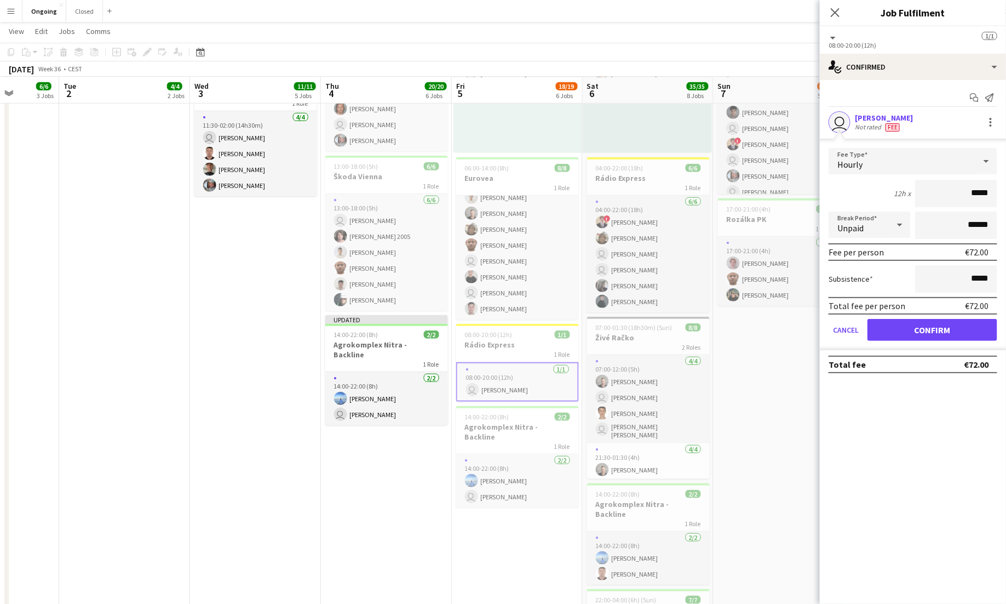
click at [984, 160] on icon at bounding box center [986, 161] width 13 height 22
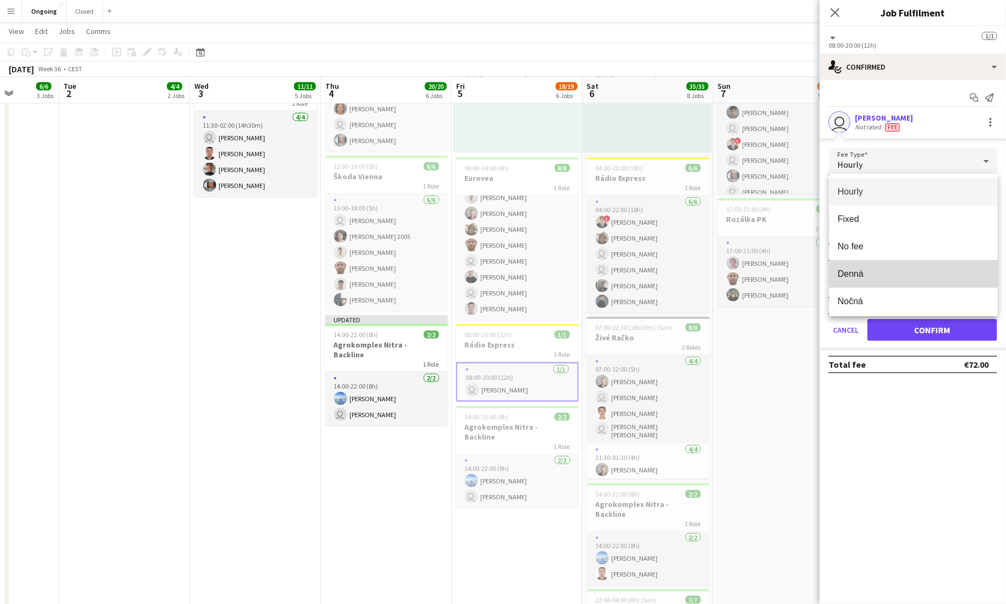
click at [869, 271] on span "Denná" at bounding box center [913, 273] width 151 height 10
type input "*****"
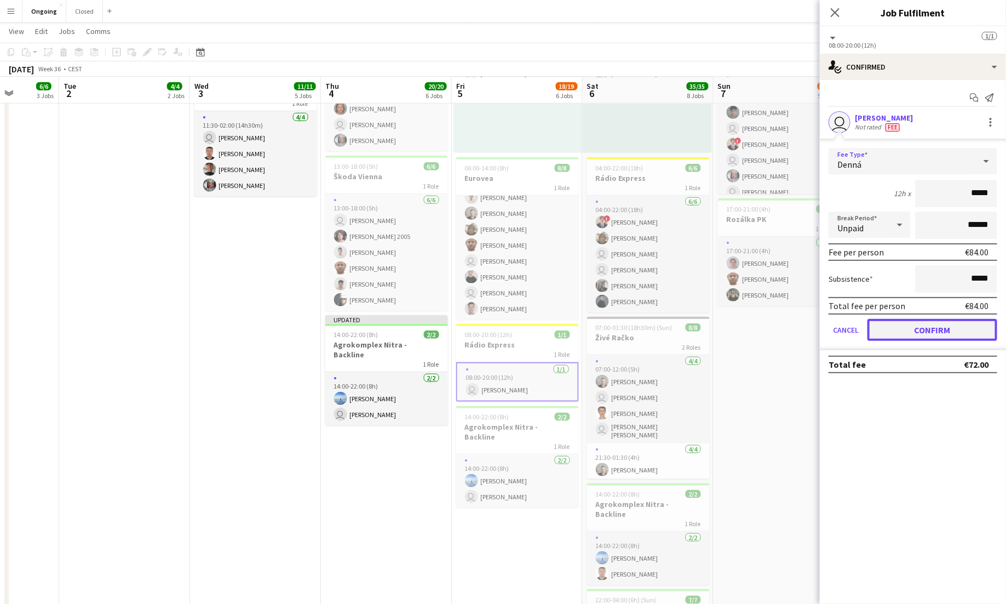
click at [938, 320] on button "Confirm" at bounding box center [933, 330] width 130 height 22
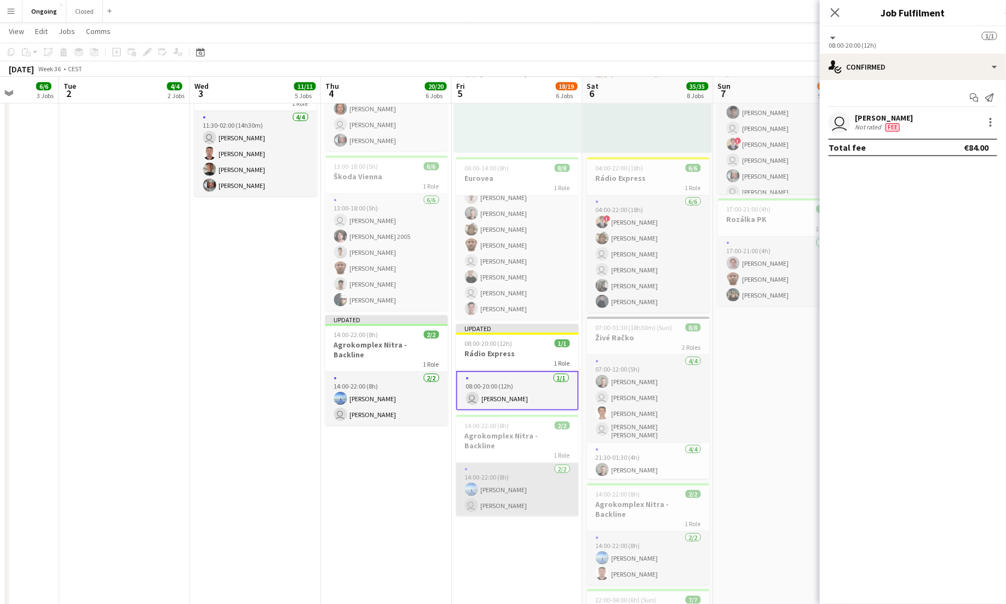
click at [537, 486] on app-card-role "[DATE] 14:00-22:00 (8h) [PERSON_NAME] user [PERSON_NAME]" at bounding box center [517, 489] width 123 height 53
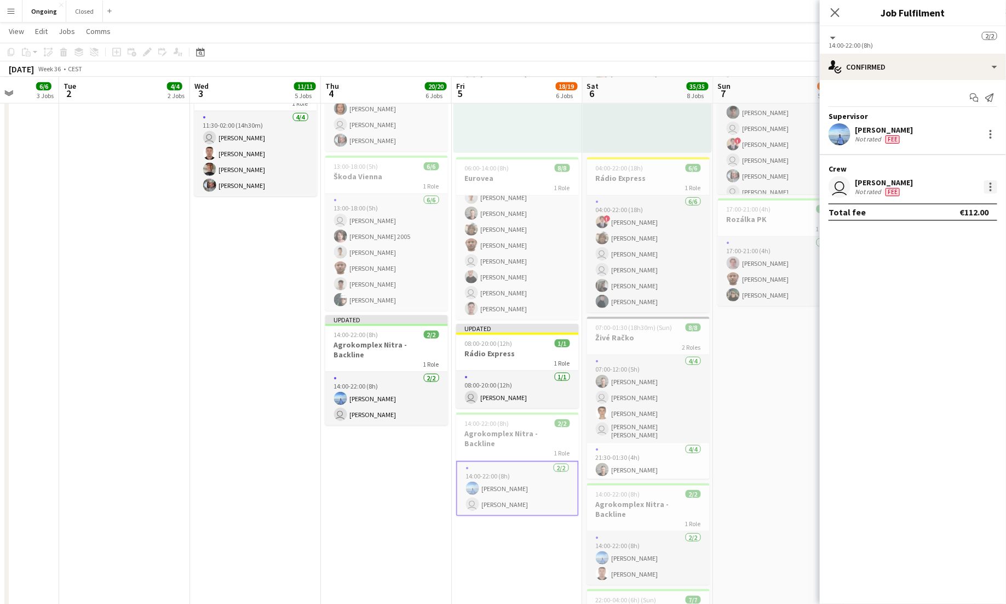
click at [987, 180] on div at bounding box center [990, 186] width 13 height 13
click at [960, 207] on span "Edit fee" at bounding box center [955, 207] width 68 height 10
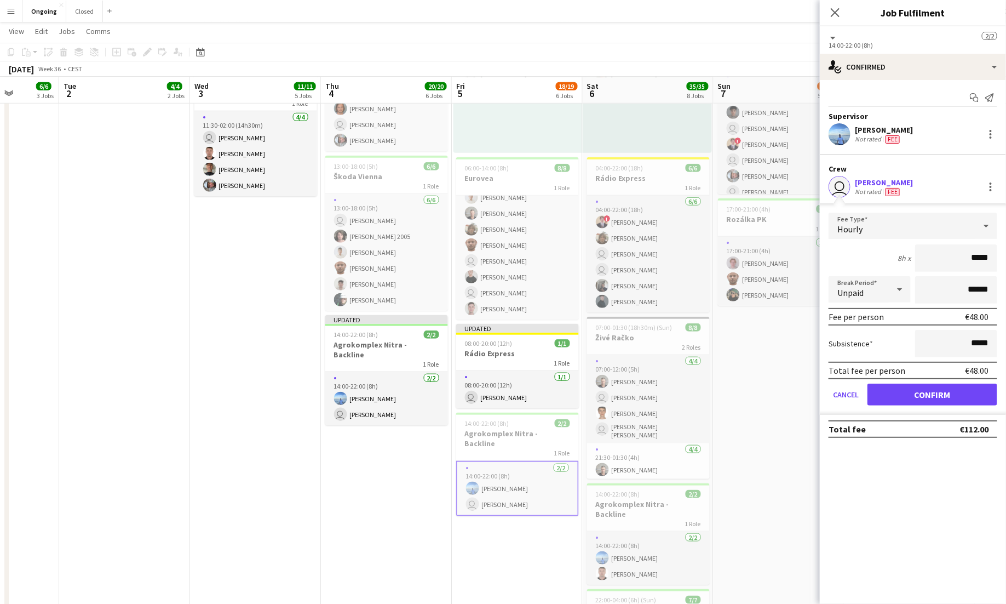
click at [981, 213] on div "Hourly" at bounding box center [913, 226] width 169 height 26
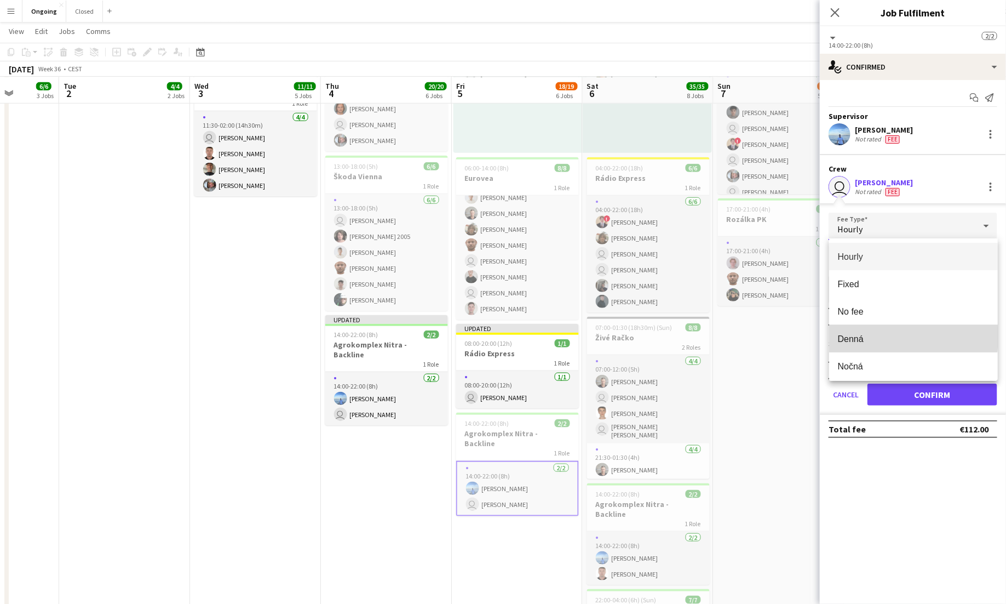
click at [868, 336] on span "Denná" at bounding box center [913, 339] width 151 height 10
type input "*****"
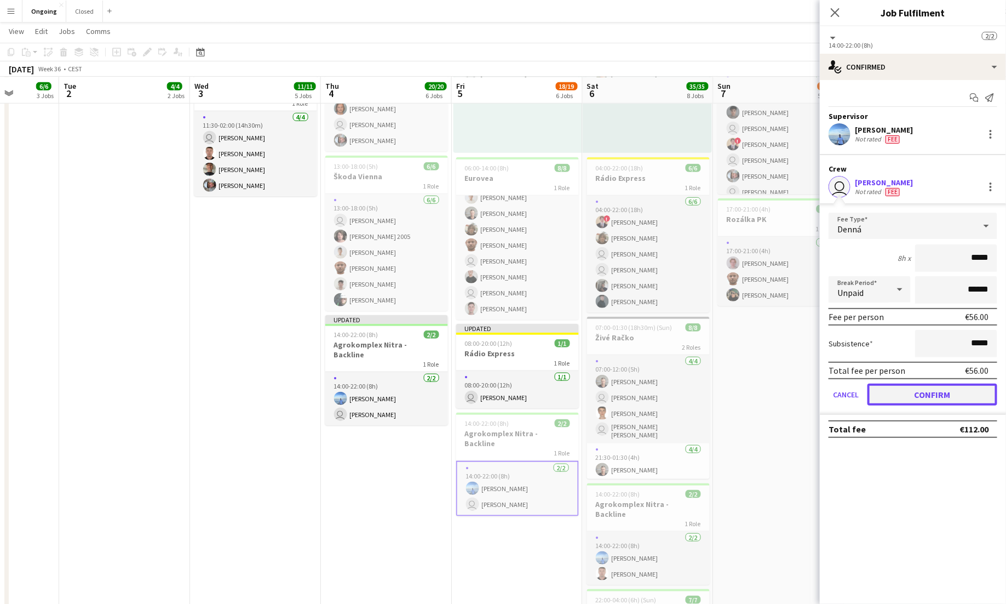
click at [903, 389] on button "Confirm" at bounding box center [933, 394] width 130 height 22
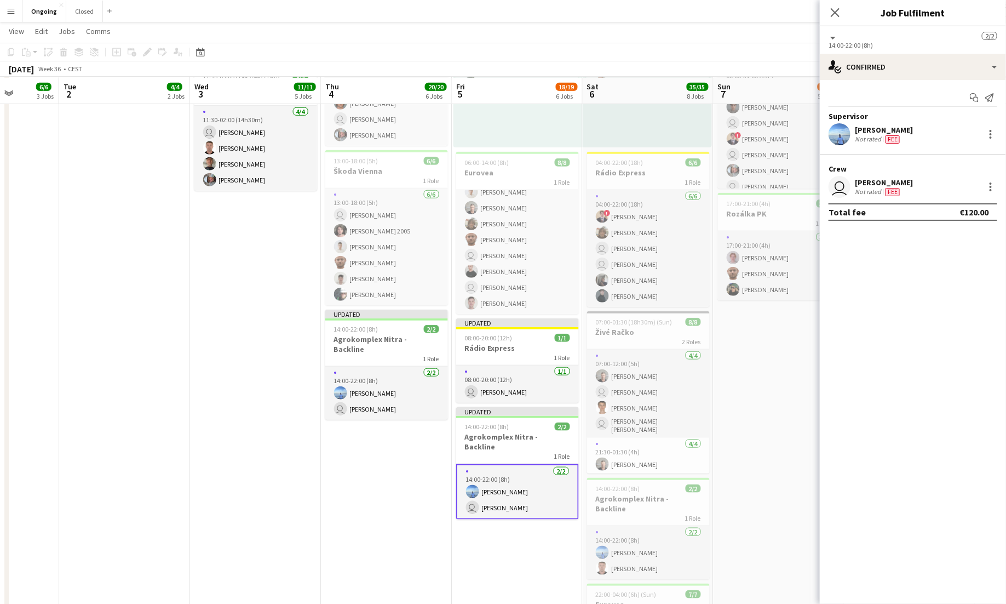
scroll to position [402, 0]
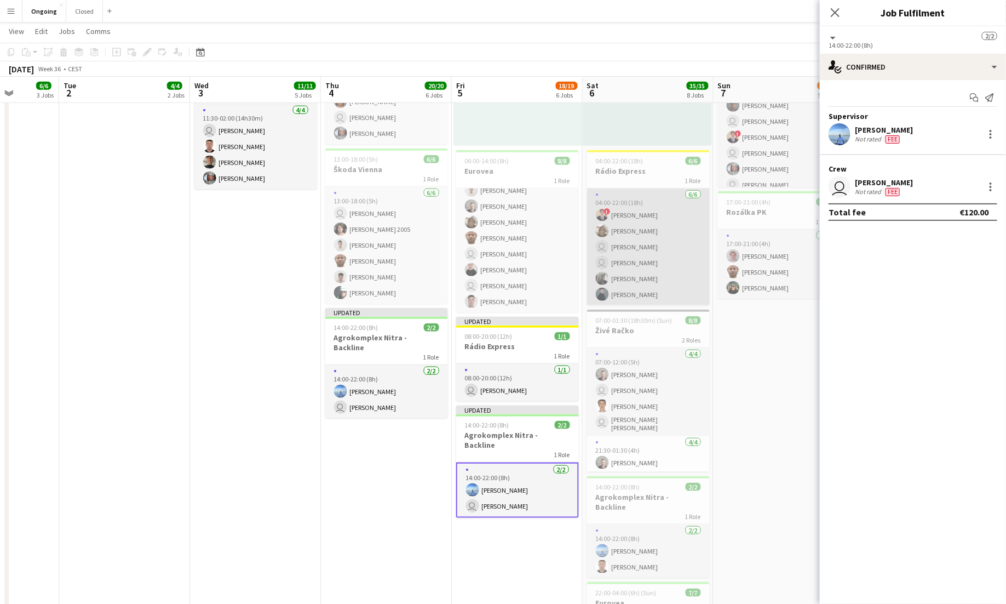
click at [666, 247] on app-card-role "[DATE] 04:00-22:00 (18h) ! [PERSON_NAME] [PERSON_NAME] user [PERSON_NAME] user …" at bounding box center [648, 246] width 123 height 117
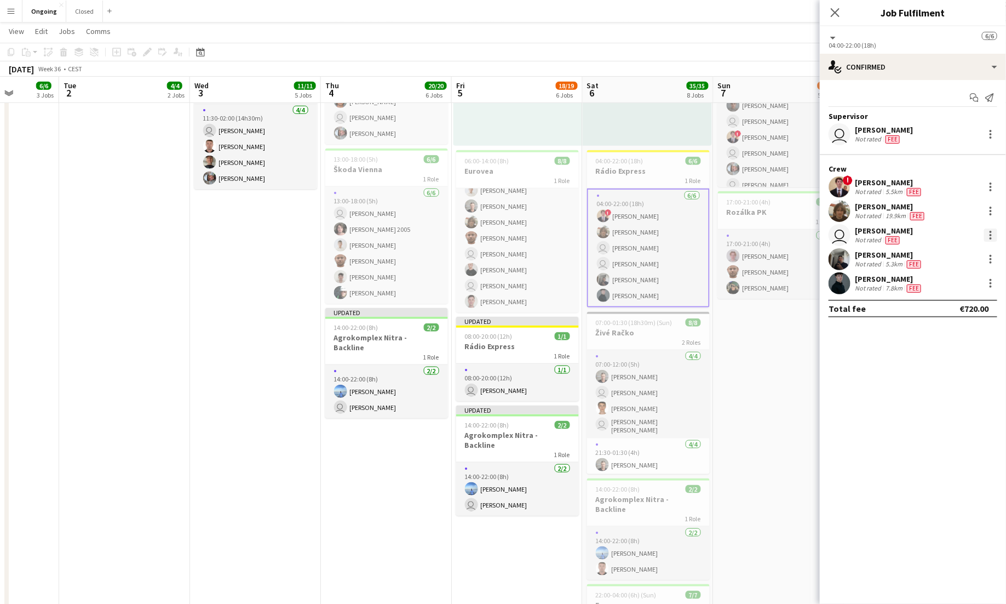
click at [993, 230] on div at bounding box center [990, 234] width 13 height 13
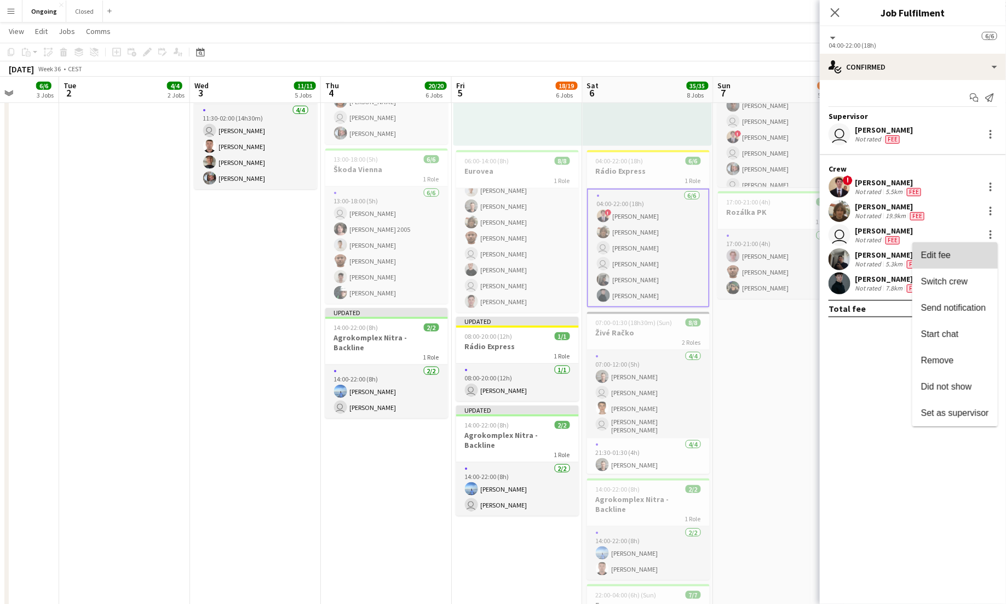
click at [960, 256] on span "Edit fee" at bounding box center [955, 255] width 68 height 10
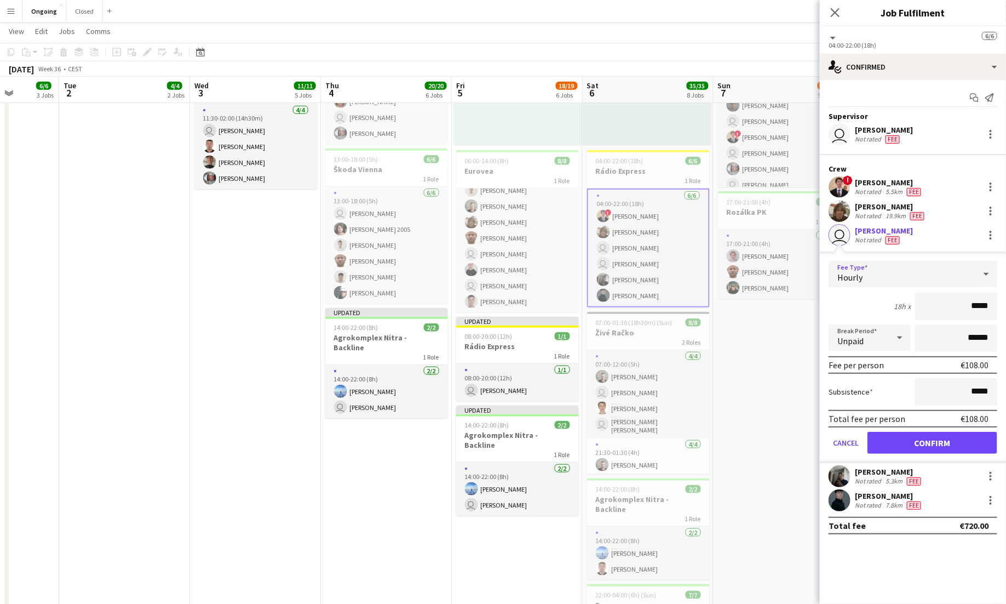
click at [910, 279] on div "Hourly" at bounding box center [902, 274] width 147 height 26
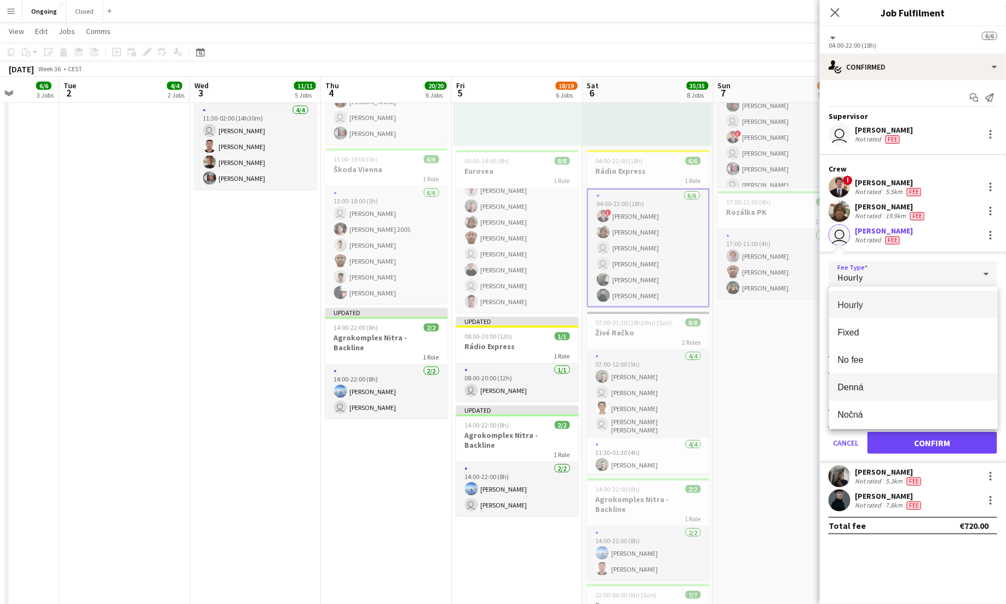
click at [866, 384] on span "Denná" at bounding box center [913, 387] width 151 height 10
type input "*****"
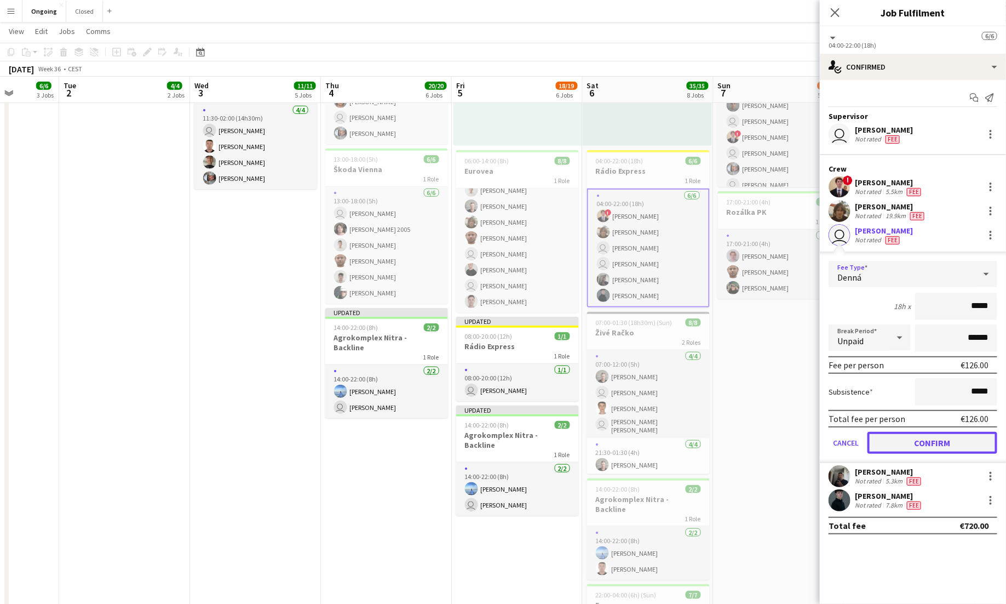
click at [919, 443] on button "Confirm" at bounding box center [933, 443] width 130 height 22
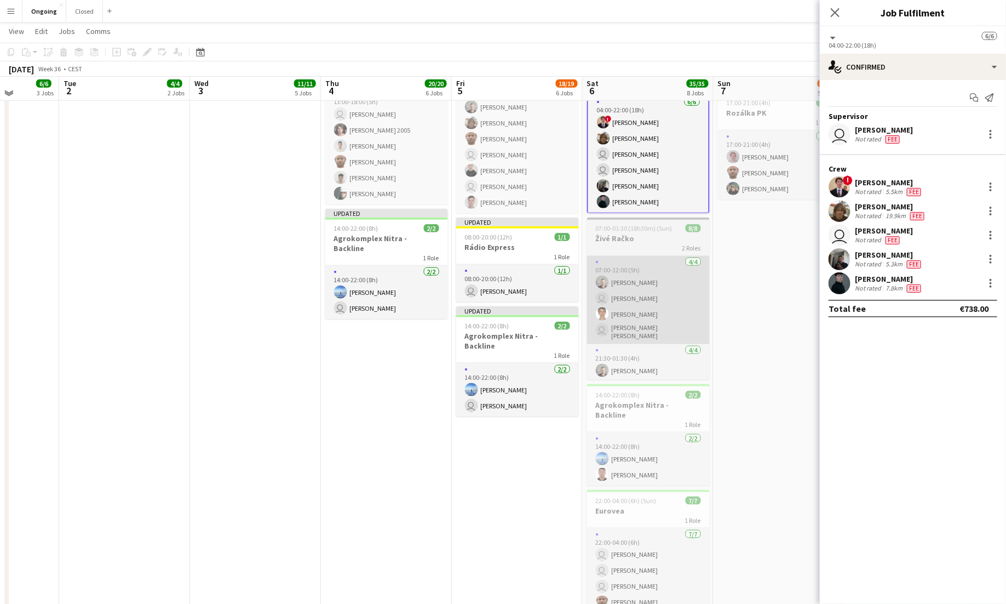
scroll to position [503, 0]
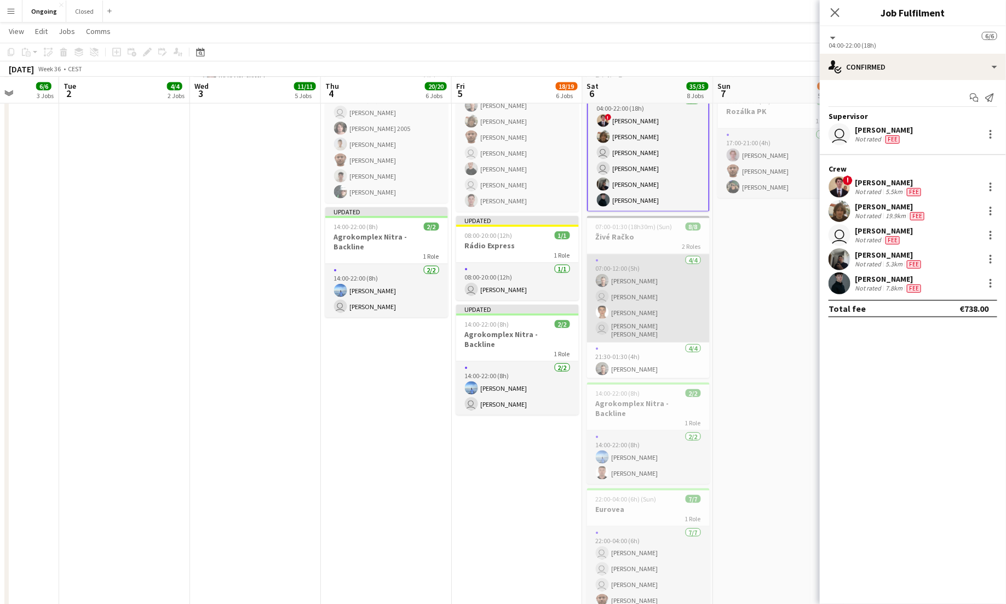
click at [662, 293] on app-card-role "[DATE] 07:00-12:00 (5h) [PERSON_NAME] user [PERSON_NAME] [PERSON_NAME] user [PE…" at bounding box center [648, 298] width 123 height 88
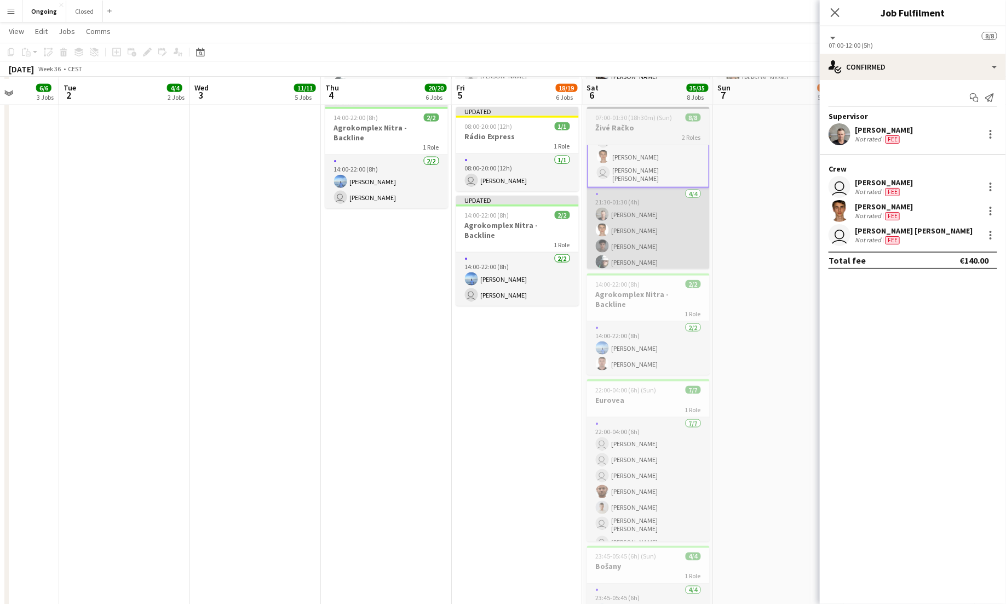
scroll to position [614, 0]
click at [664, 343] on app-card-role "[DATE] 14:00-22:00 (8h) [PERSON_NAME]" at bounding box center [648, 345] width 123 height 53
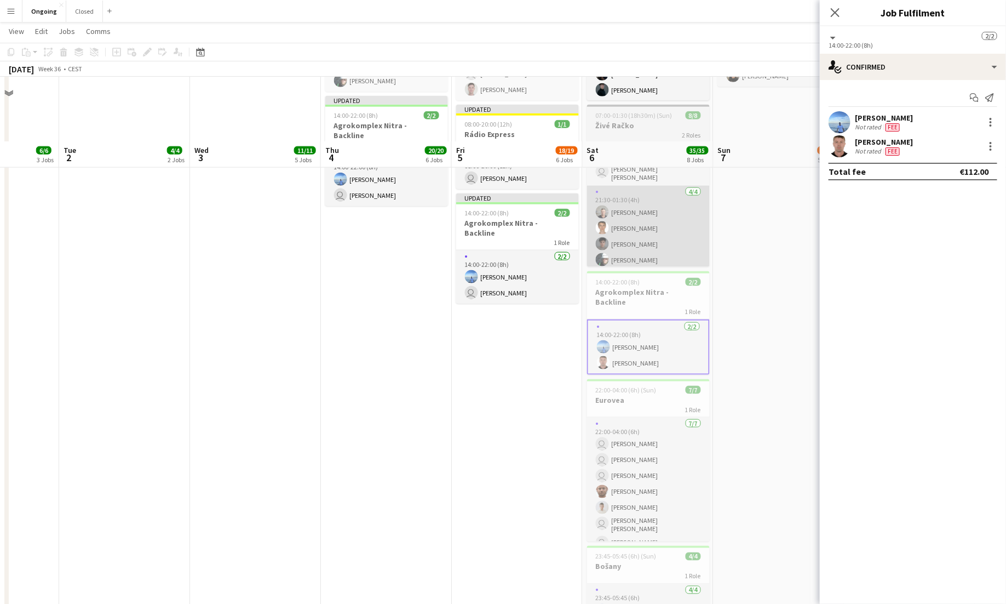
scroll to position [719, 0]
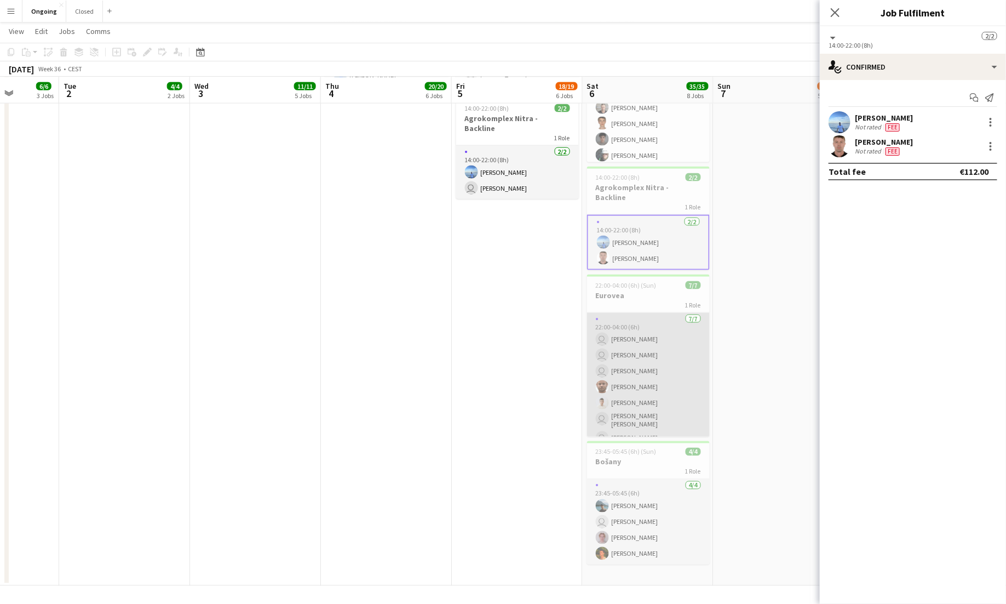
click at [662, 358] on app-card-role "[DATE] 22:00-04:00 (6h) user [PERSON_NAME] user [PERSON_NAME] user [PERSON_NAME…" at bounding box center [648, 381] width 123 height 136
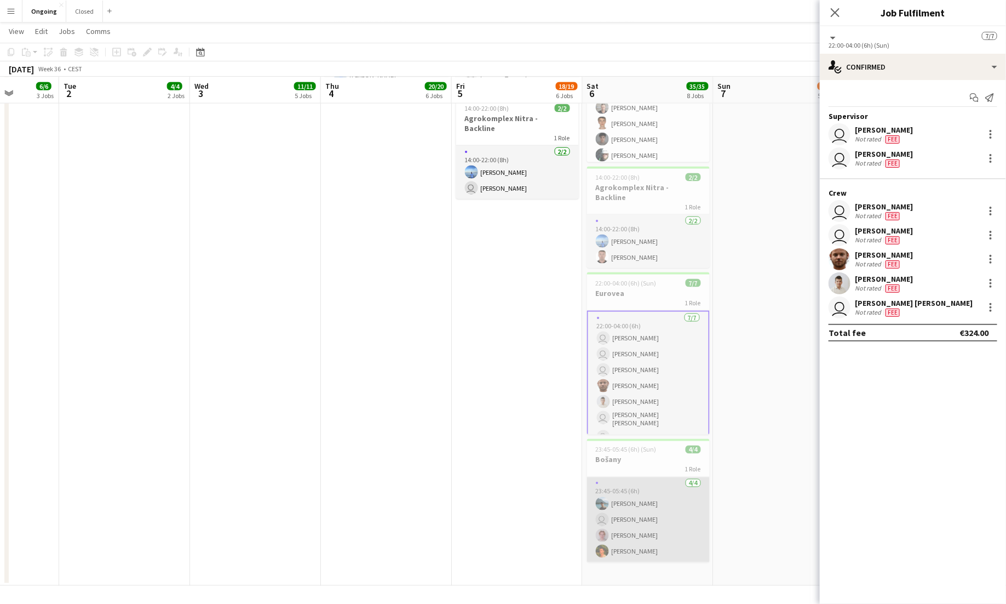
click at [667, 506] on app-card-role "[DATE] 23:45-05:45 (6h) [PERSON_NAME] user [PERSON_NAME] [PERSON_NAME] [PERSON_…" at bounding box center [648, 519] width 123 height 85
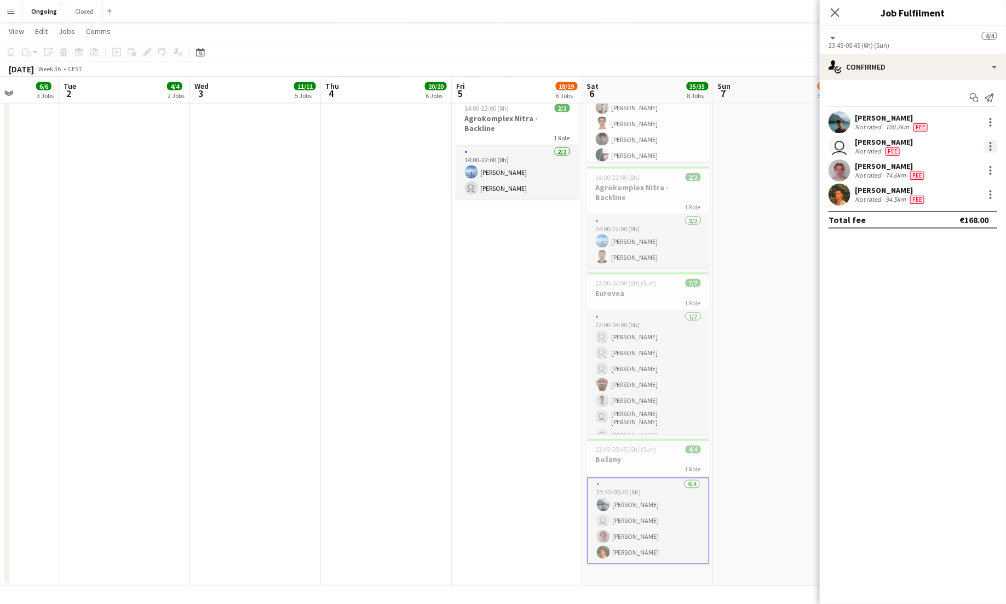
click at [989, 141] on div at bounding box center [990, 146] width 13 height 13
click at [965, 155] on button "Edit fee" at bounding box center [955, 166] width 85 height 26
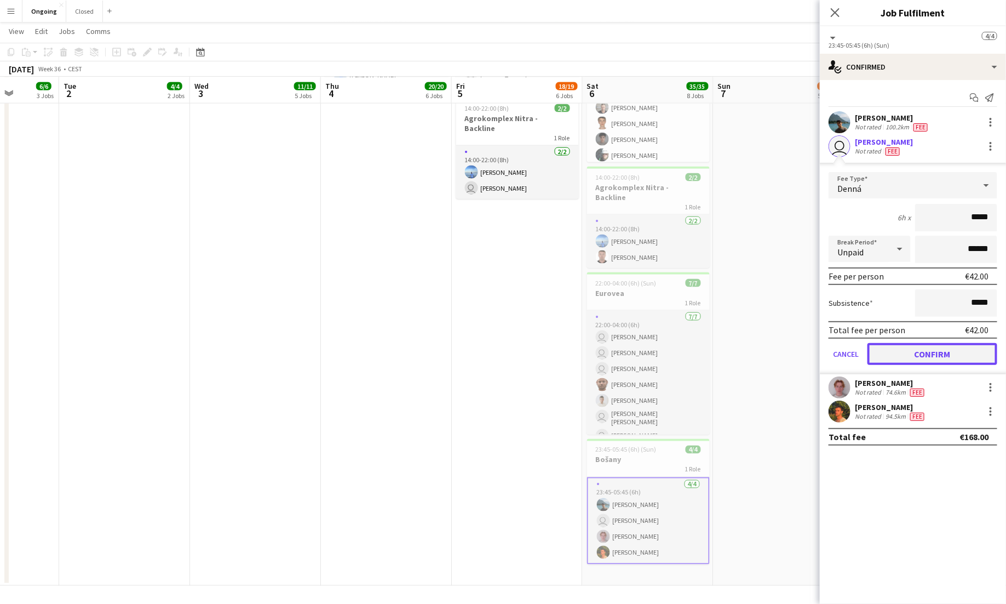
click at [937, 353] on button "Confirm" at bounding box center [933, 354] width 130 height 22
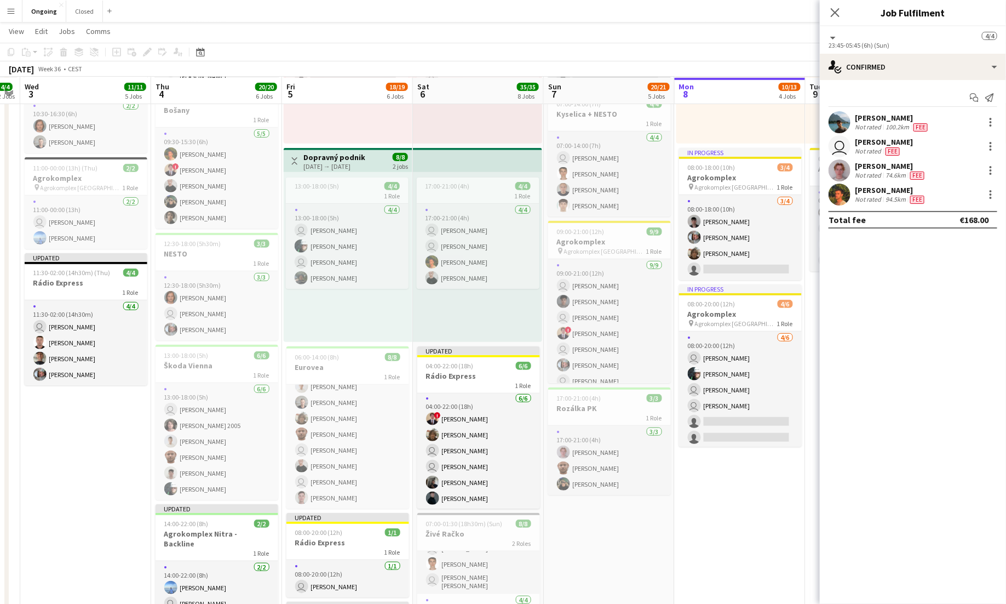
scroll to position [207, 0]
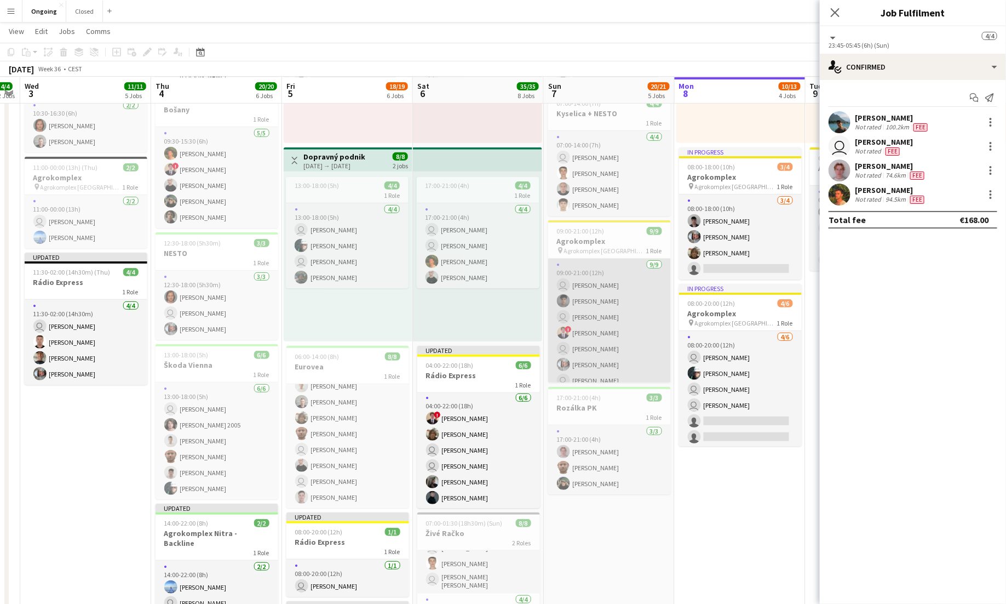
click at [624, 349] on app-card-role "[DATE] 09:00-21:00 (12h) user [PERSON_NAME] Zvozil [PERSON_NAME] user [PERSON_N…" at bounding box center [609, 341] width 123 height 164
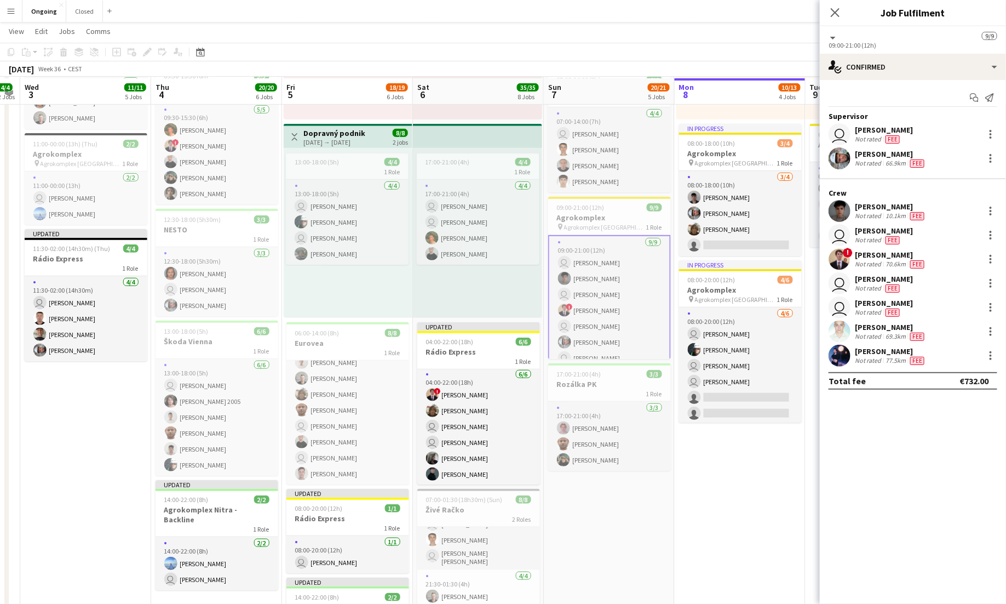
scroll to position [231, 0]
click at [993, 282] on div at bounding box center [990, 283] width 13 height 13
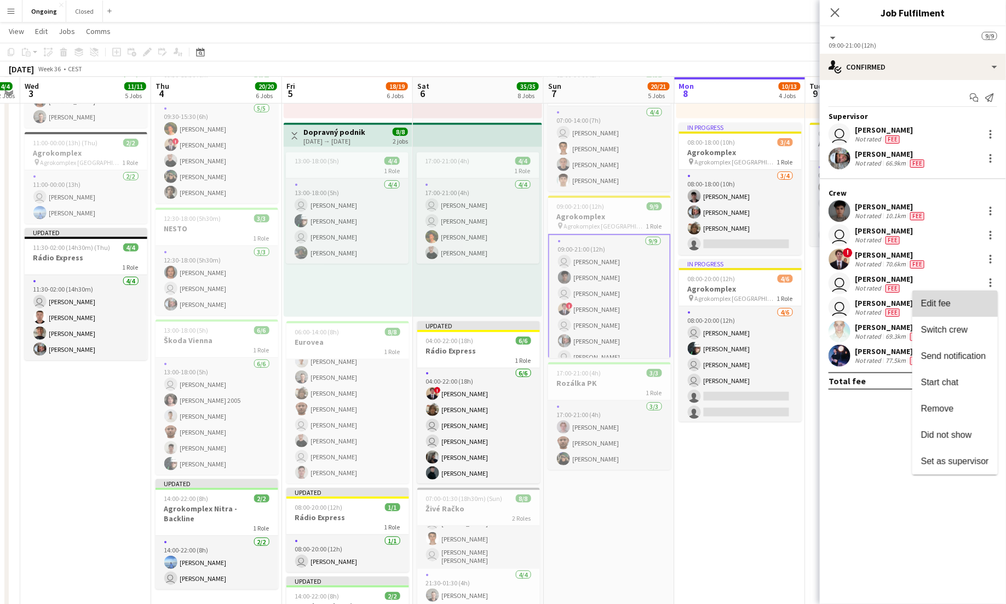
click at [955, 304] on span "Edit fee" at bounding box center [955, 303] width 68 height 10
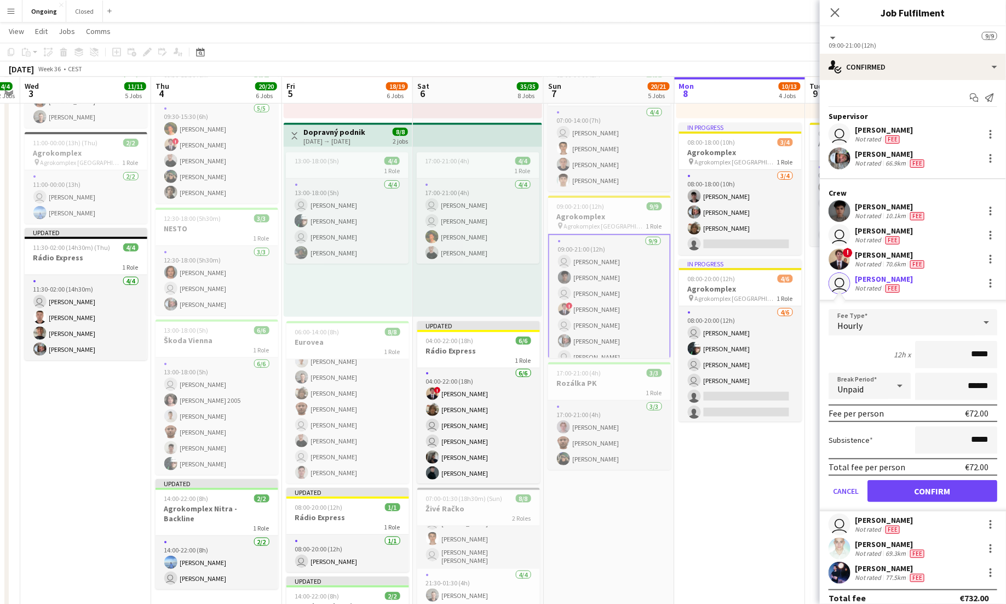
click at [945, 326] on div "Hourly" at bounding box center [902, 322] width 147 height 26
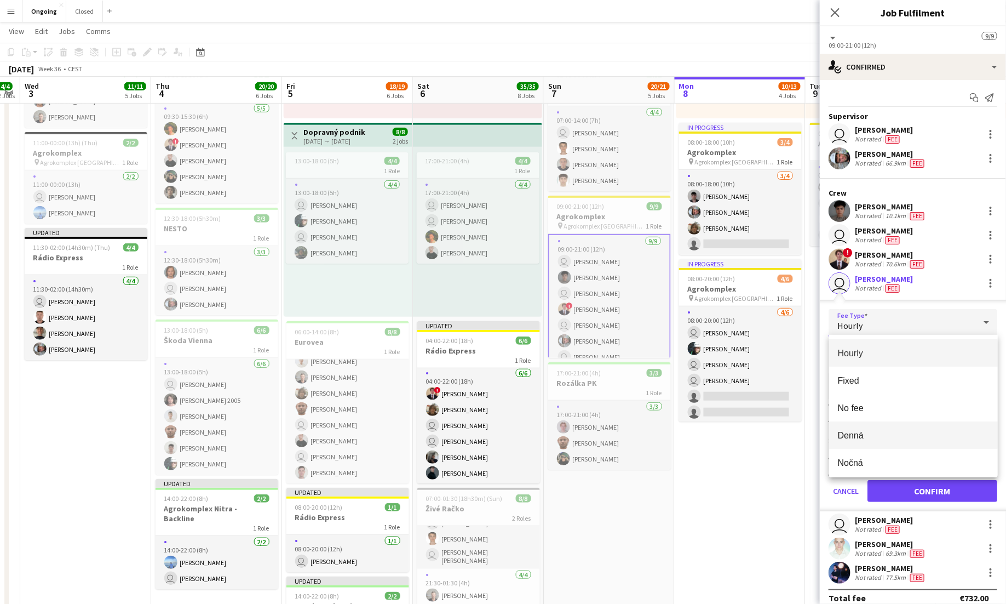
click at [882, 431] on span "Denná" at bounding box center [913, 435] width 151 height 10
type input "*****"
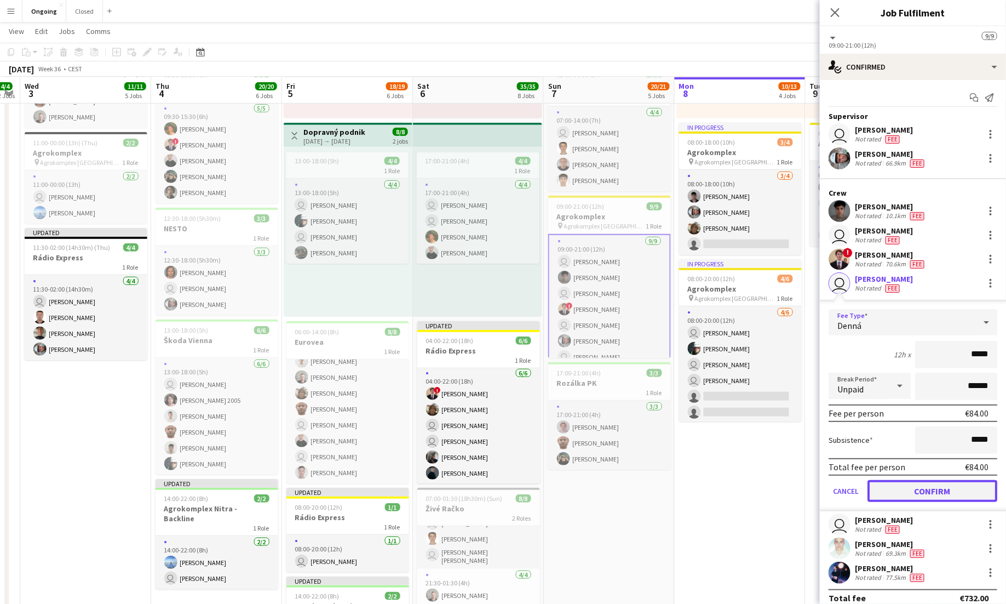
click at [936, 492] on button "Confirm" at bounding box center [933, 491] width 130 height 22
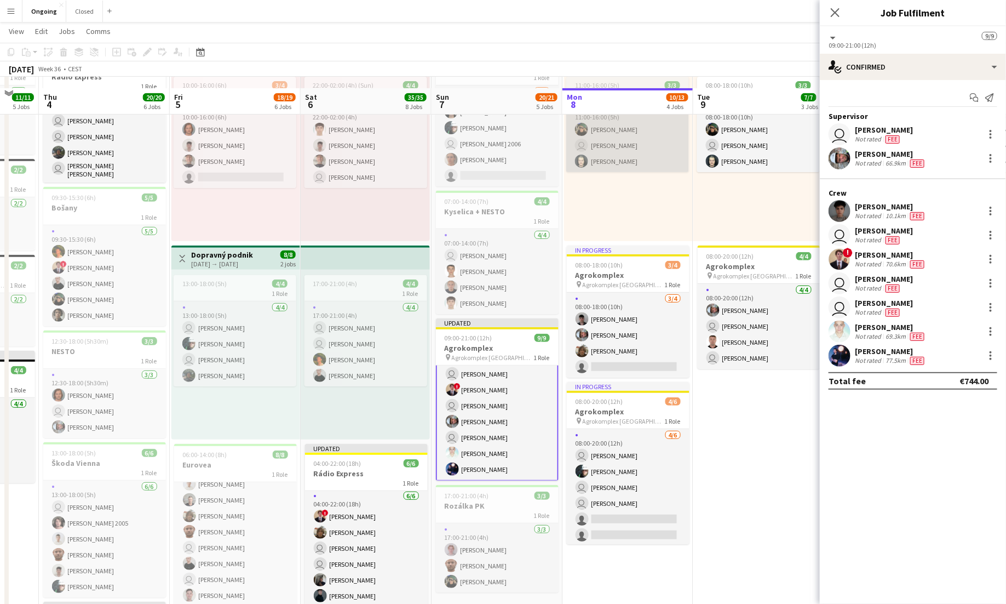
scroll to position [123, 0]
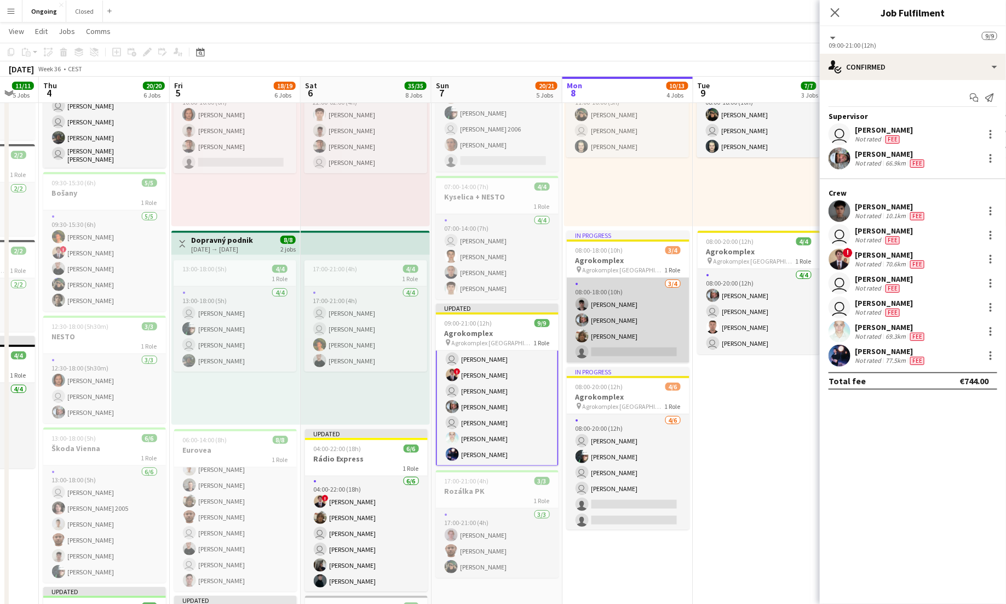
click at [652, 314] on app-card-role "[DATE] 08:00-18:00 (10h) [PERSON_NAME] [PERSON_NAME] [PERSON_NAME] single-neutr…" at bounding box center [628, 320] width 123 height 85
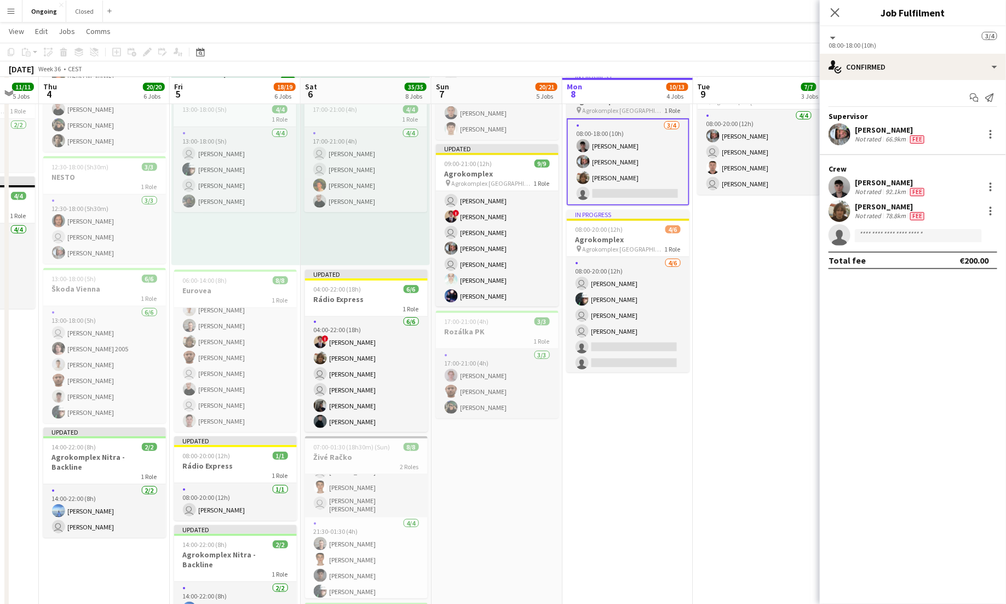
scroll to position [283, 0]
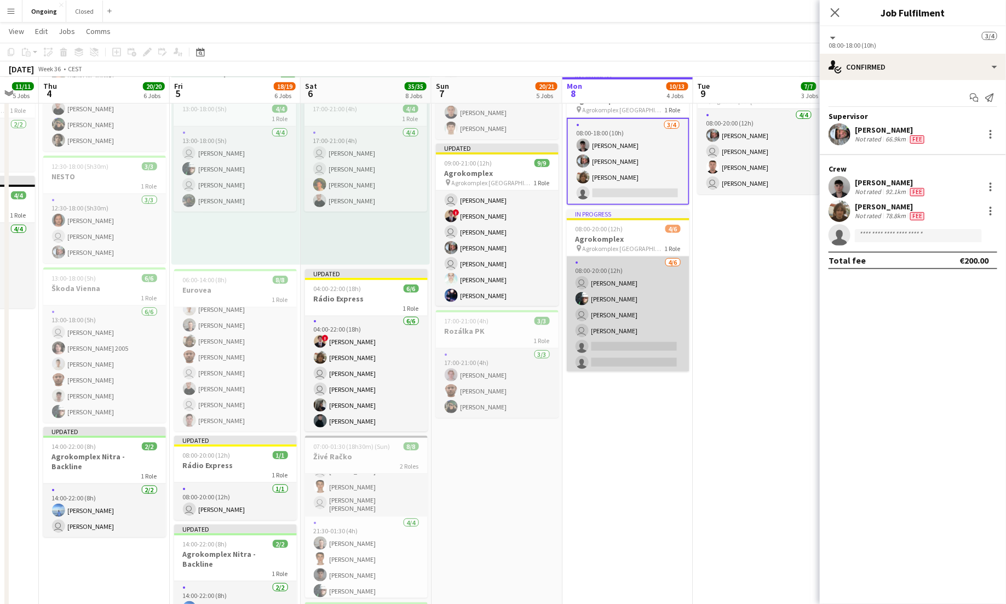
click at [644, 306] on app-card-role "[DATE] 08:00-20:00 (12h) user [PERSON_NAME] [PERSON_NAME] user [PERSON_NAME] us…" at bounding box center [628, 314] width 123 height 117
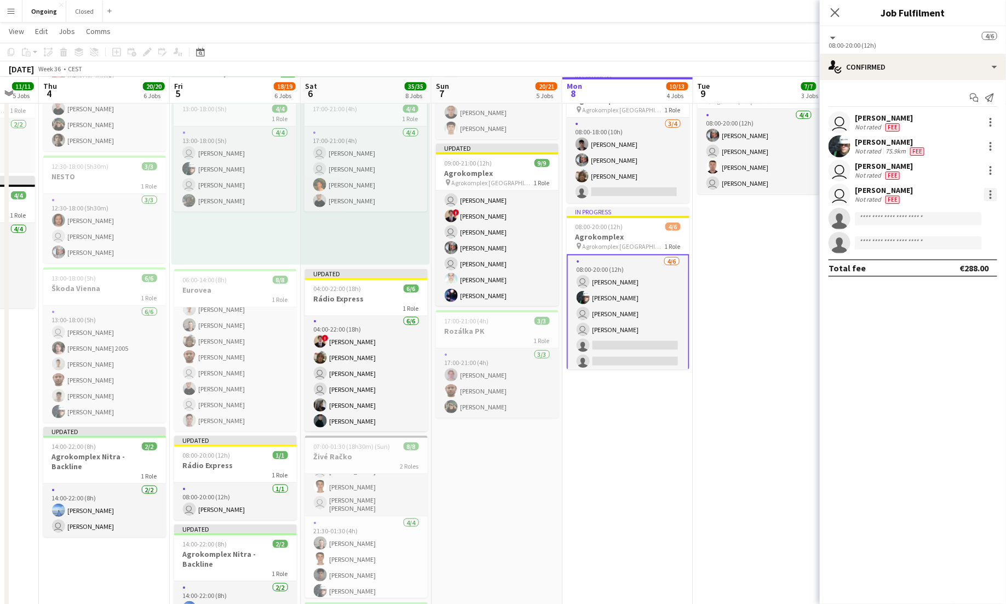
click at [991, 193] on div at bounding box center [990, 194] width 13 height 13
click at [960, 216] on span "Edit fee" at bounding box center [955, 214] width 68 height 10
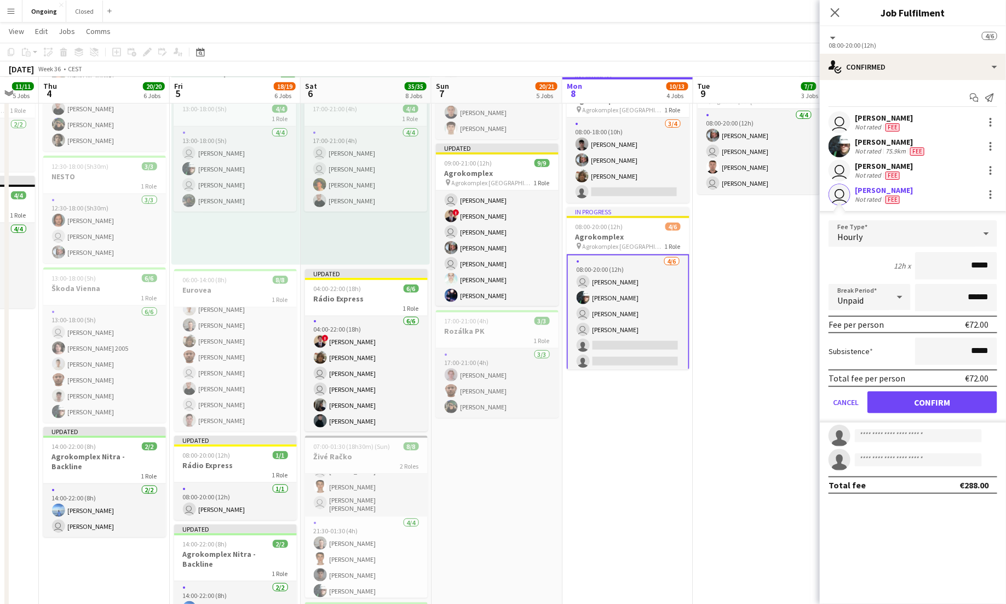
click at [930, 239] on div "Hourly" at bounding box center [902, 233] width 147 height 26
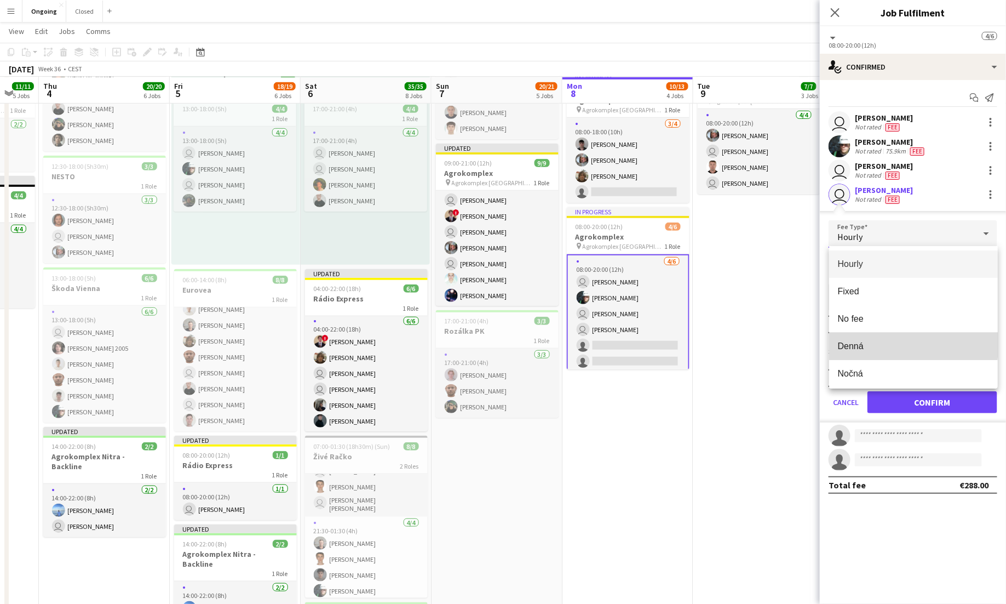
click at [873, 341] on span "Denná" at bounding box center [913, 346] width 151 height 10
type input "*****"
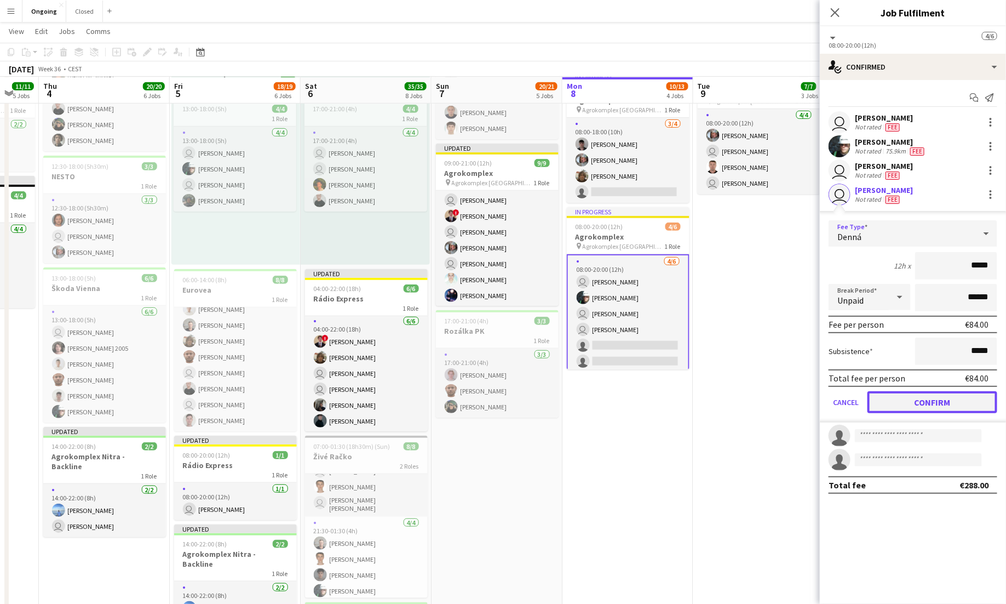
click at [922, 399] on button "Confirm" at bounding box center [933, 402] width 130 height 22
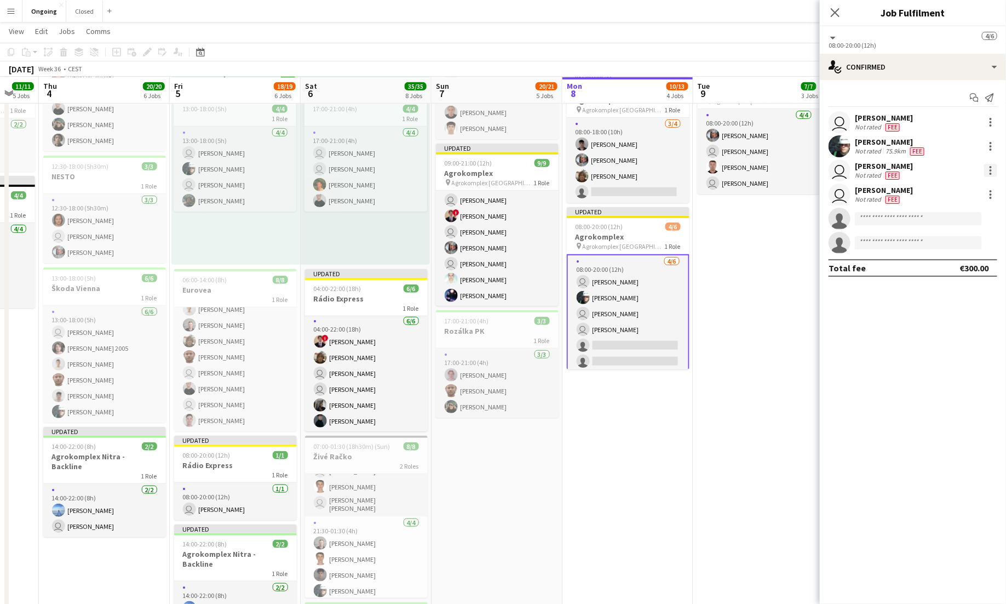
click at [991, 169] on div at bounding box center [991, 170] width 2 height 2
click at [958, 184] on button "Edit fee" at bounding box center [955, 190] width 85 height 26
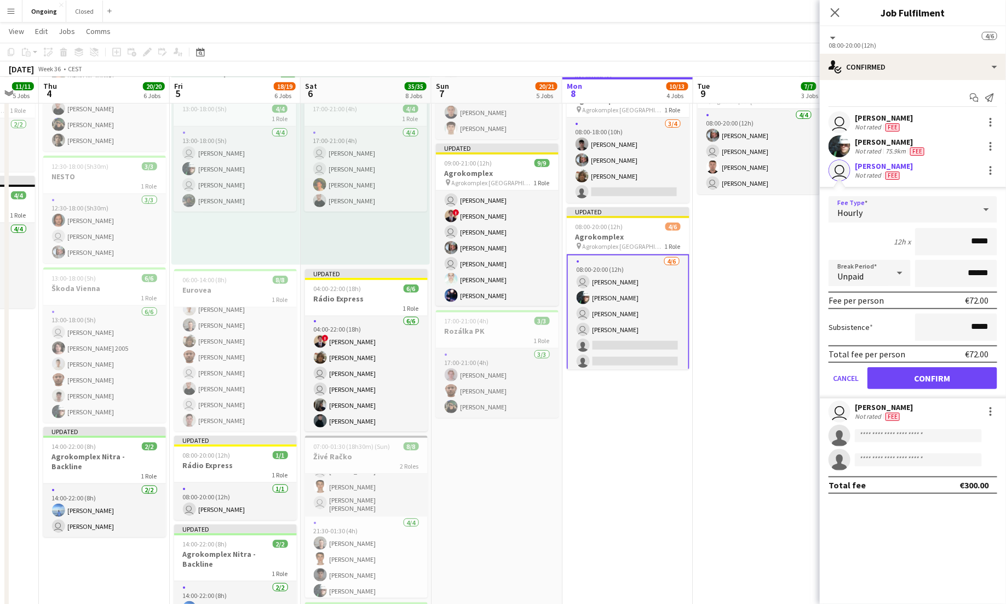
click at [944, 205] on div "Hourly" at bounding box center [902, 209] width 147 height 26
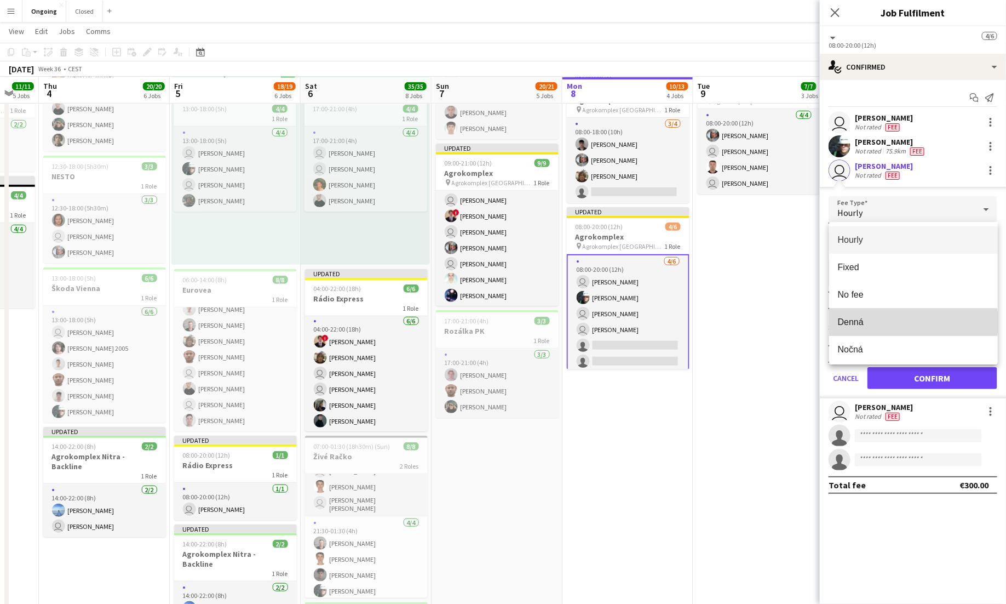
click at [899, 322] on span "Denná" at bounding box center [913, 322] width 151 height 10
type input "*****"
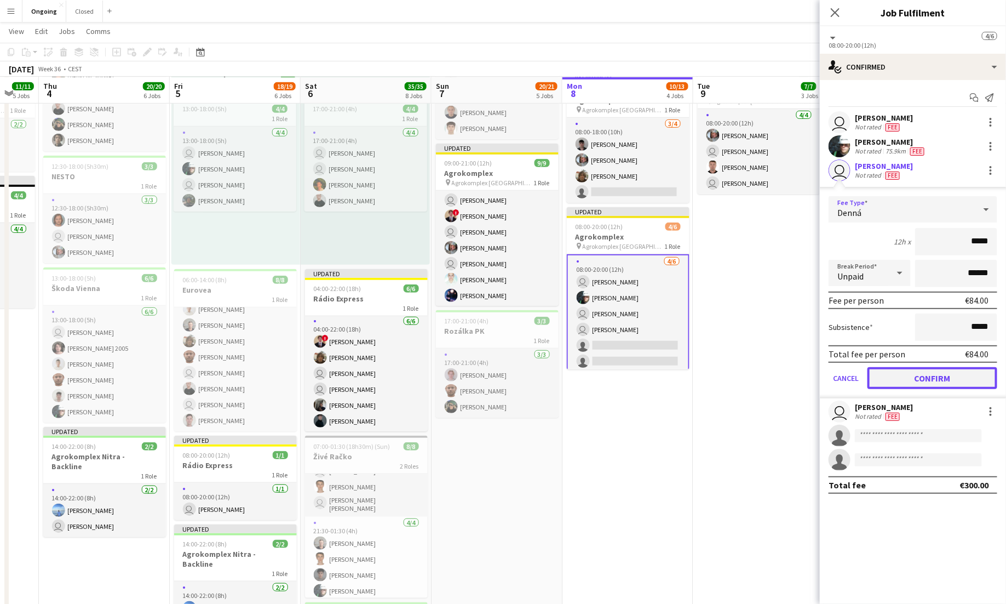
click at [916, 370] on button "Confirm" at bounding box center [933, 378] width 130 height 22
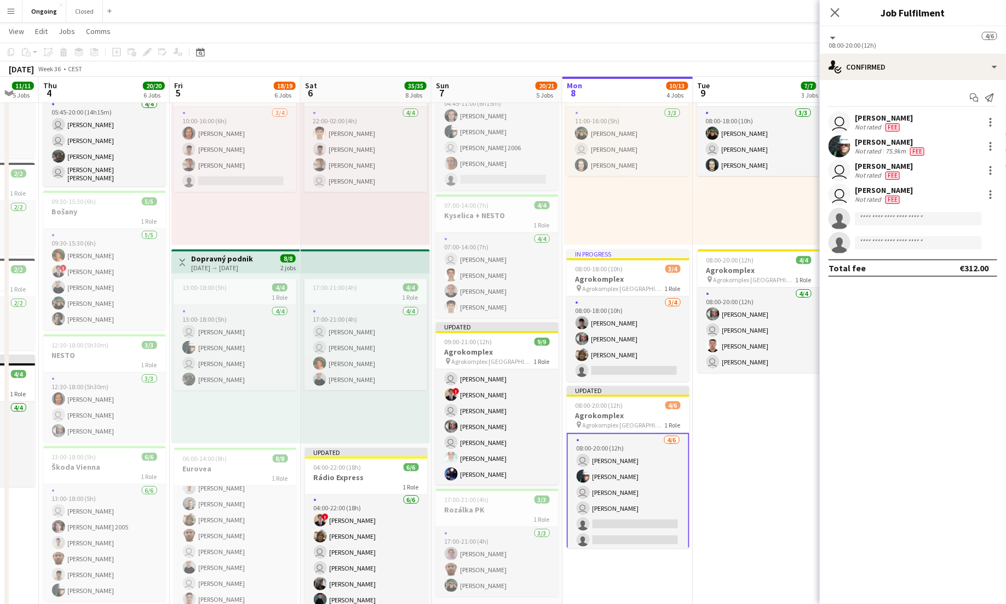
scroll to position [103, 0]
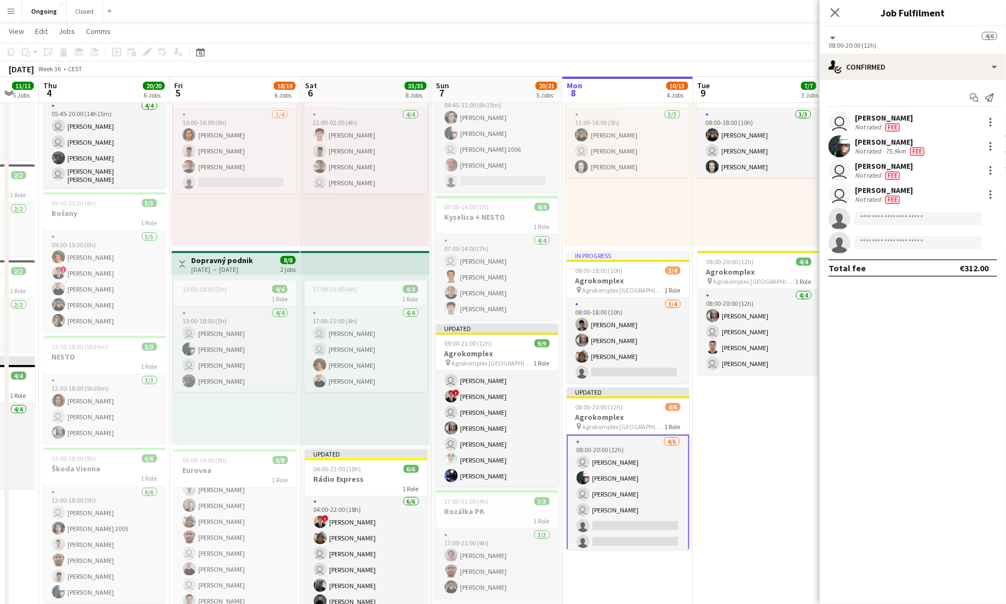
click at [770, 346] on app-card-role "[DATE] 08:00-20:00 (12h) [PERSON_NAME] user [PERSON_NAME] user [PERSON_NAME]" at bounding box center [759, 331] width 123 height 85
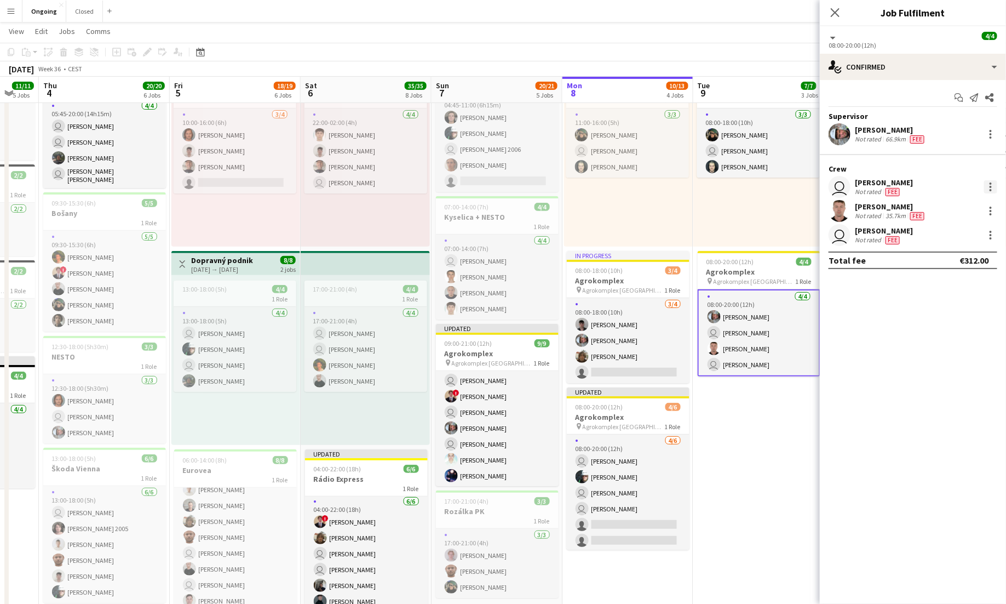
click at [993, 190] on div at bounding box center [990, 186] width 13 height 13
click at [950, 205] on span "Edit fee" at bounding box center [936, 206] width 30 height 9
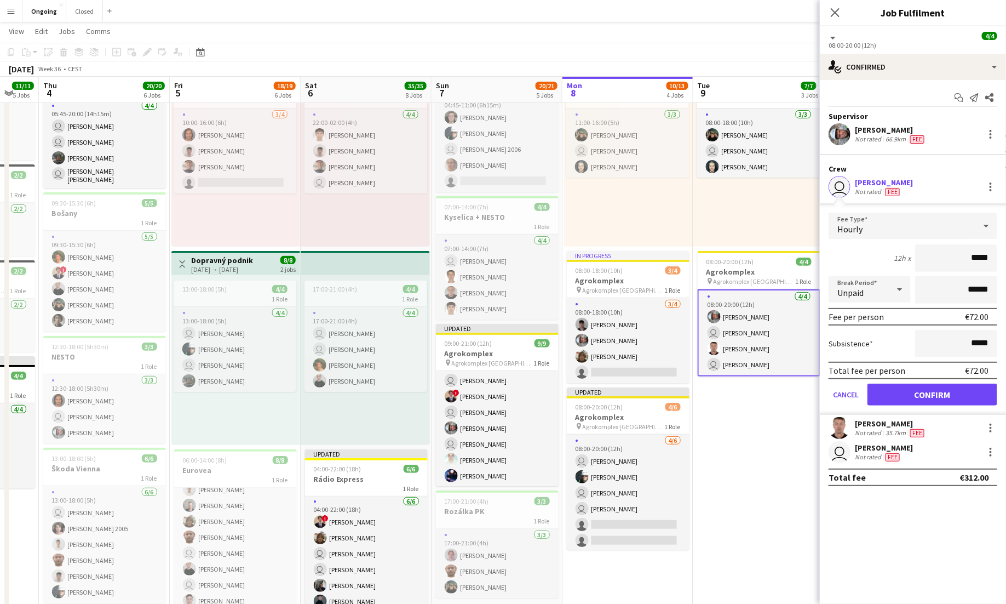
click at [979, 223] on div at bounding box center [987, 226] width 22 height 22
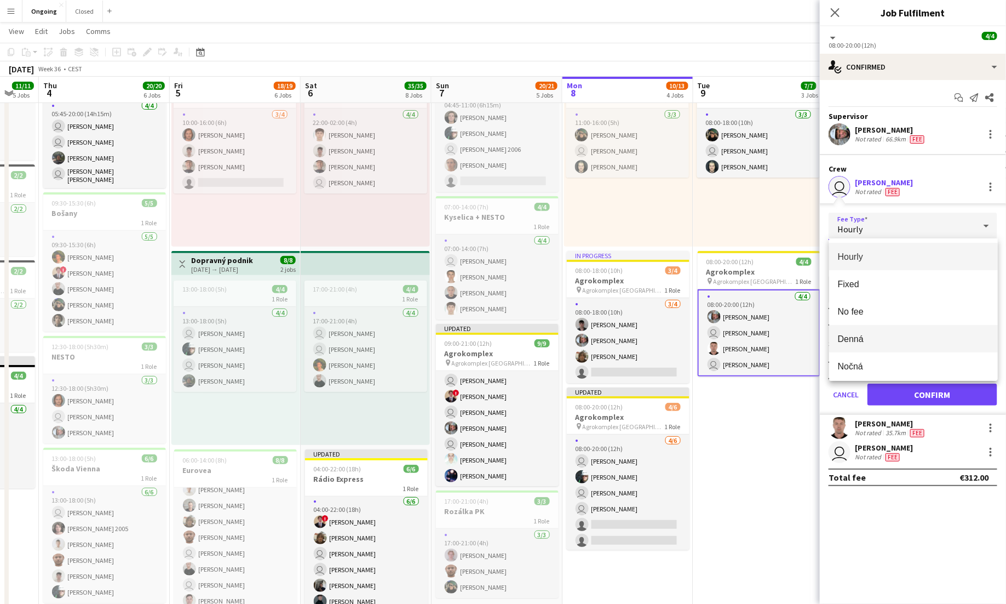
click at [886, 336] on span "Denná" at bounding box center [913, 339] width 151 height 10
type input "*****"
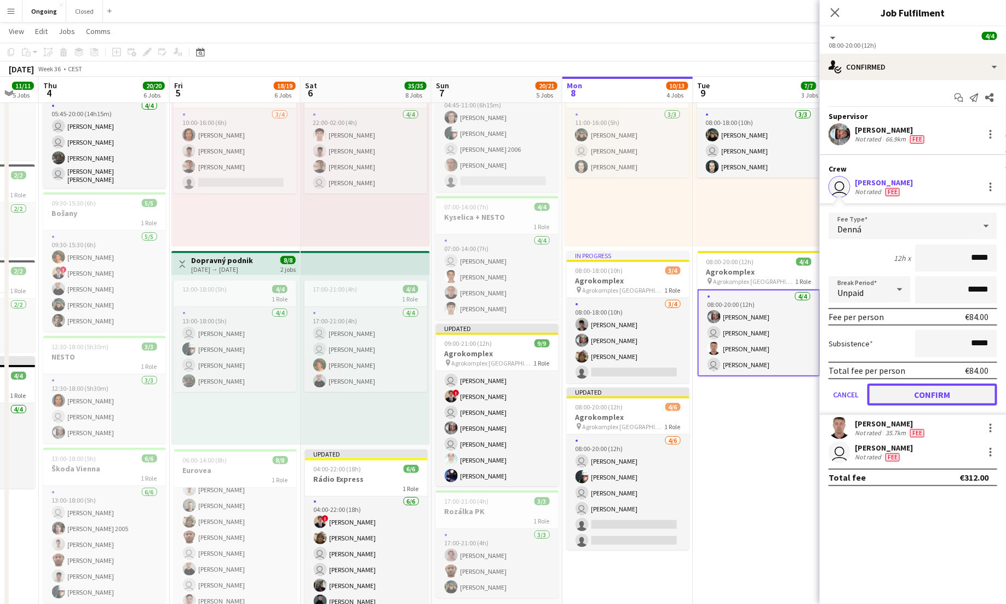
click at [913, 394] on button "Confirm" at bounding box center [933, 394] width 130 height 22
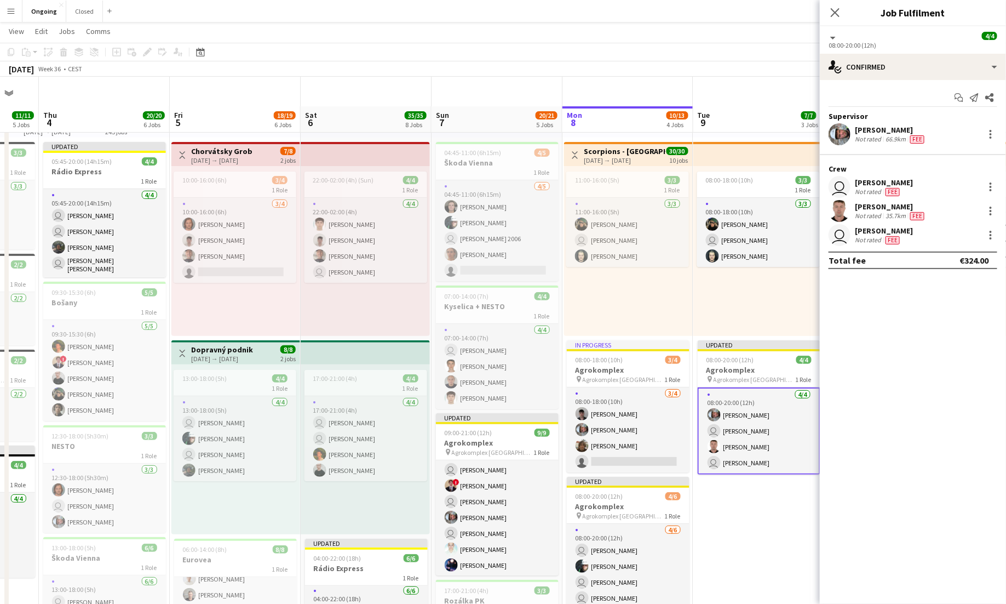
scroll to position [0, 0]
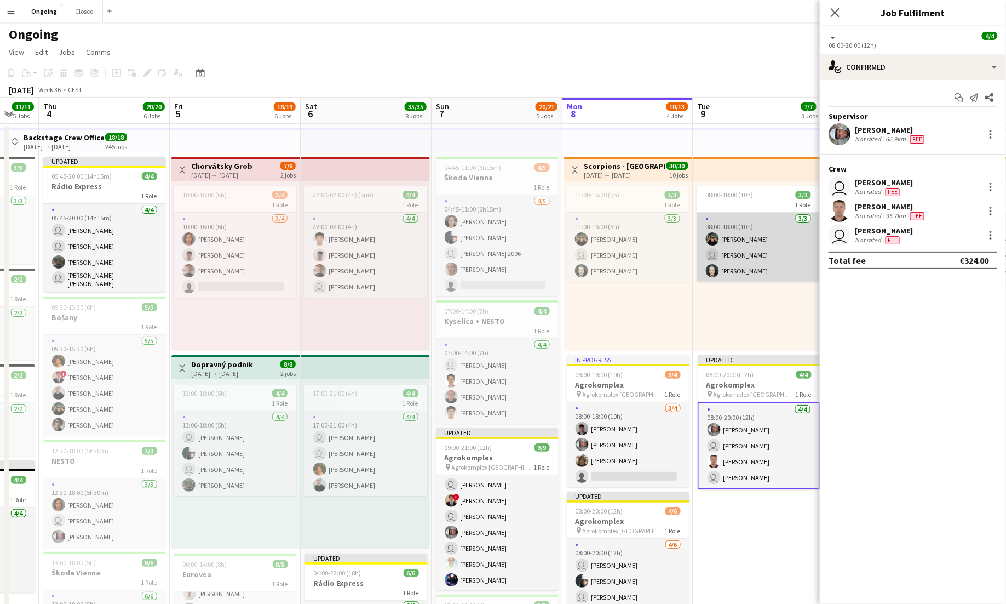
click at [780, 247] on app-card-role "[DATE] 08:00-18:00 (10h) [PERSON_NAME] user [PERSON_NAME] [PERSON_NAME]" at bounding box center [758, 247] width 123 height 69
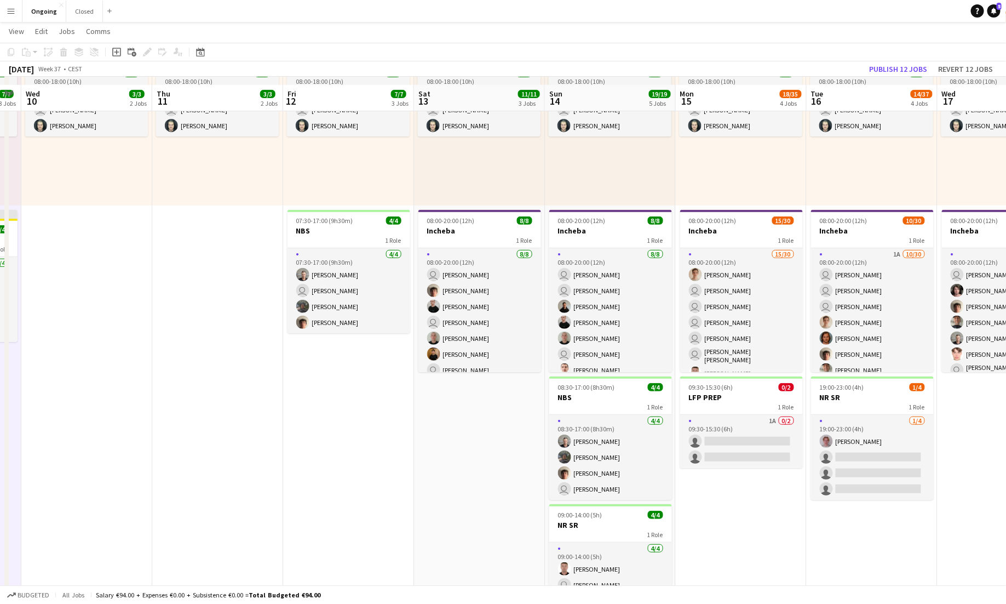
scroll to position [154, 0]
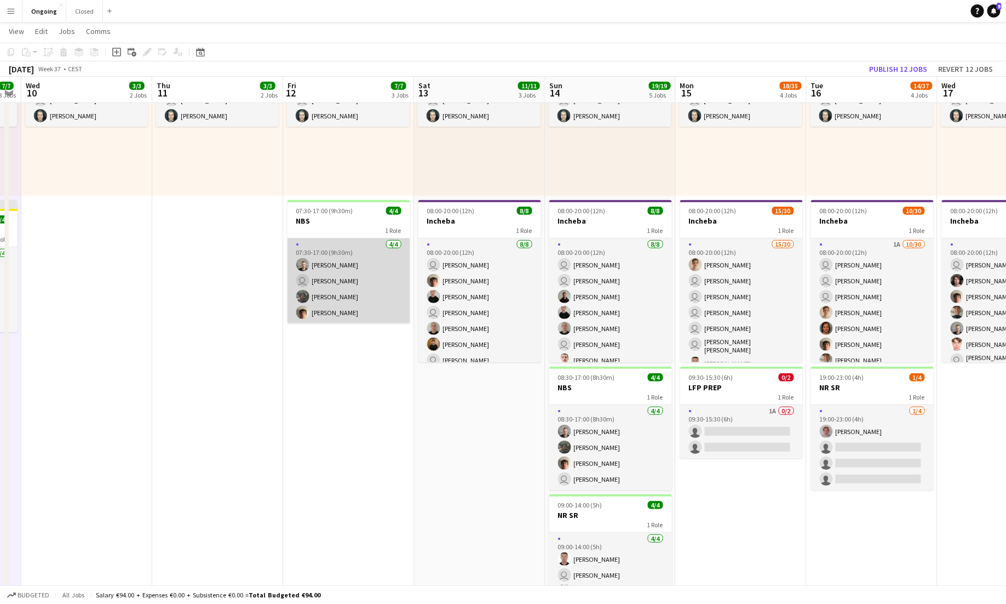
click at [371, 295] on app-card-role "[DATE] 07:30-17:00 (9h30m) [PERSON_NAME] user [PERSON_NAME] [PERSON_NAME] [PERS…" at bounding box center [349, 280] width 123 height 85
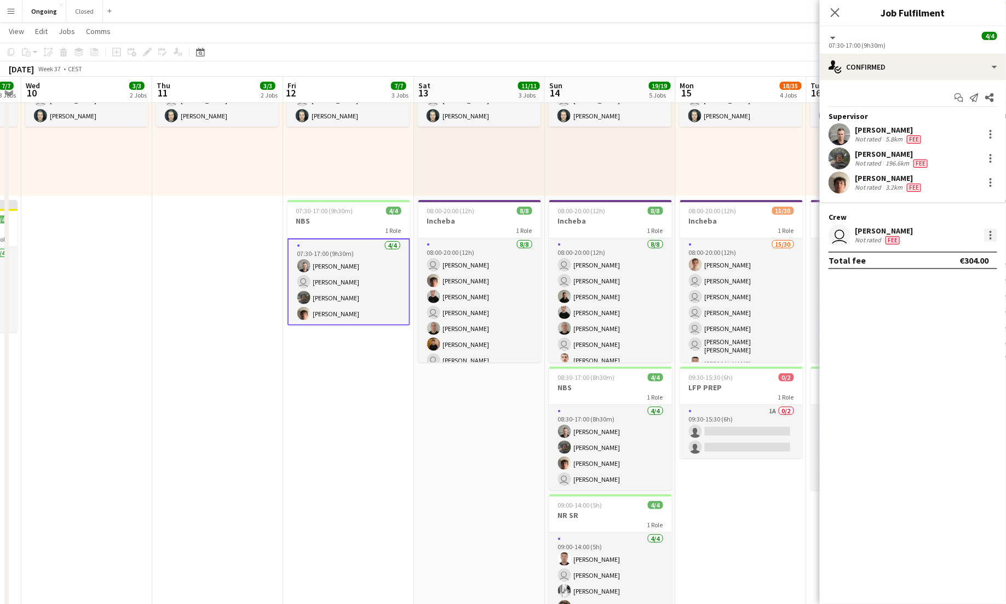
click at [995, 236] on div at bounding box center [990, 234] width 13 height 13
click at [956, 260] on button "Edit fee" at bounding box center [955, 255] width 85 height 26
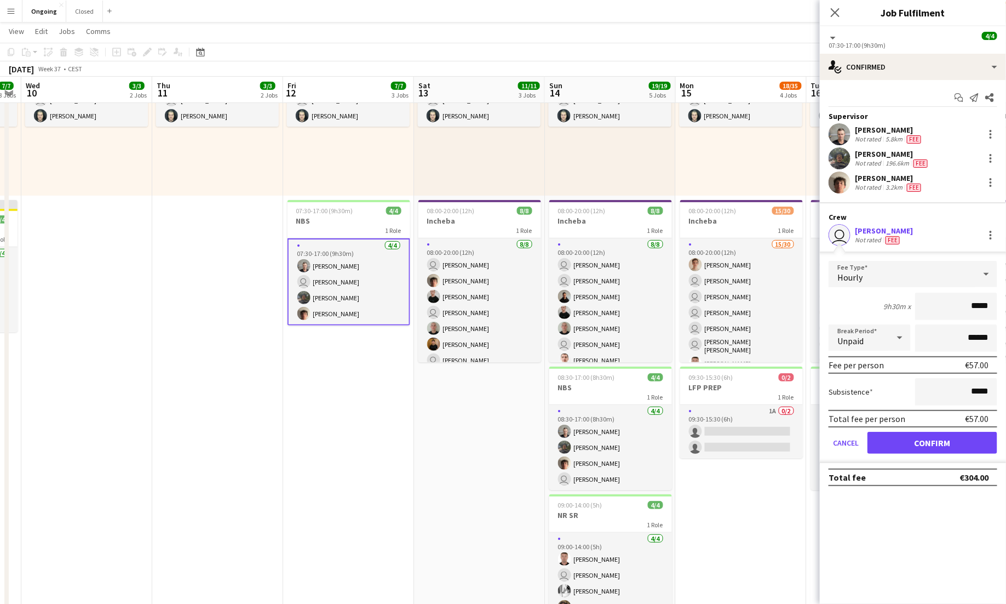
click at [963, 272] on div "Hourly" at bounding box center [902, 274] width 147 height 26
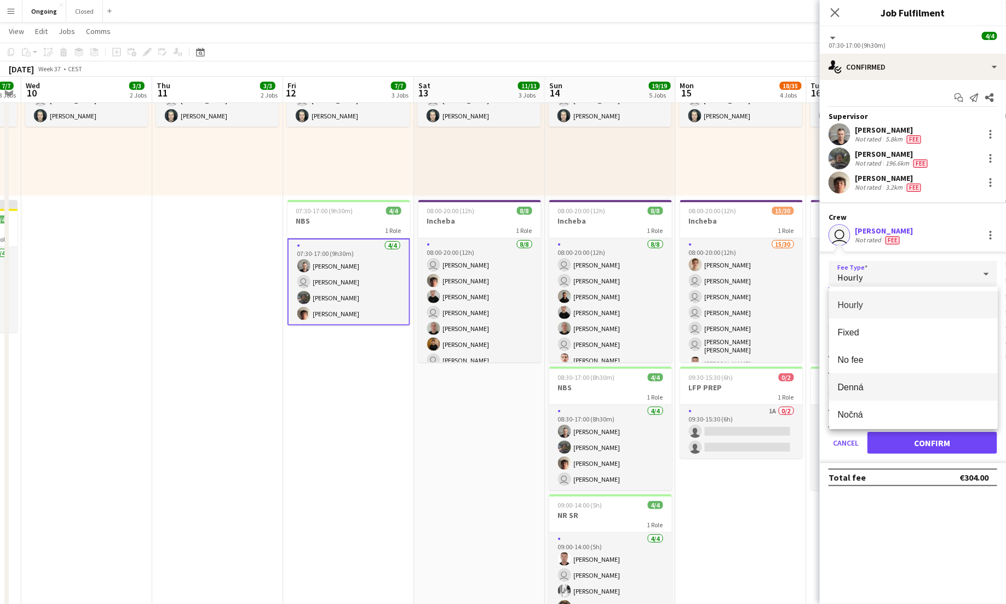
click at [879, 382] on span "Denná" at bounding box center [913, 387] width 151 height 10
type input "*****"
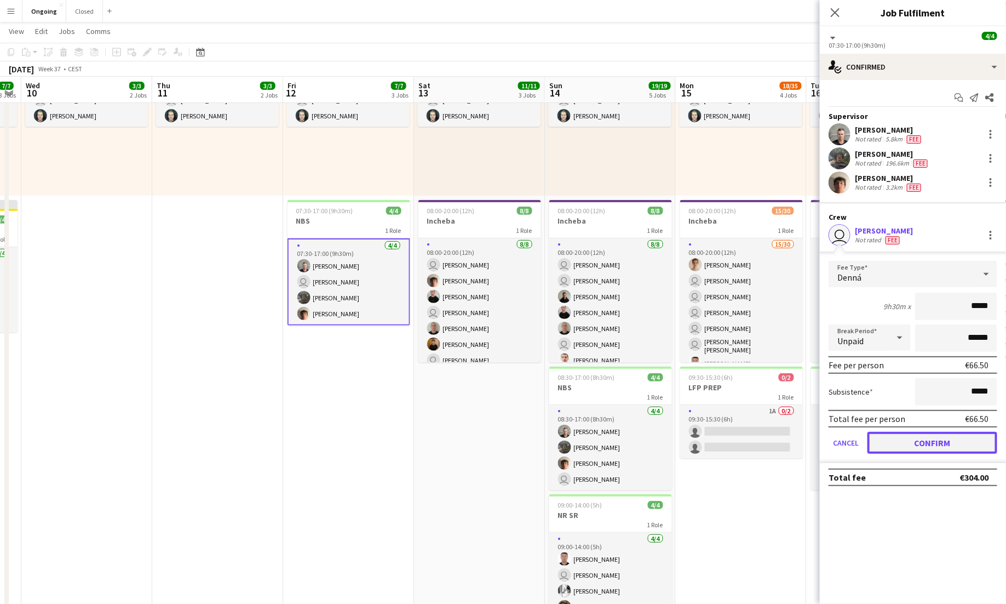
click at [910, 439] on button "Confirm" at bounding box center [933, 443] width 130 height 22
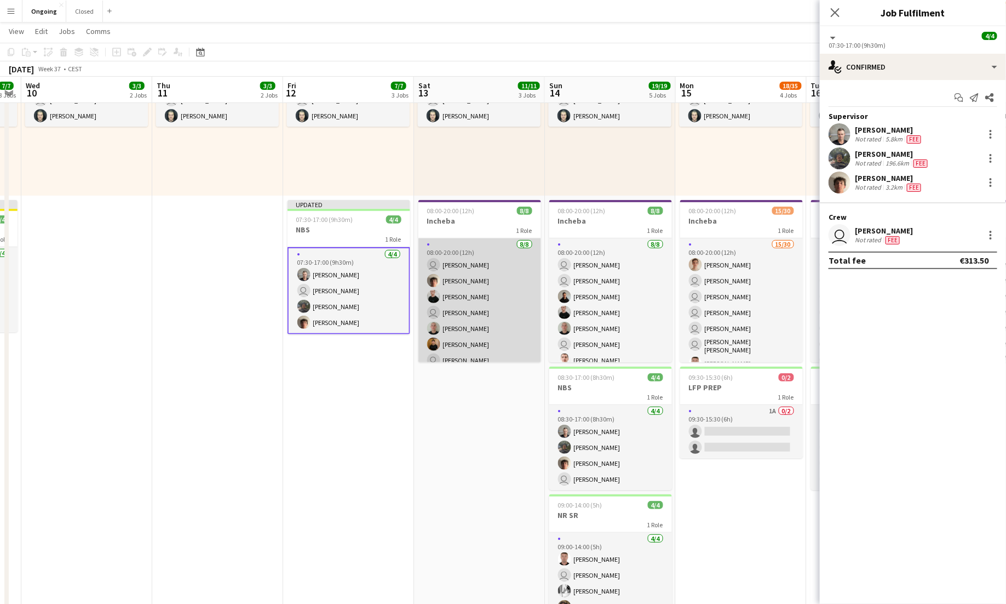
click at [492, 303] on app-card-role "[DATE] 08:00-20:00 (12h) user [PERSON_NAME] [PERSON_NAME] [PERSON_NAME] user [P…" at bounding box center [480, 312] width 123 height 148
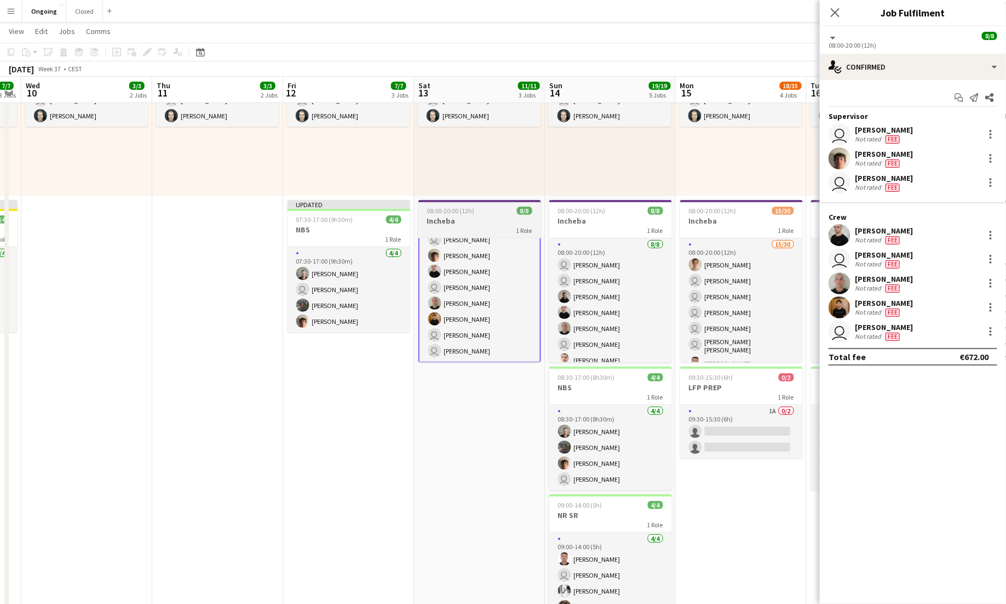
click at [483, 217] on h3 "Incheba" at bounding box center [480, 221] width 123 height 10
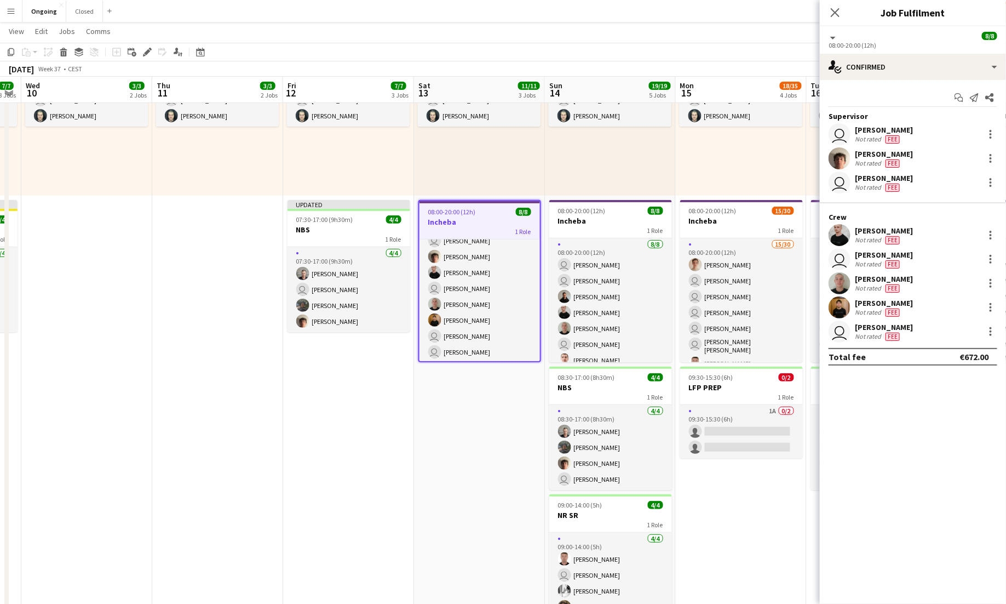
click at [457, 422] on app-date-cell "08:00-18:00 (10h) 3/3 1 Role [DATE] 08:00-18:00 (10h) [PERSON_NAME] user [PERSO…" at bounding box center [479, 560] width 131 height 1182
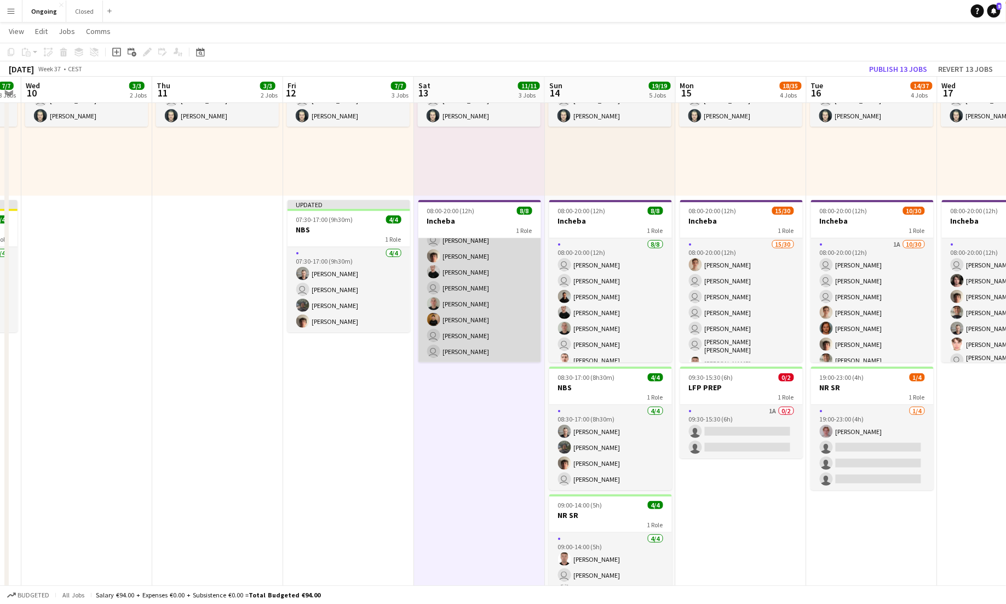
click at [502, 247] on app-card-role "[DATE] 08:00-20:00 (12h) user [PERSON_NAME] [PERSON_NAME] [PERSON_NAME] user [P…" at bounding box center [480, 288] width 123 height 148
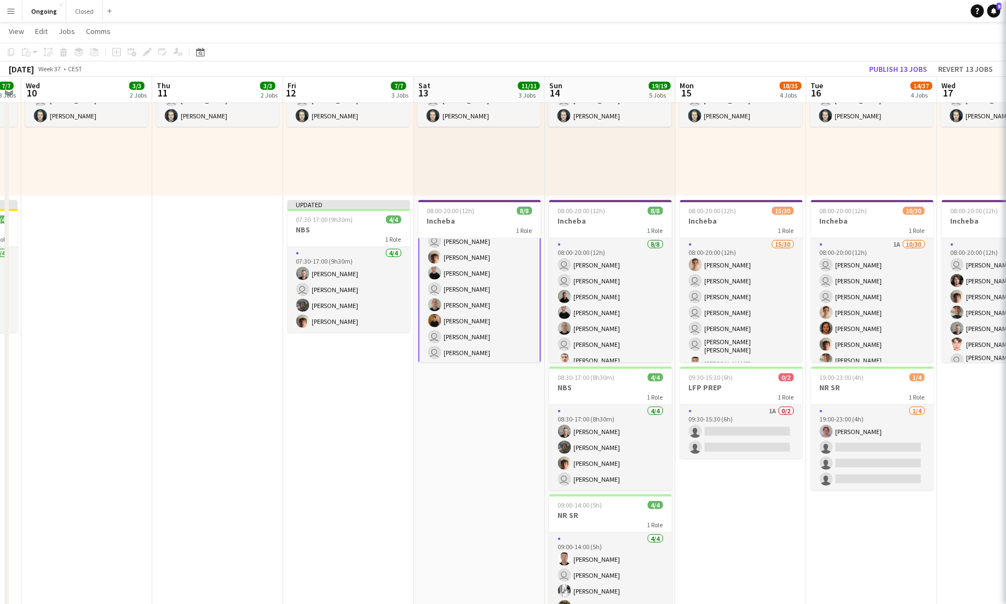
scroll to position [25, 0]
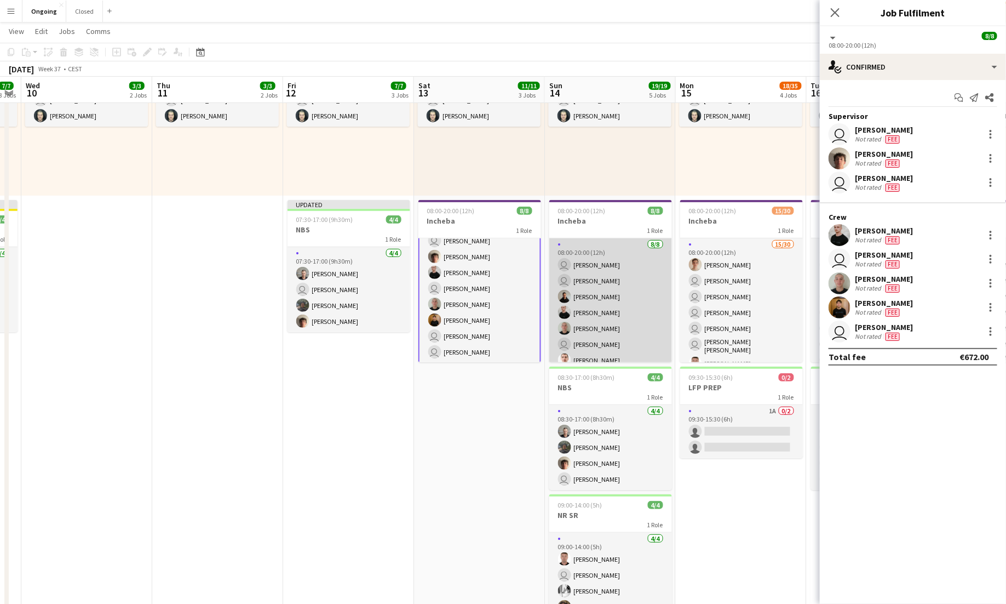
click at [629, 255] on app-card-role "[DATE] 08:00-20:00 (12h) user [PERSON_NAME] user [PERSON_NAME] [PERSON_NAME] [P…" at bounding box center [610, 312] width 123 height 148
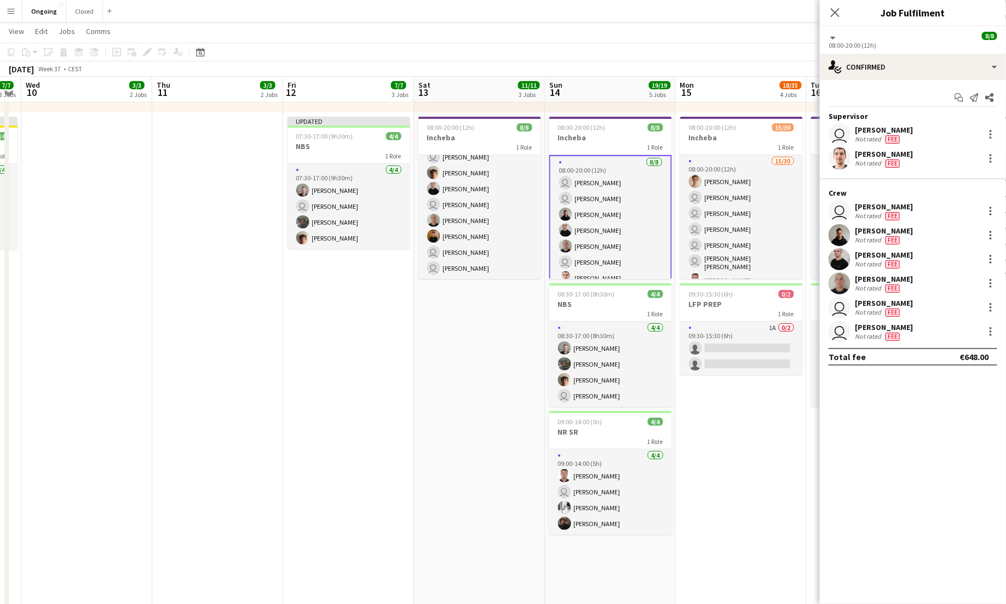
scroll to position [238, 0]
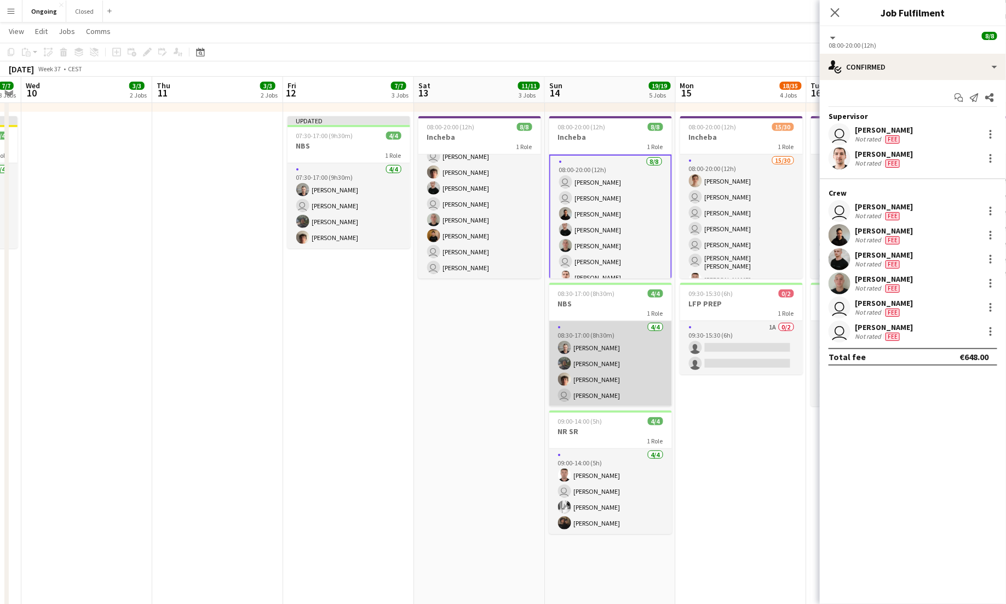
click at [642, 364] on app-card-role "[DATE] 08:30-17:00 (8h30m) [PERSON_NAME] [PERSON_NAME] [PERSON_NAME] user [PERS…" at bounding box center [610, 363] width 123 height 85
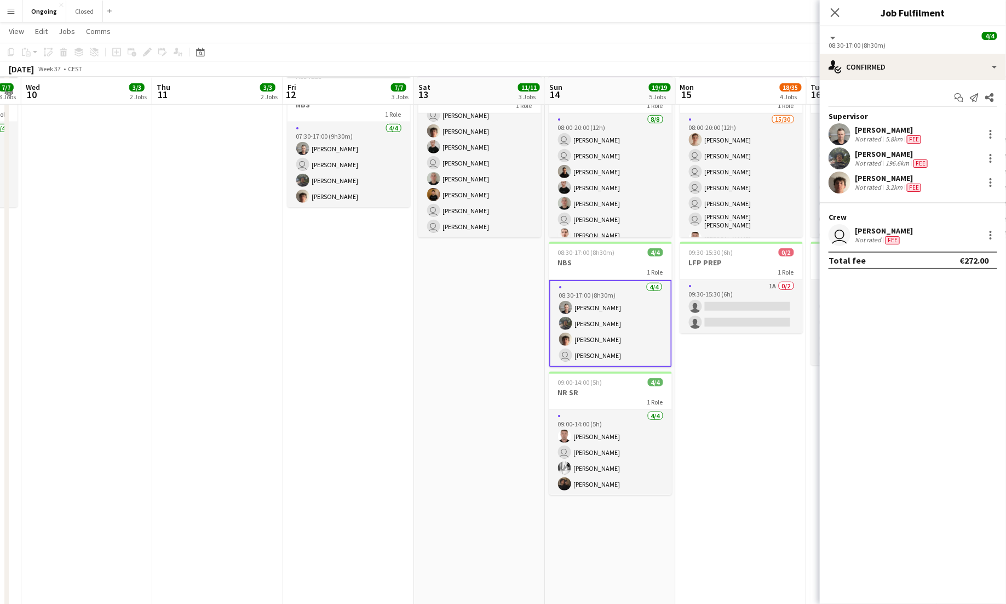
scroll to position [280, 0]
click at [987, 236] on div at bounding box center [990, 234] width 13 height 13
click at [949, 258] on span "Edit fee" at bounding box center [936, 254] width 30 height 9
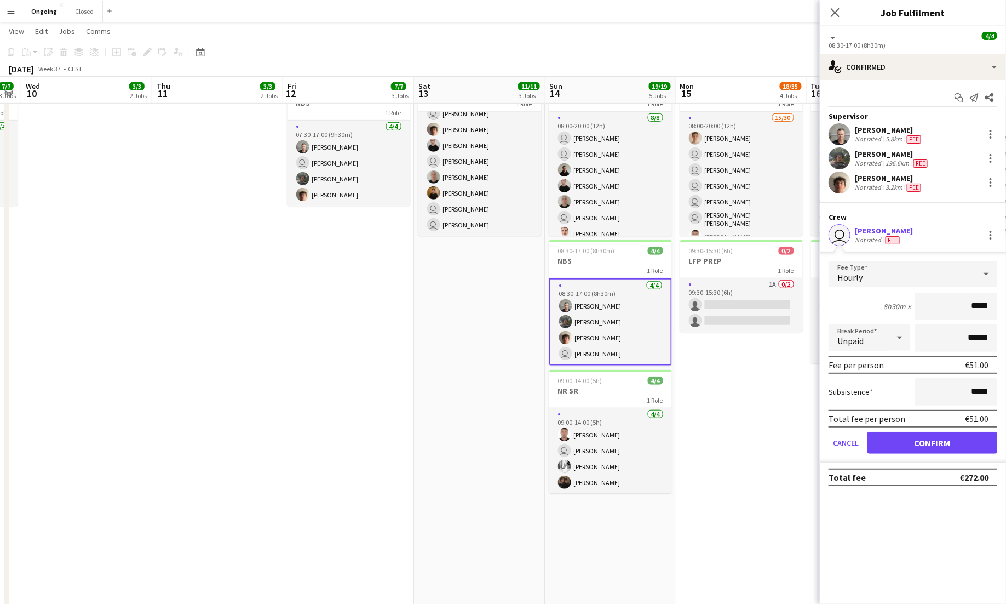
click at [879, 258] on app-edit-fee "Fee Type Hourly 8h30m x ***** Break Period Unpaid ****** Fee per person €51.00 …" at bounding box center [913, 356] width 186 height 211
click at [878, 283] on div "Hourly" at bounding box center [902, 274] width 147 height 26
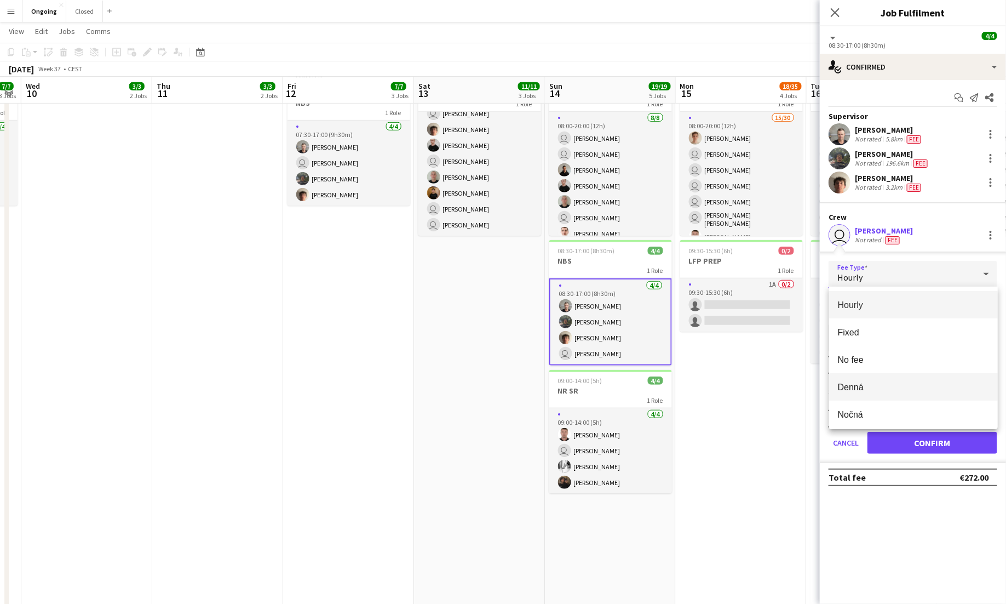
click at [884, 386] on span "Denná" at bounding box center [913, 387] width 151 height 10
type input "*****"
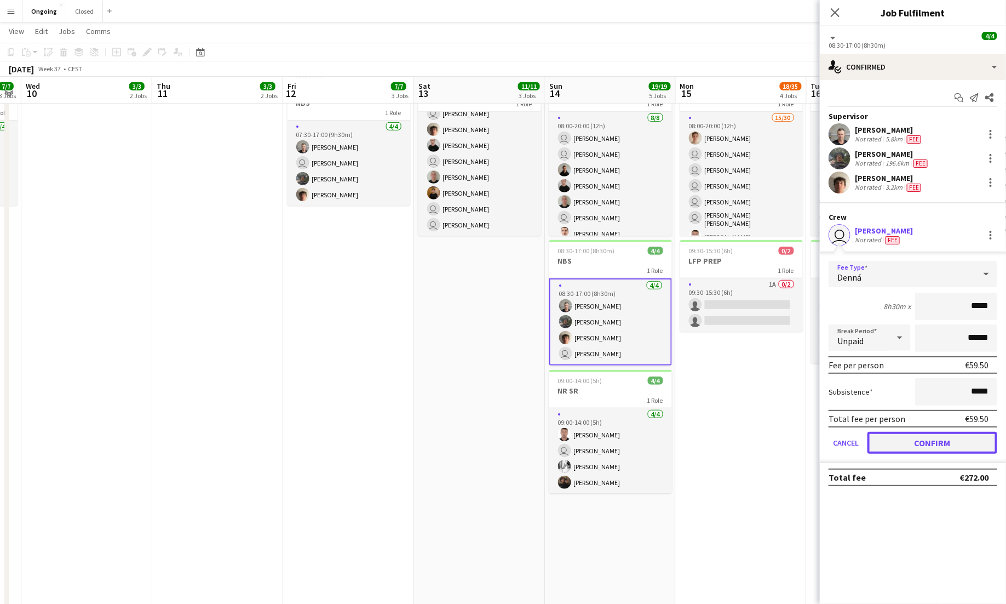
click at [915, 437] on button "Confirm" at bounding box center [933, 443] width 130 height 22
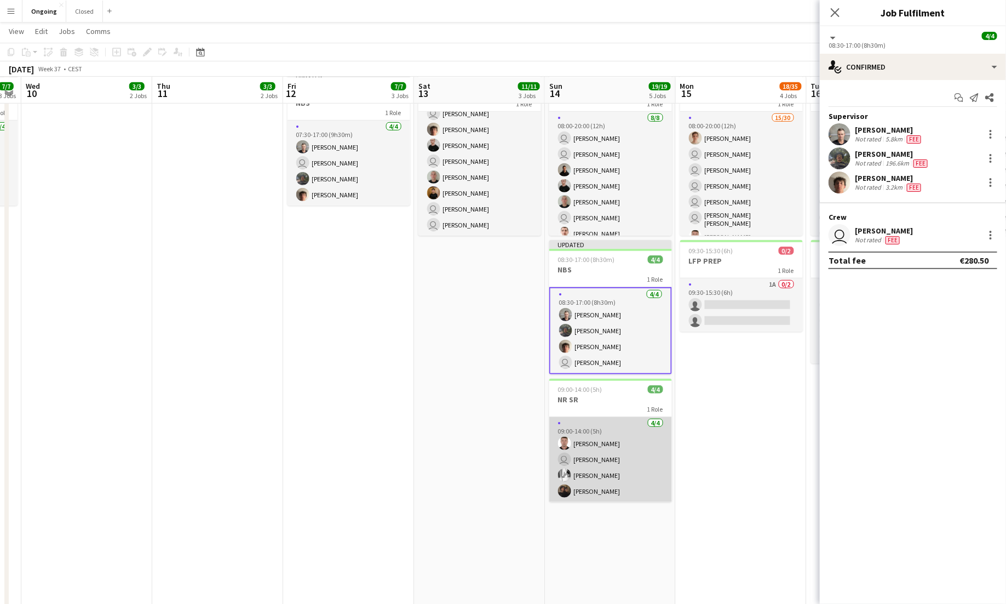
click at [645, 466] on app-card-role "[DATE] 09:00-14:00 (5h) [PERSON_NAME] user [PERSON_NAME] [PERSON_NAME] Teklits …" at bounding box center [610, 459] width 123 height 85
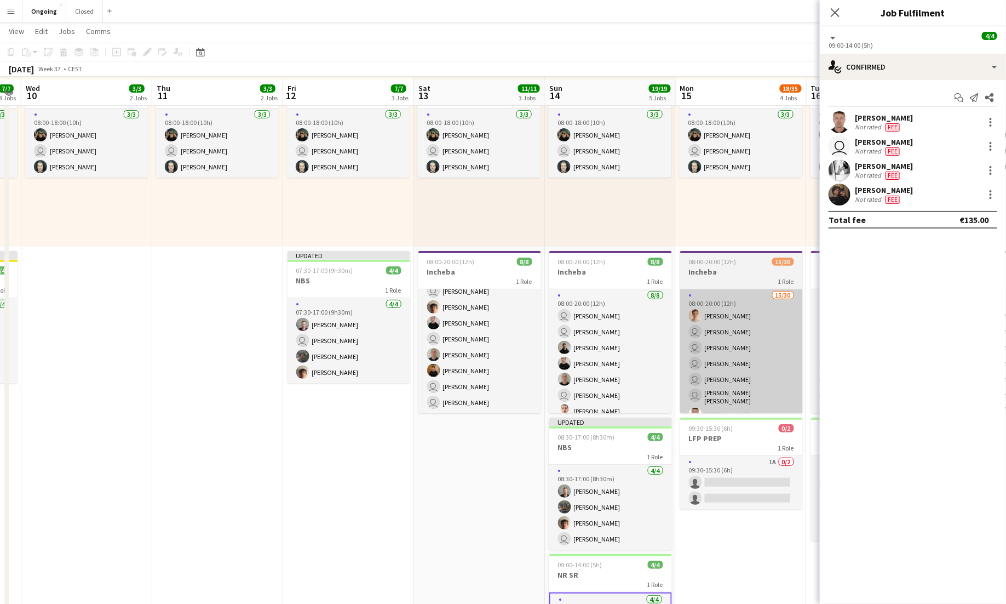
scroll to position [101, 0]
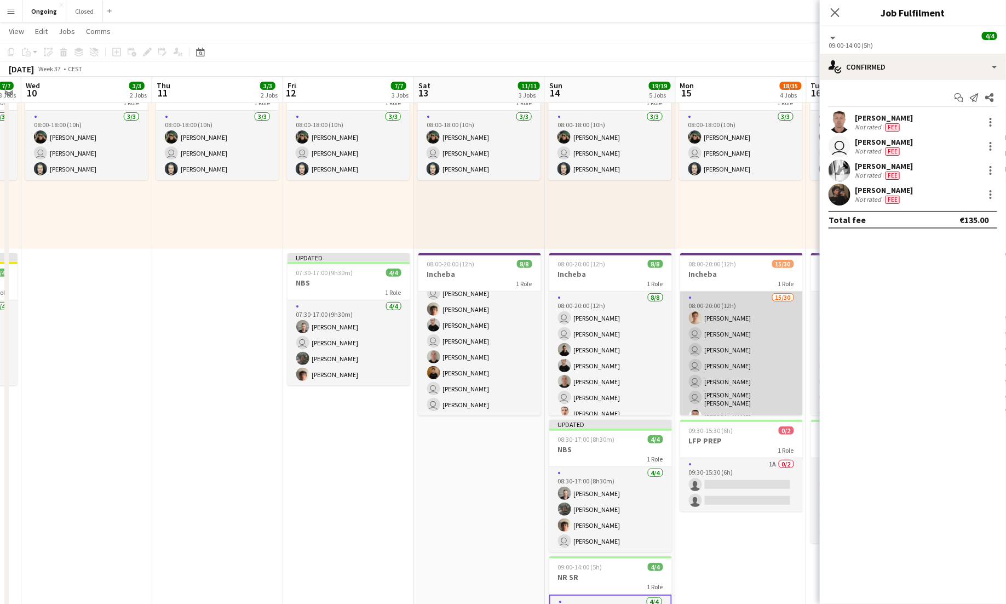
click at [746, 323] on app-card-role "15/30 08:00-20:00 (12h) [PERSON_NAME] user [PERSON_NAME] user [PERSON_NAME] use…" at bounding box center [741, 541] width 123 height 501
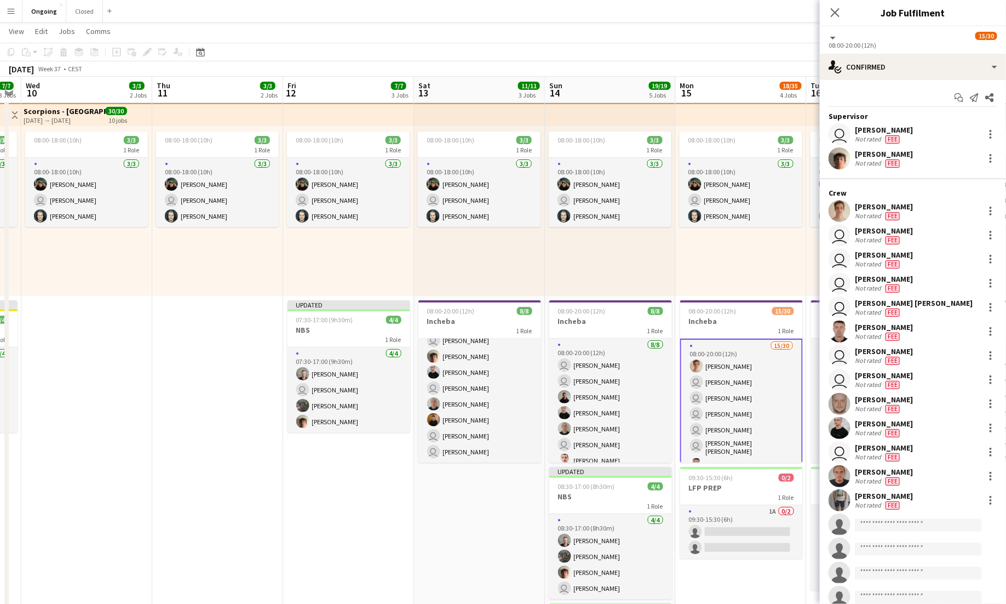
scroll to position [52, 0]
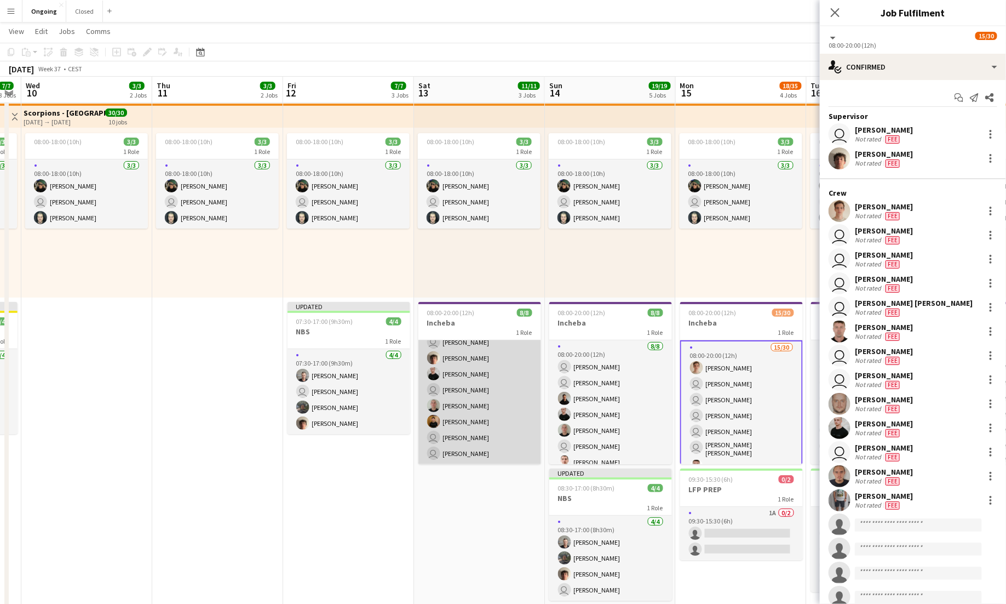
click at [487, 428] on app-card-role "[DATE] 08:00-20:00 (12h) user [PERSON_NAME] [PERSON_NAME] [PERSON_NAME] user [P…" at bounding box center [480, 390] width 123 height 148
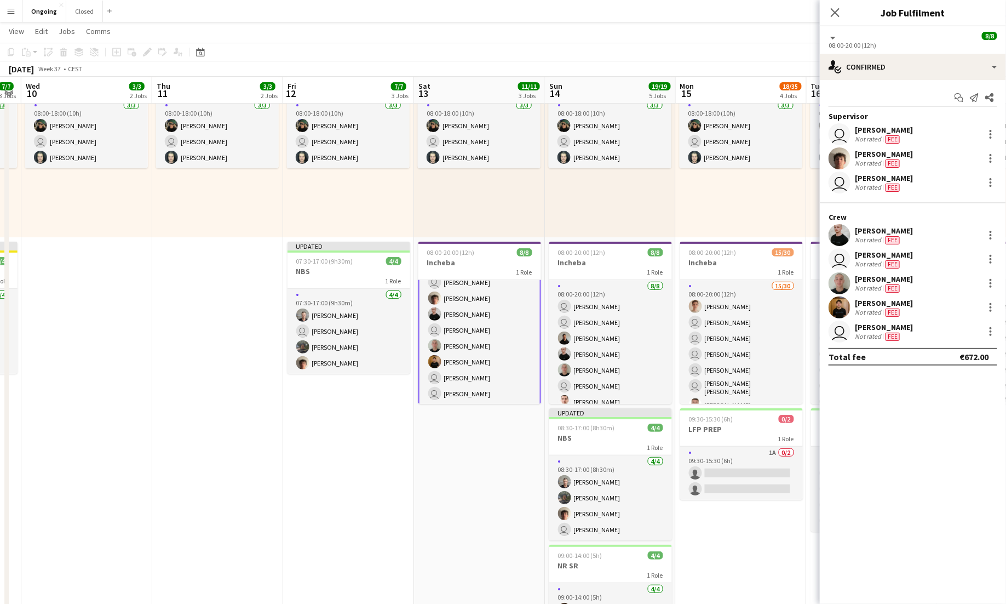
scroll to position [113, 0]
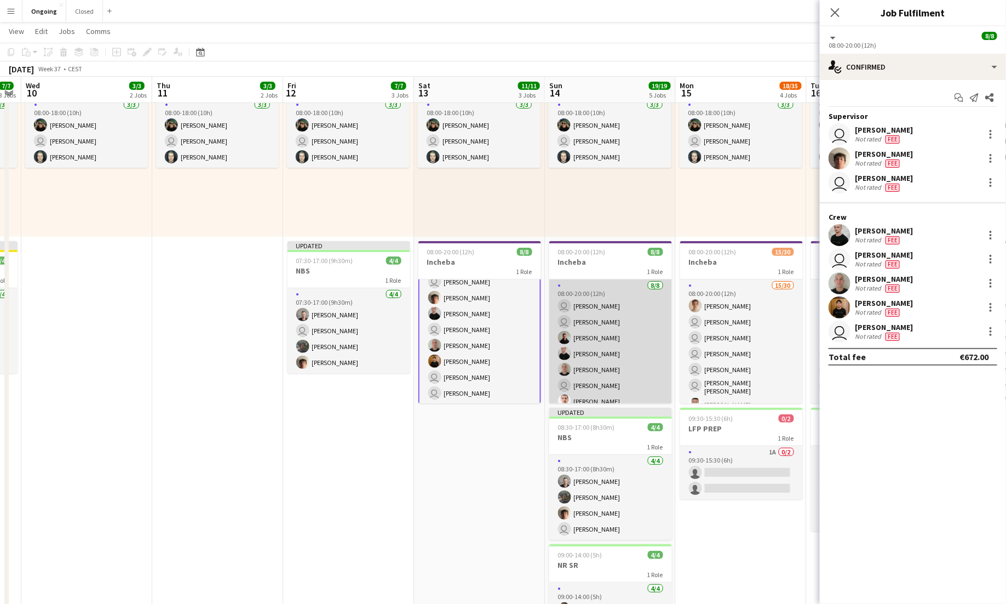
click at [631, 325] on app-card-role "[DATE] 08:00-20:00 (12h) user [PERSON_NAME] user [PERSON_NAME] [PERSON_NAME] [P…" at bounding box center [610, 353] width 123 height 148
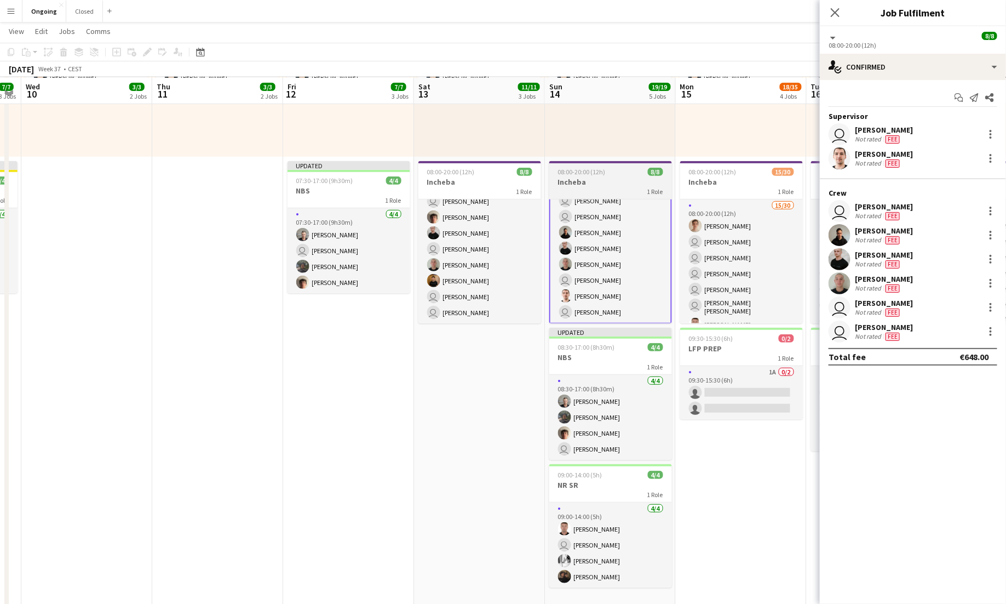
scroll to position [194, 0]
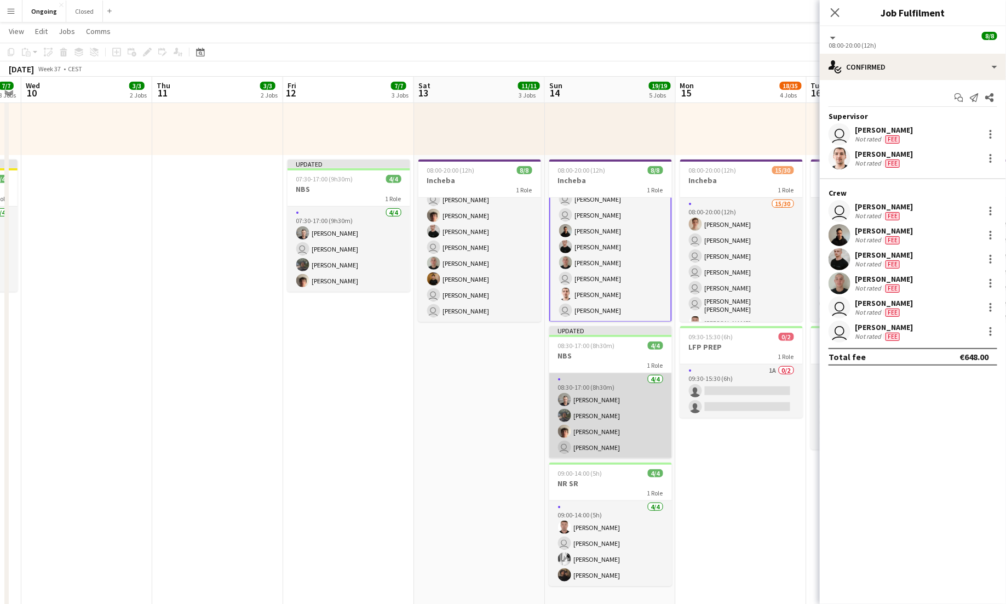
click at [621, 426] on app-card-role "[DATE] 08:30-17:00 (8h30m) [PERSON_NAME] [PERSON_NAME] [PERSON_NAME] user [PERS…" at bounding box center [610, 415] width 123 height 85
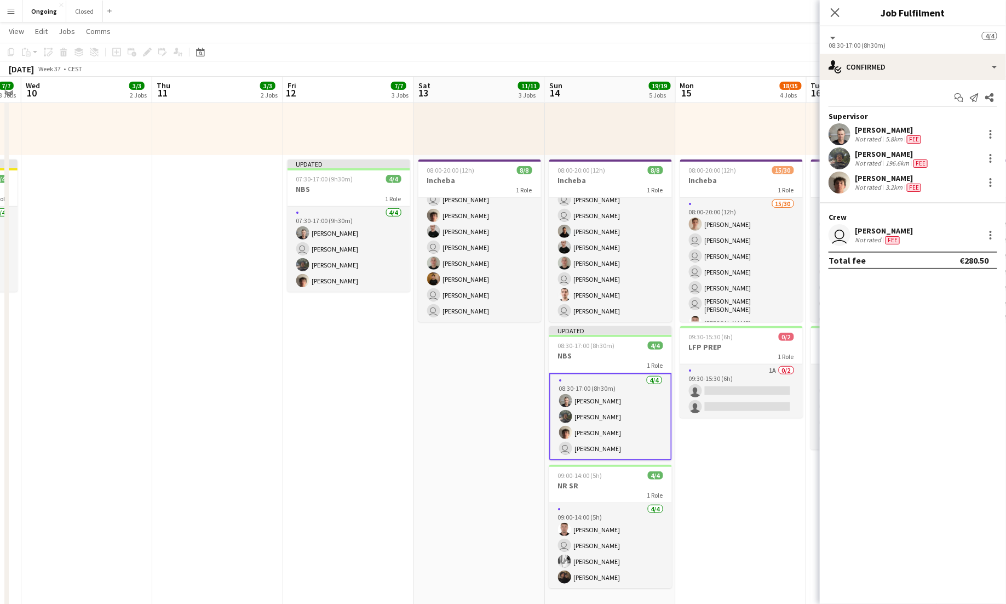
scroll to position [25, 0]
click at [992, 237] on div at bounding box center [991, 238] width 2 height 2
click at [987, 238] on div at bounding box center [503, 302] width 1006 height 604
click at [964, 243] on div "user [PERSON_NAME] Not rated Fee" at bounding box center [913, 235] width 186 height 22
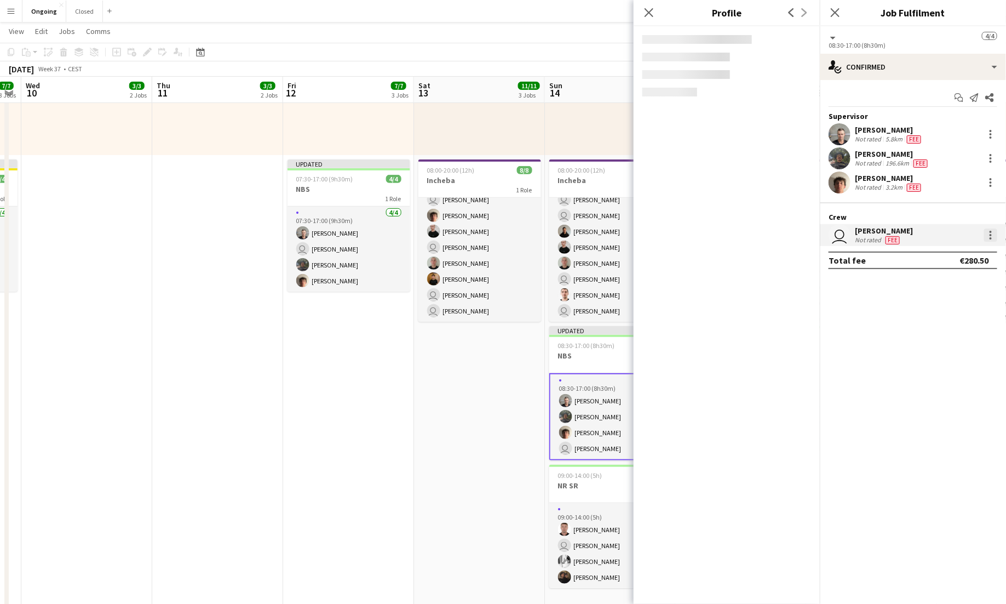
click at [990, 237] on div at bounding box center [991, 238] width 2 height 2
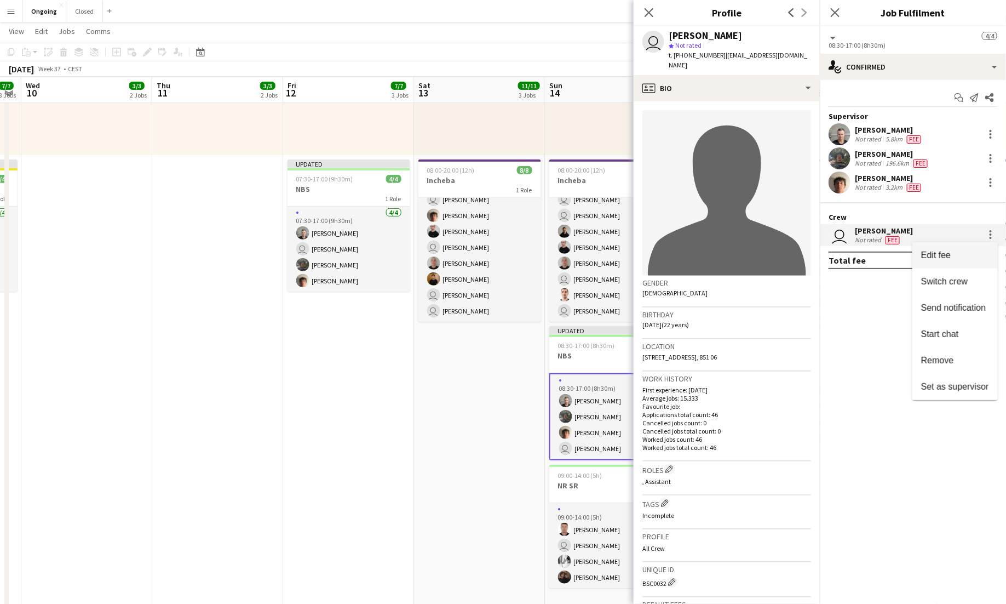
click at [959, 255] on span "Edit fee" at bounding box center [955, 255] width 68 height 10
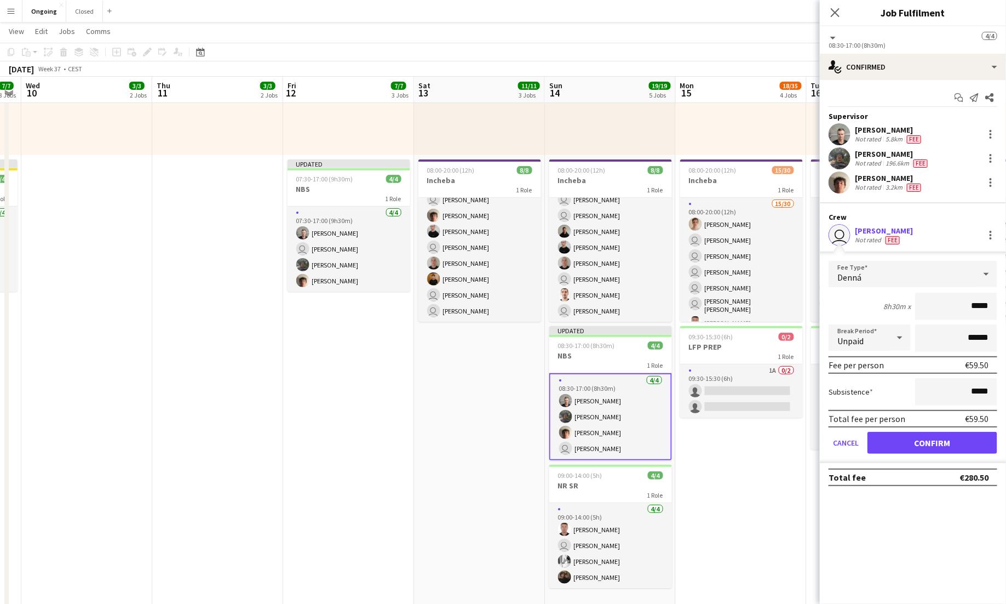
click at [927, 276] on div "Denná" at bounding box center [902, 274] width 147 height 26
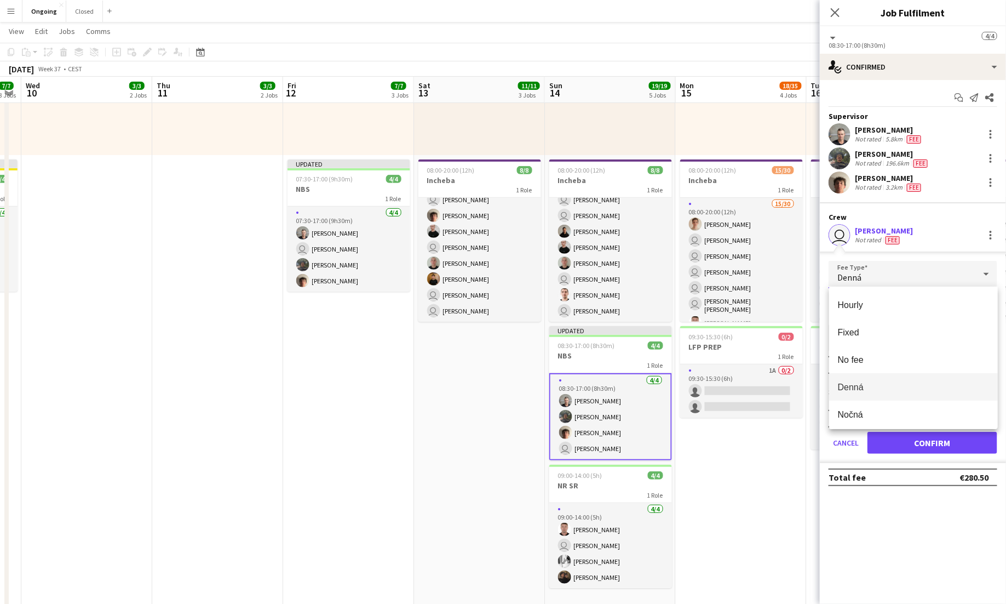
click at [948, 275] on div at bounding box center [503, 302] width 1006 height 604
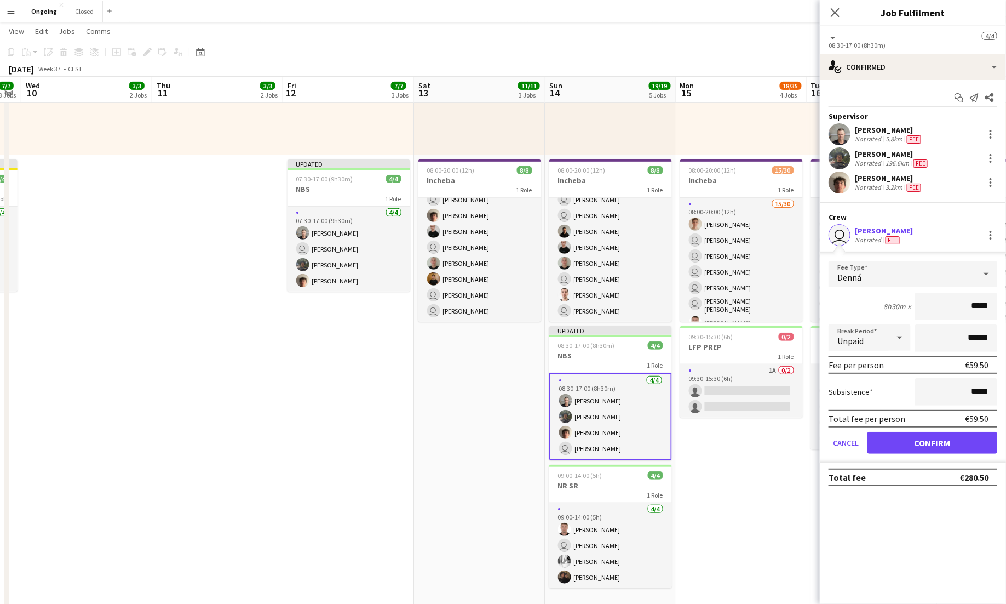
click at [748, 483] on app-date-cell "08:00-18:00 (10h) 3/3 1 Role [DATE] 08:00-18:00 (10h) [PERSON_NAME] user [PERSO…" at bounding box center [741, 519] width 131 height 1182
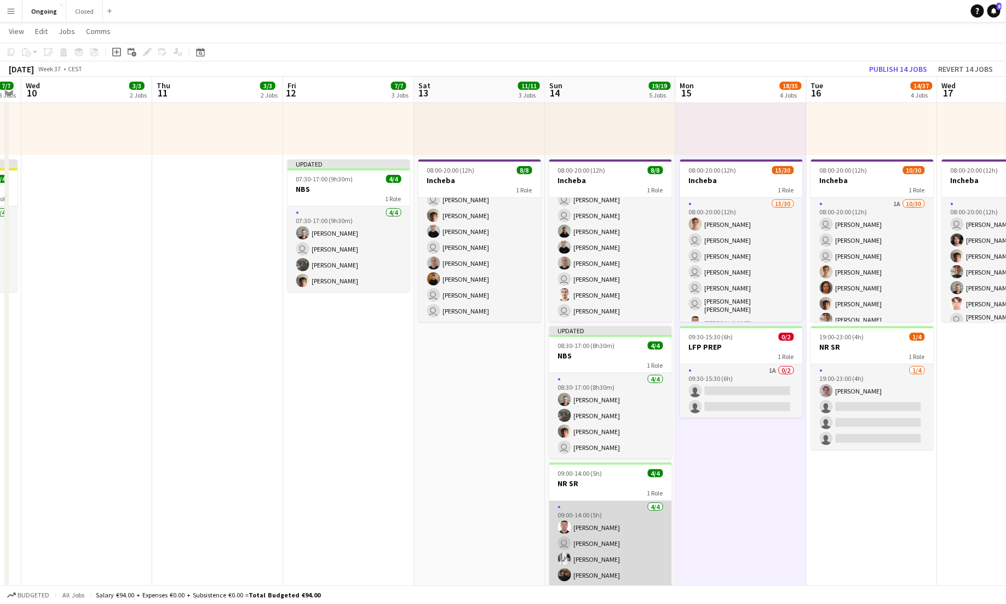
click at [623, 504] on app-card-role "[DATE] 09:00-14:00 (5h) [PERSON_NAME] user [PERSON_NAME] [PERSON_NAME] Teklits …" at bounding box center [610, 543] width 123 height 85
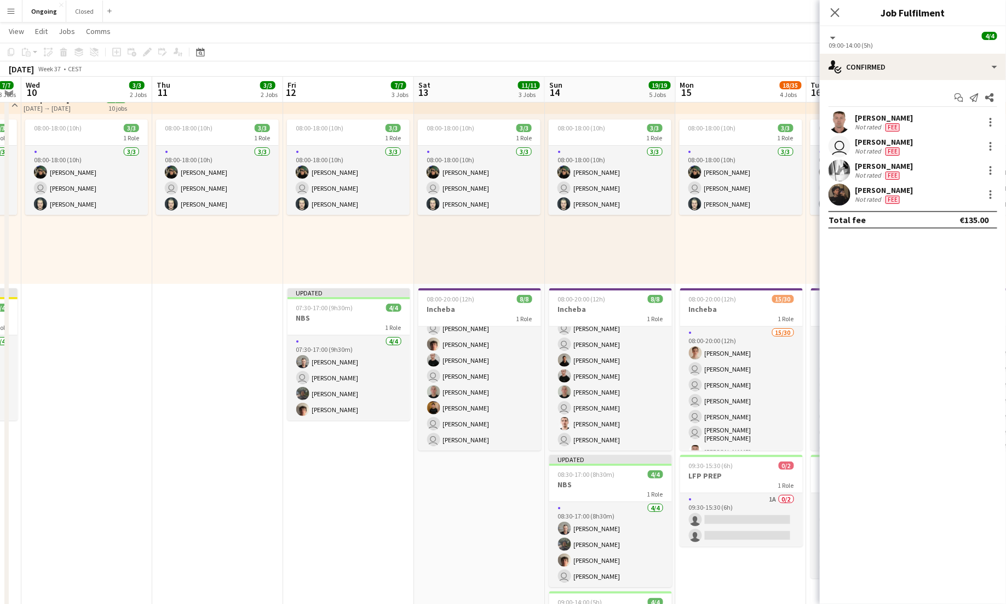
scroll to position [65, 0]
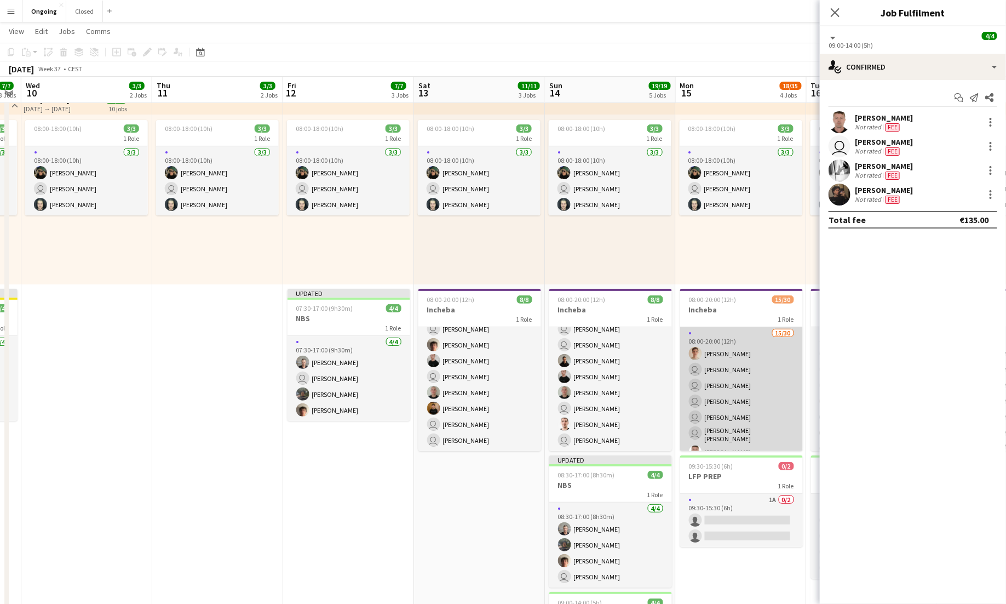
click at [759, 394] on app-card-role "15/30 08:00-20:00 (12h) [PERSON_NAME] user [PERSON_NAME] user [PERSON_NAME] use…" at bounding box center [741, 577] width 123 height 501
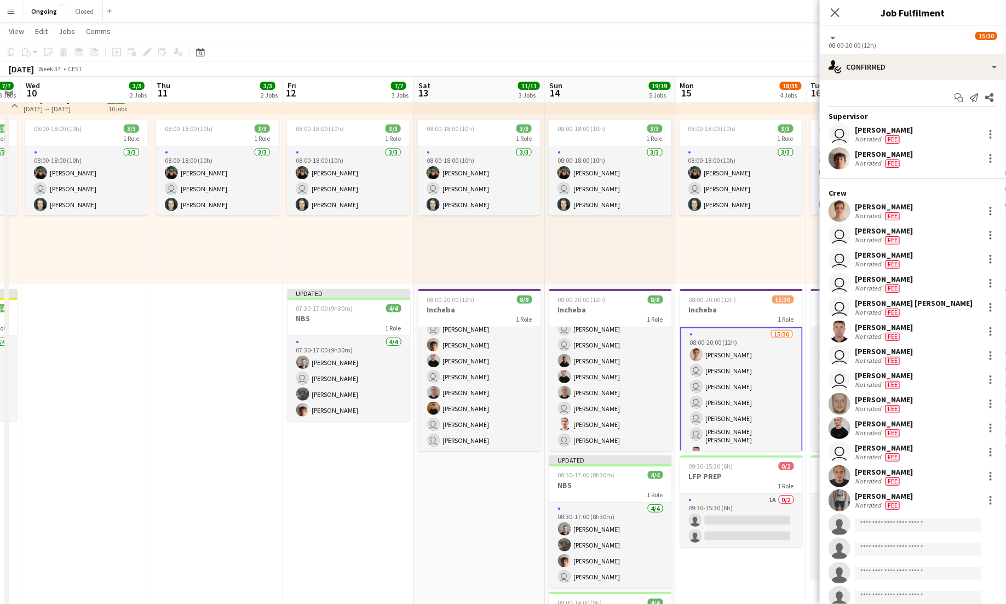
click at [998, 259] on div "user [PERSON_NAME] Not rated Fee" at bounding box center [913, 259] width 186 height 22
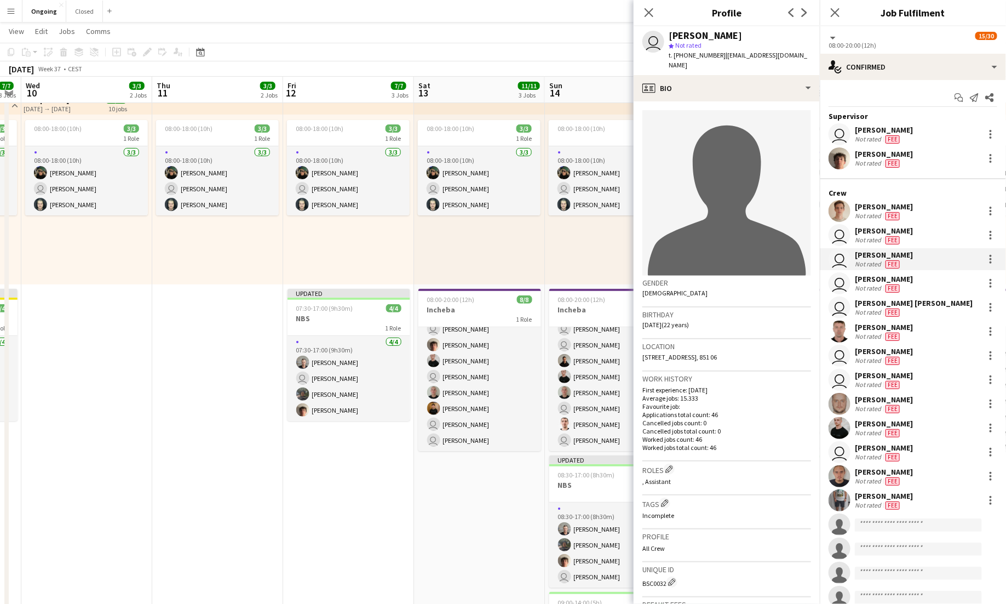
click at [1002, 260] on div "user [PERSON_NAME] Not rated Fee" at bounding box center [913, 259] width 186 height 22
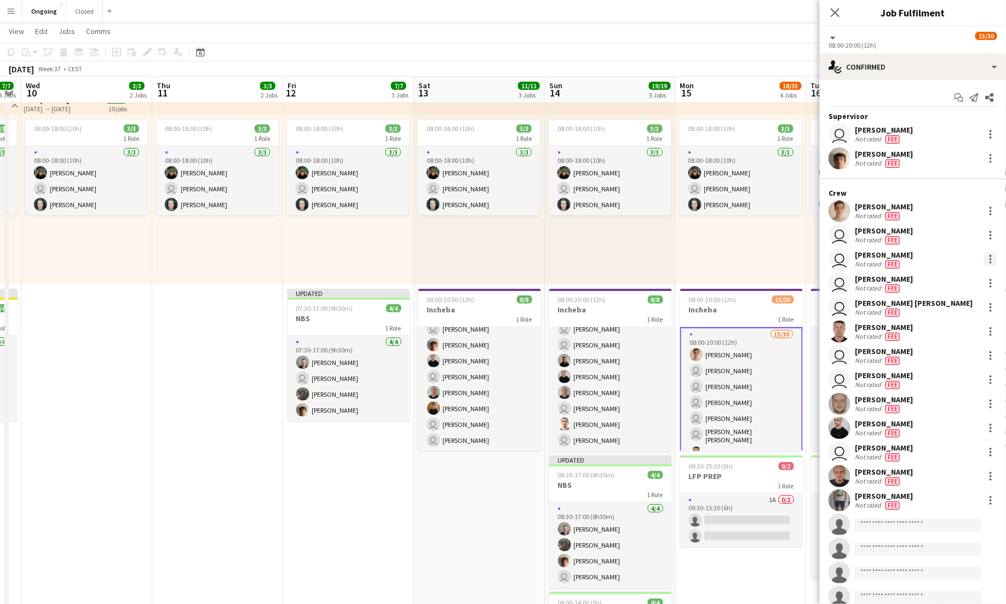
click at [993, 257] on div at bounding box center [990, 259] width 13 height 13
click at [971, 271] on button "Edit fee" at bounding box center [955, 279] width 85 height 26
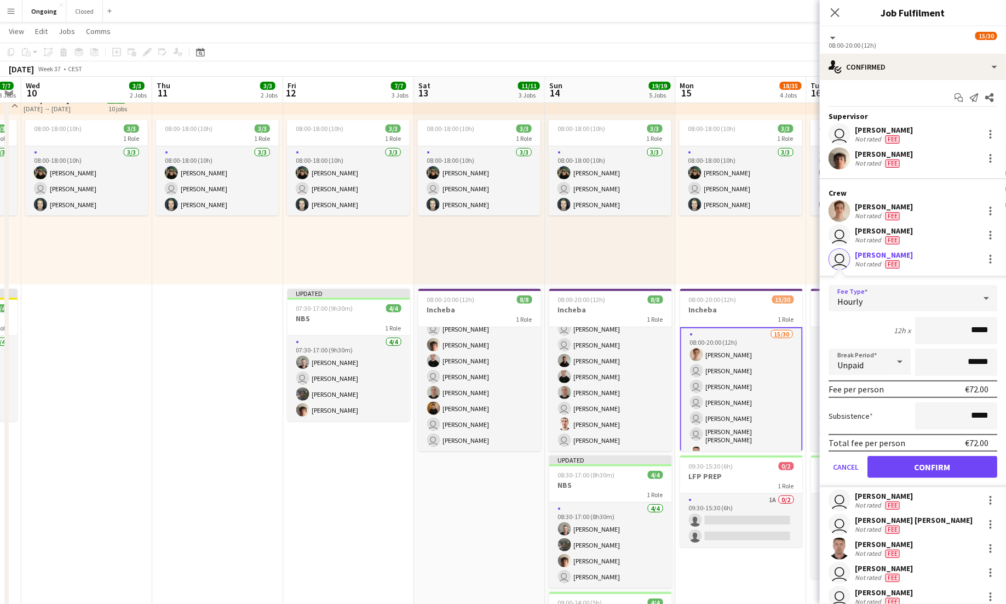
click at [979, 302] on div at bounding box center [987, 298] width 22 height 22
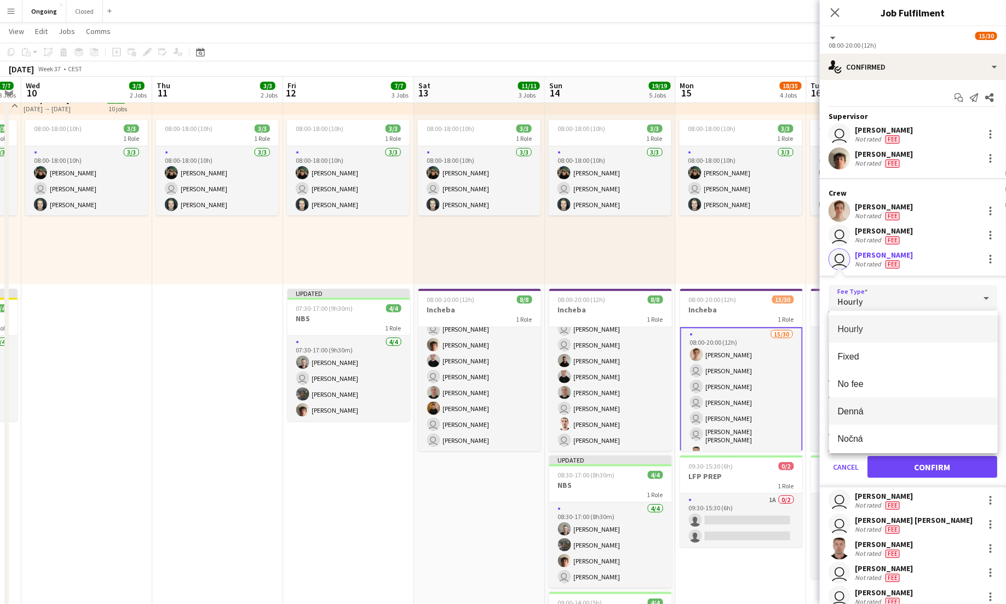
click at [883, 409] on span "Denná" at bounding box center [913, 411] width 151 height 10
type input "*****"
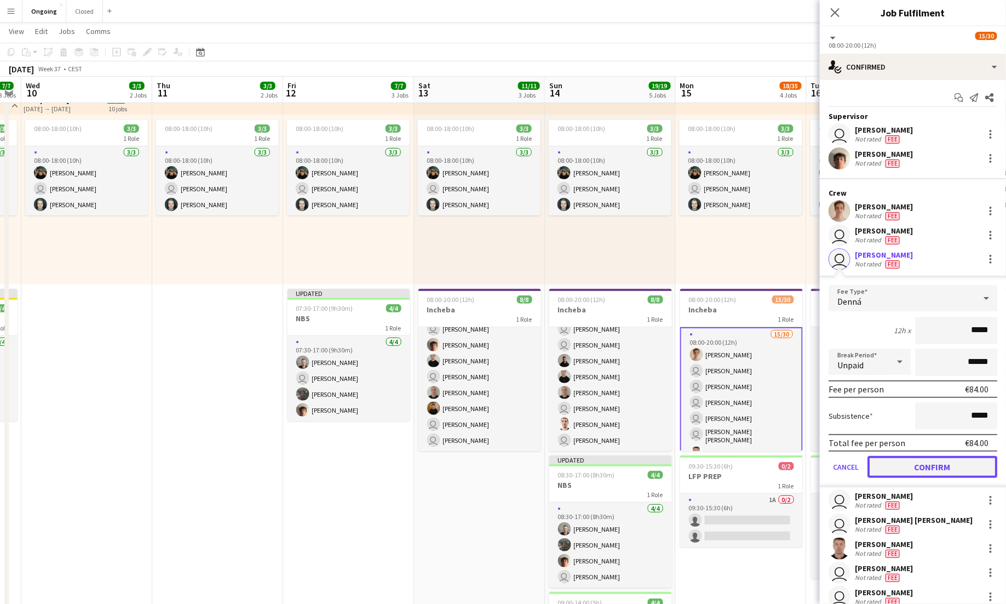
click at [925, 459] on button "Confirm" at bounding box center [933, 467] width 130 height 22
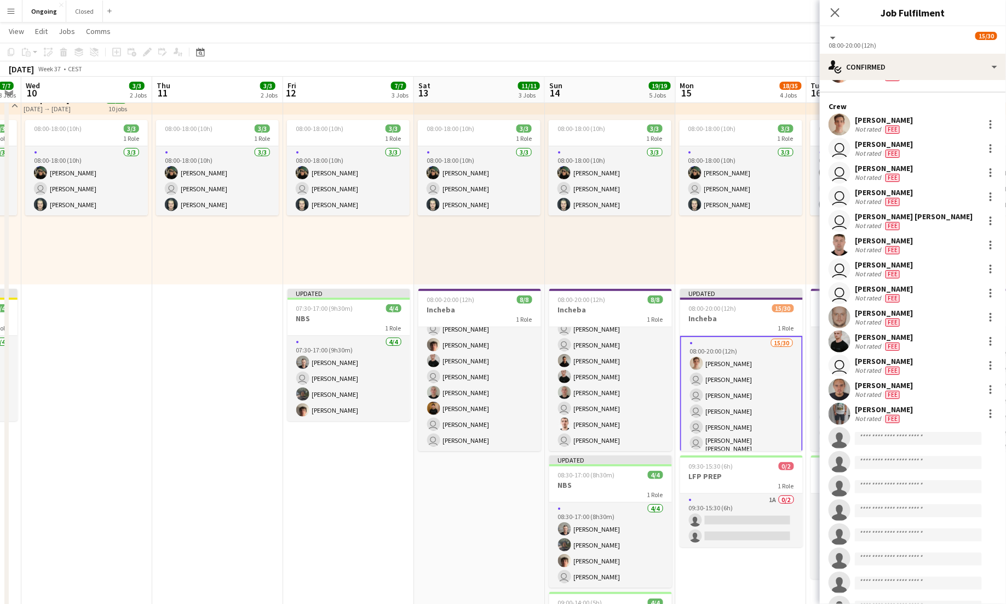
scroll to position [89, 0]
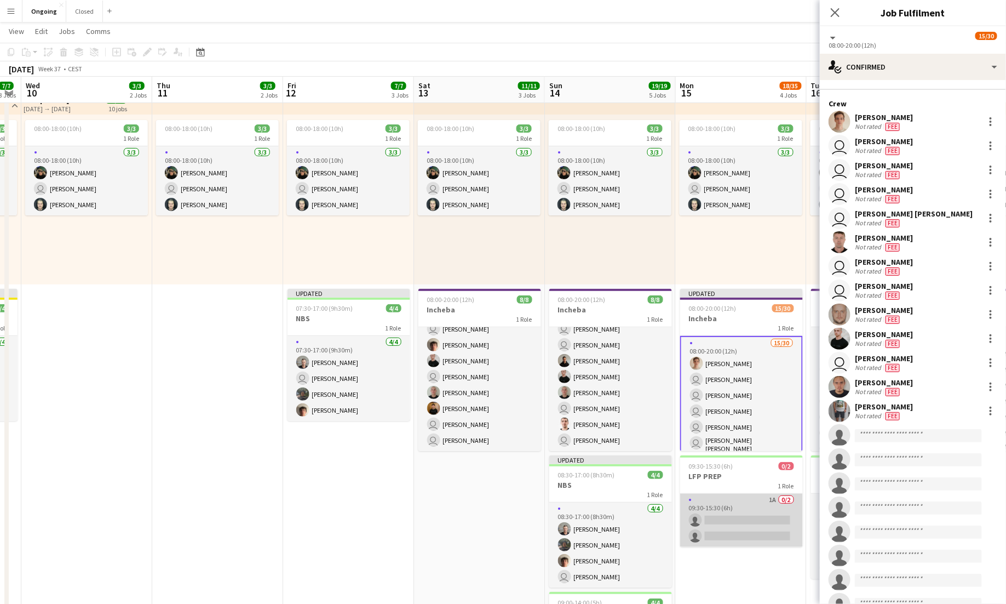
click at [738, 502] on app-card-role "1A 0/2 09:30-15:30 (6h) single-neutral-actions single-neutral-actions" at bounding box center [741, 520] width 123 height 53
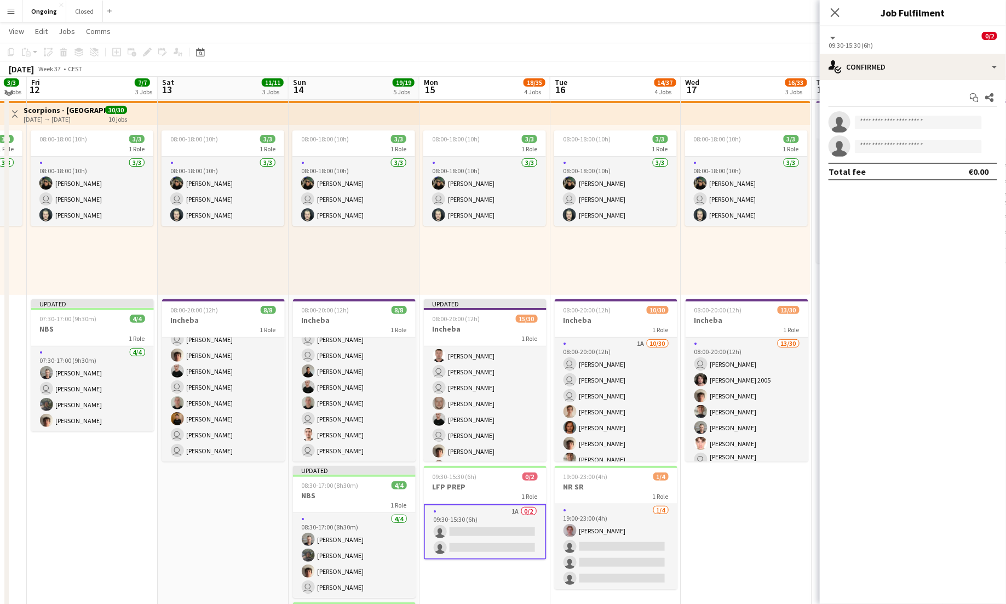
scroll to position [51, 0]
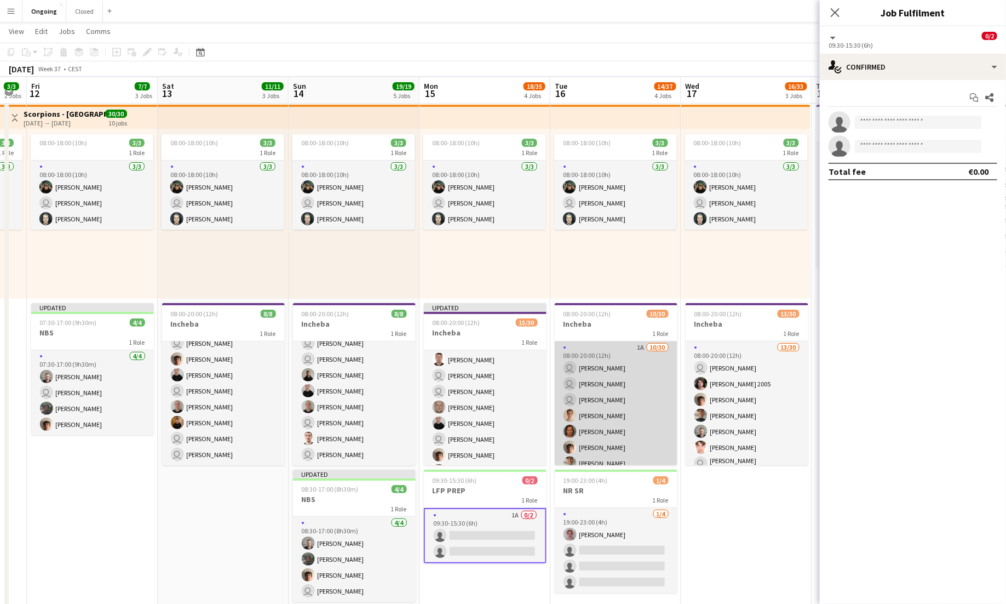
click at [647, 396] on app-card-role "1A [DATE] 08:00-20:00 (12h) user [PERSON_NAME] user [PERSON_NAME] user [PERSON_…" at bounding box center [616, 590] width 123 height 498
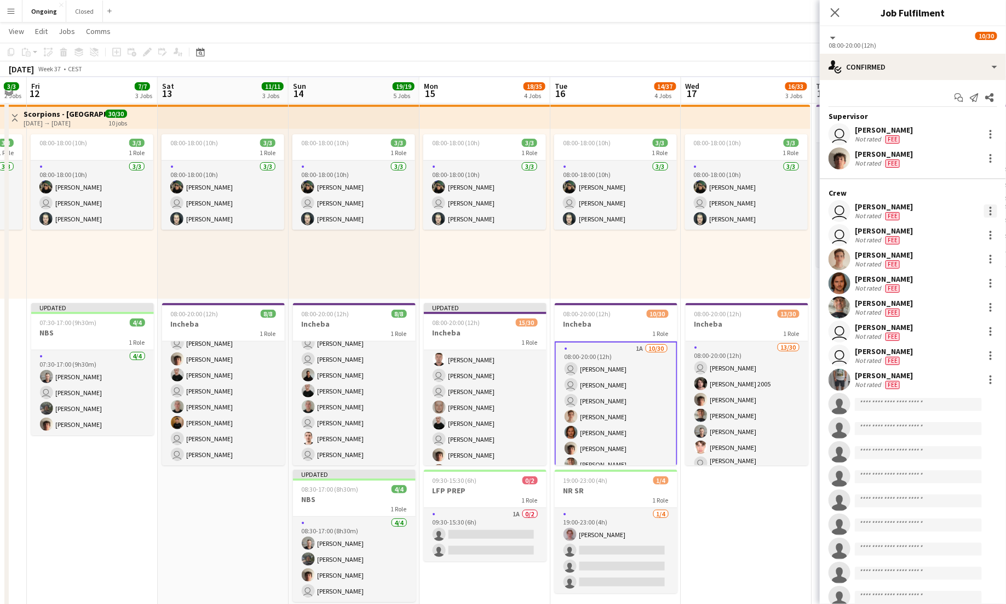
click at [991, 210] on div at bounding box center [991, 211] width 2 height 2
click at [959, 234] on span "Edit fee" at bounding box center [955, 231] width 68 height 10
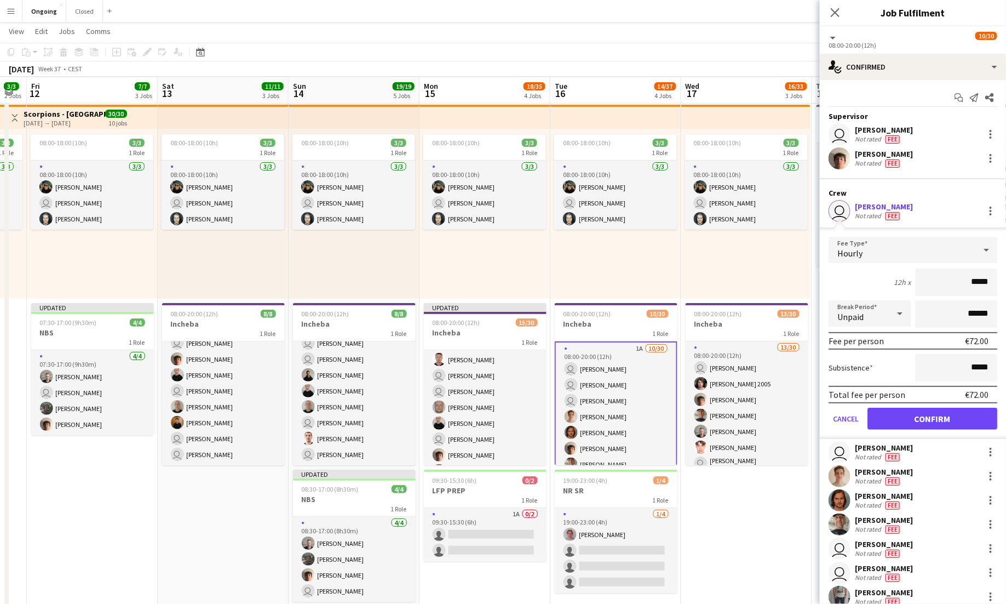
click at [983, 256] on icon at bounding box center [986, 250] width 13 height 22
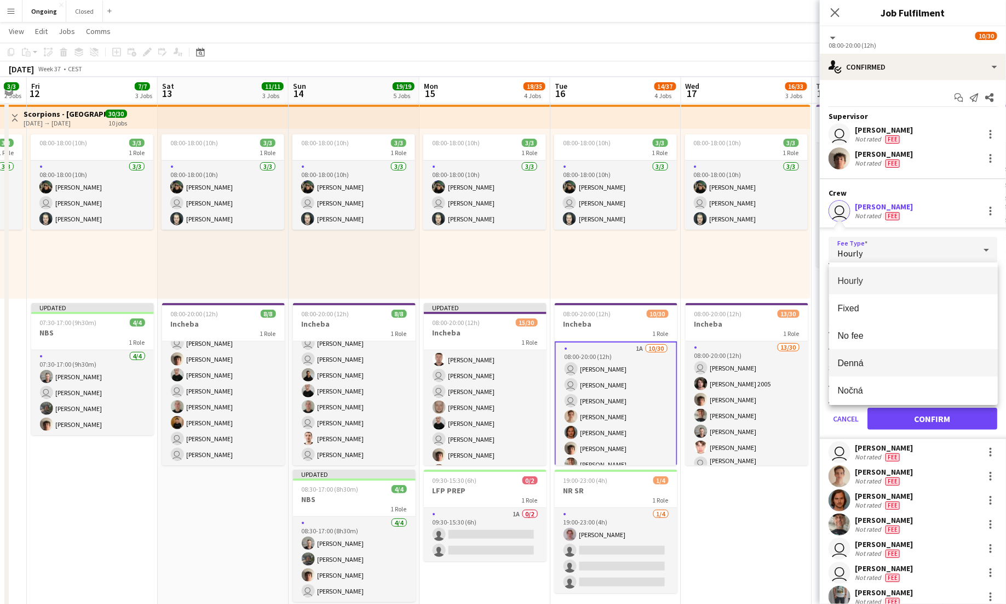
click at [884, 368] on mat-option "Denná" at bounding box center [913, 362] width 169 height 27
type input "*****"
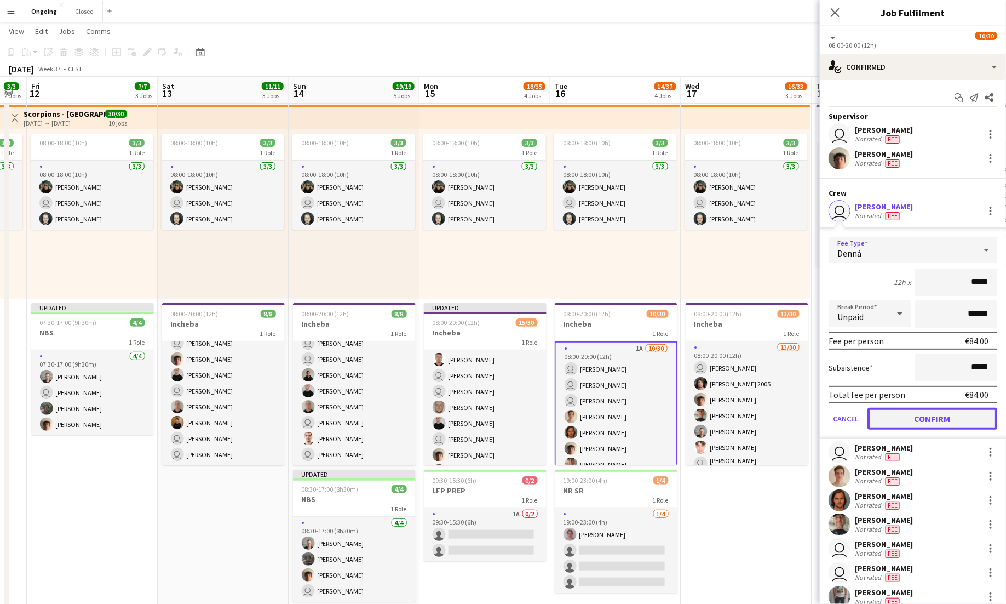
click at [916, 410] on button "Confirm" at bounding box center [933, 419] width 130 height 22
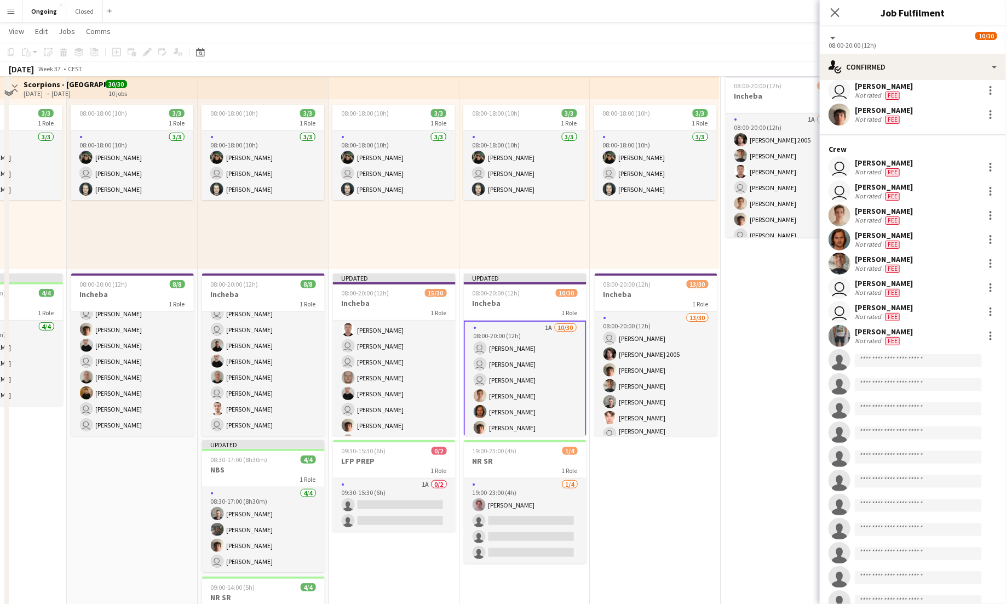
scroll to position [83, 0]
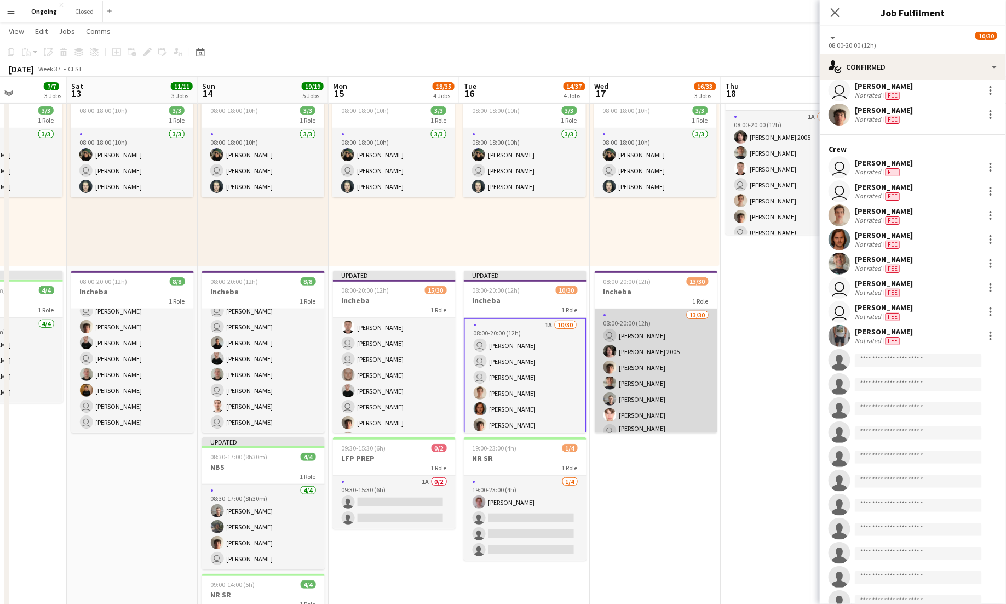
click at [680, 388] on app-card-role "13/30 08:00-20:00 (12h) user [PERSON_NAME] [PERSON_NAME] 2005 [PERSON_NAME] [PE…" at bounding box center [656, 559] width 123 height 501
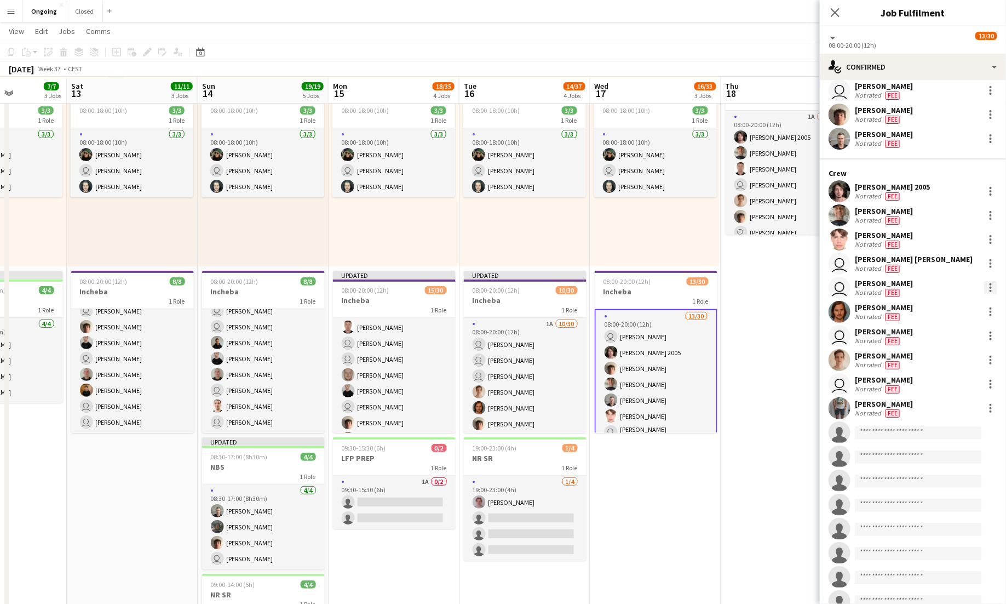
click at [992, 283] on div at bounding box center [990, 287] width 13 height 13
click at [958, 309] on span "Edit fee" at bounding box center [955, 307] width 68 height 10
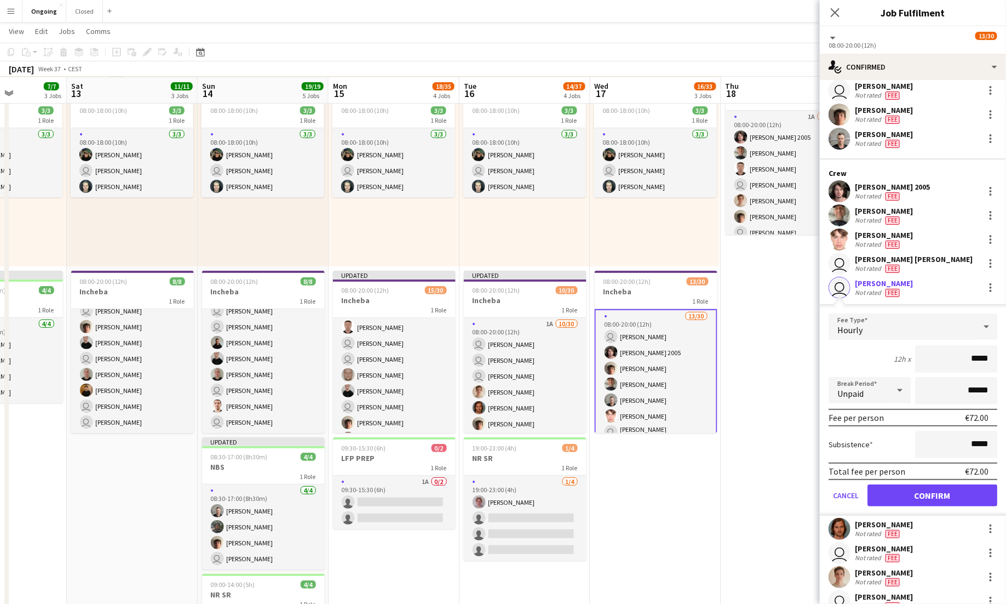
click at [949, 329] on div "Hourly" at bounding box center [902, 326] width 147 height 26
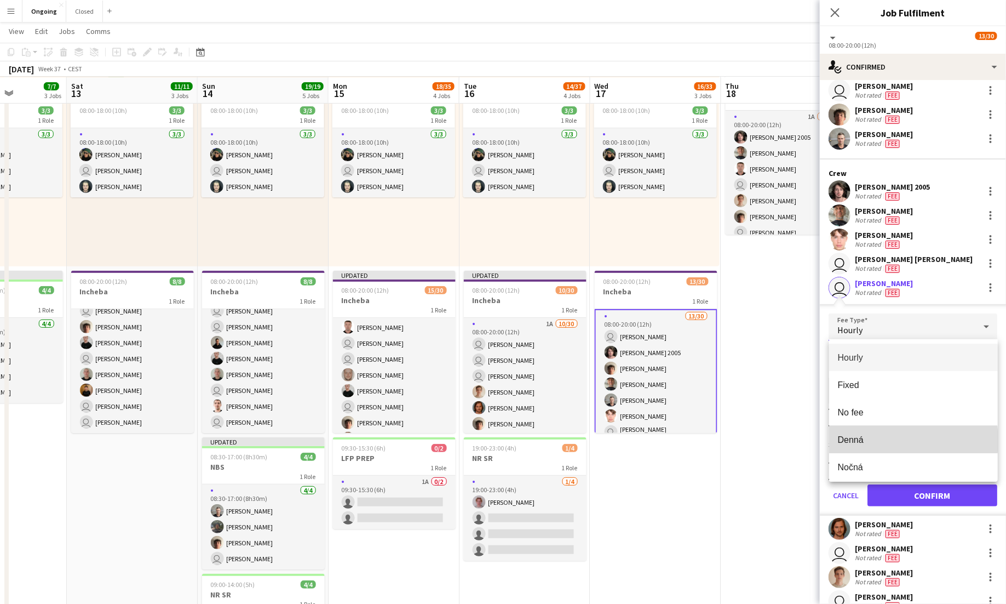
click at [883, 440] on span "Denná" at bounding box center [913, 439] width 151 height 10
type input "*****"
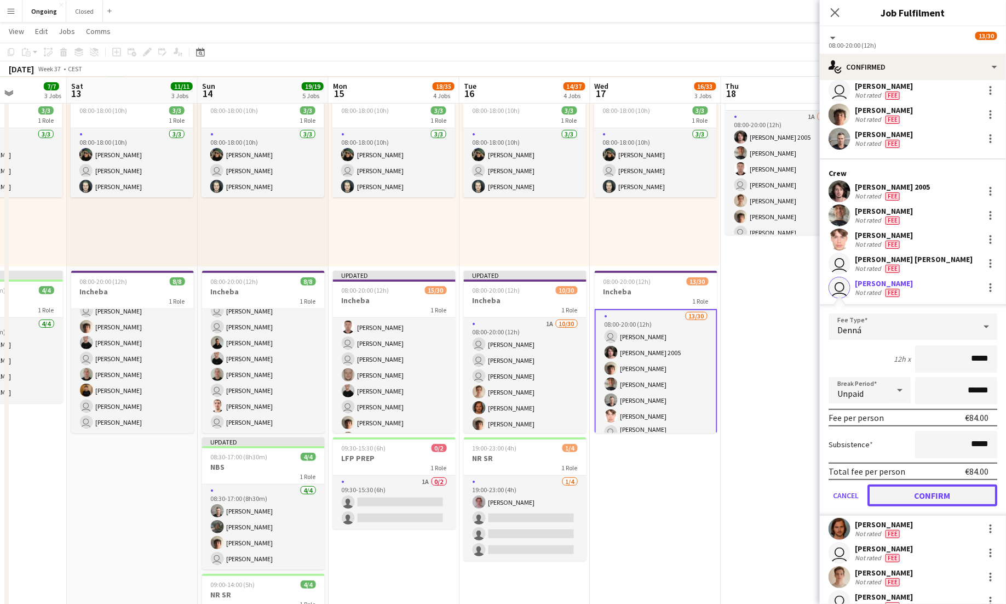
click at [916, 488] on button "Confirm" at bounding box center [933, 495] width 130 height 22
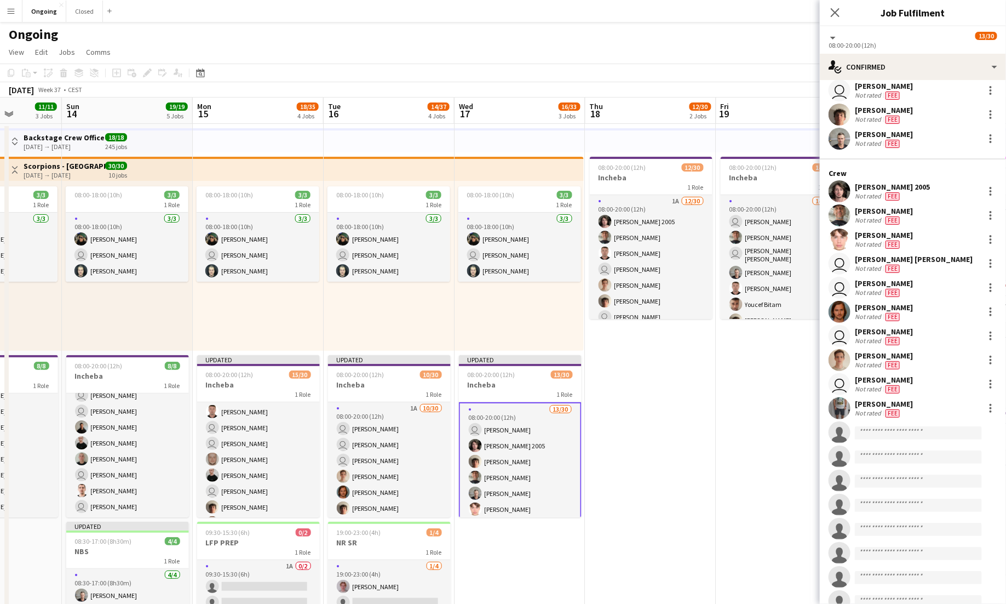
scroll to position [0, 361]
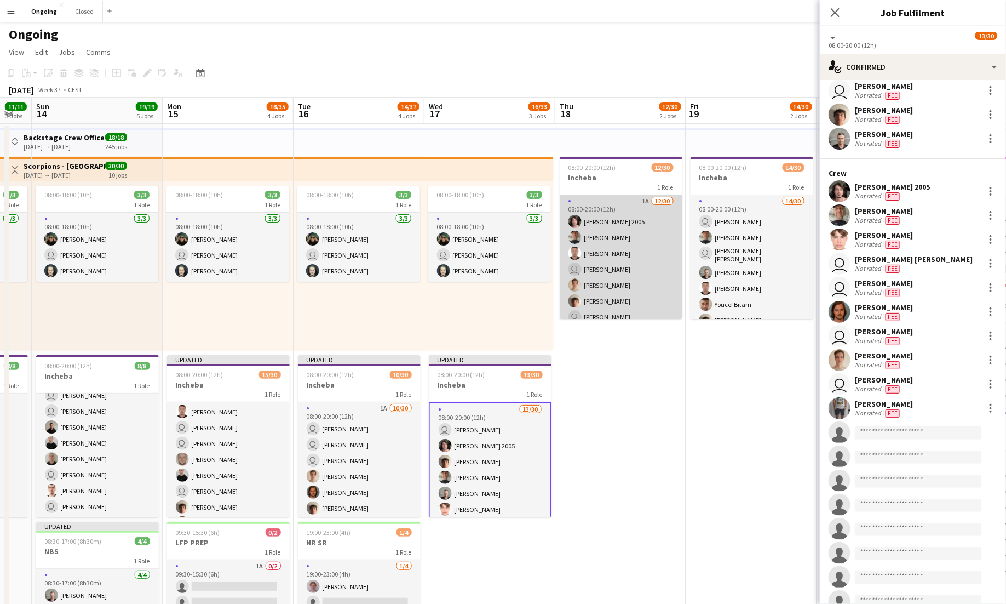
click at [631, 271] on app-card-role "1A [DATE] 08:00-20:00 (12h) [PERSON_NAME] 2005 [PERSON_NAME] user [PERSON_NAME]…" at bounding box center [621, 444] width 123 height 498
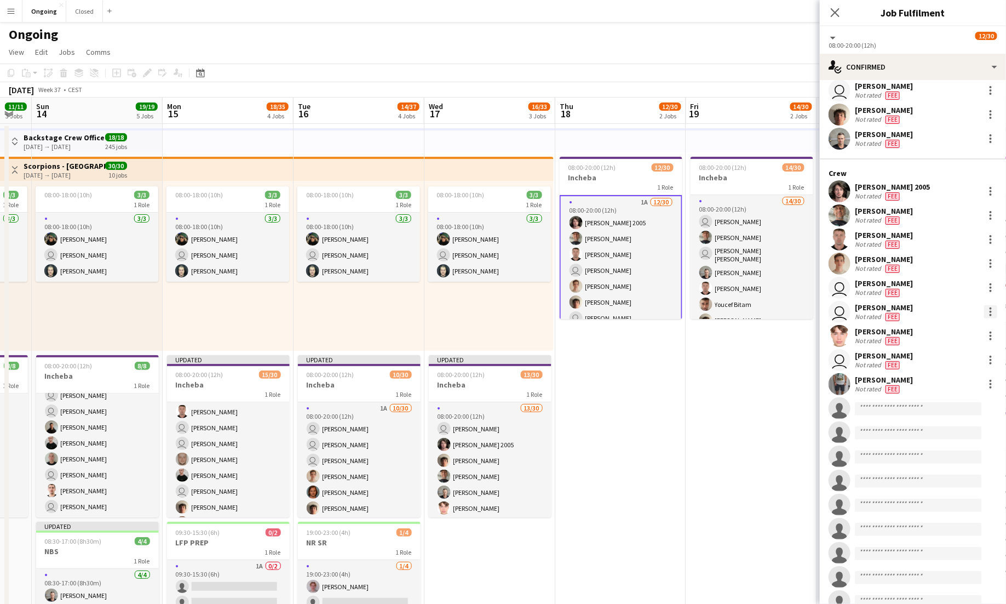
click at [994, 314] on div at bounding box center [990, 311] width 13 height 13
click at [953, 335] on span "Edit fee" at bounding box center [955, 331] width 68 height 10
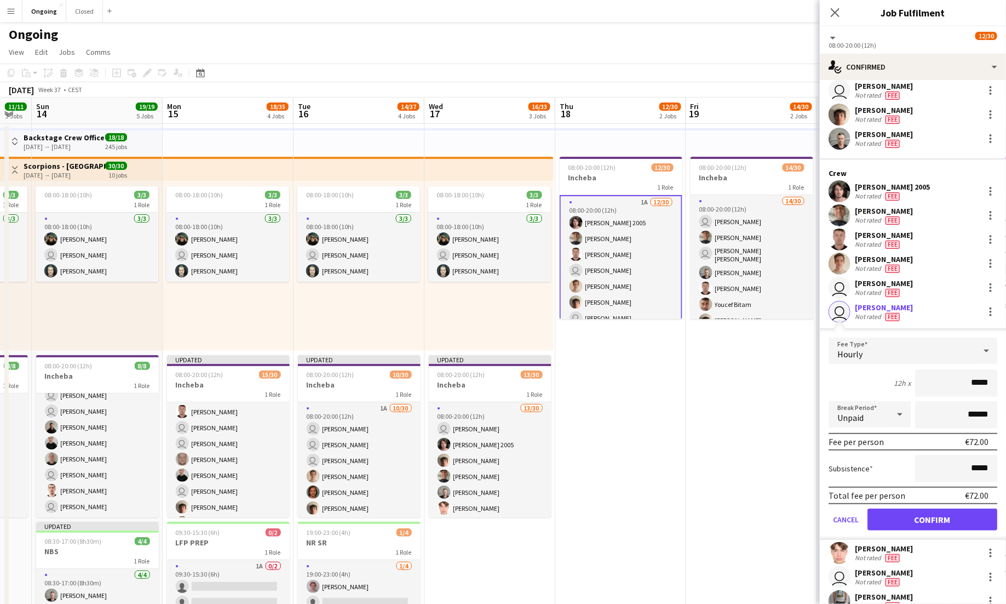
click at [945, 349] on div "Hourly" at bounding box center [902, 350] width 147 height 26
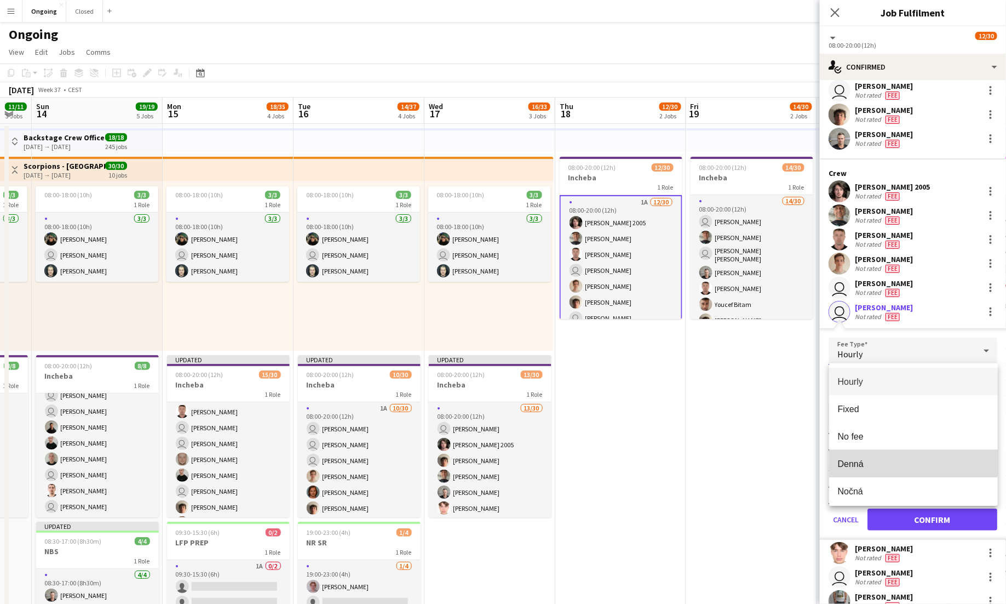
click at [889, 456] on mat-option "Denná" at bounding box center [913, 463] width 169 height 27
type input "*****"
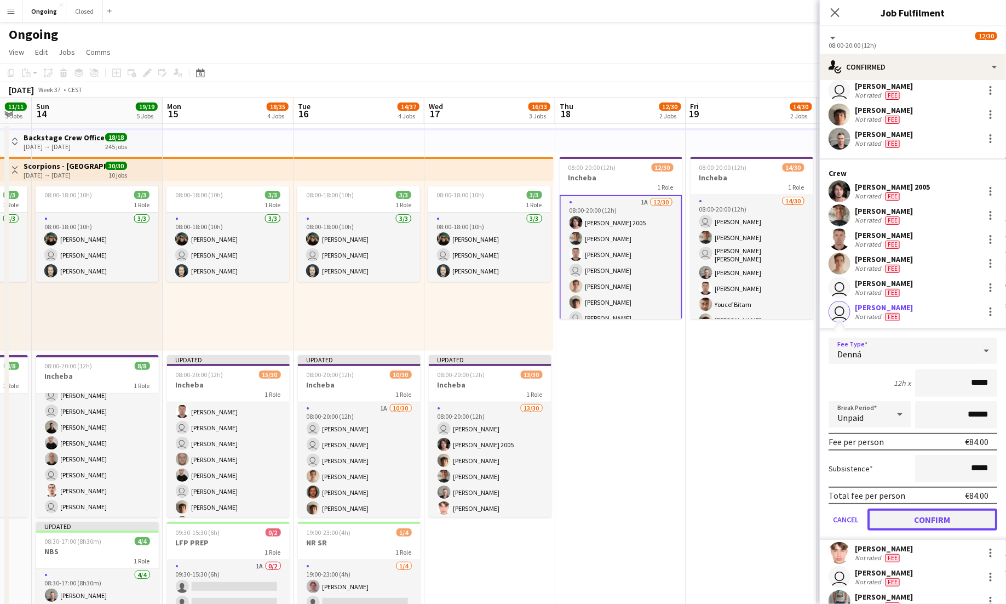
click at [920, 517] on button "Confirm" at bounding box center [933, 519] width 130 height 22
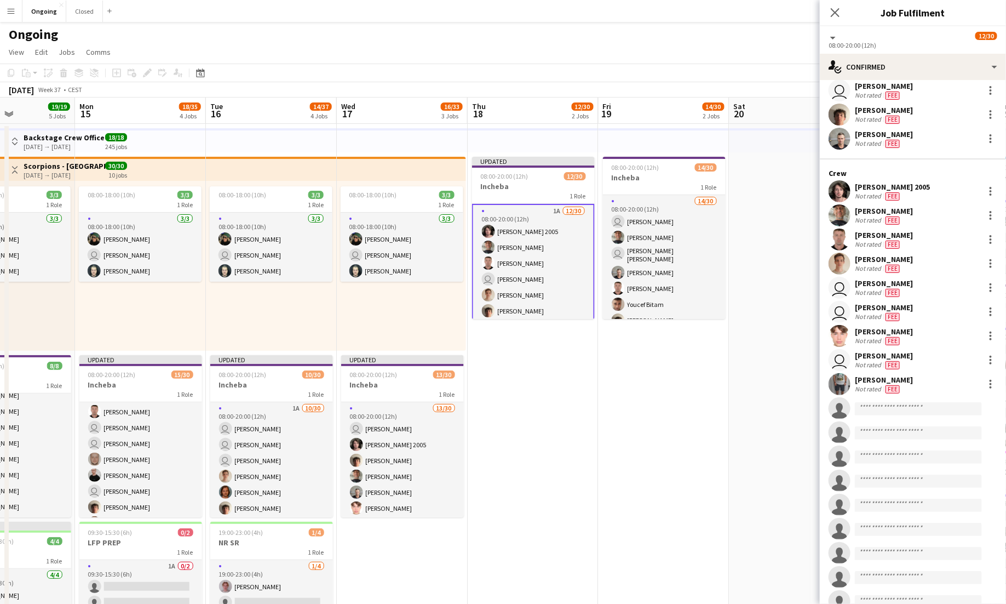
scroll to position [0, 452]
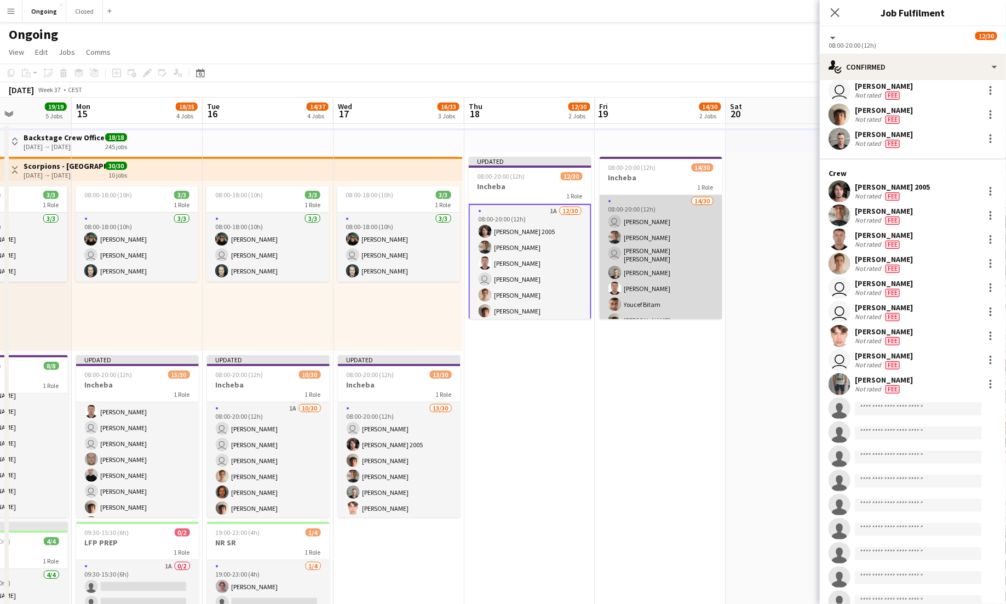
click at [687, 262] on app-card-role "14/30 08:00-20:00 (12h) user [PERSON_NAME] [PERSON_NAME] user [PERSON_NAME] [PE…" at bounding box center [661, 445] width 123 height 501
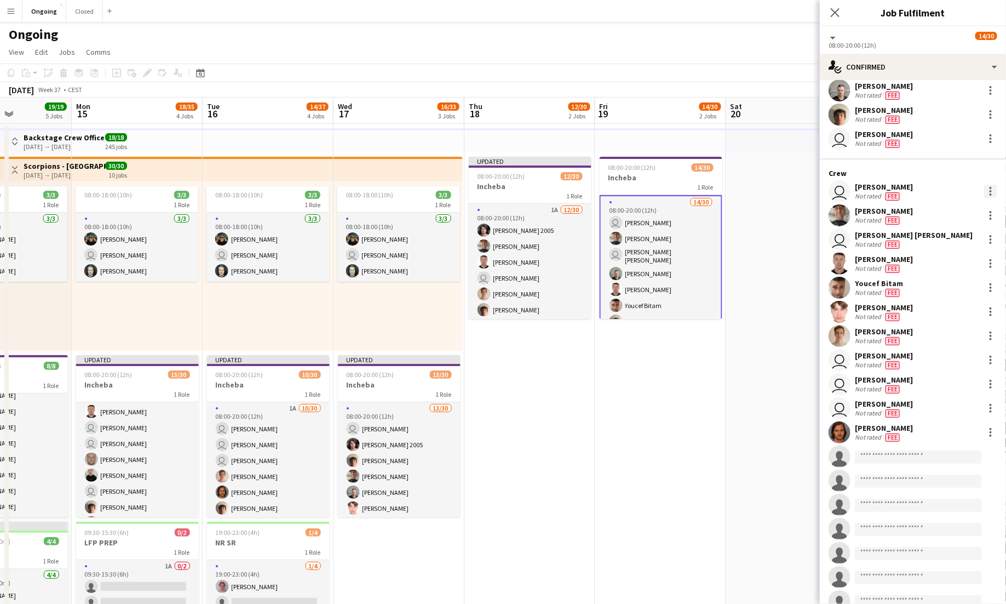
click at [988, 188] on div at bounding box center [990, 191] width 13 height 13
click at [960, 207] on span "Edit fee" at bounding box center [955, 211] width 68 height 10
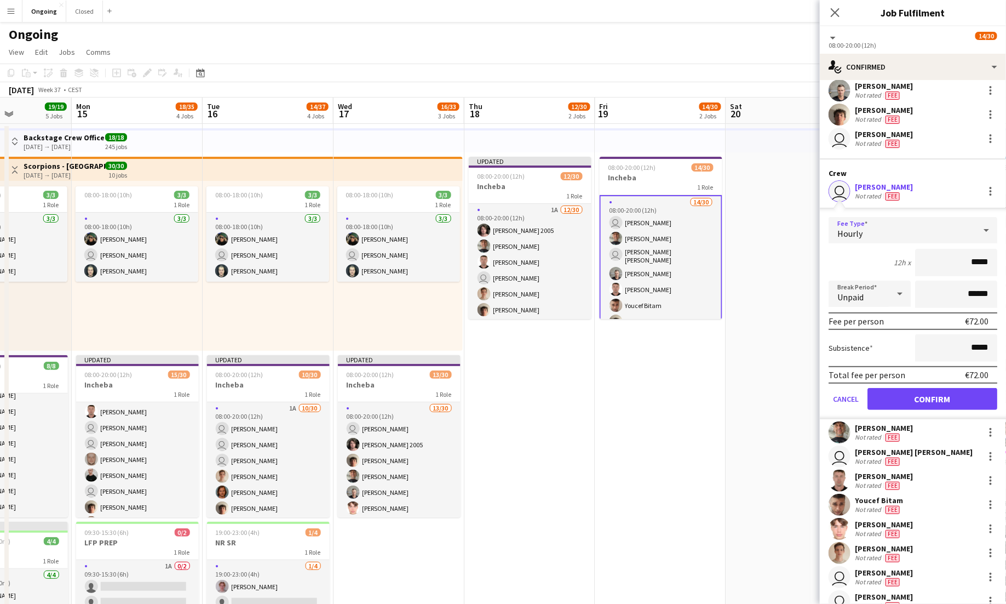
click at [927, 226] on div "Hourly" at bounding box center [902, 230] width 147 height 26
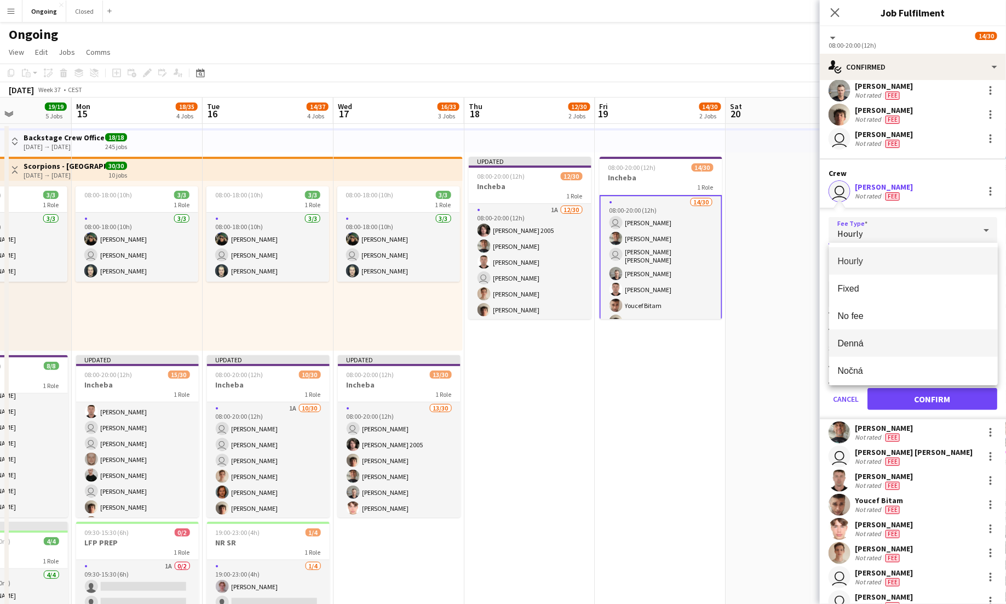
click at [882, 344] on span "Denná" at bounding box center [913, 343] width 151 height 10
type input "*****"
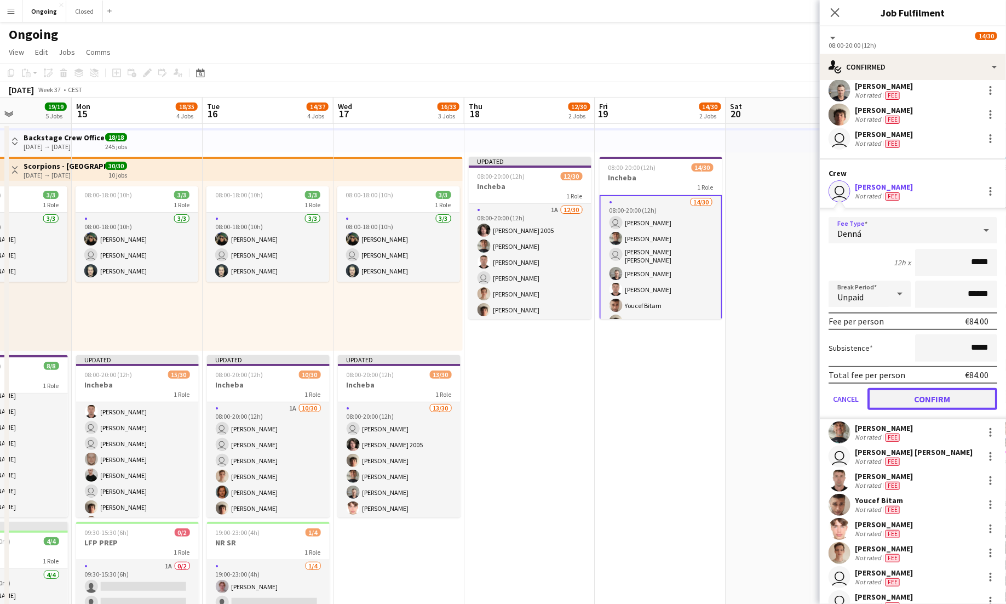
click at [934, 390] on button "Confirm" at bounding box center [933, 399] width 130 height 22
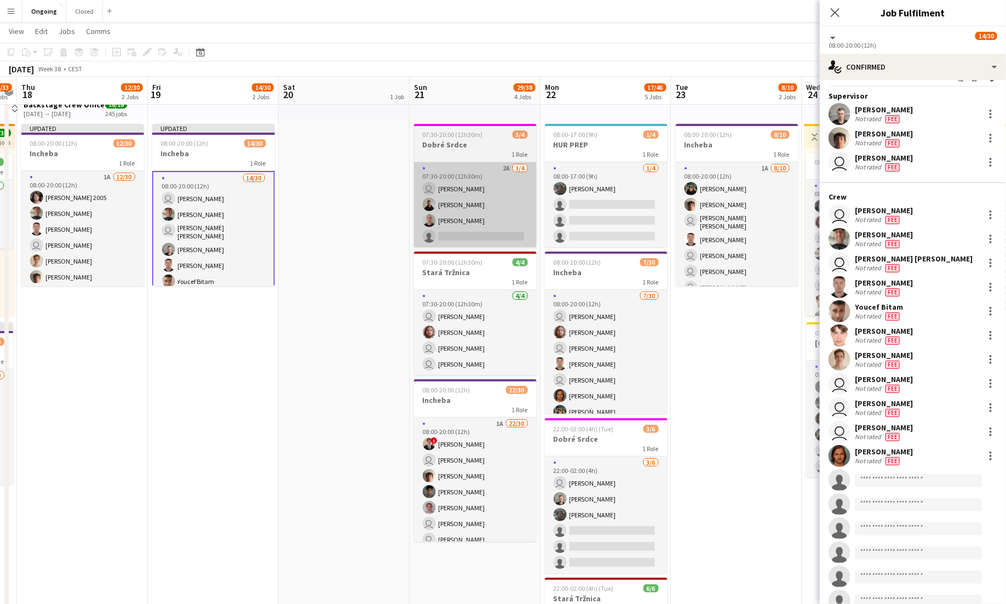
scroll to position [32, 0]
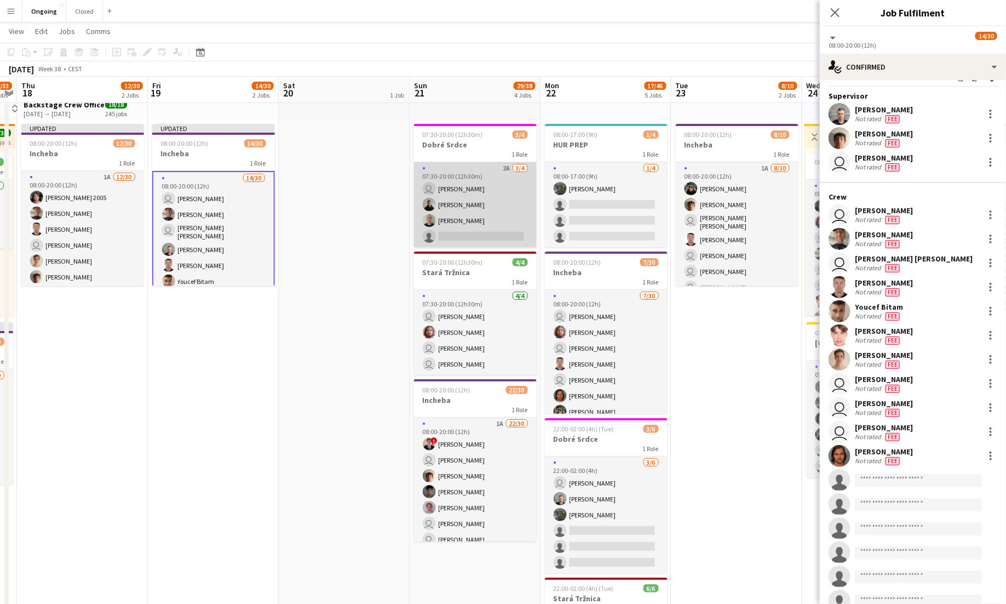
click at [486, 198] on app-card-role "2A [DATE] 07:30-20:00 (12h30m) user [PERSON_NAME] [PERSON_NAME] [PERSON_NAME] s…" at bounding box center [475, 204] width 123 height 85
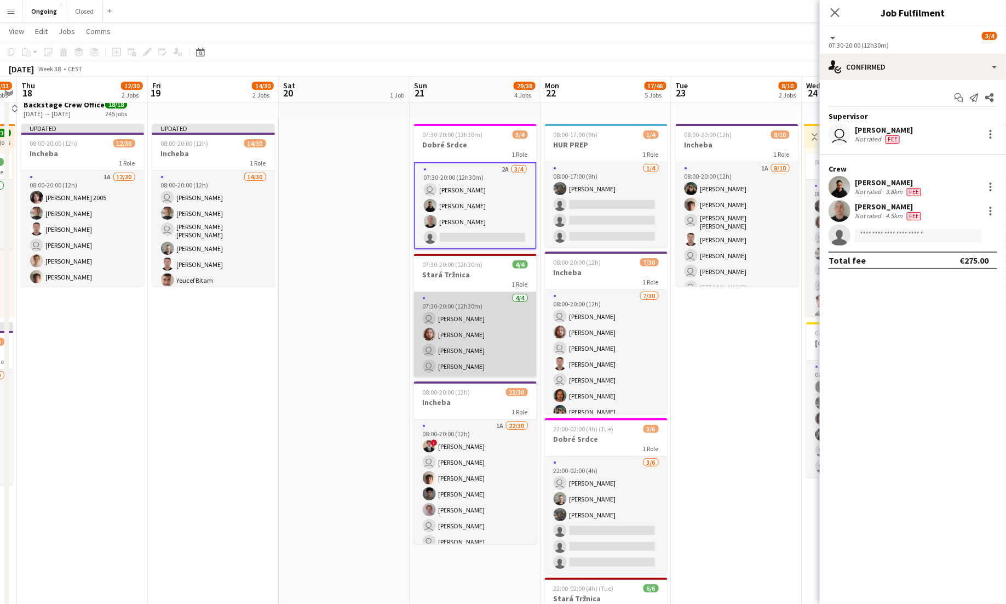
click at [488, 328] on app-card-role "[DATE] 07:30-20:00 (12h30m) user [PERSON_NAME] Cely [PERSON_NAME] user [PERSON_…" at bounding box center [475, 334] width 123 height 85
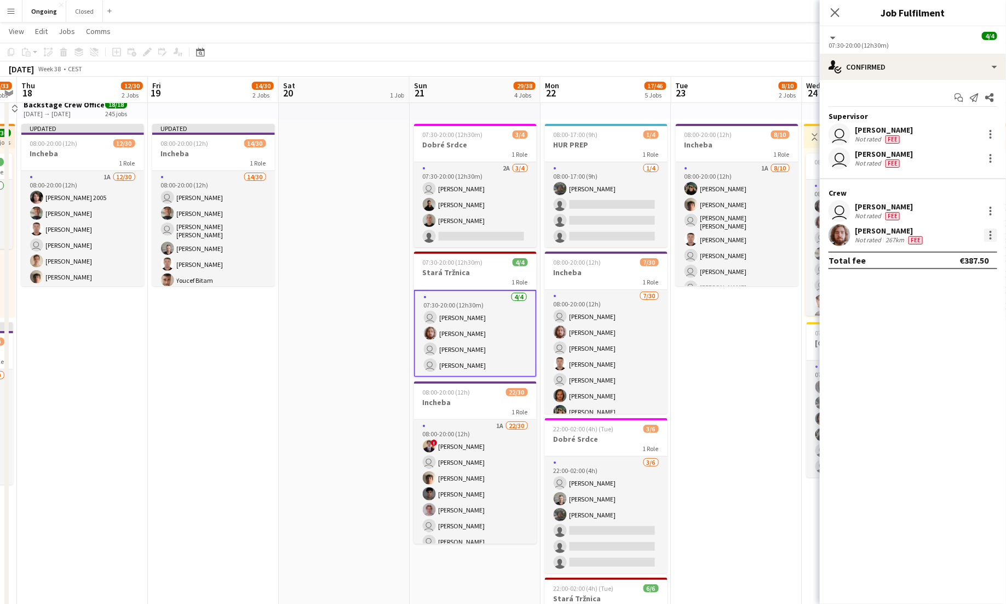
click at [994, 235] on div at bounding box center [990, 234] width 13 height 13
click at [956, 250] on span "Edit fee" at bounding box center [955, 255] width 68 height 10
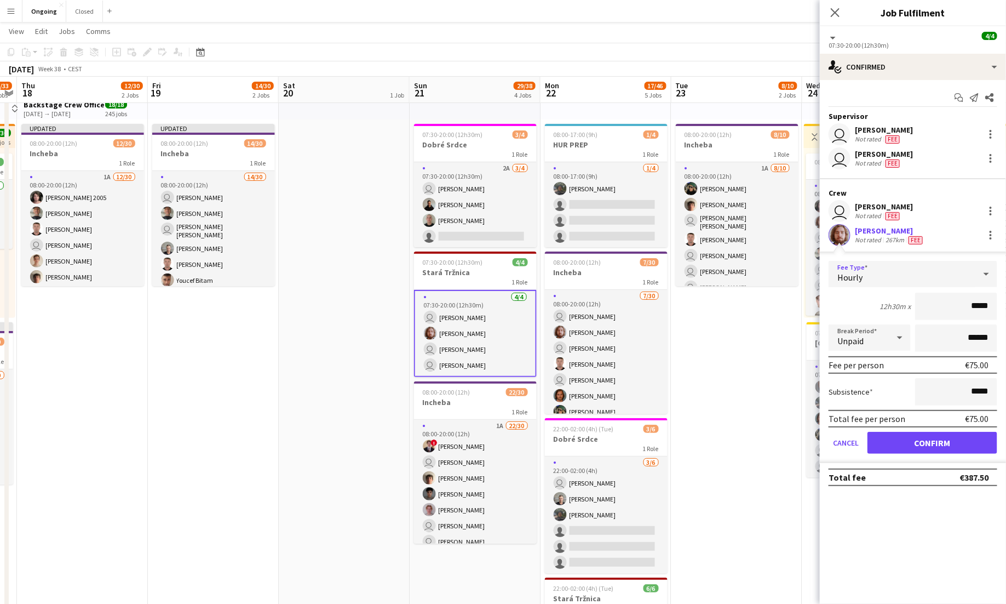
click at [895, 266] on div "Hourly" at bounding box center [902, 274] width 147 height 26
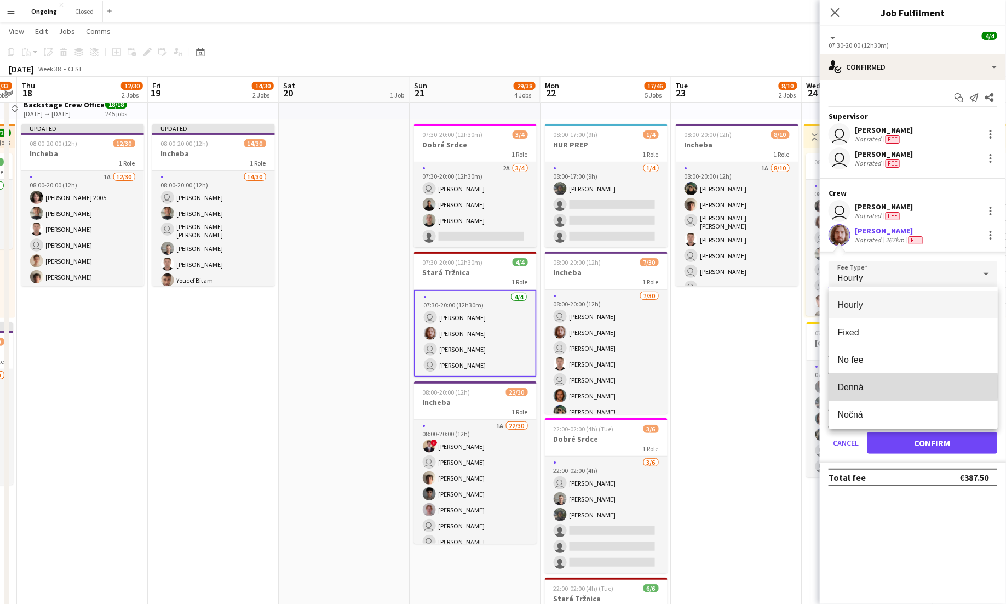
click at [865, 387] on span "Denná" at bounding box center [913, 387] width 151 height 10
type input "*****"
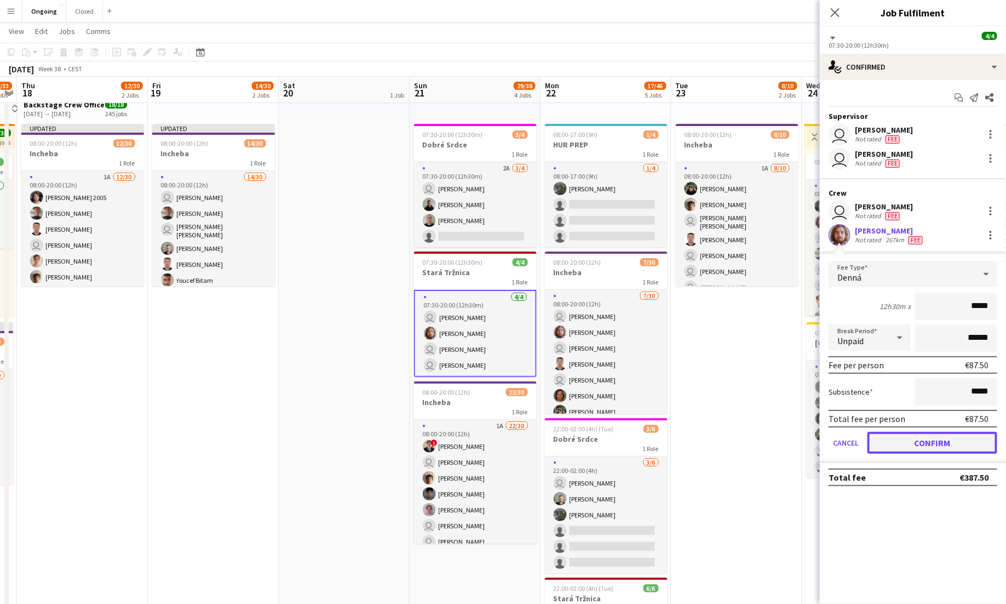
click at [909, 446] on button "Confirm" at bounding box center [933, 443] width 130 height 22
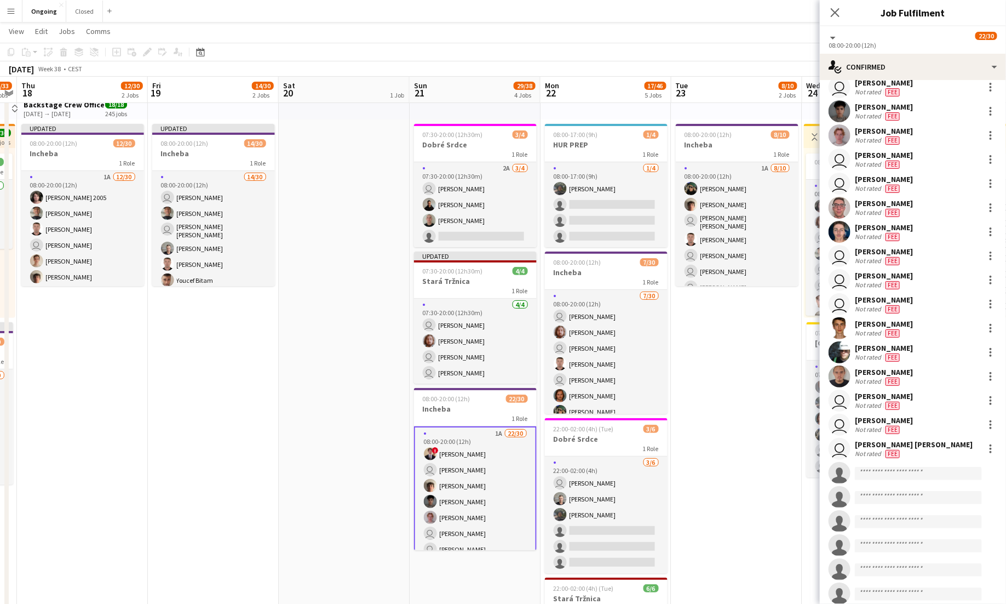
scroll to position [225, 0]
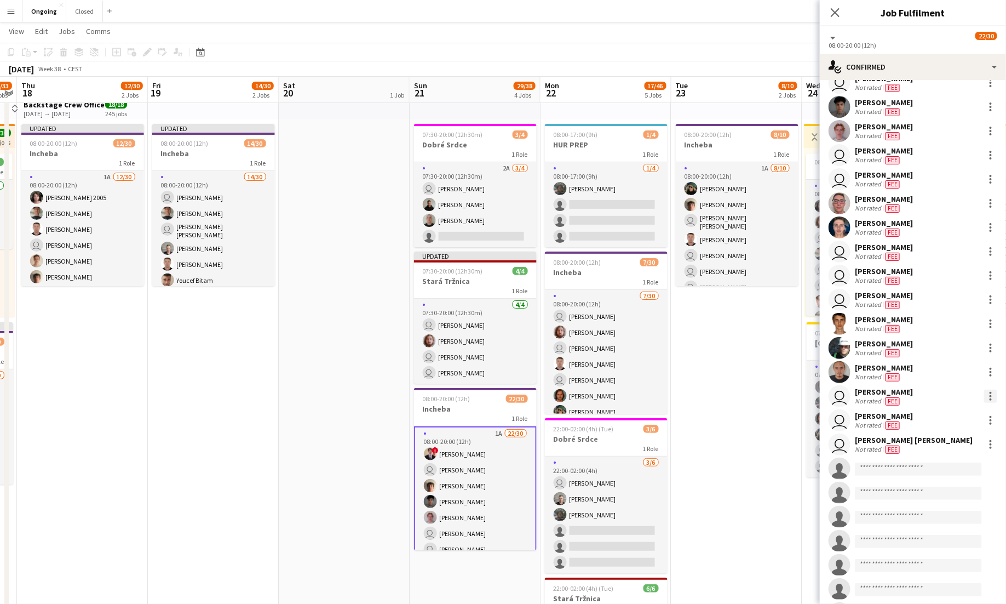
click at [990, 396] on div at bounding box center [991, 396] width 2 height 2
click at [970, 408] on button "Edit fee" at bounding box center [955, 416] width 85 height 26
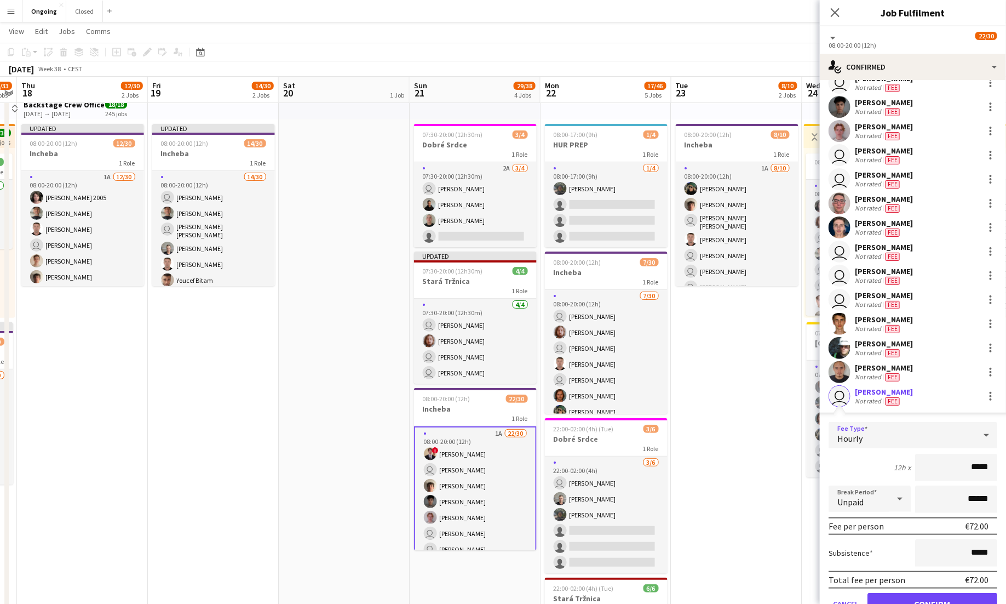
click at [961, 429] on div "Hourly" at bounding box center [902, 435] width 147 height 26
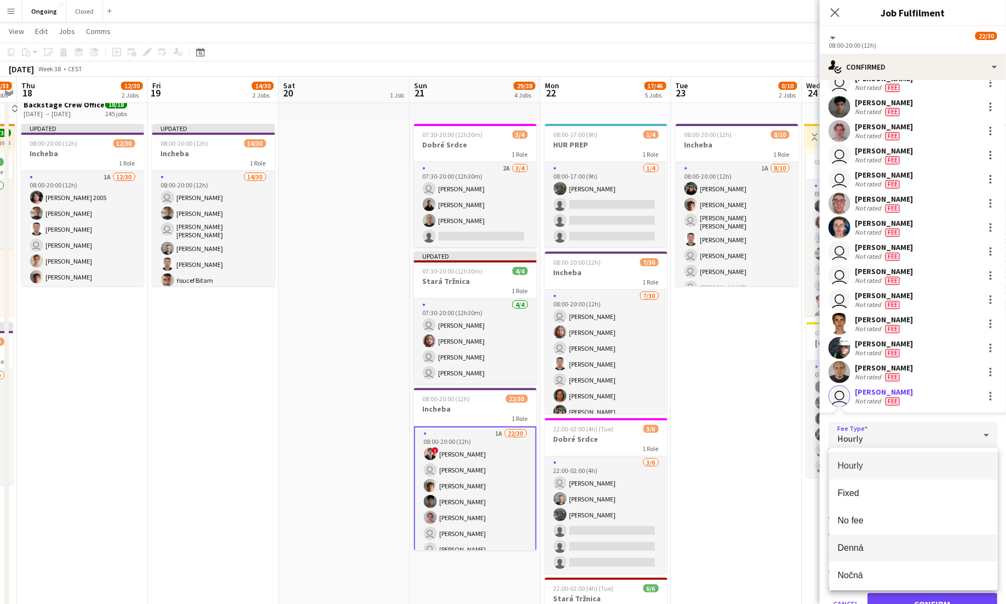
click at [869, 547] on span "Denná" at bounding box center [913, 547] width 151 height 10
type input "*****"
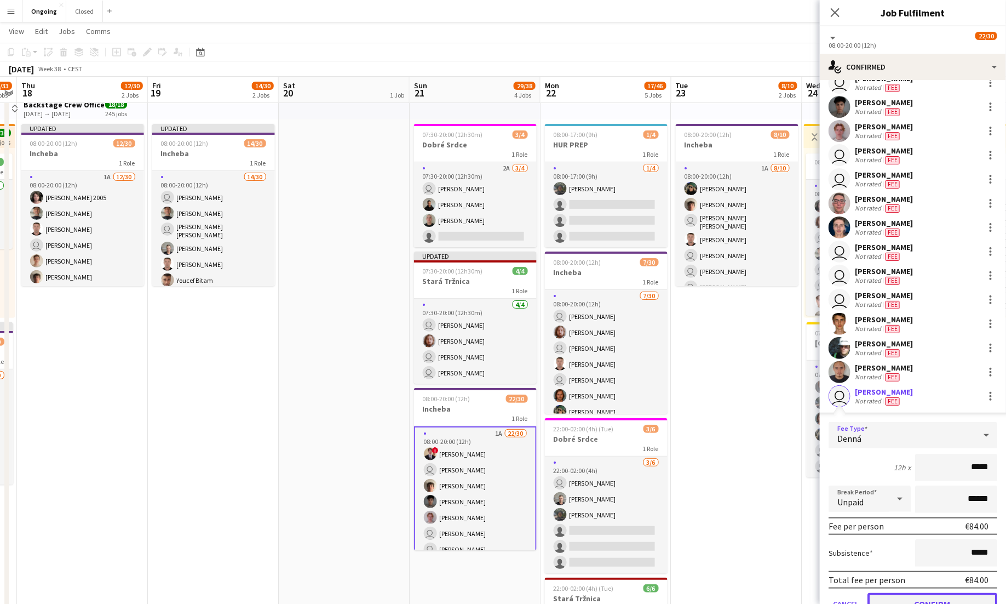
click at [904, 593] on button "Confirm" at bounding box center [933, 604] width 130 height 22
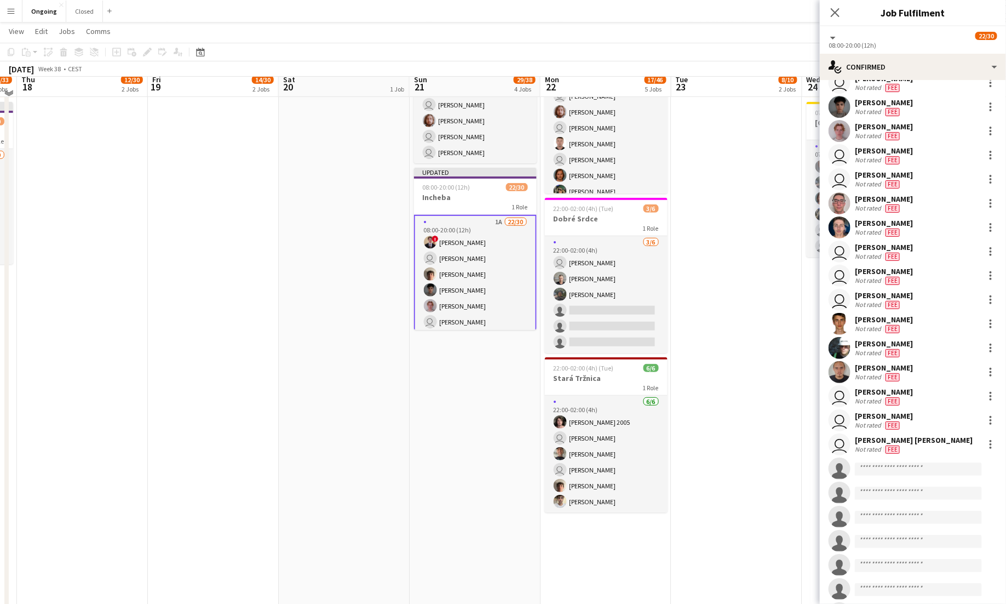
scroll to position [253, 0]
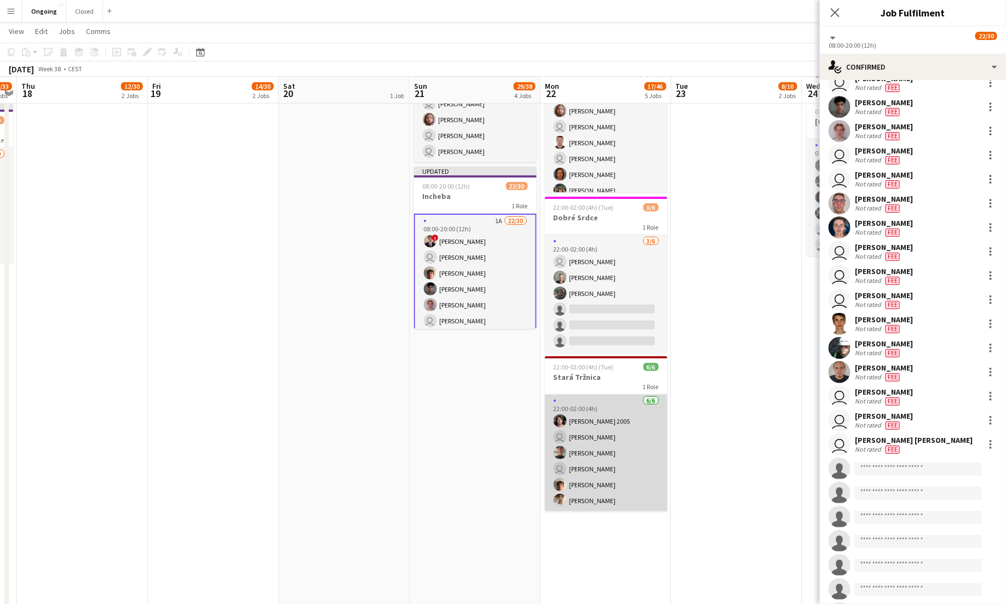
click at [652, 431] on app-card-role "[DATE] 22:00-02:00 (4h) [PERSON_NAME] 2005 user [PERSON_NAME] Zvozil [PERSON_NA…" at bounding box center [606, 452] width 123 height 117
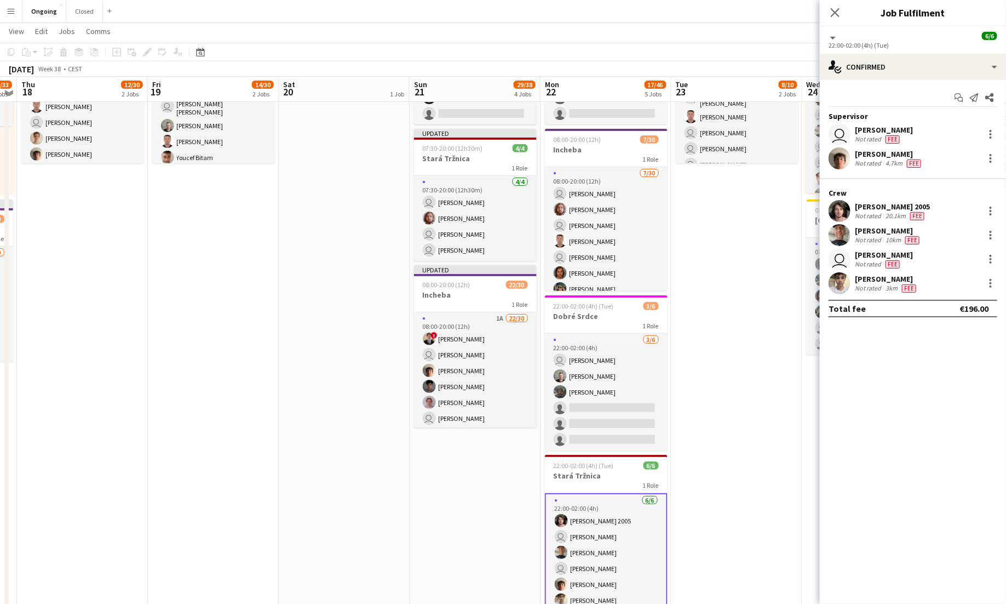
scroll to position [152, 0]
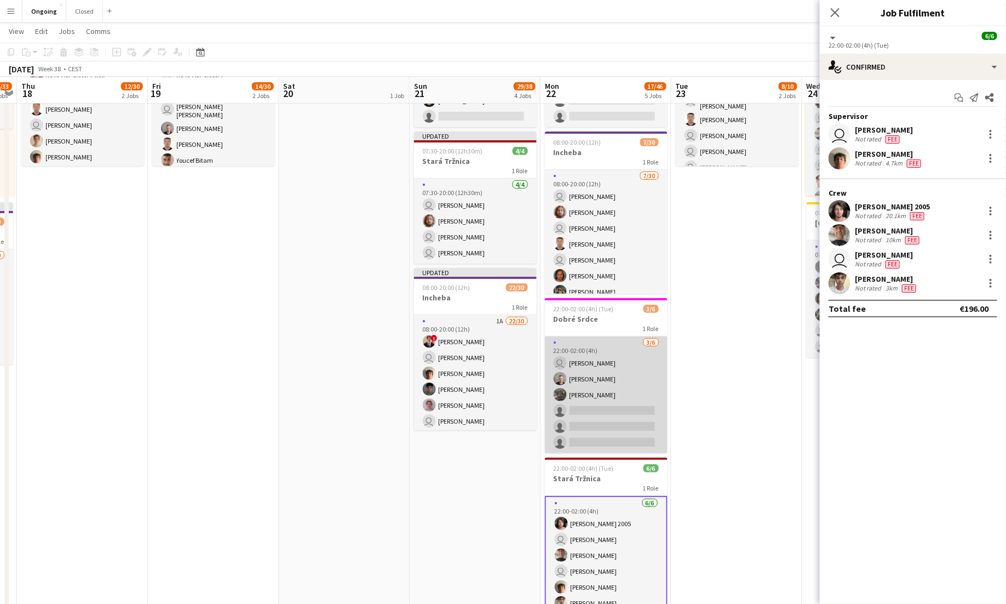
click at [648, 364] on app-card-role "[DATE] 22:00-02:00 (4h) user [PERSON_NAME] [PERSON_NAME] [PERSON_NAME] single-n…" at bounding box center [606, 394] width 123 height 117
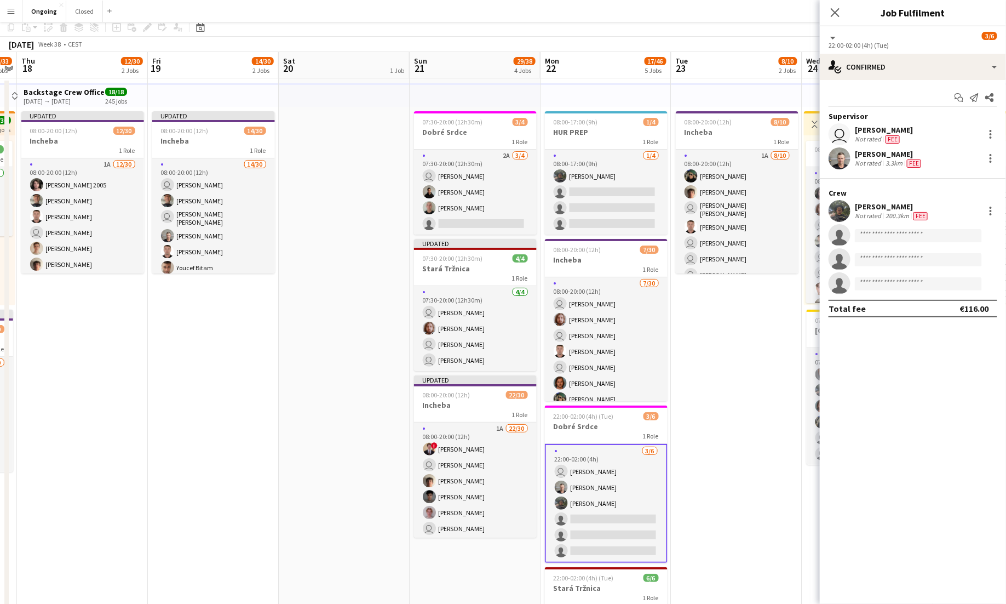
scroll to position [12, 0]
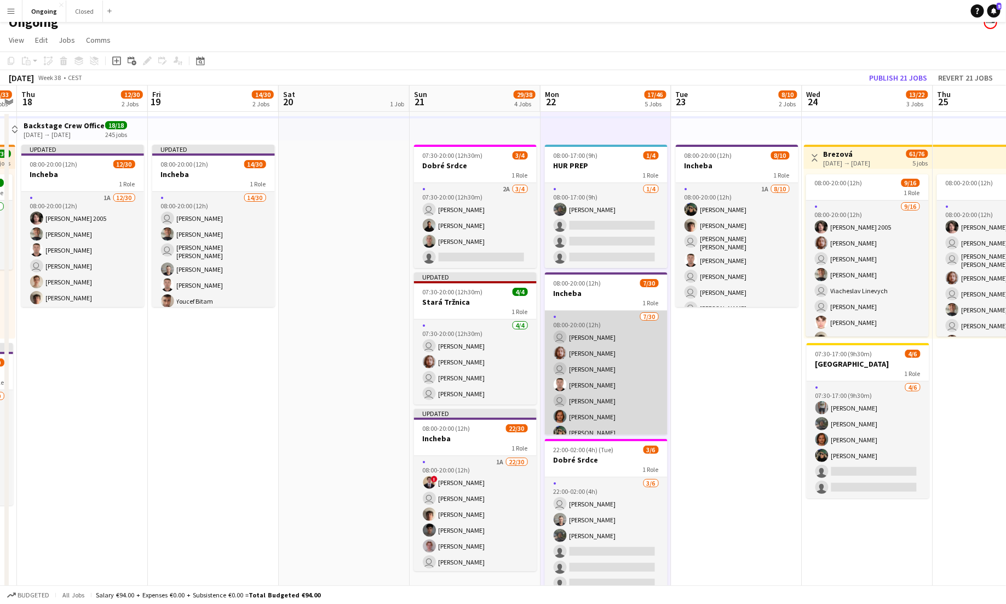
click at [634, 364] on app-card-role "[DATE] 08:00-20:00 (12h) user [PERSON_NAME] [PERSON_NAME] user [PERSON_NAME] Se…" at bounding box center [606, 560] width 123 height 498
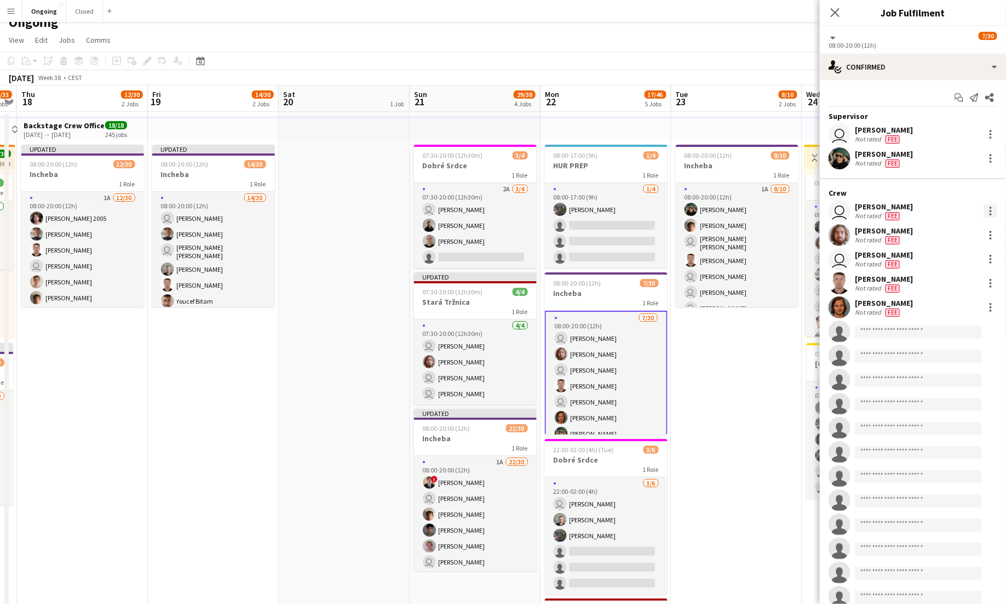
click at [991, 209] on div at bounding box center [990, 210] width 13 height 13
click at [957, 228] on span "Edit fee" at bounding box center [955, 231] width 68 height 10
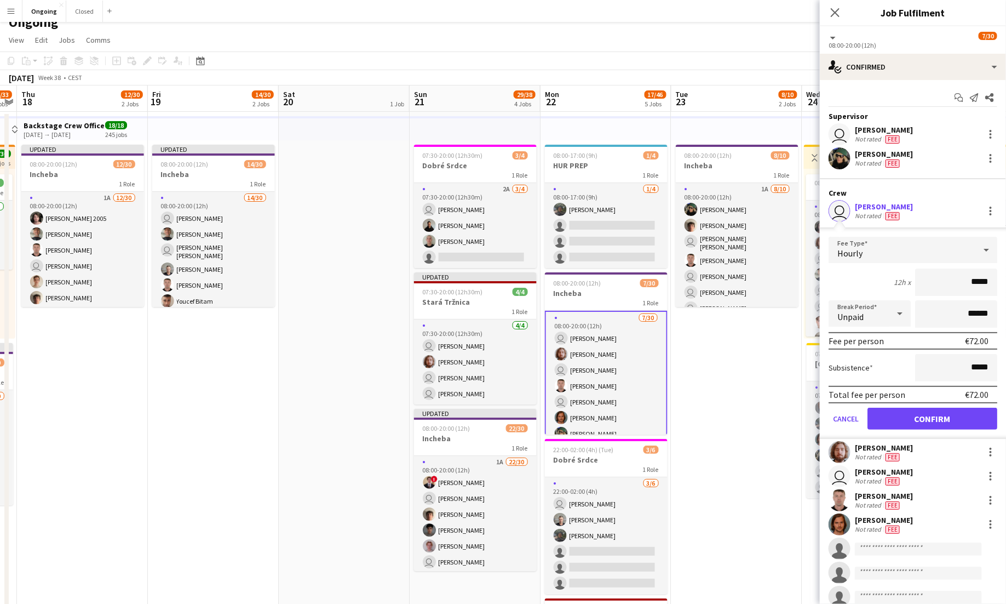
click at [924, 243] on div "Hourly" at bounding box center [902, 250] width 147 height 26
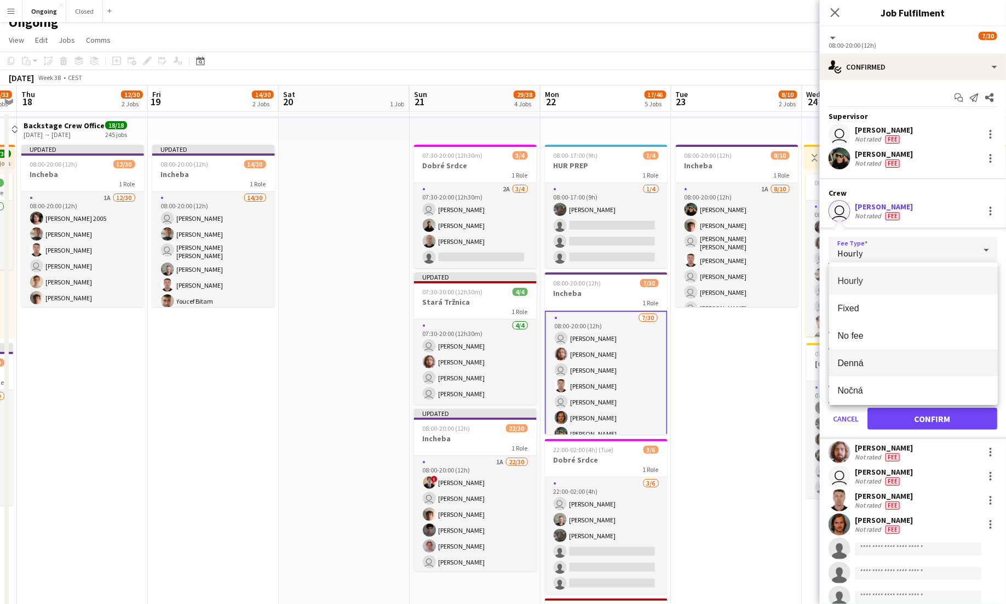
click at [870, 358] on span "Denná" at bounding box center [913, 363] width 151 height 10
type input "*****"
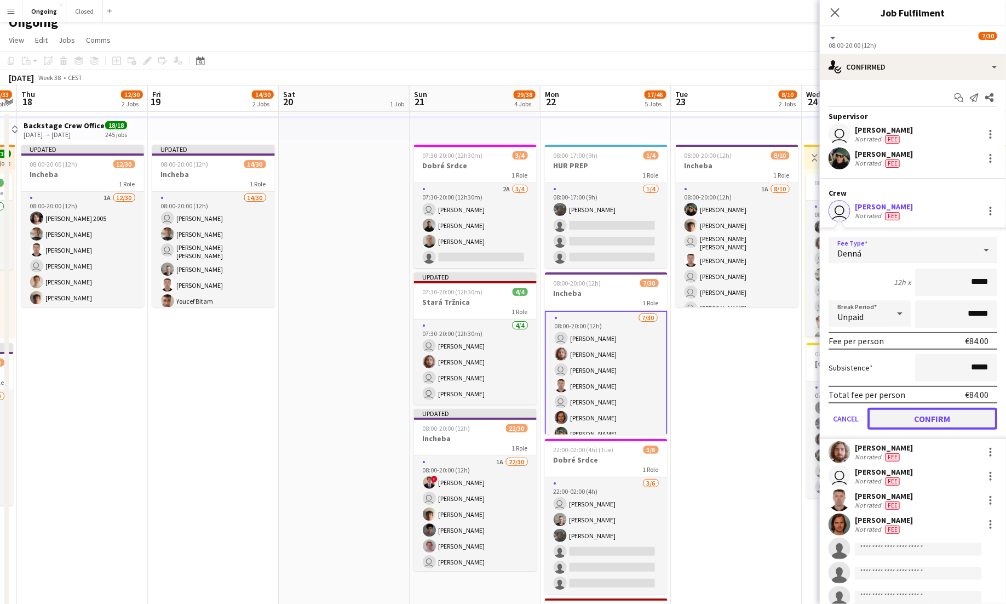
click at [936, 414] on button "Confirm" at bounding box center [933, 419] width 130 height 22
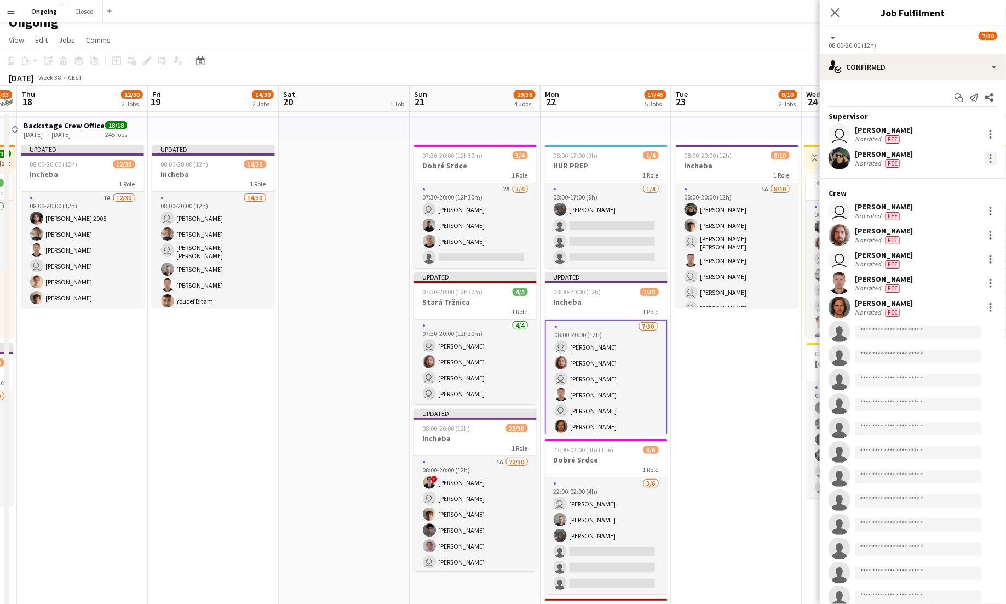
click at [994, 157] on div at bounding box center [990, 158] width 13 height 13
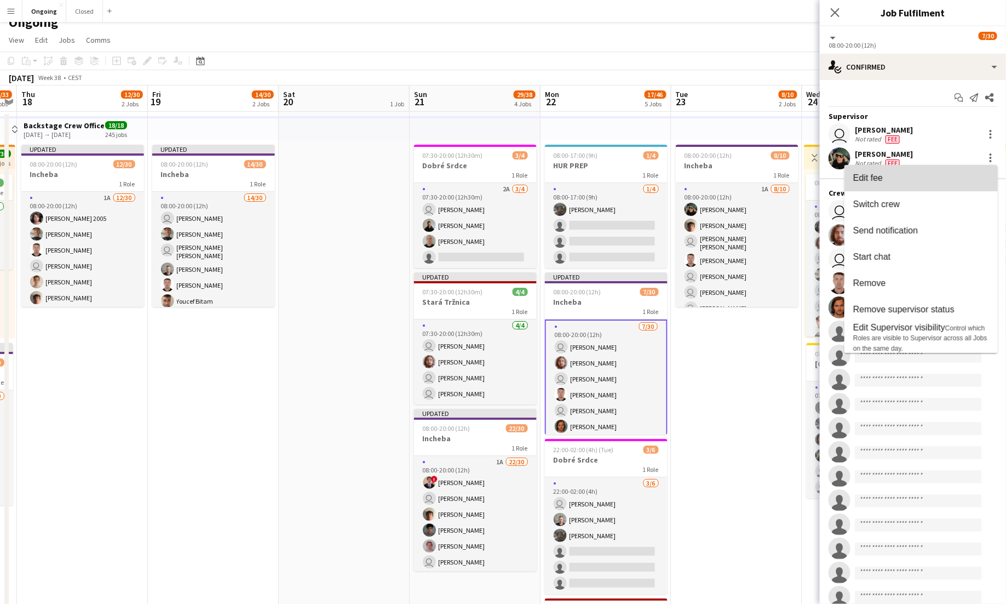
click at [937, 183] on button "Edit fee" at bounding box center [921, 178] width 153 height 26
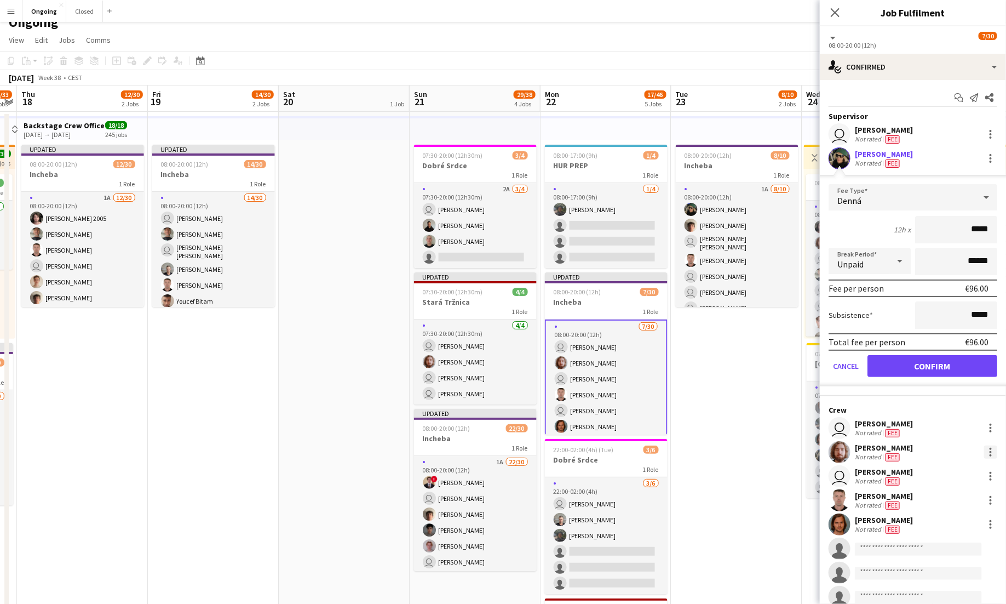
click at [992, 456] on div at bounding box center [990, 451] width 13 height 13
click at [940, 296] on span "Edit fee" at bounding box center [936, 298] width 30 height 9
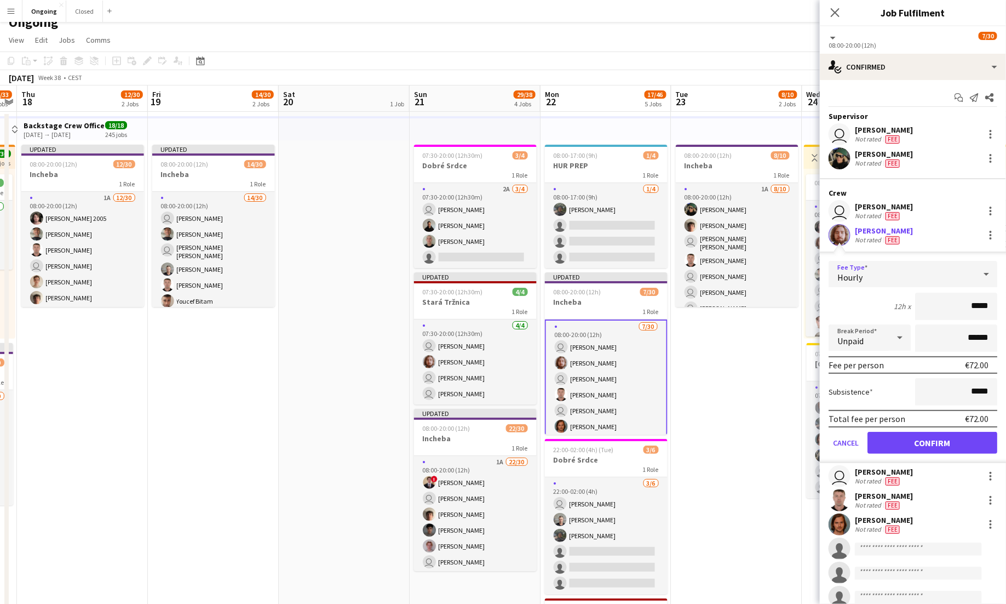
click at [936, 273] on div "Hourly" at bounding box center [902, 274] width 147 height 26
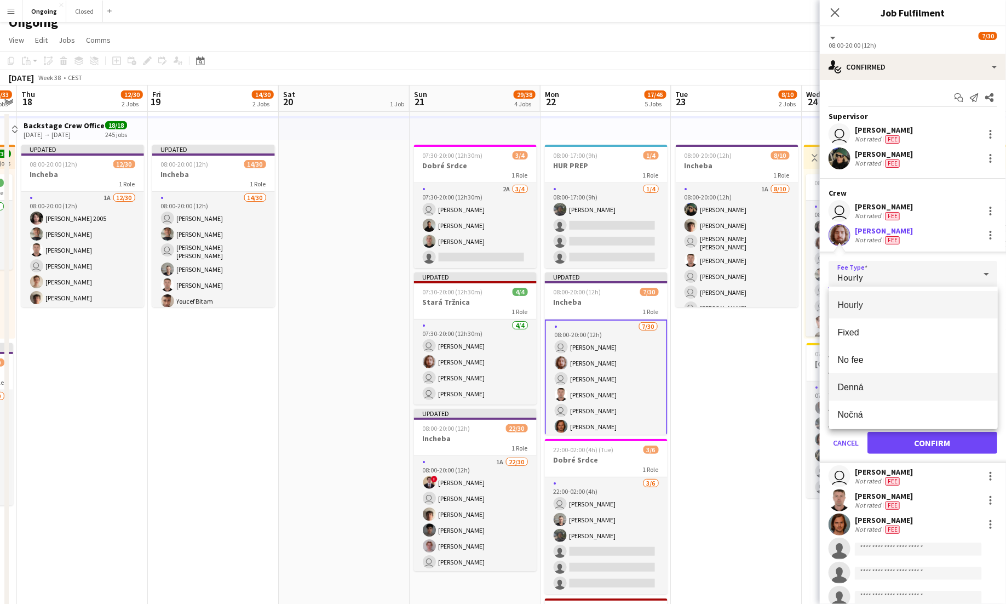
click at [876, 385] on span "Denná" at bounding box center [913, 387] width 151 height 10
type input "*****"
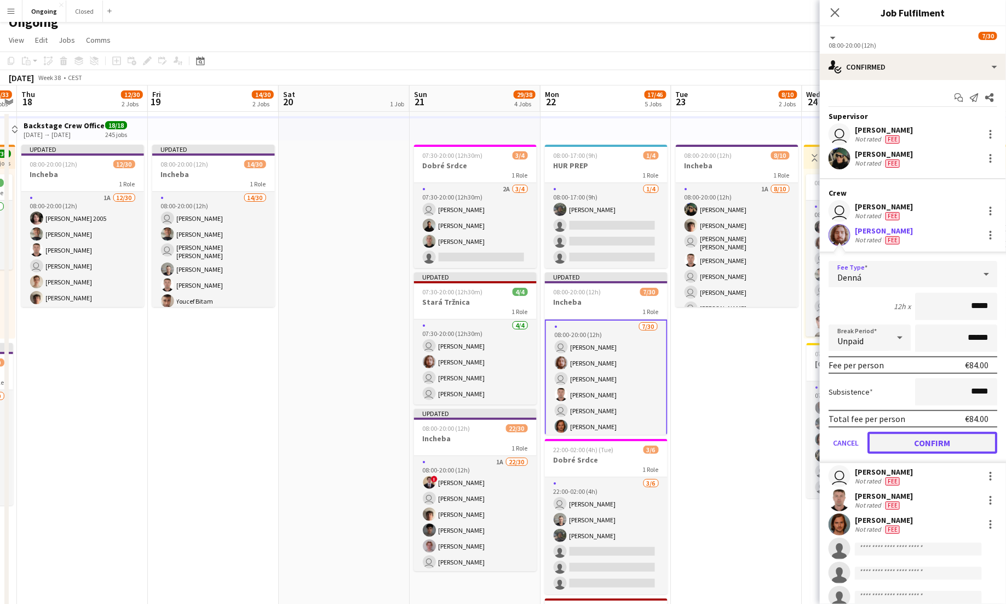
click at [911, 434] on button "Confirm" at bounding box center [933, 443] width 130 height 22
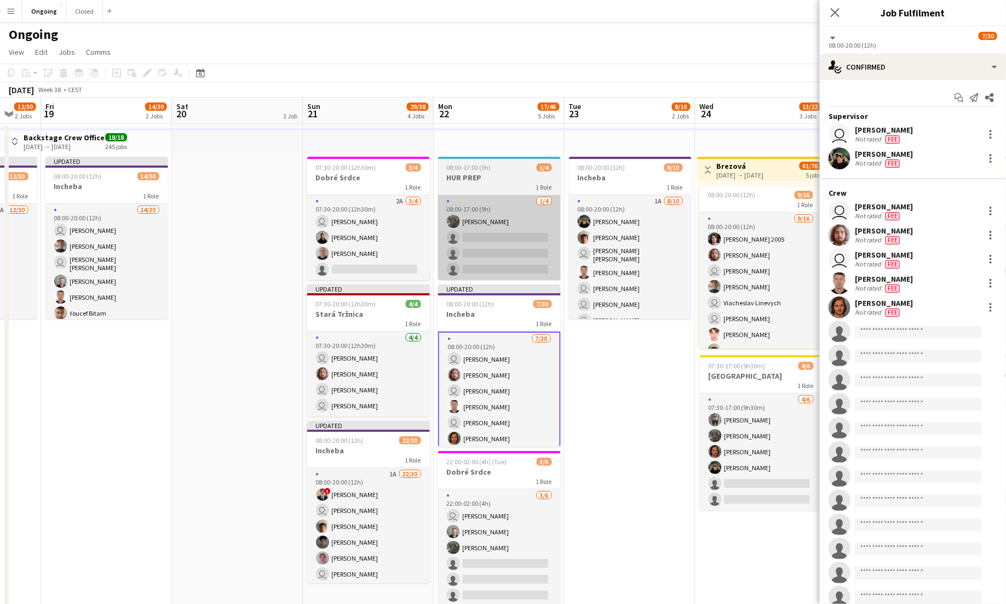
scroll to position [0, 374]
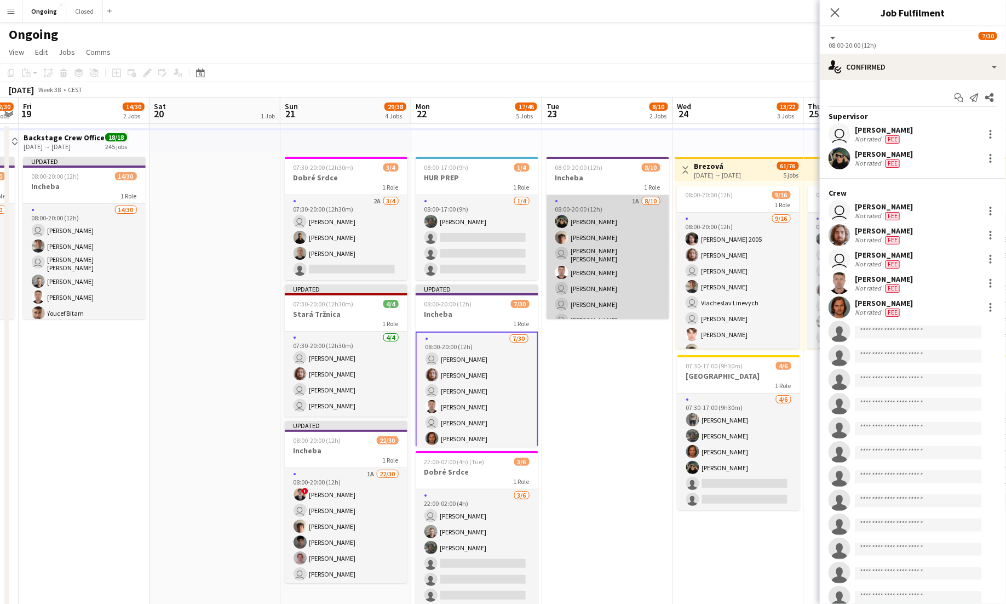
click at [631, 261] on app-card-role "1A [DATE] 08:00-20:00 (12h) [PERSON_NAME] [PERSON_NAME] user [PERSON_NAME] [PER…" at bounding box center [608, 287] width 123 height 184
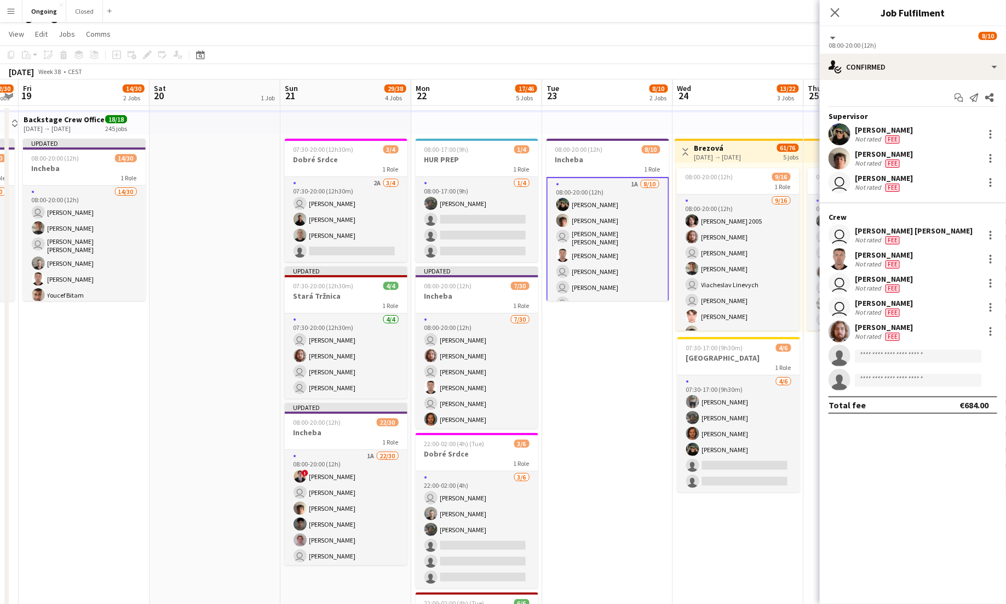
scroll to position [22, 0]
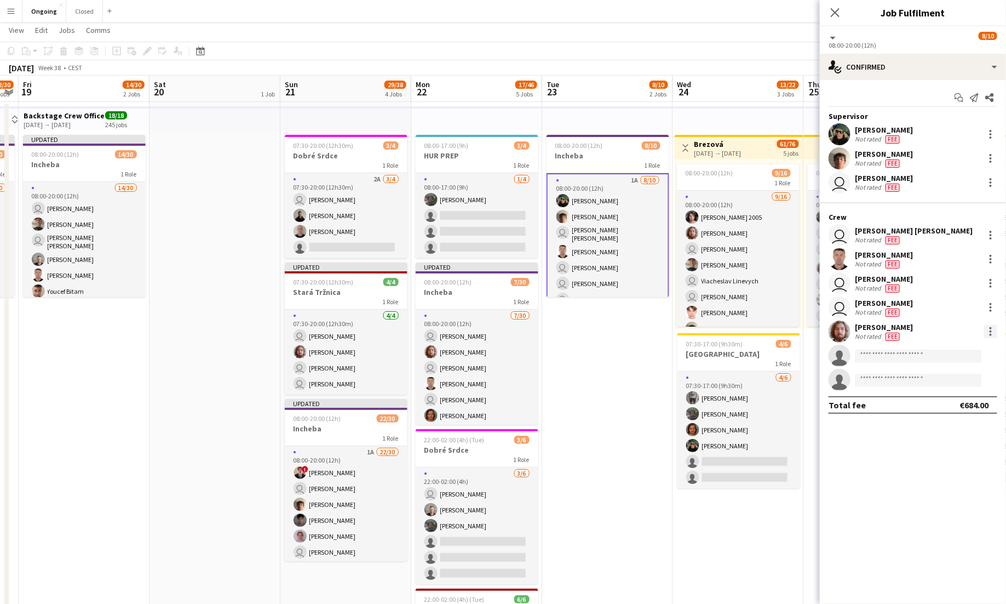
click at [991, 330] on div at bounding box center [991, 331] width 2 height 2
click at [961, 353] on span "Edit fee" at bounding box center [955, 351] width 68 height 10
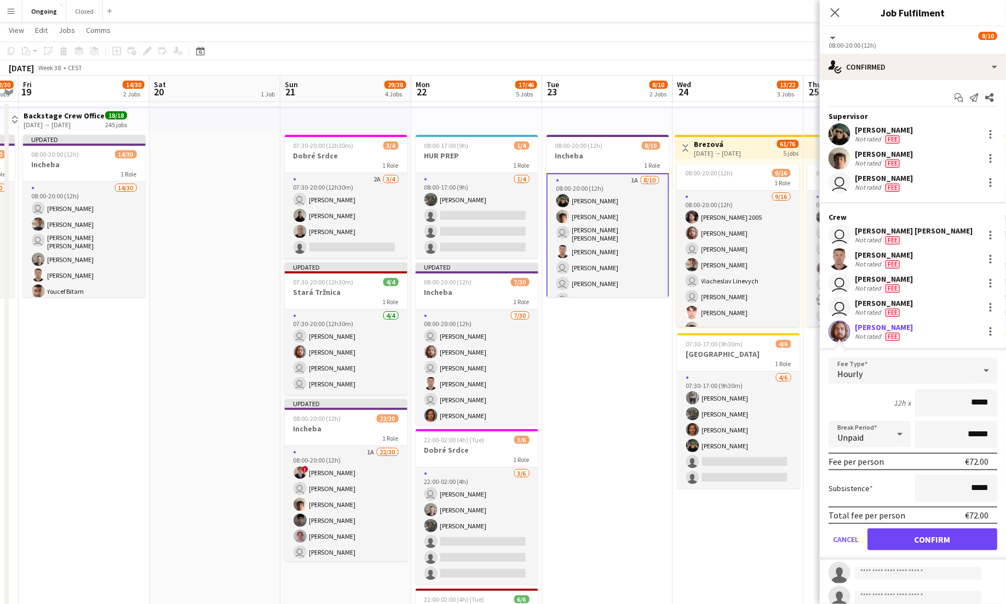
click at [913, 368] on div "Hourly" at bounding box center [902, 370] width 147 height 26
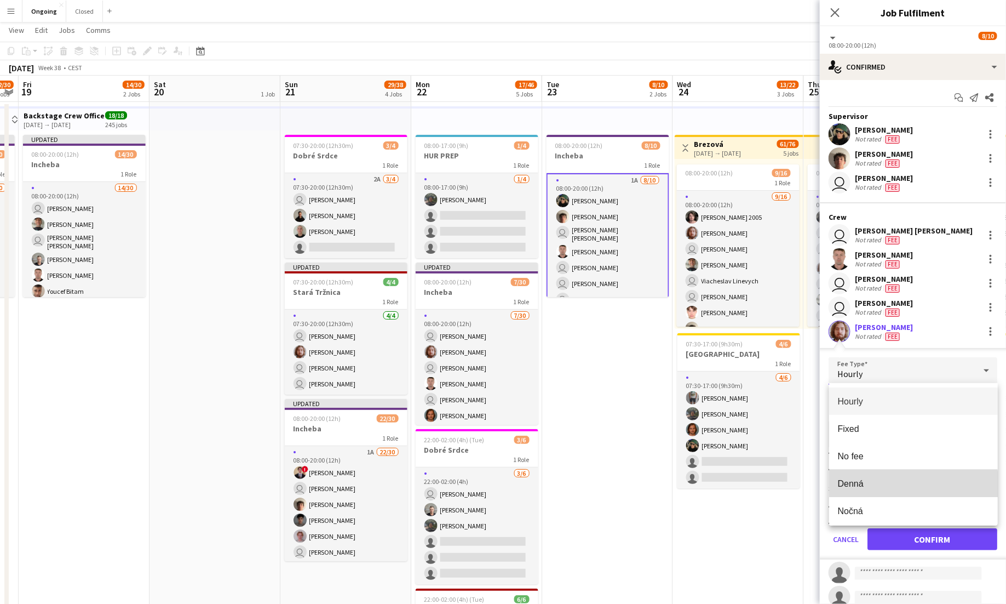
click at [875, 487] on span "Denná" at bounding box center [913, 483] width 151 height 10
type input "*****"
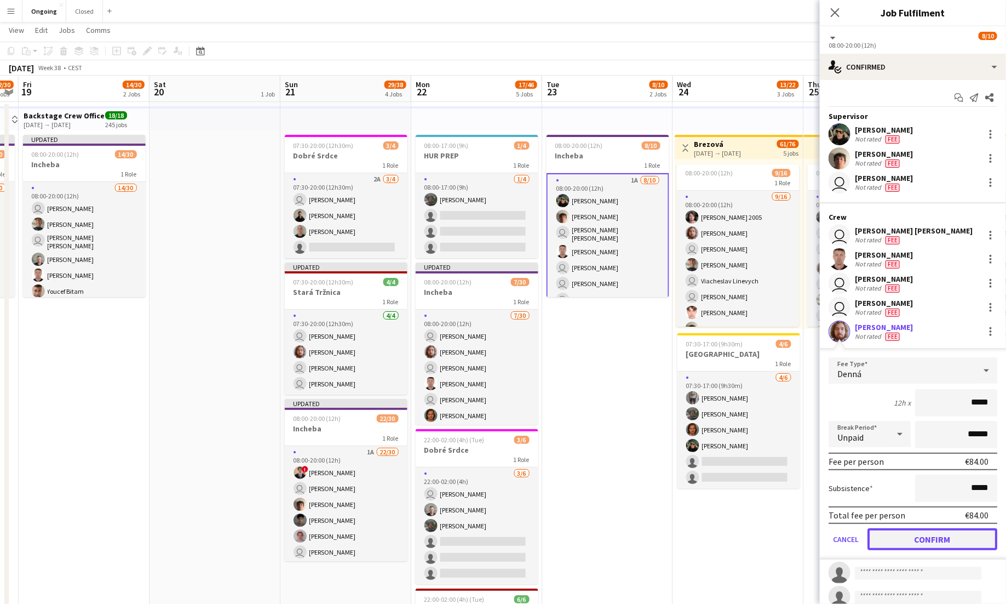
click at [932, 542] on button "Confirm" at bounding box center [933, 539] width 130 height 22
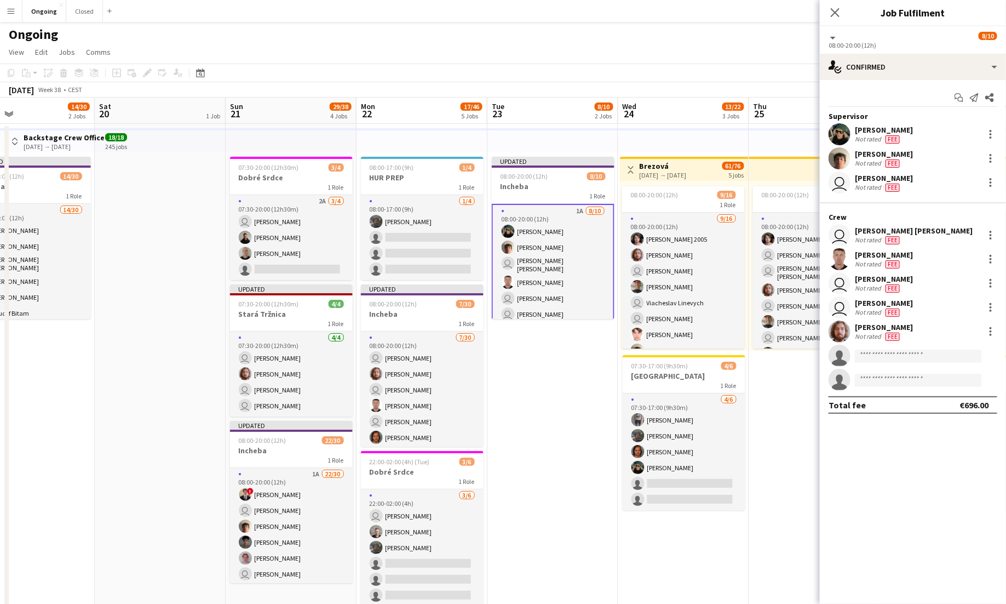
scroll to position [0, 433]
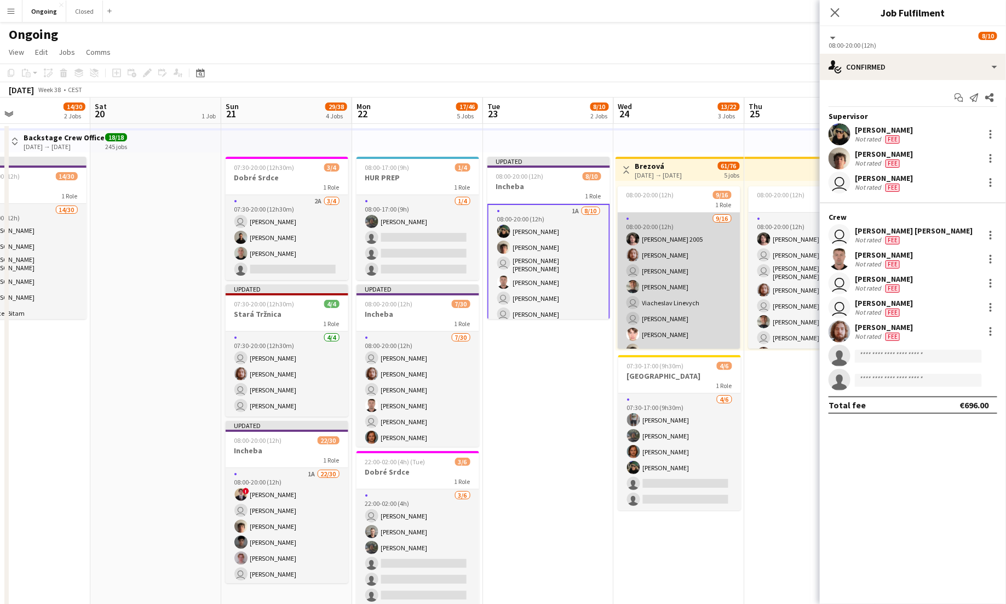
click at [720, 286] on app-card-role "[DATE] 08:00-20:00 (12h) [PERSON_NAME] 2005 [PERSON_NAME] user [PERSON_NAME] [P…" at bounding box center [679, 382] width 123 height 339
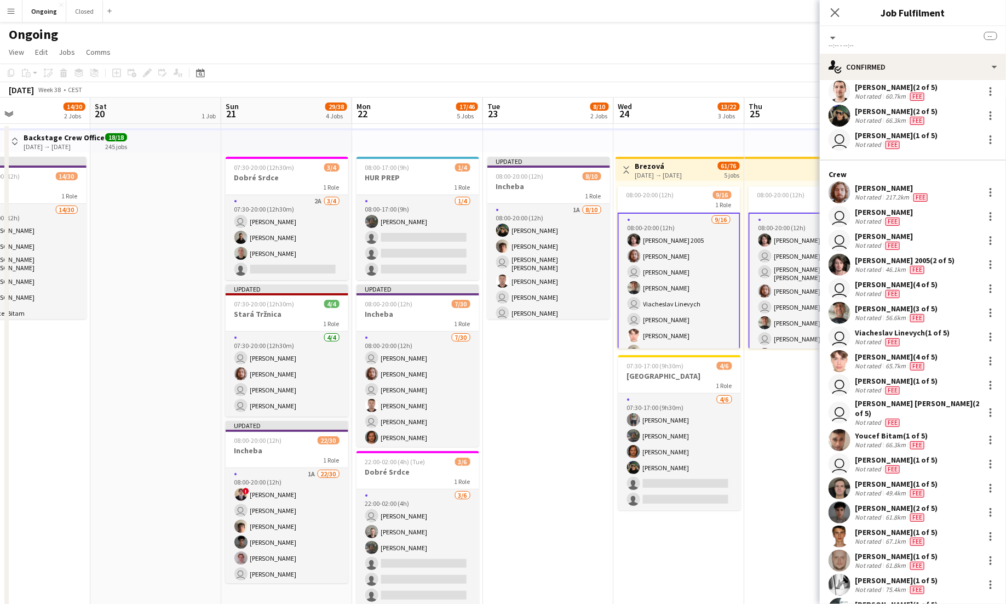
scroll to position [121, 0]
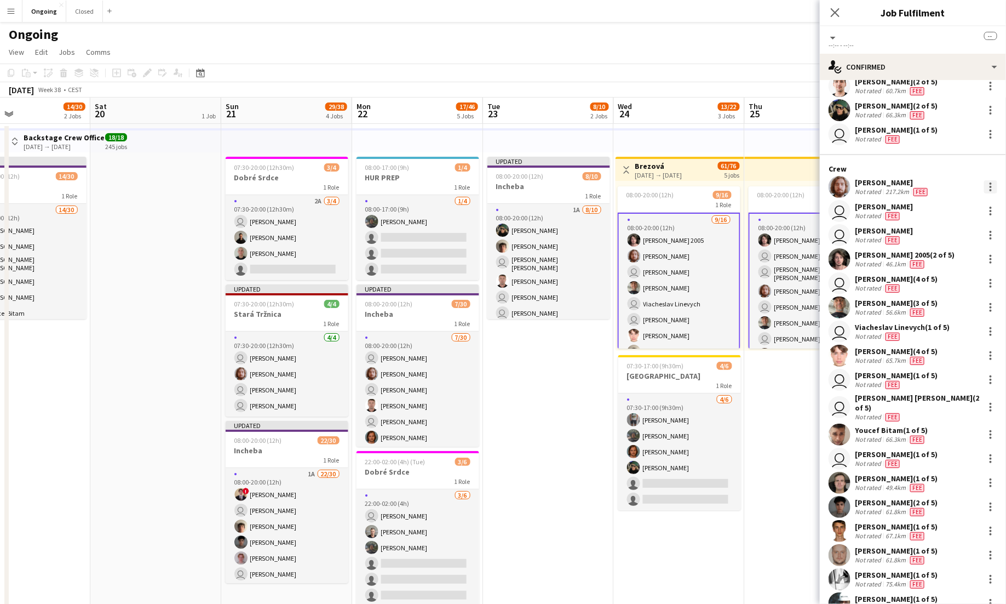
click at [989, 184] on div at bounding box center [990, 186] width 13 height 13
click at [956, 201] on button "Edit fee" at bounding box center [955, 207] width 85 height 26
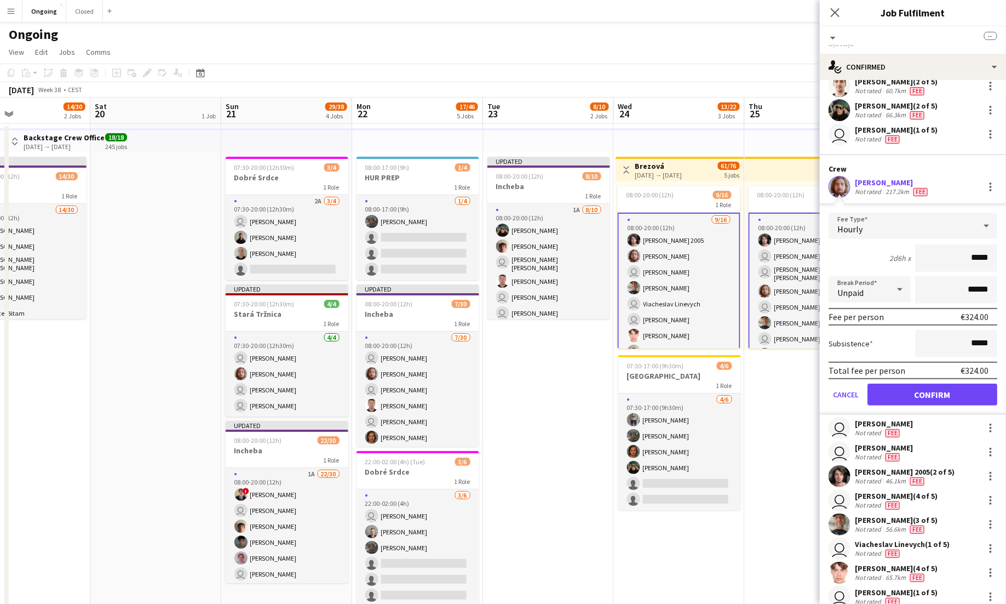
click at [927, 225] on div "Hourly" at bounding box center [902, 226] width 147 height 26
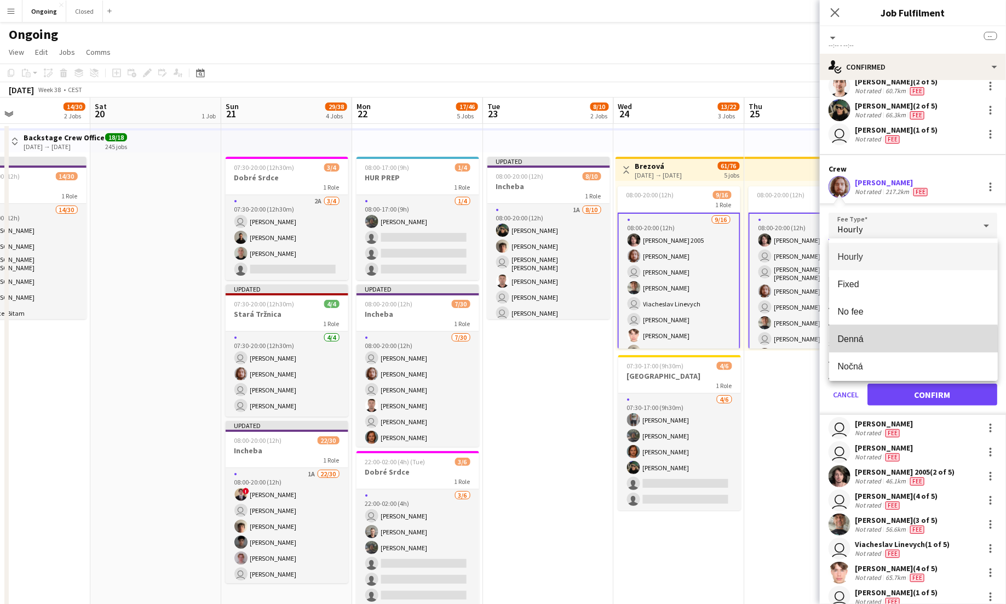
click at [861, 344] on mat-option "Denná" at bounding box center [913, 338] width 169 height 27
type input "*****"
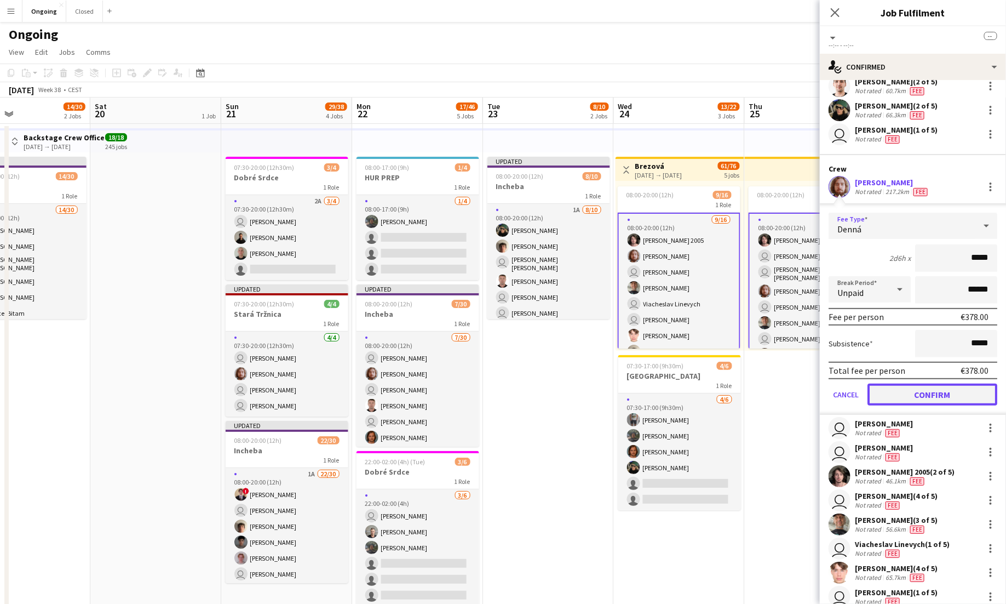
click at [928, 397] on button "Confirm" at bounding box center [933, 394] width 130 height 22
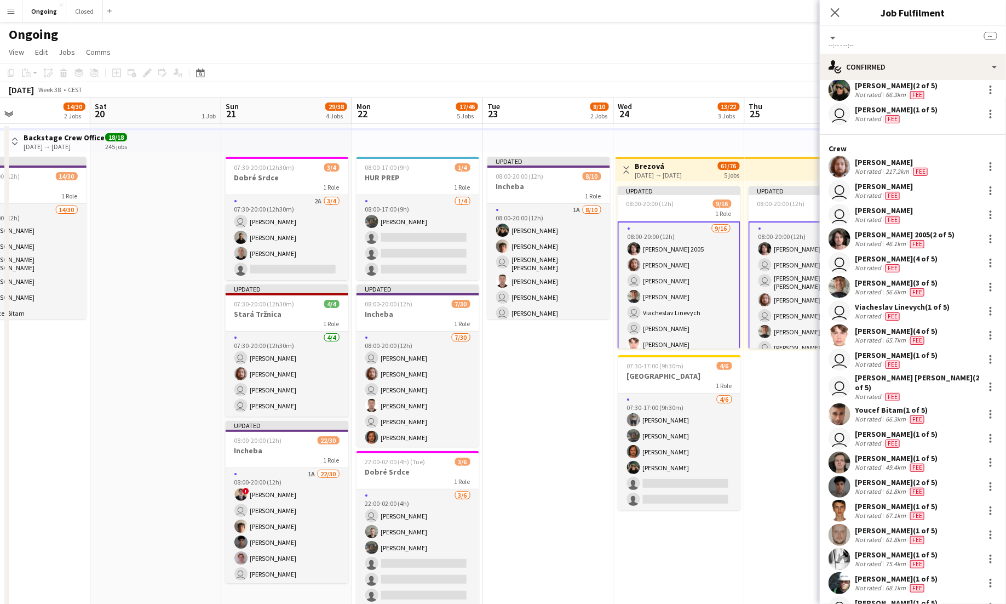
scroll to position [163, 0]
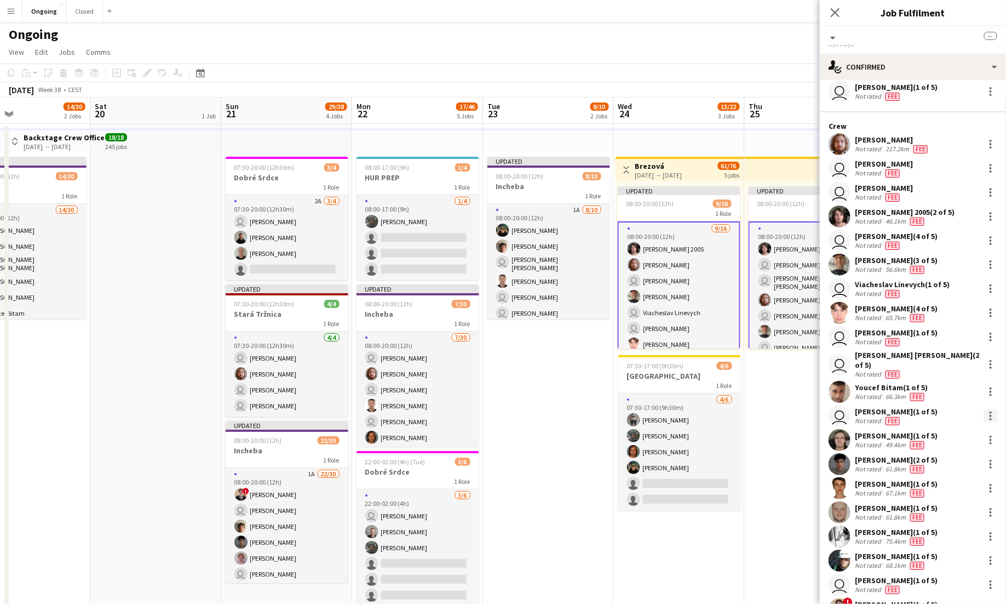
click at [986, 409] on div at bounding box center [990, 415] width 13 height 13
click at [957, 422] on button "Edit fee" at bounding box center [955, 429] width 85 height 26
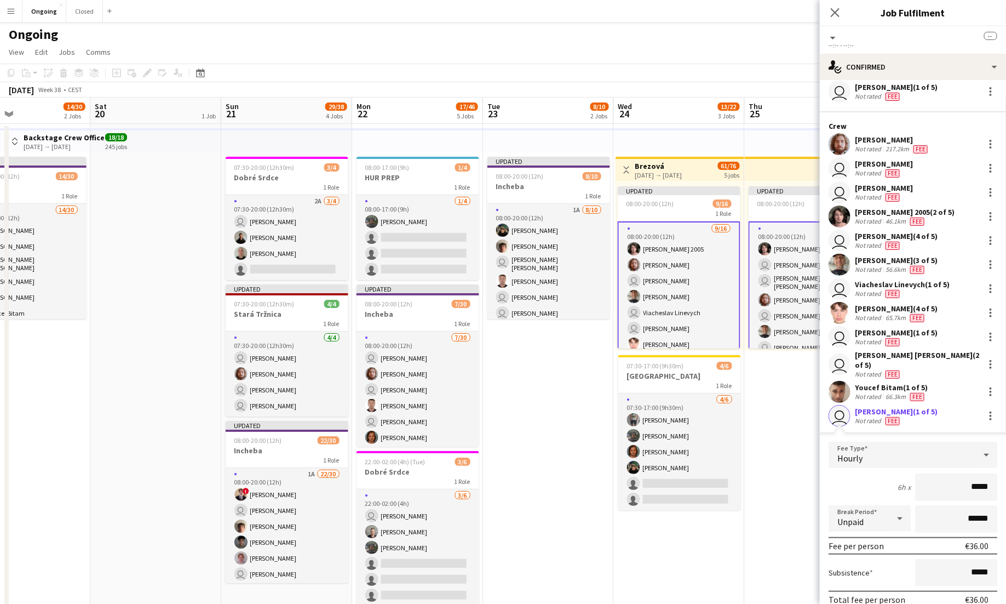
click at [937, 443] on div "Hourly" at bounding box center [902, 455] width 147 height 26
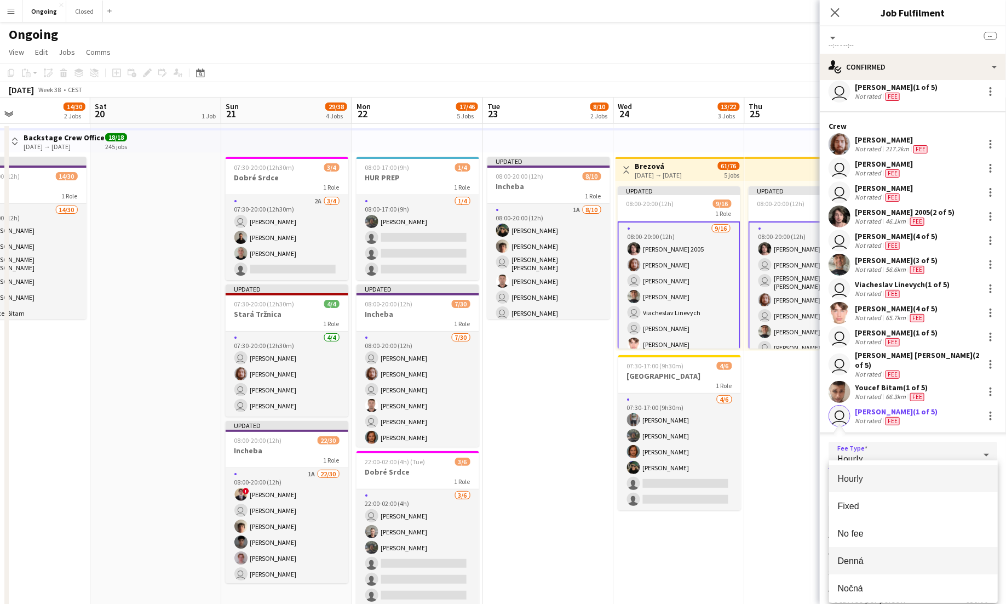
click at [868, 562] on span "Denná" at bounding box center [913, 560] width 151 height 10
type input "*****"
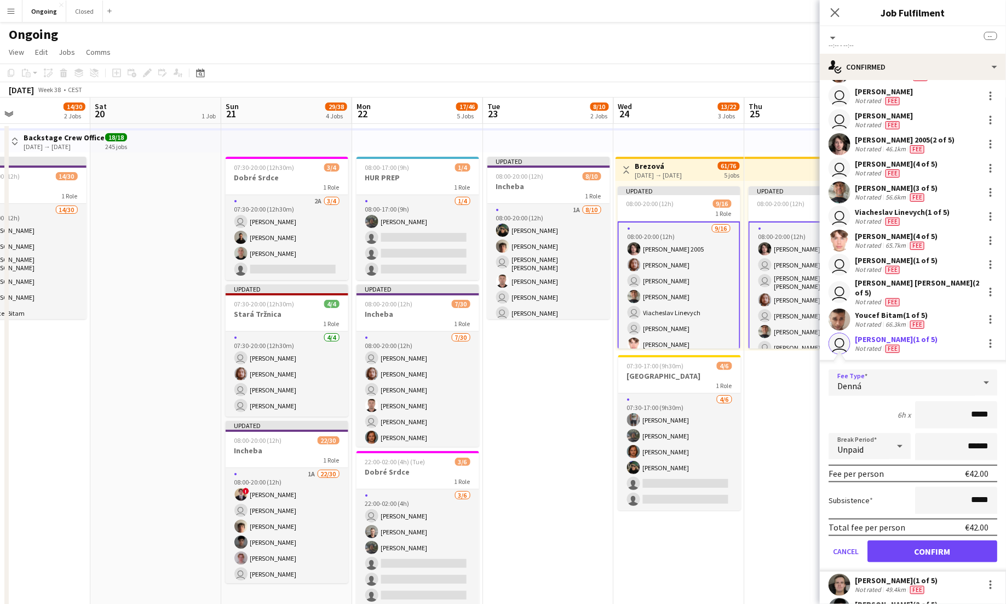
scroll to position [236, 0]
click at [942, 540] on button "Confirm" at bounding box center [933, 551] width 130 height 22
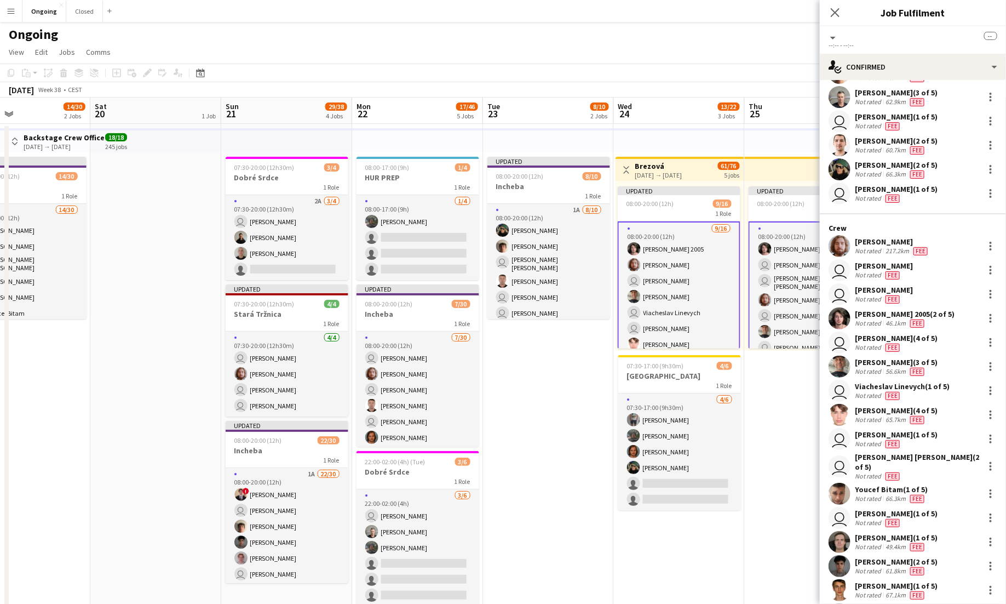
scroll to position [59, 0]
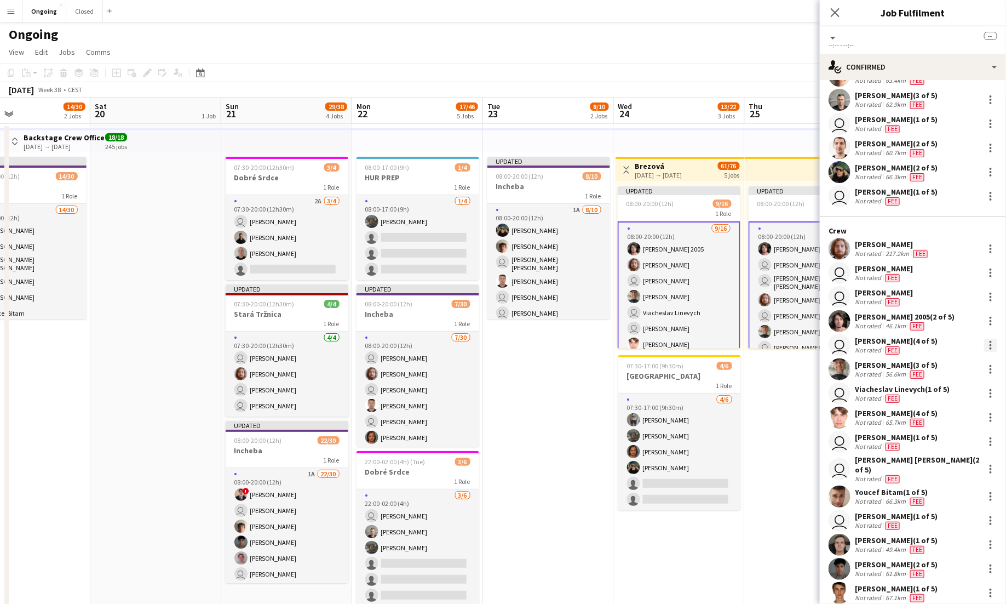
click at [992, 344] on div at bounding box center [991, 345] width 2 height 2
click at [943, 363] on span "Edit fee" at bounding box center [936, 364] width 30 height 9
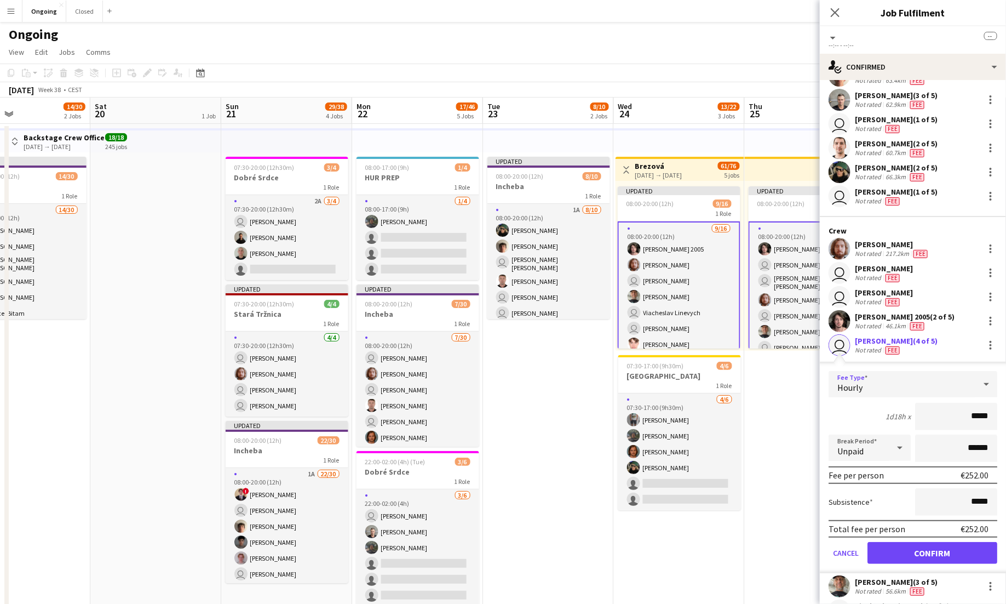
click at [916, 391] on div "Hourly" at bounding box center [902, 384] width 147 height 26
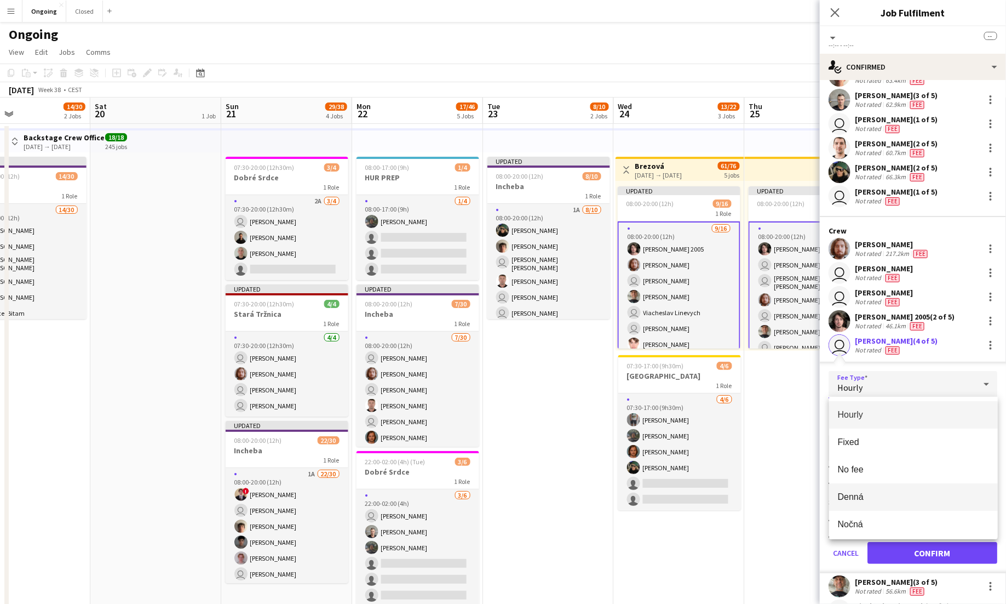
click at [867, 493] on span "Denná" at bounding box center [913, 496] width 151 height 10
type input "*****"
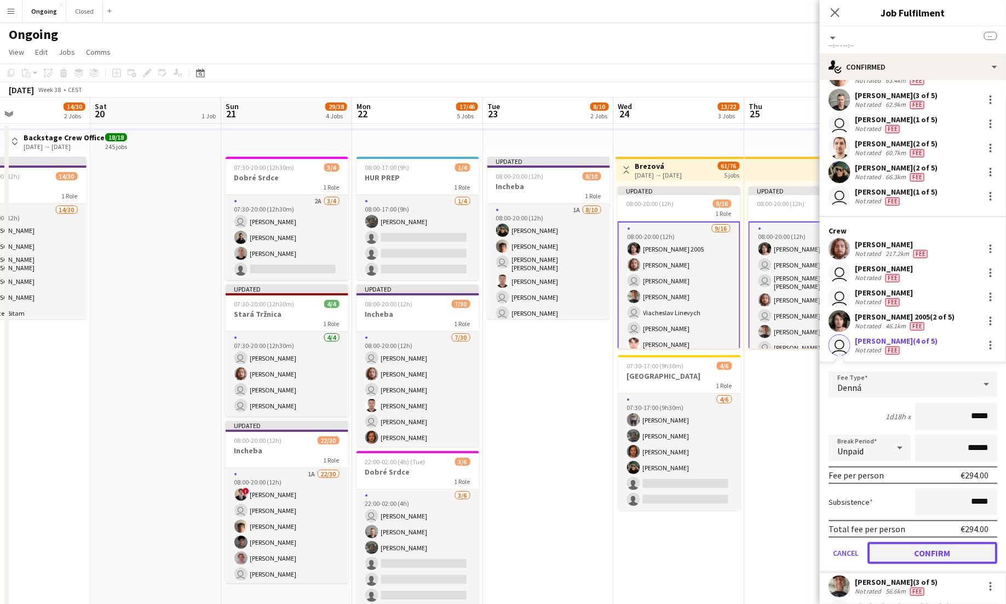
click at [945, 547] on button "Confirm" at bounding box center [933, 553] width 130 height 22
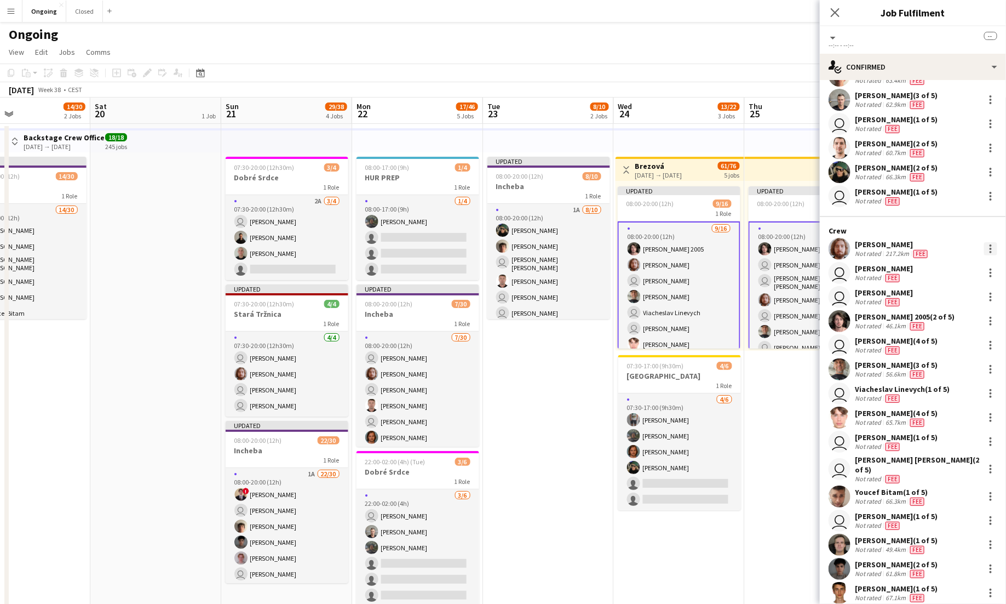
click at [989, 247] on div at bounding box center [990, 248] width 13 height 13
click at [959, 268] on span "Edit fee" at bounding box center [955, 268] width 68 height 10
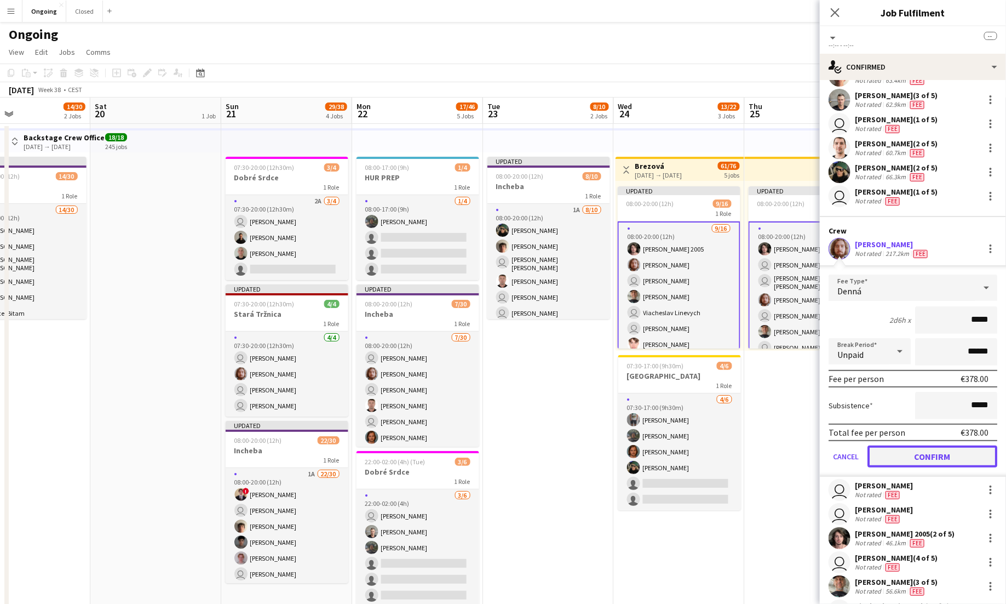
click at [931, 449] on button "Confirm" at bounding box center [933, 456] width 130 height 22
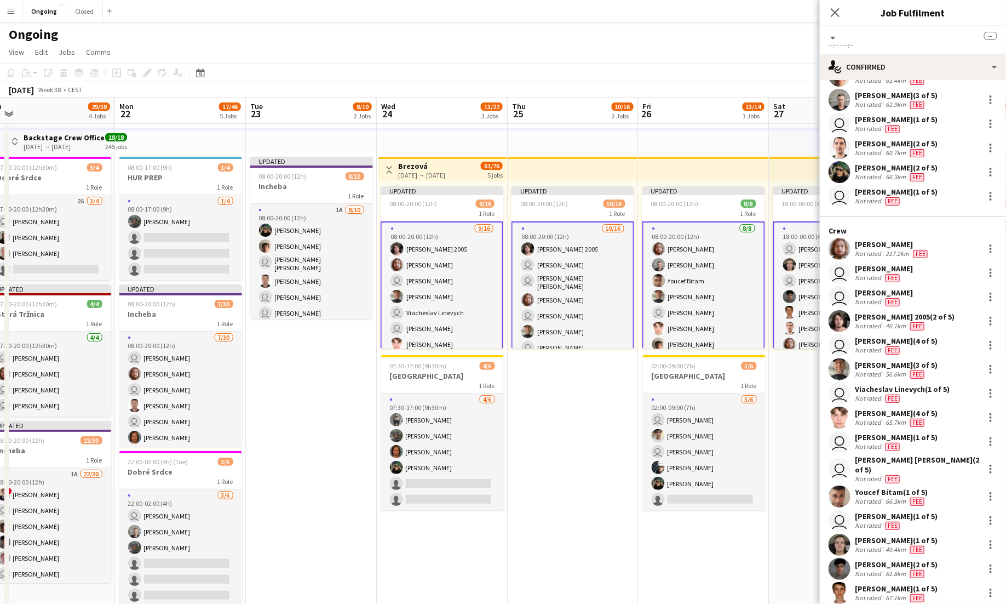
scroll to position [0, 415]
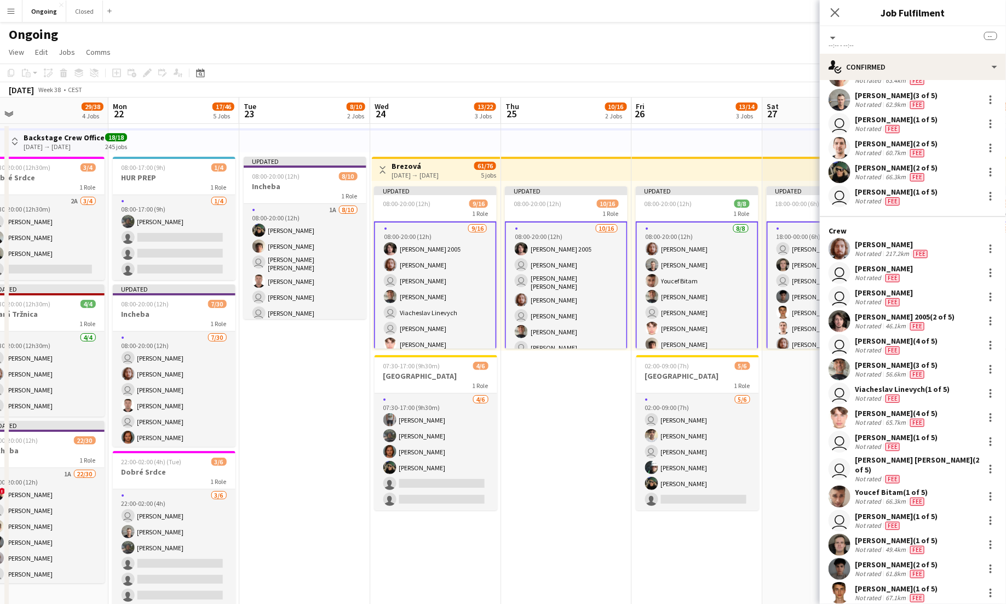
click at [588, 307] on app-card-role "[DATE] 08:00-20:00 (12h) [PERSON_NAME] 2005 user [PERSON_NAME] user [PERSON_NAM…" at bounding box center [566, 390] width 123 height 339
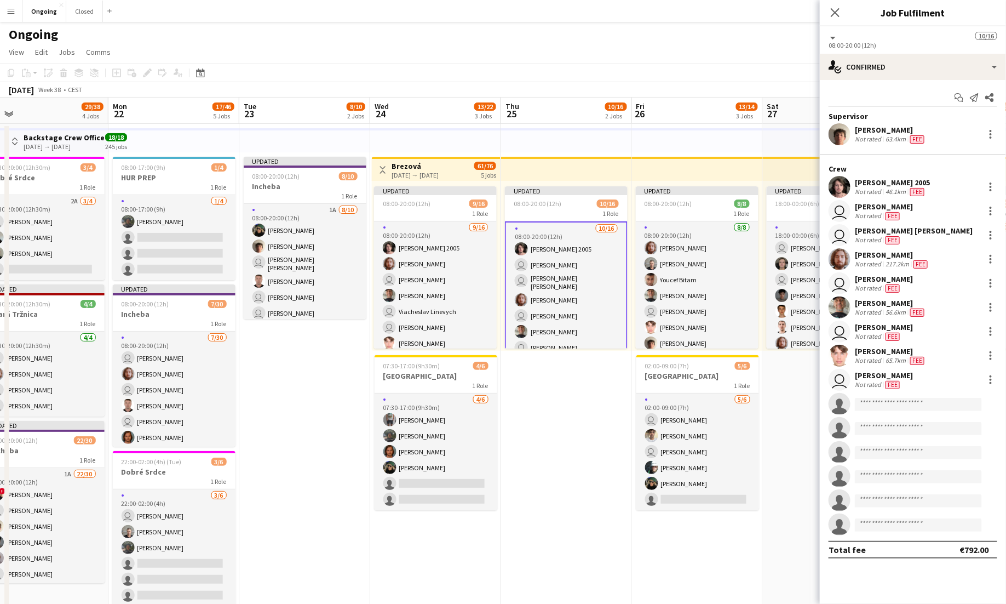
scroll to position [0, 0]
click at [989, 256] on div at bounding box center [990, 259] width 13 height 13
click at [945, 286] on button "Edit fee" at bounding box center [955, 279] width 85 height 26
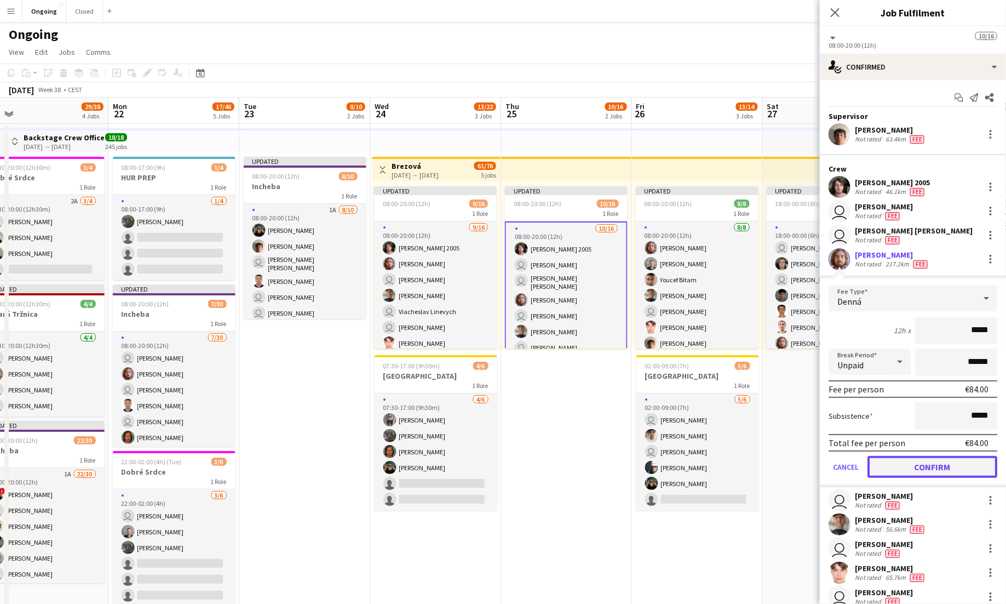
click at [948, 458] on button "Confirm" at bounding box center [933, 467] width 130 height 22
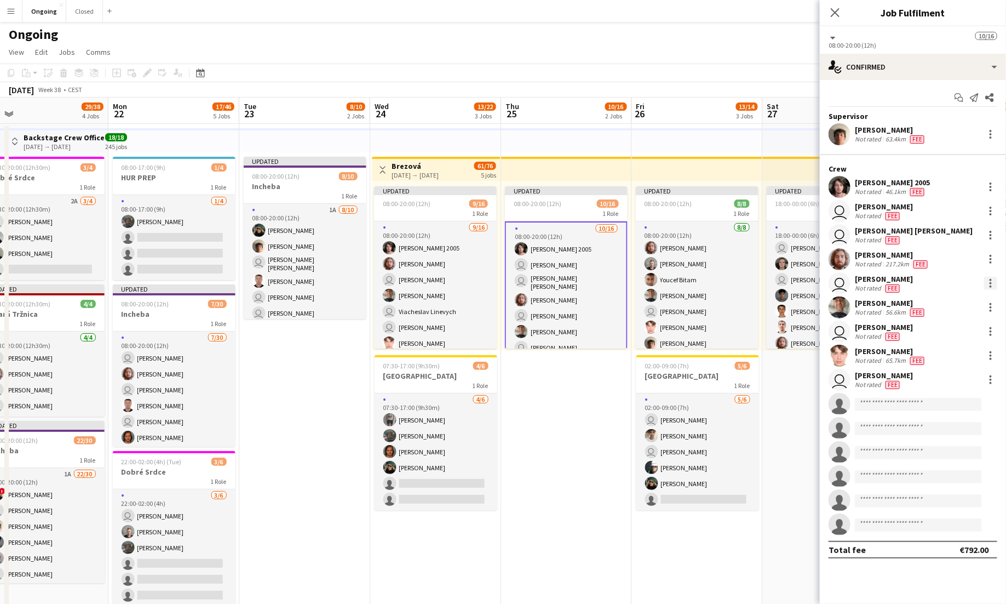
click at [994, 284] on div at bounding box center [990, 283] width 13 height 13
click at [968, 302] on span "Edit fee" at bounding box center [955, 303] width 68 height 10
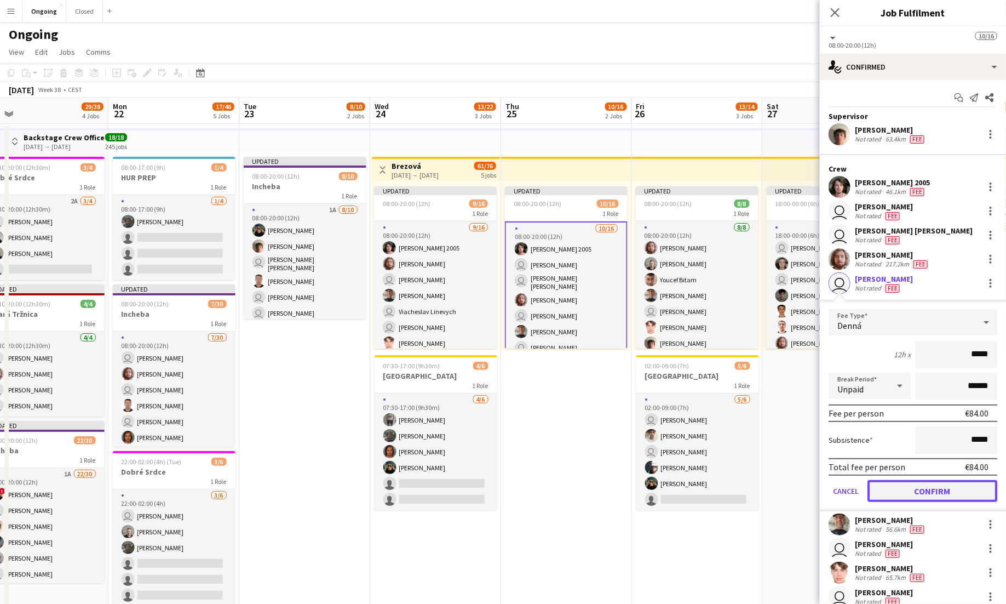
click at [952, 489] on button "Confirm" at bounding box center [933, 491] width 130 height 22
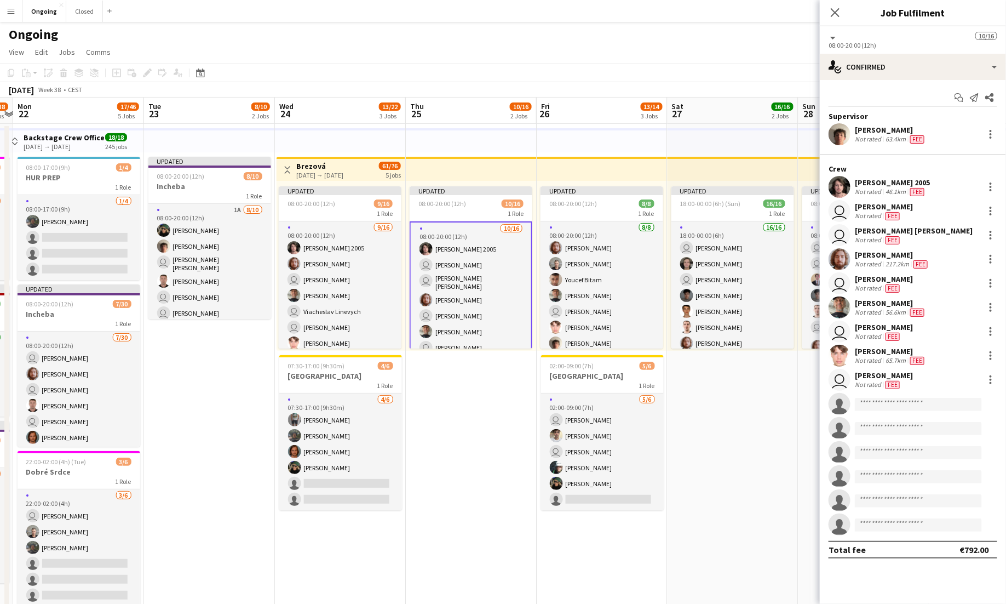
scroll to position [0, 399]
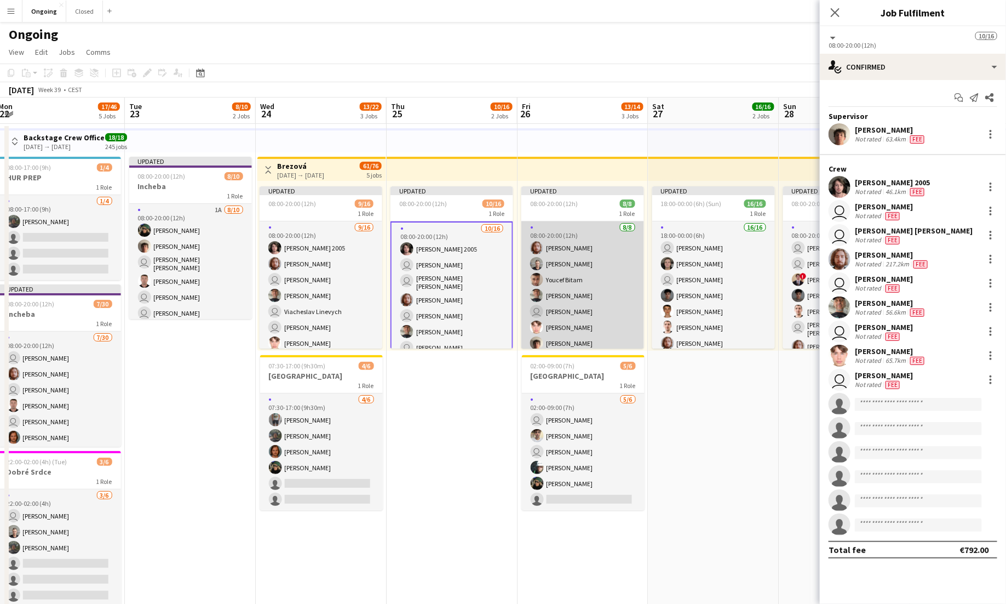
click at [606, 288] on app-card-role "[DATE] 08:00-20:00 (12h) [PERSON_NAME] [PERSON_NAME] [PERSON_NAME] [PERSON_NAME…" at bounding box center [582, 390] width 123 height 339
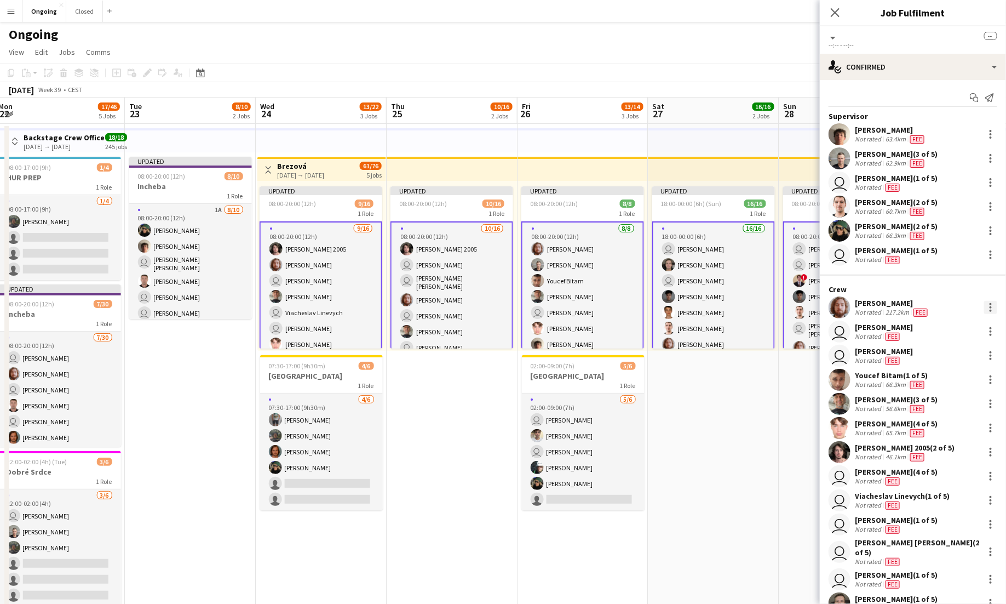
click at [992, 305] on div at bounding box center [990, 307] width 13 height 13
click at [944, 334] on button "Edit fee" at bounding box center [955, 327] width 85 height 26
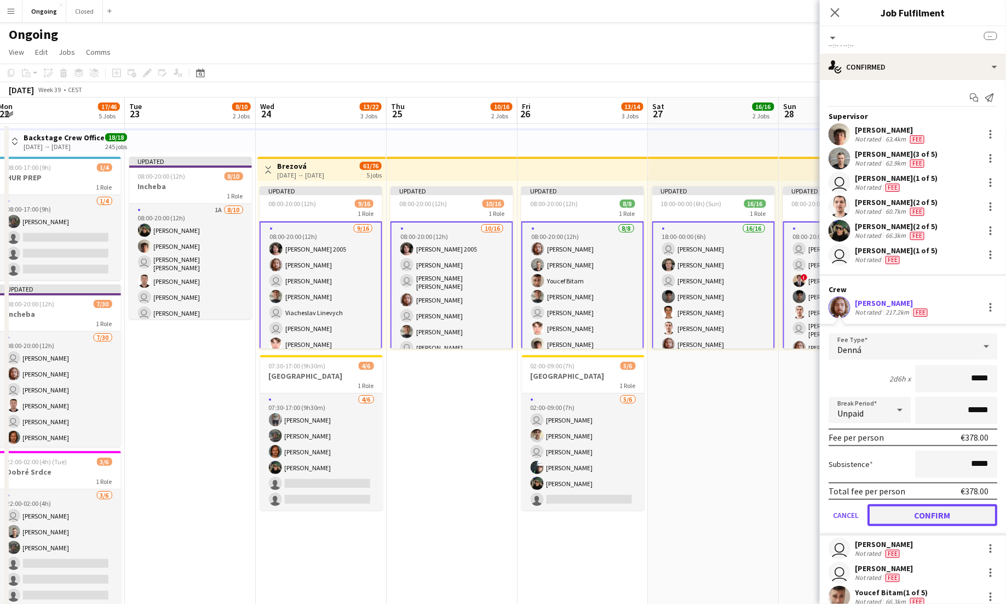
click at [930, 523] on button "Confirm" at bounding box center [933, 515] width 130 height 22
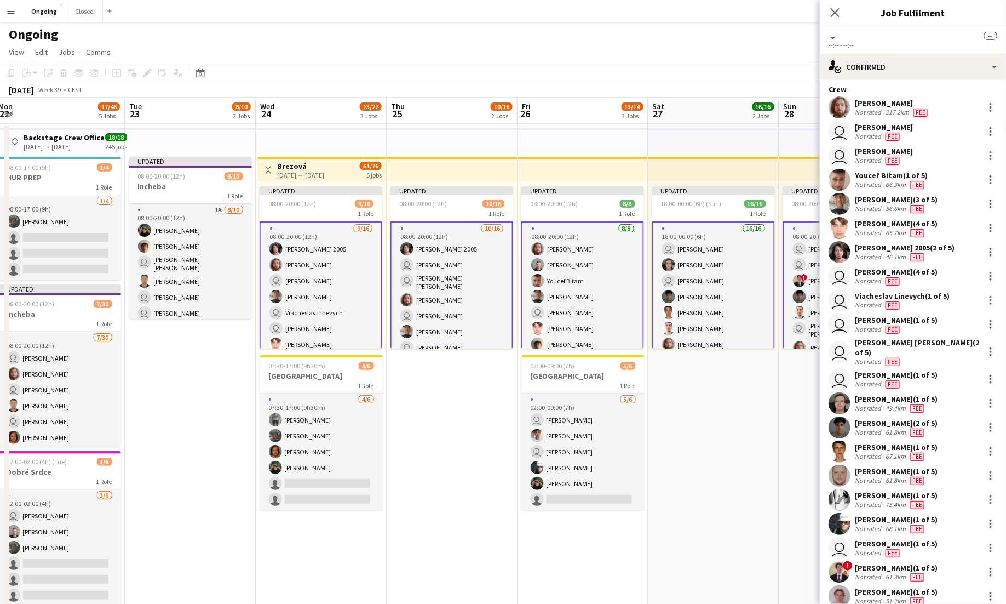
scroll to position [198, 0]
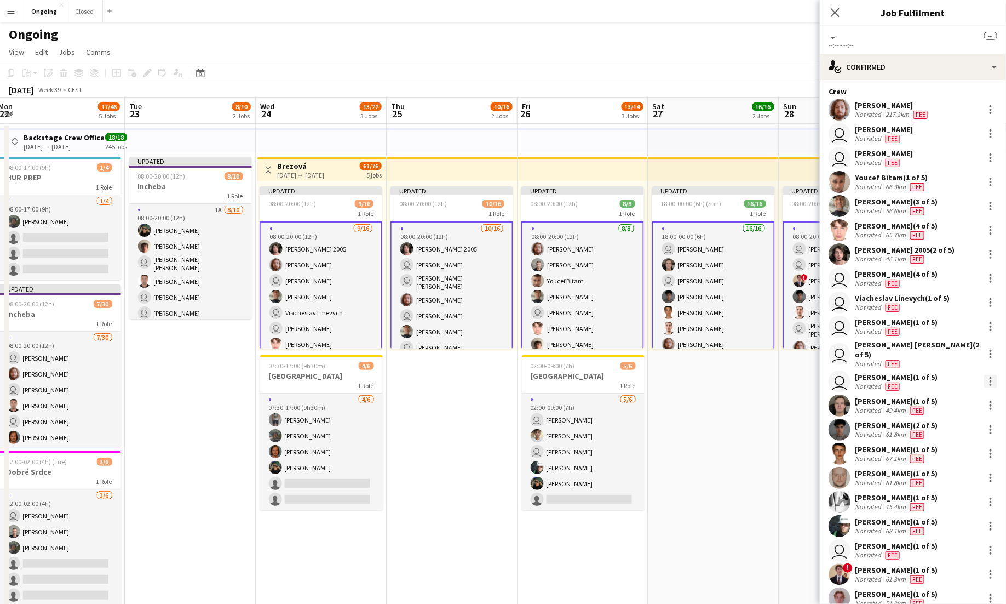
click at [992, 375] on div at bounding box center [990, 381] width 13 height 13
click at [955, 393] on span "Edit fee" at bounding box center [955, 394] width 68 height 10
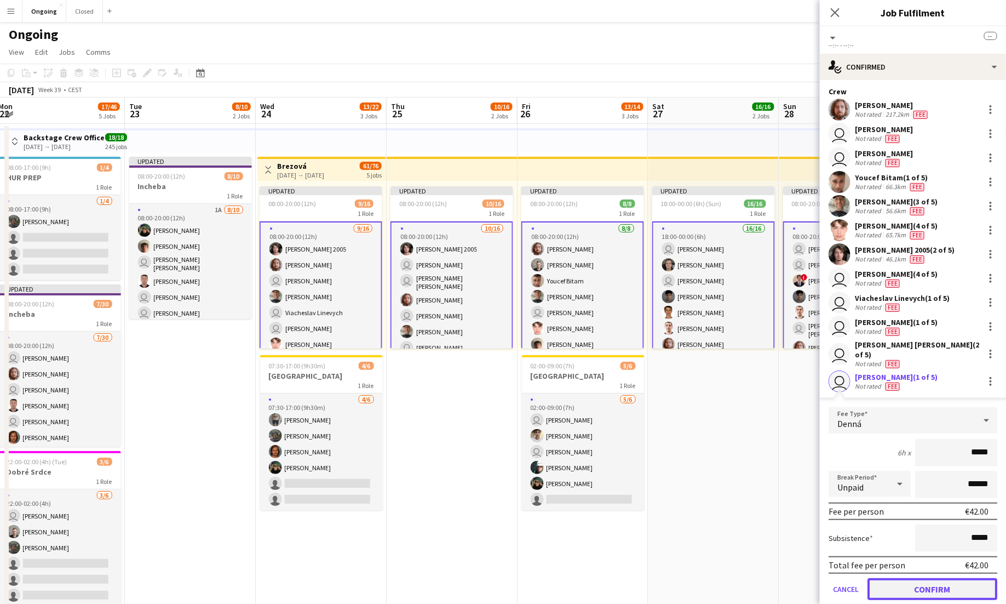
click at [926, 584] on button "Confirm" at bounding box center [933, 589] width 130 height 22
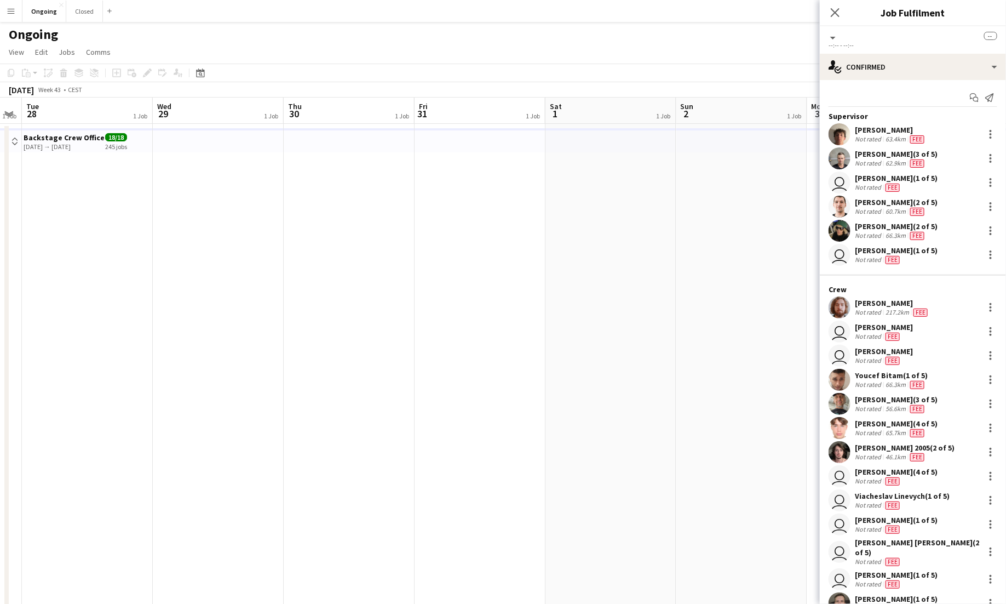
scroll to position [0, 399]
click at [837, 12] on icon at bounding box center [835, 12] width 10 height 10
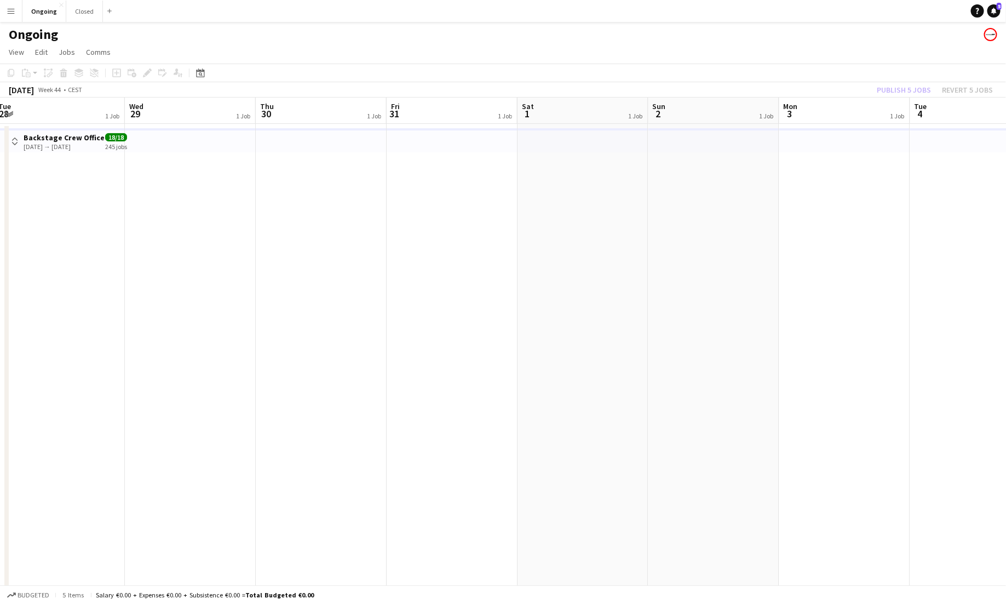
click at [837, 12] on app-navbar "Menu Boards Boards Boards All jobs Status Workforce Workforce My Workforce Recr…" at bounding box center [503, 11] width 1006 height 22
click at [893, 87] on button "Publish 28 jobs" at bounding box center [898, 90] width 67 height 14
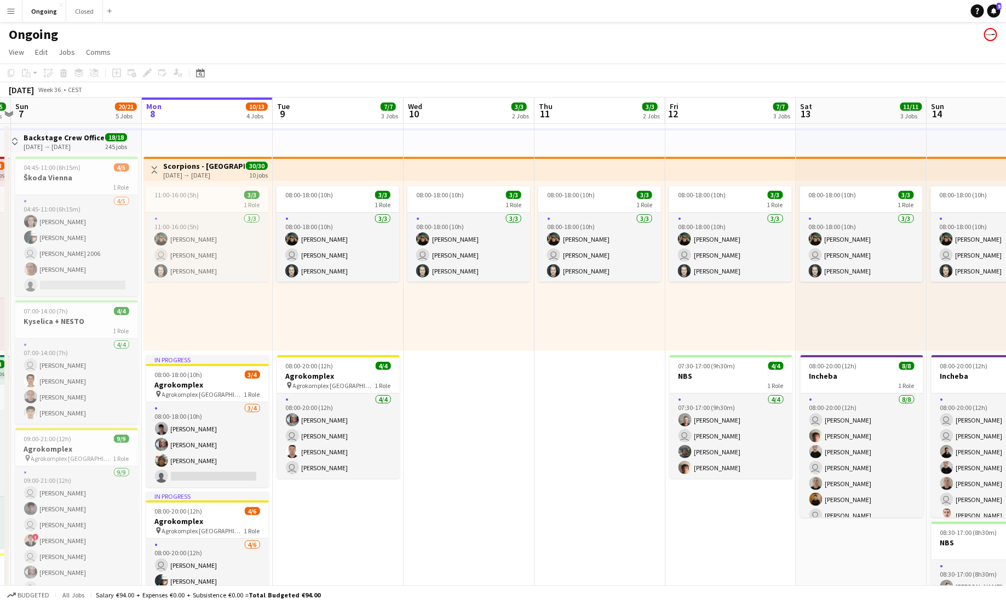
scroll to position [0, 250]
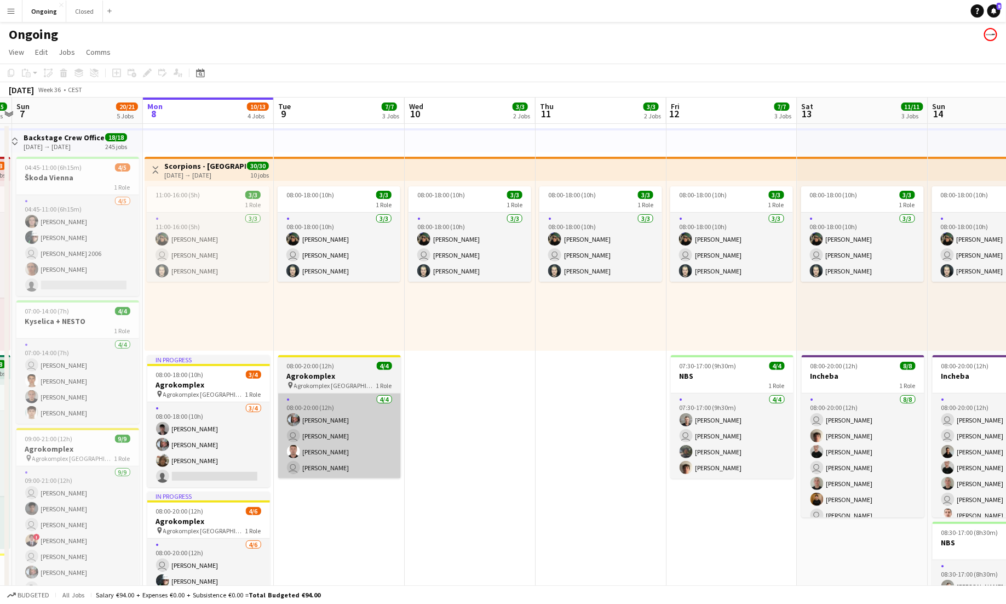
click at [340, 423] on app-card-role "[DATE] 08:00-20:00 (12h) [PERSON_NAME] user [PERSON_NAME] user [PERSON_NAME]" at bounding box center [339, 435] width 123 height 85
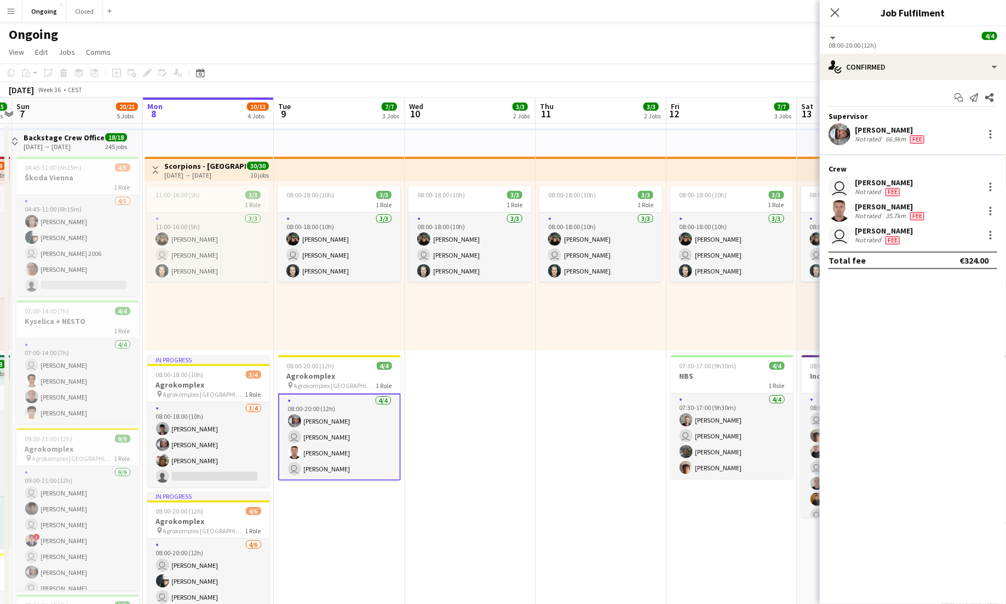
click at [998, 184] on div "user [PERSON_NAME] Not rated Fee" at bounding box center [913, 187] width 186 height 22
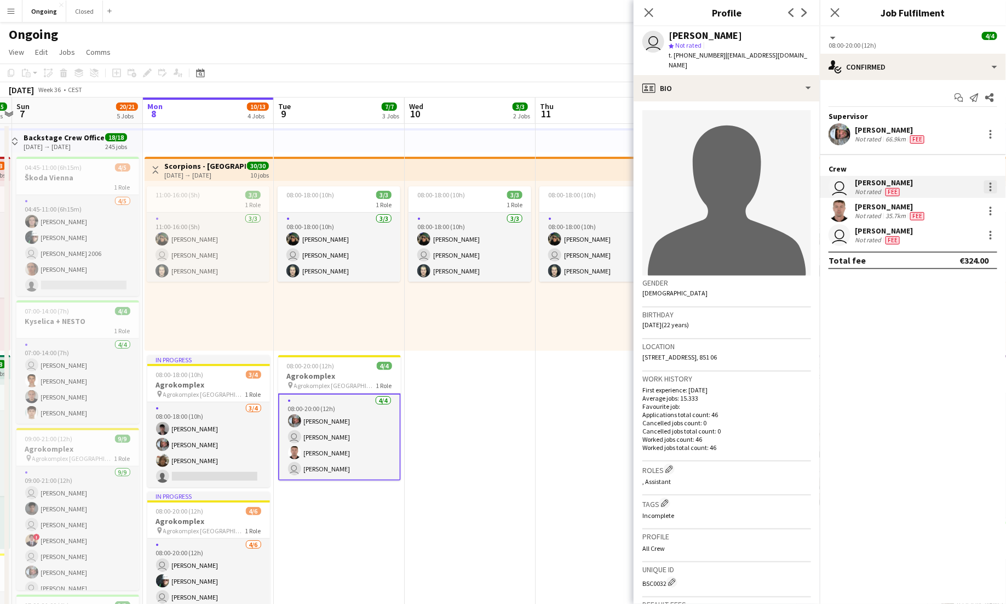
click at [993, 184] on div at bounding box center [990, 186] width 13 height 13
click at [967, 203] on span "Edit fee" at bounding box center [955, 207] width 68 height 10
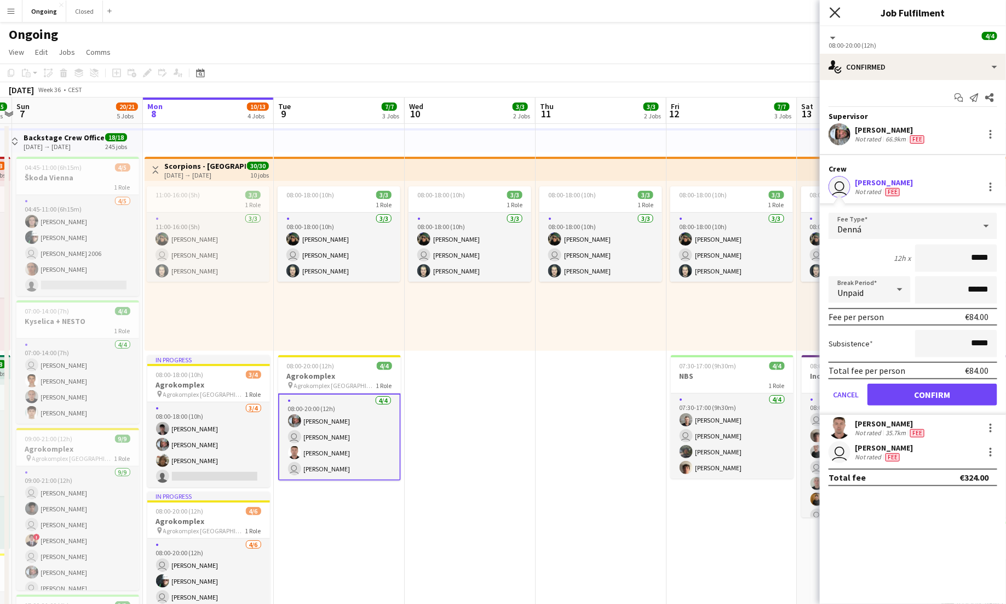
click at [840, 16] on icon "Close pop-in" at bounding box center [835, 12] width 10 height 10
